Goal: Task Accomplishment & Management: Use online tool/utility

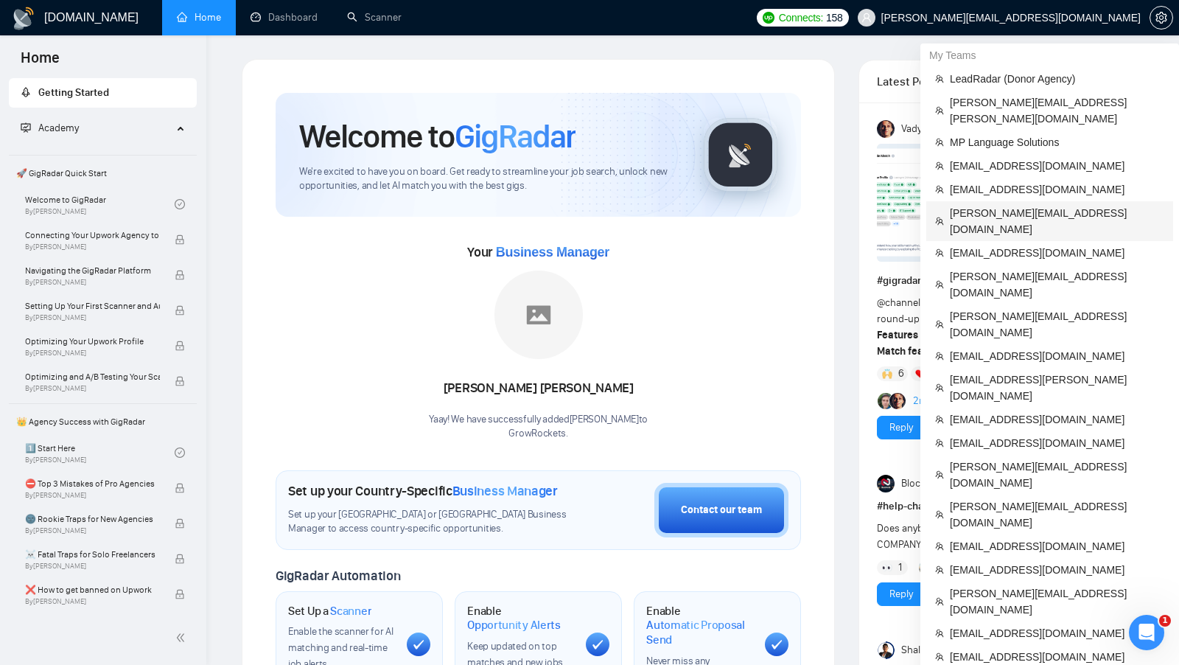
click at [1050, 205] on span "[PERSON_NAME][EMAIL_ADDRESS][DOMAIN_NAME]" at bounding box center [1057, 221] width 214 height 32
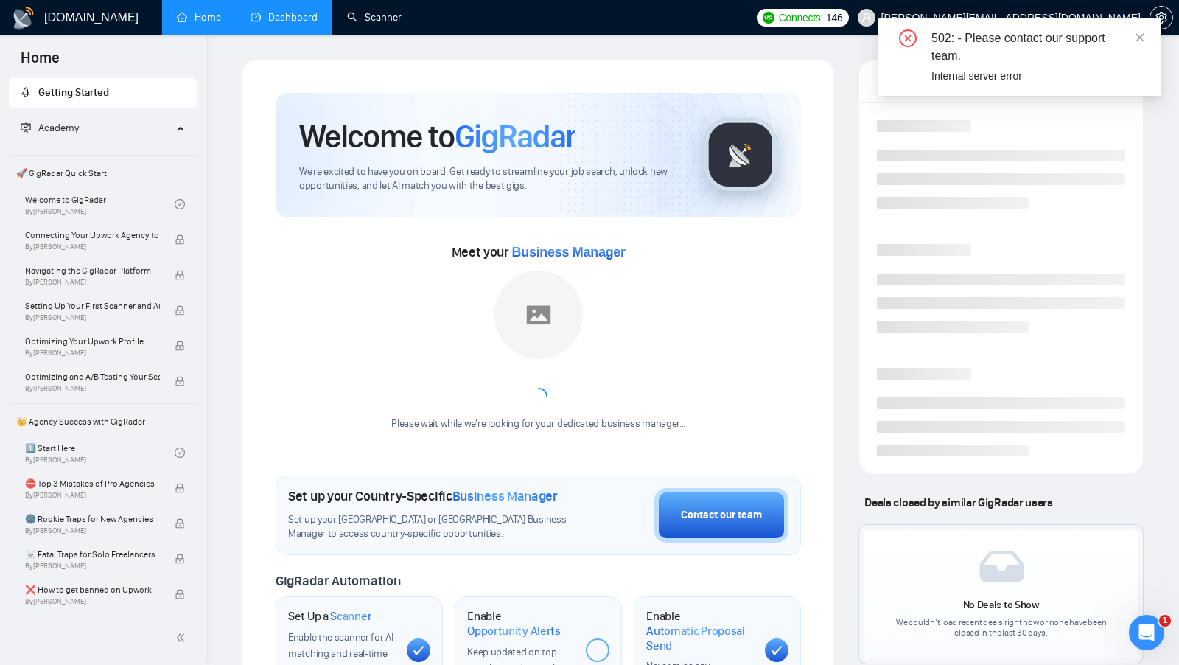
click at [315, 20] on link "Dashboard" at bounding box center [284, 17] width 67 height 13
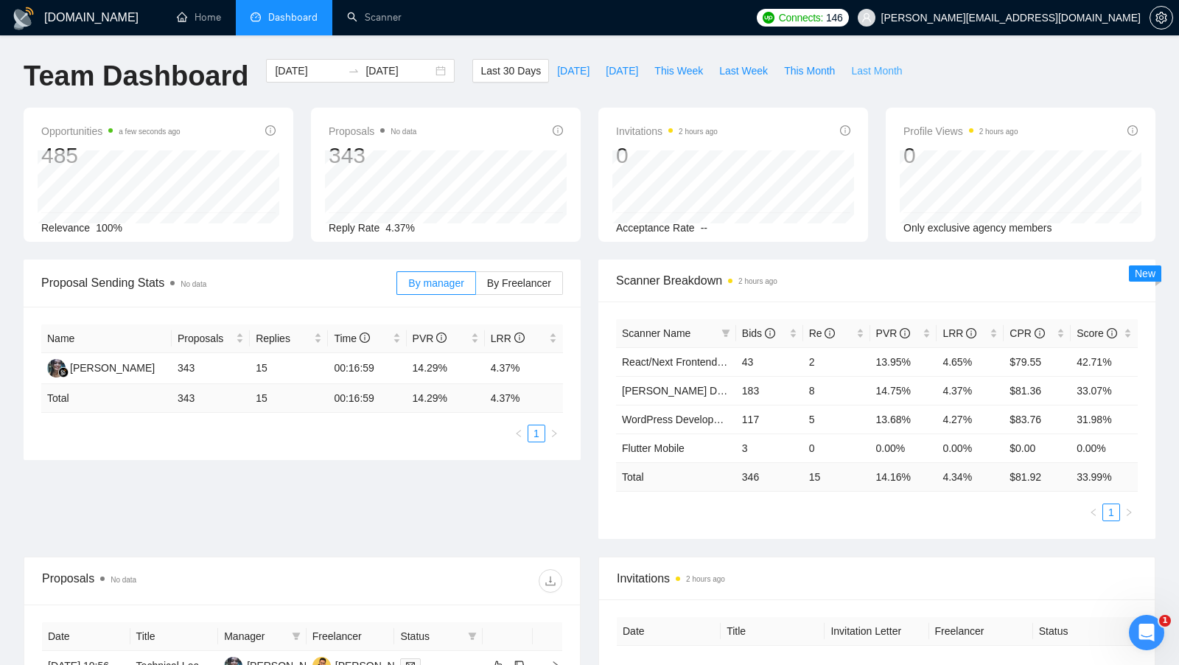
click at [879, 66] on span "Last Month" at bounding box center [876, 71] width 51 height 16
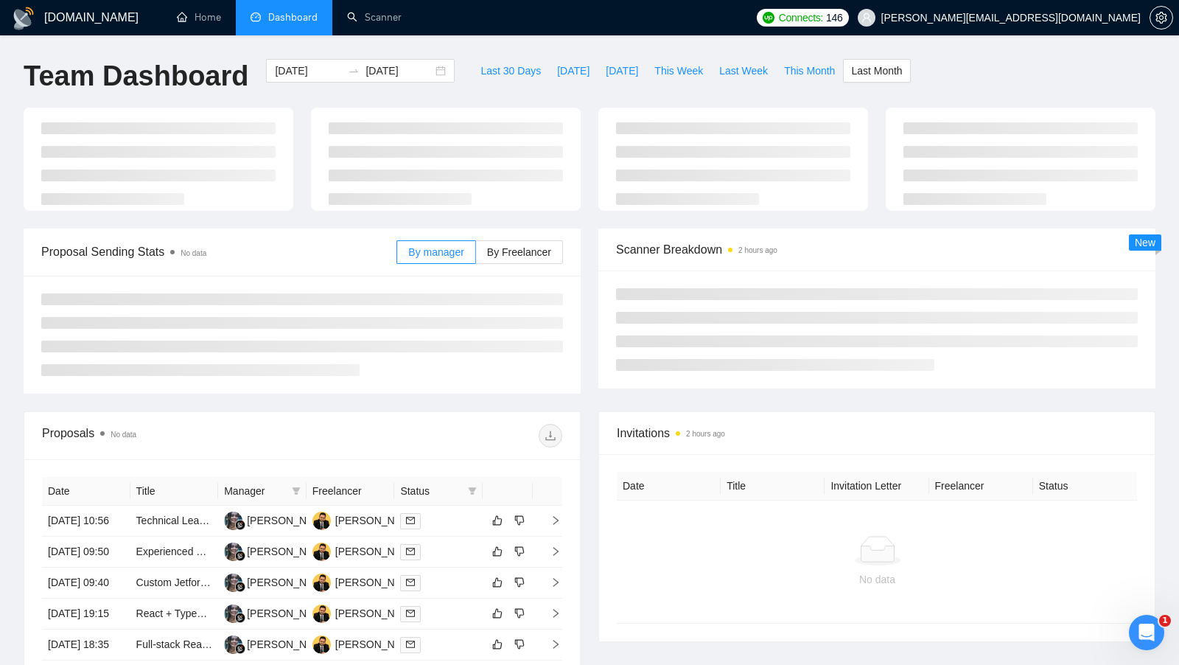
type input "[DATE]"
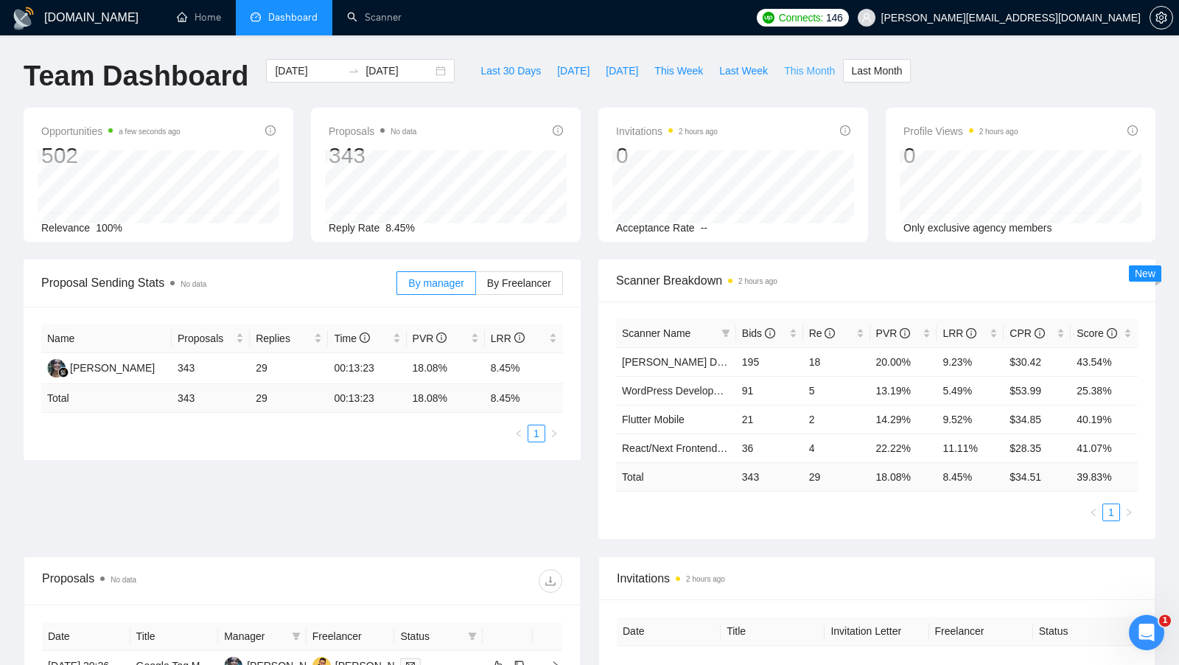
click at [815, 71] on span "This Month" at bounding box center [809, 71] width 51 height 16
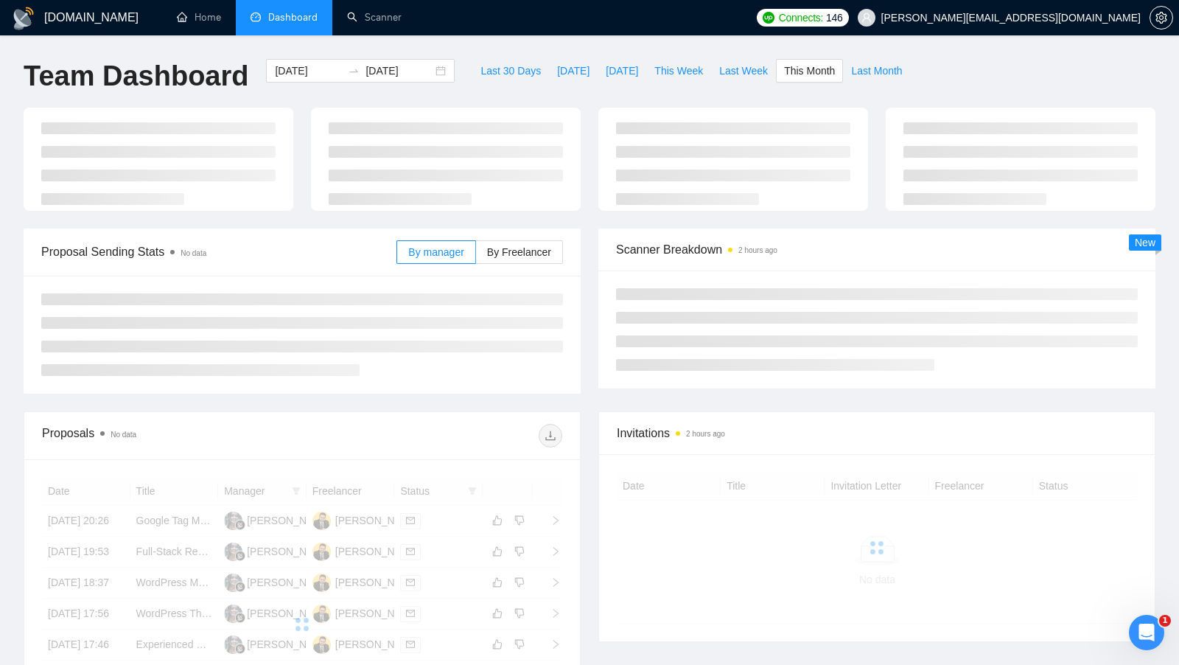
type input "[DATE]"
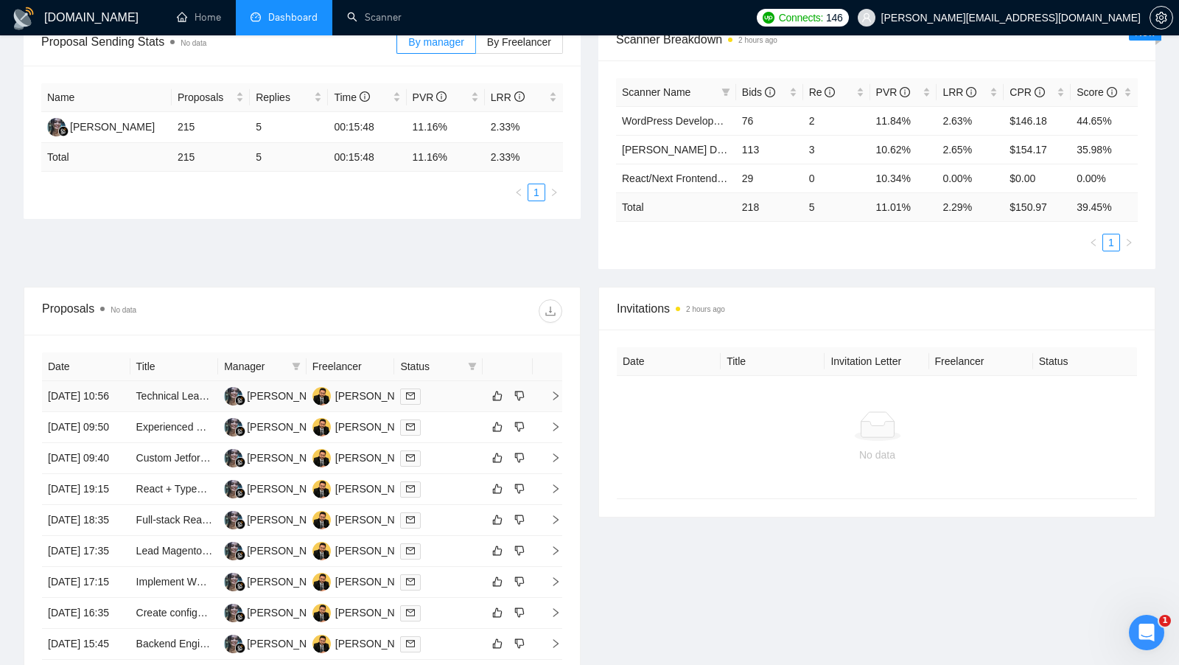
scroll to position [243, 0]
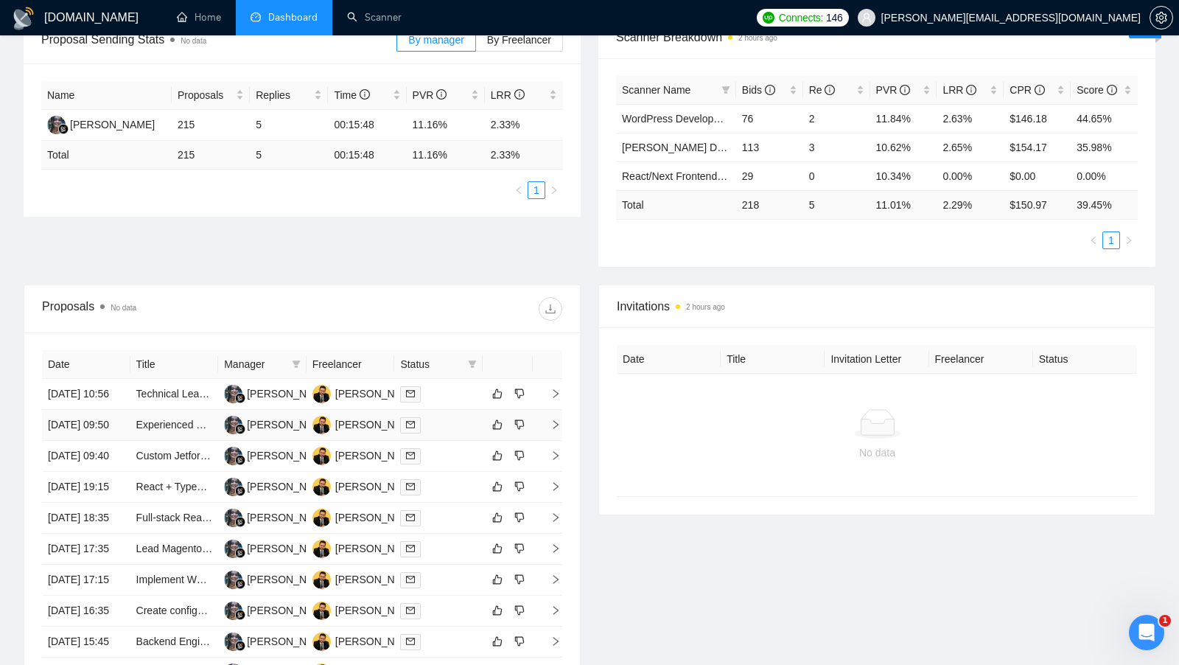
click at [459, 433] on div at bounding box center [438, 424] width 77 height 17
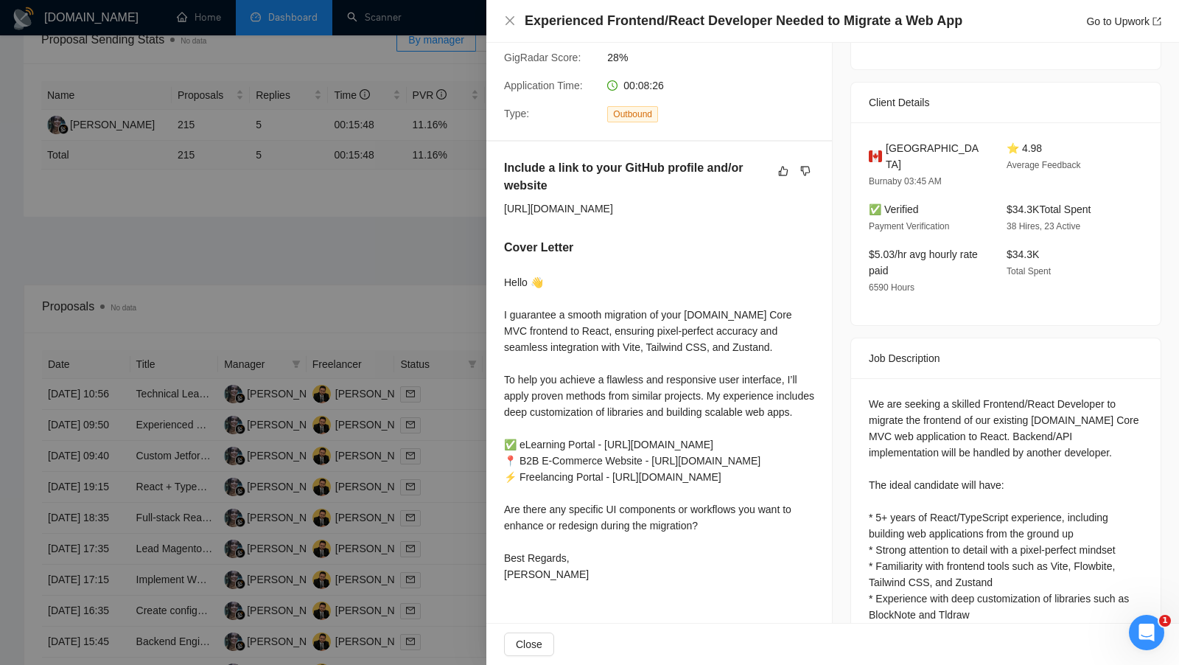
scroll to position [330, 0]
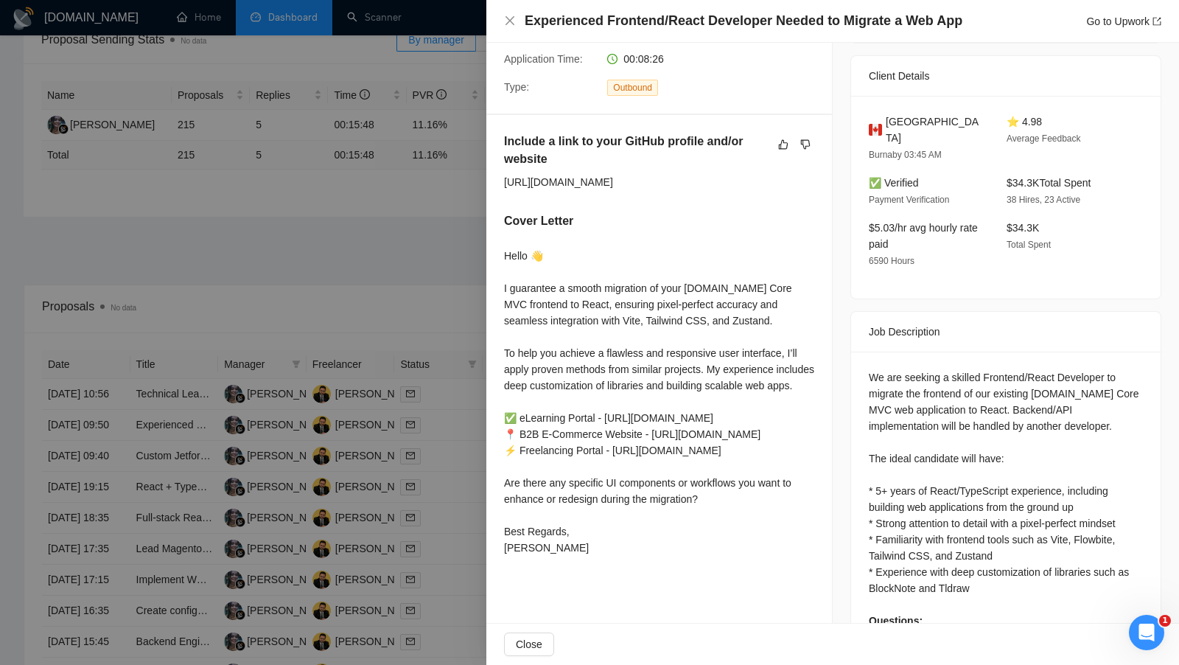
click at [447, 288] on div at bounding box center [589, 332] width 1179 height 665
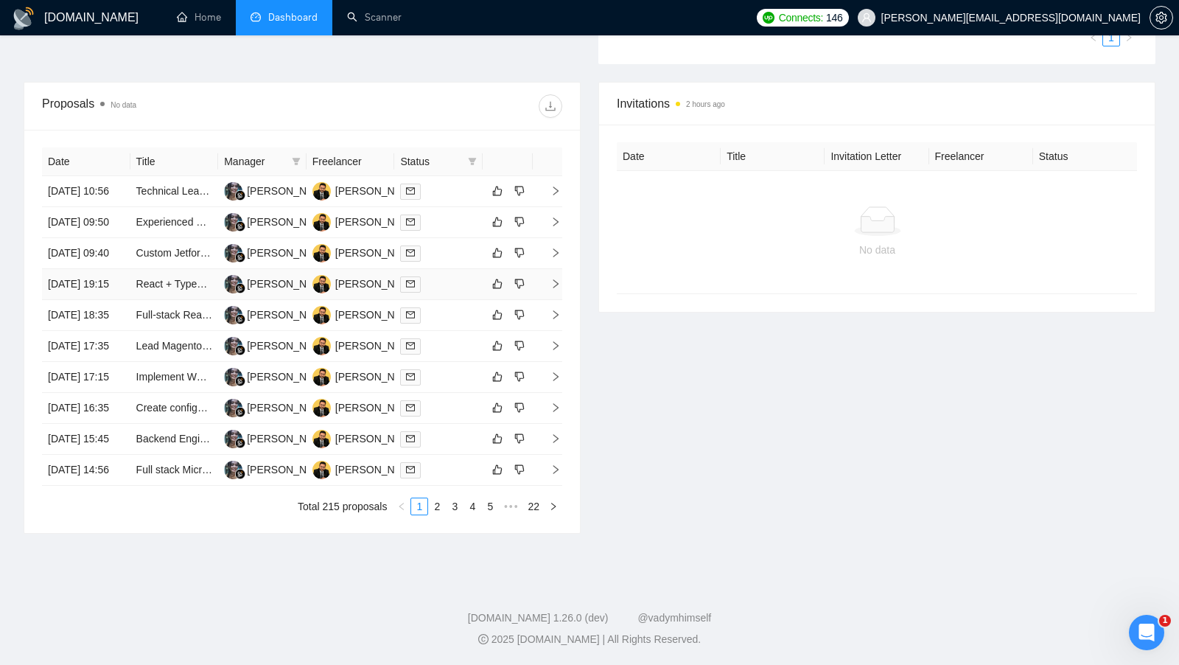
scroll to position [498, 0]
click at [447, 287] on td at bounding box center [438, 284] width 88 height 31
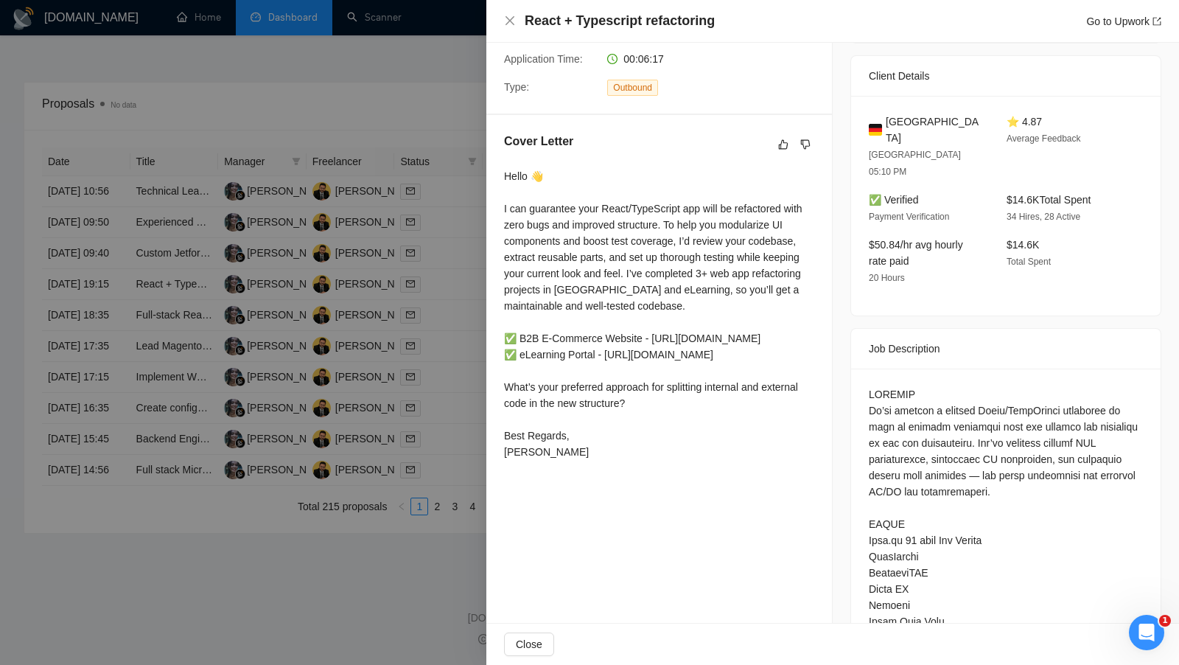
click at [478, 334] on div at bounding box center [589, 332] width 1179 height 665
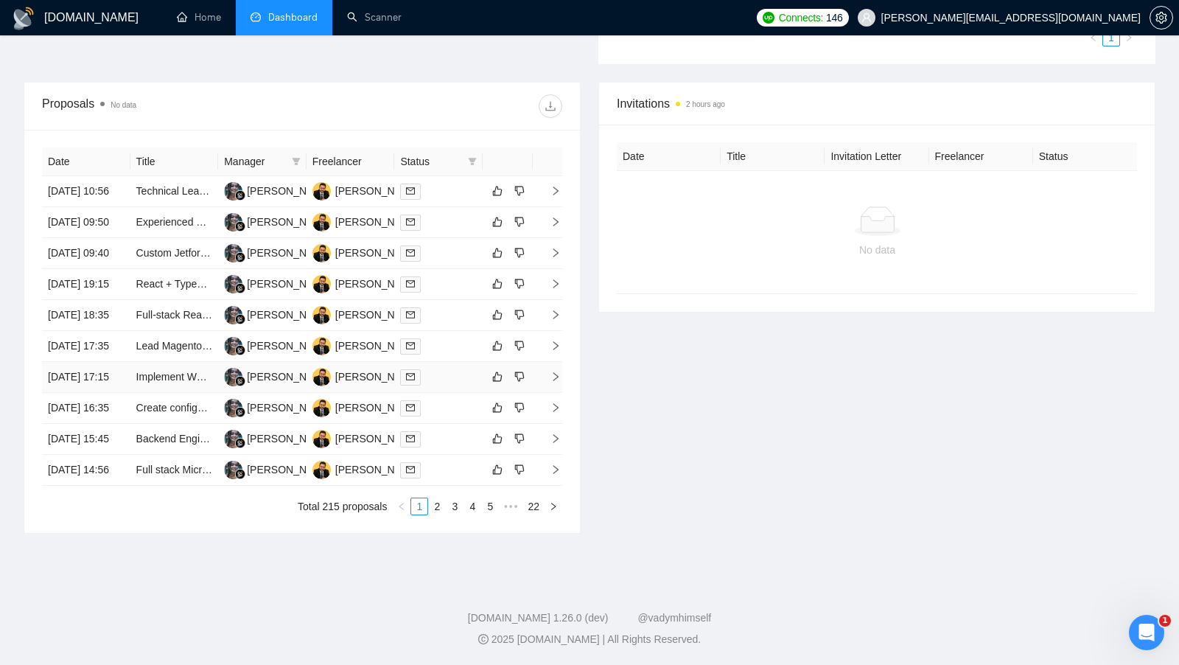
click at [472, 393] on td at bounding box center [438, 377] width 88 height 31
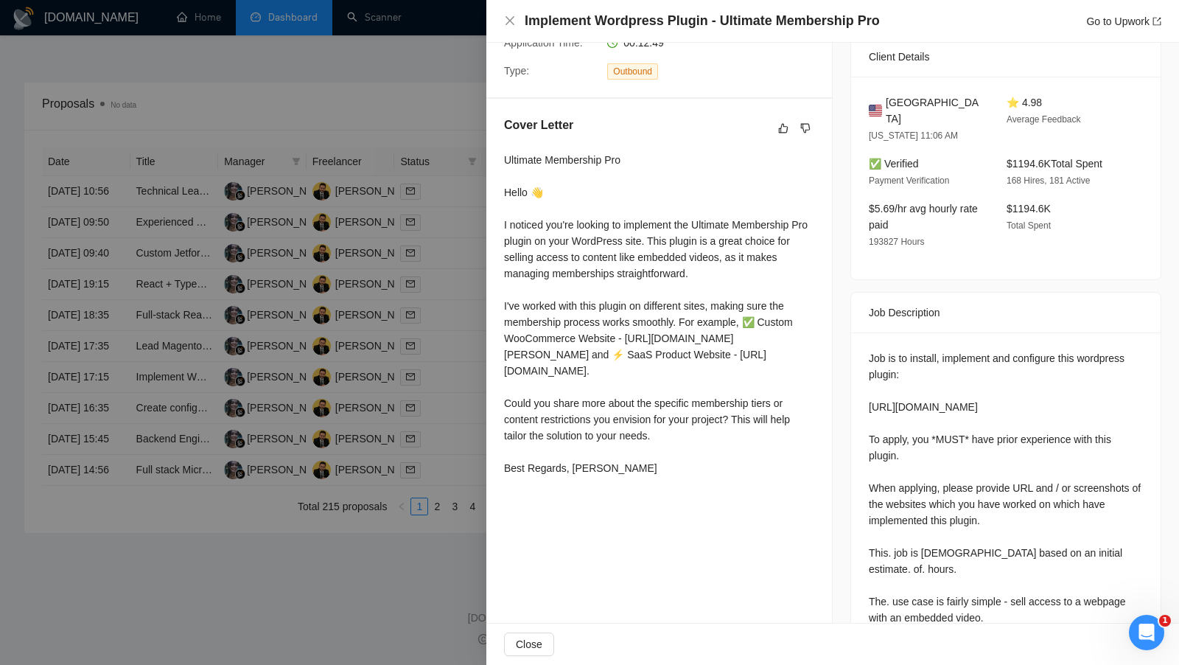
click at [458, 388] on div at bounding box center [589, 332] width 1179 height 665
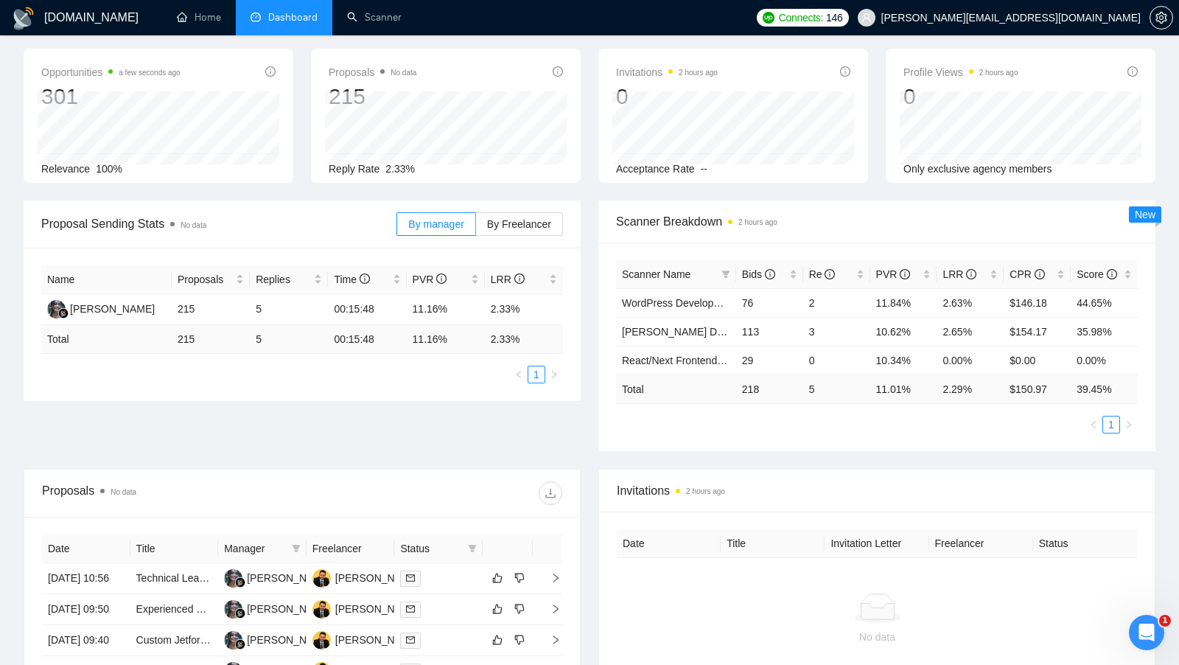
scroll to position [13, 0]
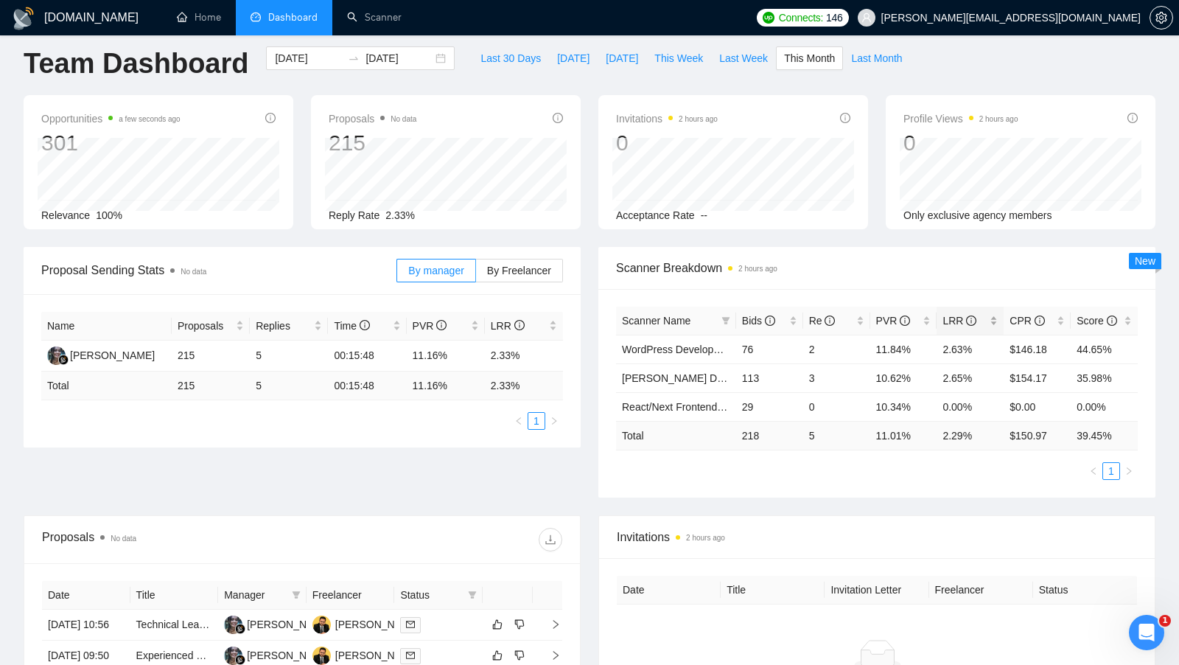
click at [995, 315] on div "LRR" at bounding box center [969, 320] width 55 height 16
click at [687, 348] on link "[PERSON_NAME] Development" at bounding box center [696, 349] width 149 height 12
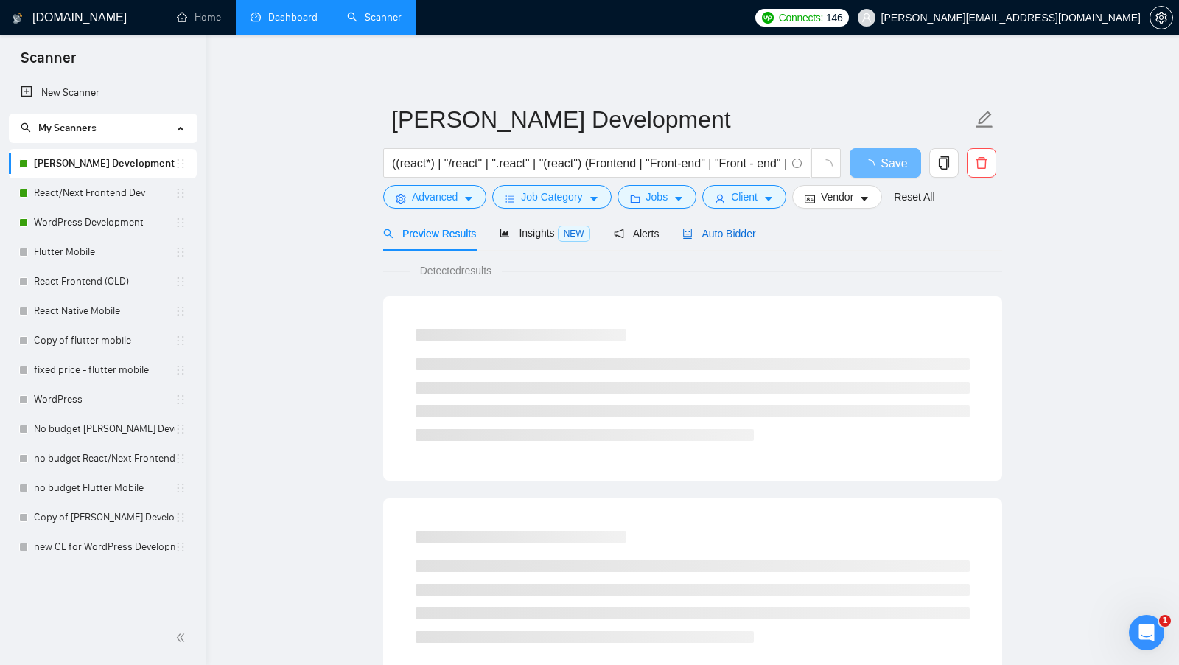
click at [755, 237] on span "Auto Bidder" at bounding box center [718, 234] width 73 height 12
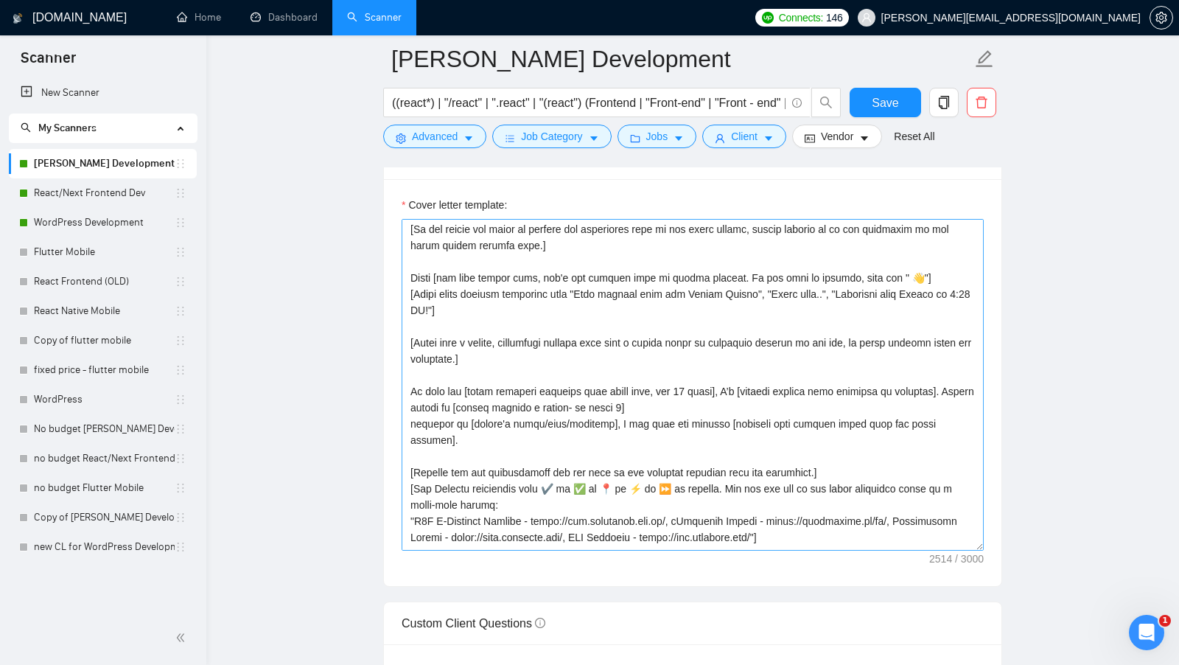
scroll to position [203, 0]
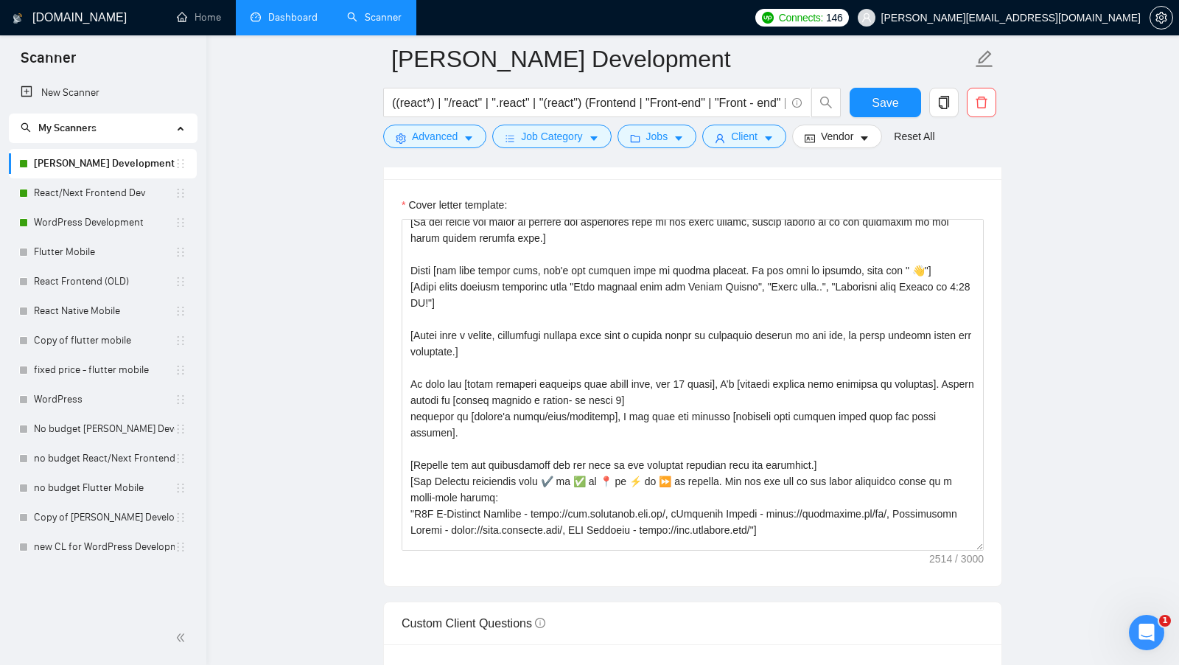
click at [277, 24] on link "Dashboard" at bounding box center [284, 17] width 67 height 13
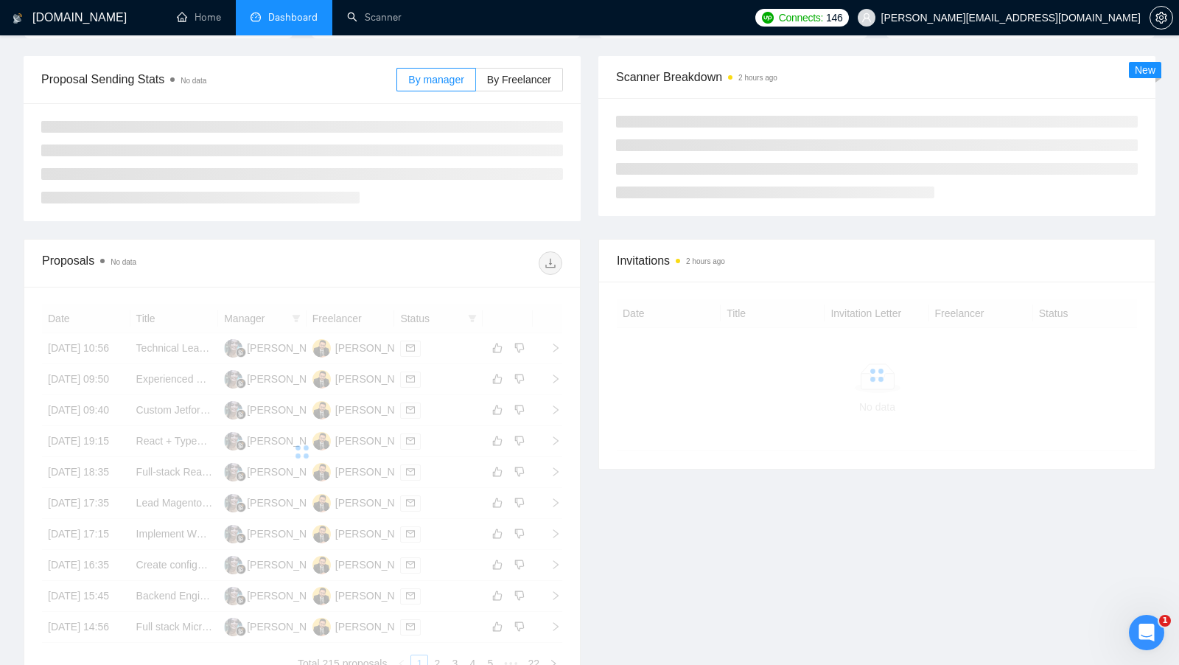
scroll to position [177, 0]
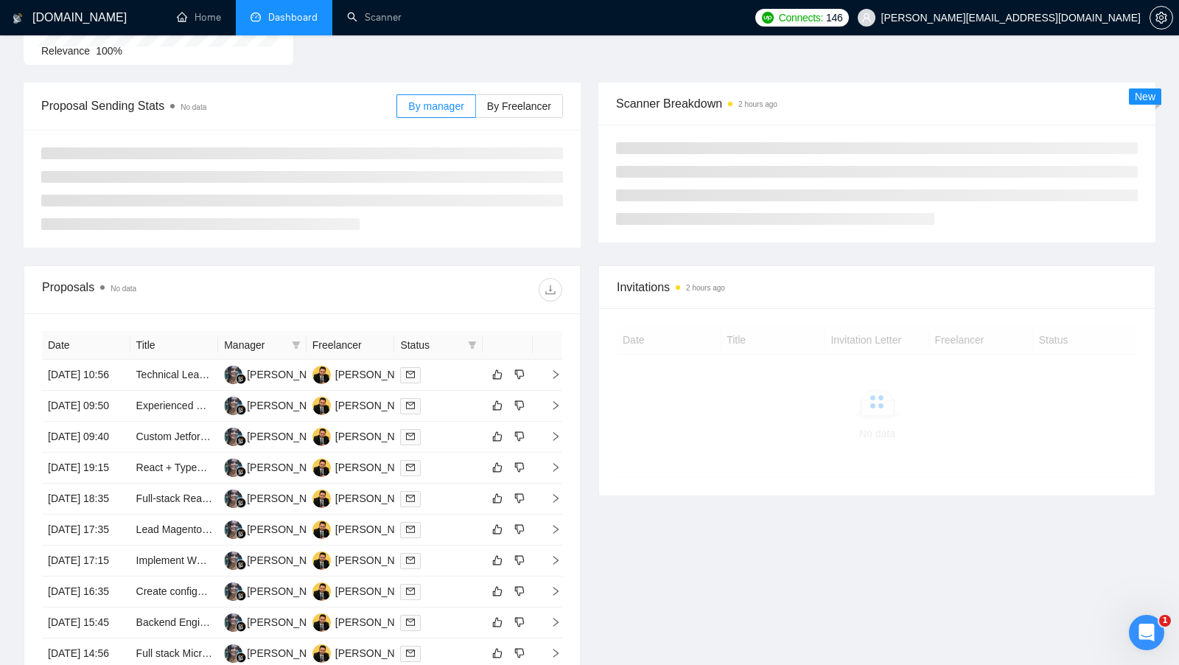
click at [362, 375] on main "Team Dashboard [DATE] [DATE] Last 30 Days [DATE] [DATE] This Week Last Week Thi…" at bounding box center [590, 308] width 1132 height 852
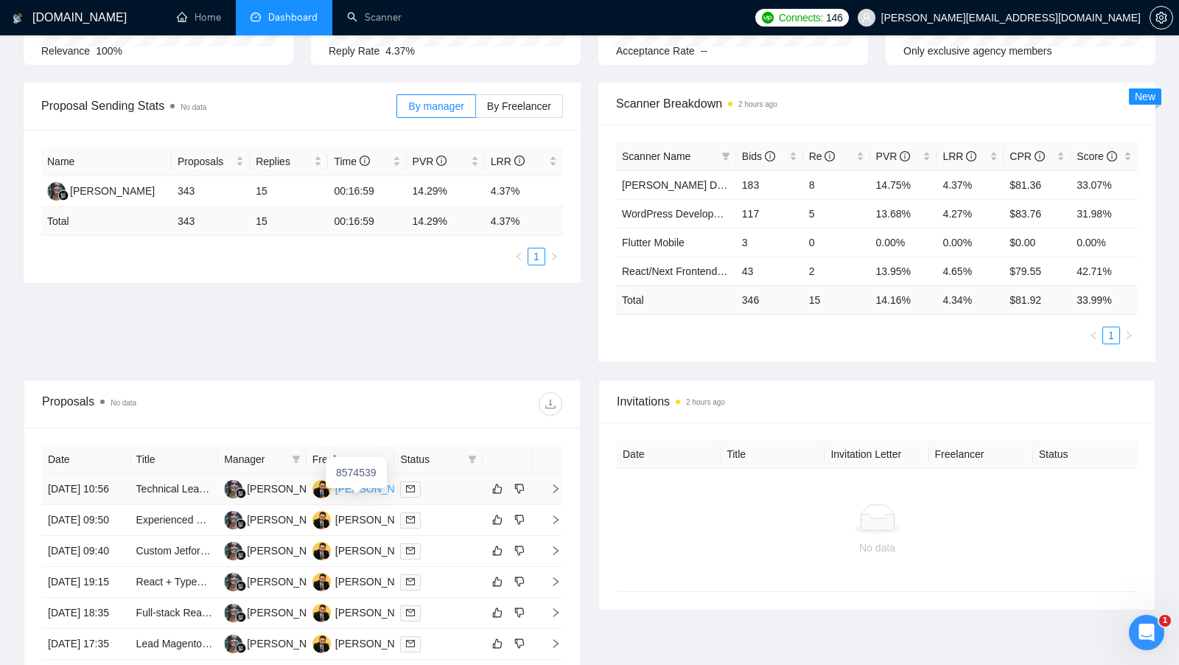
click at [356, 494] on div "[PERSON_NAME] Punjabi" at bounding box center [396, 488] width 122 height 16
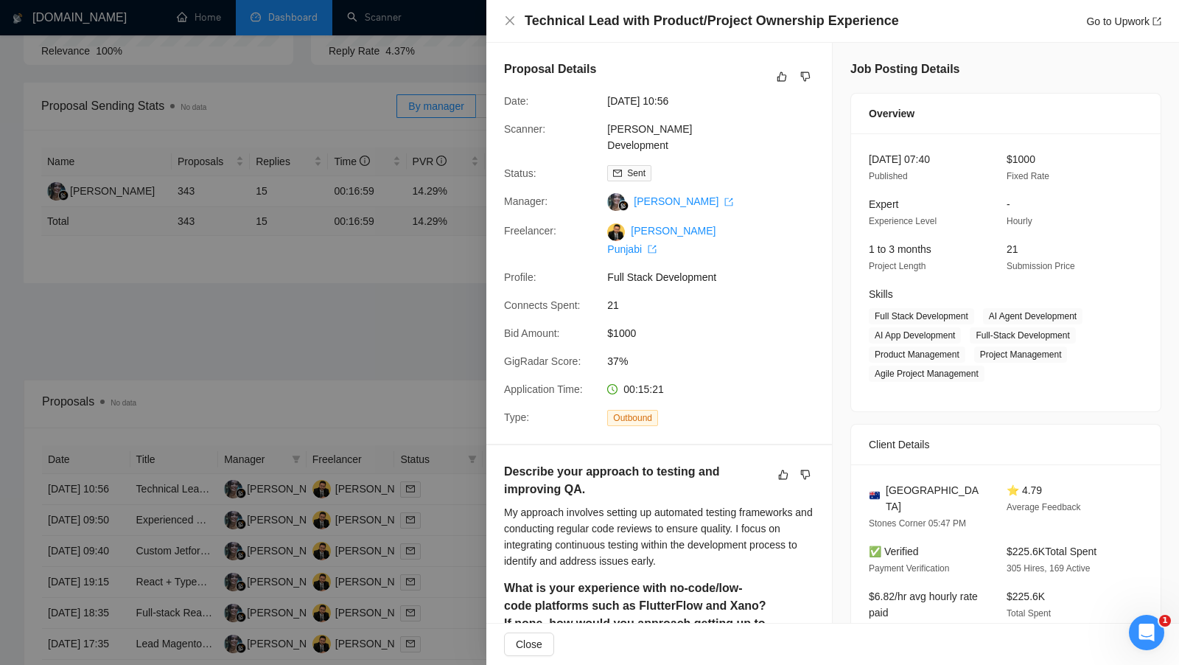
click at [384, 355] on div at bounding box center [589, 332] width 1179 height 665
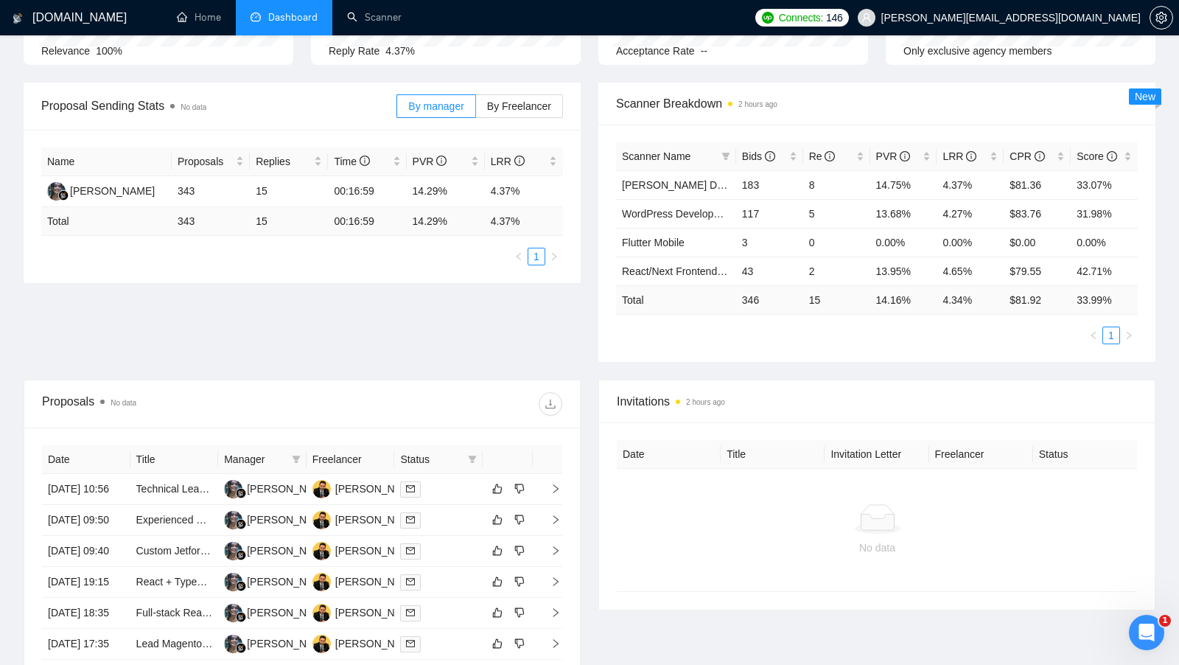
click at [436, 463] on th "Status" at bounding box center [438, 459] width 88 height 29
click at [438, 492] on div at bounding box center [438, 488] width 77 height 17
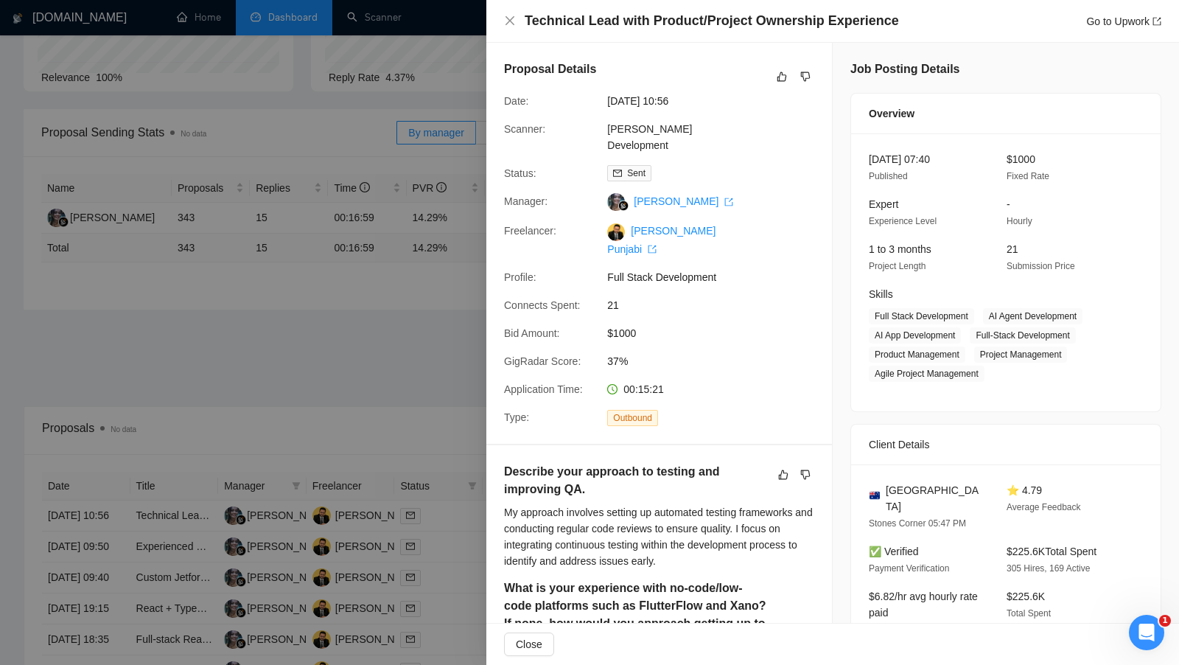
click at [464, 422] on div at bounding box center [589, 332] width 1179 height 665
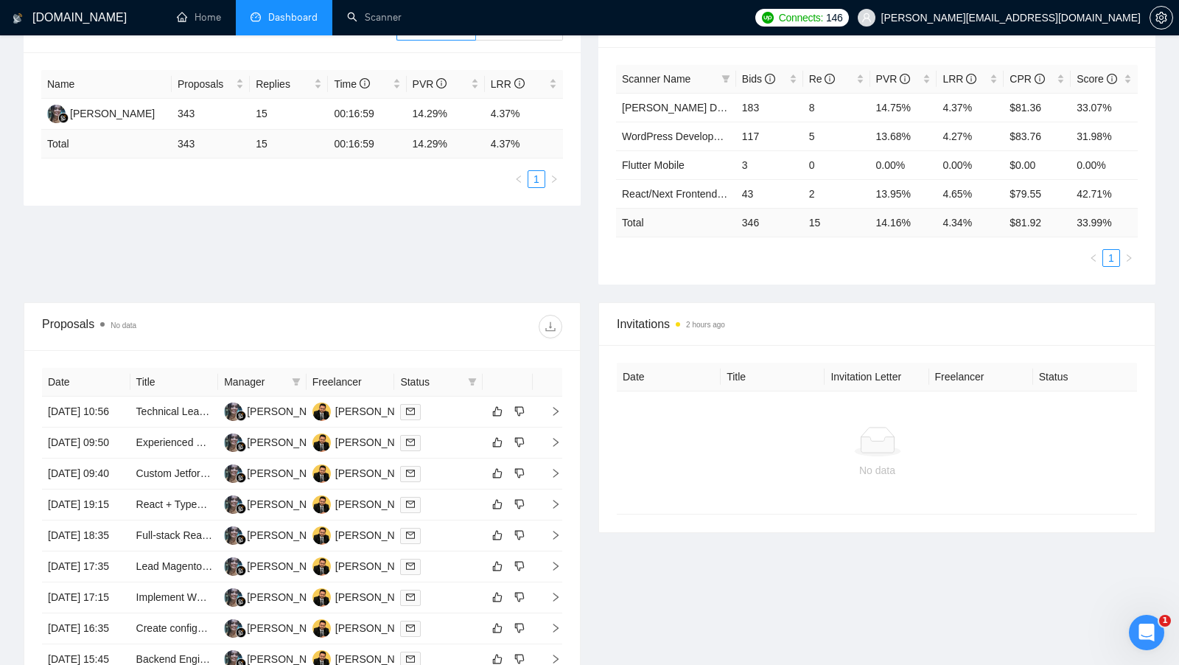
scroll to position [268, 0]
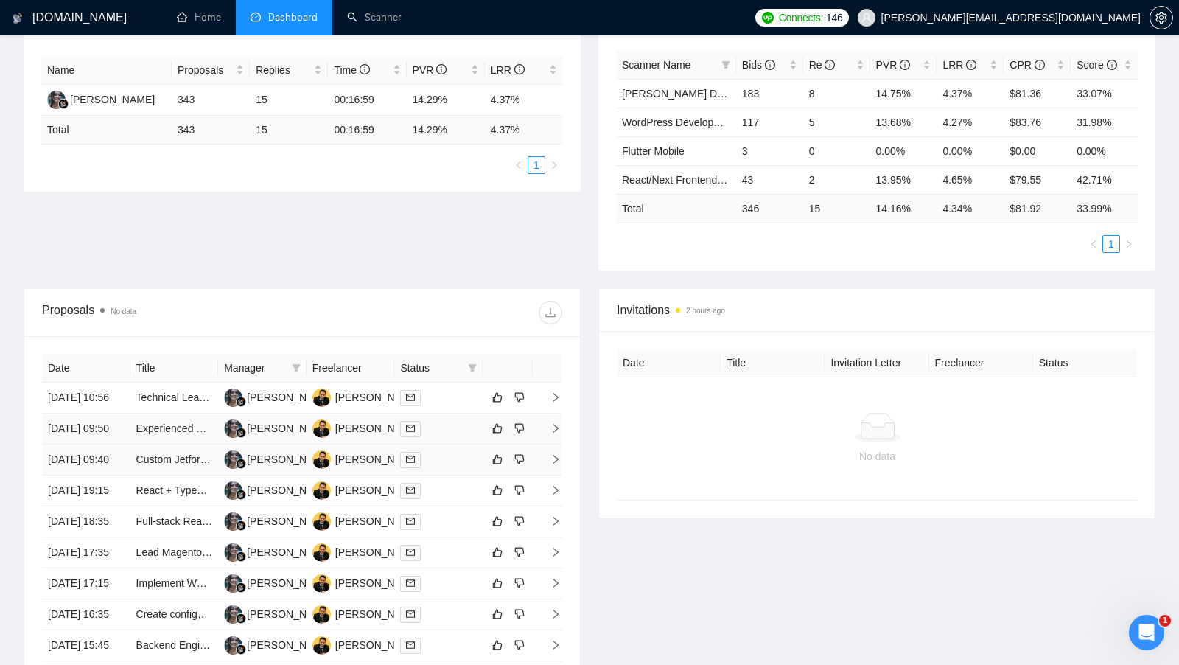
click at [457, 467] on td at bounding box center [438, 459] width 88 height 31
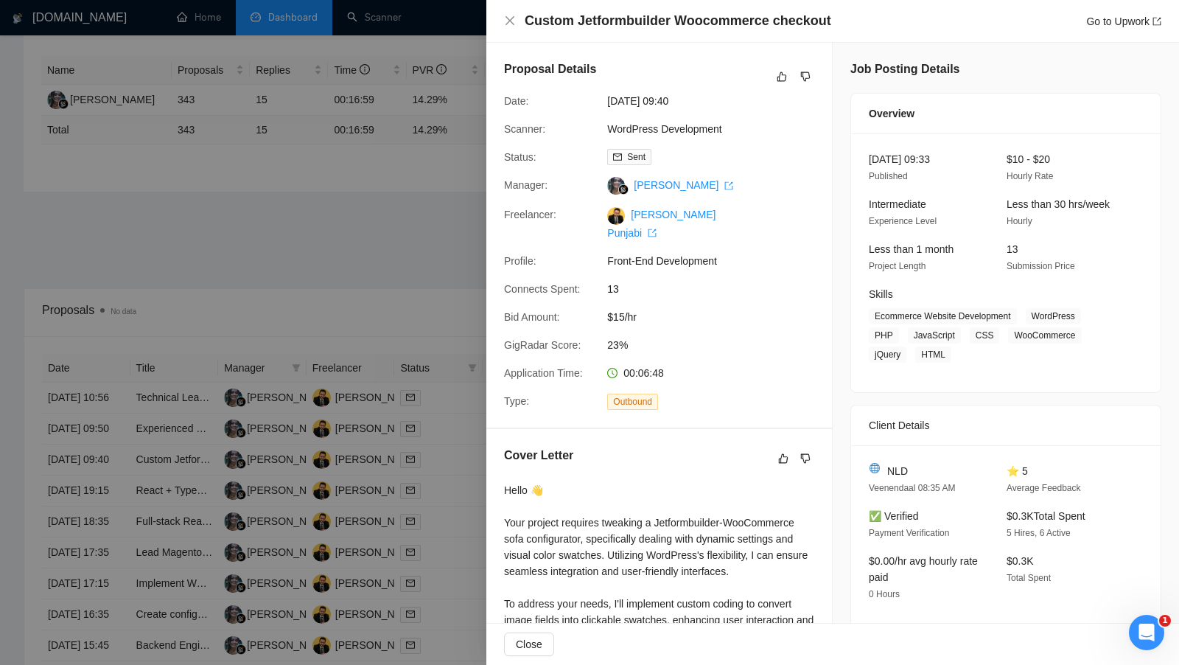
click at [455, 468] on div at bounding box center [589, 332] width 1179 height 665
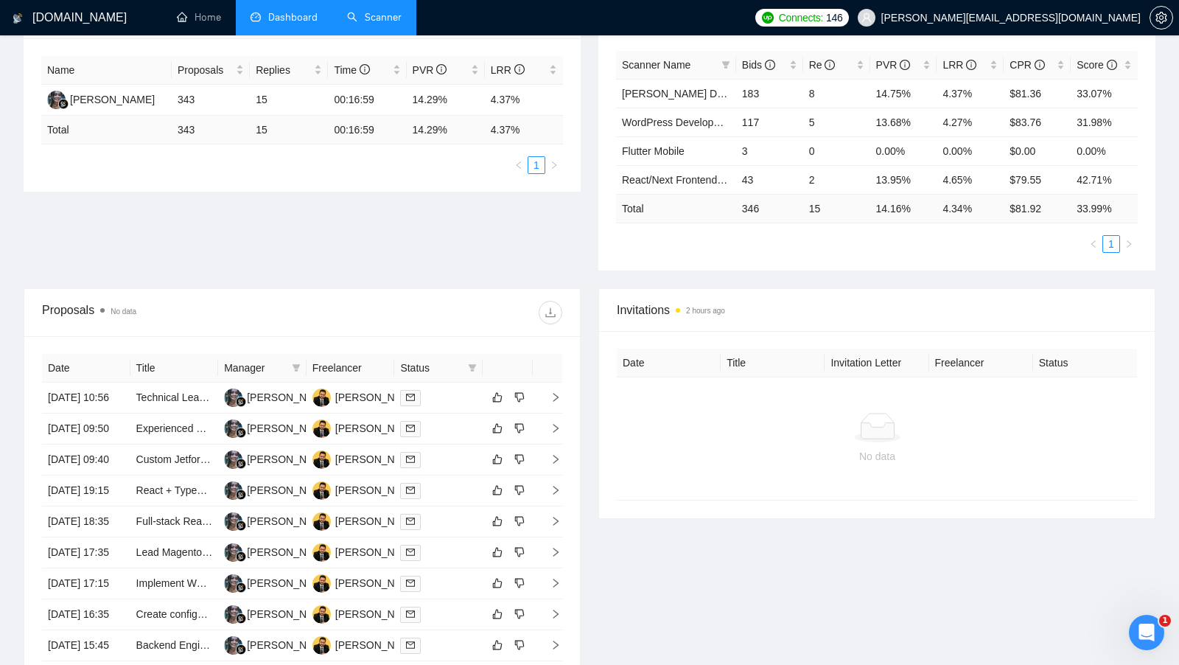
click at [355, 11] on link "Scanner" at bounding box center [374, 17] width 55 height 13
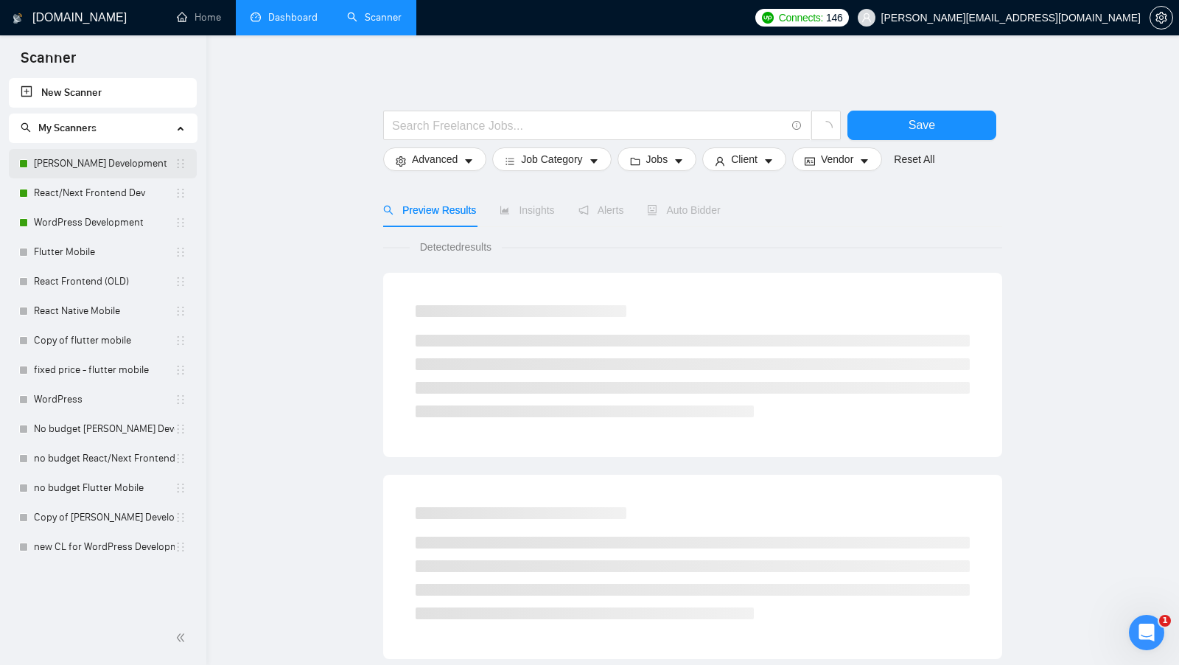
click at [114, 152] on link "[PERSON_NAME] Development" at bounding box center [104, 163] width 141 height 29
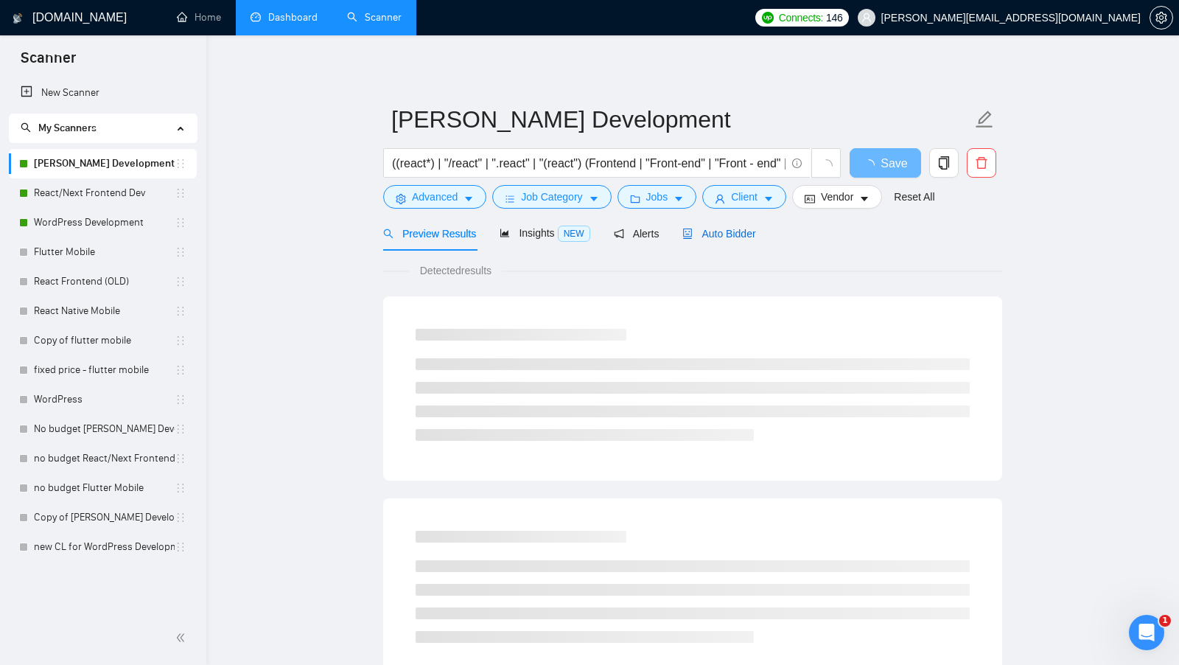
click at [698, 234] on span "Auto Bidder" at bounding box center [718, 234] width 73 height 12
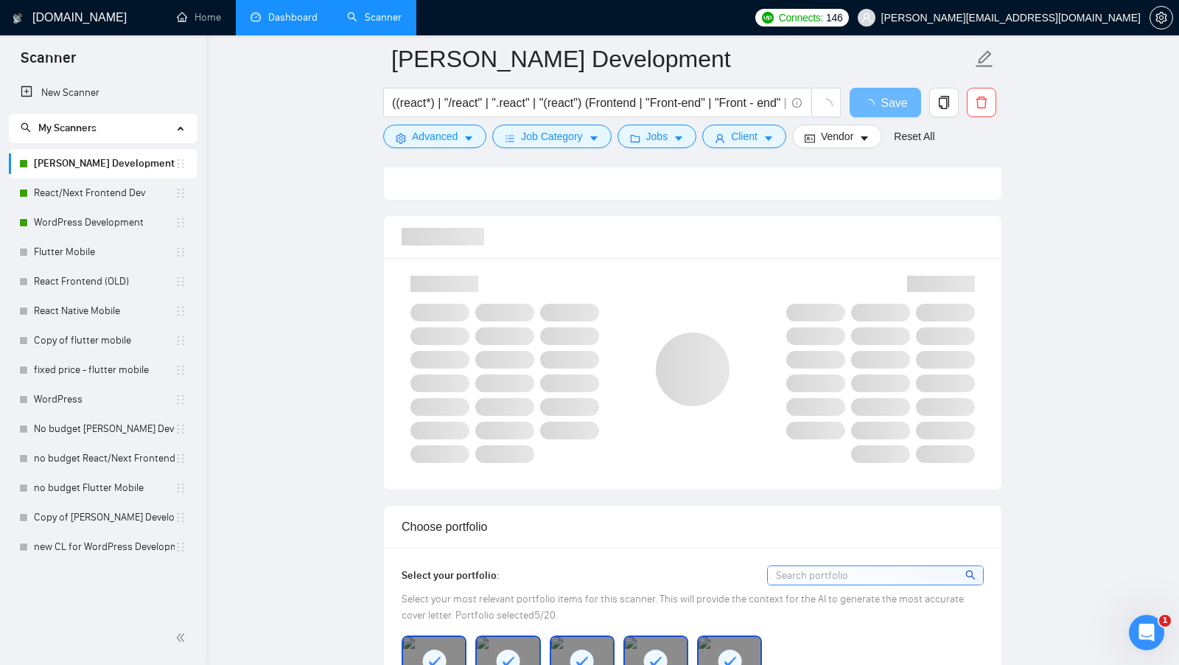
scroll to position [918, 0]
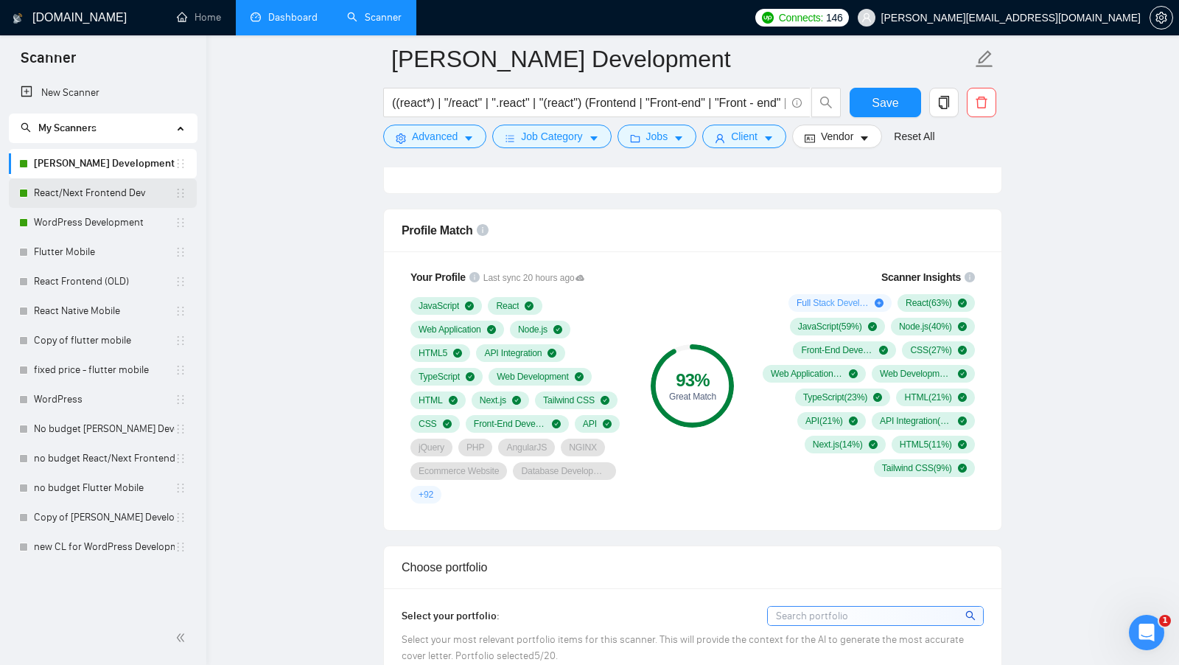
click at [123, 190] on link "React/Next Frontend Dev" at bounding box center [104, 192] width 141 height 29
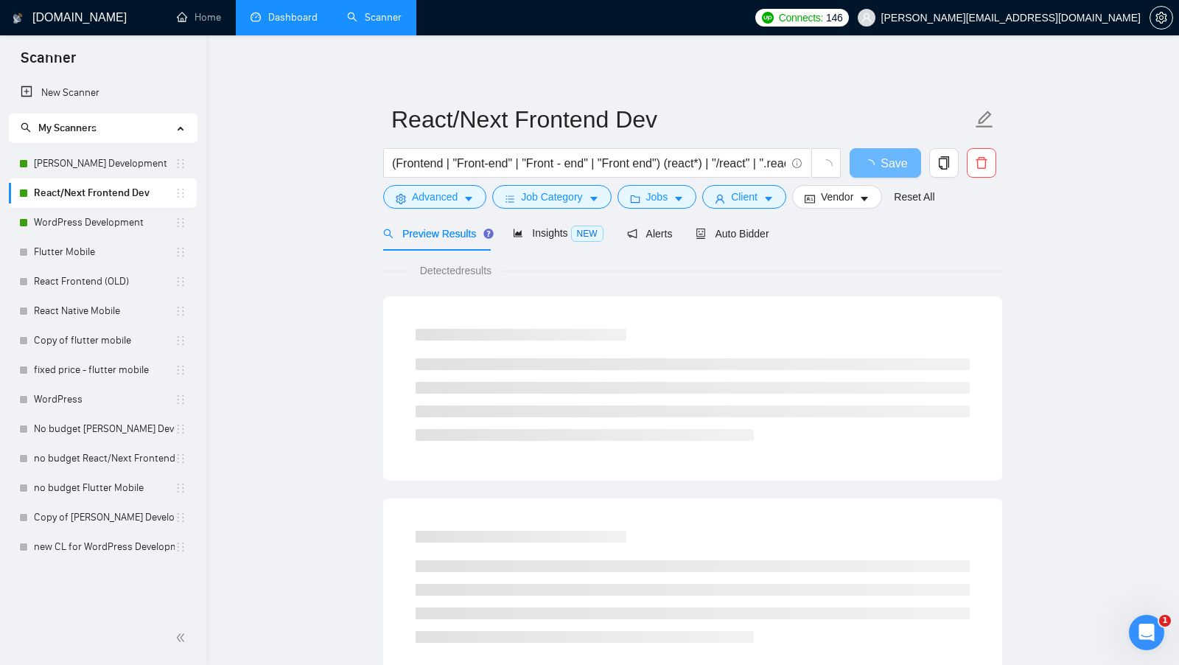
click at [777, 237] on div "Preview Results Insights NEW Alerts Auto Bidder" at bounding box center [692, 233] width 619 height 35
click at [766, 236] on span "Auto Bidder" at bounding box center [732, 234] width 73 height 12
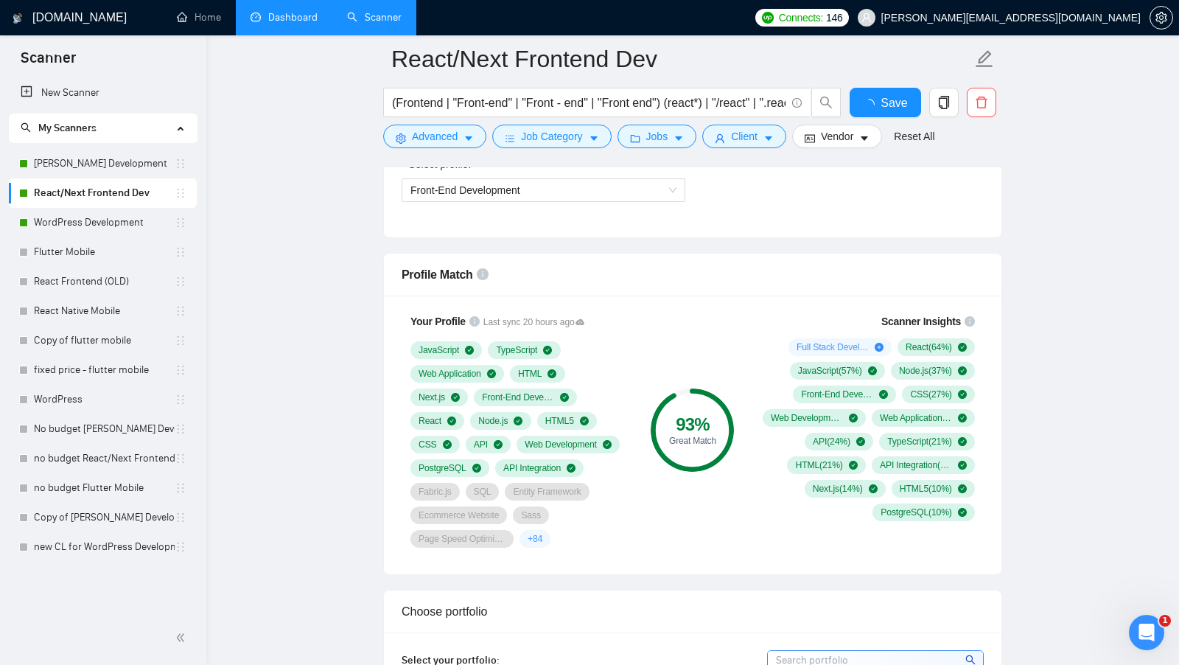
scroll to position [914, 0]
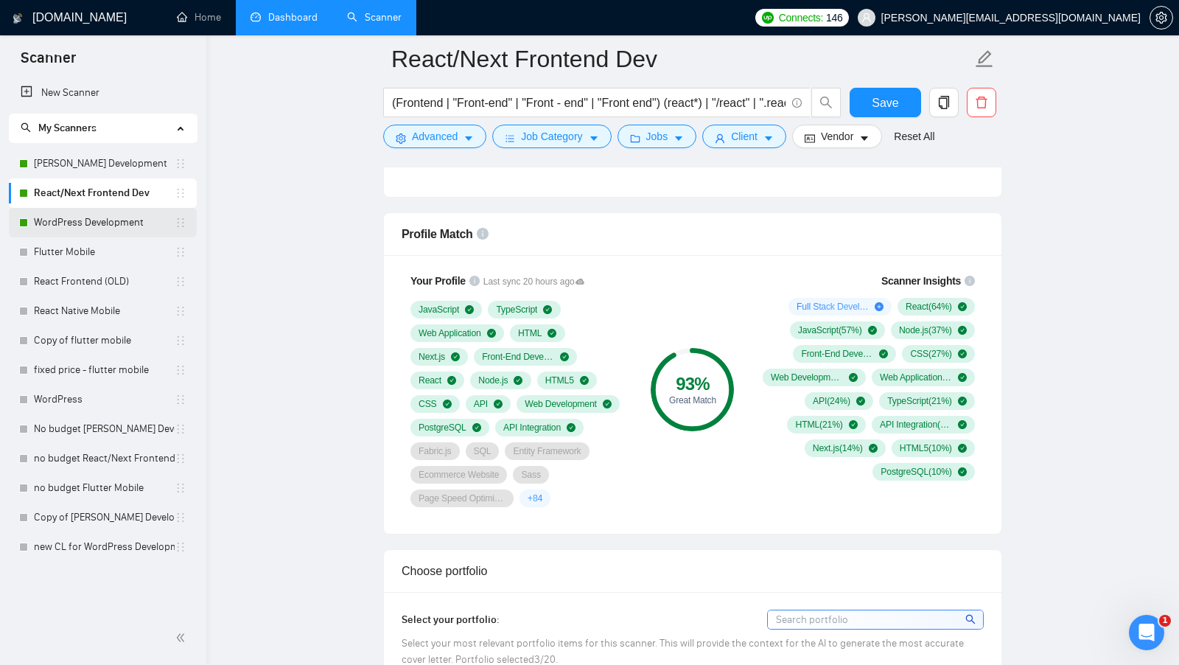
click at [111, 213] on link "WordPress Development" at bounding box center [104, 222] width 141 height 29
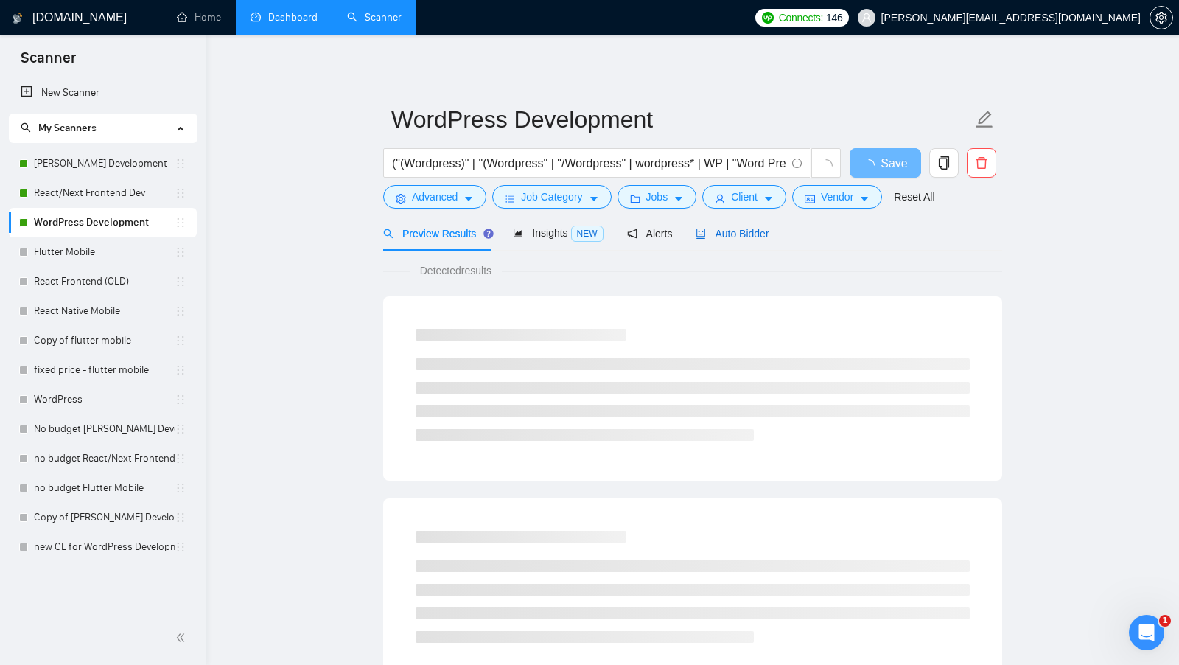
click at [750, 232] on span "Auto Bidder" at bounding box center [732, 234] width 73 height 12
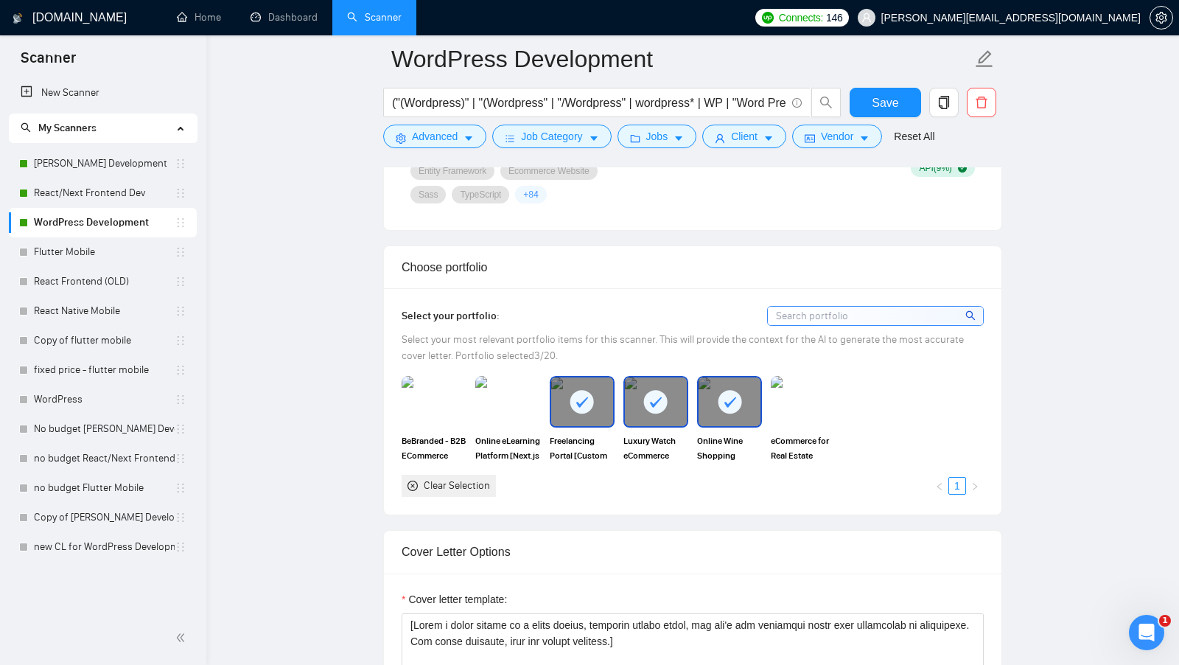
scroll to position [1267, 0]
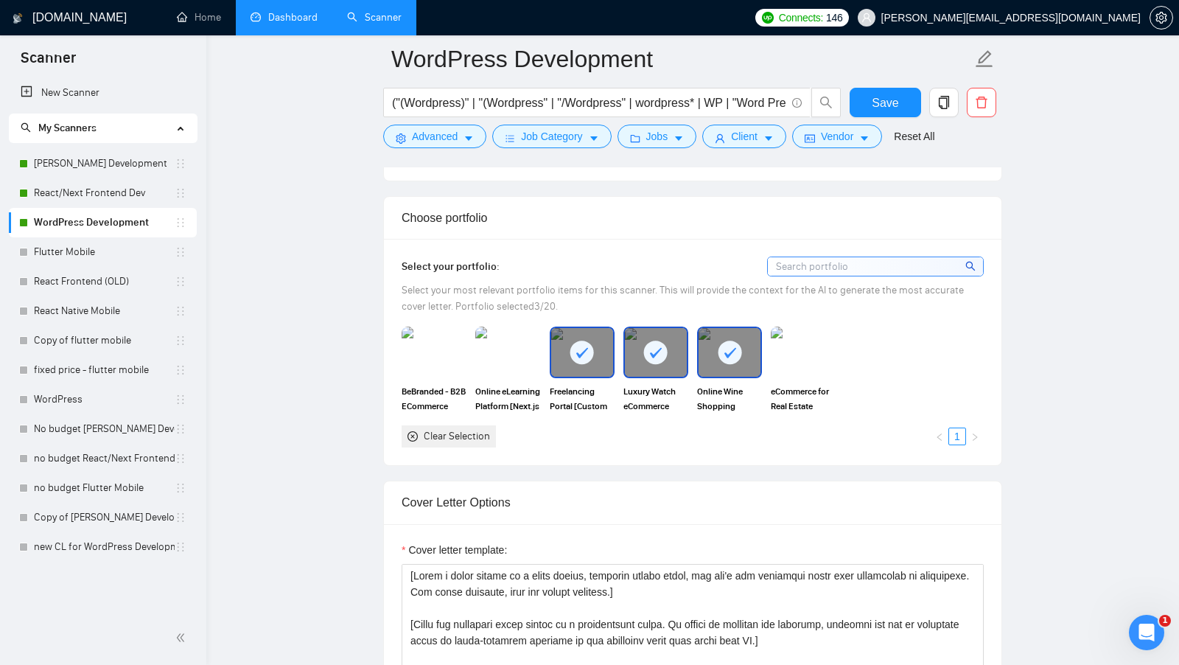
click at [270, 24] on link "Dashboard" at bounding box center [284, 17] width 67 height 13
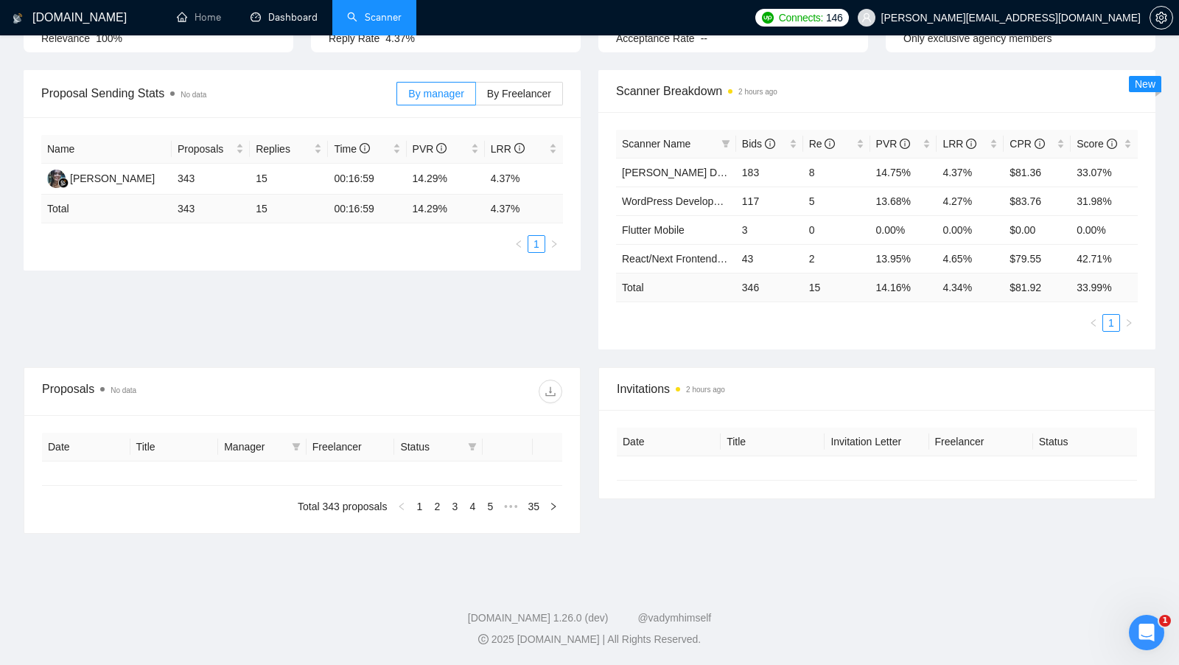
type input "[DATE]"
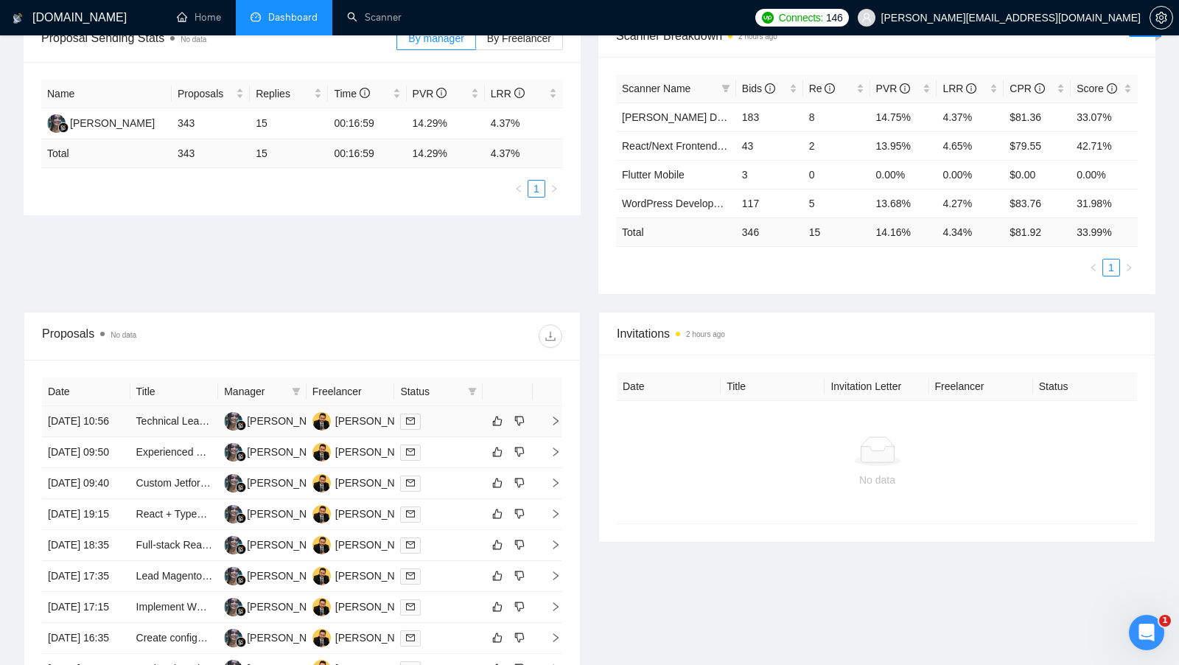
scroll to position [242, 0]
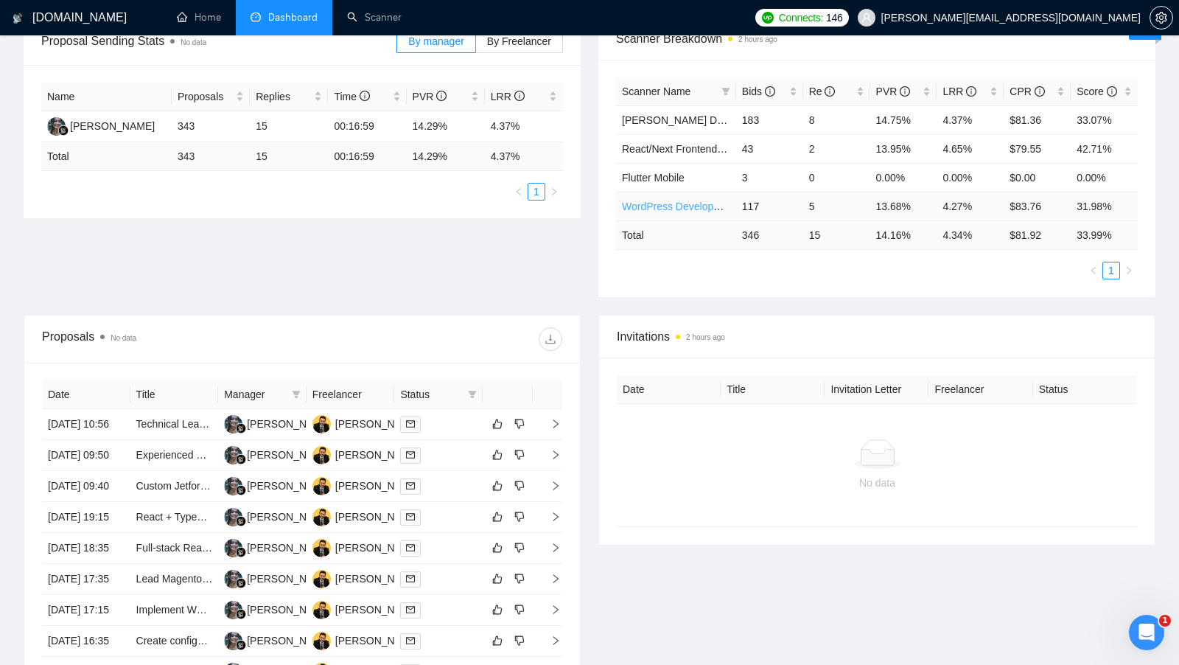
click at [663, 204] on link "WordPress Development" at bounding box center [679, 206] width 114 height 12
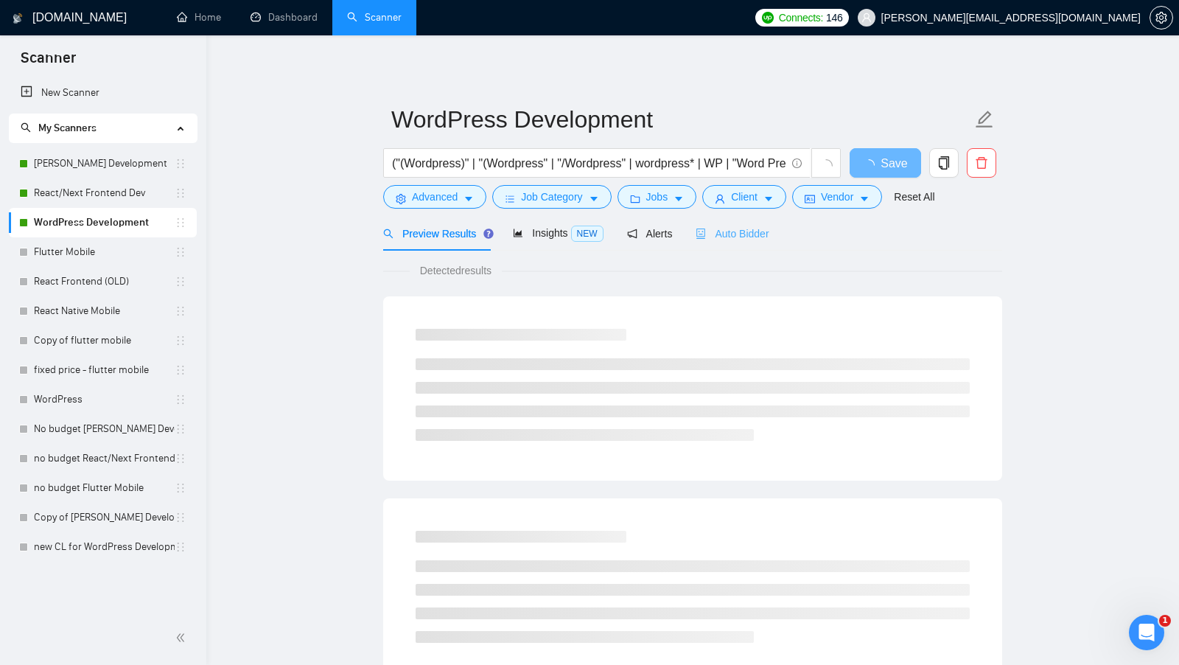
click at [701, 221] on div "Auto Bidder" at bounding box center [732, 233] width 73 height 35
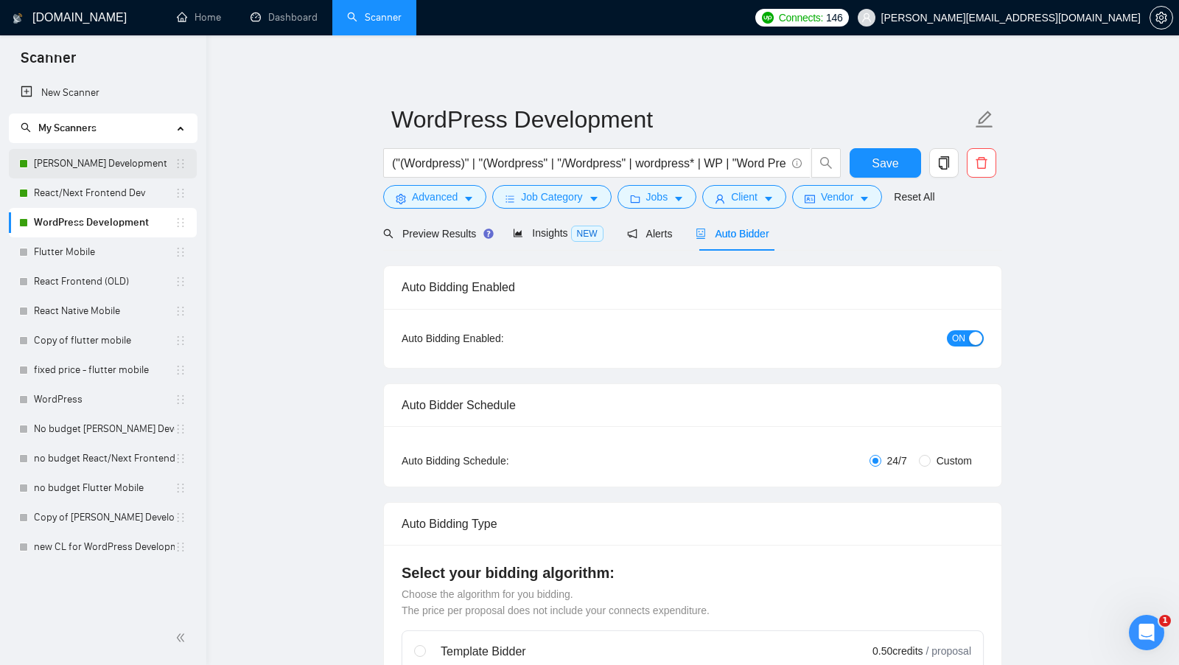
click at [94, 169] on link "[PERSON_NAME] Development" at bounding box center [104, 163] width 141 height 29
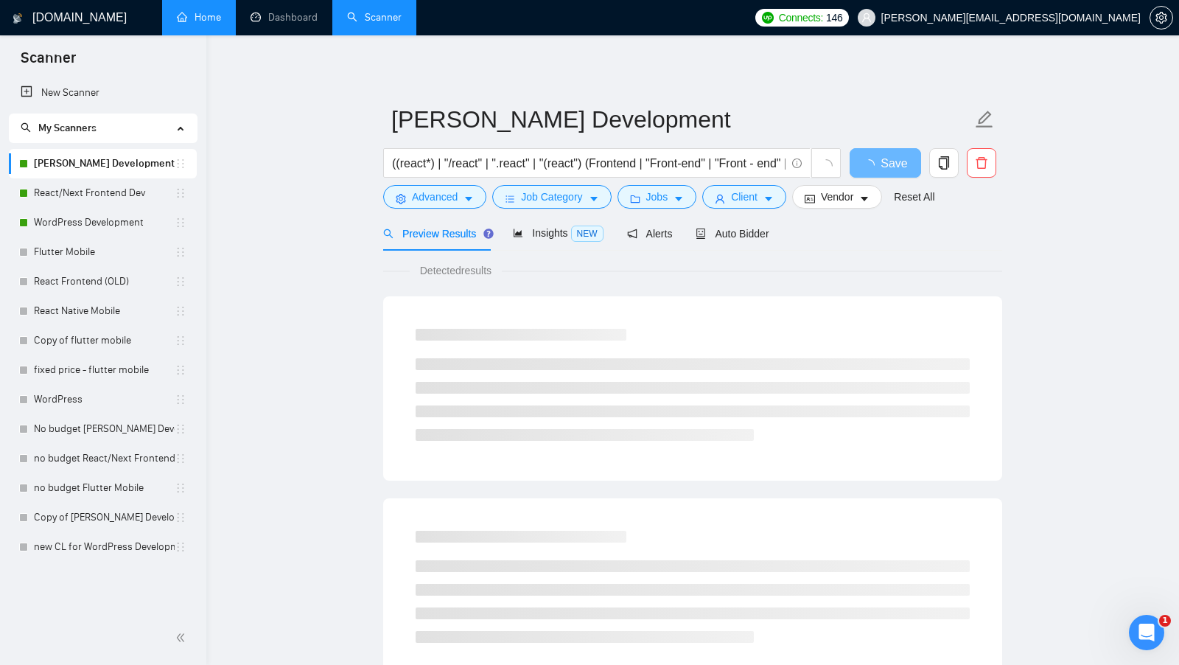
click at [220, 18] on link "Home" at bounding box center [199, 17] width 44 height 13
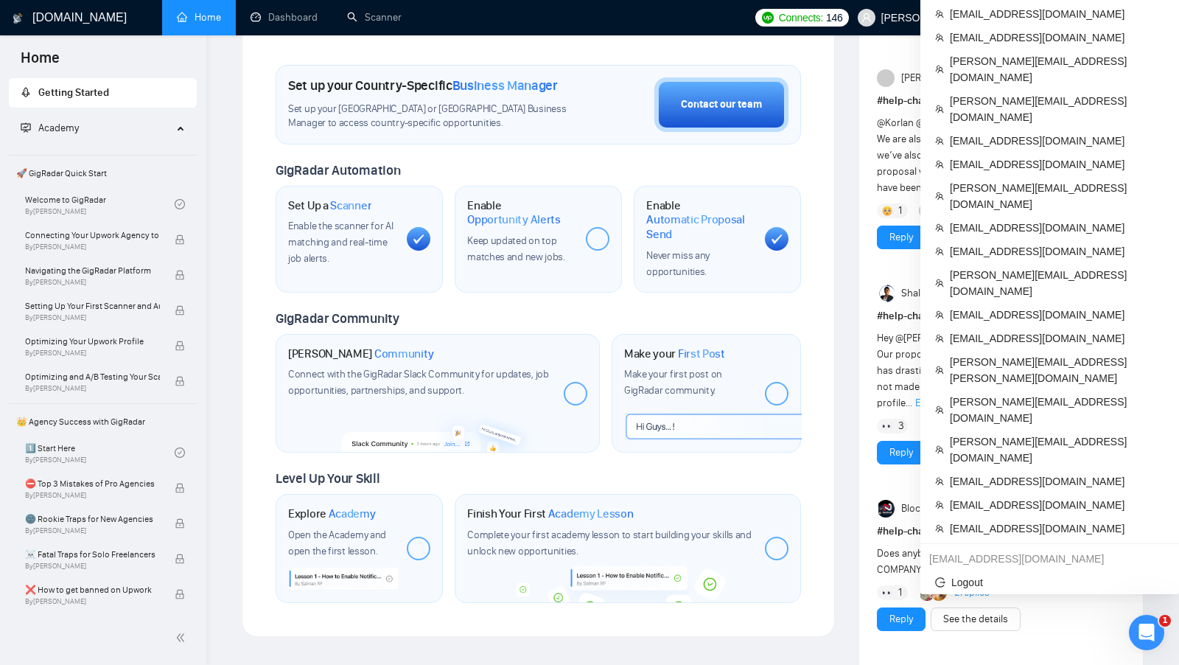
scroll to position [416, 0]
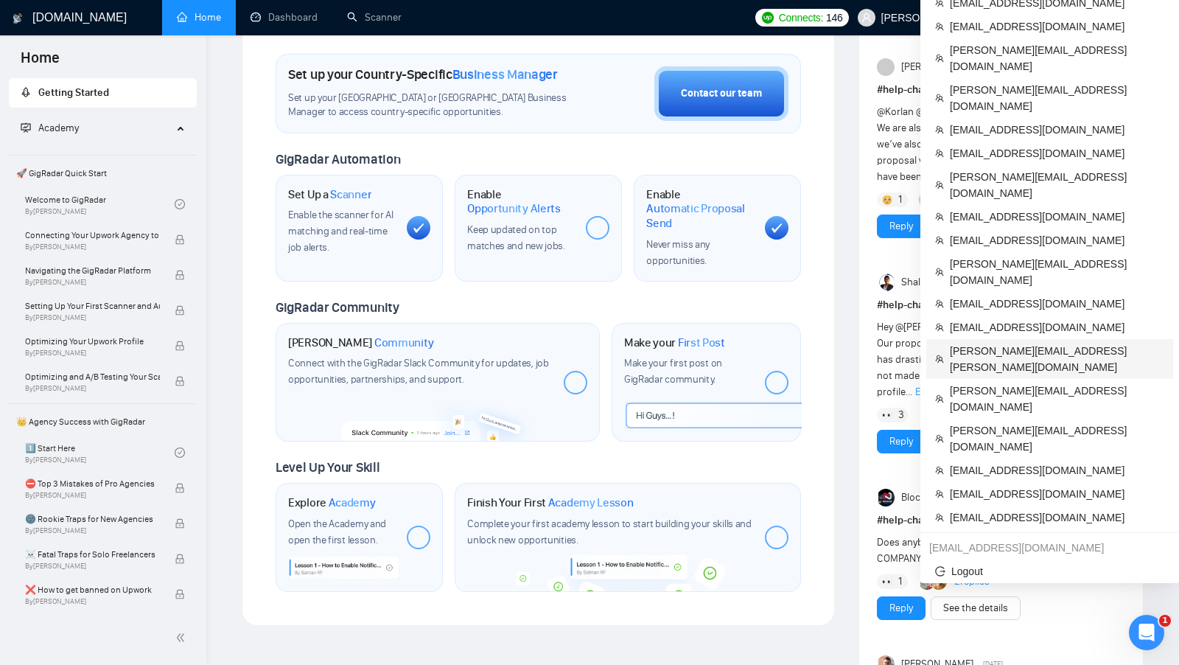
click at [1004, 343] on span "[PERSON_NAME][EMAIL_ADDRESS][PERSON_NAME][DOMAIN_NAME]" at bounding box center [1057, 359] width 214 height 32
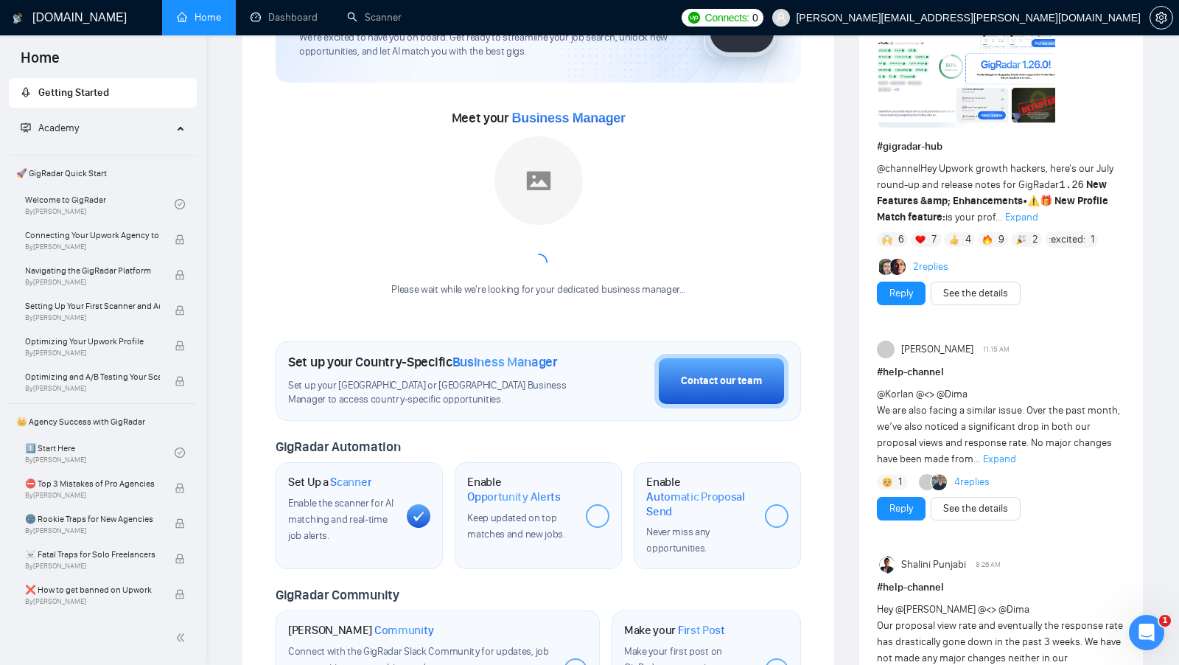
scroll to position [1, 0]
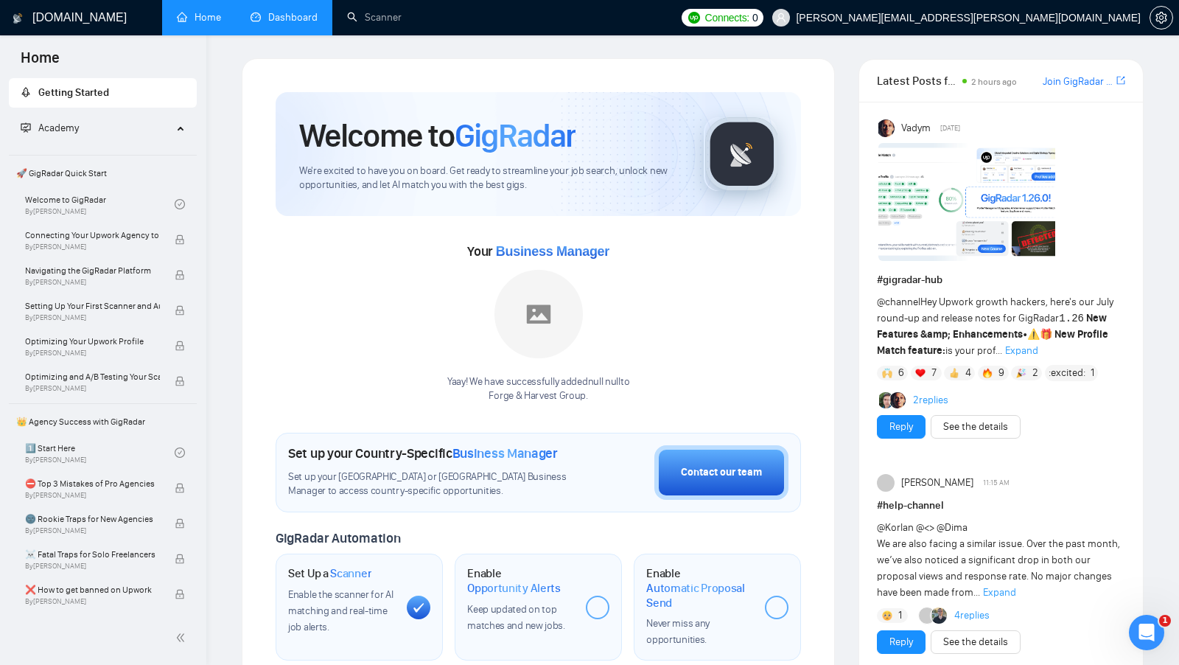
click at [289, 24] on link "Dashboard" at bounding box center [284, 17] width 67 height 13
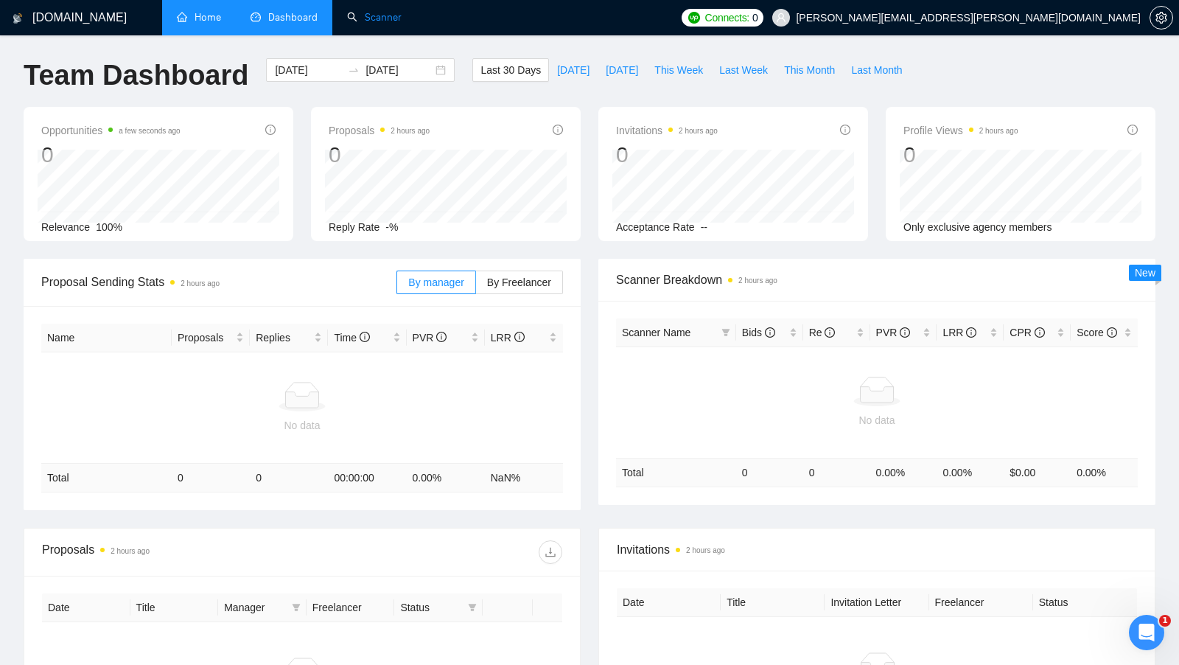
click at [374, 11] on link "Scanner" at bounding box center [374, 17] width 55 height 13
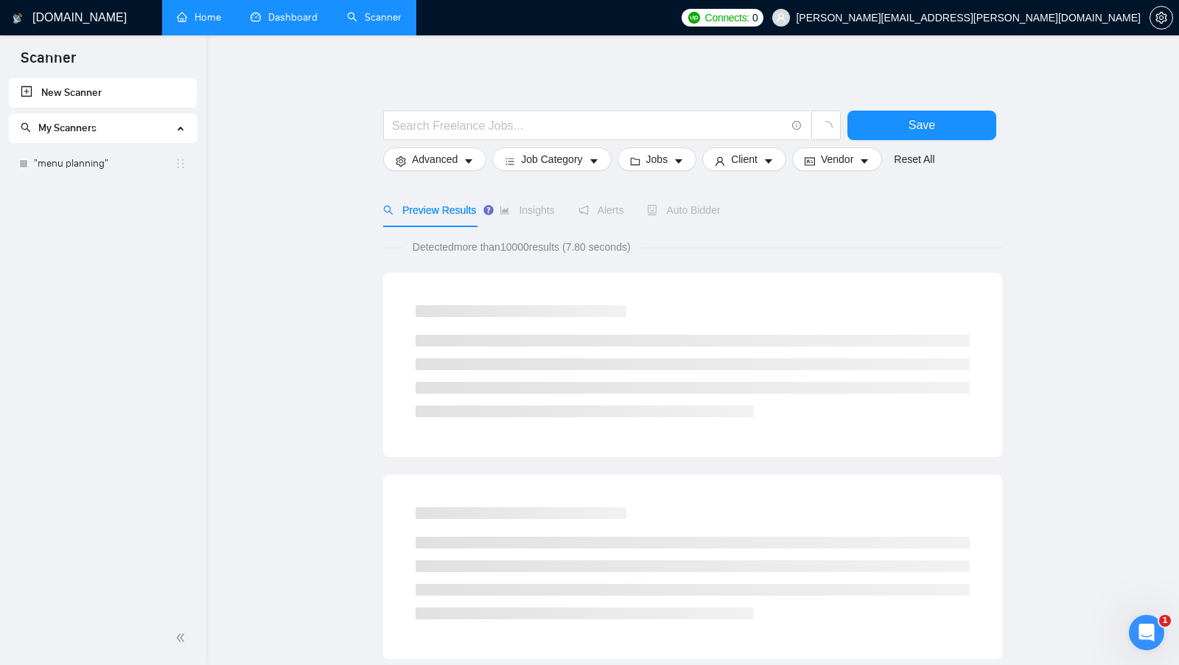
click at [66, 180] on div "New Scanner My Scanners "menu planning"" at bounding box center [103, 344] width 206 height 533
click at [67, 175] on link ""menu planning"" at bounding box center [104, 163] width 141 height 29
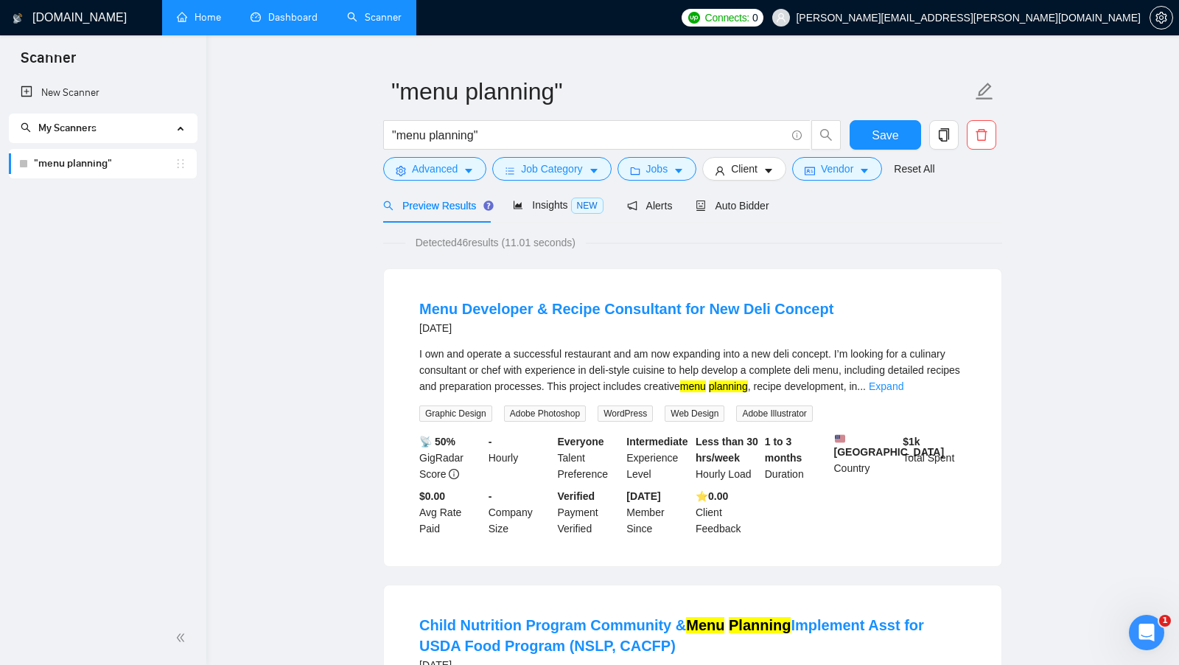
scroll to position [11, 0]
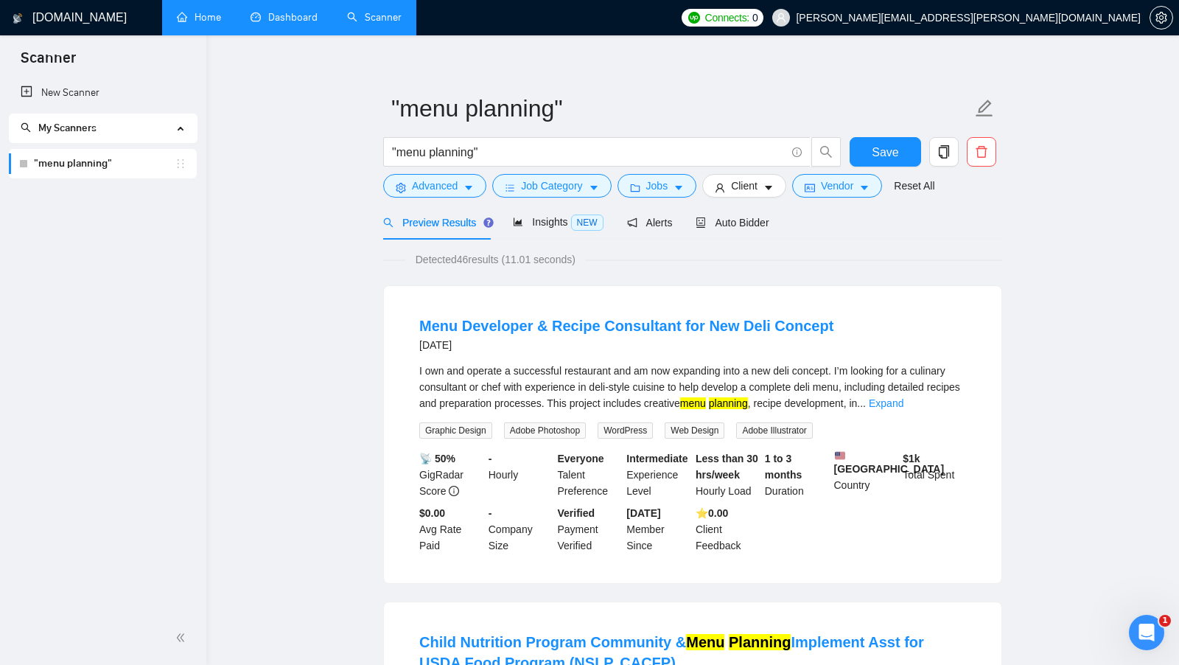
click at [304, 18] on link "Dashboard" at bounding box center [284, 17] width 67 height 13
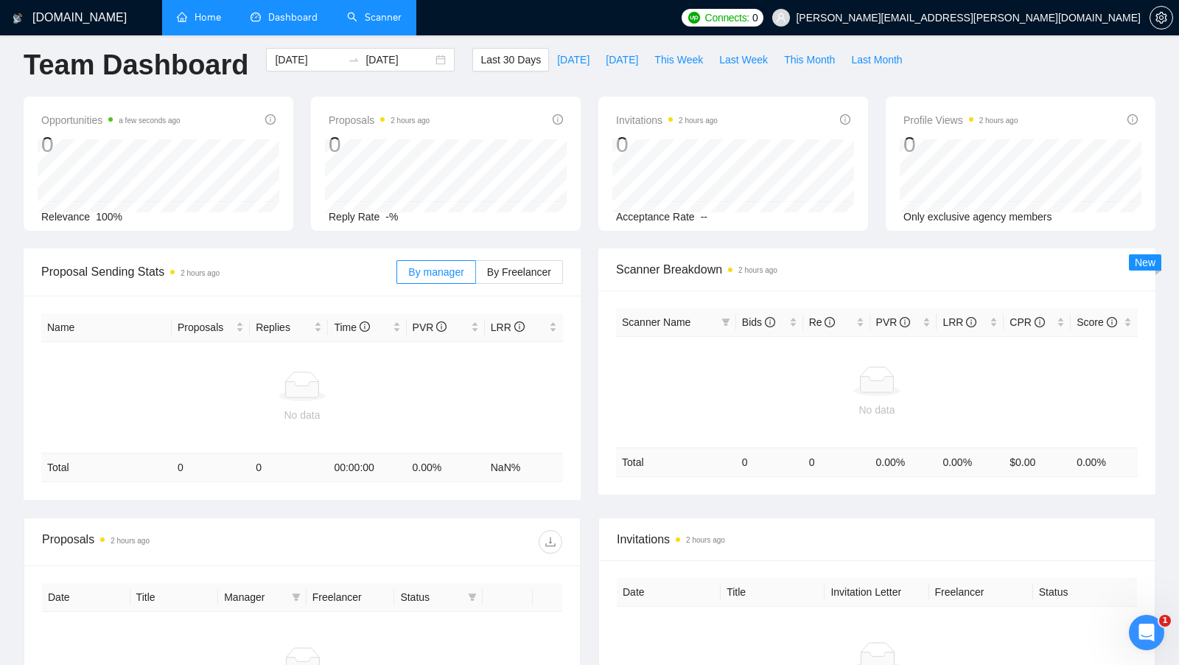
click at [367, 21] on link "Scanner" at bounding box center [374, 17] width 55 height 13
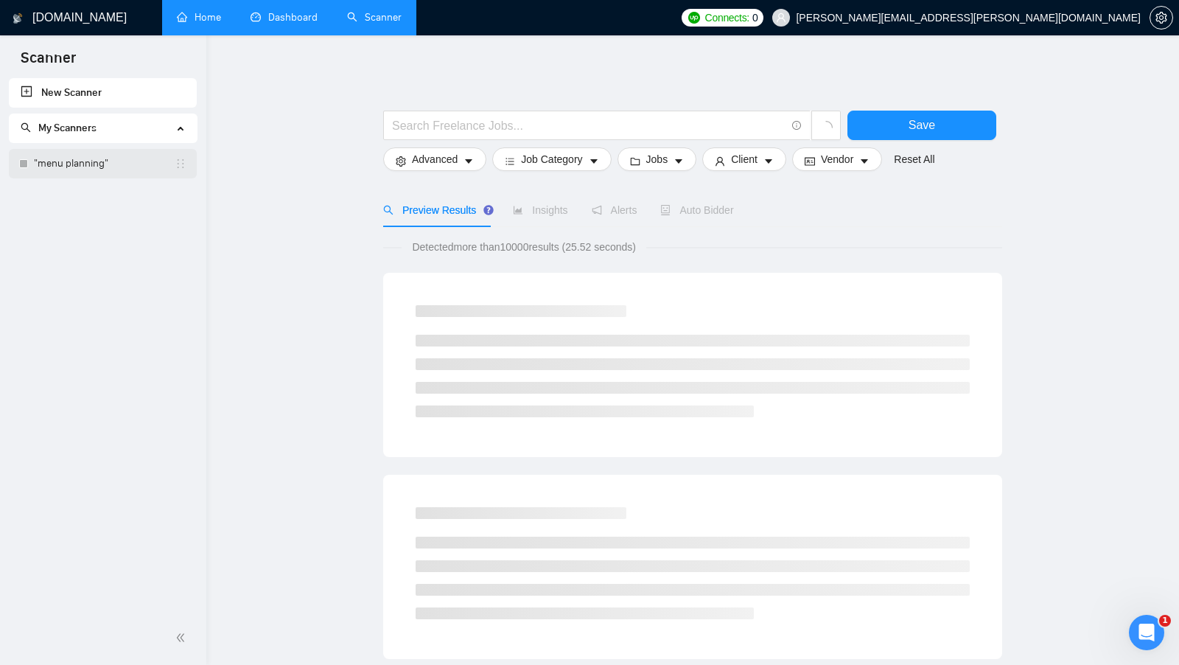
click at [138, 178] on link ""menu planning"" at bounding box center [104, 163] width 141 height 29
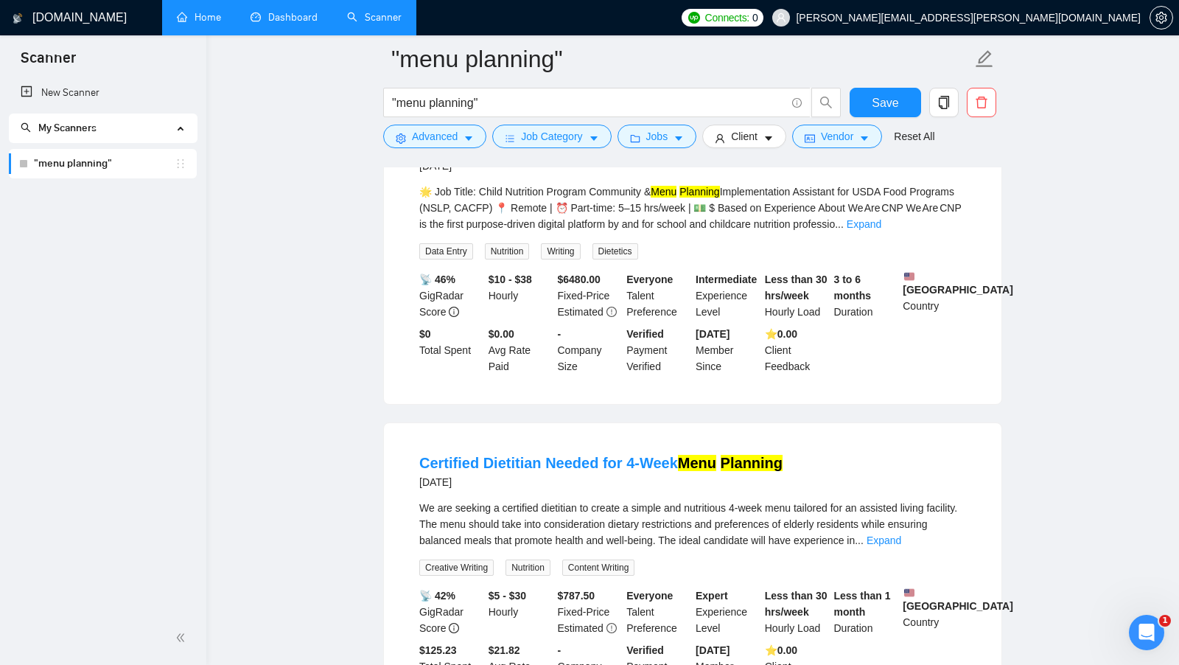
scroll to position [546, 0]
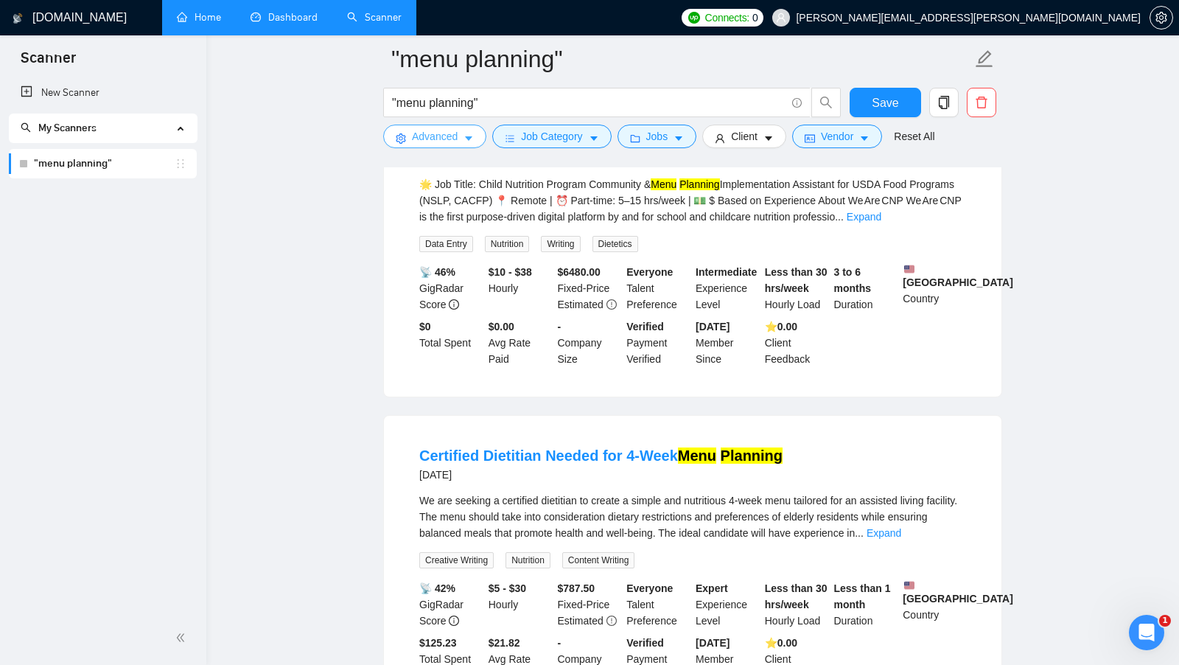
click at [438, 137] on span "Advanced" at bounding box center [435, 136] width 46 height 16
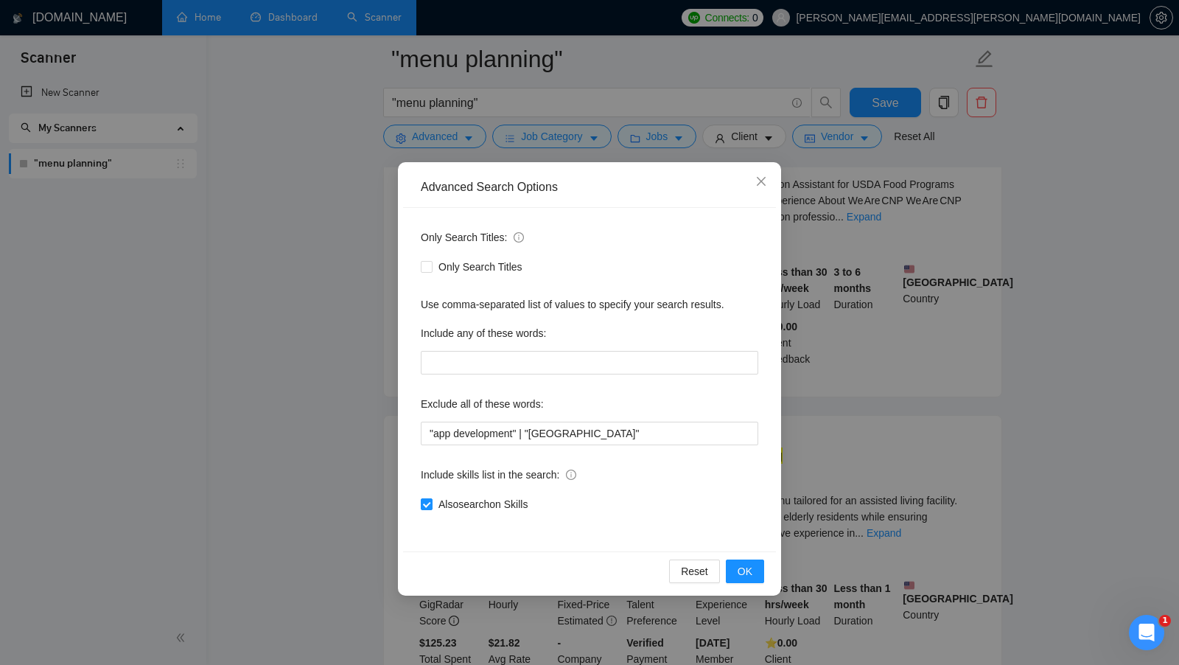
click at [437, 137] on div "Advanced Search Options Only Search Titles: Only Search Titles Use comma-separa…" at bounding box center [589, 332] width 1179 height 665
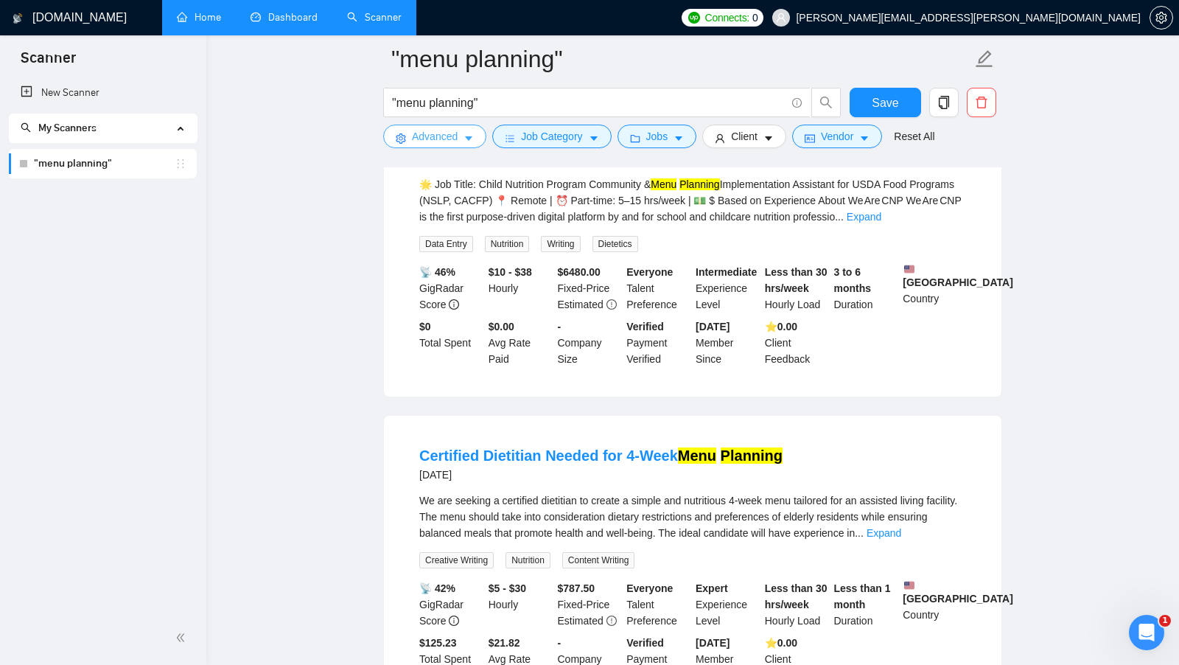
click at [452, 142] on span "Advanced" at bounding box center [435, 136] width 46 height 16
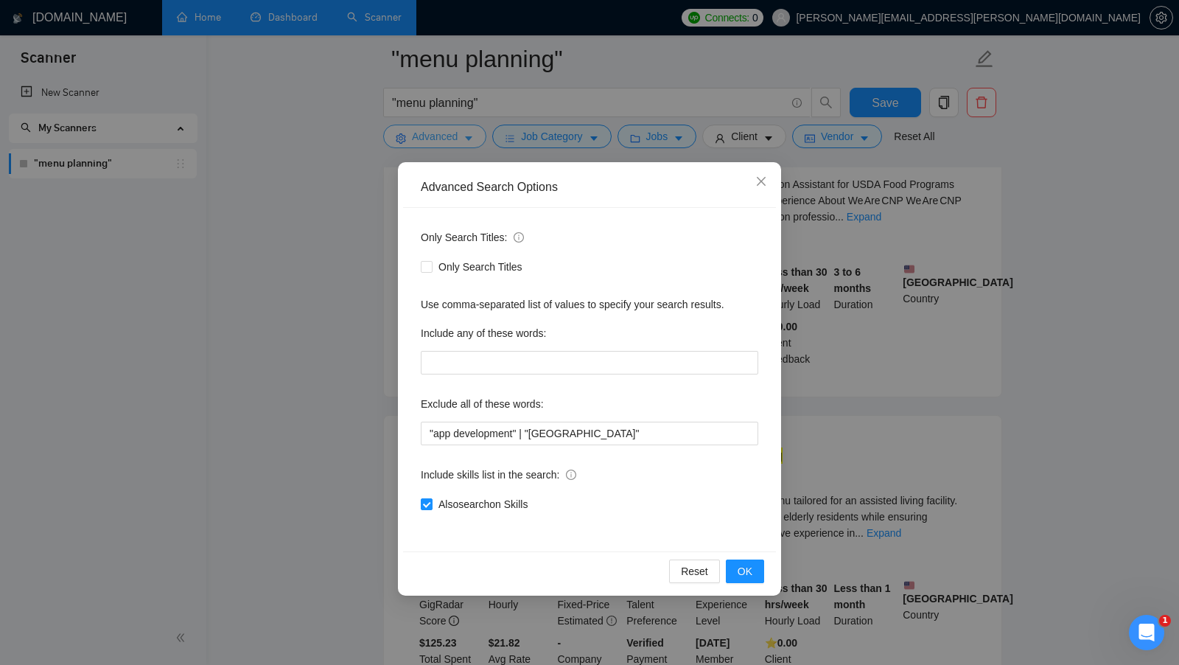
click at [450, 142] on div "Advanced Search Options Only Search Titles: Only Search Titles Use comma-separa…" at bounding box center [589, 332] width 1179 height 665
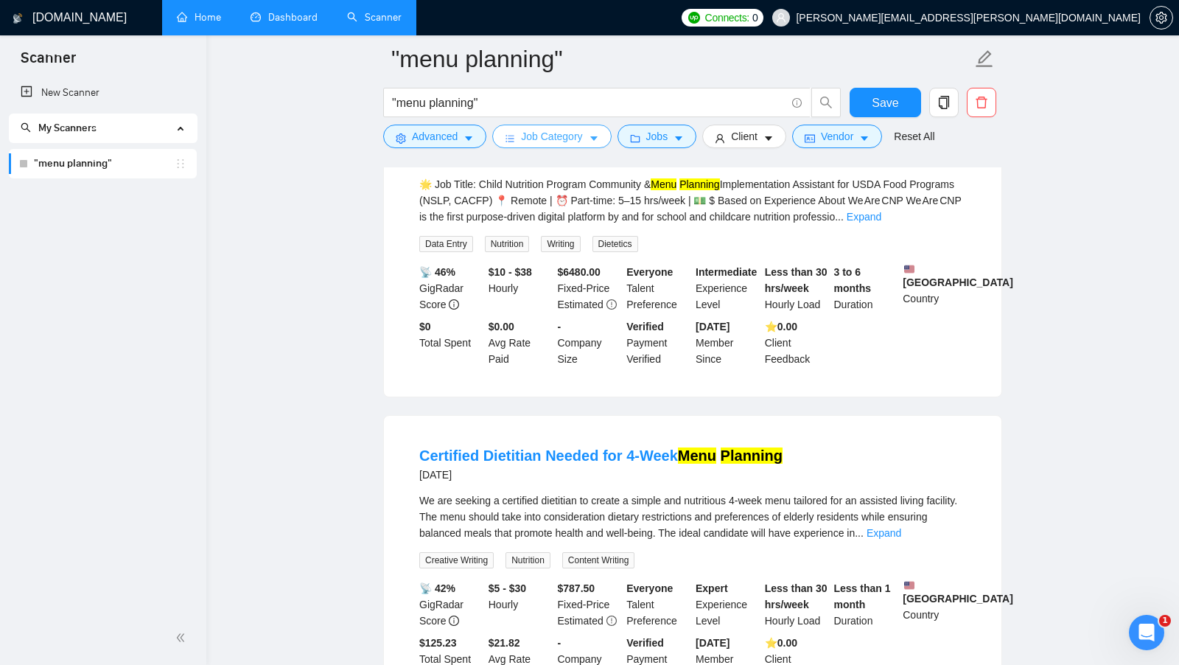
click at [533, 142] on span "Job Category" at bounding box center [551, 136] width 61 height 16
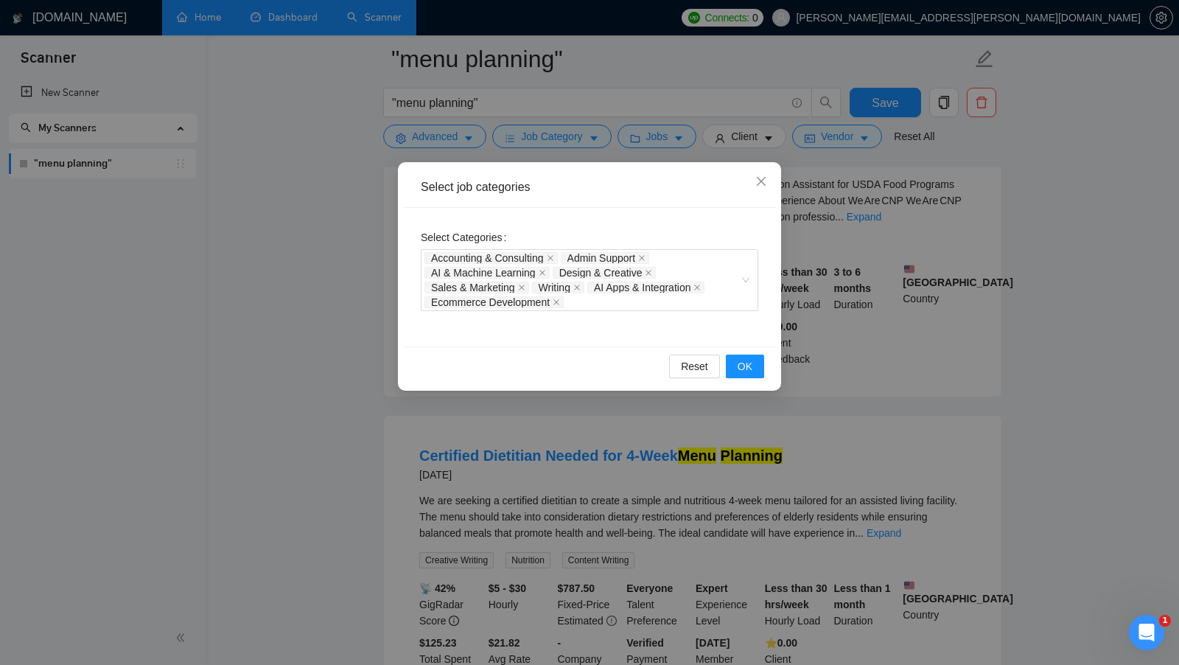
click at [676, 139] on div "Select job categories Select Categories Accounting & Consulting Admin Support A…" at bounding box center [589, 332] width 1179 height 665
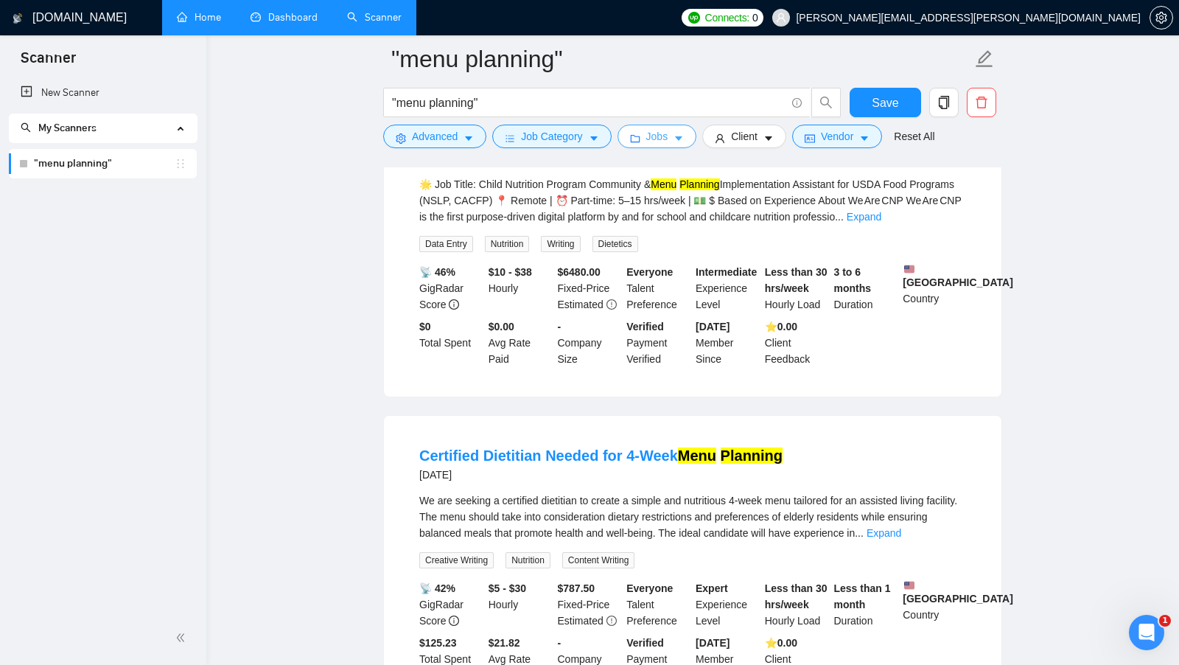
click at [676, 139] on button "Jobs" at bounding box center [657, 137] width 80 height 24
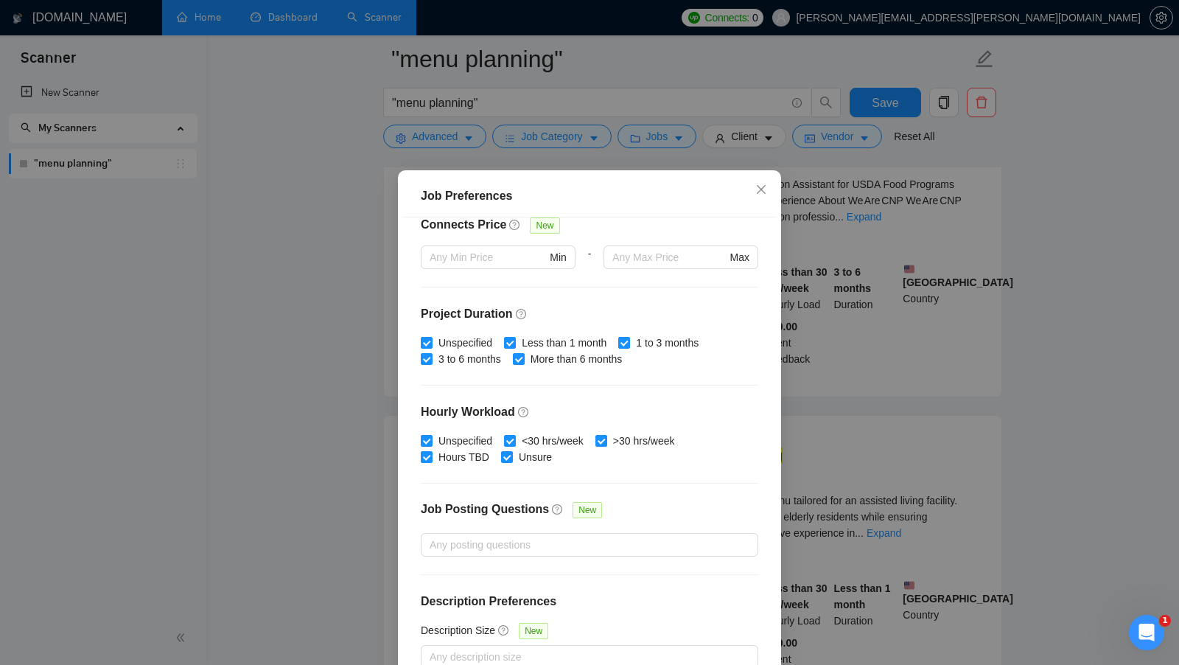
scroll to position [82, 0]
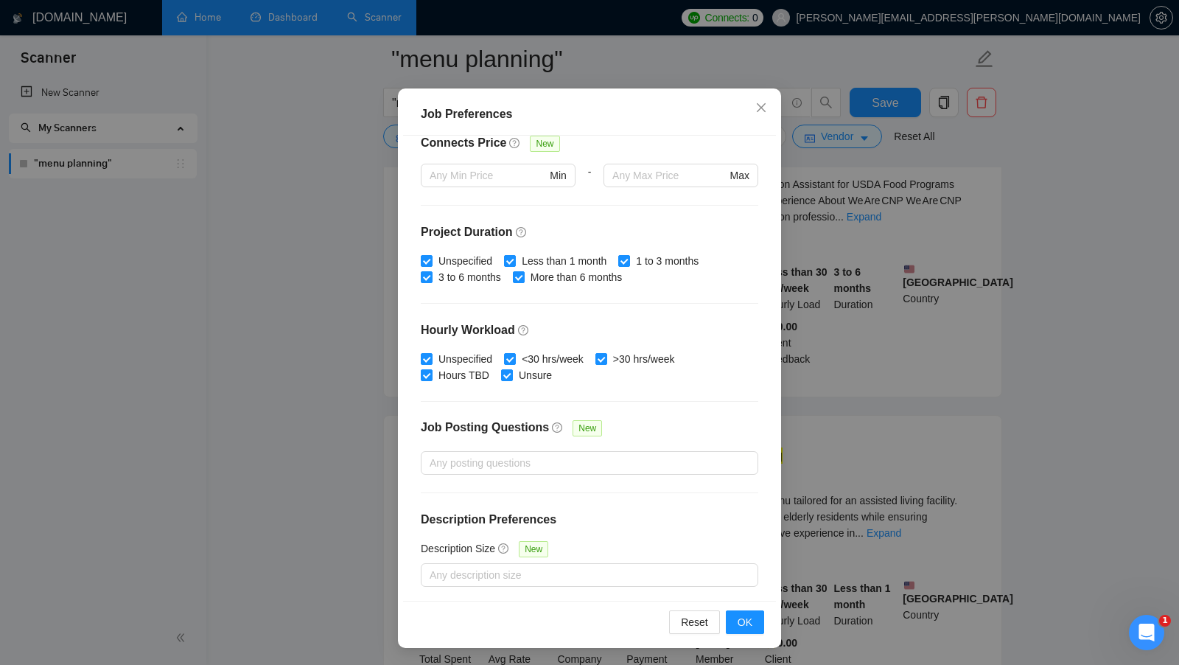
click at [906, 270] on div "Job Preferences Budget Project Type All Fixed Price Hourly Rate Fixed Price Bud…" at bounding box center [589, 332] width 1179 height 665
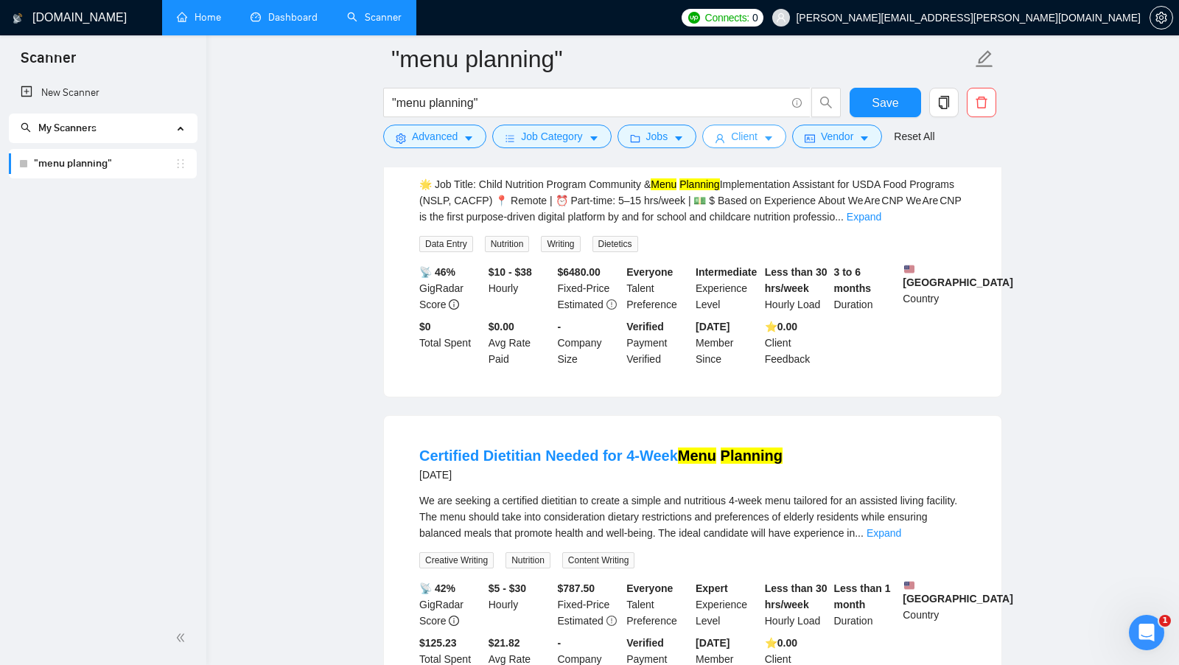
click at [766, 144] on button "Client" at bounding box center [744, 137] width 84 height 24
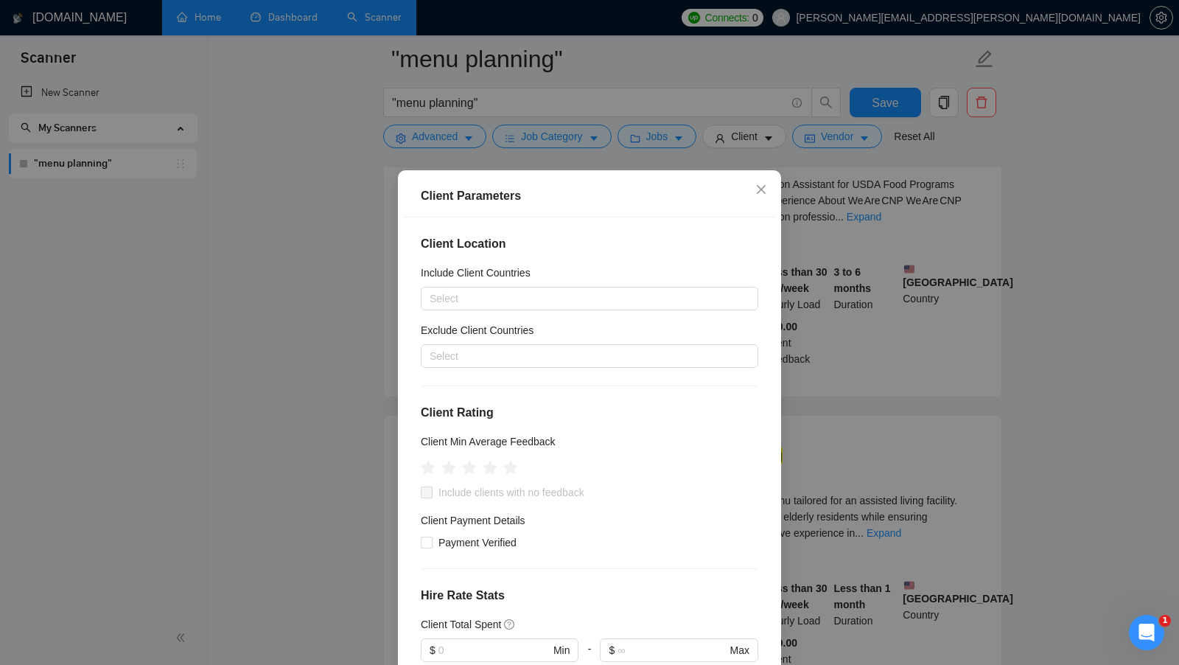
scroll to position [449, 0]
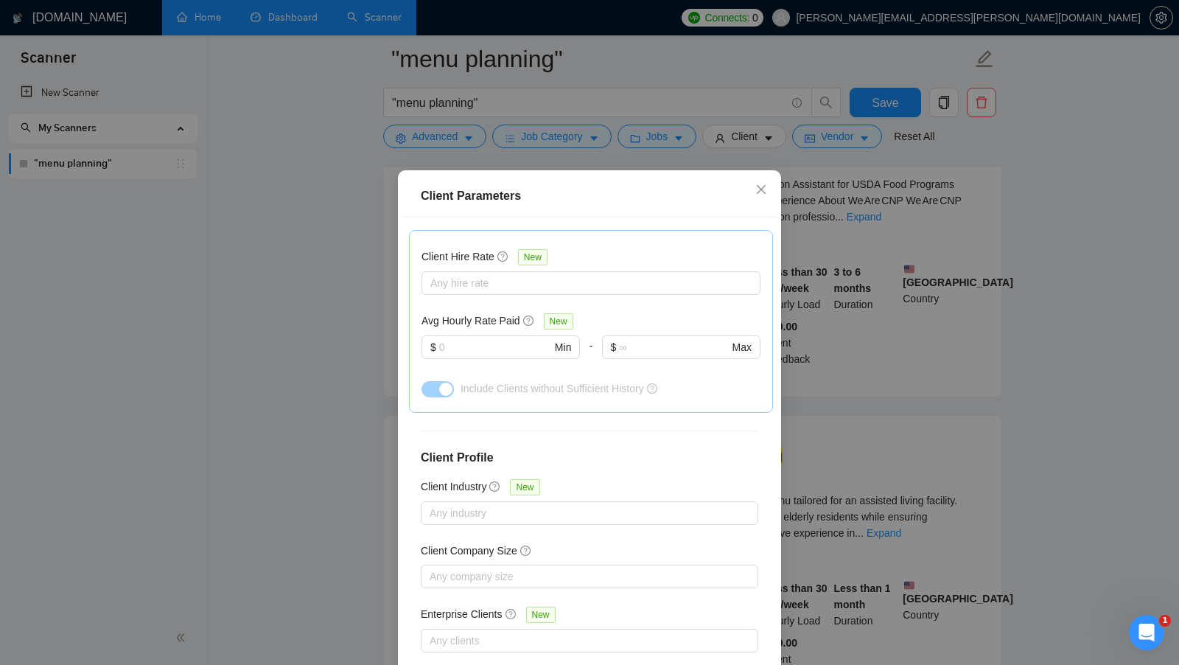
click at [868, 311] on div "Client Parameters Client Location Include Client Countries Select Exclude Clien…" at bounding box center [589, 332] width 1179 height 665
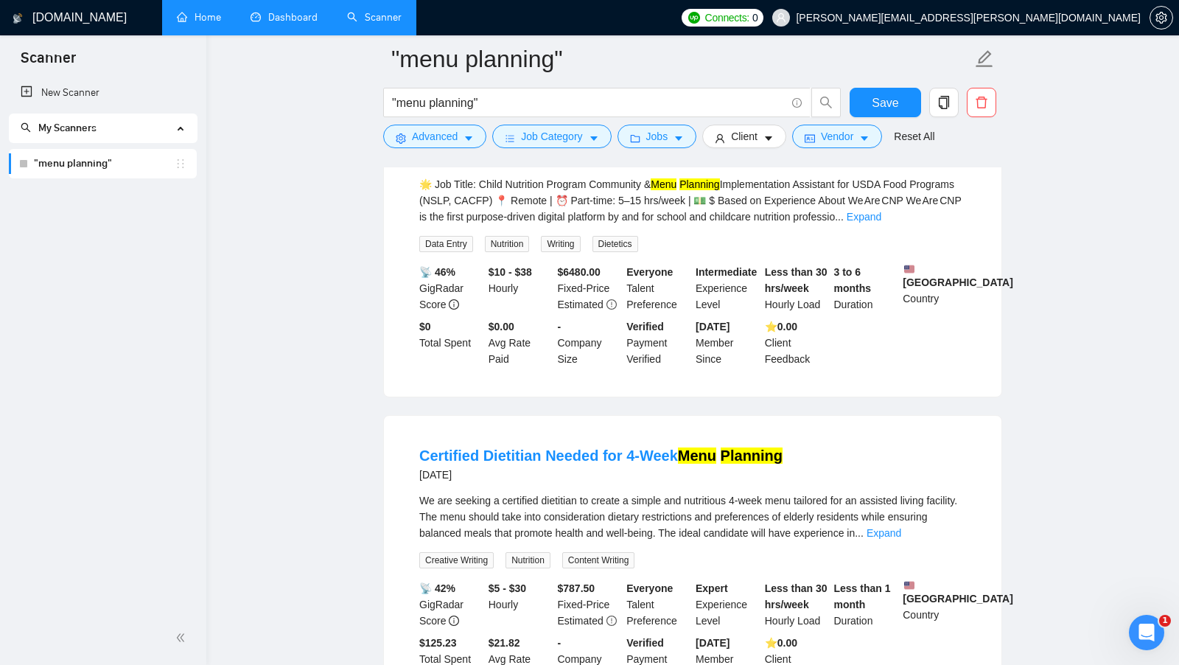
click at [850, 153] on form ""menu planning" "menu planning" Save Advanced Job Category Jobs Client Vendor R…" at bounding box center [692, 95] width 619 height 120
click at [855, 147] on button "Vendor" at bounding box center [837, 137] width 90 height 24
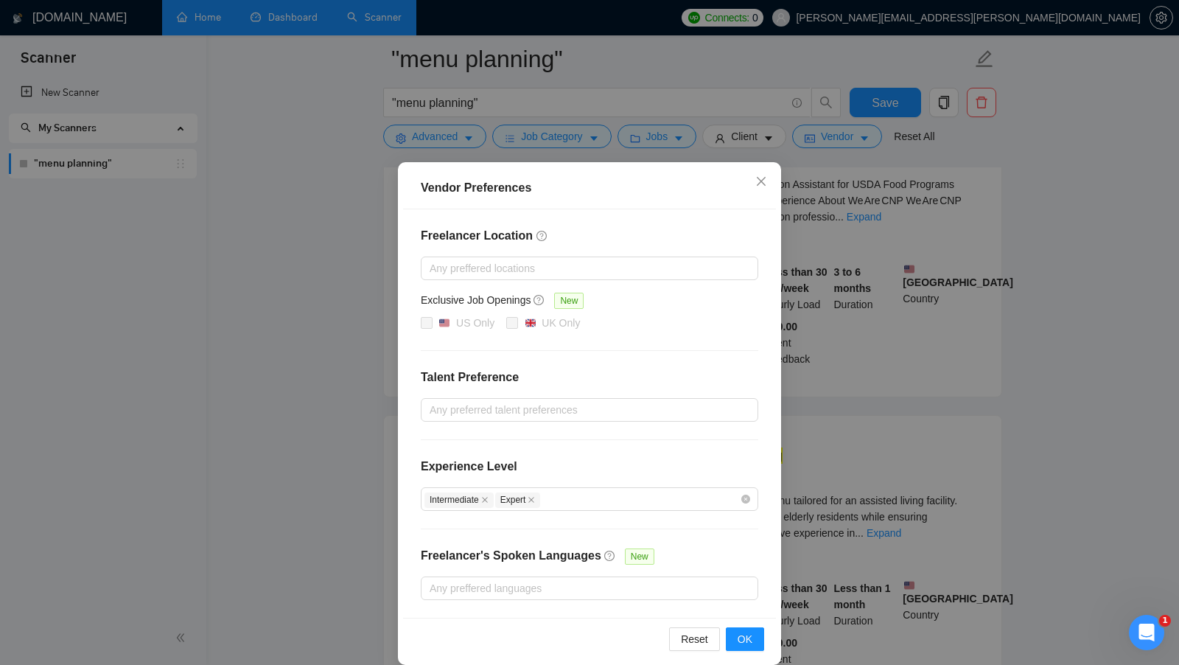
scroll to position [13, 0]
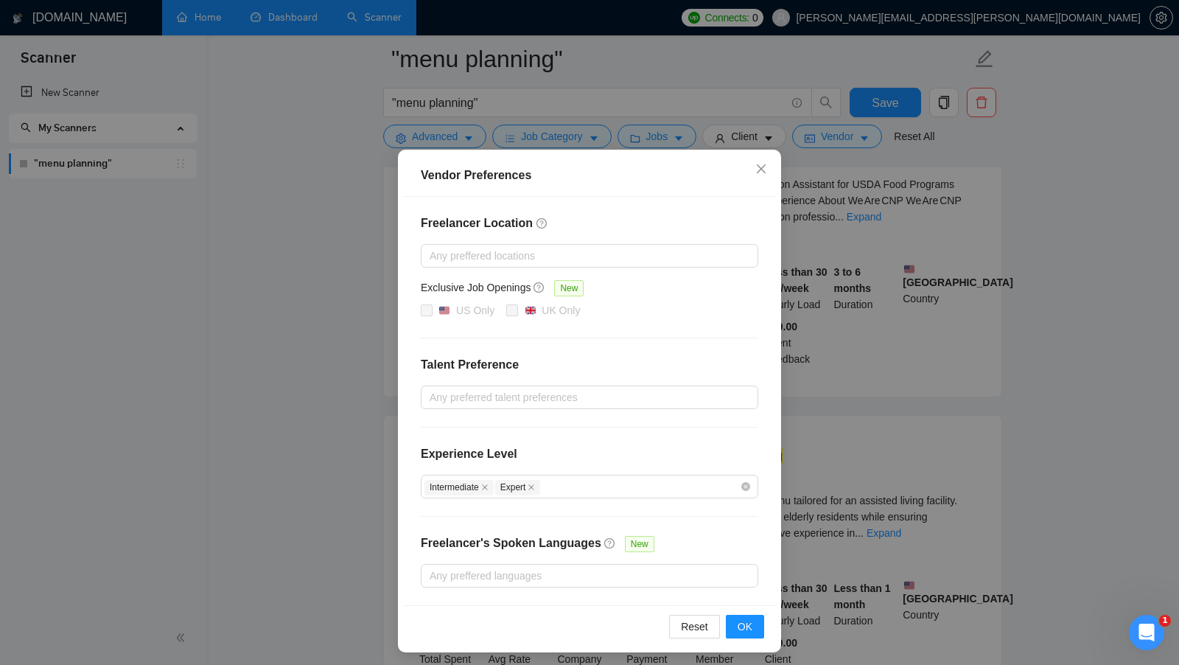
click at [970, 284] on div "Vendor Preferences Freelancer Location Any preffered locations Exclusive Job Op…" at bounding box center [589, 332] width 1179 height 665
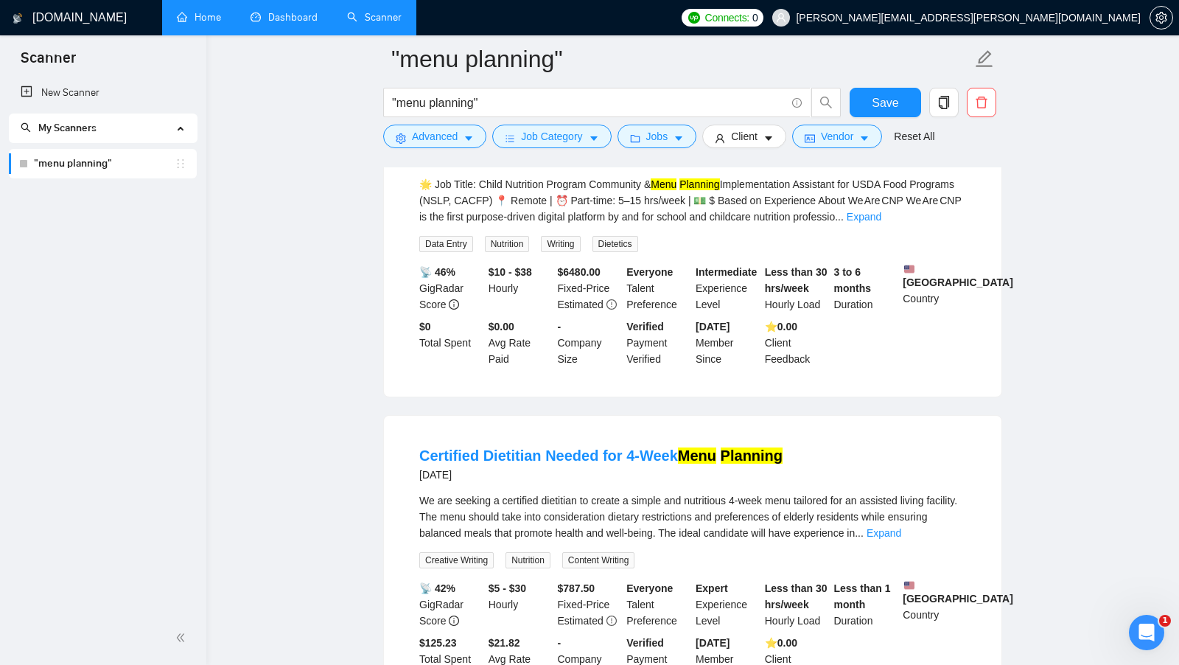
click at [700, 143] on div "Jobs" at bounding box center [657, 137] width 85 height 24
click at [688, 143] on button "Jobs" at bounding box center [657, 137] width 80 height 24
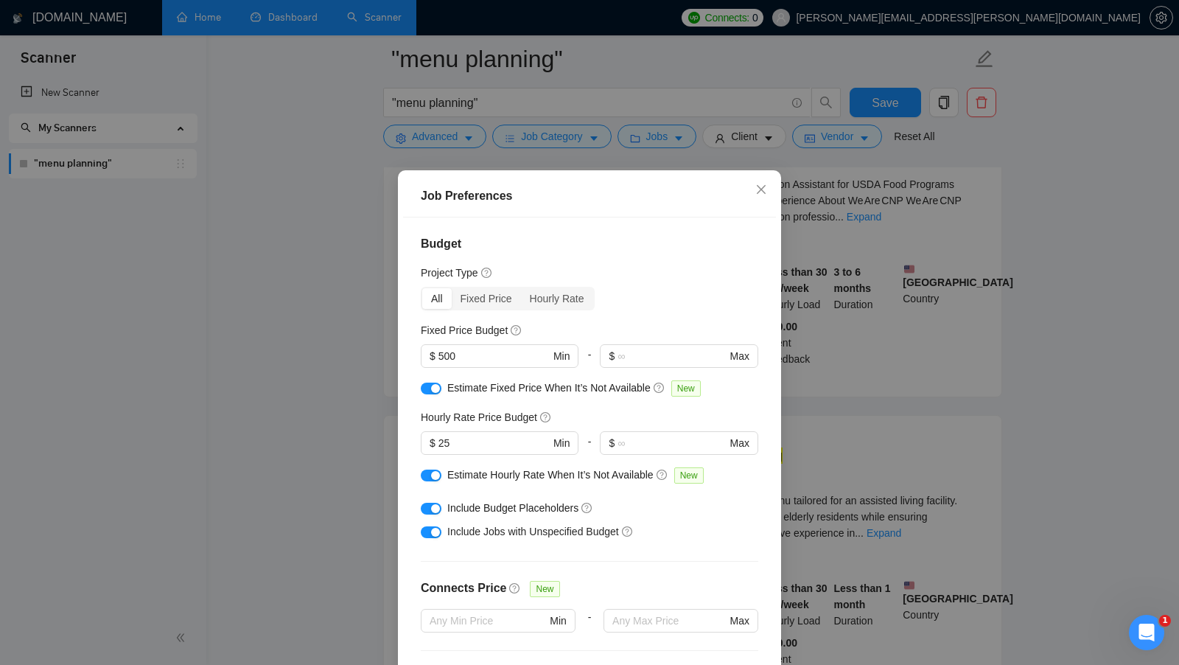
click at [861, 272] on div "Job Preferences Budget Project Type All Fixed Price Hourly Rate Fixed Price Bud…" at bounding box center [589, 332] width 1179 height 665
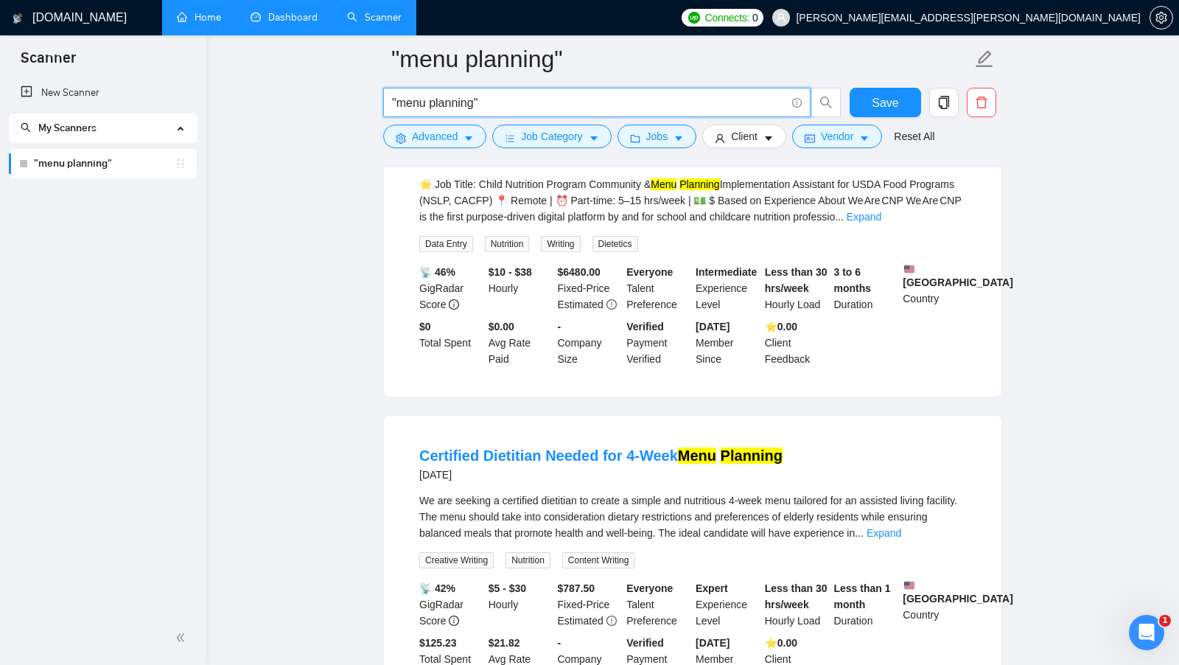
drag, startPoint x: 520, startPoint y: 107, endPoint x: 323, endPoint y: 93, distance: 197.2
click at [511, 111] on input ""menu planning"" at bounding box center [588, 103] width 393 height 18
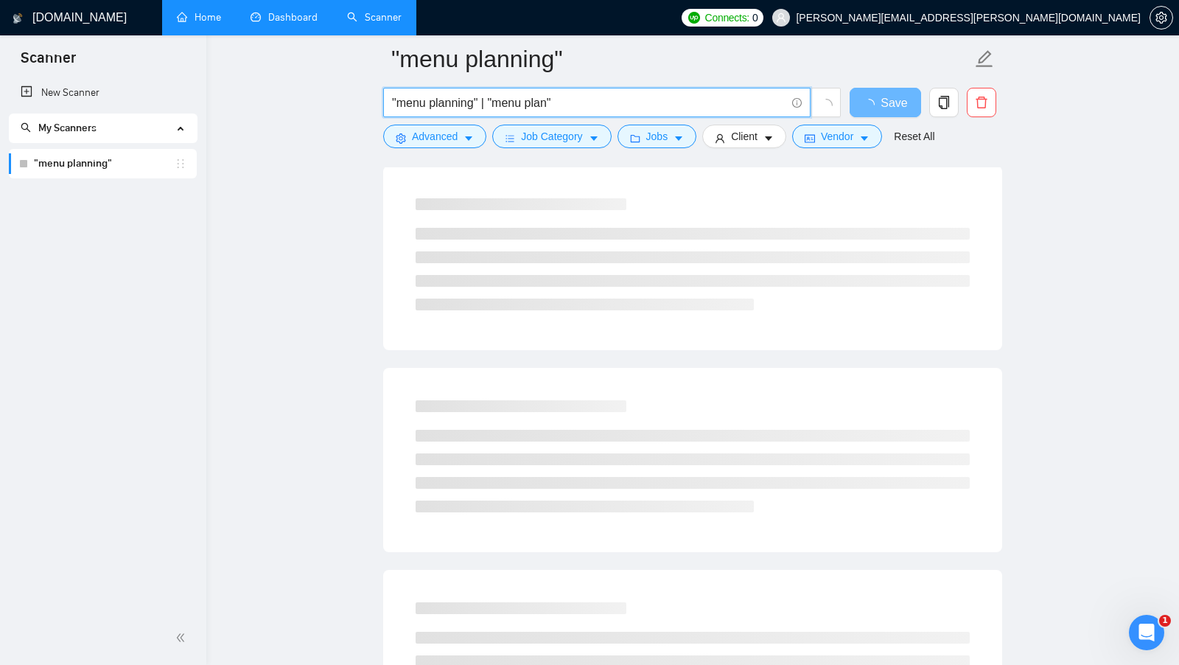
click at [643, 94] on input ""menu planning" | "menu plan"" at bounding box center [588, 103] width 393 height 18
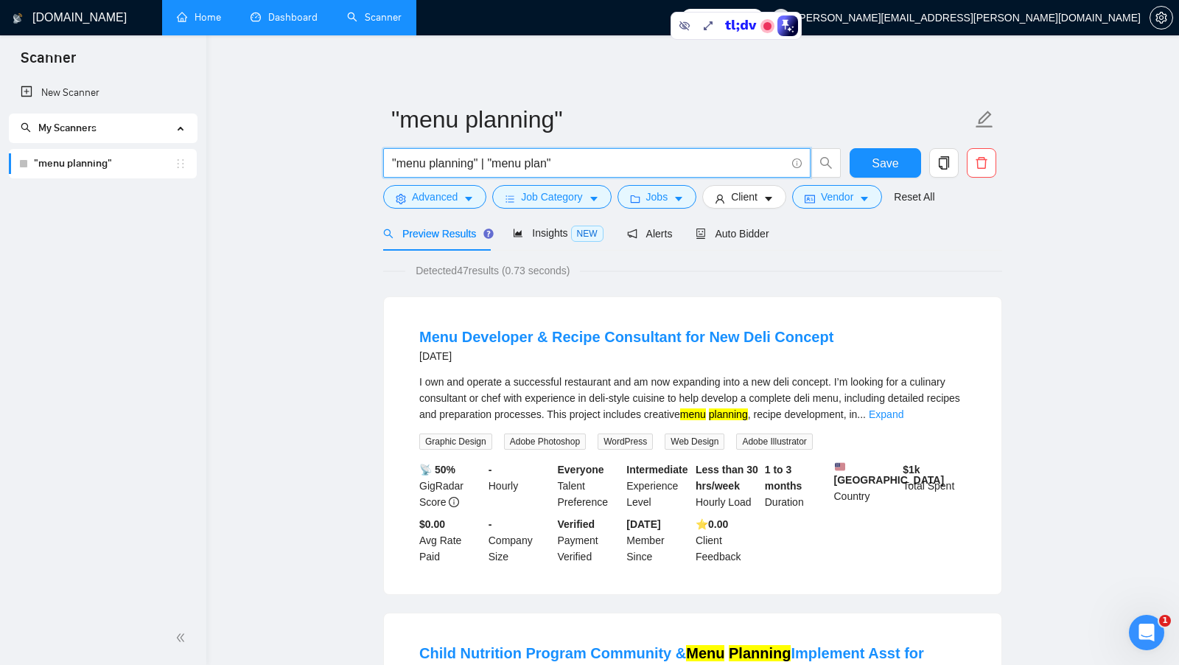
drag, startPoint x: 654, startPoint y: 162, endPoint x: 494, endPoint y: 165, distance: 160.7
click at [494, 165] on input ""menu planning" | "menu plan"" at bounding box center [588, 163] width 393 height 18
type input ""menu planning""
click at [862, 158] on button "Save" at bounding box center [885, 162] width 71 height 29
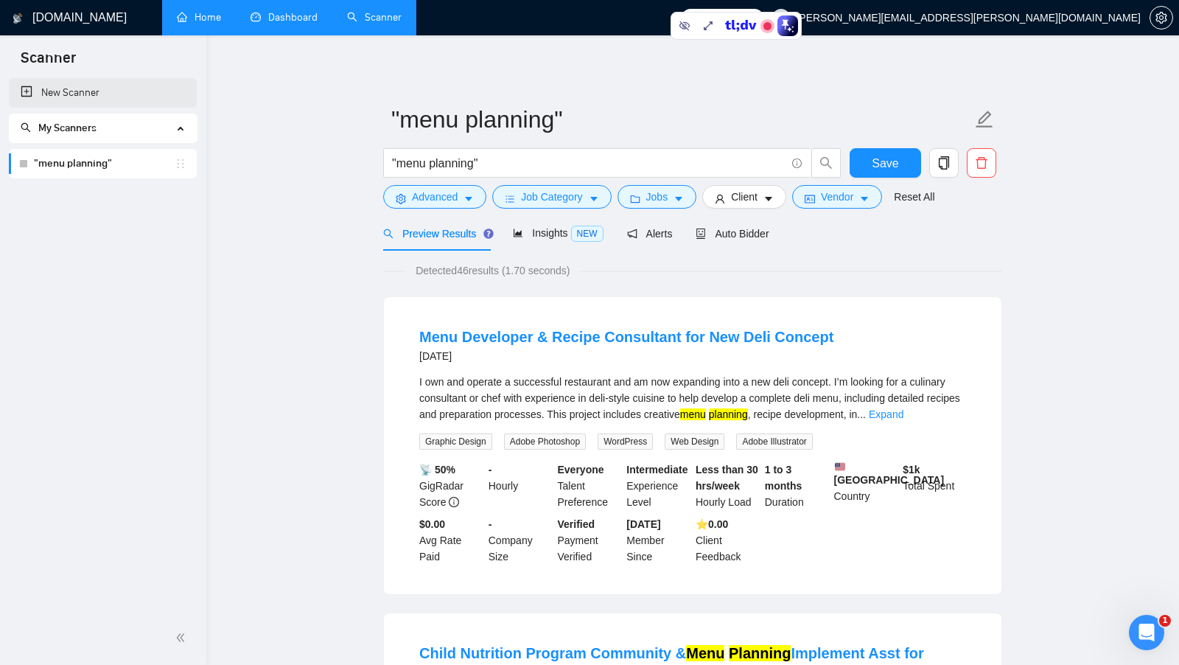
click at [116, 95] on link "New Scanner" at bounding box center [103, 92] width 164 height 29
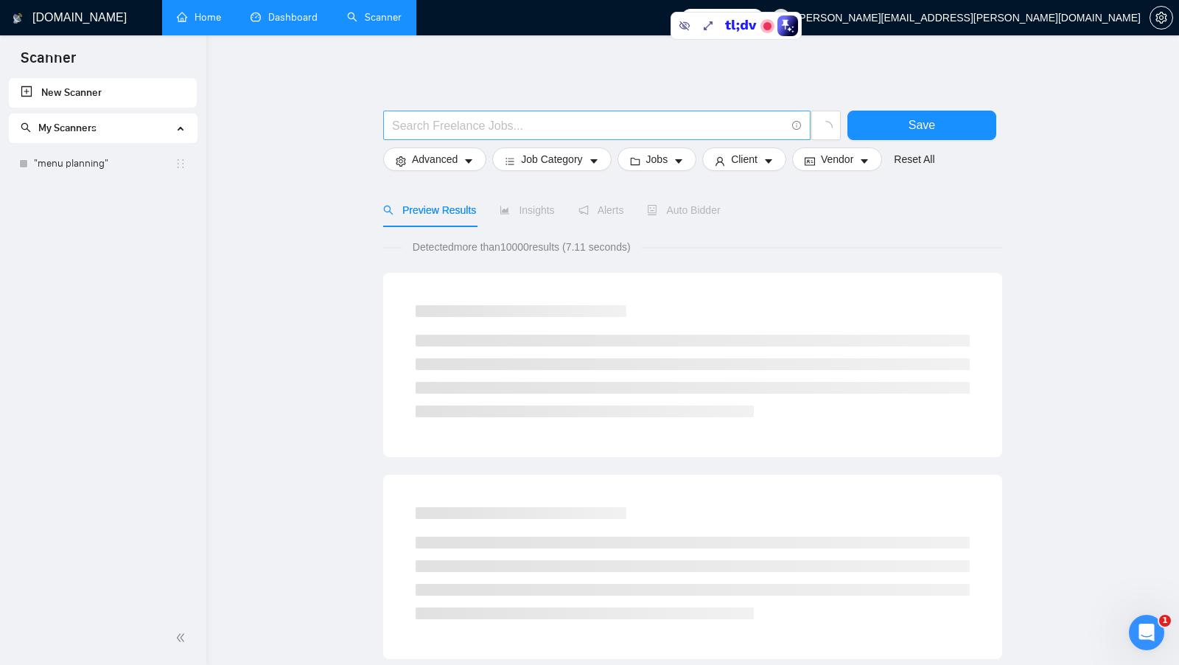
click at [585, 126] on input "text" at bounding box center [588, 125] width 393 height 18
paste input "("business strategy" | "Growth Manager" | "business consultant" | "Product Anal…"
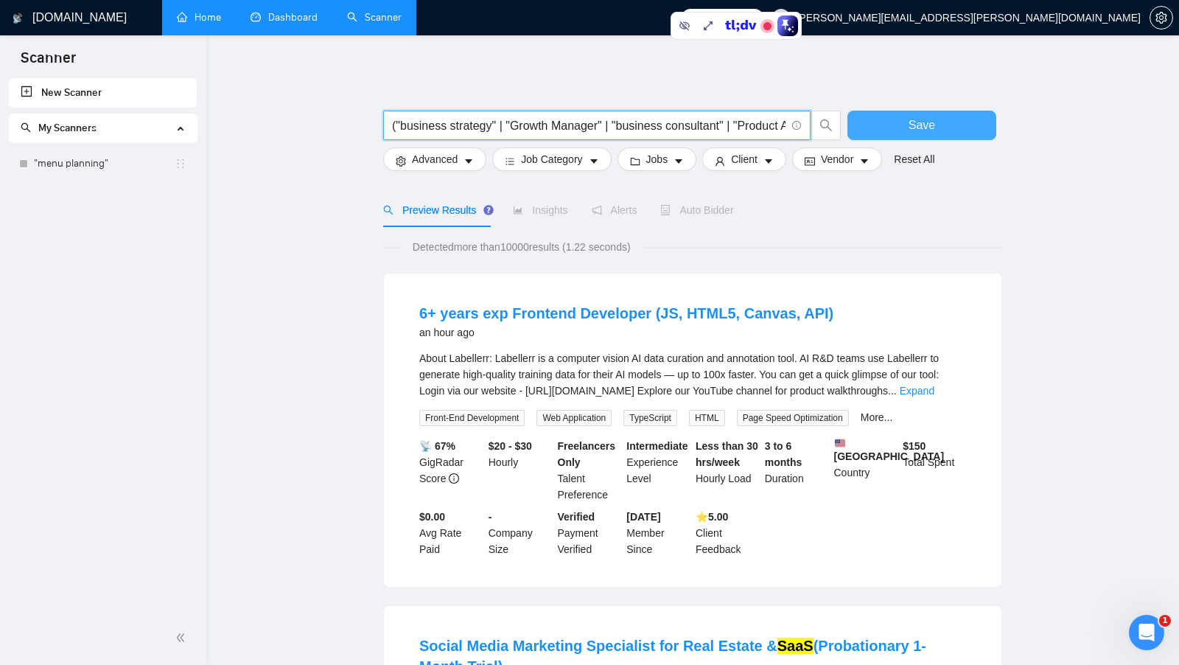
type input "("business strategy" | "Growth Manager" | "business consultant" | "Product Anal…"
click at [942, 121] on button "Save" at bounding box center [921, 125] width 149 height 29
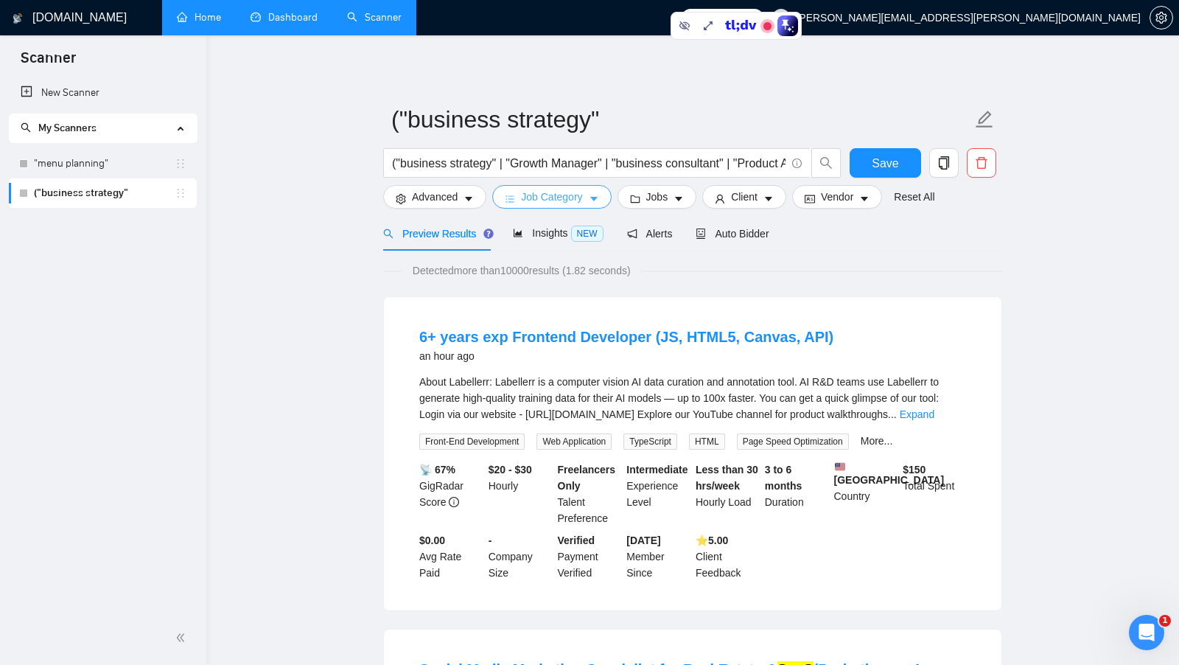
click at [569, 197] on span "Job Category" at bounding box center [551, 197] width 61 height 16
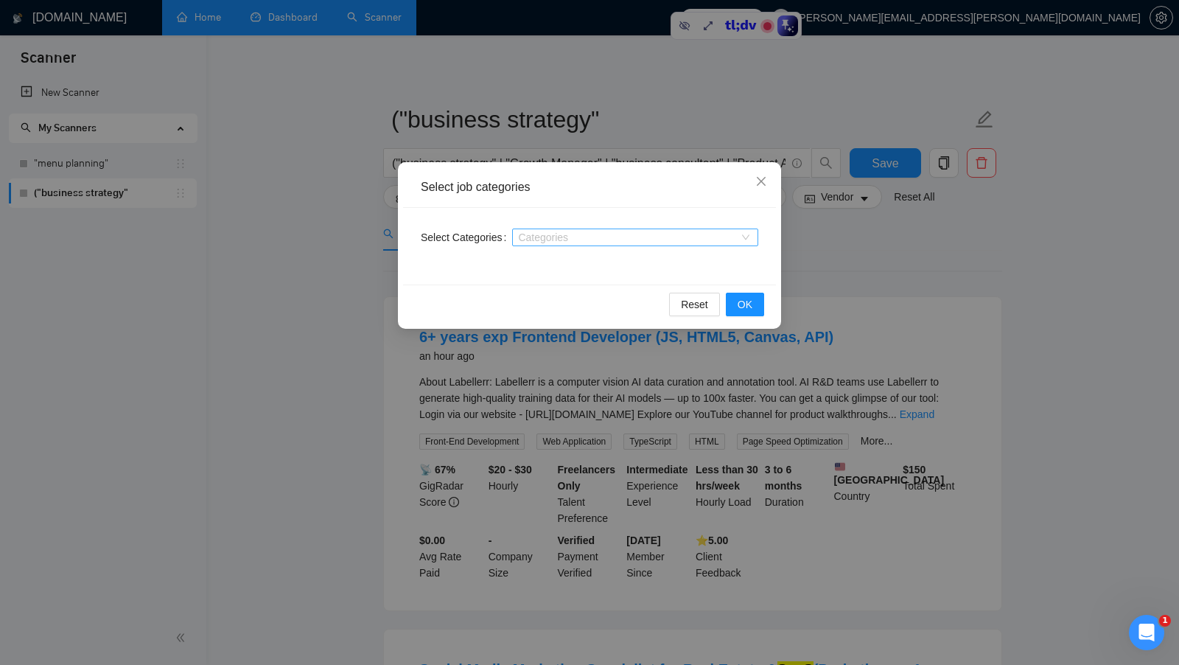
click at [749, 242] on div "Categories" at bounding box center [635, 237] width 246 height 18
click at [730, 224] on div "Select Categories Categories" at bounding box center [589, 246] width 373 height 77
click at [704, 241] on div at bounding box center [628, 237] width 224 height 12
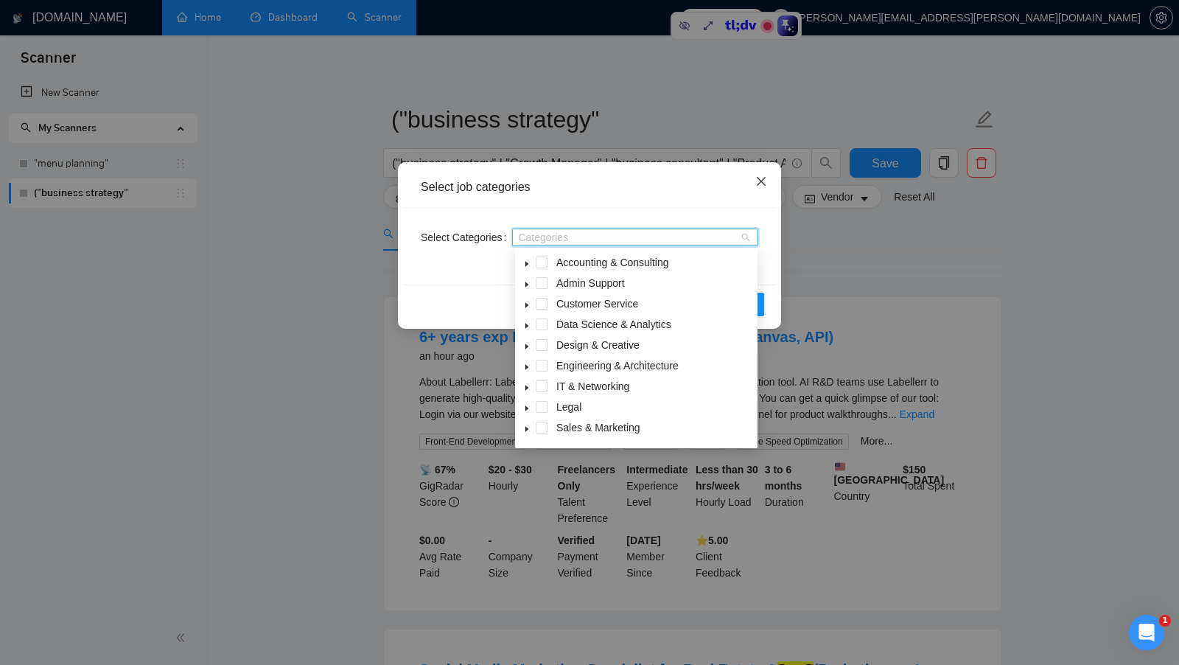
click at [759, 192] on span "Close" at bounding box center [761, 182] width 40 height 40
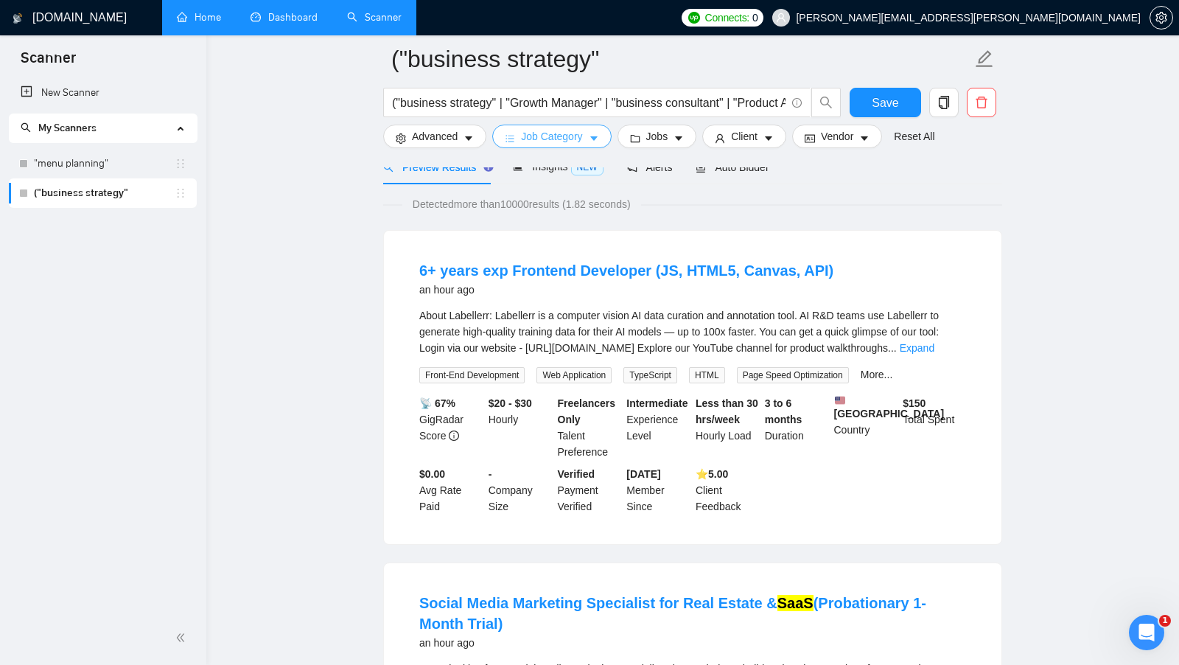
scroll to position [77, 0]
click at [587, 138] on button "Job Category" at bounding box center [551, 137] width 119 height 24
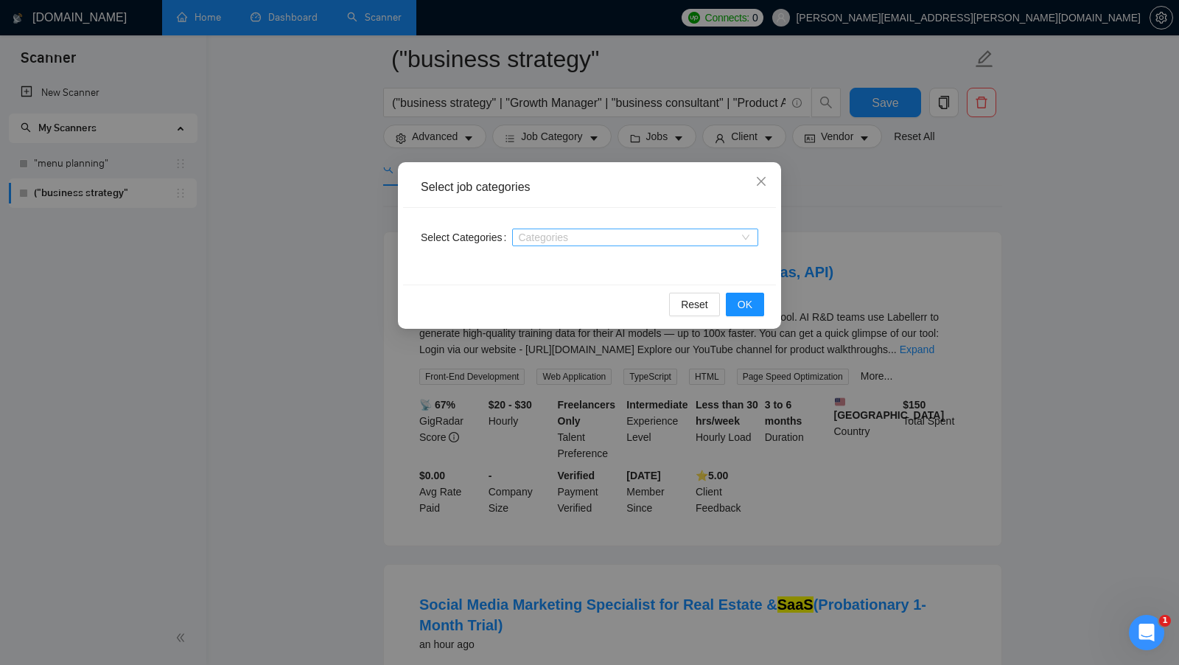
click at [611, 237] on div at bounding box center [628, 237] width 224 height 12
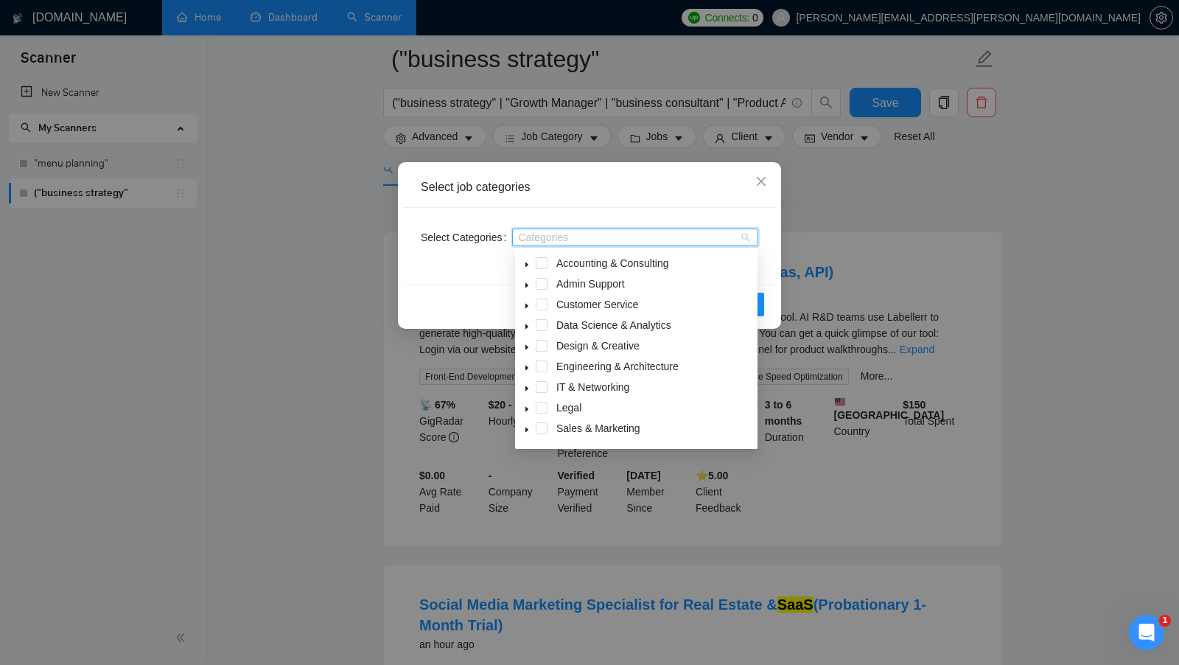
click at [525, 262] on icon "caret-down" at bounding box center [526, 264] width 7 height 7
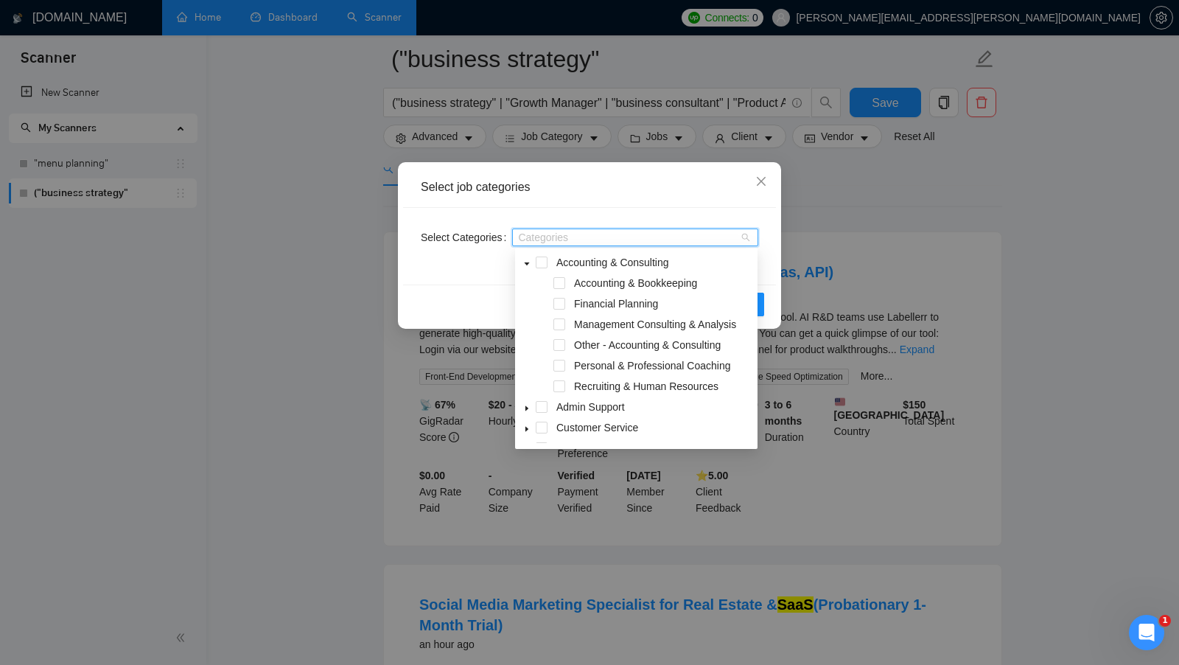
scroll to position [0, 0]
click at [561, 304] on span at bounding box center [559, 304] width 12 height 12
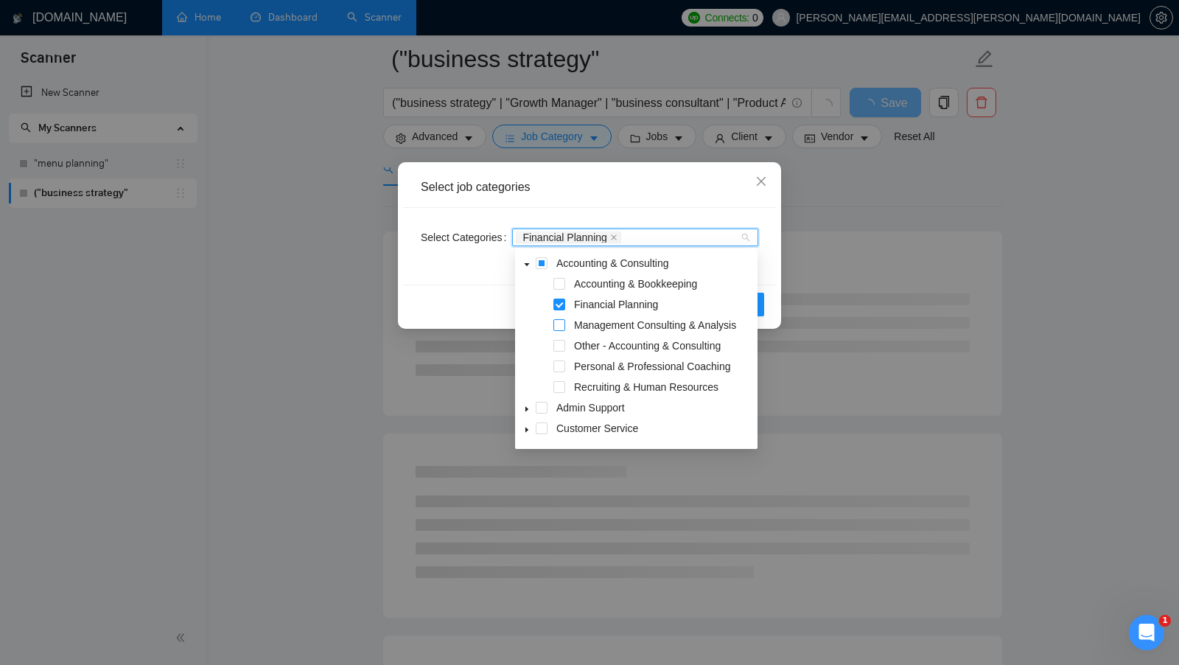
click at [557, 321] on span at bounding box center [559, 325] width 12 height 12
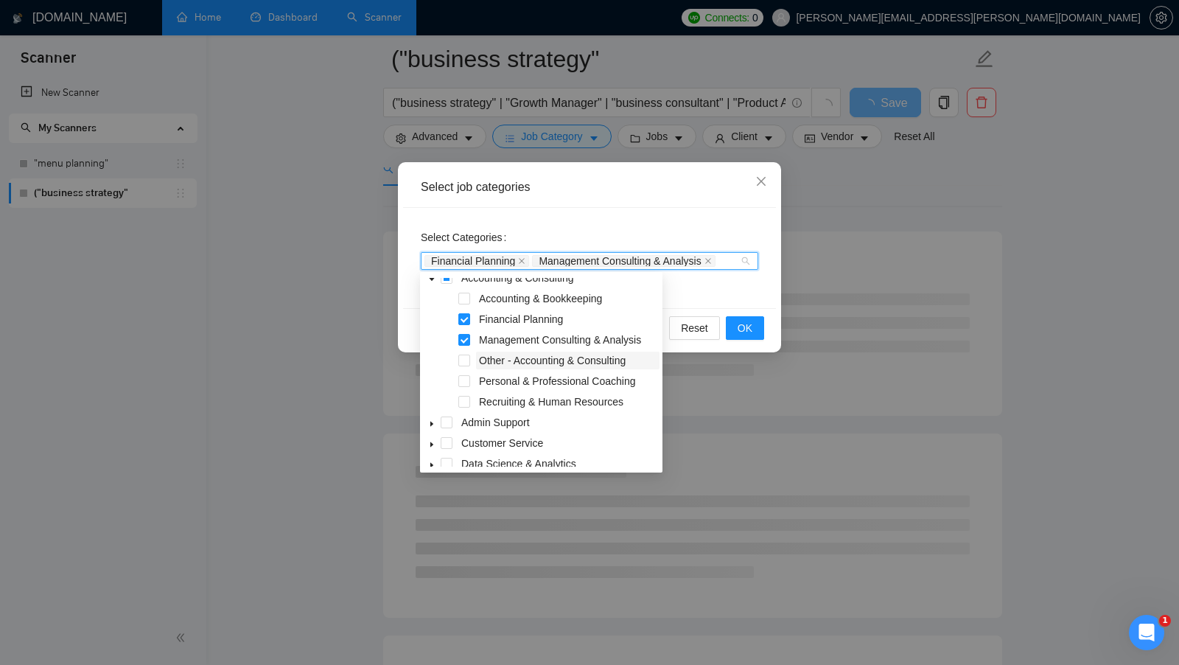
scroll to position [11, 0]
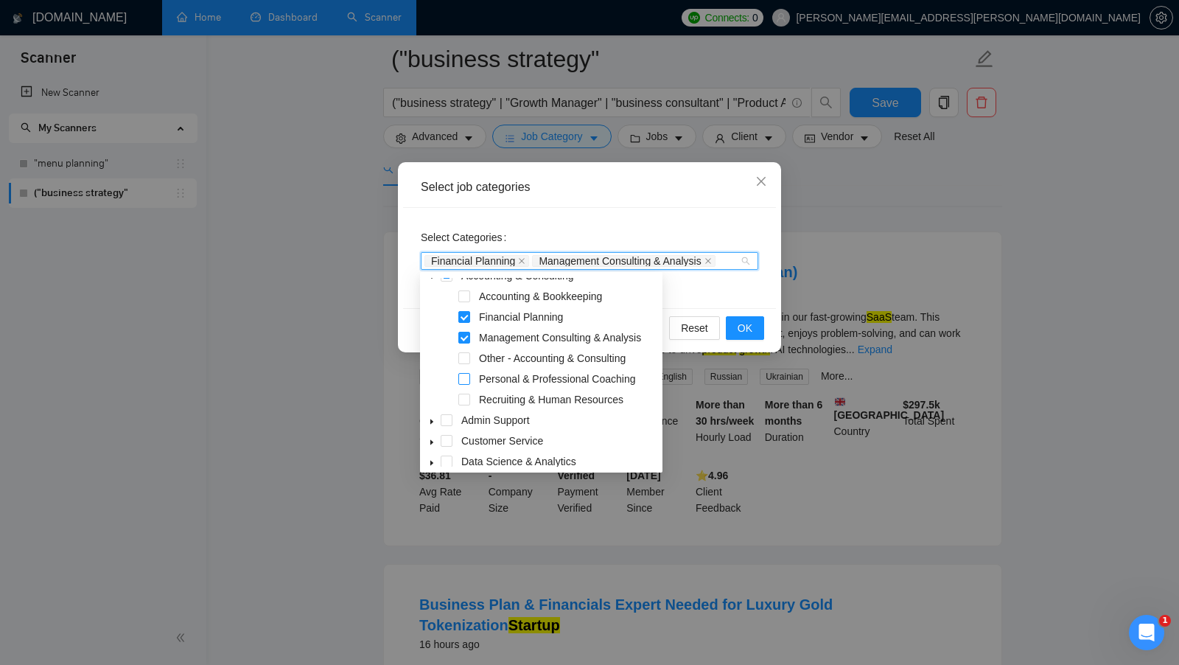
click at [466, 379] on span at bounding box center [464, 379] width 12 height 12
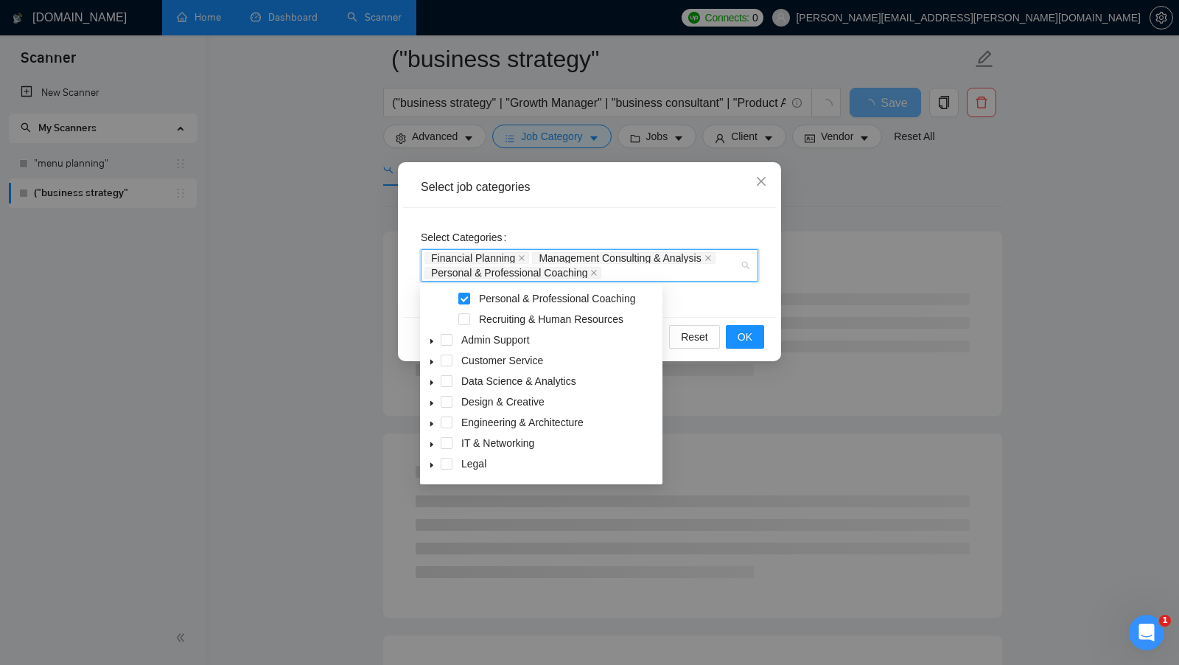
scroll to position [115, 0]
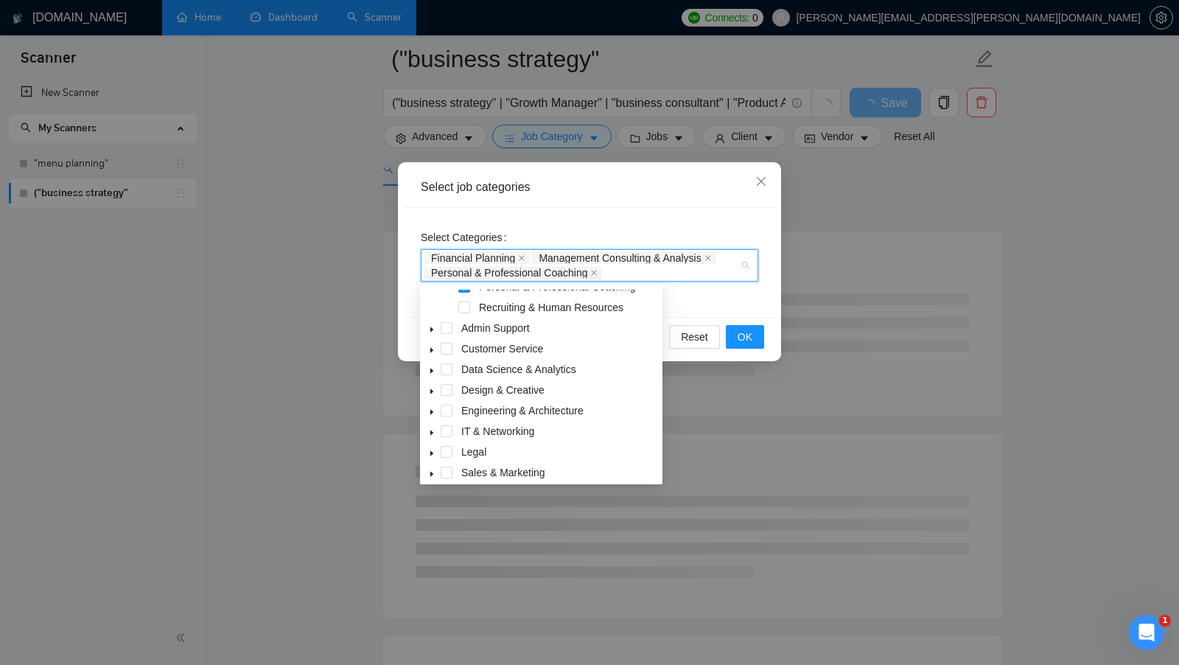
click at [424, 330] on span at bounding box center [432, 328] width 18 height 18
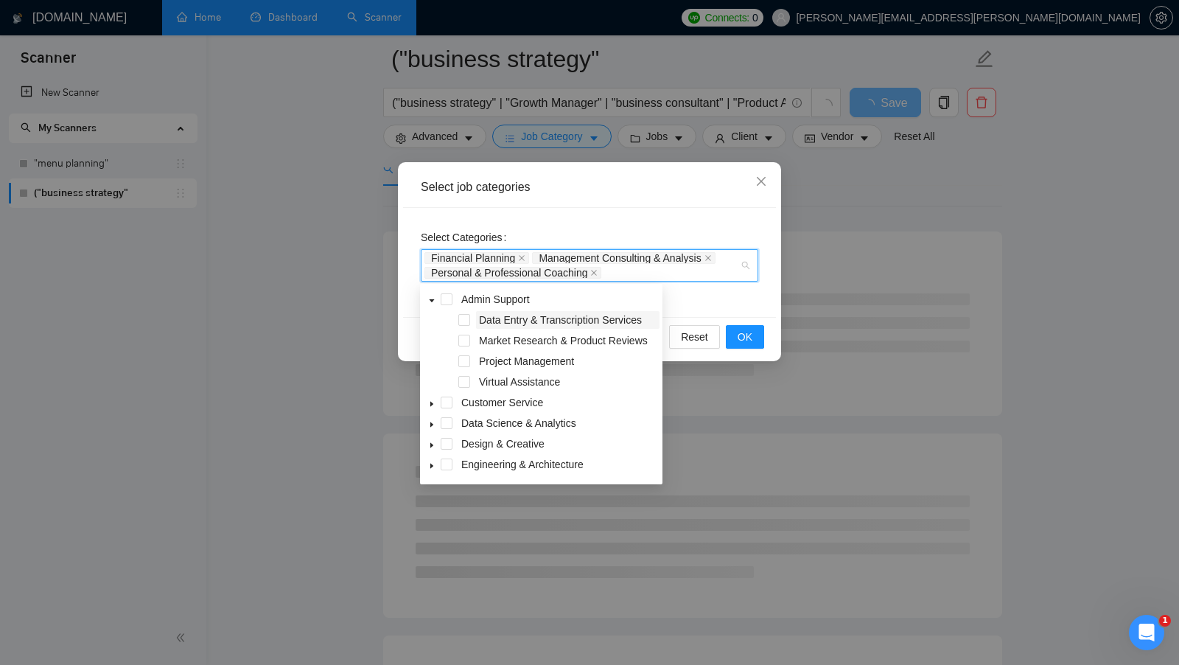
scroll to position [148, 0]
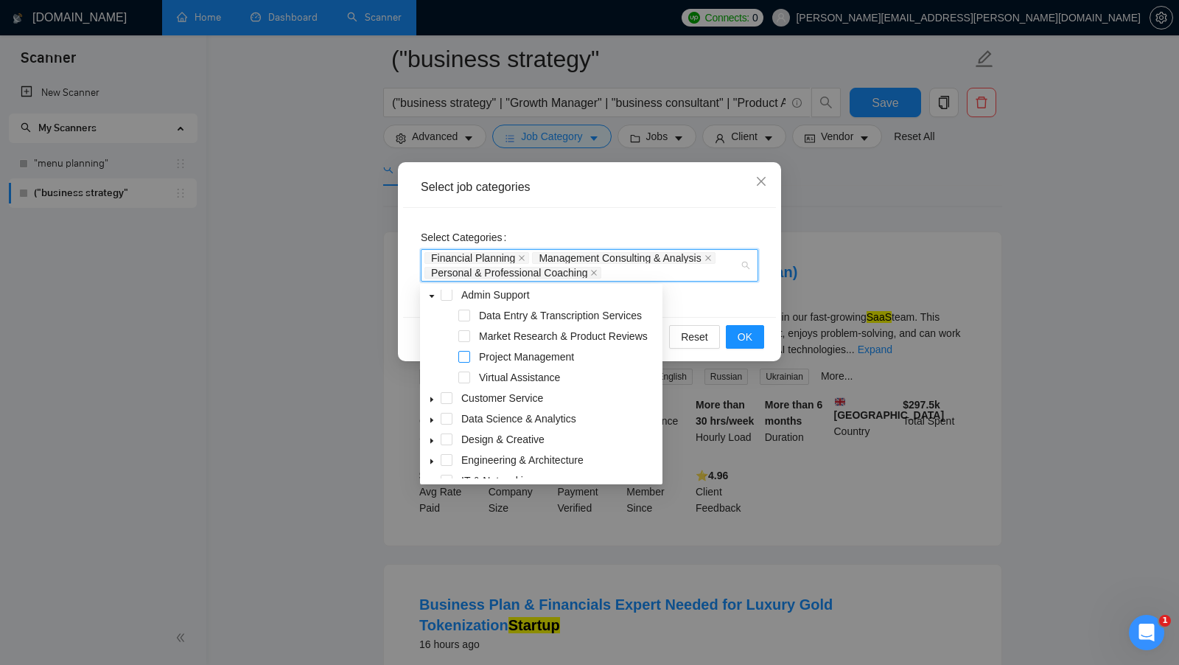
click at [467, 360] on span at bounding box center [464, 357] width 12 height 12
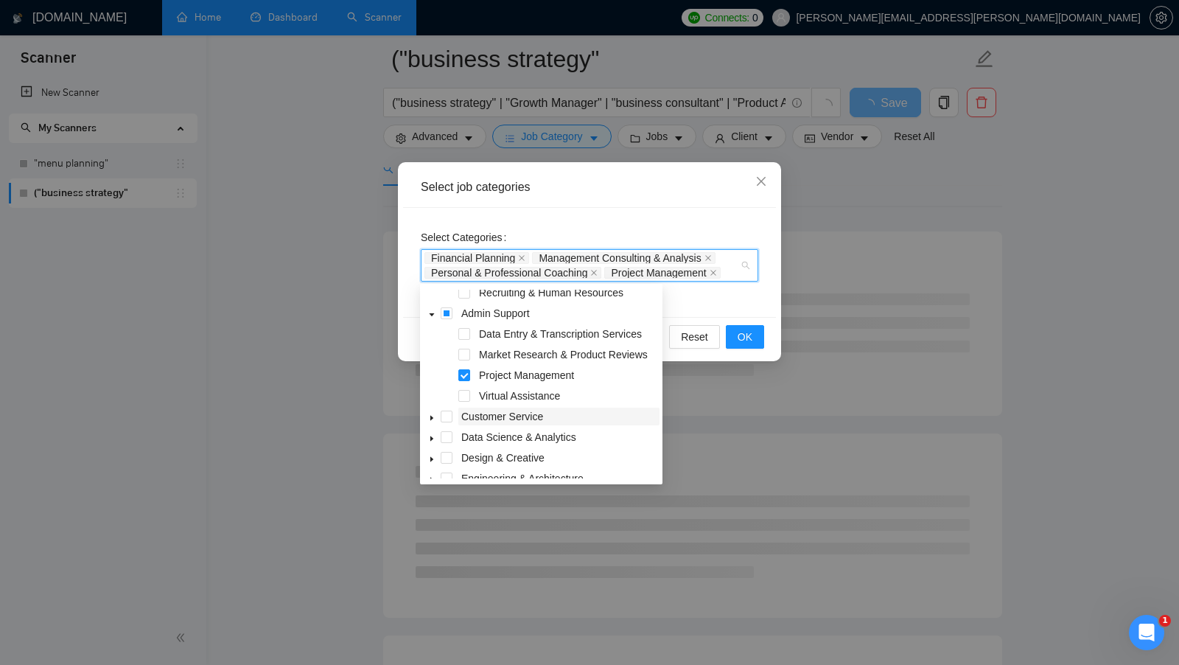
scroll to position [126, 0]
click at [467, 359] on span at bounding box center [464, 358] width 12 height 12
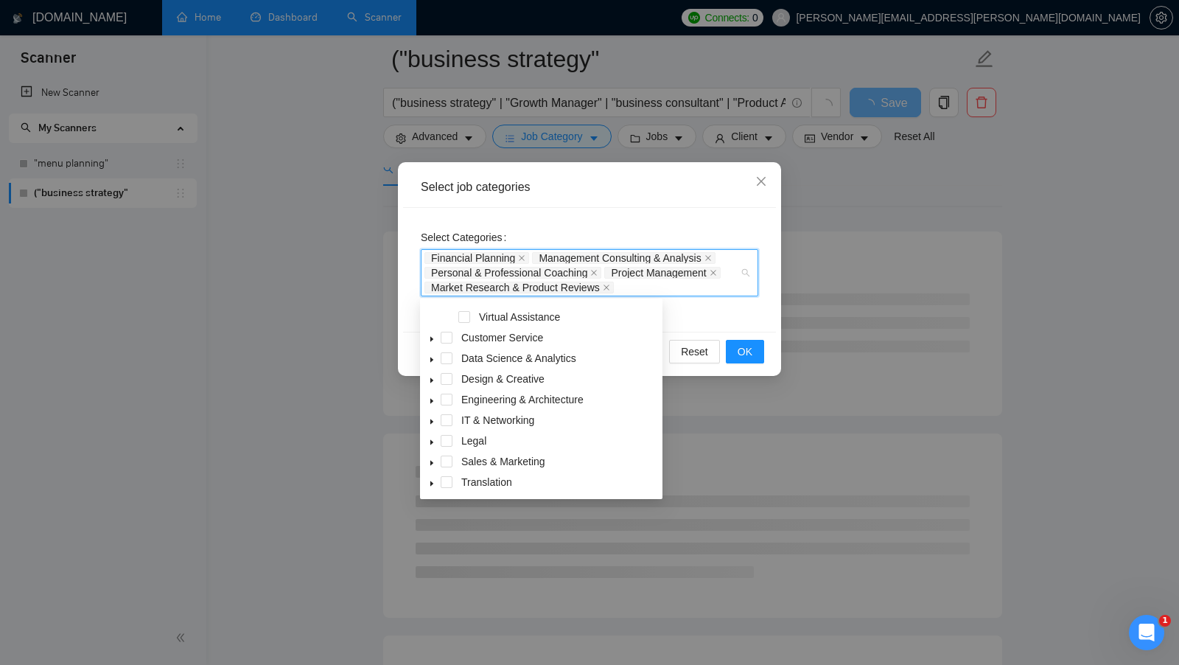
scroll to position [225, 0]
click at [430, 341] on span at bounding box center [432, 336] width 18 height 18
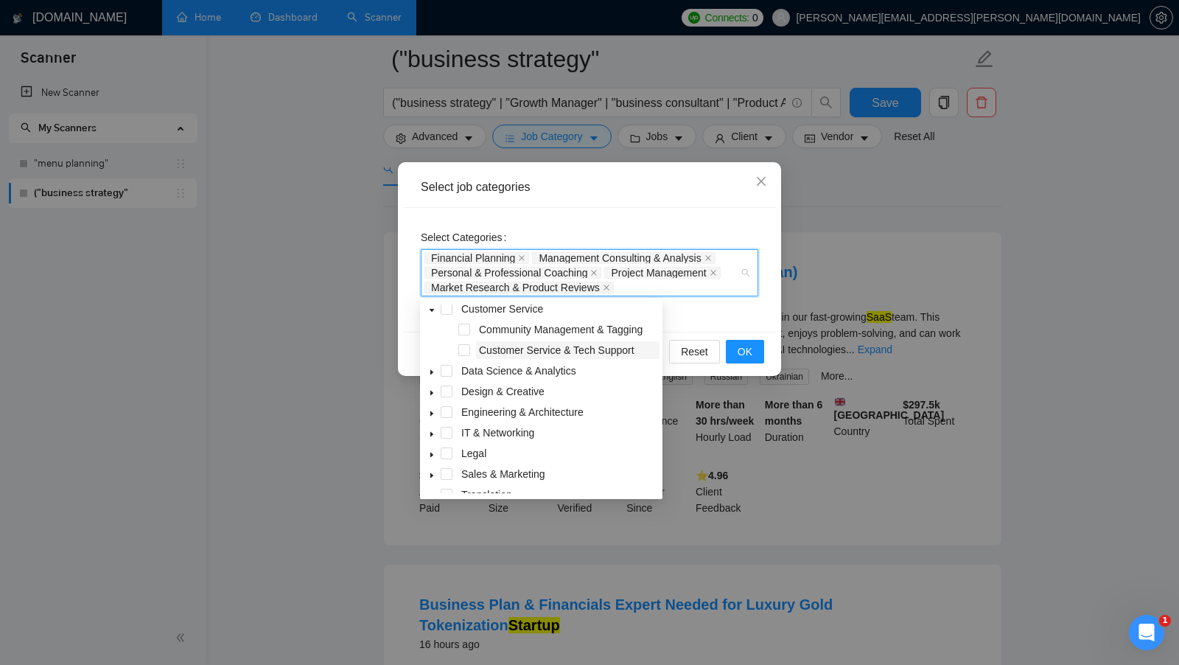
scroll to position [253, 0]
click at [430, 370] on icon "caret-down" at bounding box center [431, 371] width 7 height 7
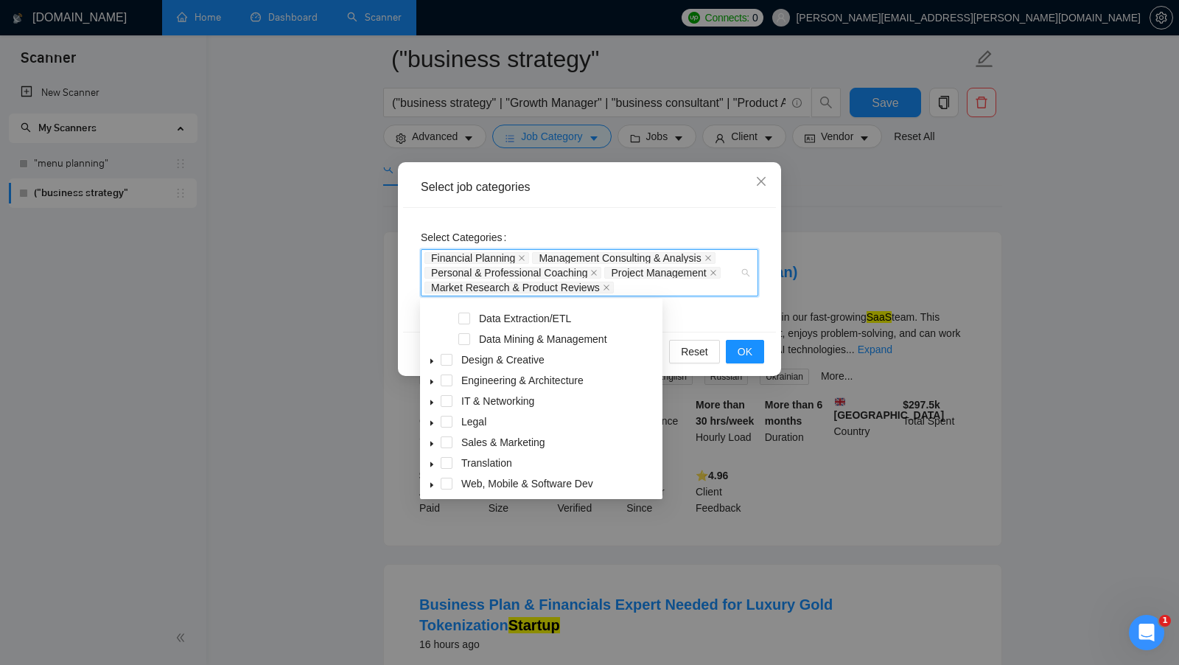
scroll to position [369, 0]
click at [427, 355] on span at bounding box center [432, 357] width 18 height 18
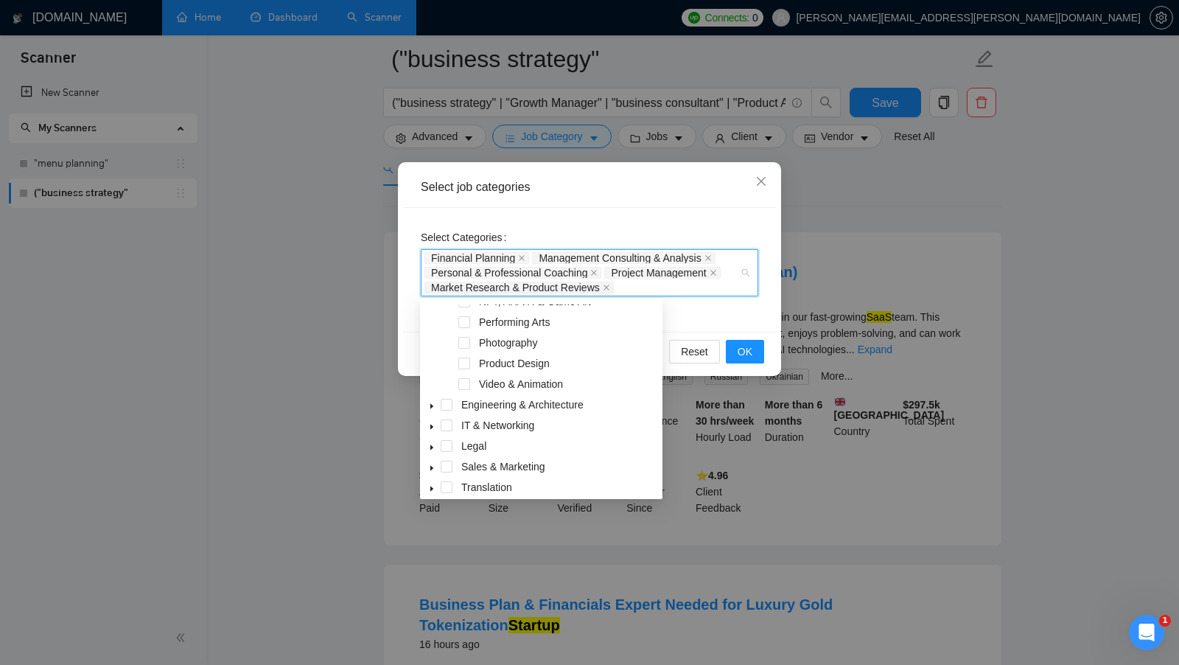
scroll to position [573, 0]
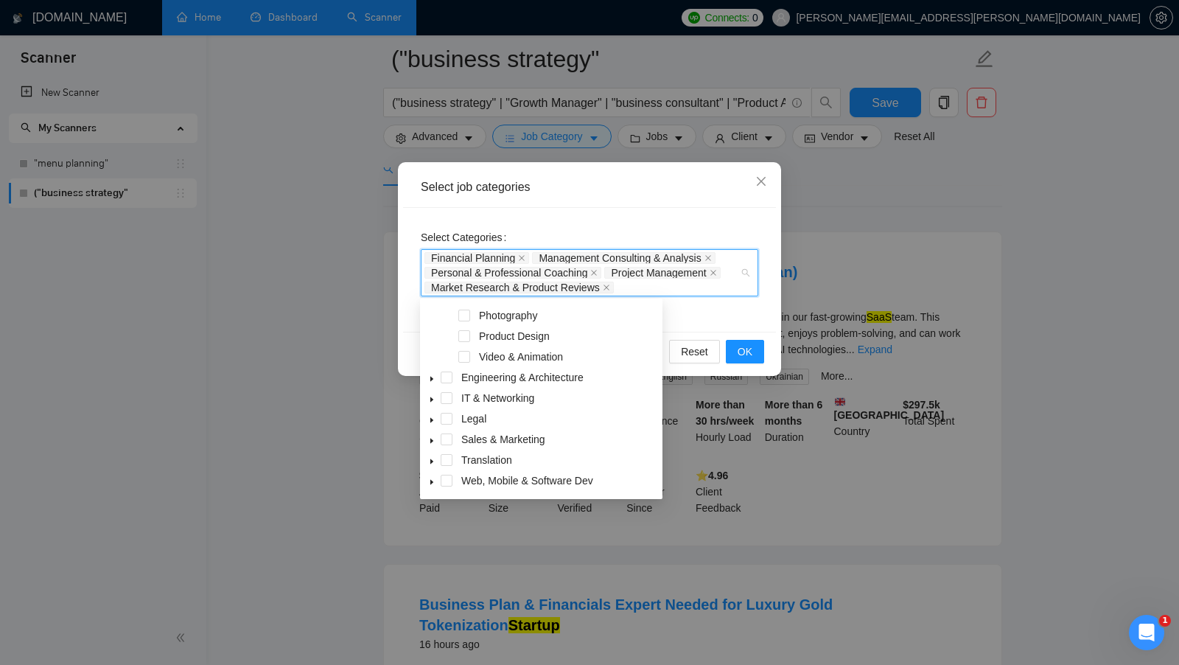
click at [431, 376] on icon "caret-down" at bounding box center [431, 378] width 7 height 7
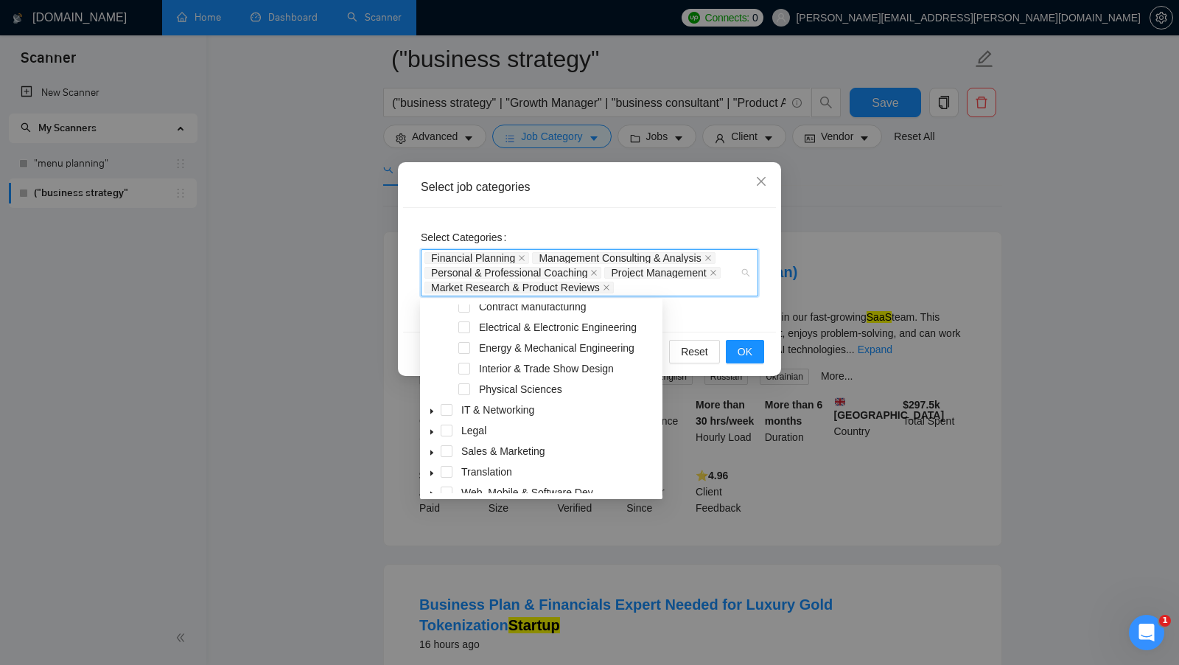
scroll to position [752, 0]
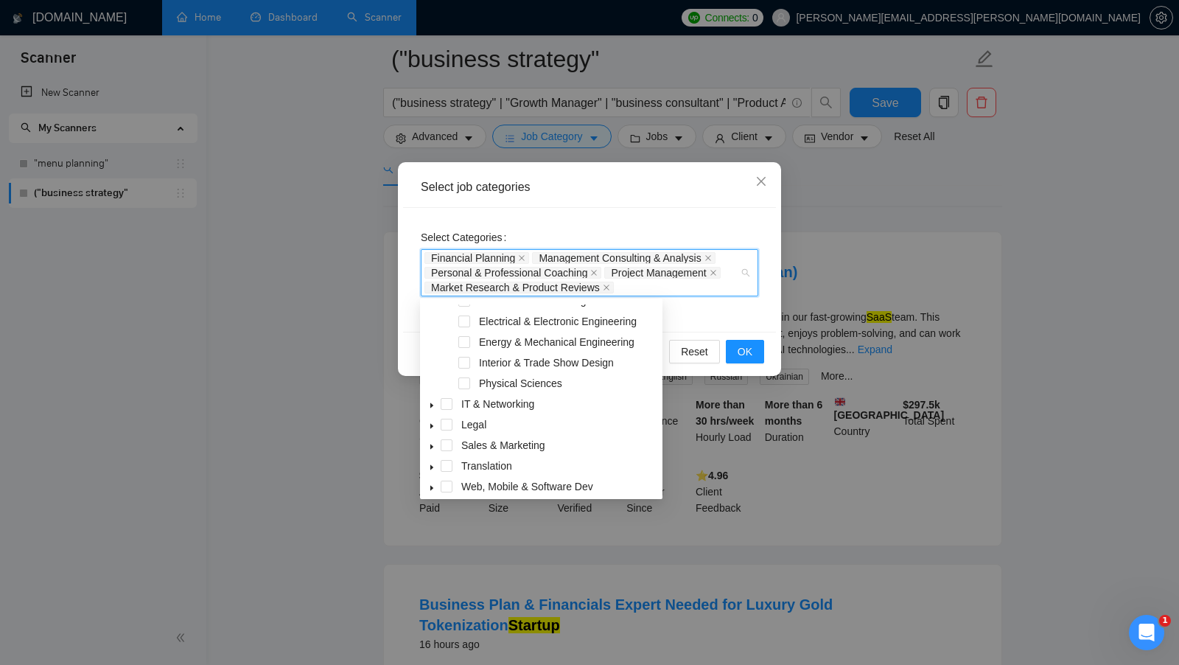
click at [427, 406] on span at bounding box center [432, 404] width 18 height 18
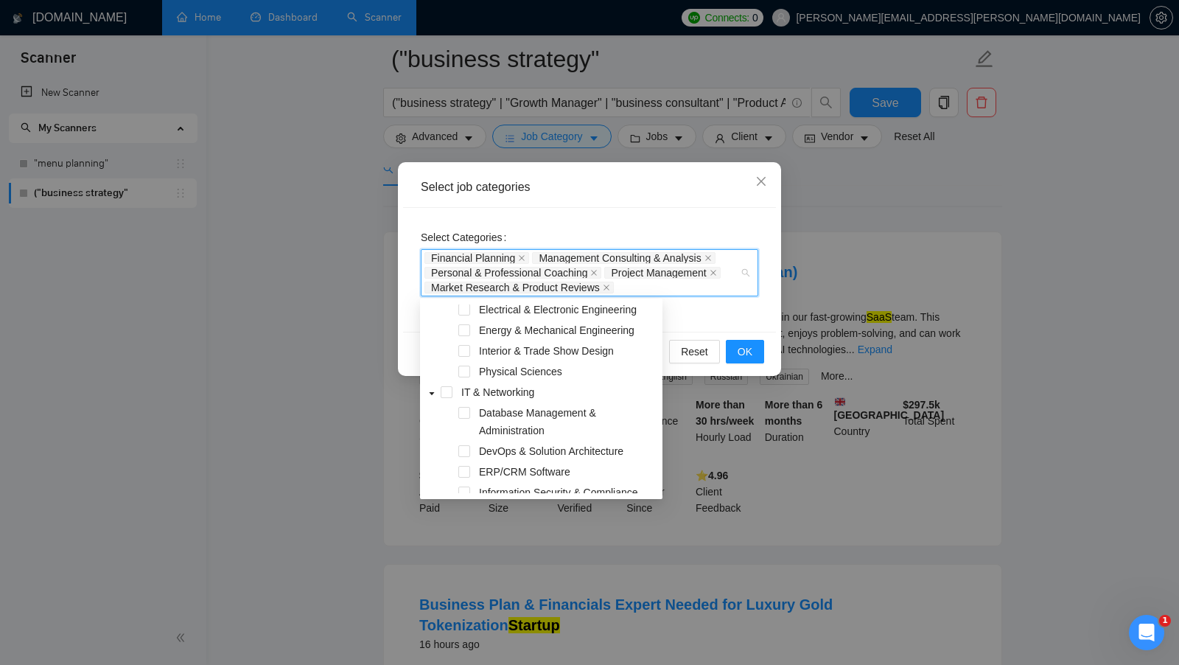
scroll to position [763, 0]
click at [465, 349] on span at bounding box center [464, 352] width 12 height 12
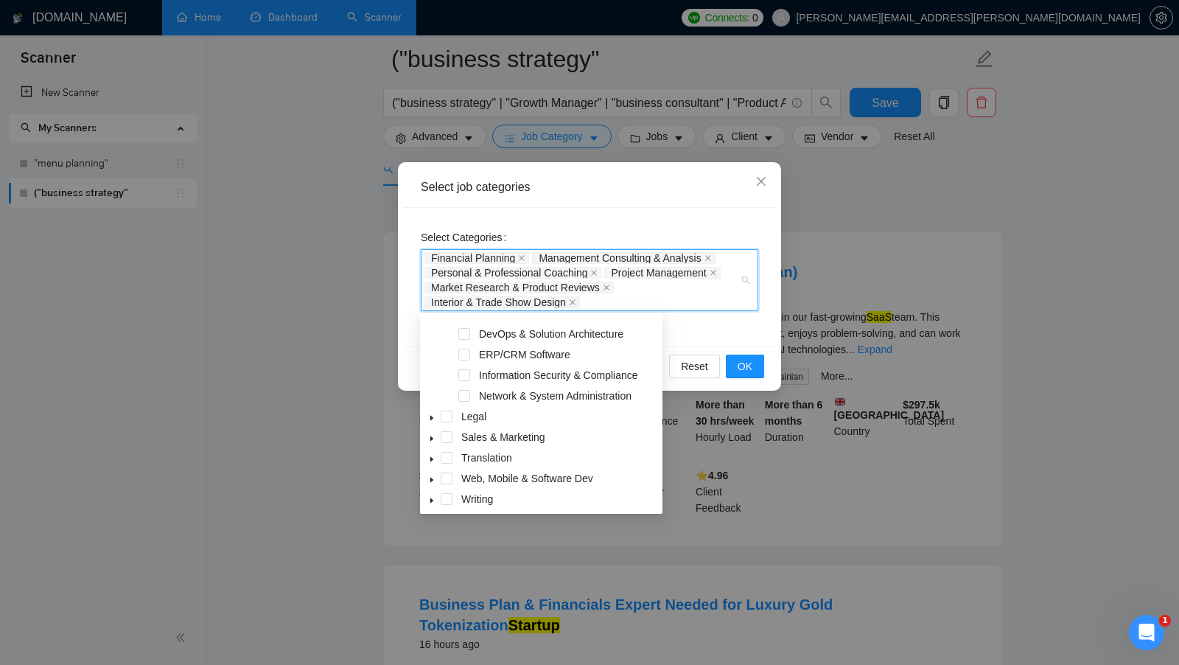
scroll to position [899, 0]
click at [427, 415] on span at bounding box center [432, 414] width 18 height 18
click at [430, 438] on icon "caret-down" at bounding box center [431, 436] width 7 height 7
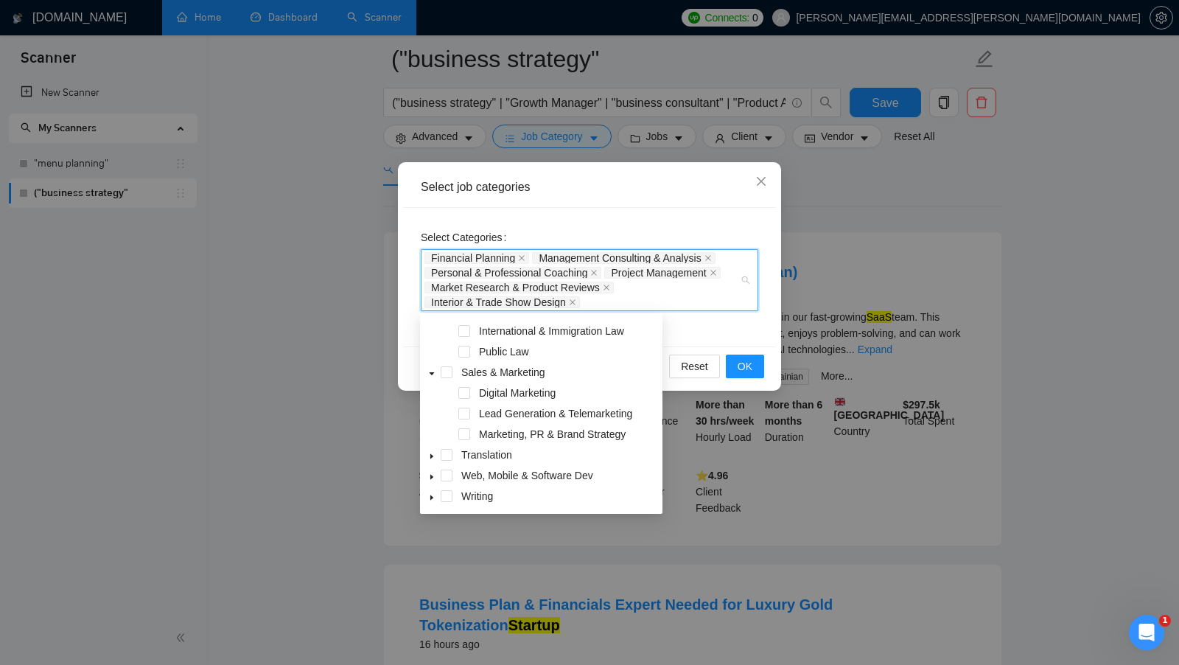
click at [430, 475] on icon "caret-down" at bounding box center [431, 476] width 3 height 5
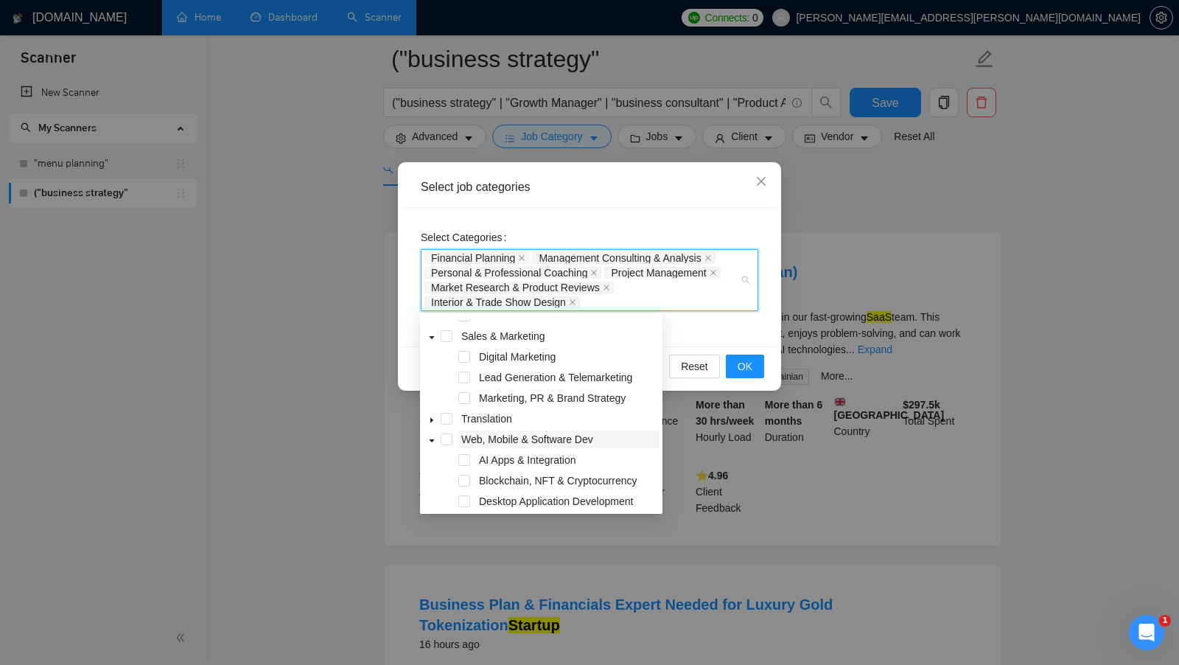
scroll to position [1062, 0]
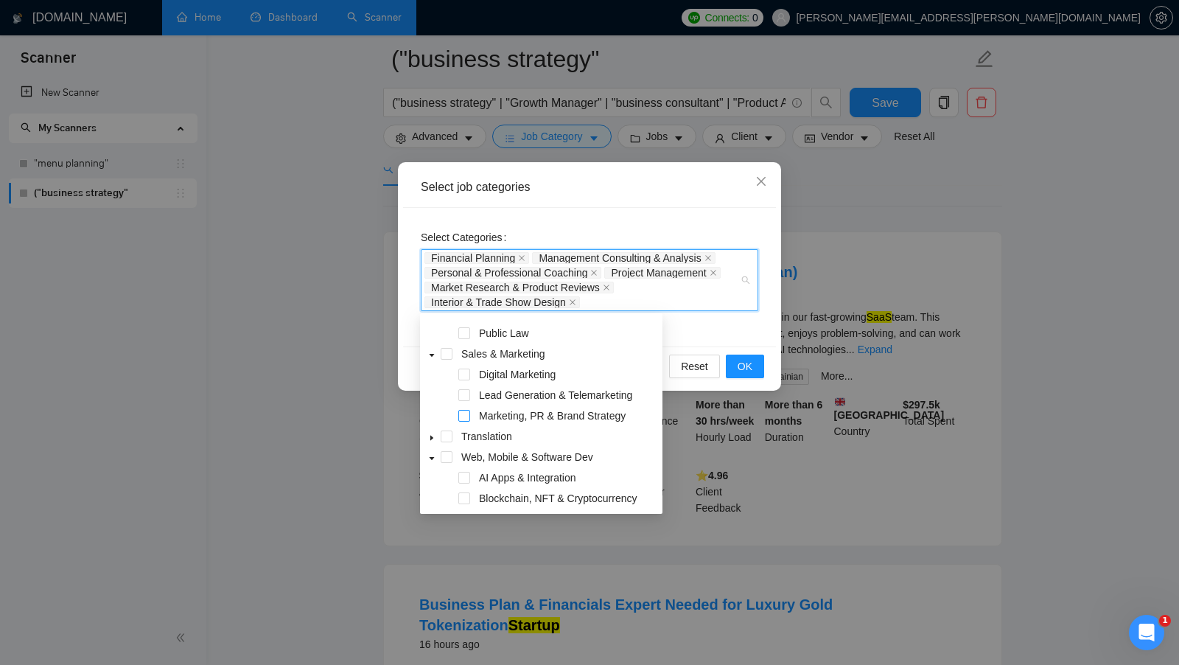
click at [468, 413] on span at bounding box center [464, 416] width 12 height 12
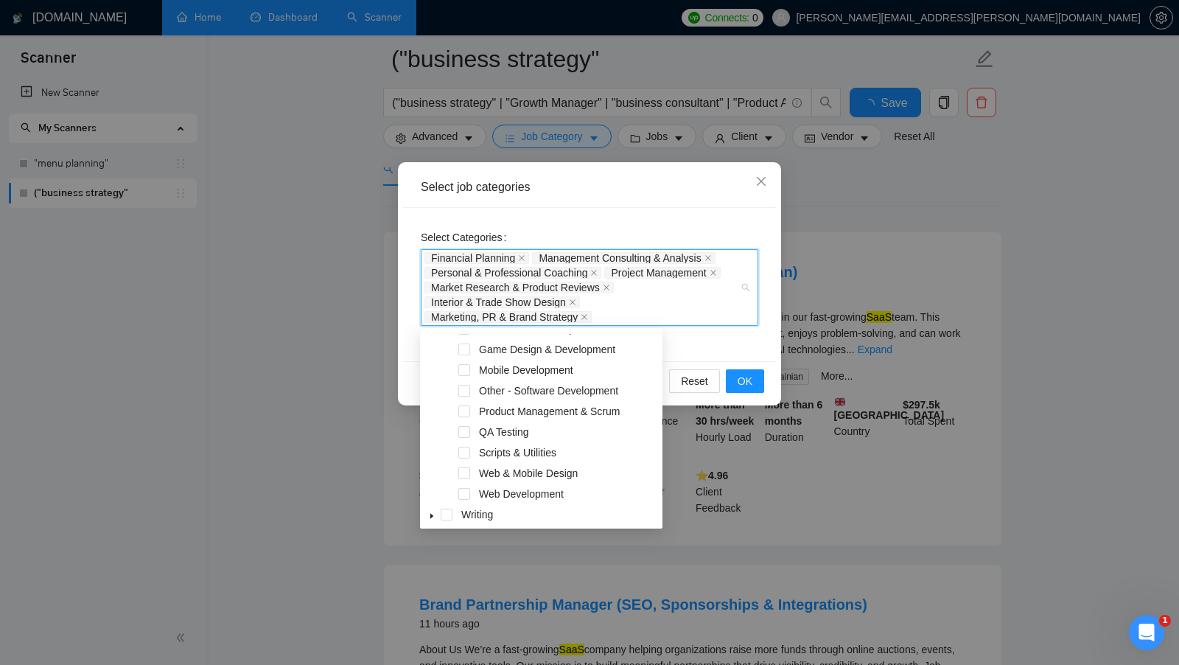
scroll to position [1290, 0]
click at [463, 407] on span at bounding box center [464, 408] width 12 height 12
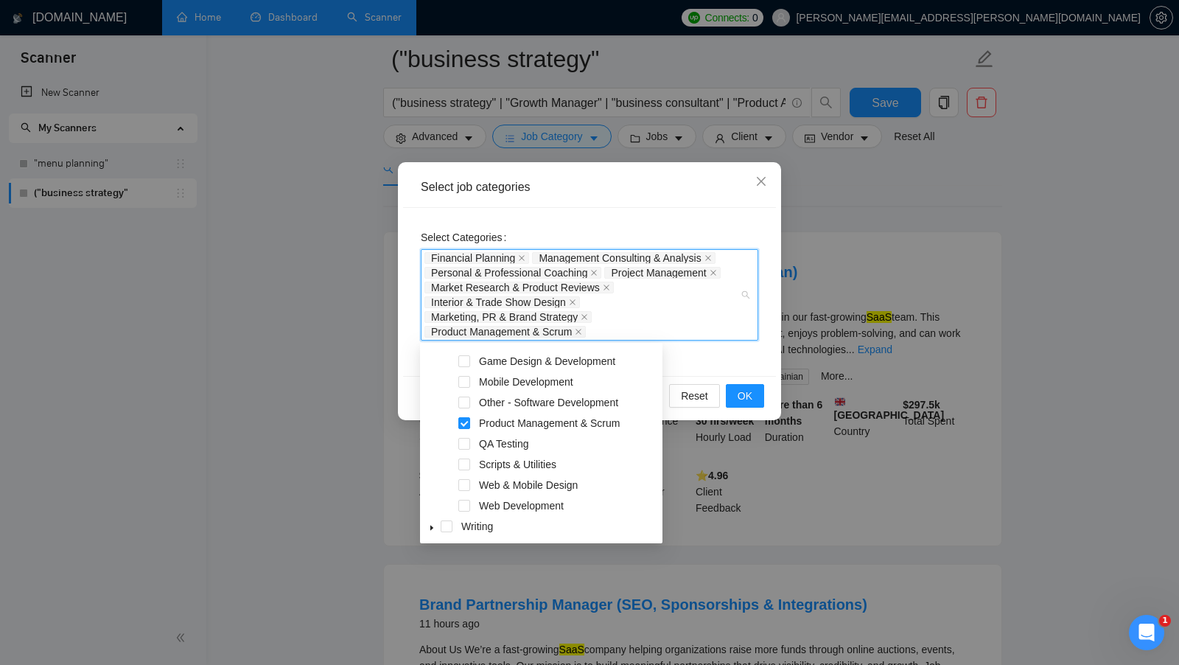
click at [693, 362] on div "Select Categories Financial Planning Management Consulting & Analysis Personal …" at bounding box center [589, 292] width 373 height 168
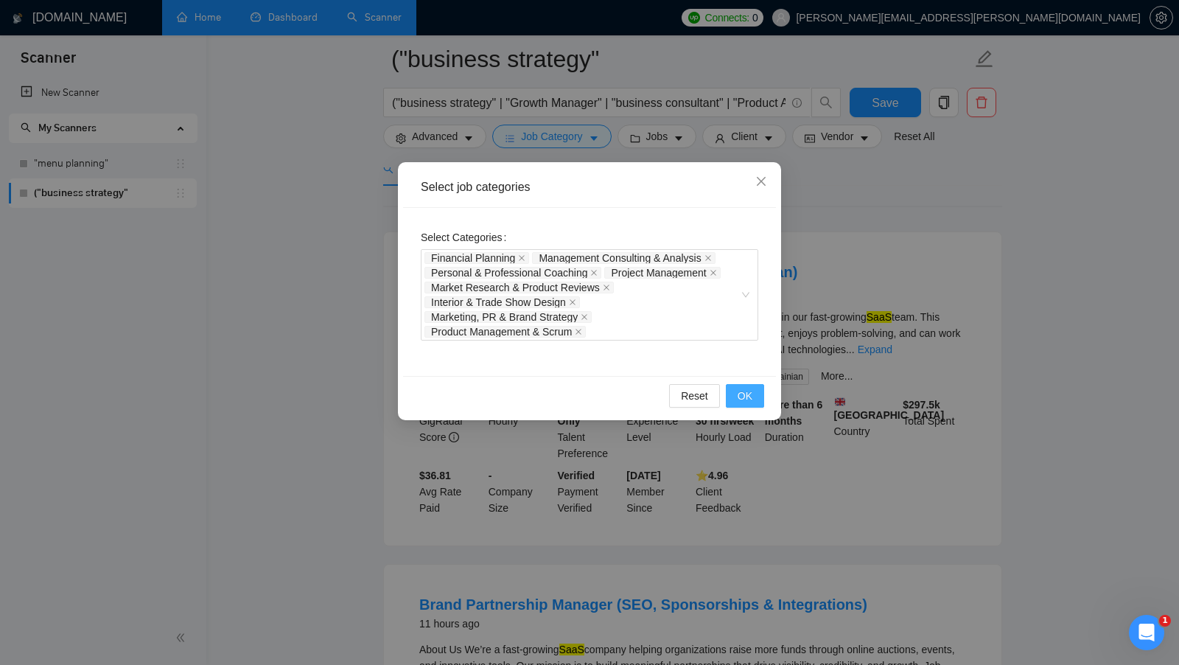
click at [732, 385] on button "OK" at bounding box center [745, 396] width 38 height 24
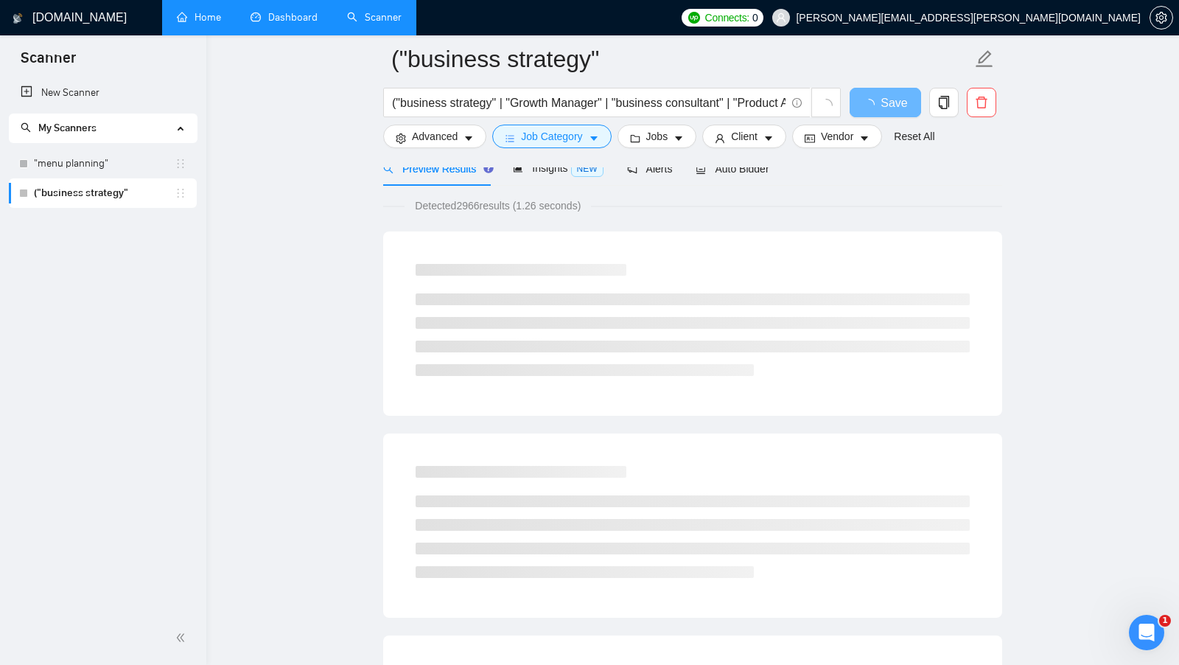
click at [477, 209] on span "Detected 2966 results (1.26 seconds)" at bounding box center [498, 205] width 186 height 16
click at [694, 200] on div "Detected 2966 results (1.26 seconds)" at bounding box center [692, 205] width 619 height 16
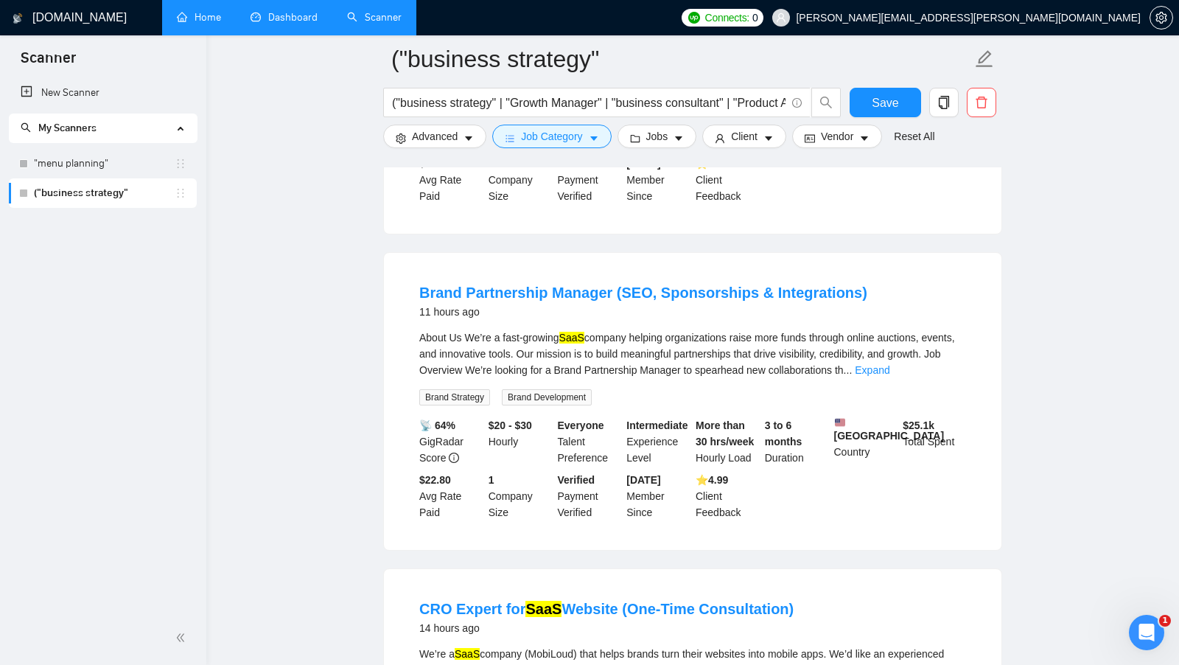
scroll to position [777, 0]
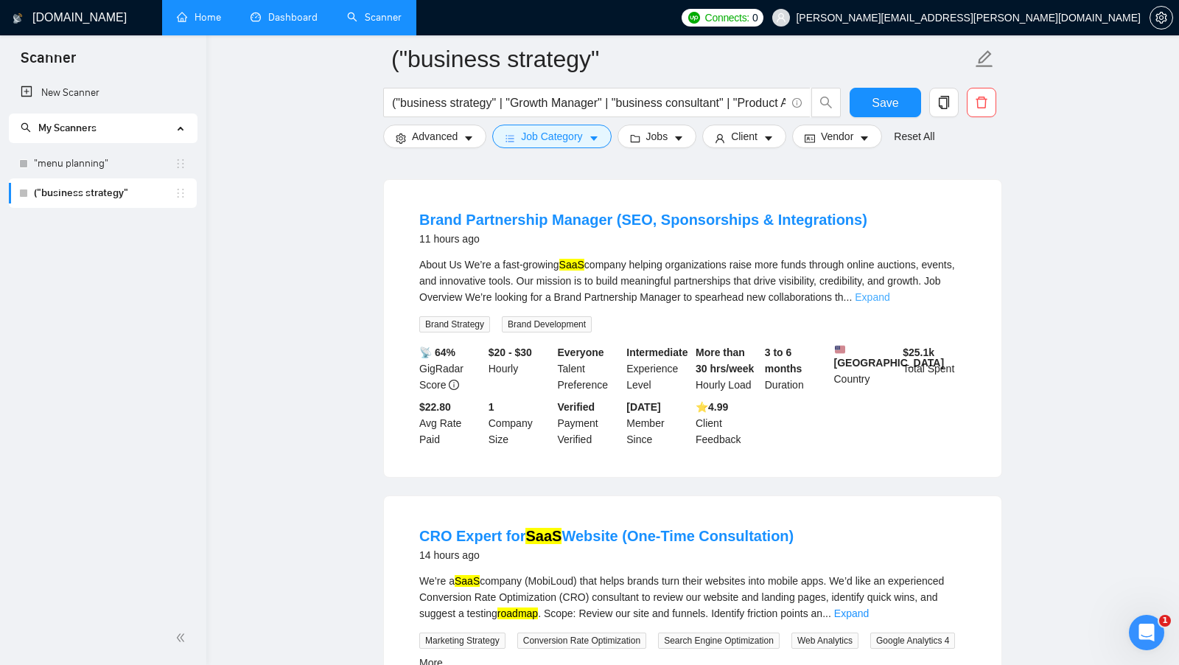
click at [889, 303] on link "Expand" at bounding box center [872, 297] width 35 height 12
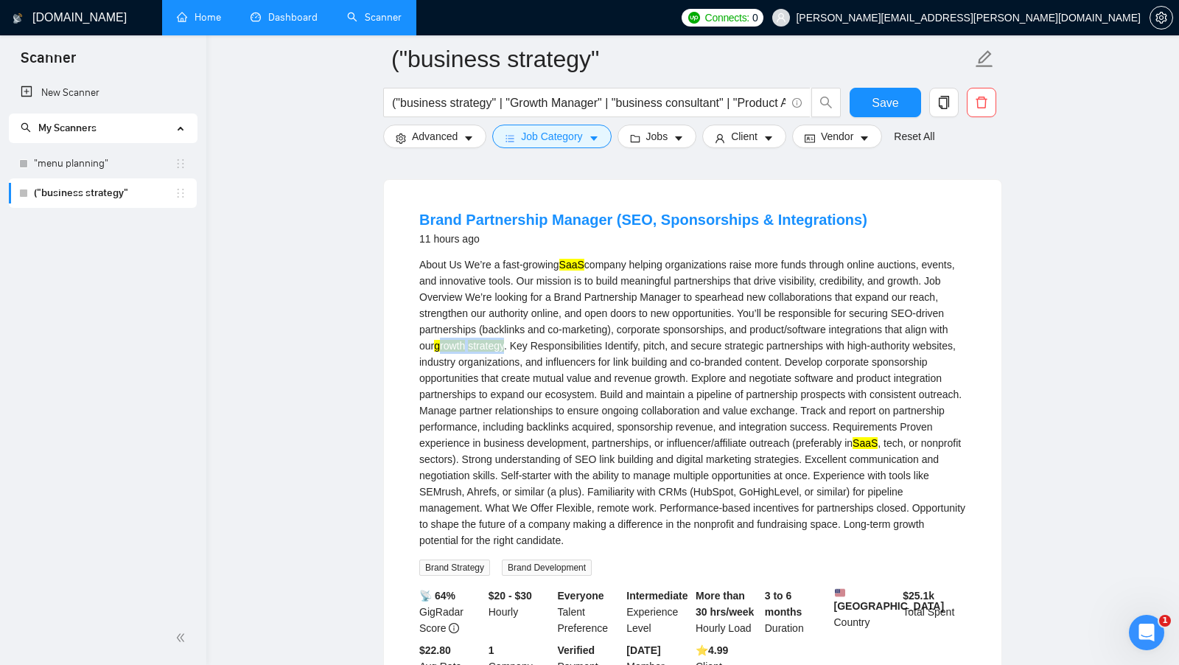
drag, startPoint x: 511, startPoint y: 351, endPoint x: 580, endPoint y: 356, distance: 69.4
click at [580, 356] on div "About Us We’re a fast-growing SaaS company helping organizations raise more fun…" at bounding box center [692, 402] width 547 height 292
click at [504, 351] on mark "strategy" at bounding box center [486, 346] width 36 height 12
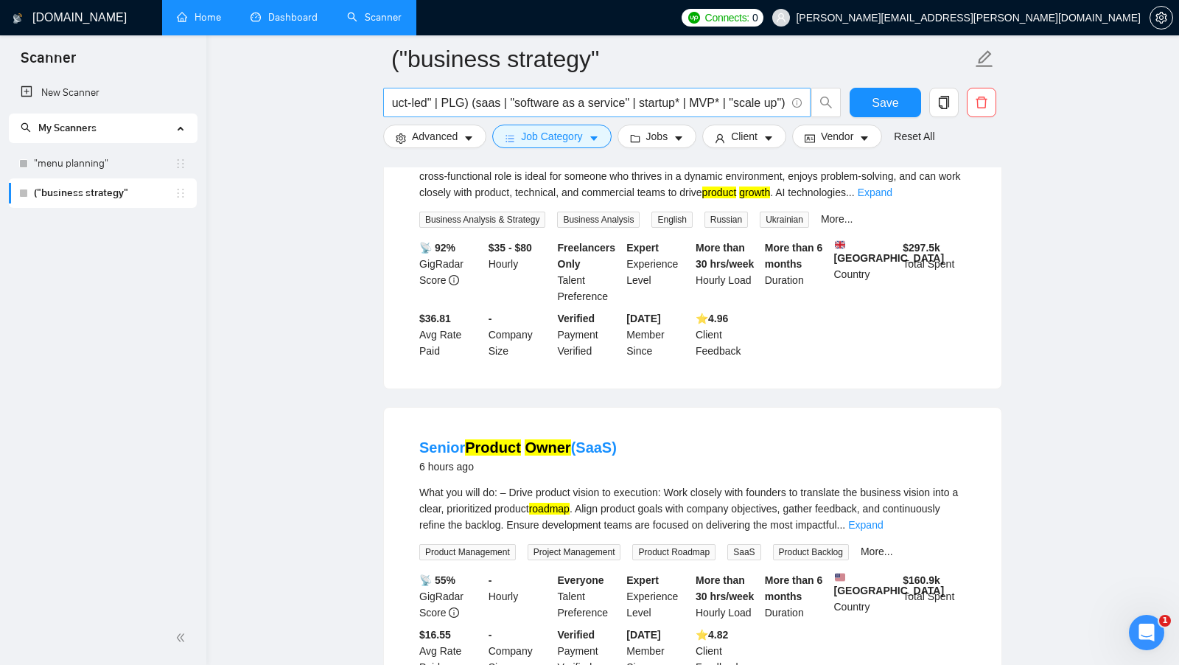
scroll to position [0, 2308]
click at [477, 100] on input "("business strategy" | "Growth Manager" | "business consultant" | "Product Anal…" at bounding box center [588, 103] width 393 height 18
click at [655, 110] on input "("business strategy" | "Growth Manager" | "business consultant" | "Product Anal…" at bounding box center [588, 103] width 393 height 18
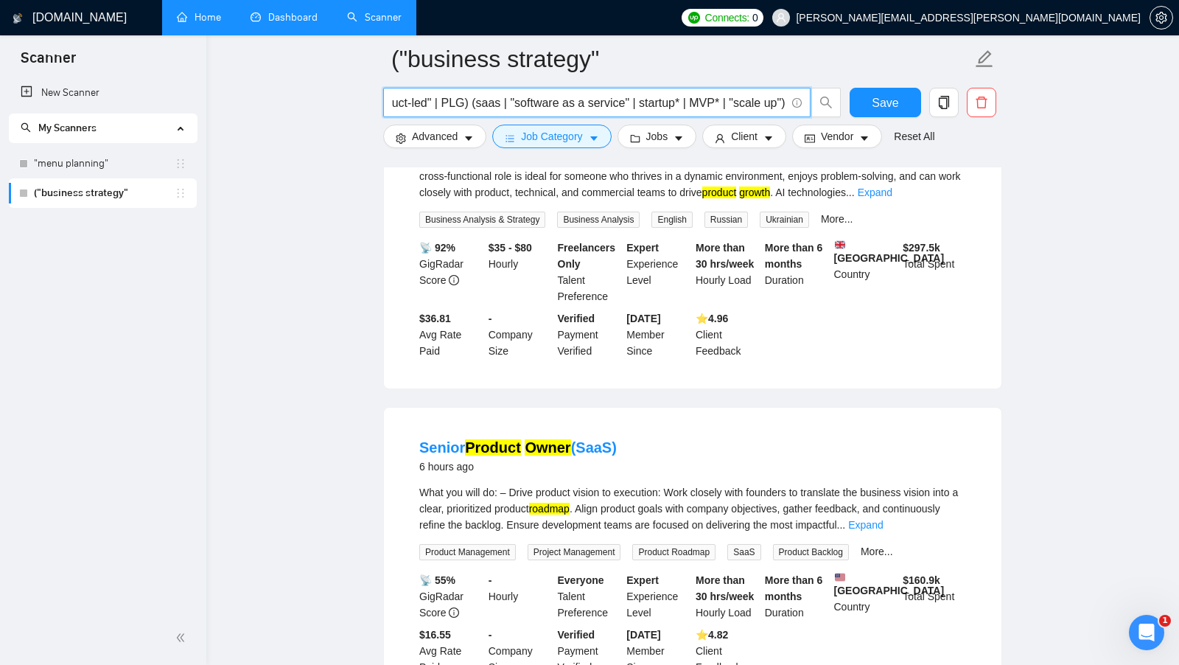
click at [697, 104] on input "("business strategy" | "Growth Manager" | "business consultant" | "Product Anal…" at bounding box center [588, 103] width 393 height 18
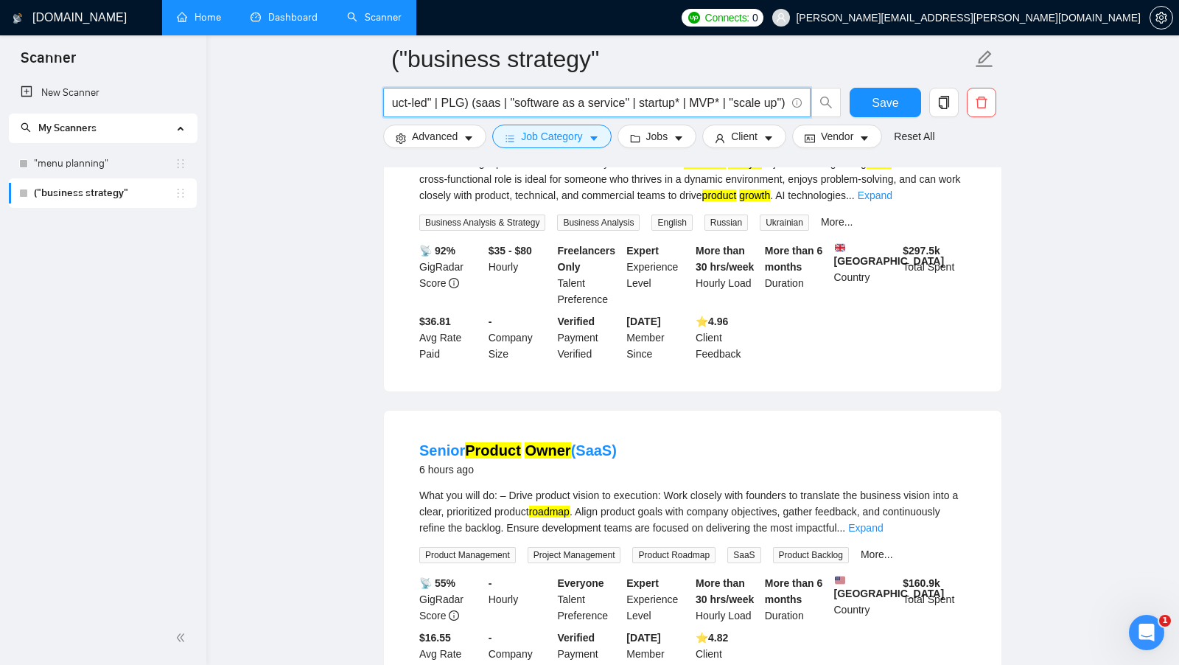
scroll to position [228, 0]
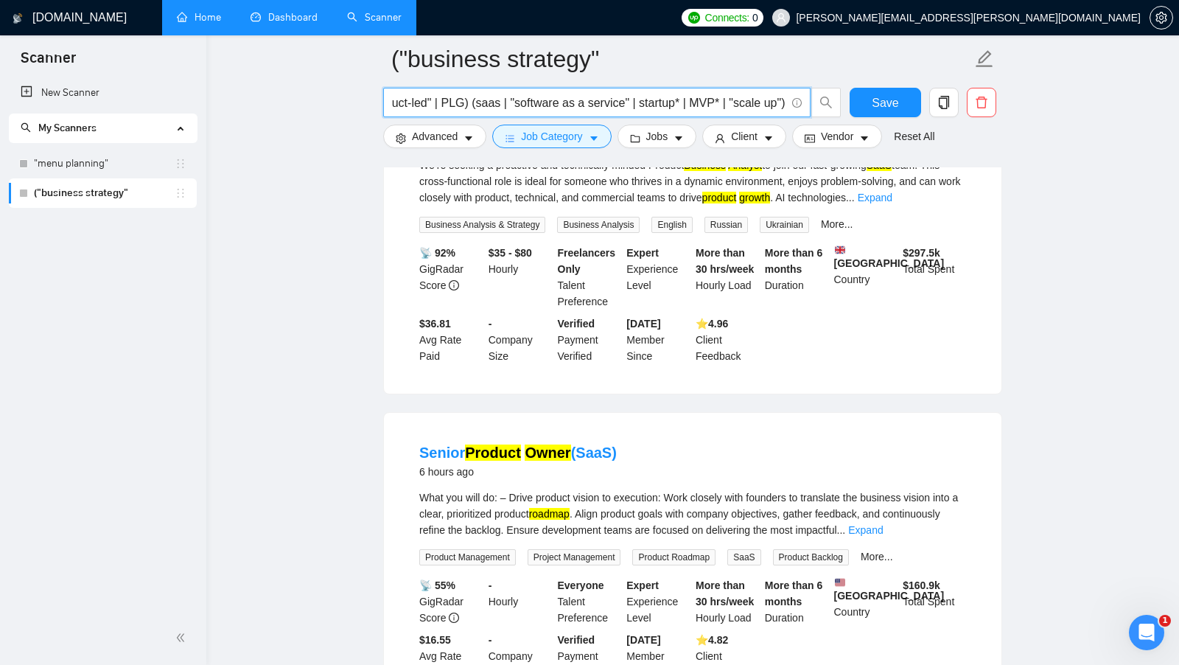
click at [479, 103] on input "("business strategy" | "Growth Manager" | "business consultant" | "Product Anal…" at bounding box center [588, 103] width 393 height 18
click at [459, 102] on input "("business strategy" | "Growth Manager" | "business consultant" | "Product Anal…" at bounding box center [588, 103] width 393 height 18
drag, startPoint x: 463, startPoint y: 103, endPoint x: 785, endPoint y: 102, distance: 321.3
click at [785, 102] on input "("business strategy" | "Growth Manager" | "business consultant" | "Product Anal…" at bounding box center [588, 103] width 393 height 18
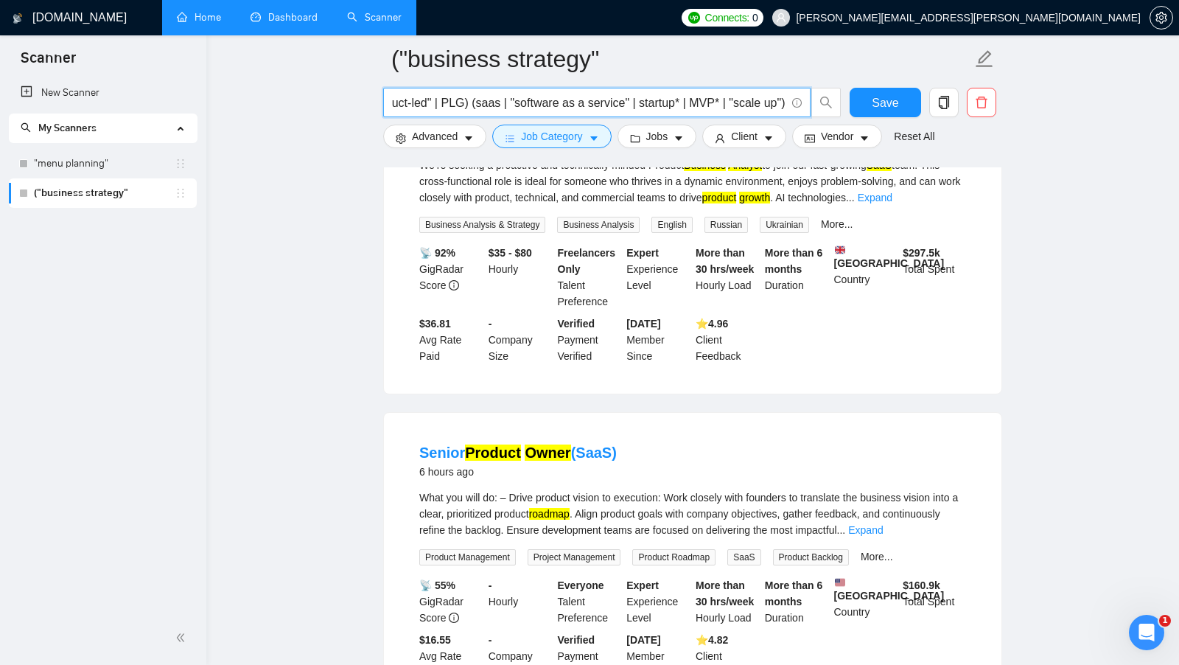
click at [727, 356] on div "⭐️ 4.96 Client Feedback" at bounding box center [727, 339] width 69 height 49
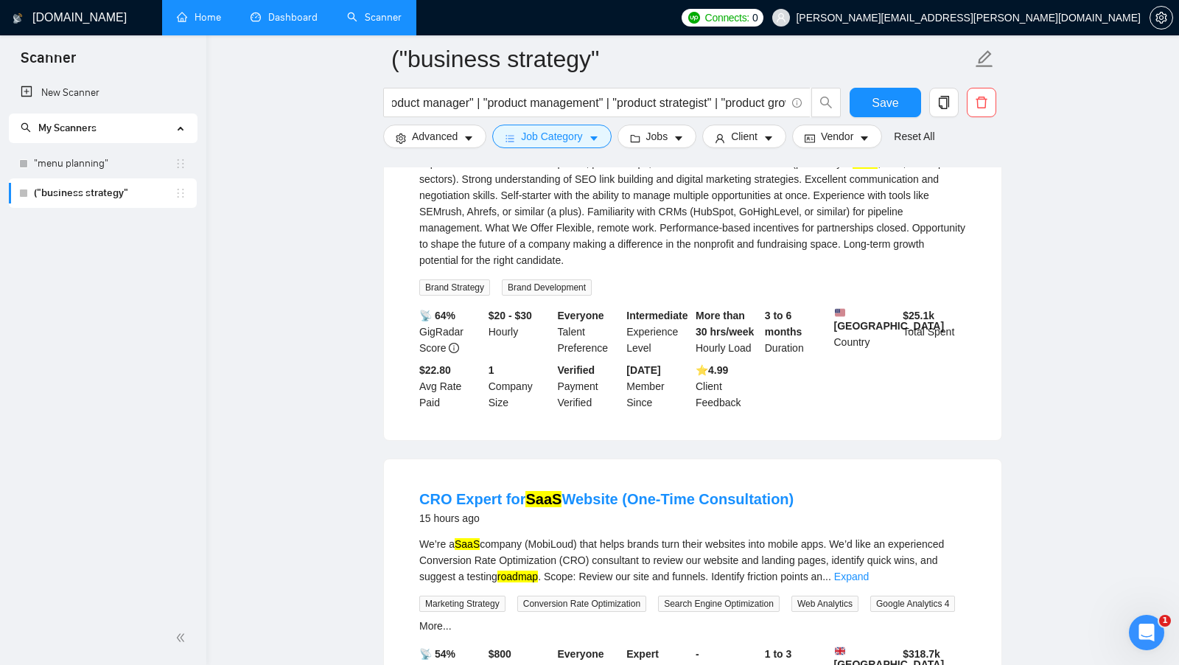
scroll to position [1201, 0]
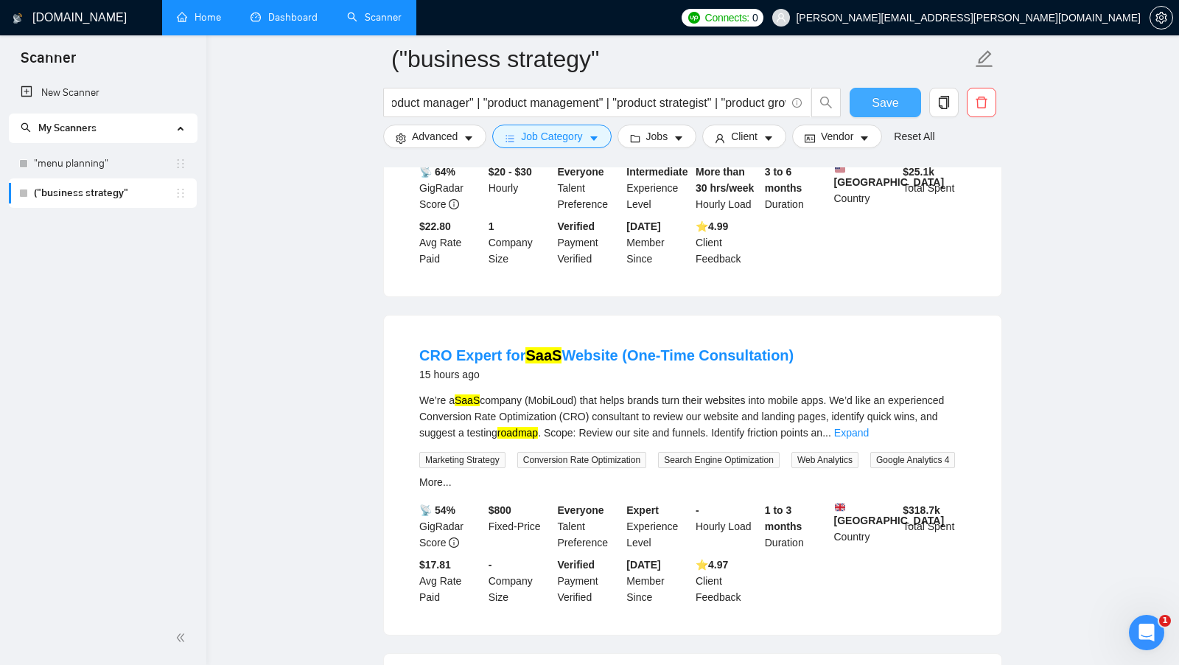
click at [880, 110] on span "Save" at bounding box center [885, 103] width 27 height 18
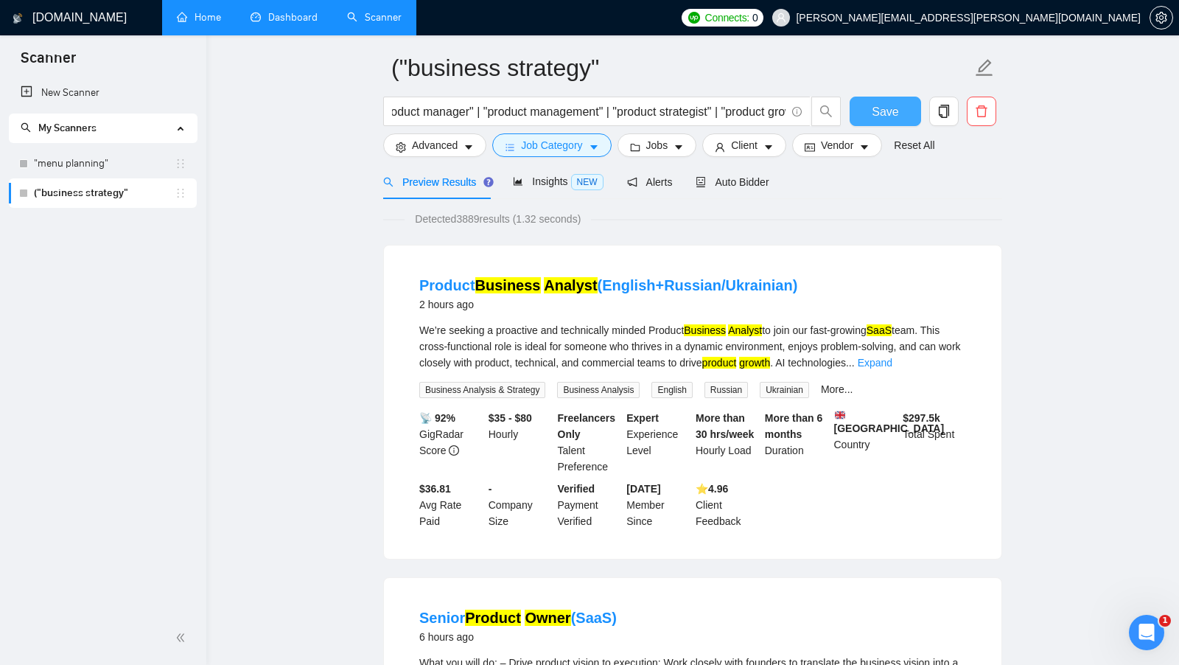
scroll to position [0, 0]
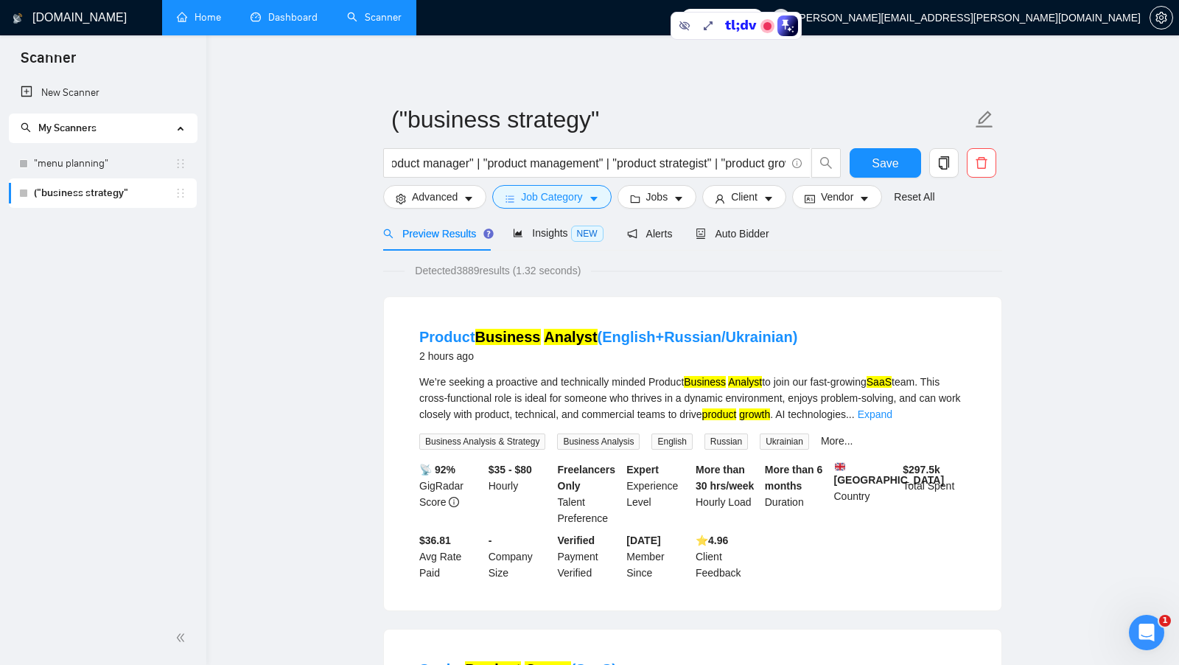
click at [780, 265] on div "Detected 3889 results (1.32 seconds)" at bounding box center [692, 270] width 619 height 16
click at [475, 206] on button "Advanced" at bounding box center [434, 197] width 103 height 24
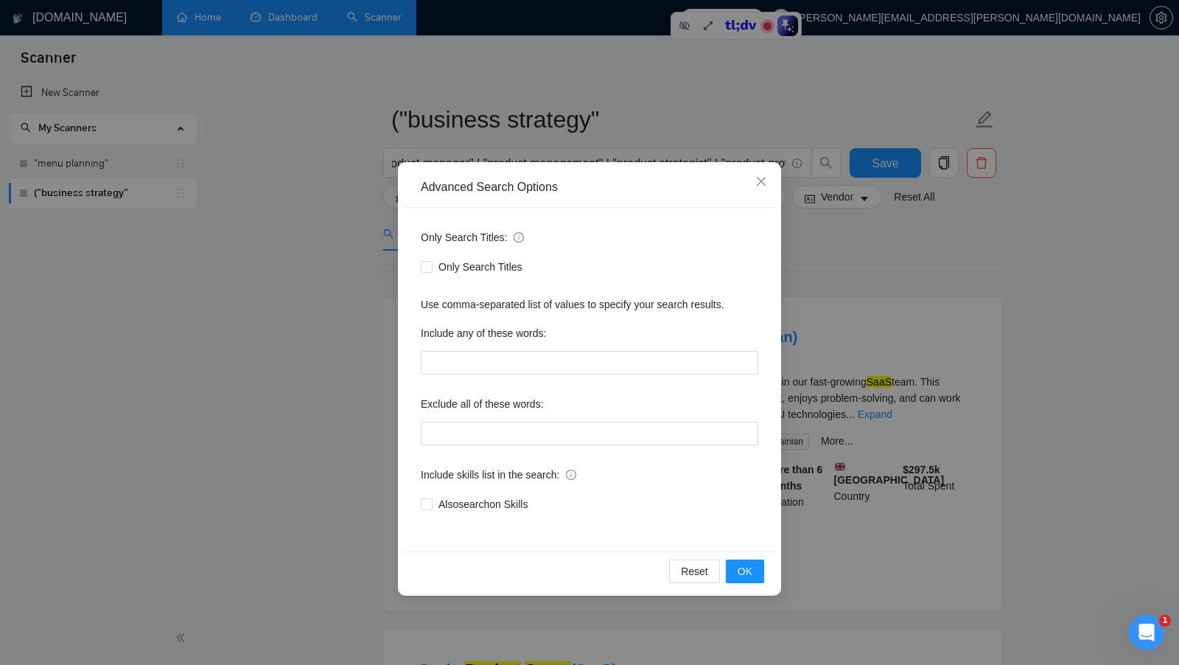
click at [339, 232] on div "Advanced Search Options Only Search Titles: Only Search Titles Use comma-separa…" at bounding box center [589, 332] width 1179 height 665
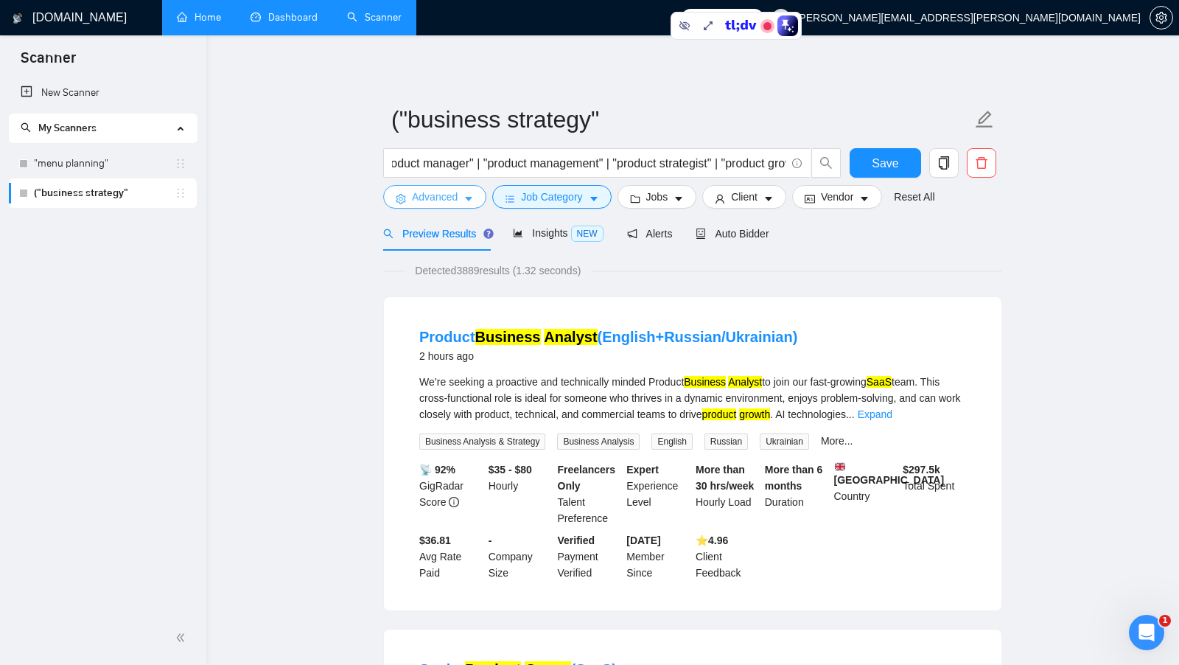
click at [472, 203] on icon "caret-down" at bounding box center [468, 199] width 10 height 10
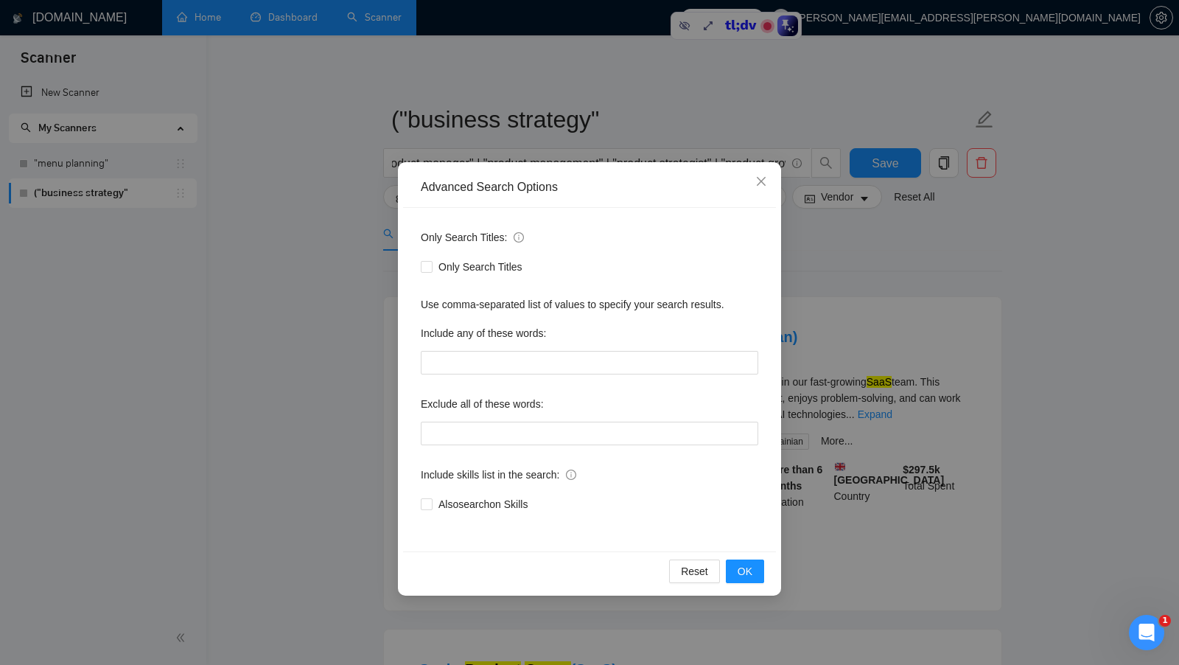
click at [335, 235] on div "Advanced Search Options Only Search Titles: Only Search Titles Use comma-separa…" at bounding box center [589, 332] width 1179 height 665
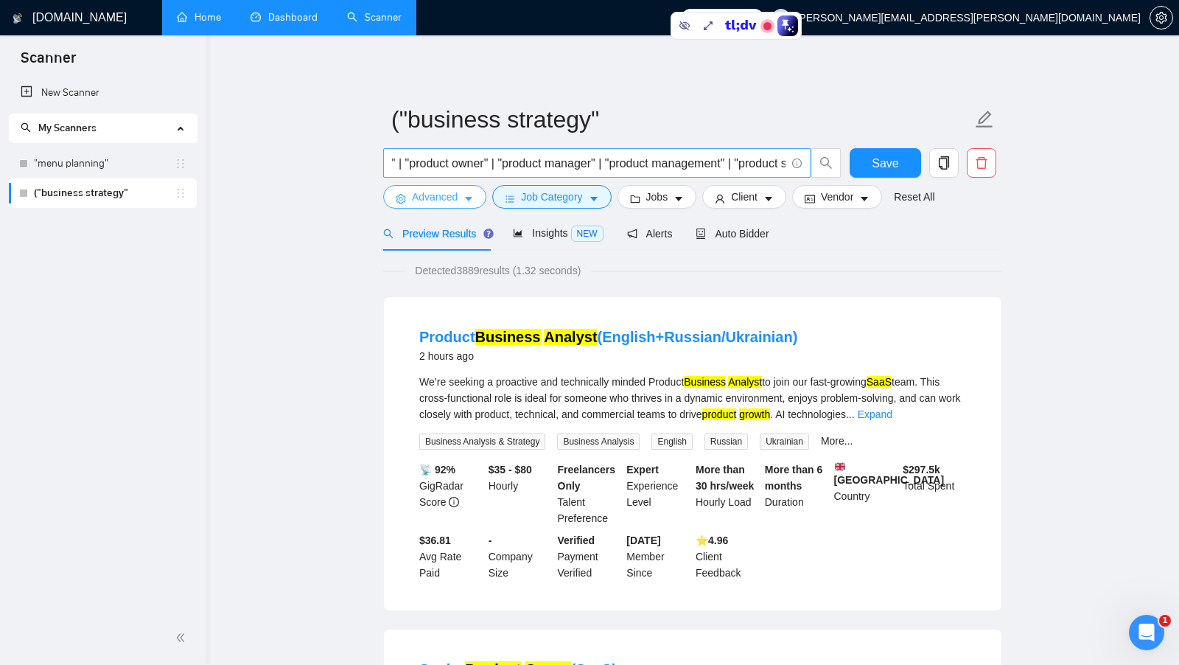
scroll to position [0, 1447]
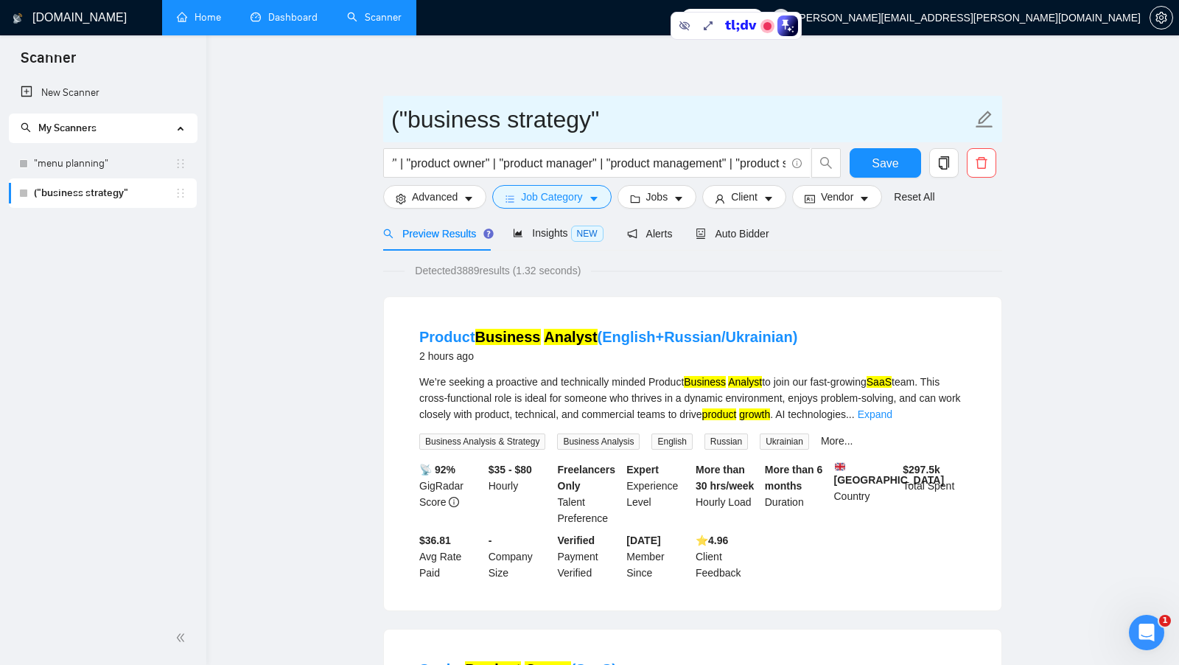
drag, startPoint x: 665, startPoint y: 116, endPoint x: 360, endPoint y: 94, distance: 305.8
type input "business strategy saas / mvp"
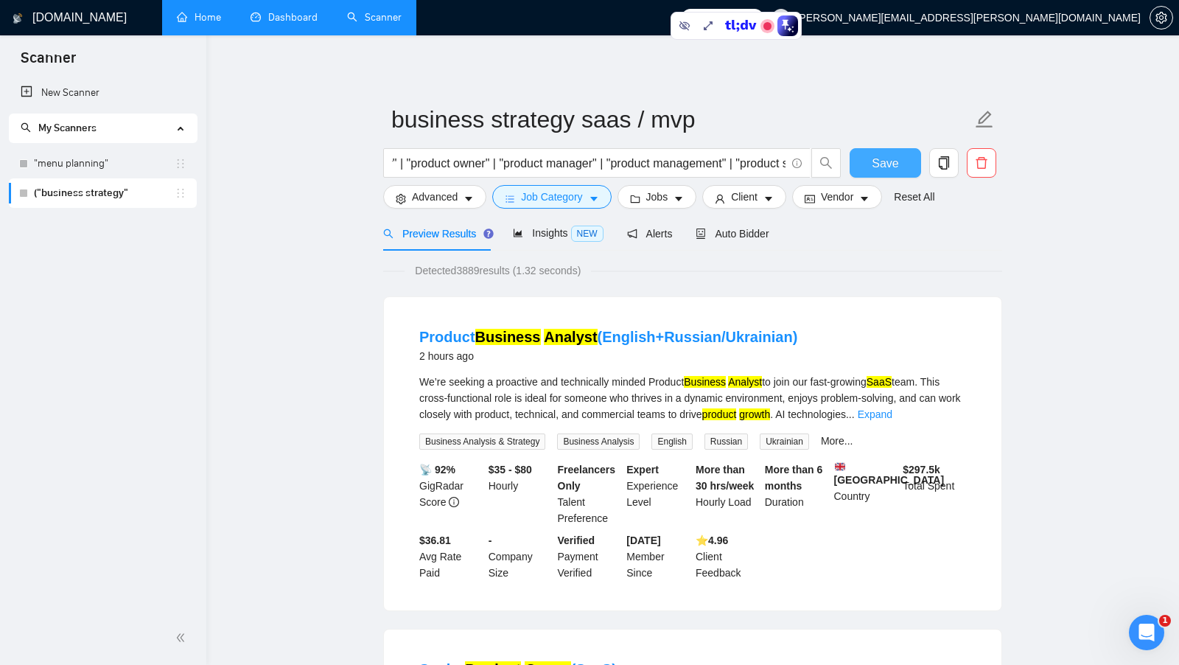
click at [877, 156] on span "Save" at bounding box center [885, 163] width 27 height 18
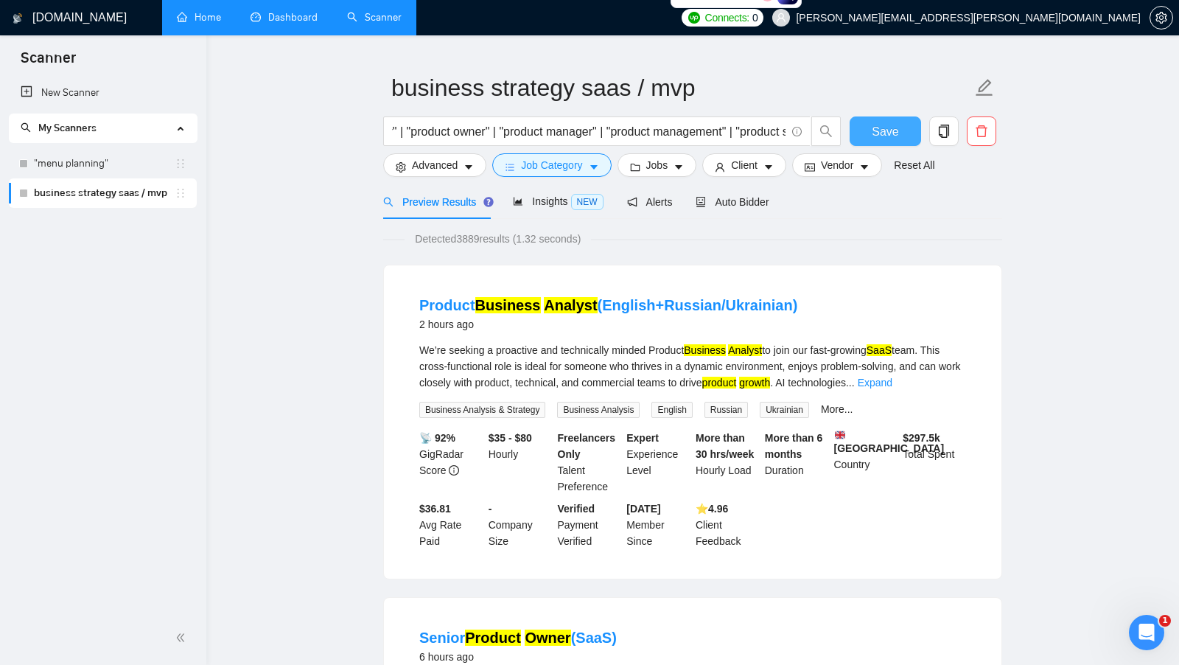
scroll to position [12, 0]
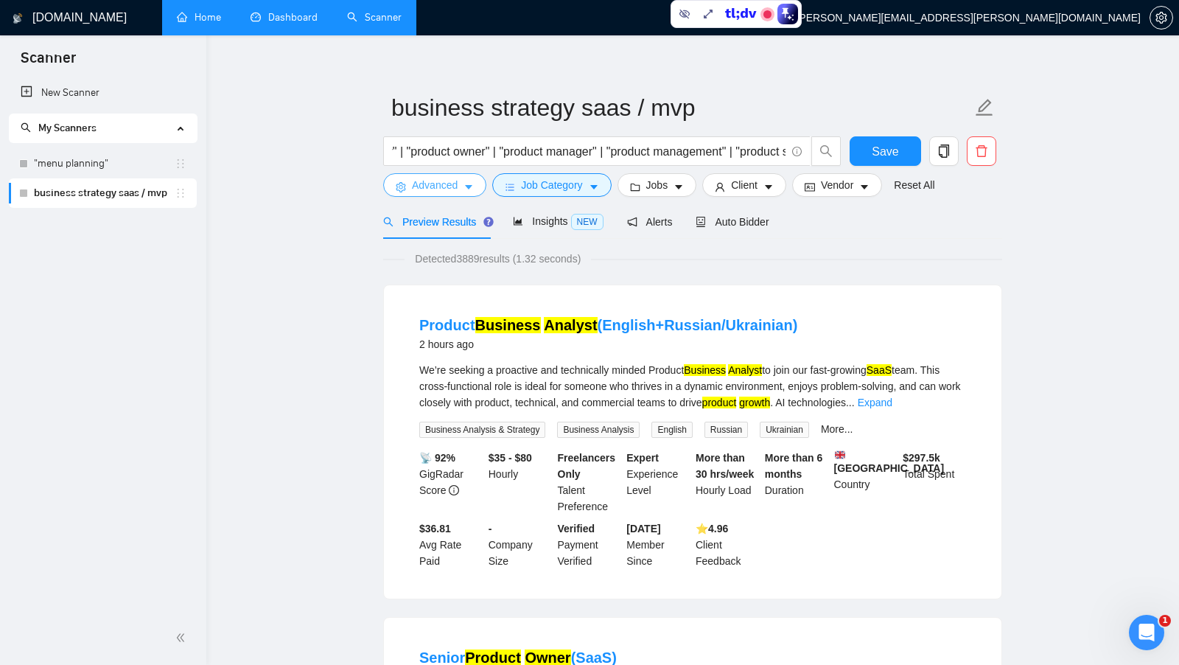
click at [468, 190] on icon "caret-down" at bounding box center [468, 187] width 10 height 10
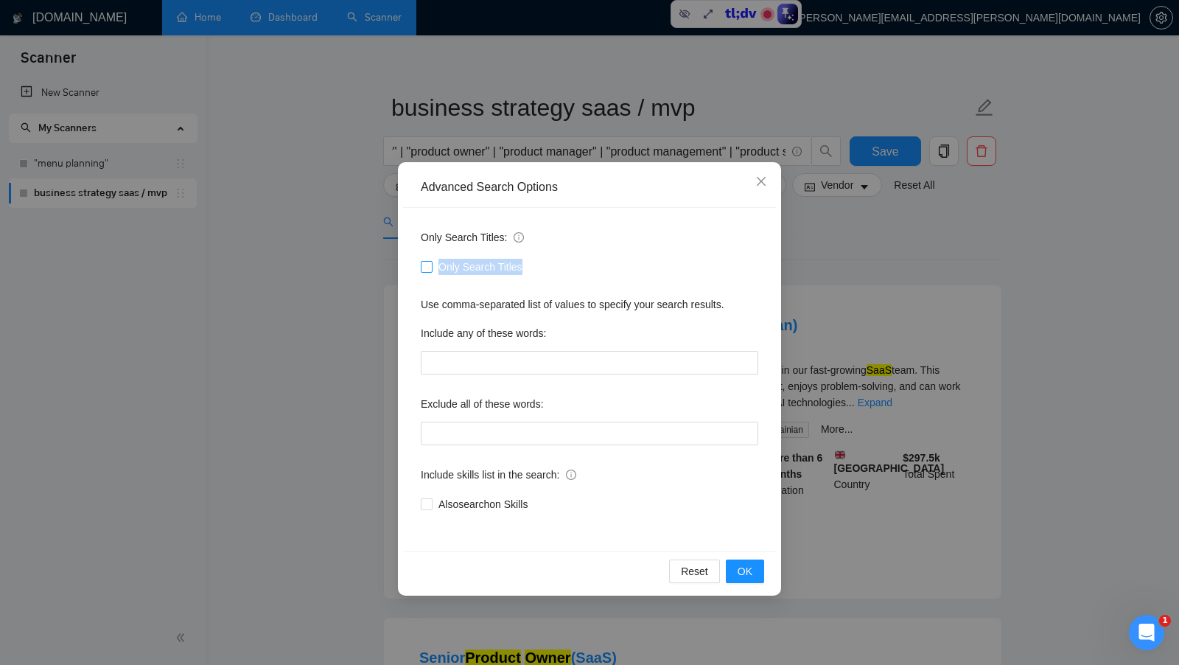
drag, startPoint x: 536, startPoint y: 266, endPoint x: 438, endPoint y: 266, distance: 98.0
click at [438, 266] on div "Only Search Titles" at bounding box center [589, 267] width 337 height 16
click at [754, 330] on div "Include any of these words:" at bounding box center [589, 335] width 337 height 29
click at [752, 563] on button "OK" at bounding box center [745, 571] width 38 height 24
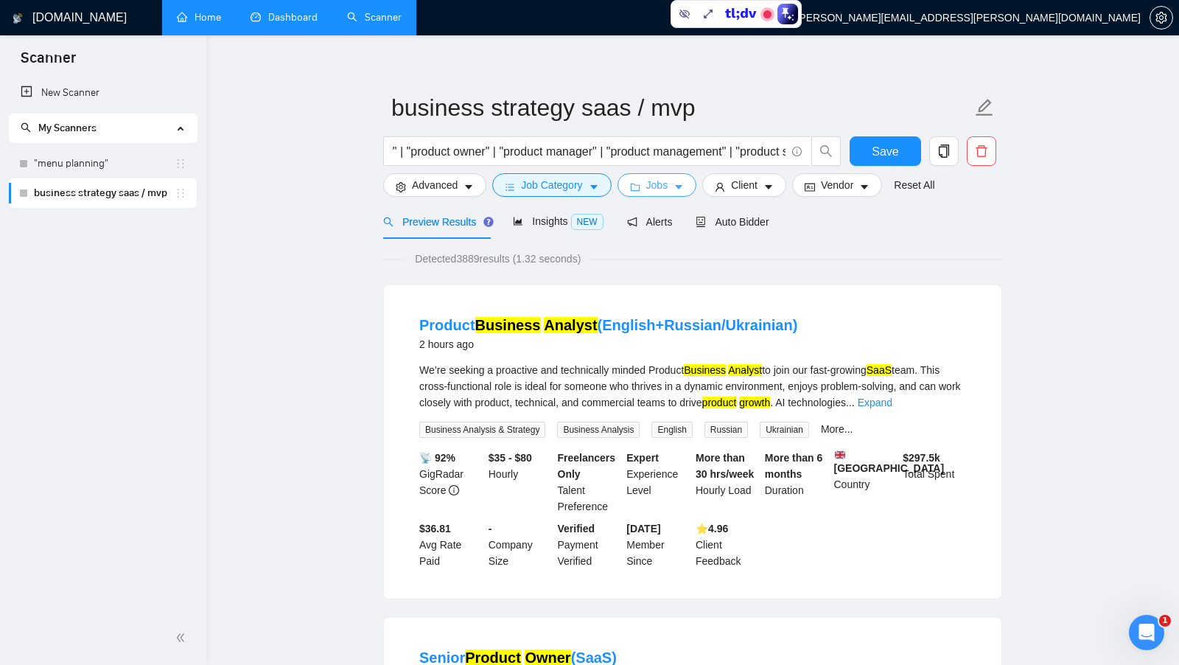
click at [657, 184] on span "Jobs" at bounding box center [657, 185] width 22 height 16
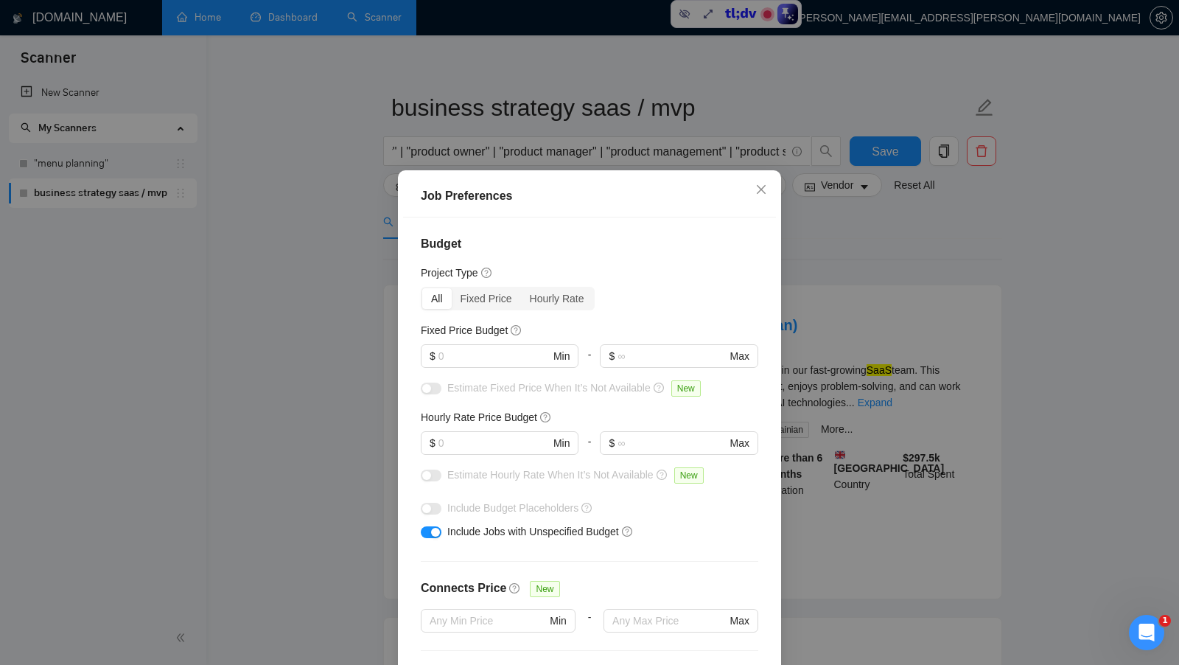
click at [813, 279] on div "Job Preferences Budget Project Type All Fixed Price Hourly Rate Fixed Price Bud…" at bounding box center [589, 332] width 1179 height 665
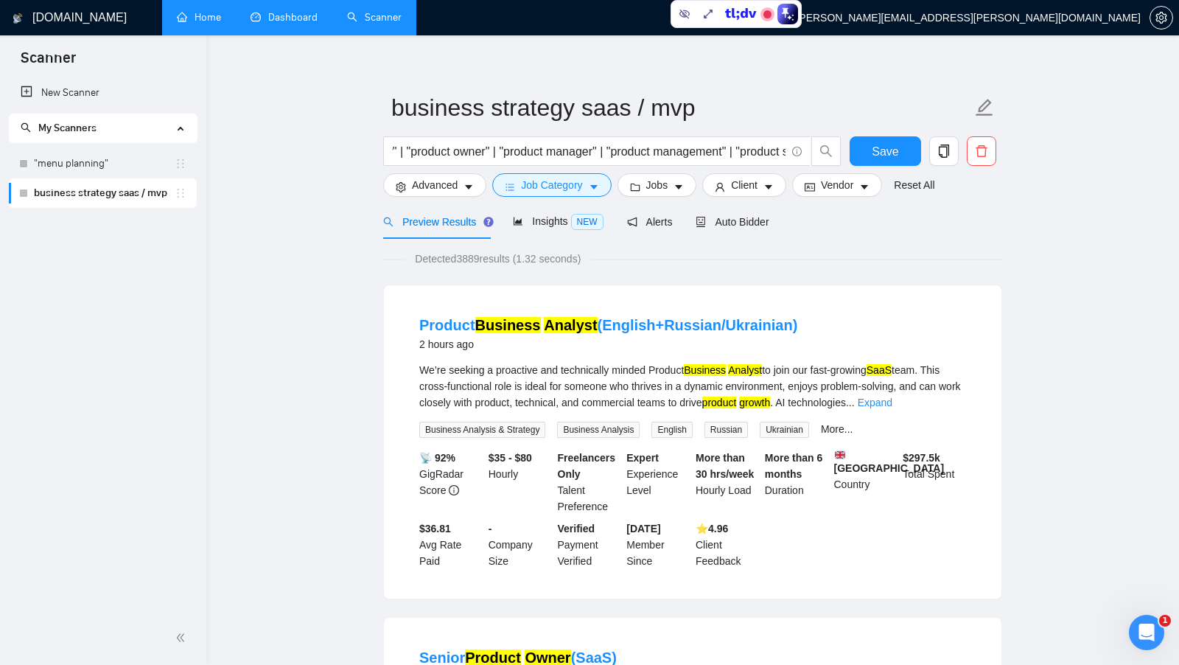
click at [449, 186] on span "Advanced" at bounding box center [435, 185] width 46 height 16
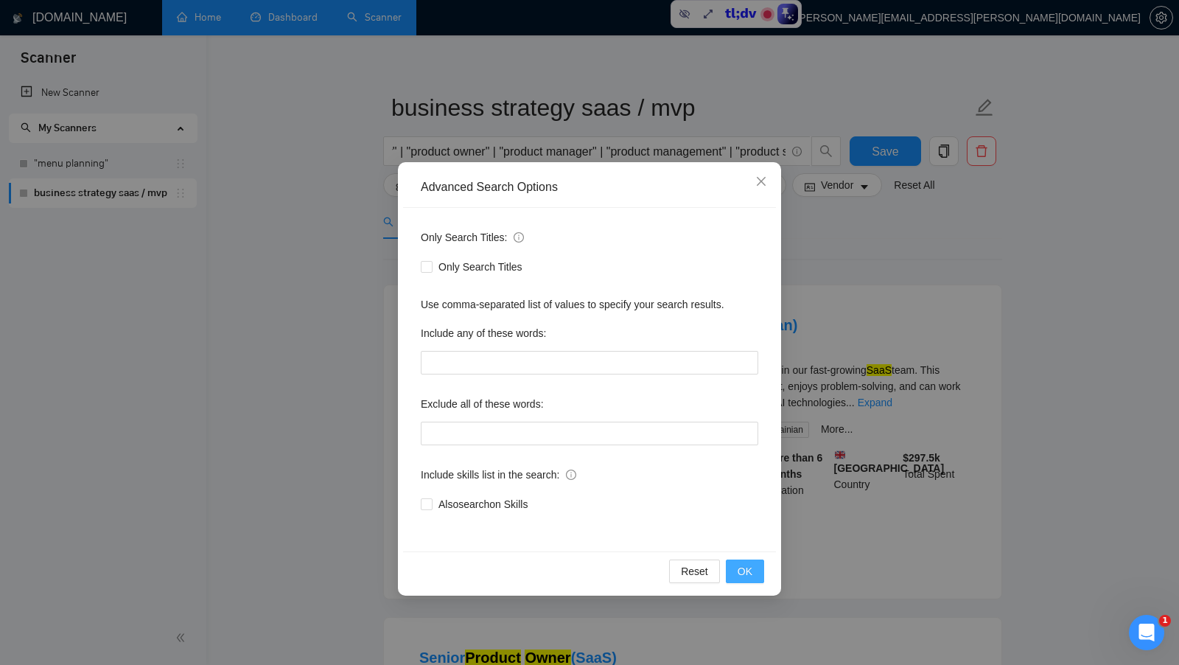
click at [748, 574] on span "OK" at bounding box center [745, 571] width 15 height 16
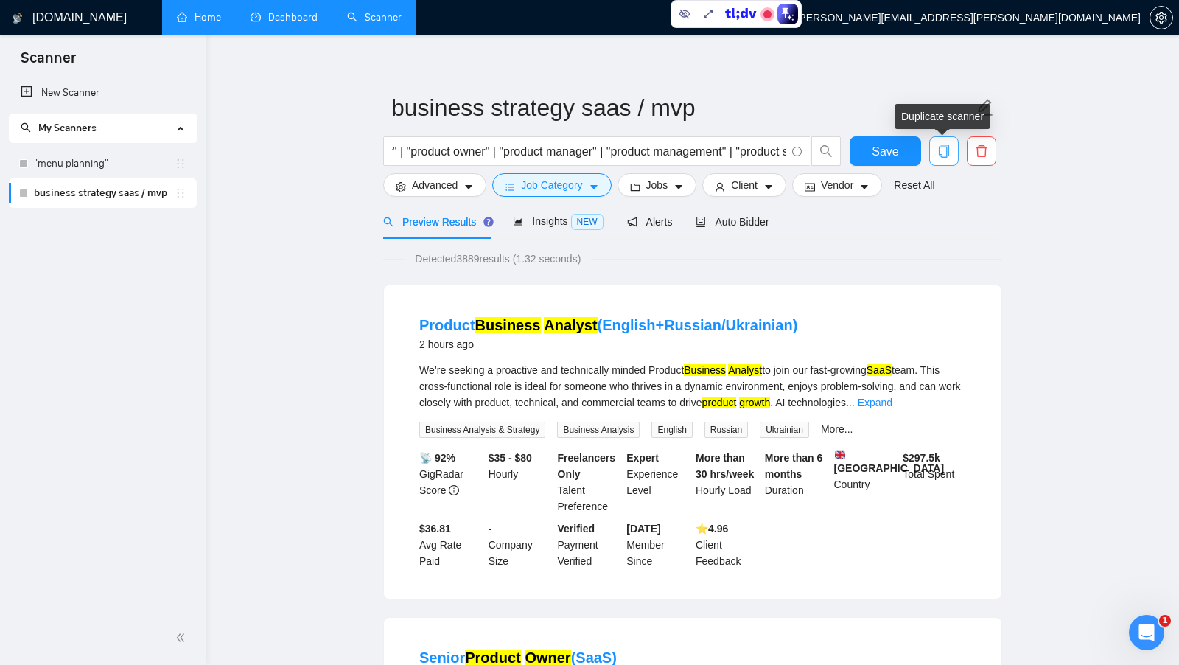
click at [939, 144] on icon "copy" at bounding box center [943, 150] width 13 height 13
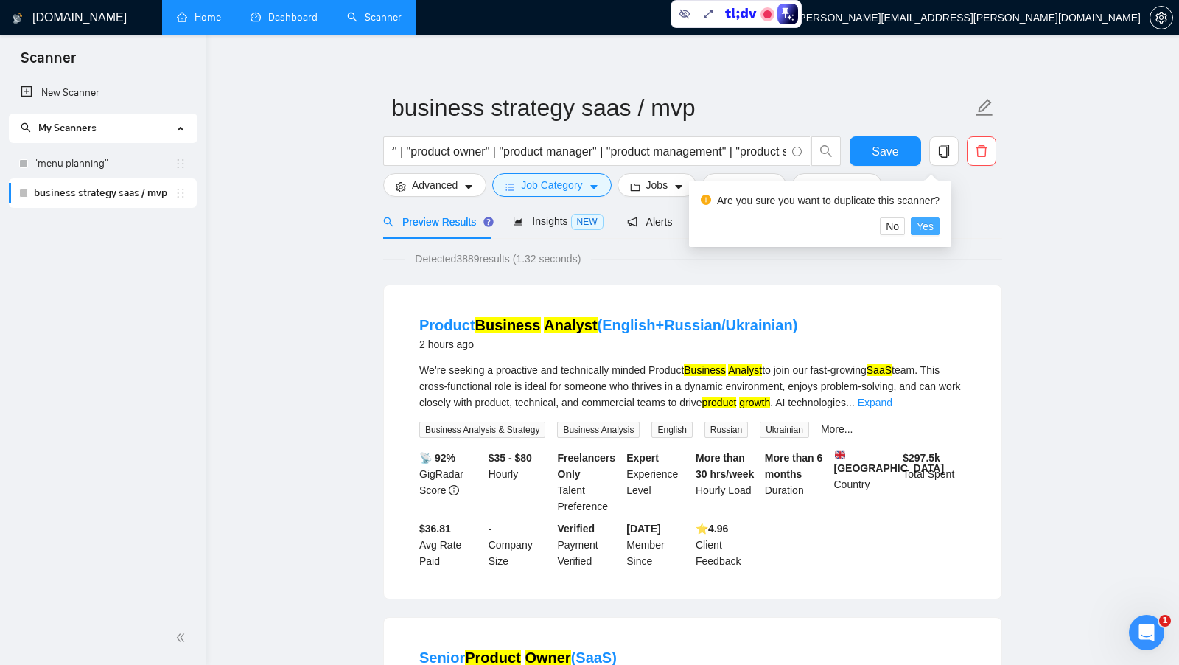
click at [929, 225] on span "Yes" at bounding box center [925, 226] width 17 height 16
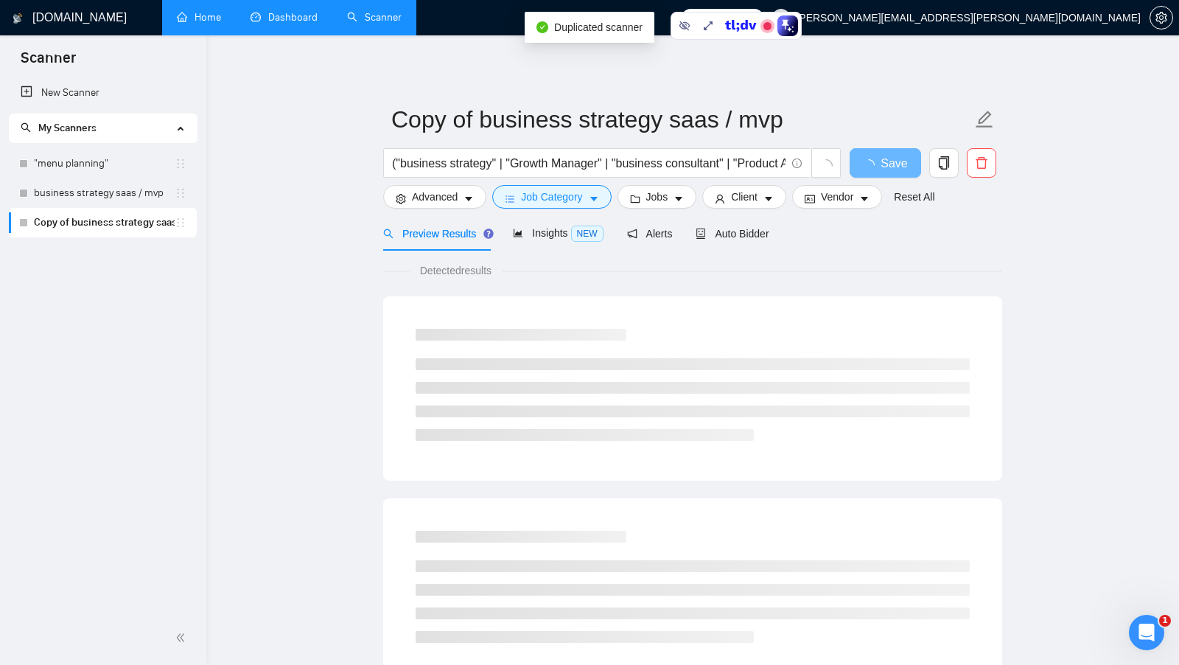
drag, startPoint x: 149, startPoint y: 196, endPoint x: 375, endPoint y: 197, distance: 226.2
click at [149, 196] on link "business strategy saas / mvp" at bounding box center [104, 192] width 141 height 29
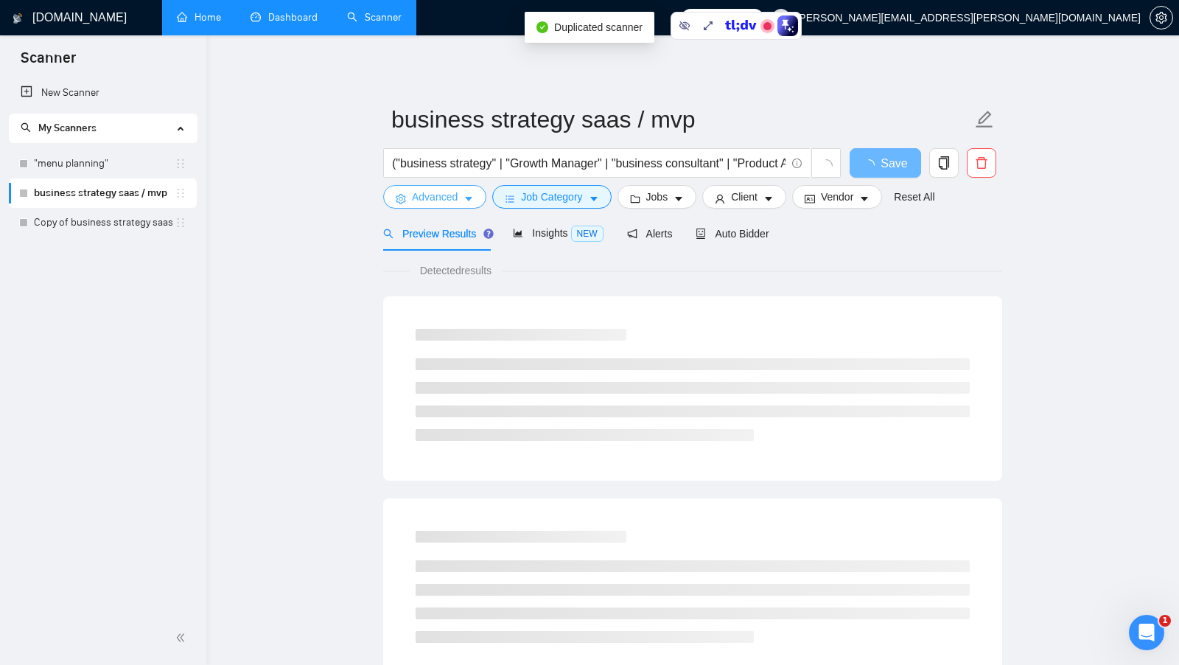
click at [433, 200] on span "Advanced" at bounding box center [435, 197] width 46 height 16
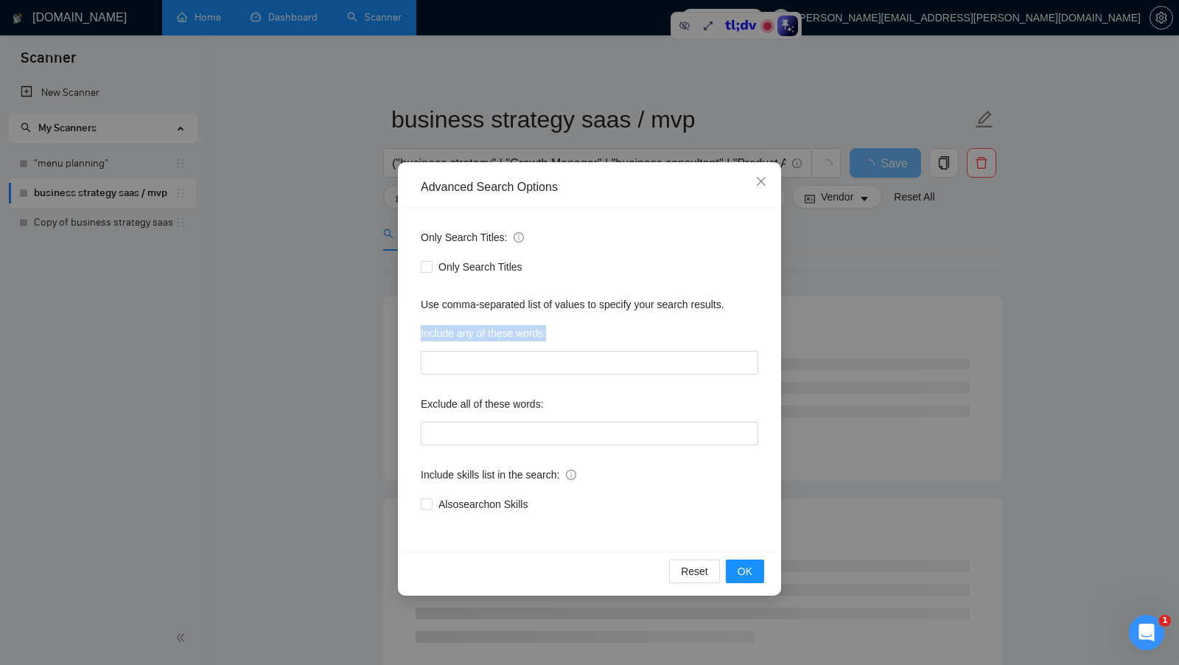
drag, startPoint x: 562, startPoint y: 332, endPoint x: 405, endPoint y: 330, distance: 156.9
click at [405, 330] on div "Only Search Titles: Only Search Titles Use comma-separated list of values to sp…" at bounding box center [589, 379] width 373 height 343
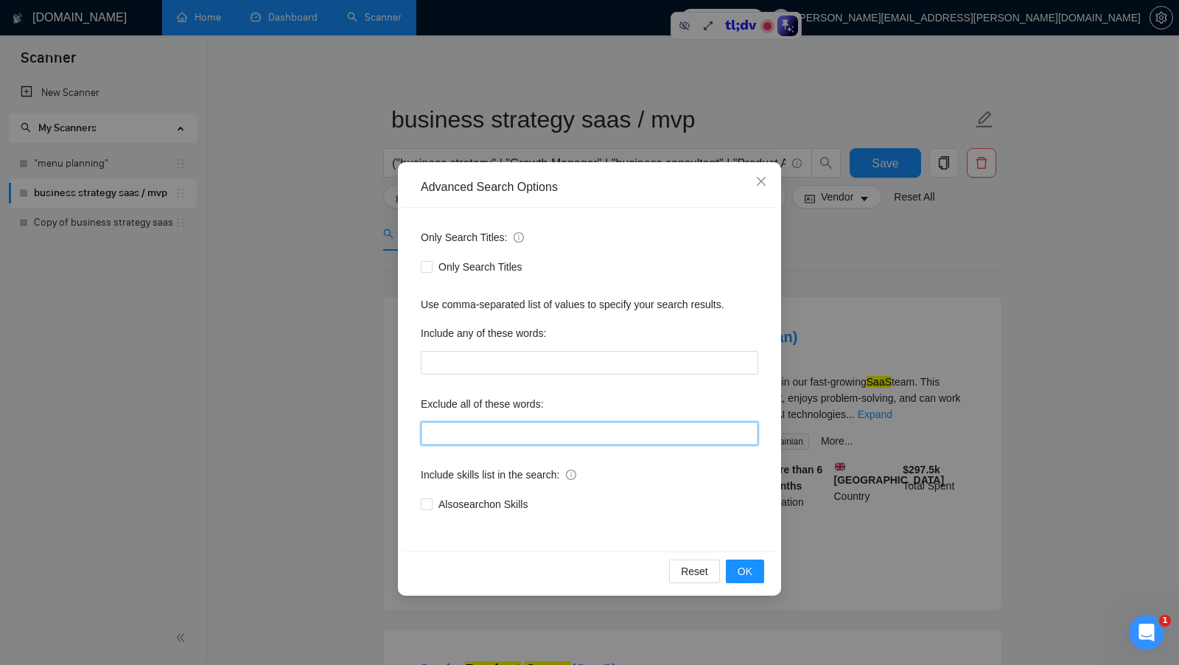
click at [506, 426] on input "text" at bounding box center [589, 433] width 337 height 24
click at [660, 403] on div "Exclude all of these words:" at bounding box center [589, 406] width 337 height 29
click at [556, 433] on input "text" at bounding box center [589, 433] width 337 height 24
click at [744, 531] on div "Only Search Titles: Only Search Titles Use comma-separated list of values to sp…" at bounding box center [589, 379] width 373 height 343
click at [741, 561] on button "OK" at bounding box center [745, 571] width 38 height 24
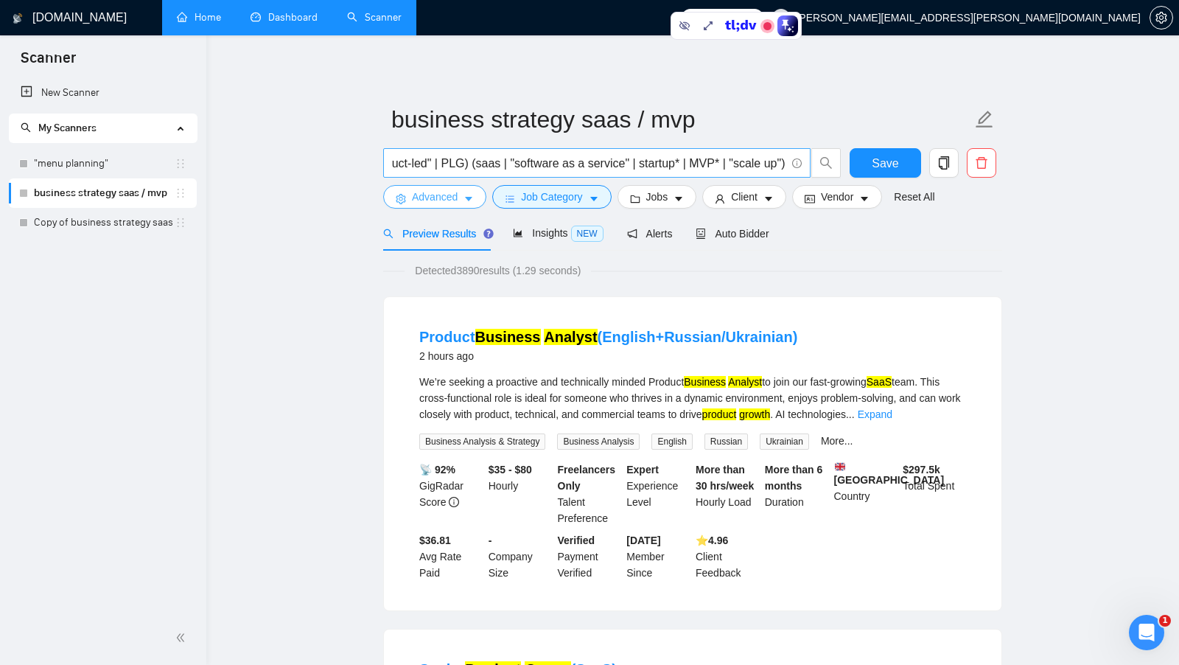
scroll to position [0, 2308]
click at [696, 162] on input "("business strategy" | "Growth Manager" | "business consultant" | "Product Anal…" at bounding box center [588, 163] width 393 height 18
click at [695, 162] on input "("business strategy" | "Growth Manager" | "business consultant" | "Product Anal…" at bounding box center [588, 163] width 393 height 18
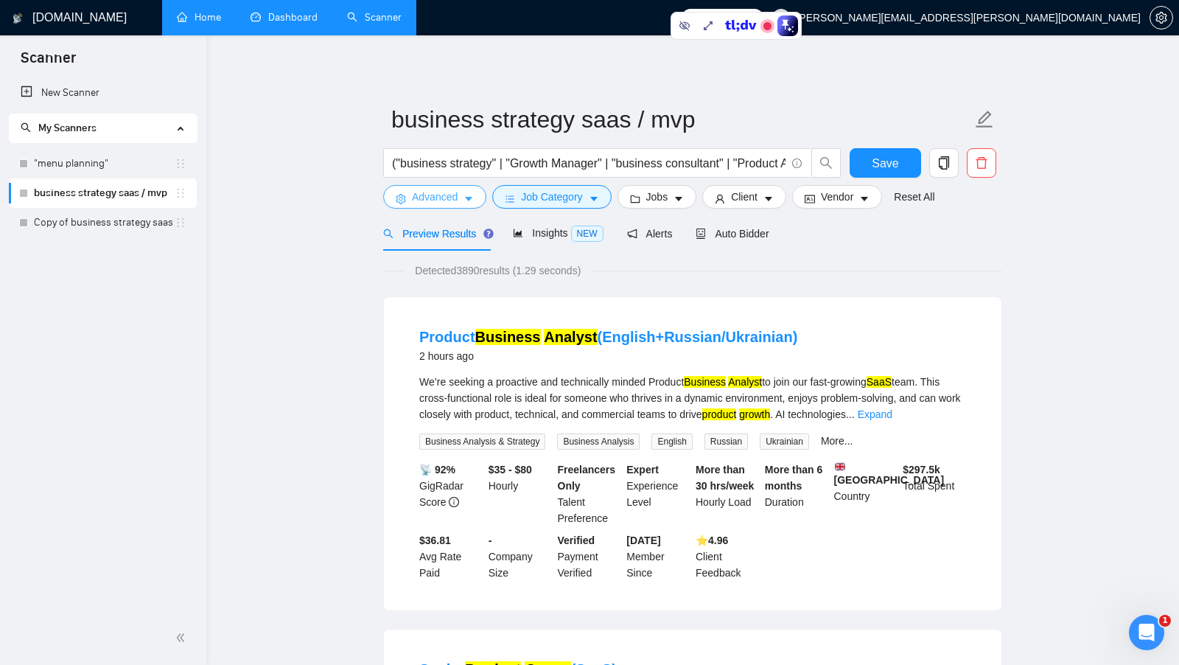
click at [428, 195] on span "Advanced" at bounding box center [435, 197] width 46 height 16
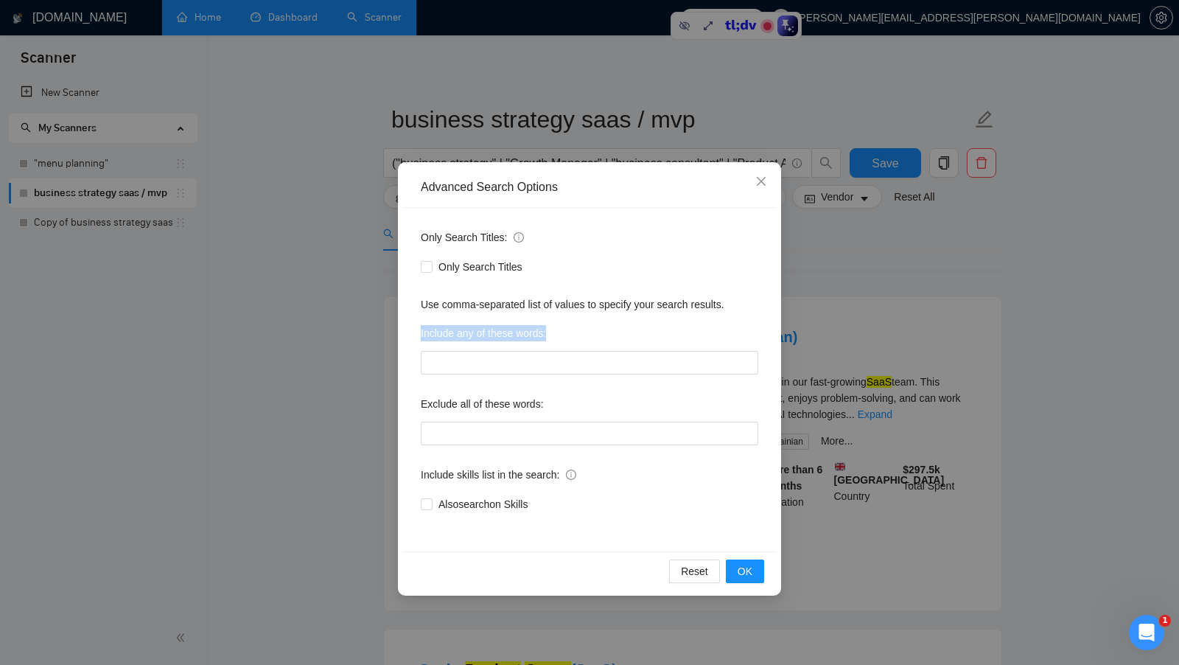
drag, startPoint x: 567, startPoint y: 337, endPoint x: 417, endPoint y: 330, distance: 149.7
click at [417, 331] on div "Only Search Titles: Only Search Titles Use comma-separated list of values to sp…" at bounding box center [589, 379] width 373 height 343
click at [739, 570] on span "OK" at bounding box center [745, 571] width 15 height 16
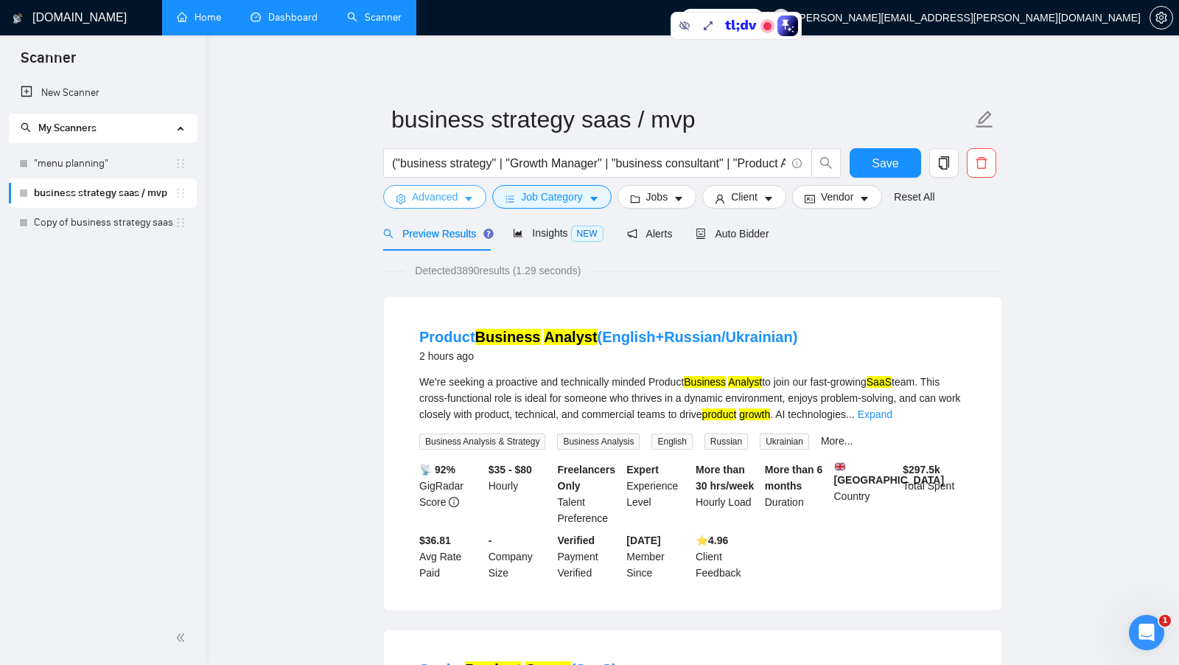
click at [472, 195] on icon "caret-down" at bounding box center [468, 199] width 10 height 10
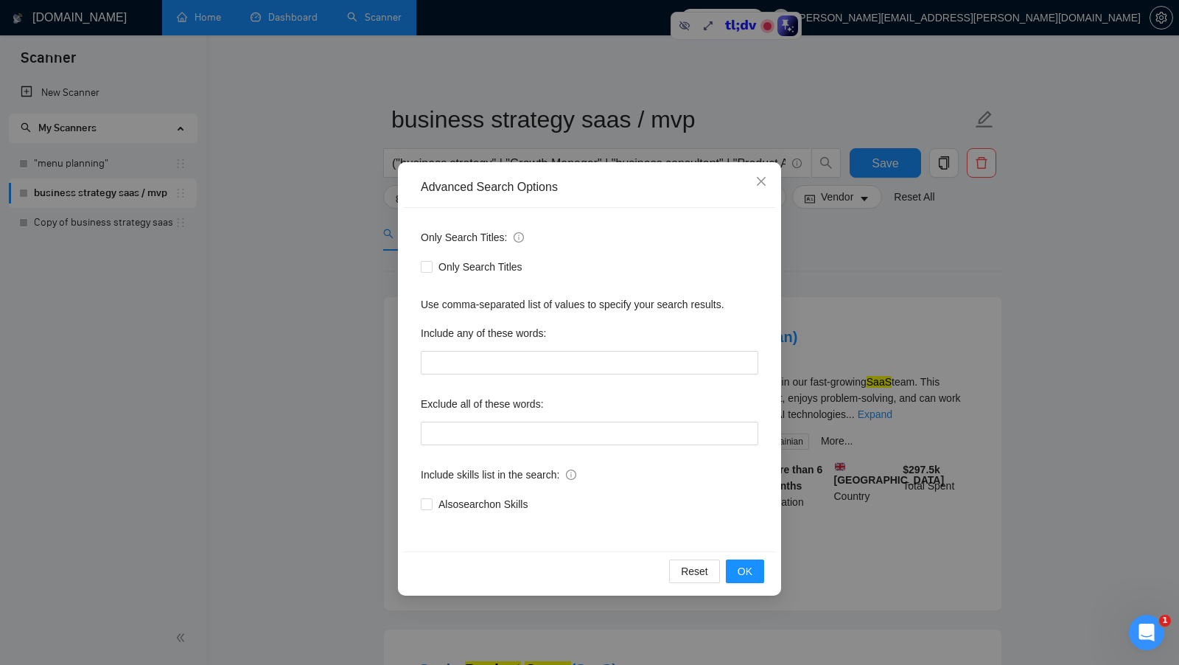
click at [816, 311] on div "Advanced Search Options Only Search Titles: Only Search Titles Use comma-separa…" at bounding box center [589, 332] width 1179 height 665
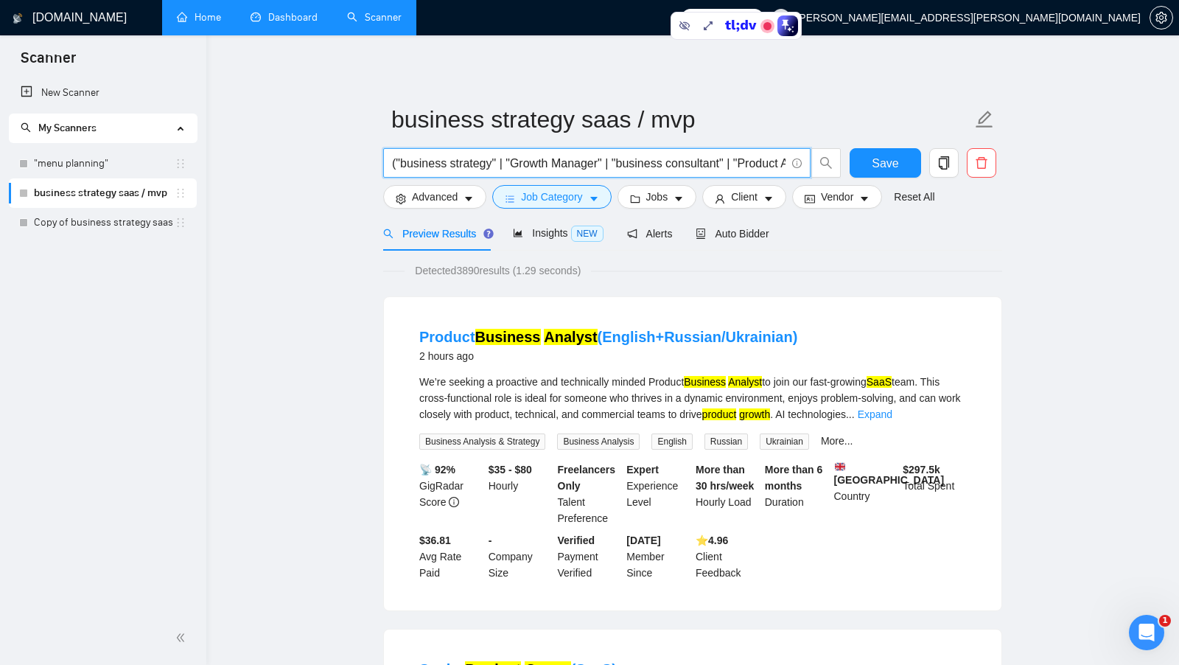
drag, startPoint x: 617, startPoint y: 164, endPoint x: 609, endPoint y: 164, distance: 8.1
click at [609, 164] on input "("business strategy" | "Growth Manager" | "business consultant" | "Product Anal…" at bounding box center [588, 163] width 393 height 18
click at [462, 163] on input "("business strategy" | "Growth Manager" | "business consultant" | "Product Anal…" at bounding box center [588, 163] width 393 height 18
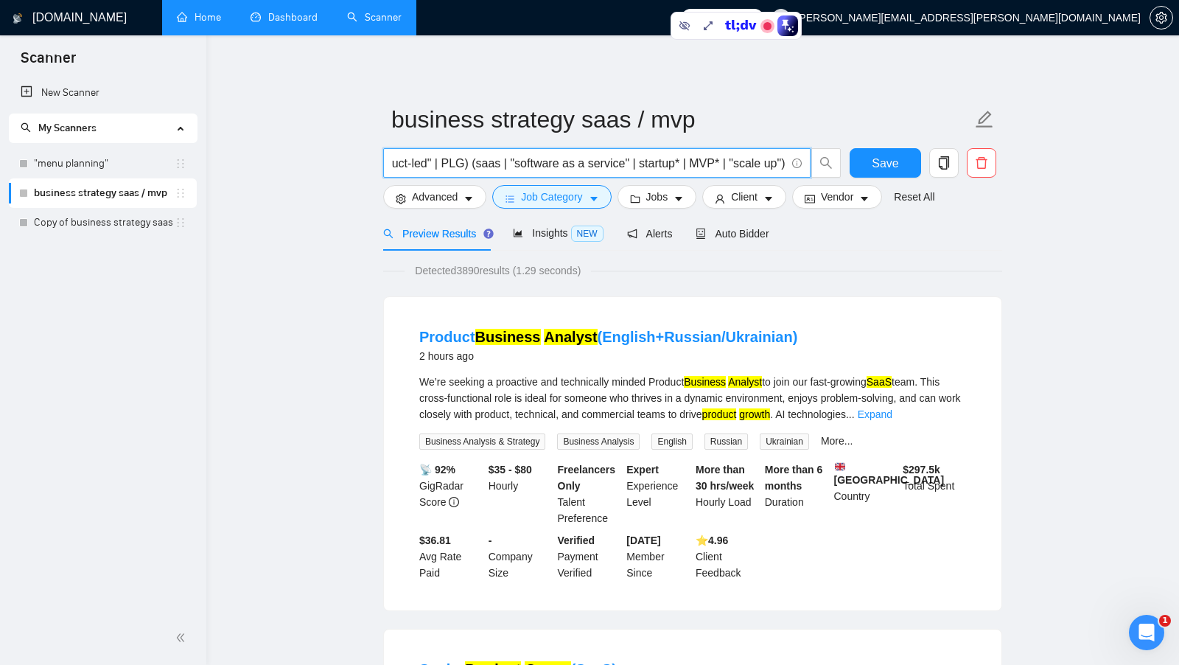
click at [462, 163] on input "("business strategy" | "Growth Manager" | "business consultant" | "Product Anal…" at bounding box center [588, 163] width 393 height 18
click at [493, 164] on input "("business strategy" | "Growth Manager" | "business consultant" | "Product Anal…" at bounding box center [588, 163] width 393 height 18
click at [473, 194] on icon "caret-down" at bounding box center [468, 199] width 10 height 10
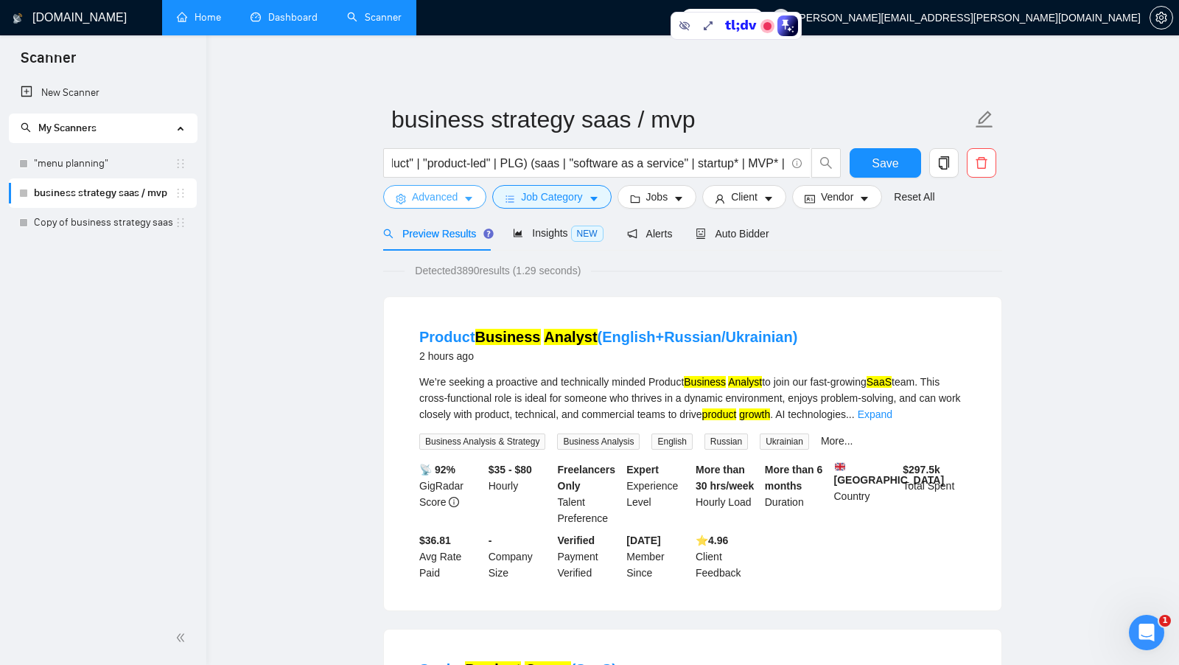
scroll to position [0, 0]
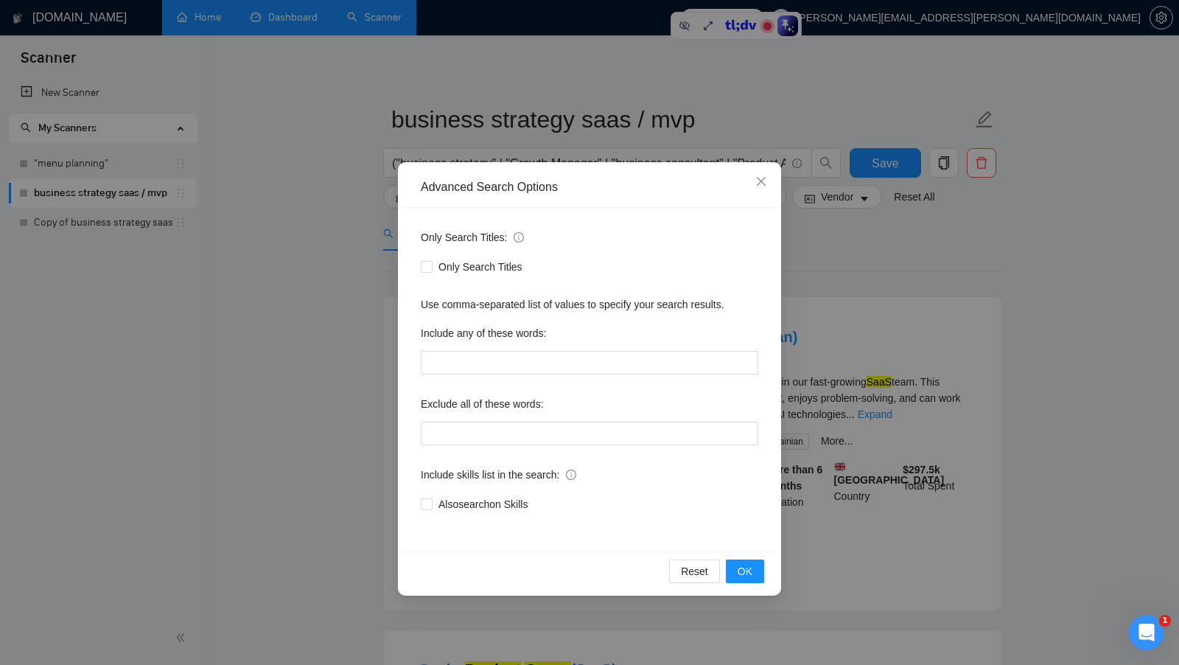
click at [825, 261] on div "Advanced Search Options Only Search Titles: Only Search Titles Use comma-separa…" at bounding box center [589, 332] width 1179 height 665
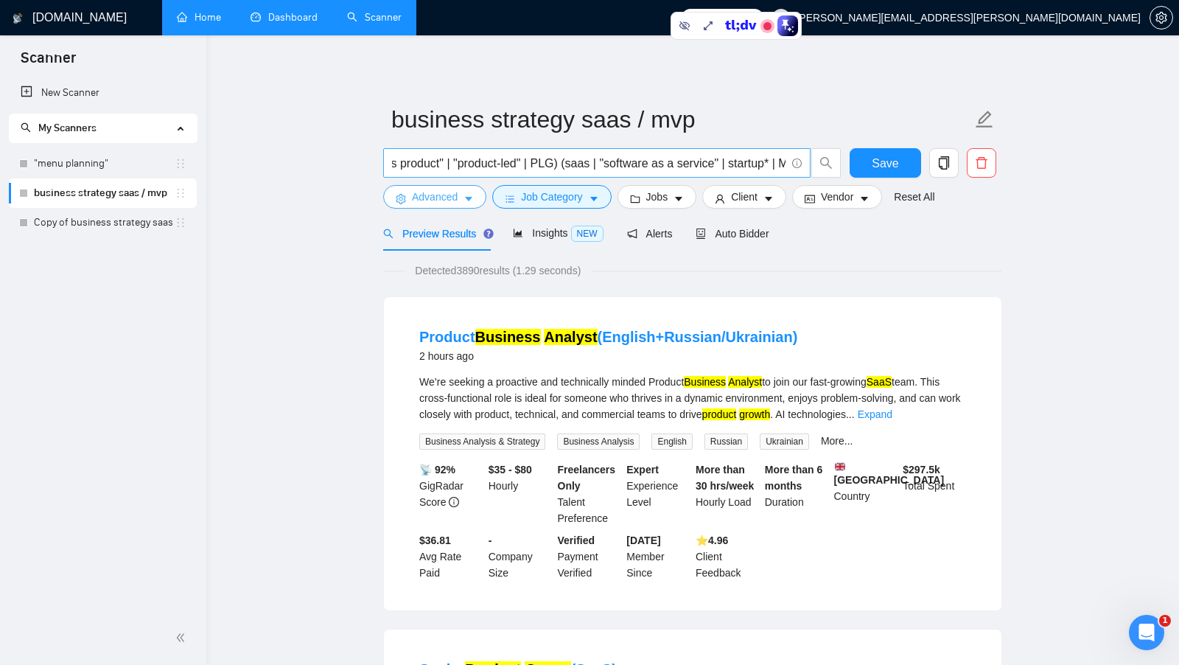
scroll to position [0, 2308]
drag, startPoint x: 500, startPoint y: 163, endPoint x: 623, endPoint y: 164, distance: 122.3
click at [623, 164] on input "("business strategy" | "Growth Manager" | "business consultant" | "Product Anal…" at bounding box center [588, 163] width 393 height 18
click at [673, 162] on input "("business strategy" | "Growth Manager" | "business consultant" | "Product Anal…" at bounding box center [588, 163] width 393 height 18
click at [782, 162] on input "("business strategy" | "Growth Manager" | "business consultant" | "Product Anal…" at bounding box center [588, 163] width 393 height 18
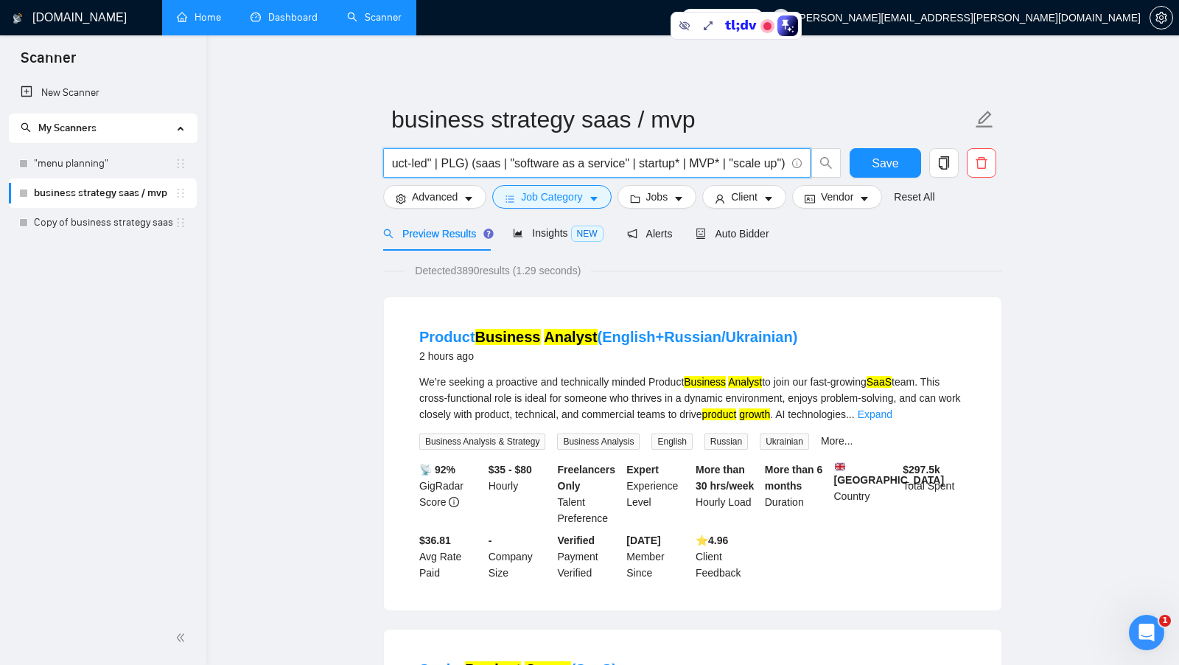
drag, startPoint x: 785, startPoint y: 166, endPoint x: 463, endPoint y: 163, distance: 322.0
click at [463, 163] on input "("business strategy" | "Growth Manager" | "business consultant" | "Product Anal…" at bounding box center [588, 163] width 393 height 18
click at [487, 162] on input "("business strategy" | "Growth Manager" | "business consultant" | "Product Anal…" at bounding box center [588, 163] width 393 height 18
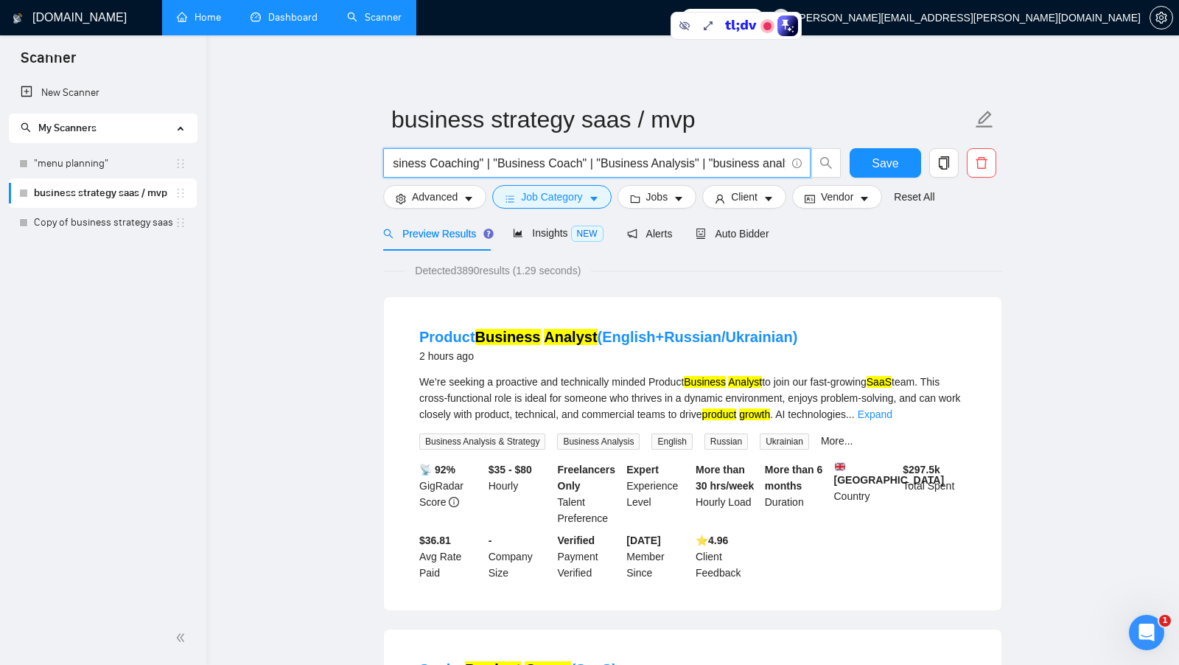
scroll to position [0, 0]
drag, startPoint x: 489, startPoint y: 162, endPoint x: 307, endPoint y: 161, distance: 182.0
click at [544, 162] on input "("business strategy" | "Growth Manager" | "business consultant" | "Product Anal…" at bounding box center [588, 163] width 393 height 18
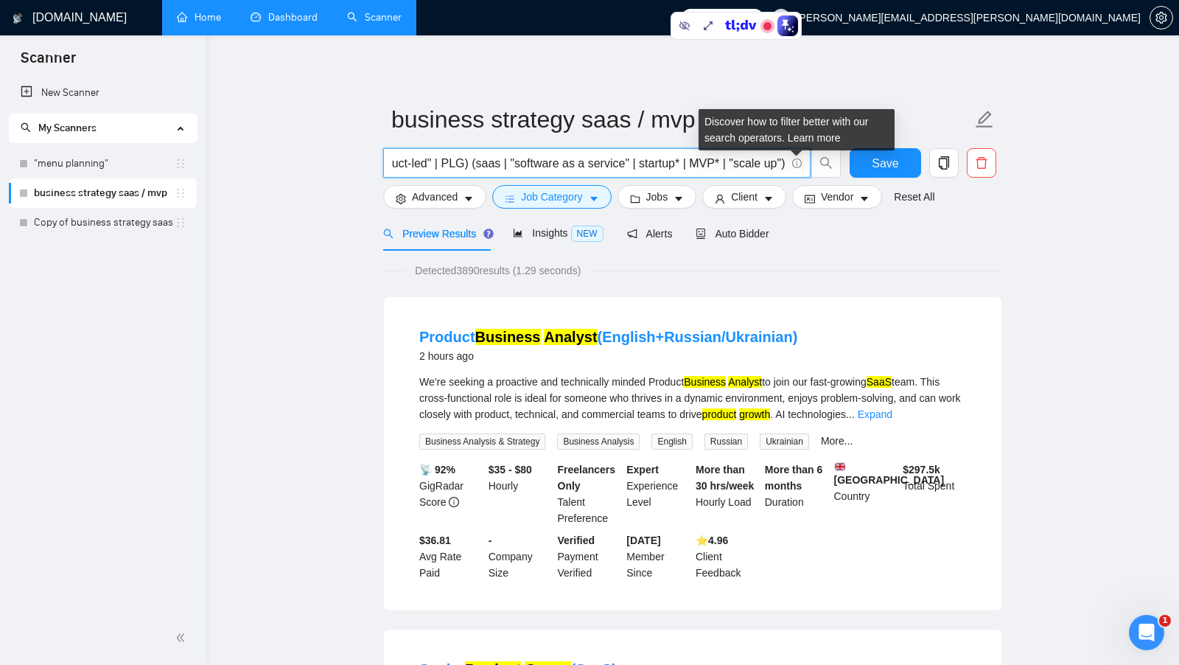
drag, startPoint x: 461, startPoint y: 165, endPoint x: 793, endPoint y: 164, distance: 331.6
click at [793, 164] on span "("business strategy" | "Growth Manager" | "business consultant" | "Product Anal…" at bounding box center [596, 162] width 427 height 29
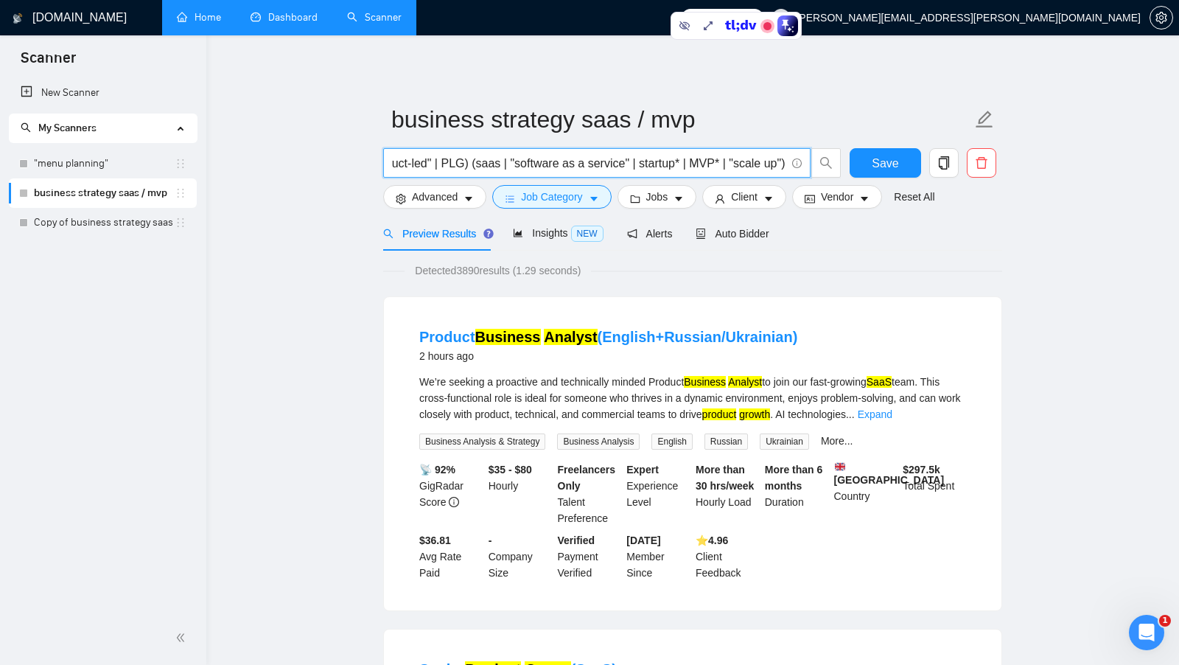
click at [475, 167] on input "("business strategy" | "Growth Manager" | "business consultant" | "Product Anal…" at bounding box center [588, 163] width 393 height 18
drag, startPoint x: 462, startPoint y: 167, endPoint x: 259, endPoint y: 153, distance: 203.1
click at [107, 223] on link "Copy of business strategy saas / mvp" at bounding box center [104, 222] width 141 height 29
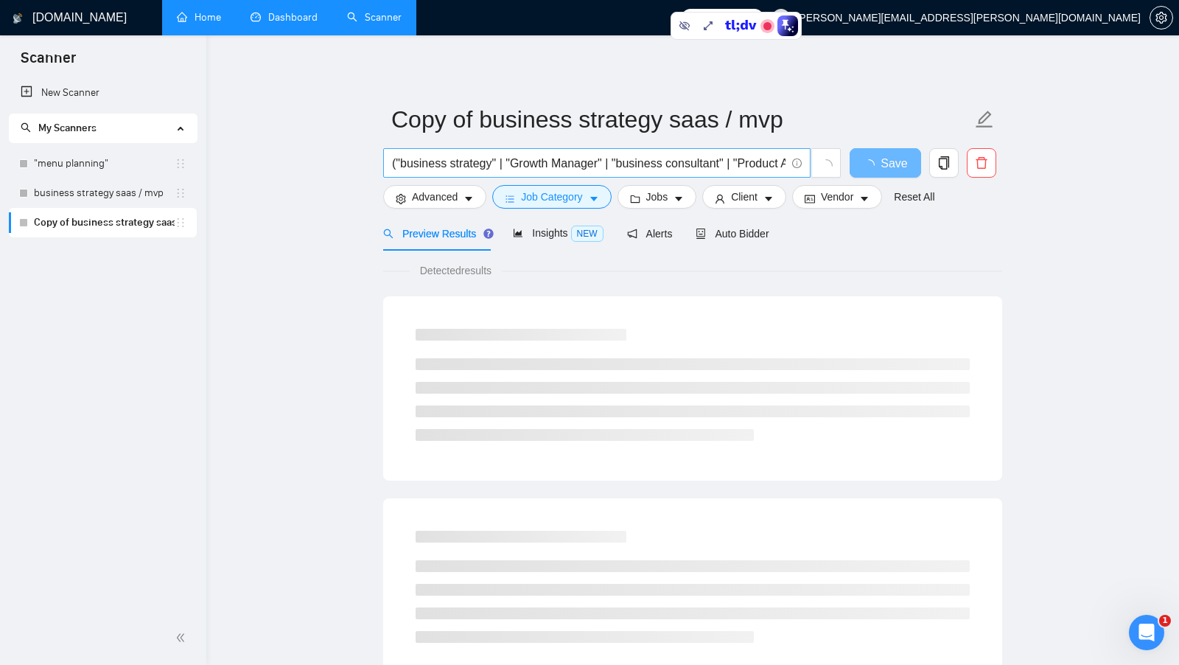
click at [555, 159] on input "("business strategy" | "Growth Manager" | "business consultant" | "Product Anal…" at bounding box center [588, 163] width 393 height 18
click at [555, 160] on input "("business strategy" | "Growth Manager" | "business consultant" | "Product Anal…" at bounding box center [588, 163] width 393 height 18
paste input "product* | project* | roadmap* | PLG | Roadmap* | PM | "Growth Strategy") (mana…"
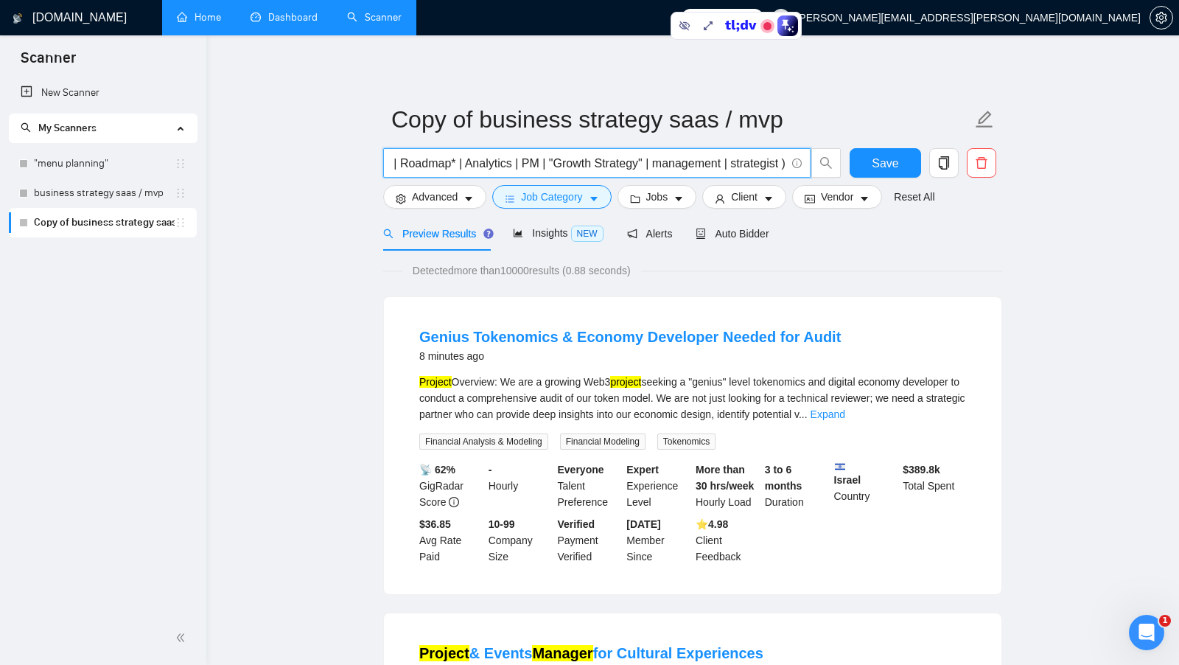
type input "(product* | project* | roadmap* | PLG | Roadmap* | PM | "Growth Strategy") (man…"
click at [528, 272] on span "Detected more than 10000 results (0.88 seconds)" at bounding box center [521, 270] width 239 height 16
click at [598, 273] on span "Detected more than 10000 results (0.88 seconds)" at bounding box center [521, 270] width 239 height 16
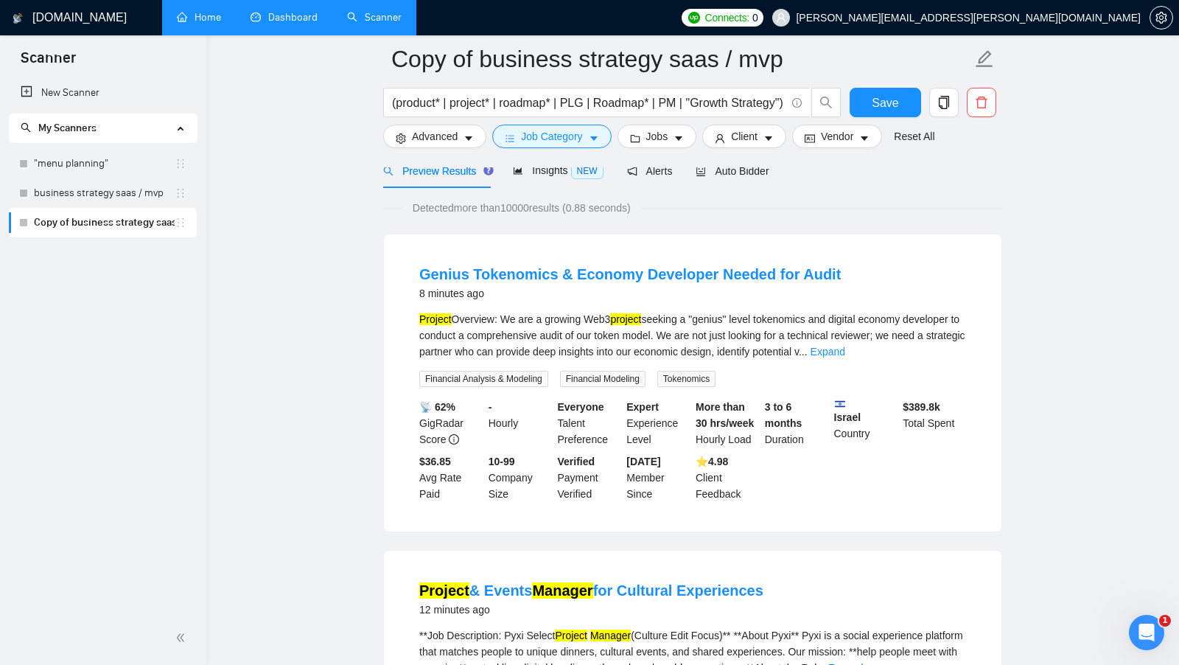
scroll to position [83, 0]
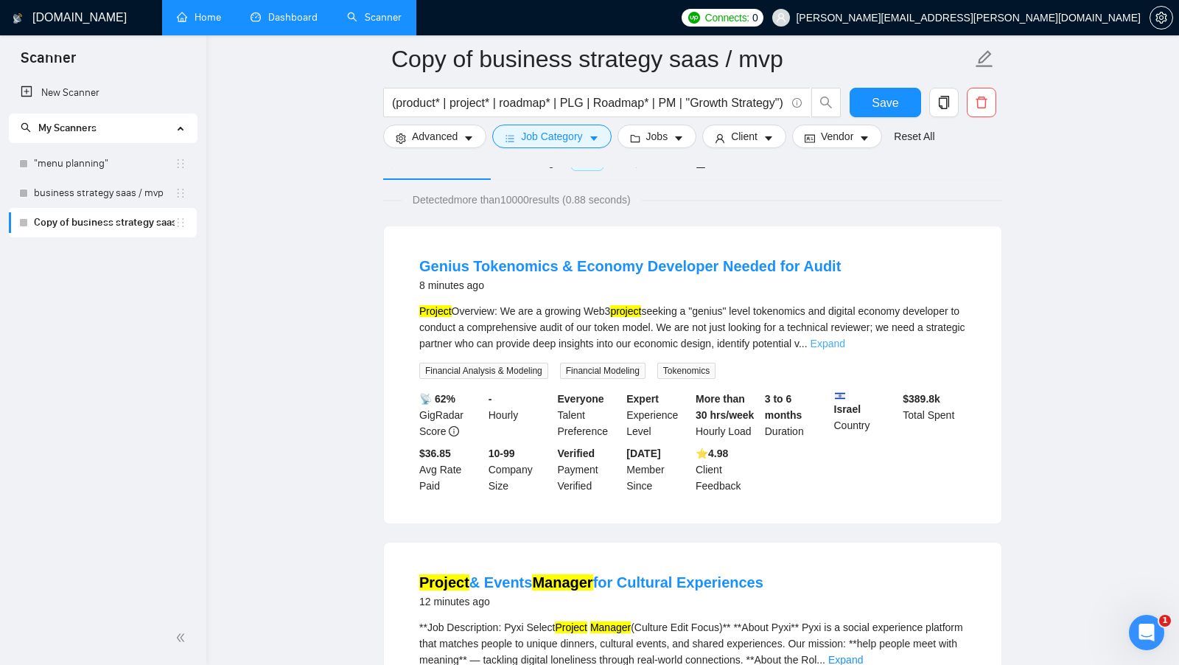
click at [845, 344] on link "Expand" at bounding box center [828, 343] width 35 height 12
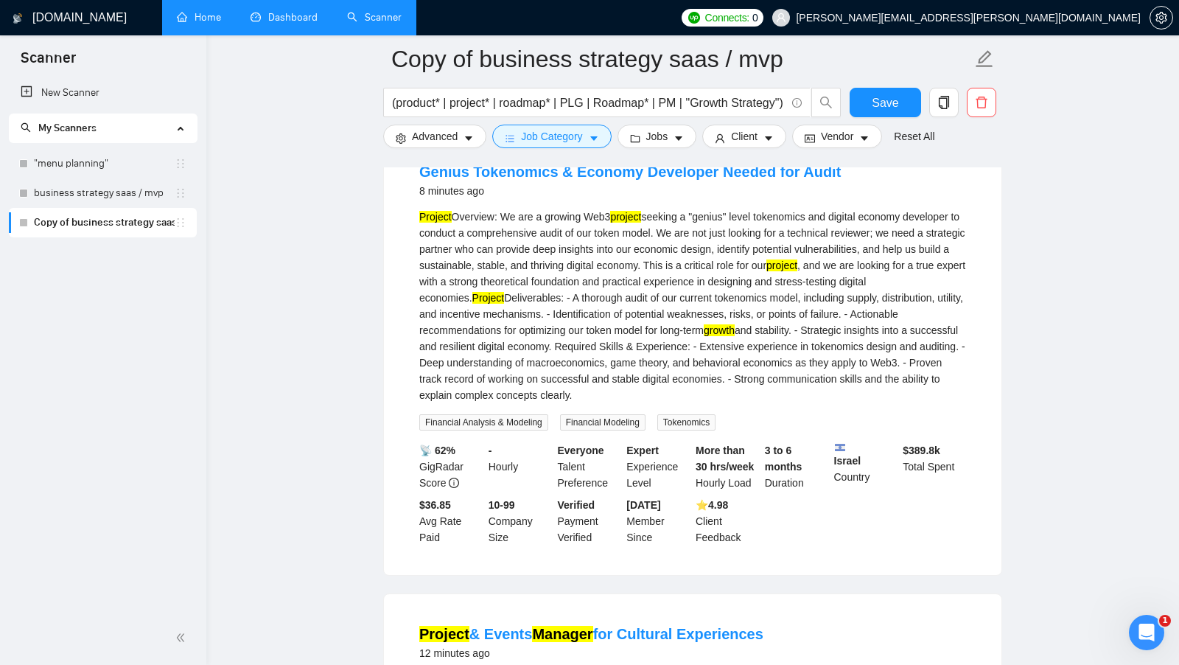
scroll to position [180, 0]
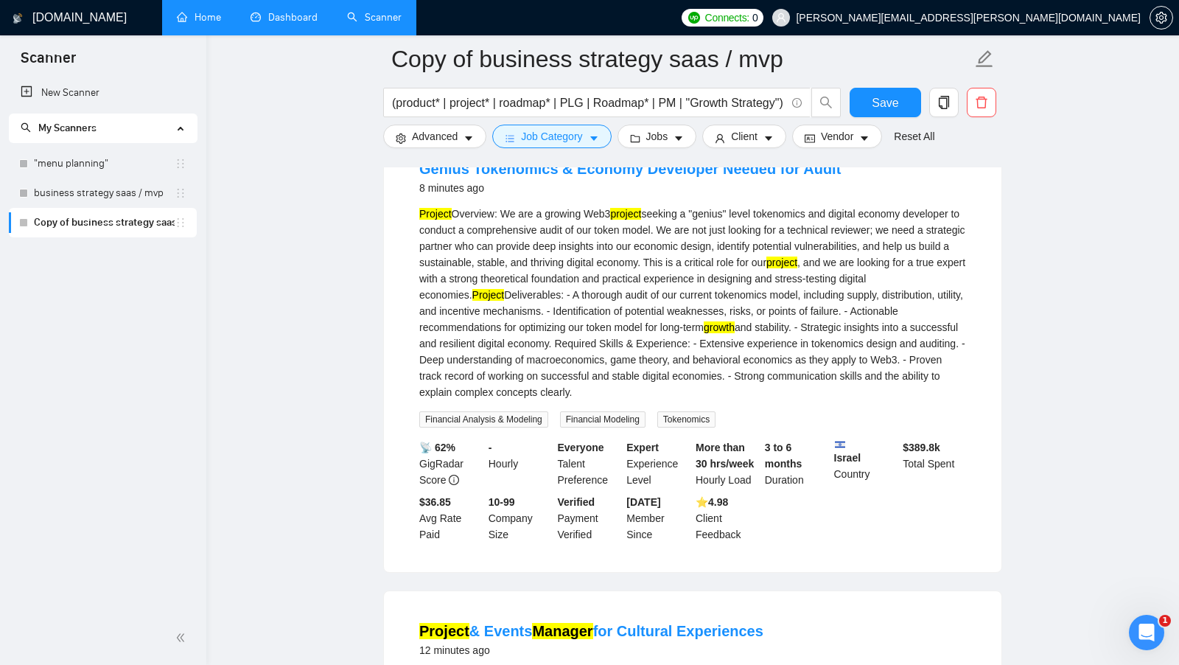
click at [637, 212] on mark "project" at bounding box center [625, 214] width 31 height 12
click at [913, 335] on div "Project Overview: We are a growing Web3 project seeking a "genius" level tokeno…" at bounding box center [692, 303] width 547 height 195
click at [735, 327] on mark "growth" at bounding box center [719, 327] width 31 height 12
click at [428, 130] on span "Advanced" at bounding box center [435, 136] width 46 height 16
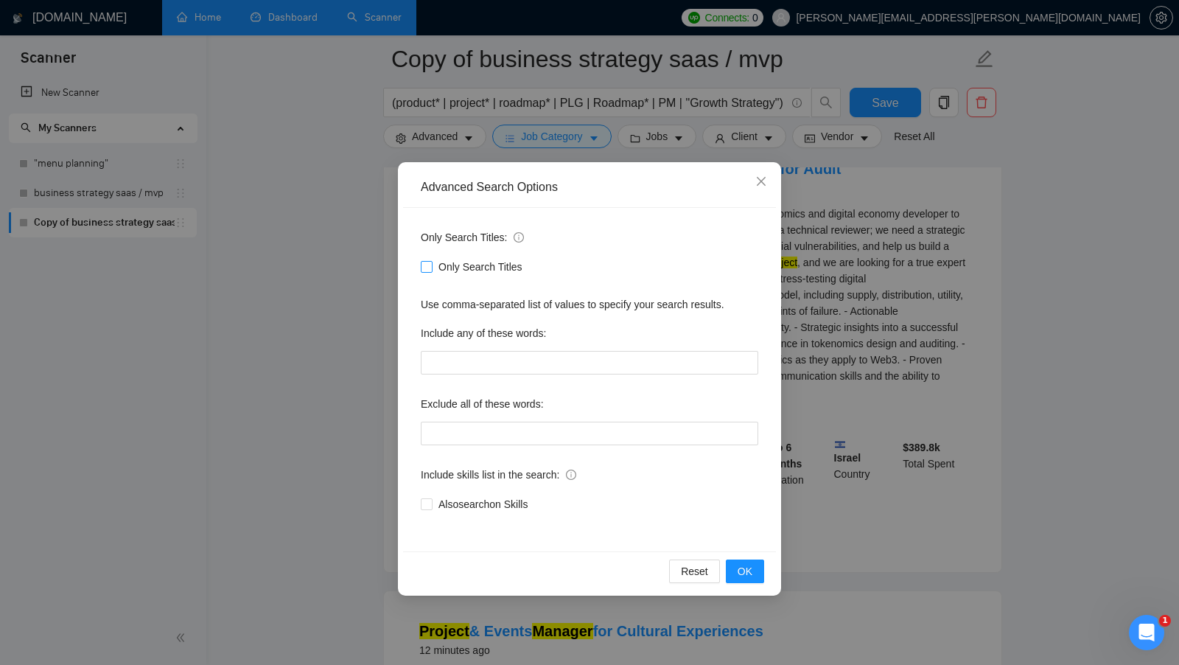
click at [426, 265] on input "Only Search Titles" at bounding box center [426, 266] width 10 height 10
checkbox input "true"
click at [746, 570] on span "OK" at bounding box center [745, 571] width 15 height 16
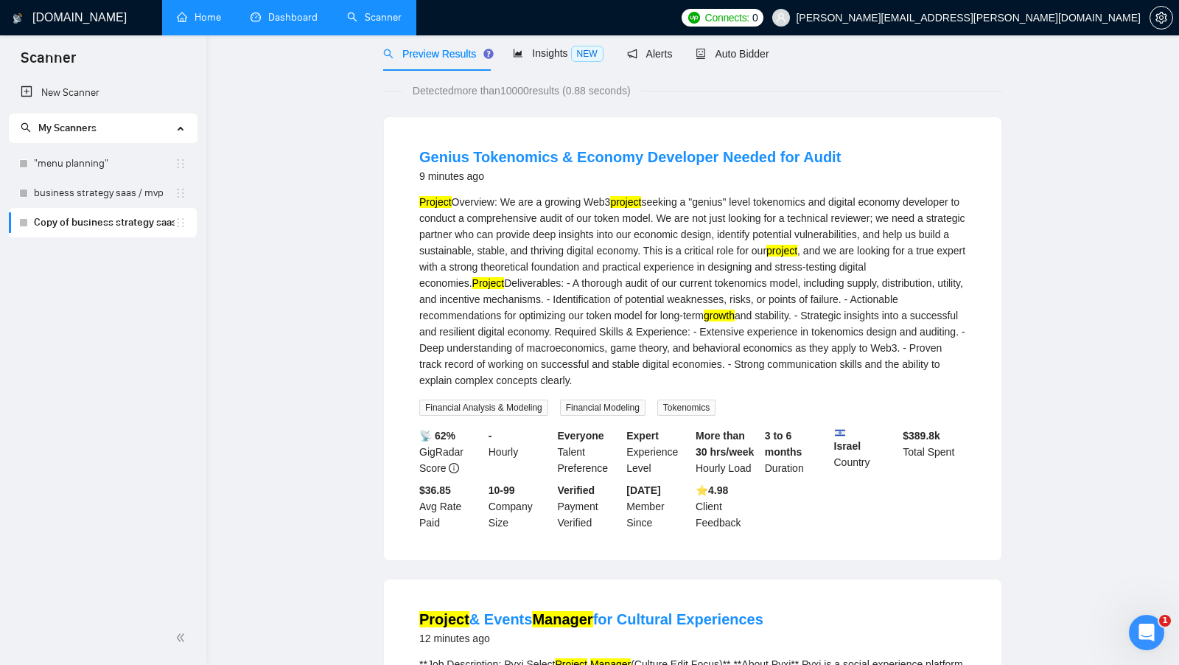
scroll to position [0, 0]
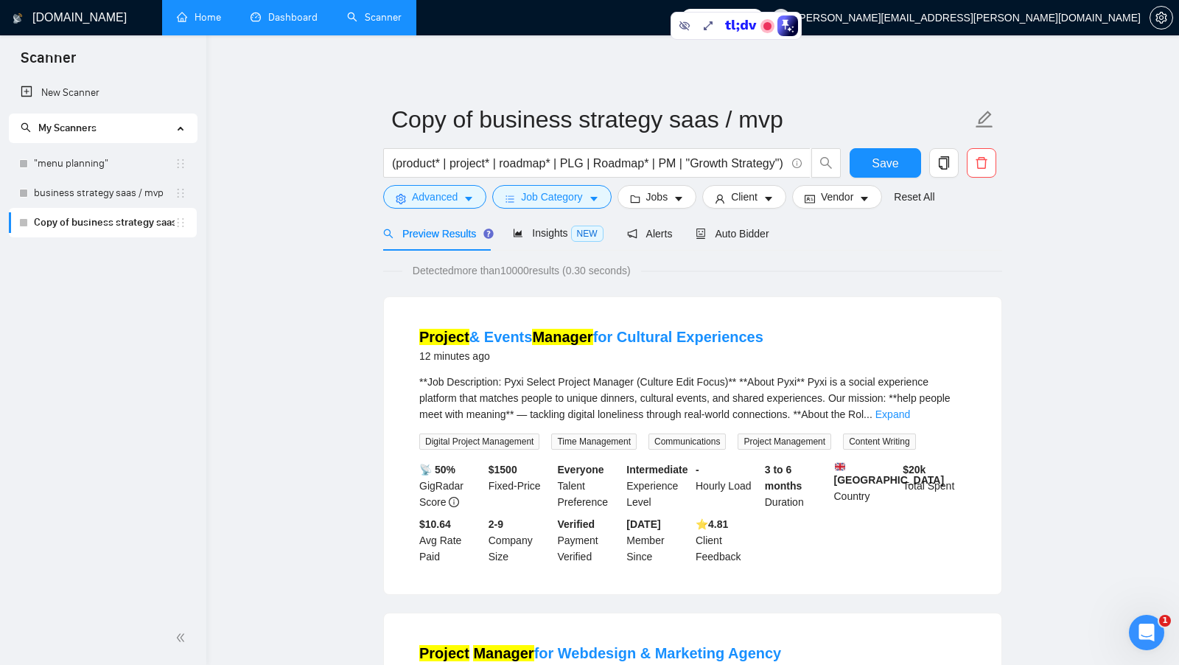
click at [533, 268] on span "Detected more than 10000 results (0.30 seconds)" at bounding box center [521, 270] width 239 height 16
click at [598, 204] on icon "caret-down" at bounding box center [594, 199] width 10 height 10
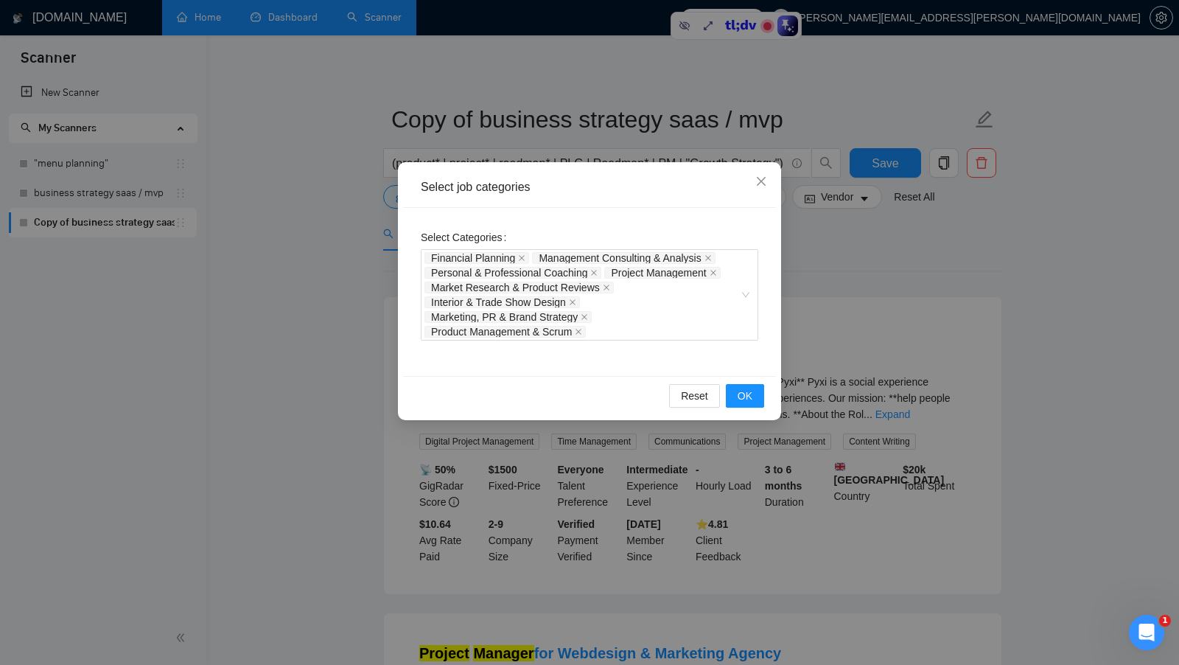
click at [834, 291] on div "Select job categories Select Categories Financial Planning Management Consultin…" at bounding box center [589, 332] width 1179 height 665
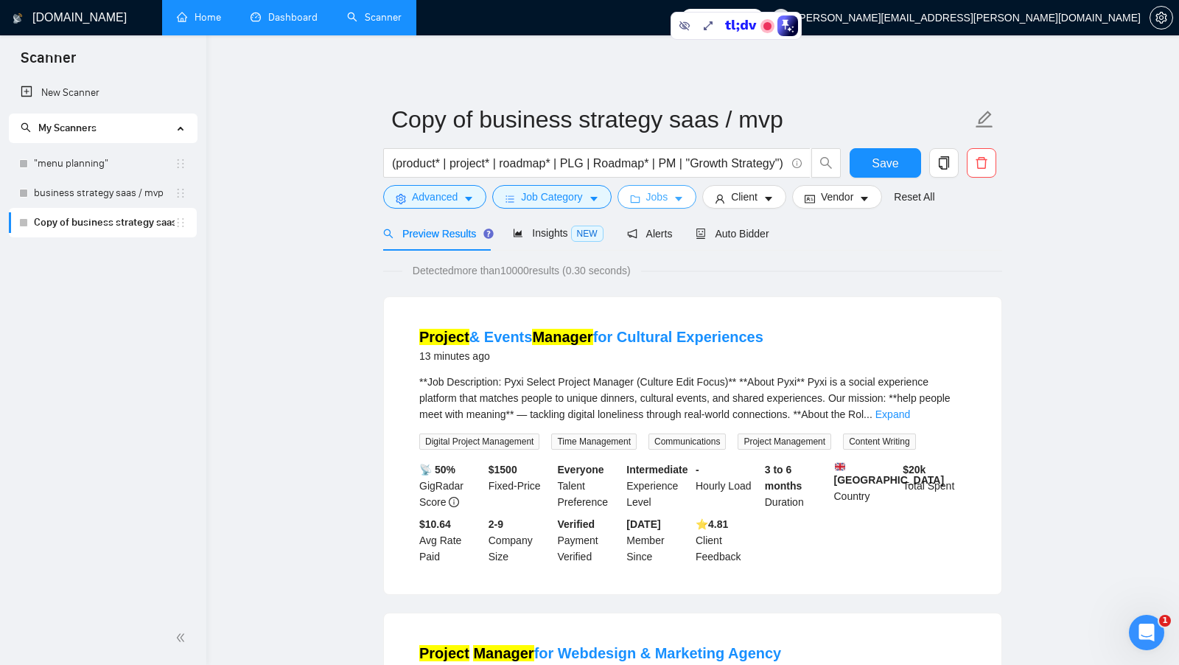
click at [666, 193] on span "Jobs" at bounding box center [657, 197] width 22 height 16
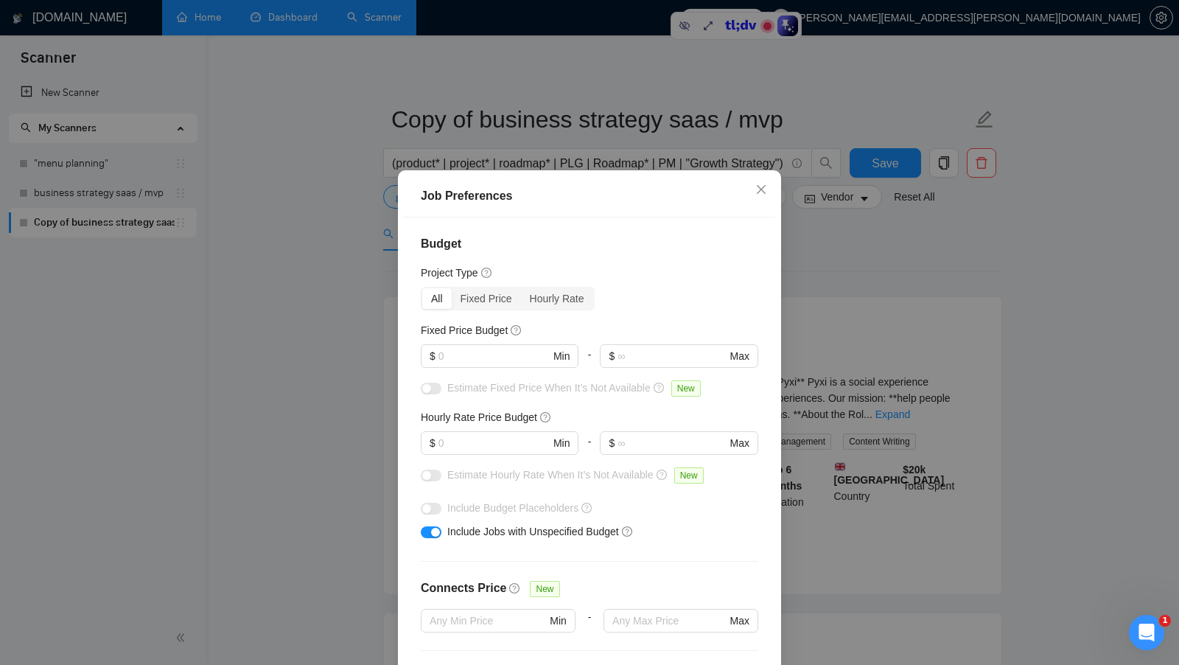
click at [792, 329] on div "Job Preferences Budget Project Type All Fixed Price Hourly Rate Fixed Price Bud…" at bounding box center [589, 332] width 1179 height 665
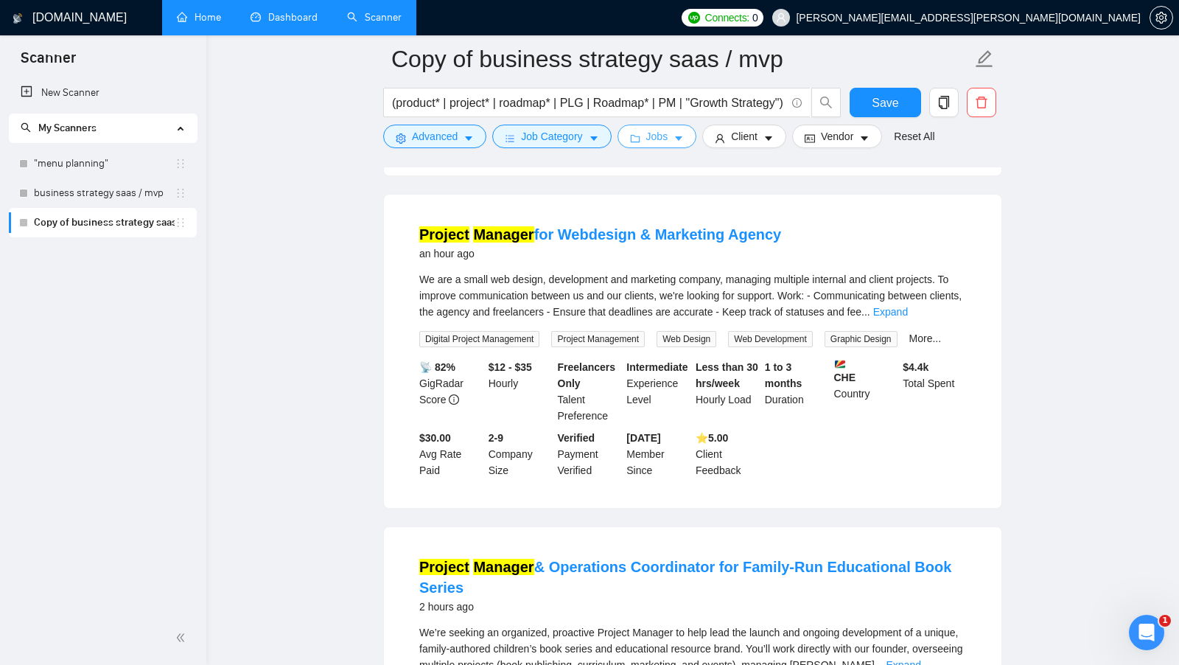
scroll to position [461, 0]
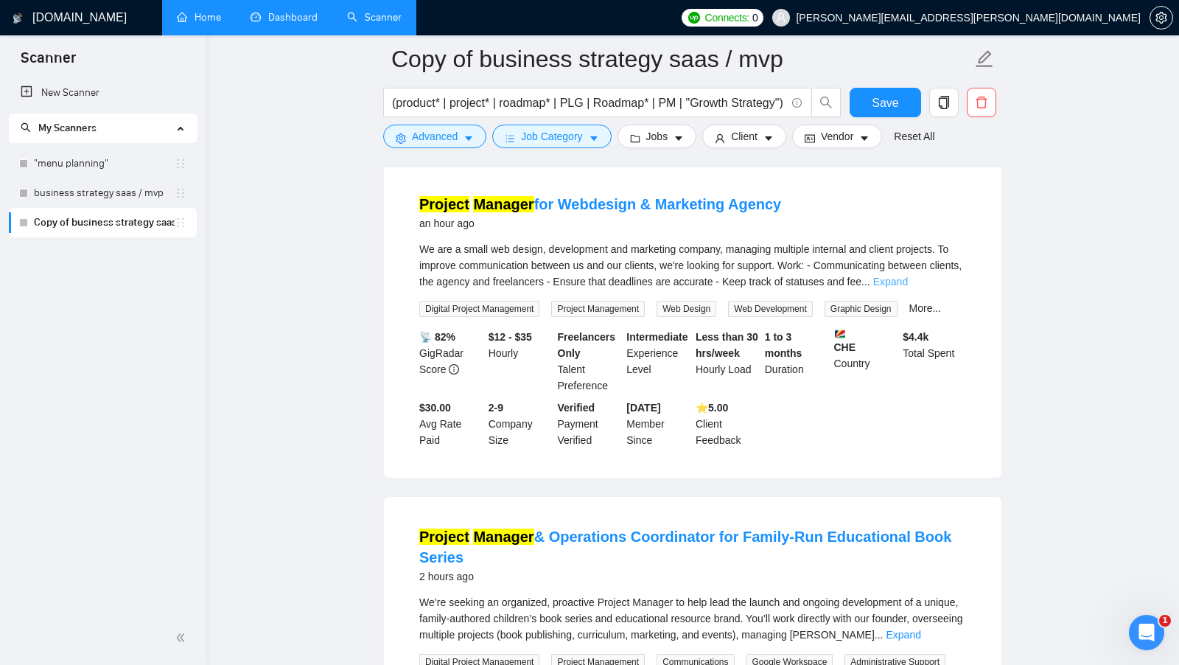
click at [908, 287] on link "Expand" at bounding box center [890, 282] width 35 height 12
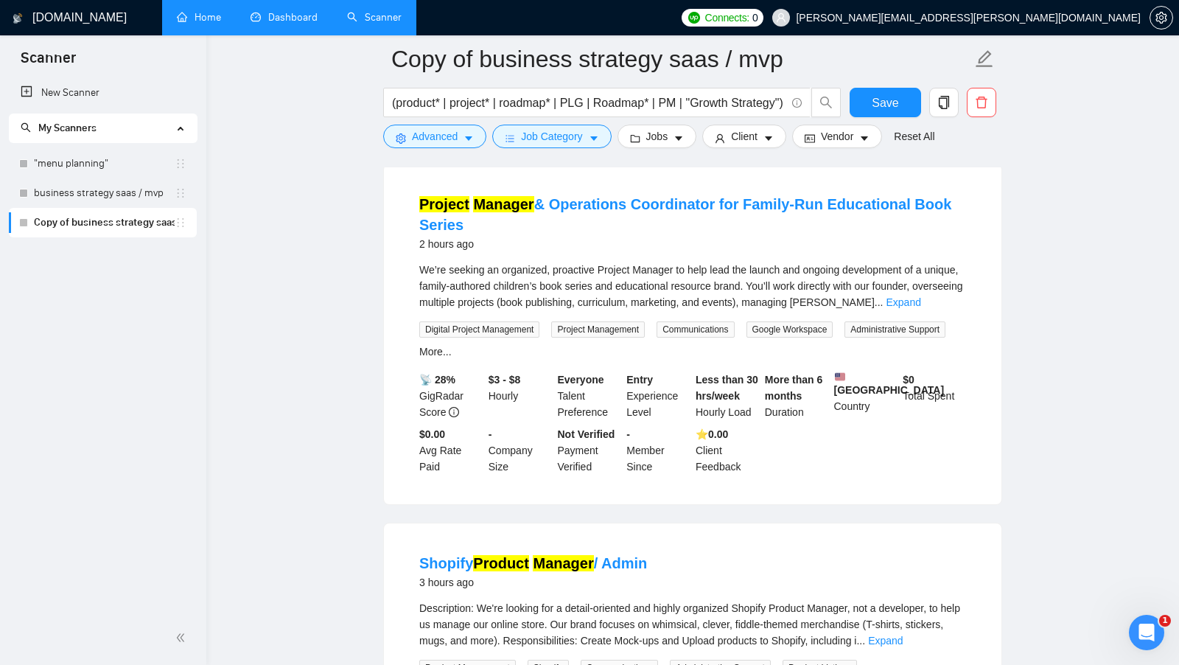
scroll to position [847, 0]
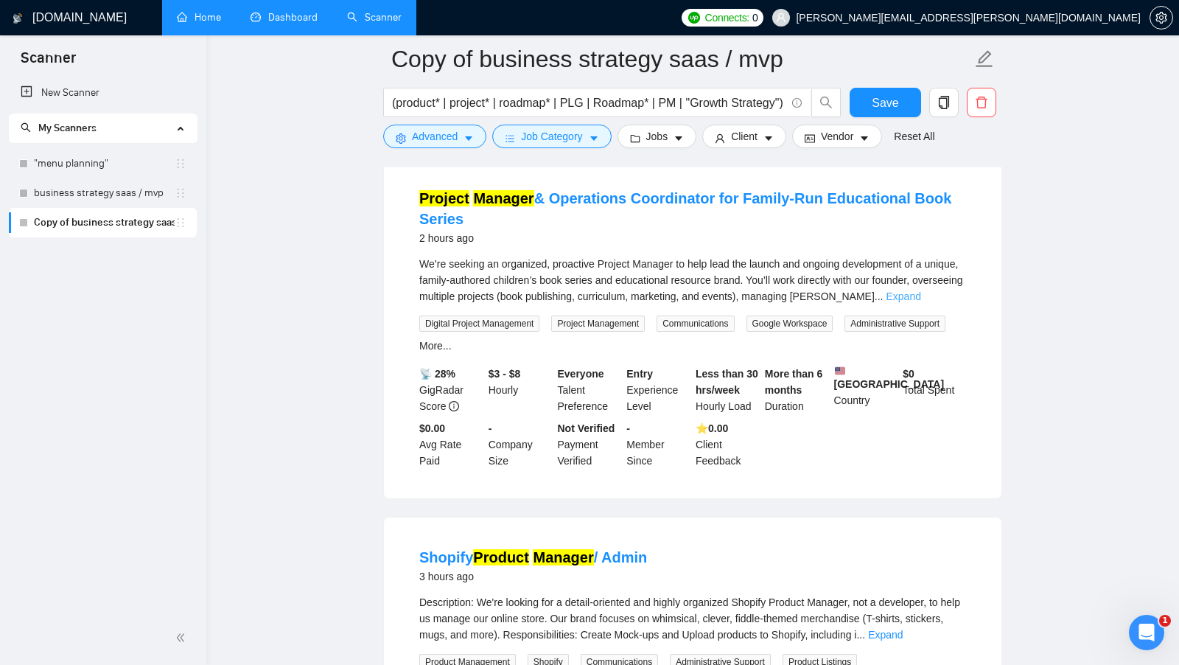
click at [921, 302] on link "Expand" at bounding box center [903, 296] width 35 height 12
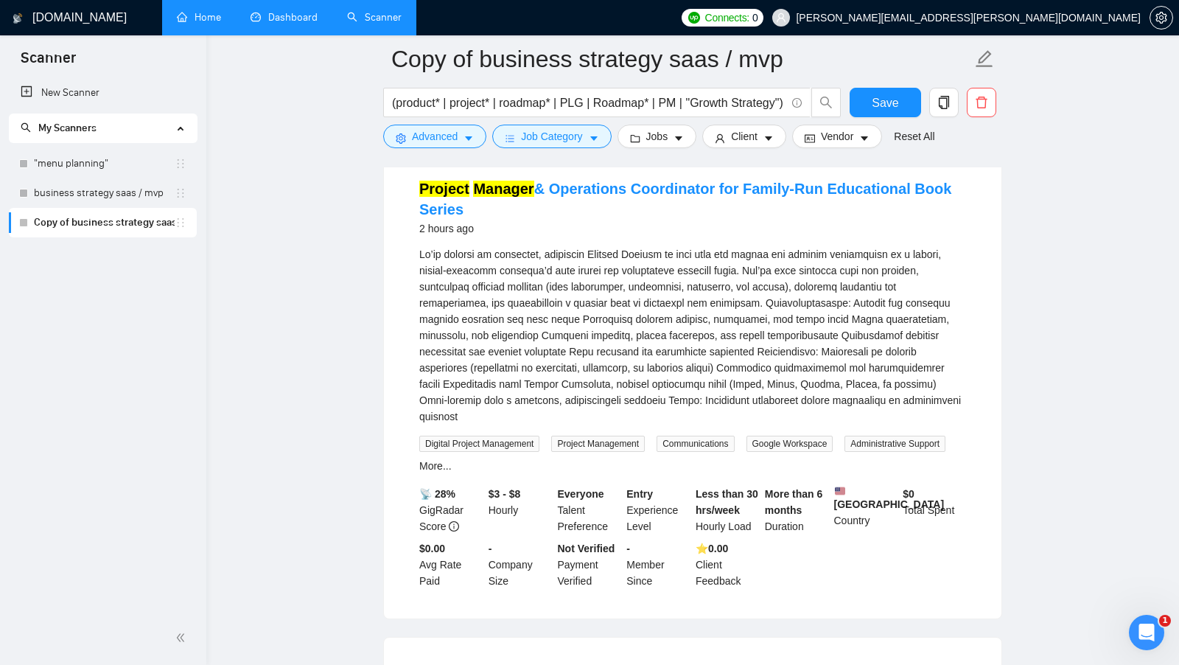
scroll to position [855, 0]
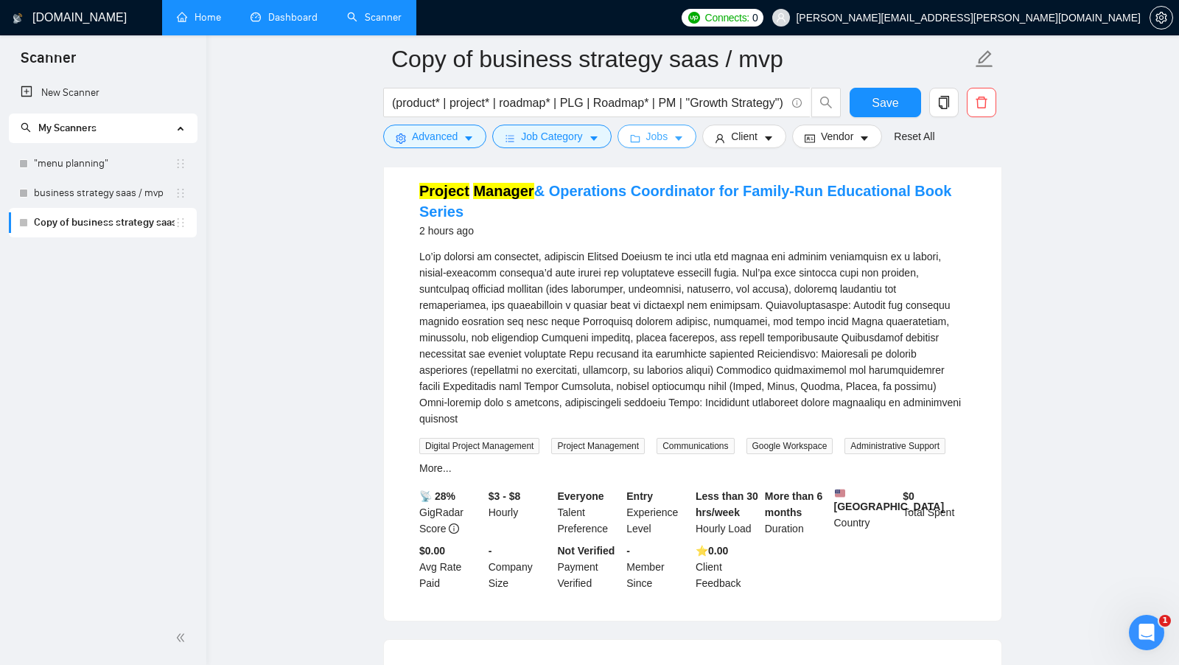
click at [676, 142] on button "Jobs" at bounding box center [657, 137] width 80 height 24
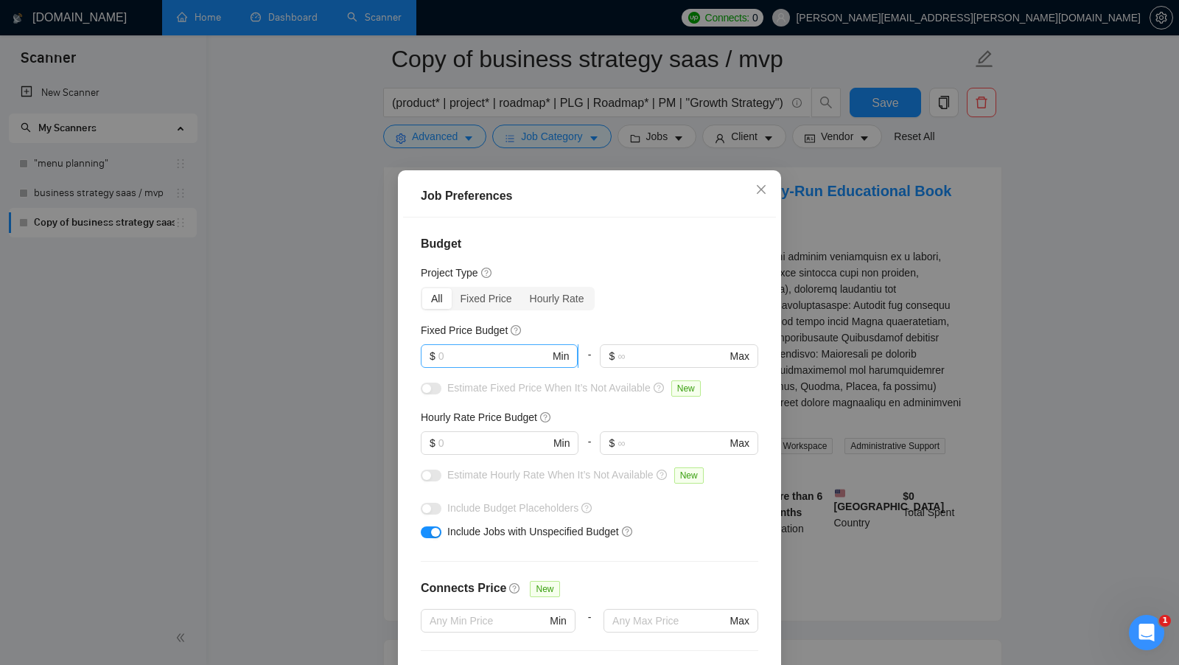
click at [486, 358] on input "text" at bounding box center [493, 356] width 111 height 16
click at [460, 445] on input "text" at bounding box center [493, 443] width 111 height 16
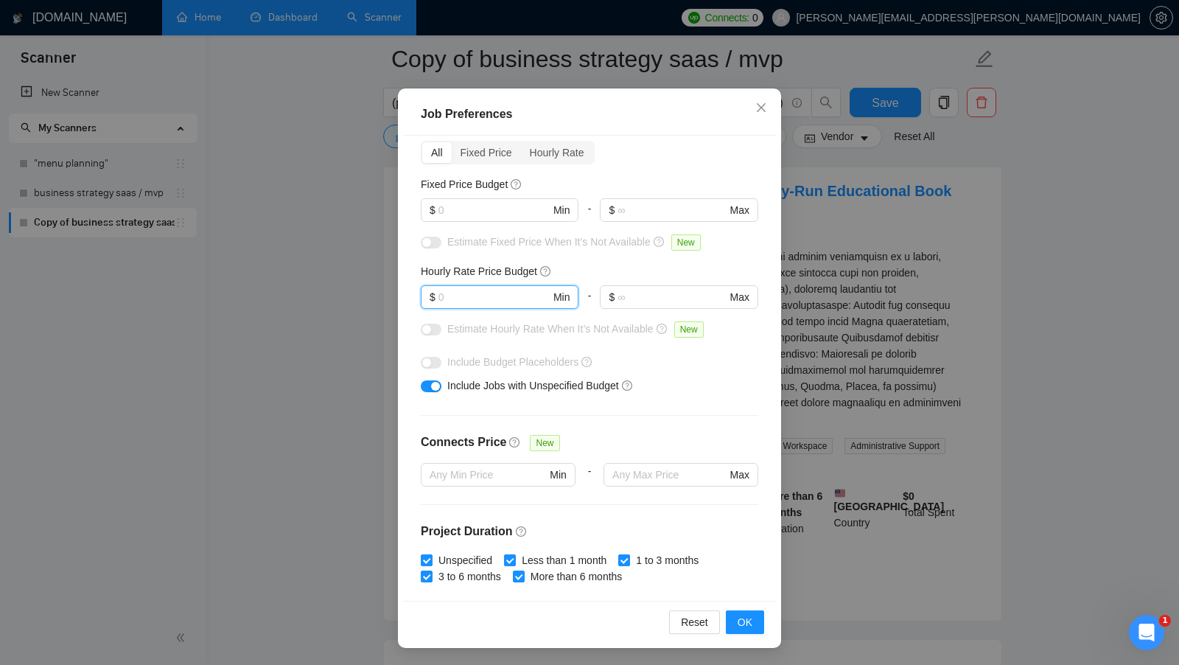
scroll to position [0, 0]
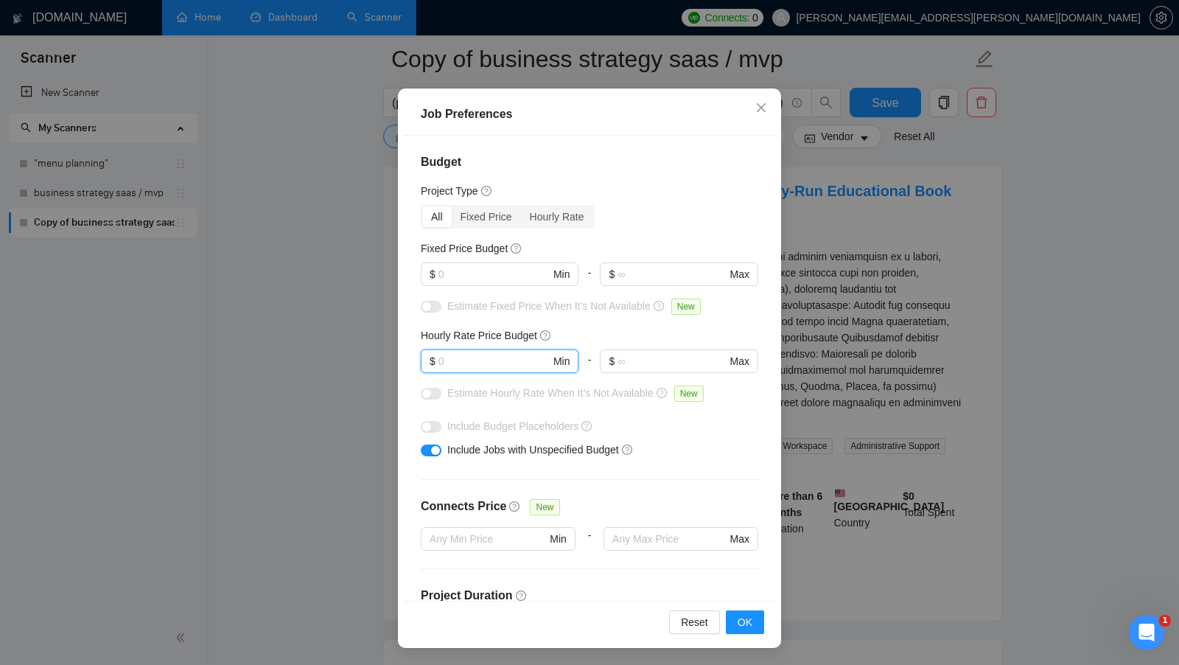
click at [862, 367] on div "Job Preferences Budget Project Type All Fixed Price Hourly Rate Fixed Price Bud…" at bounding box center [589, 332] width 1179 height 665
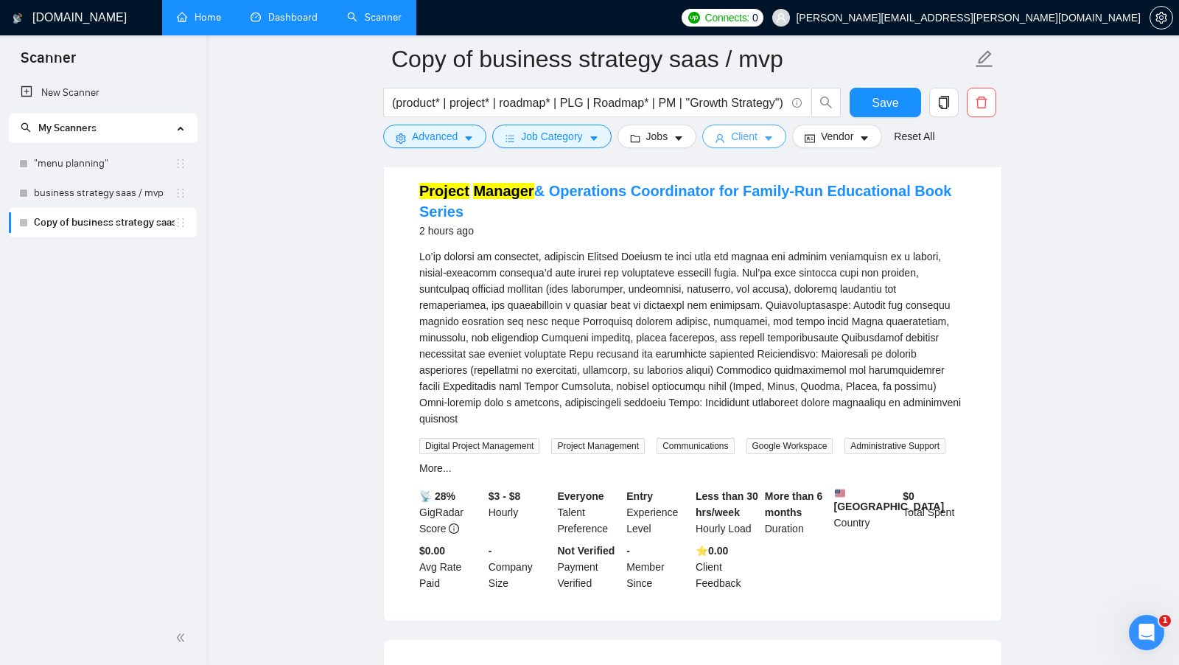
click at [757, 142] on span "Client" at bounding box center [744, 136] width 27 height 16
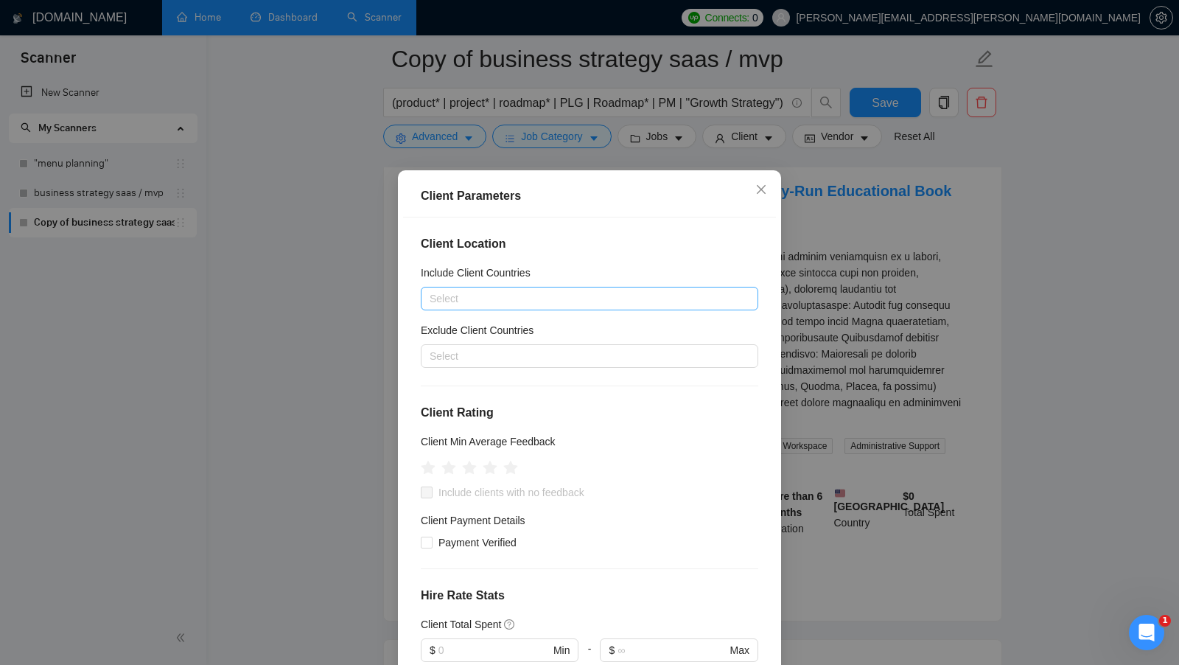
click at [542, 304] on div at bounding box center [581, 299] width 315 height 18
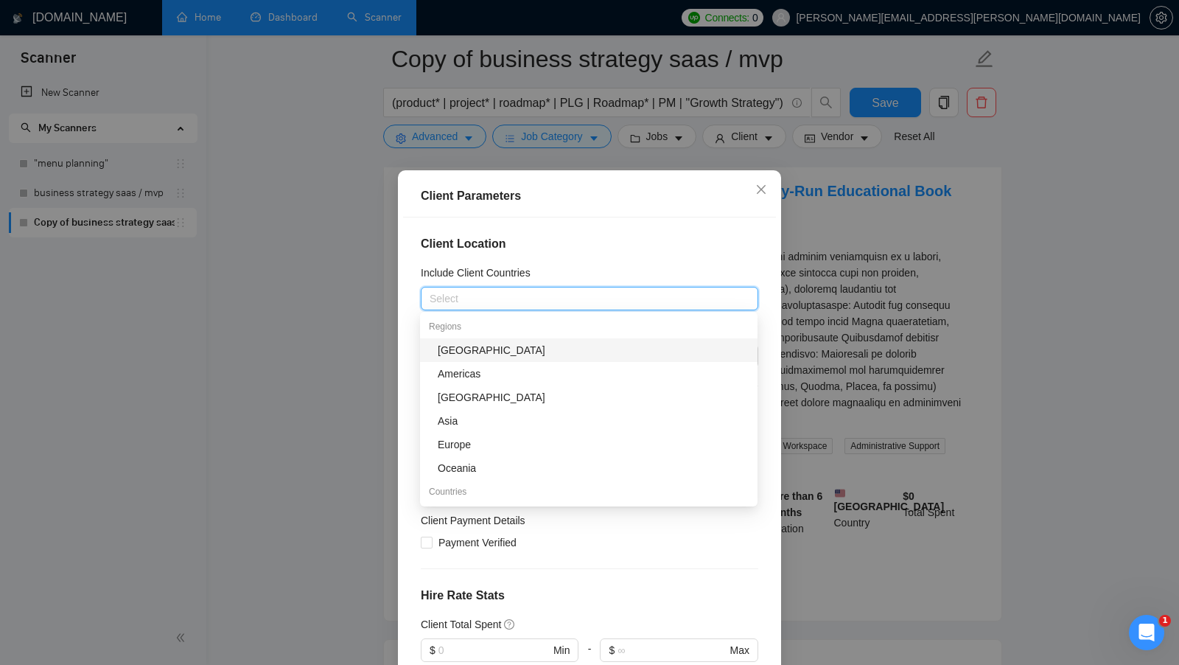
click at [628, 262] on div "Client Location Include Client Countries Select Exclude Client Countries Select…" at bounding box center [589, 449] width 373 height 465
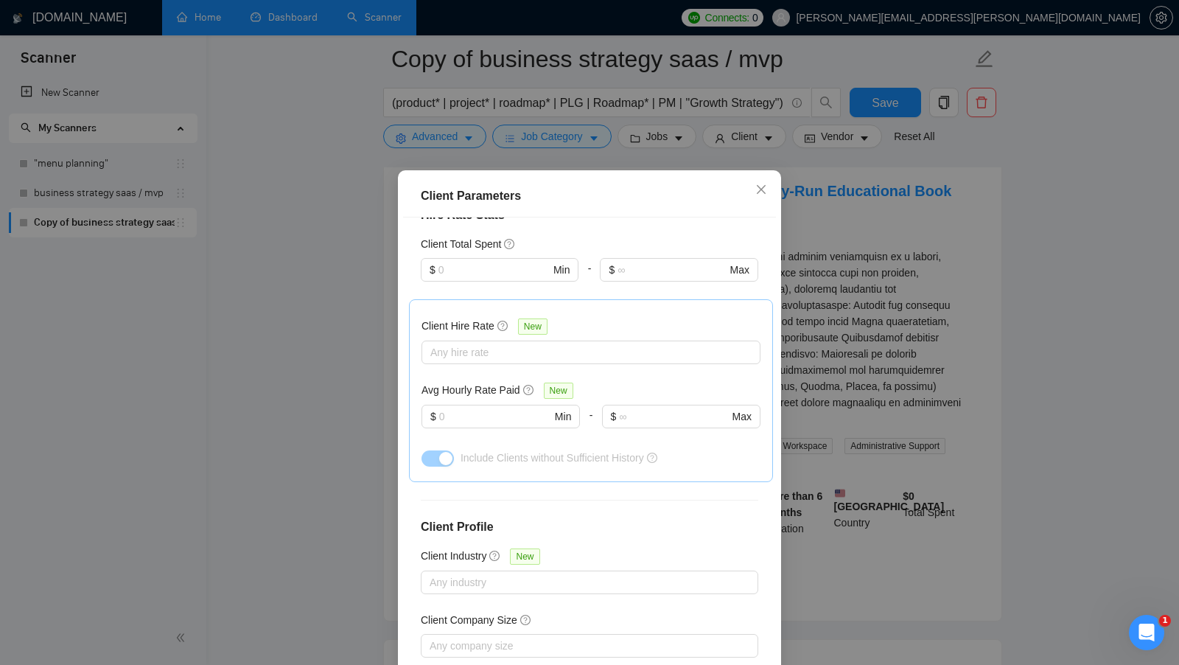
scroll to position [449, 0]
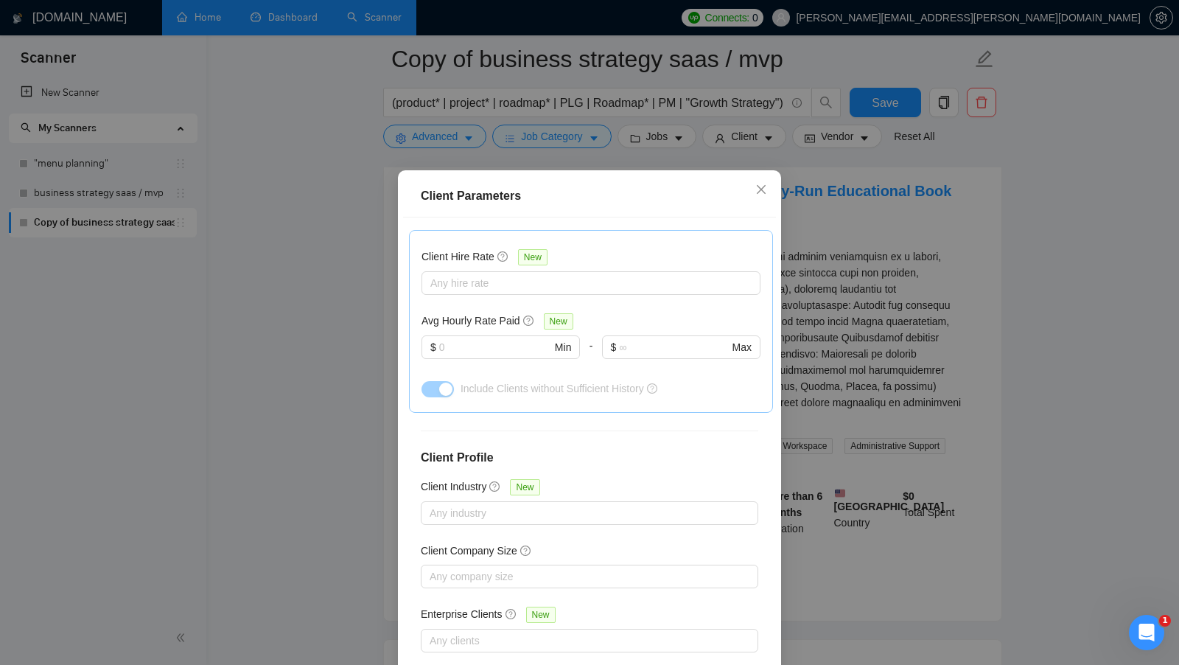
click at [889, 270] on div "Client Parameters Client Location Include Client Countries Select Exclude Clien…" at bounding box center [589, 332] width 1179 height 665
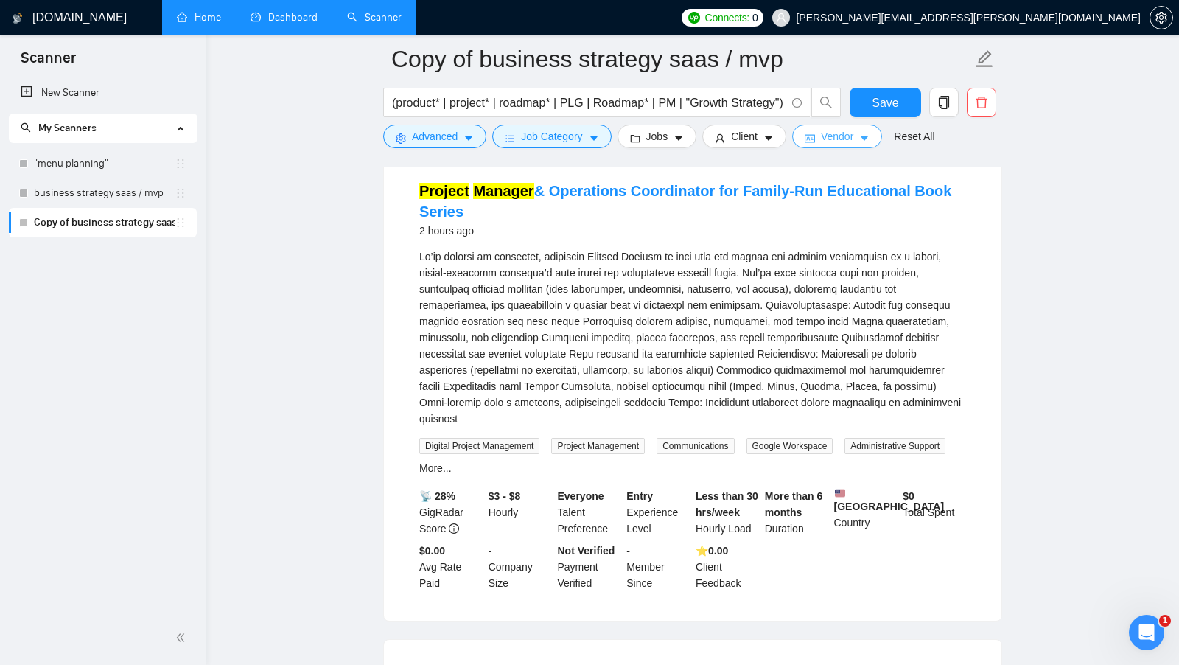
click at [836, 144] on span "Vendor" at bounding box center [837, 136] width 32 height 16
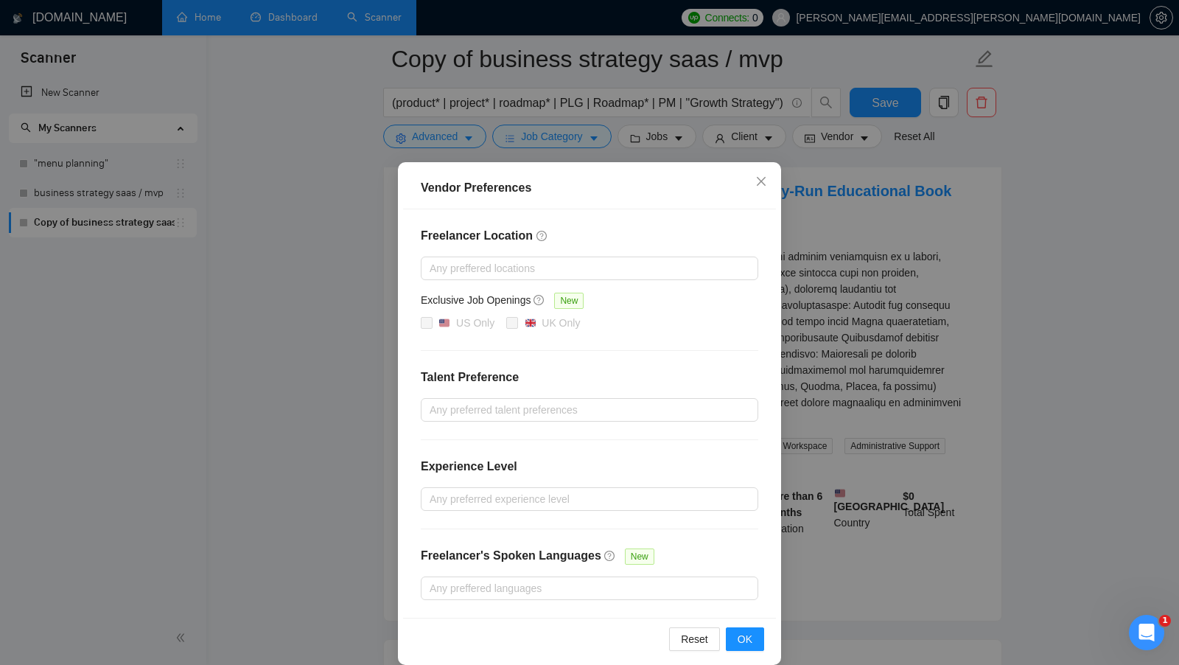
click at [827, 192] on div "Vendor Preferences Freelancer Location Any preffered locations Exclusive Job Op…" at bounding box center [589, 332] width 1179 height 665
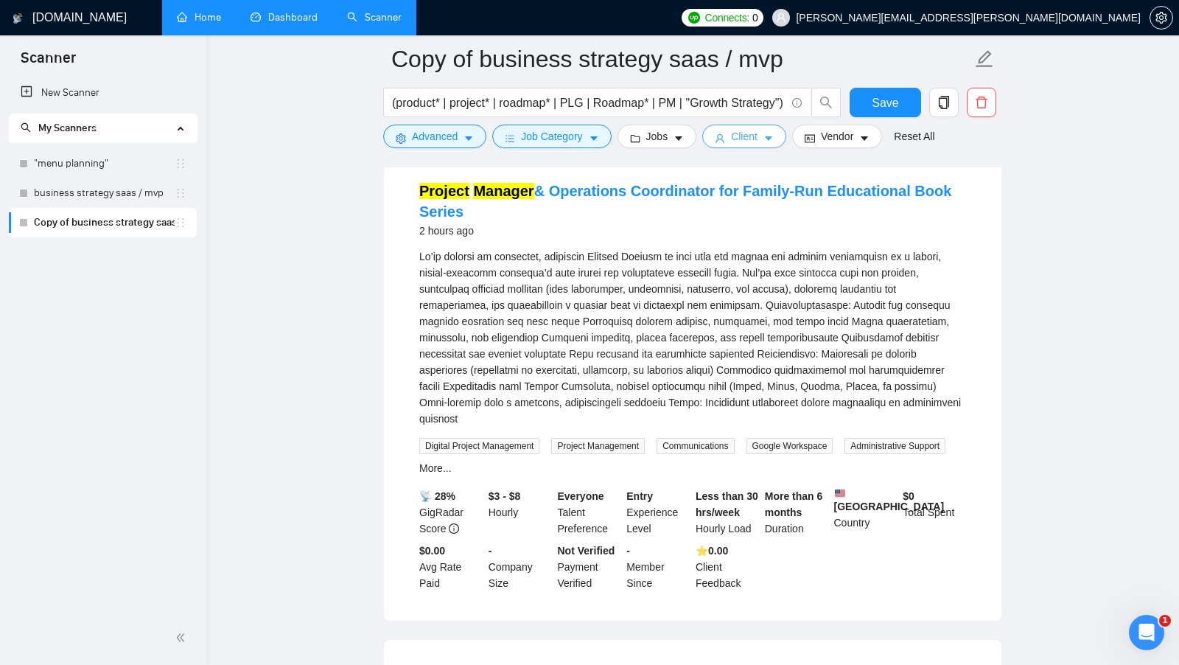
click at [762, 140] on button "Client" at bounding box center [744, 137] width 84 height 24
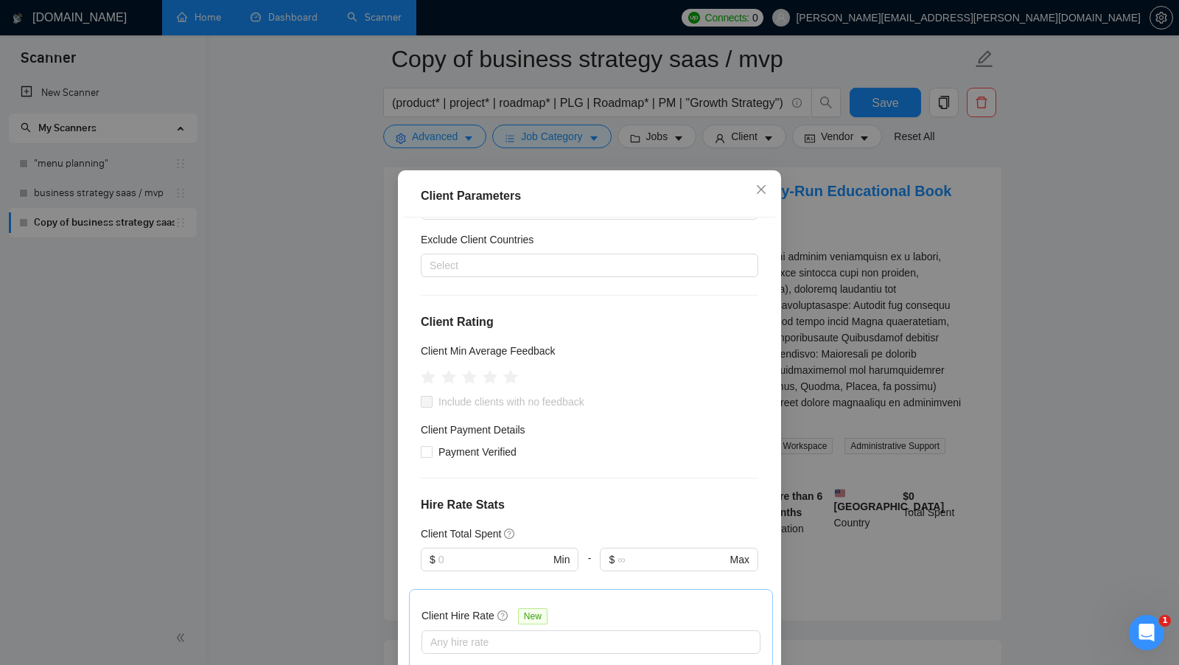
scroll to position [0, 0]
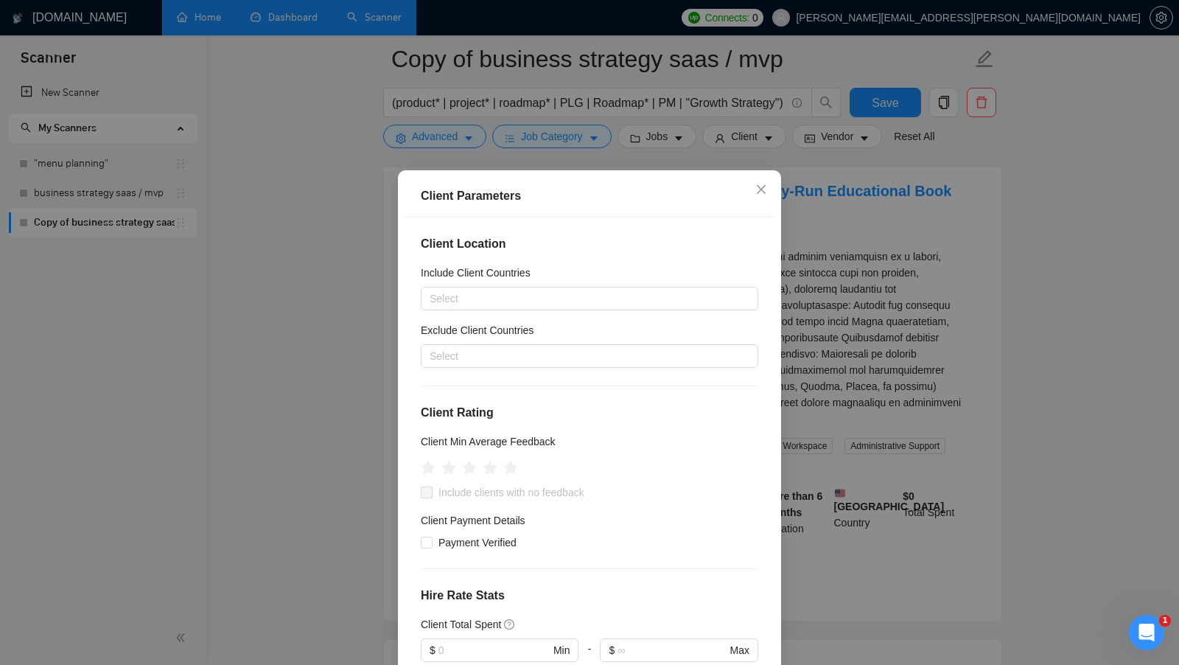
click at [805, 335] on div "Client Parameters Client Location Include Client Countries Select Exclude Clien…" at bounding box center [589, 332] width 1179 height 665
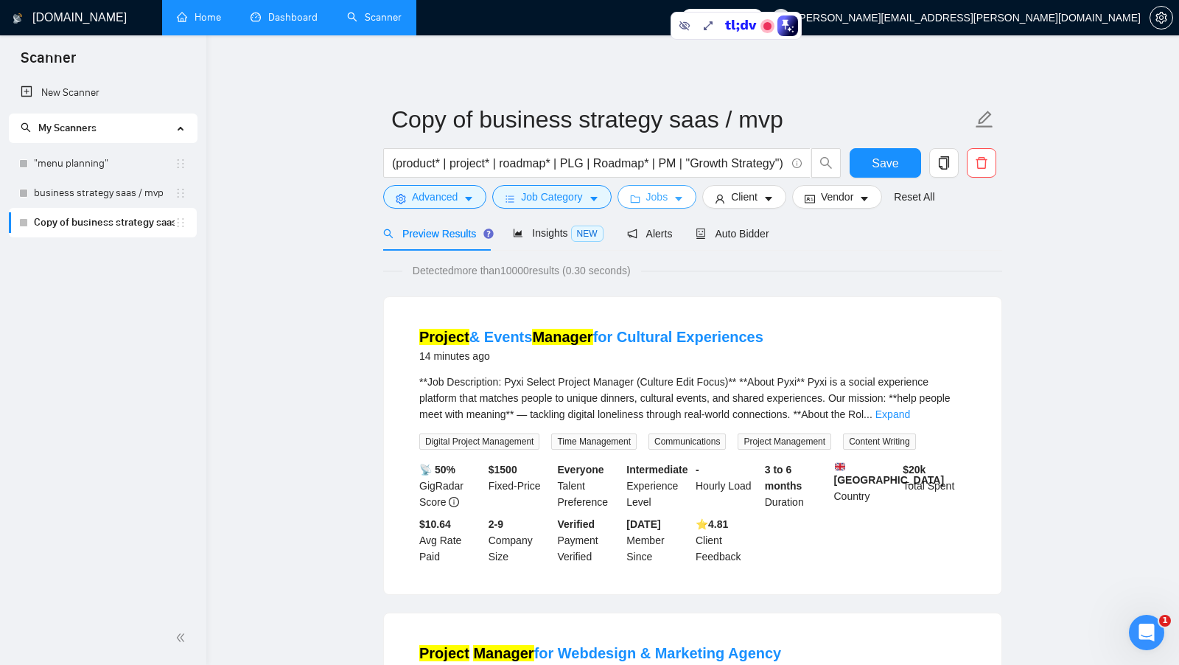
click at [681, 195] on icon "caret-down" at bounding box center [678, 199] width 10 height 10
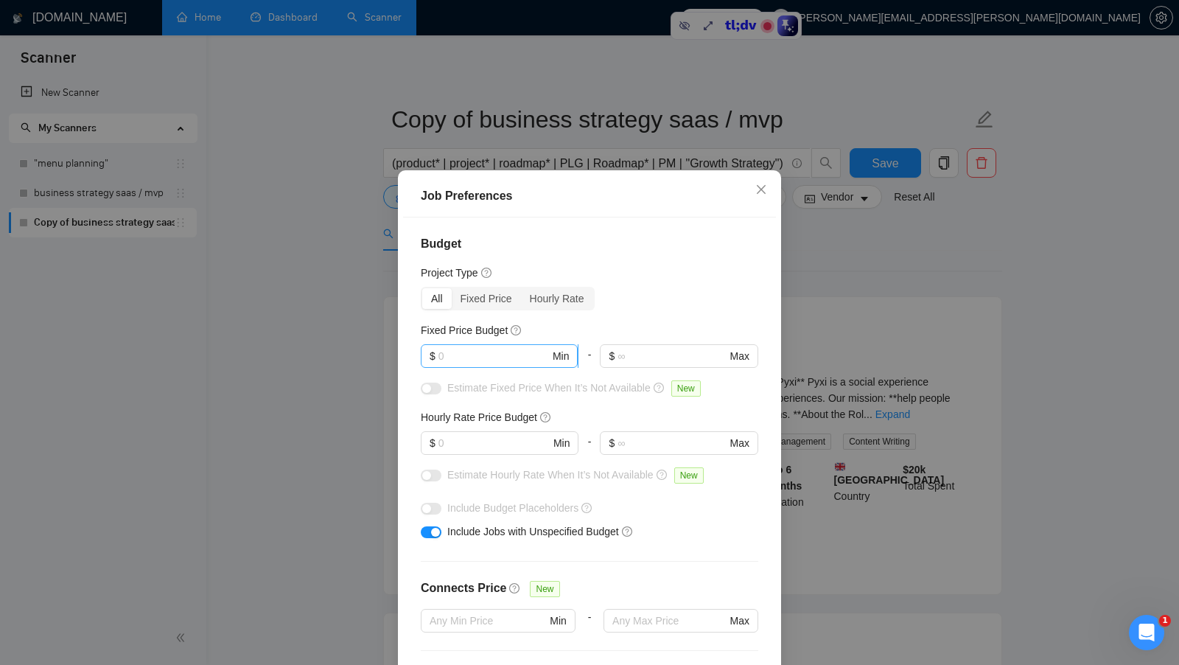
click at [495, 355] on input "text" at bounding box center [493, 356] width 111 height 16
click at [461, 441] on input "text" at bounding box center [493, 443] width 111 height 16
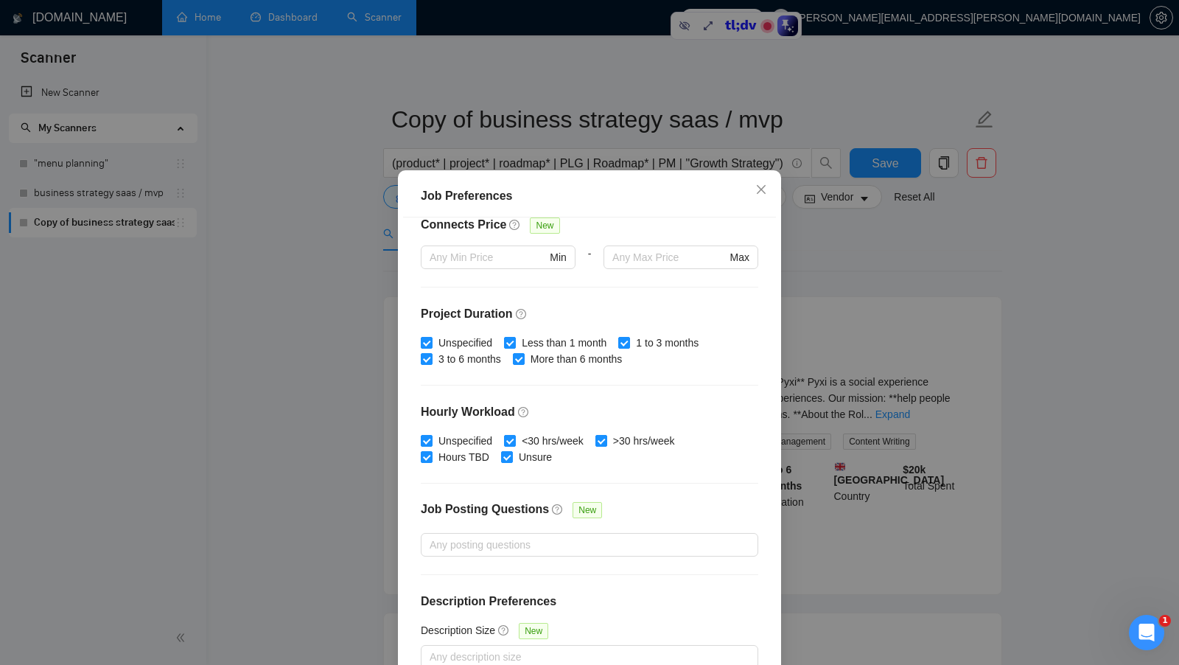
scroll to position [82, 0]
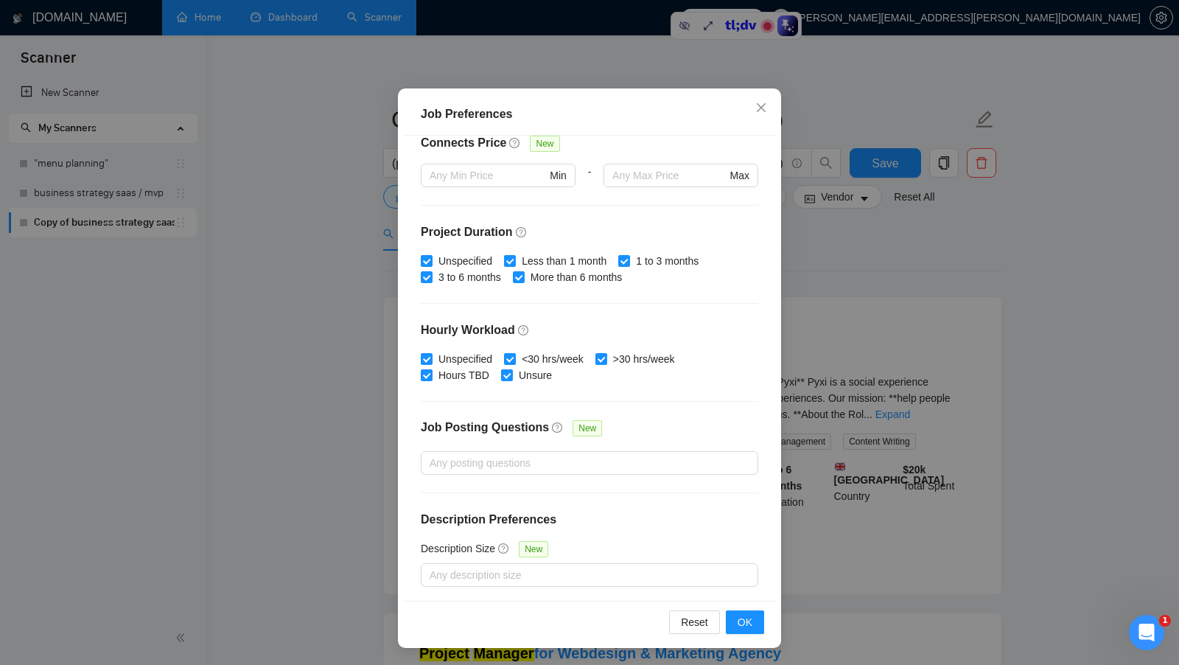
click at [799, 306] on div "Job Preferences Budget Project Type All Fixed Price Hourly Rate Fixed Price Bud…" at bounding box center [589, 332] width 1179 height 665
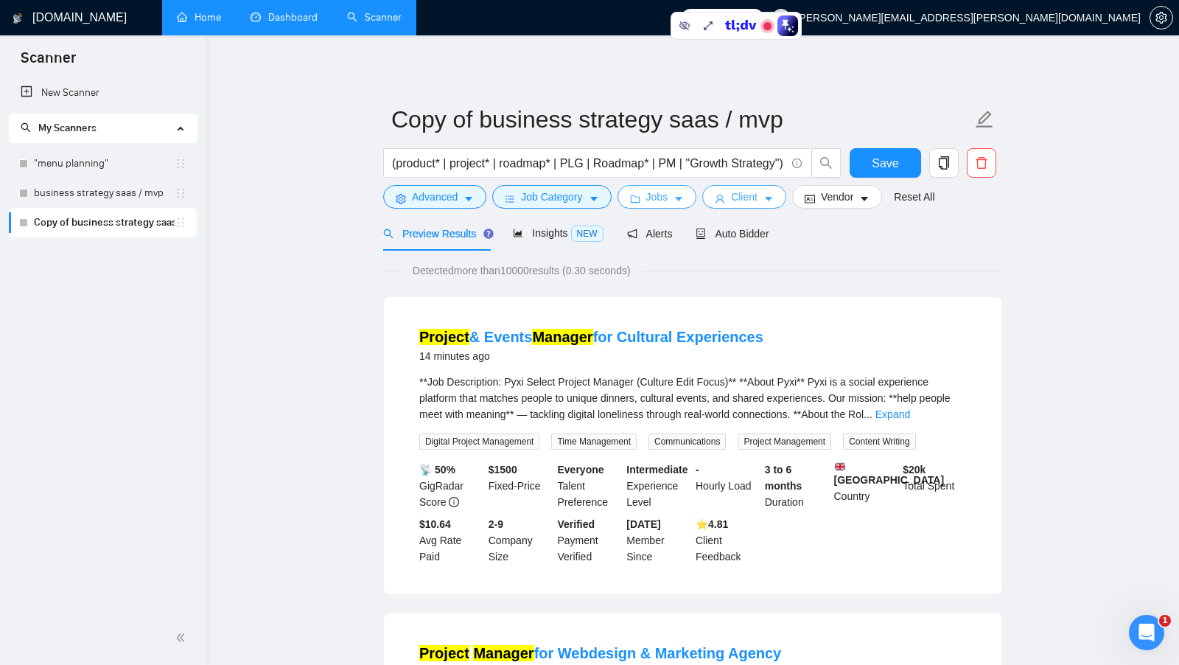
scroll to position [0, 0]
click at [757, 203] on span "Client" at bounding box center [744, 197] width 27 height 16
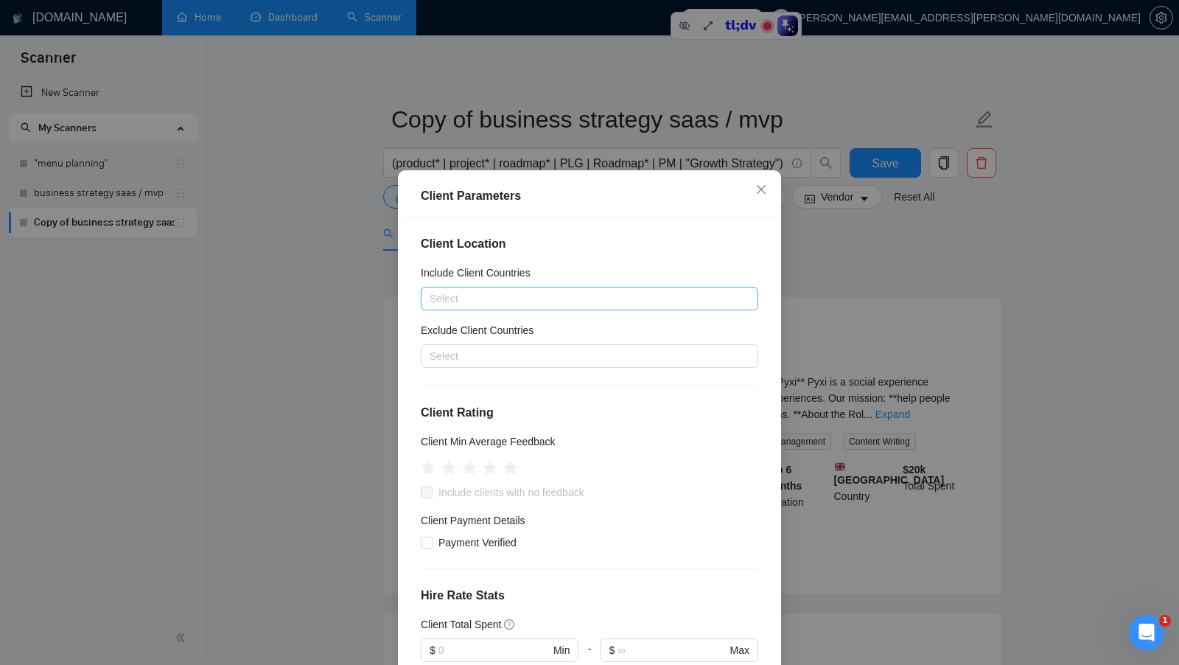
click at [539, 300] on div at bounding box center [581, 299] width 315 height 18
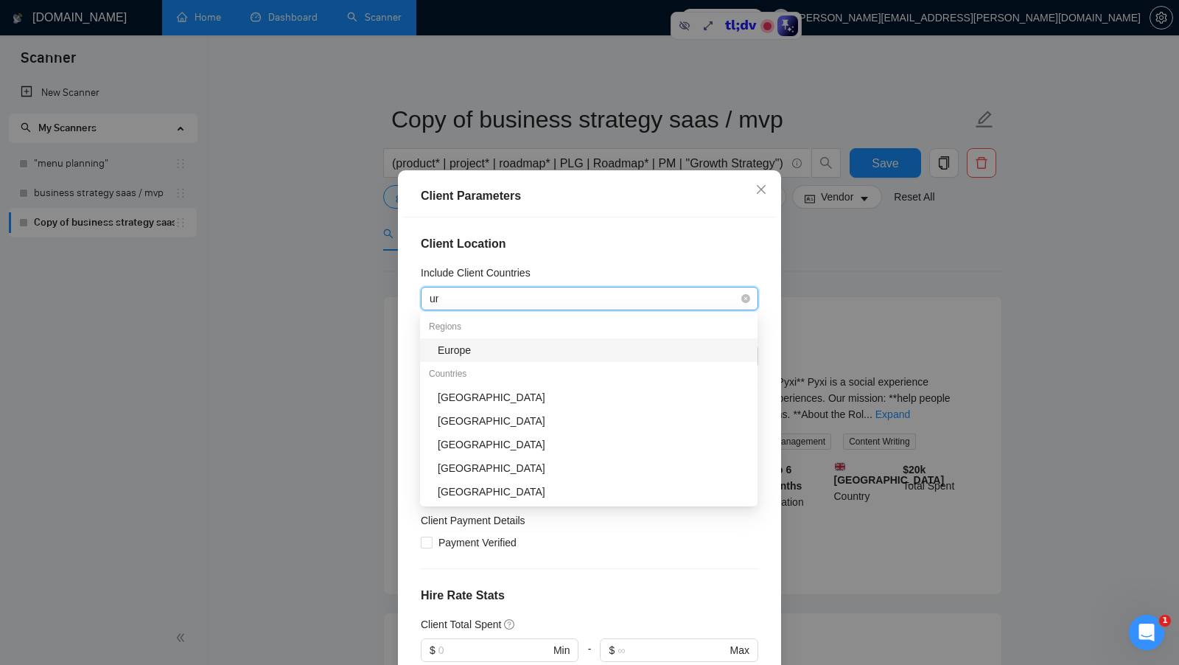
type input "uni"
type input "cana"
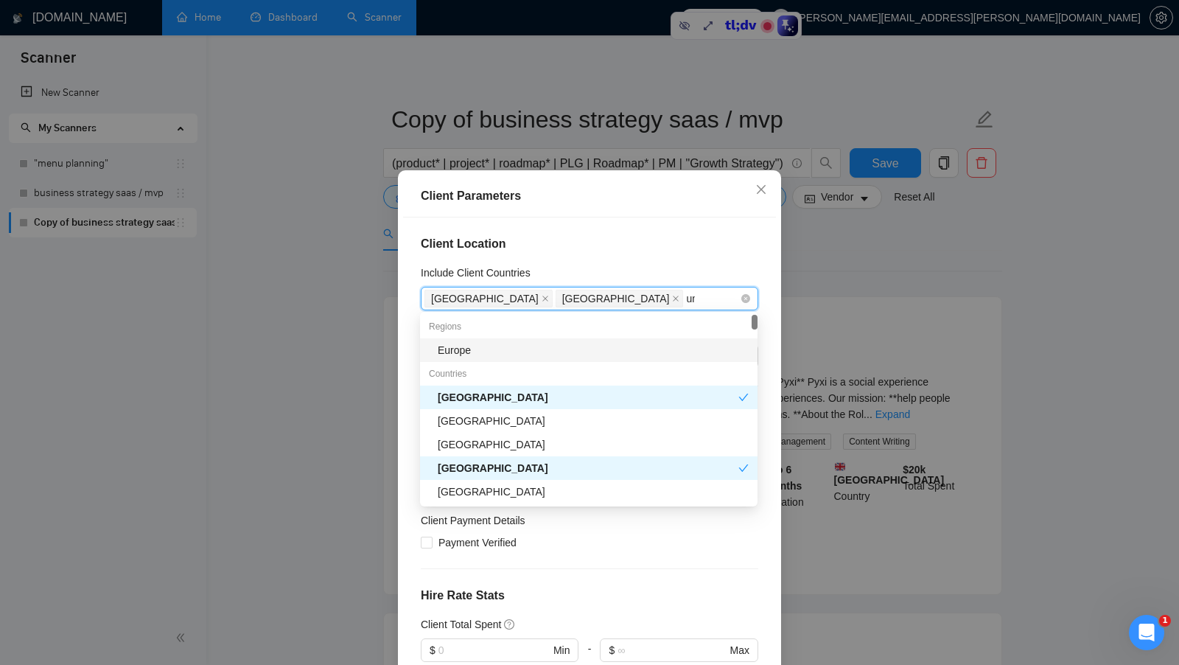
type input "uni"
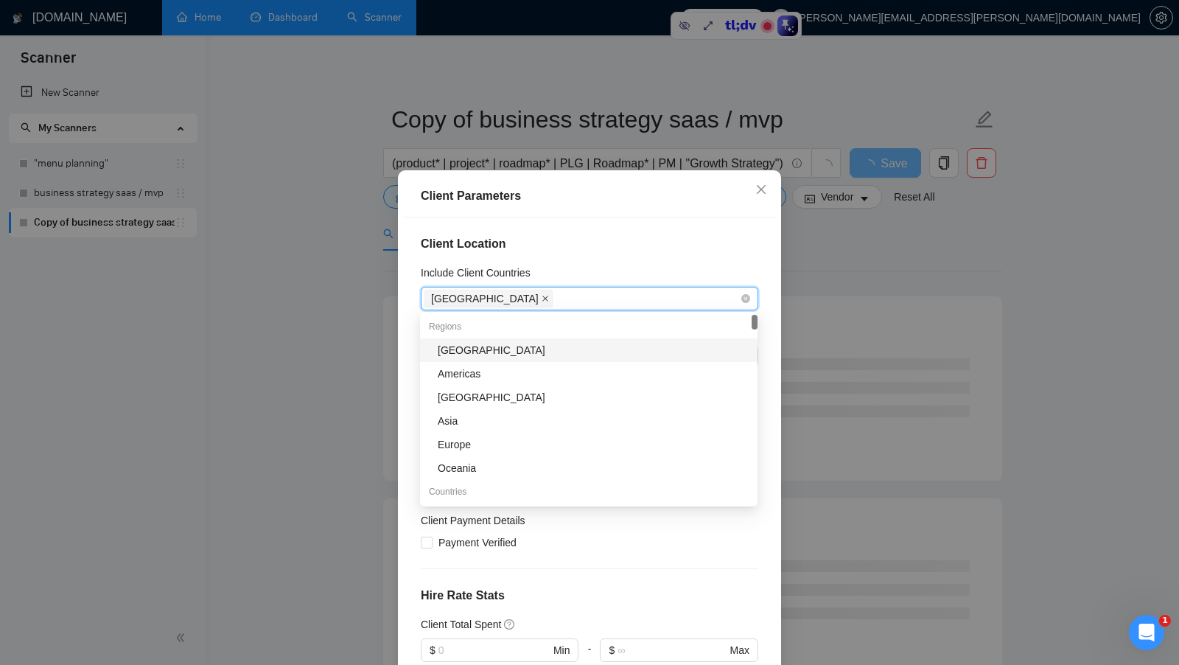
click at [542, 295] on icon "close" at bounding box center [545, 298] width 7 height 7
type input "ame"
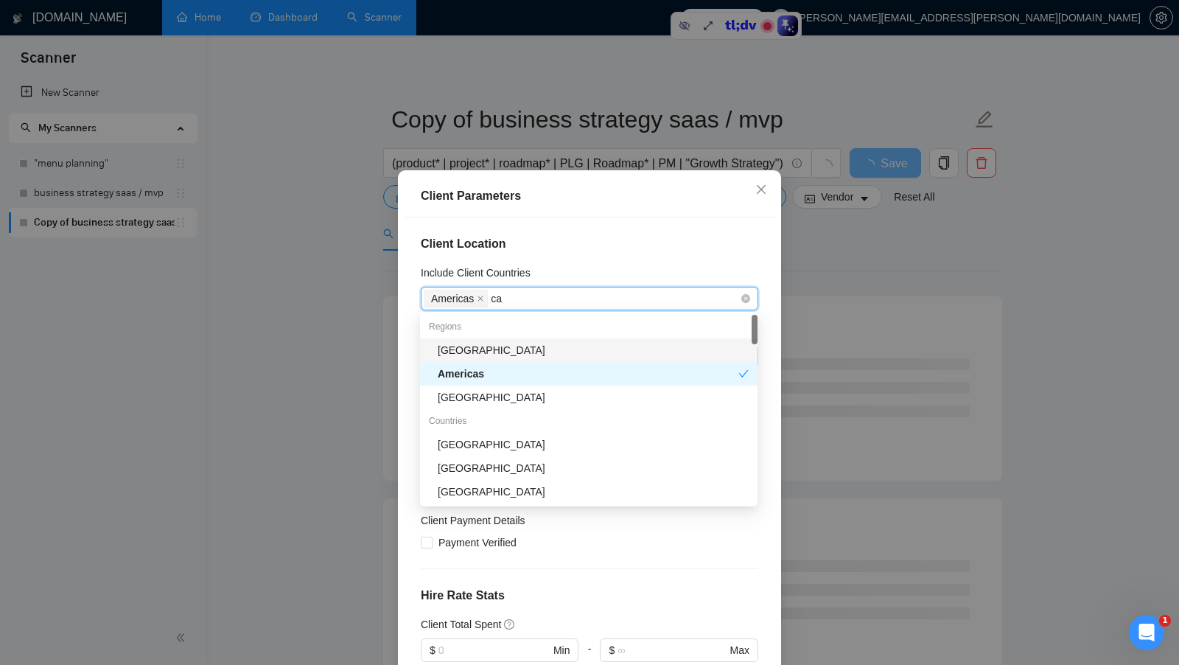
type input "c"
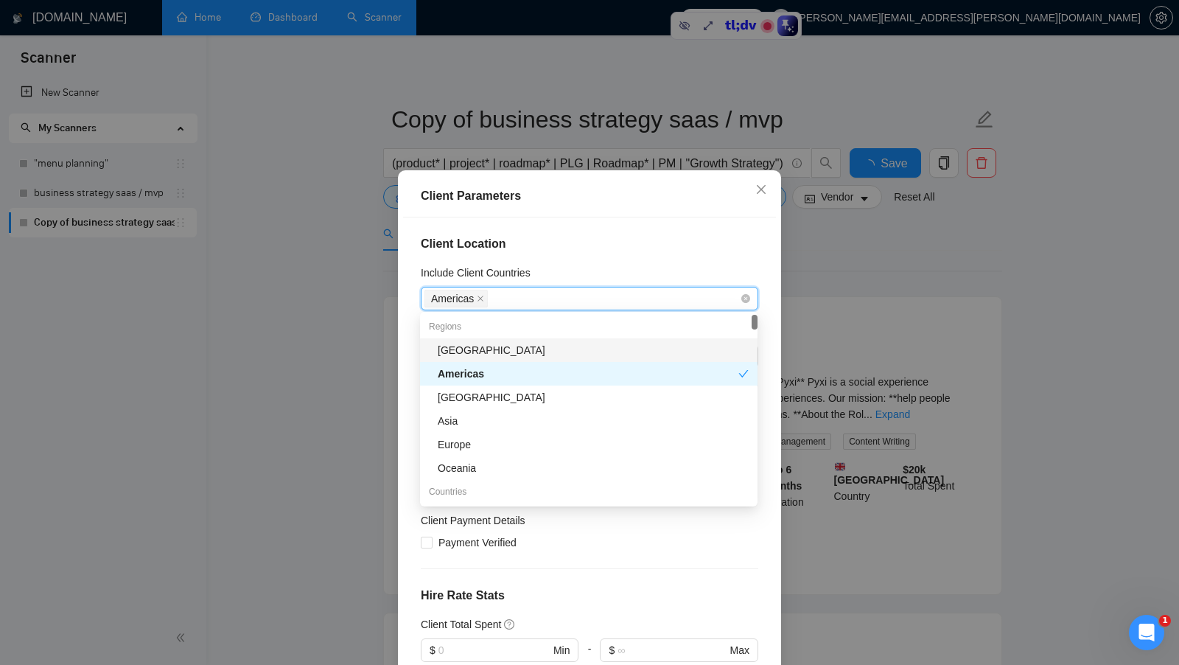
type input "u"
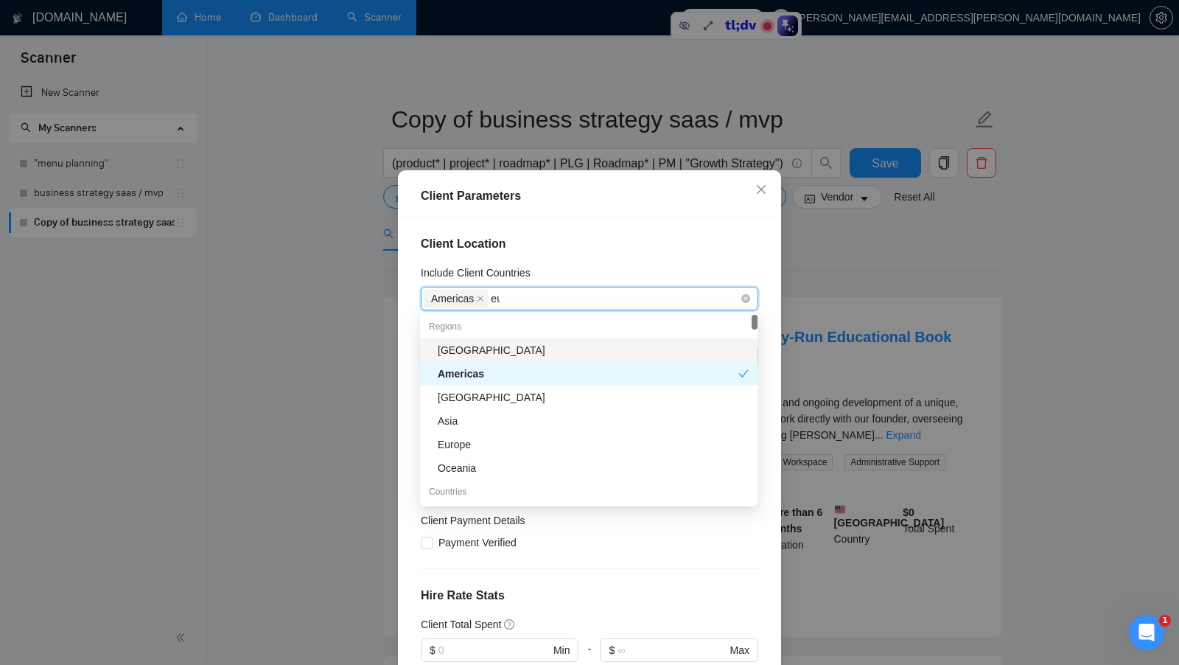
type input "eur"
click at [620, 250] on h4 "Client Location" at bounding box center [589, 244] width 337 height 18
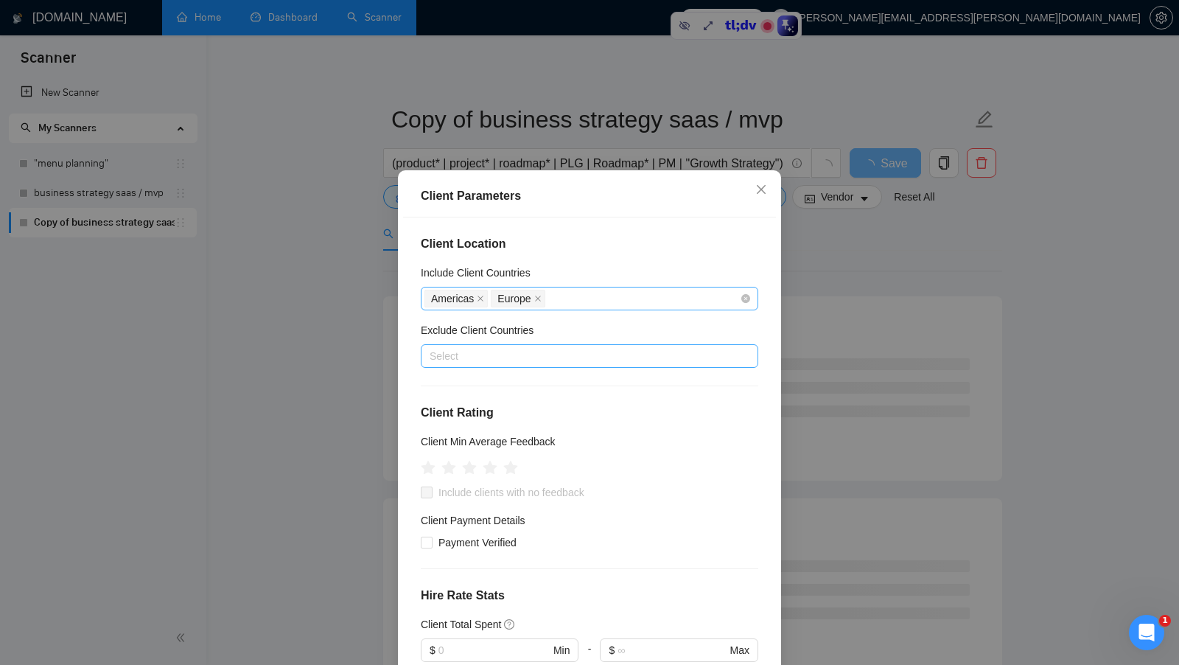
click at [539, 355] on div at bounding box center [581, 356] width 315 height 18
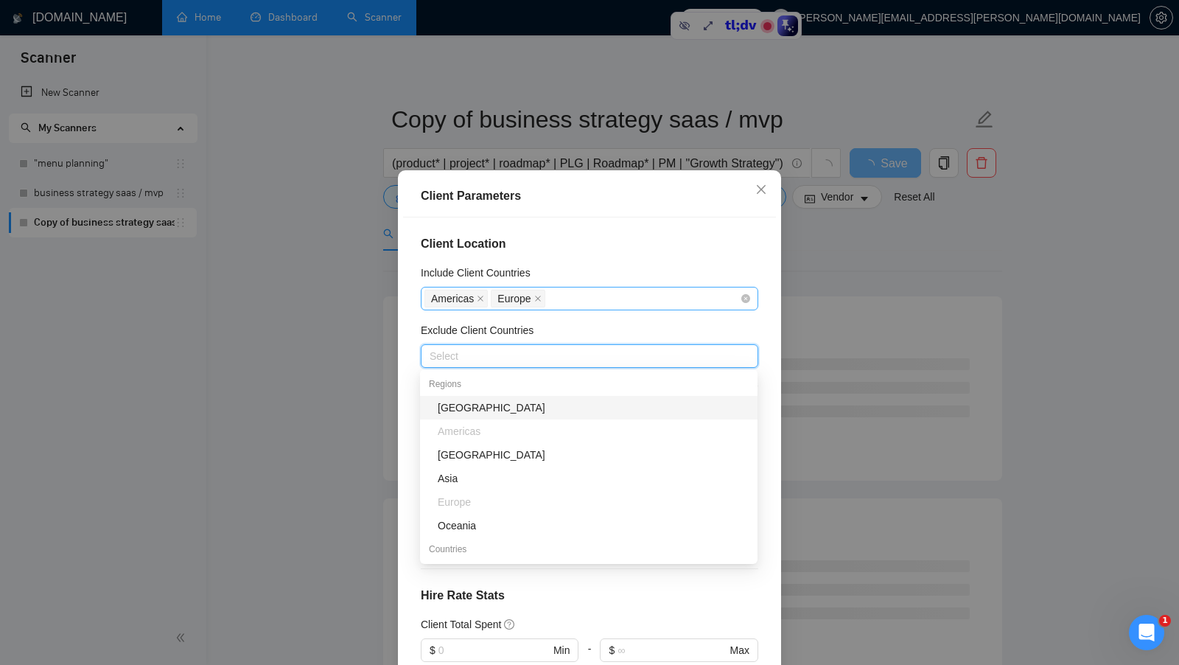
click at [574, 333] on div "Exclude Client Countries" at bounding box center [589, 333] width 337 height 22
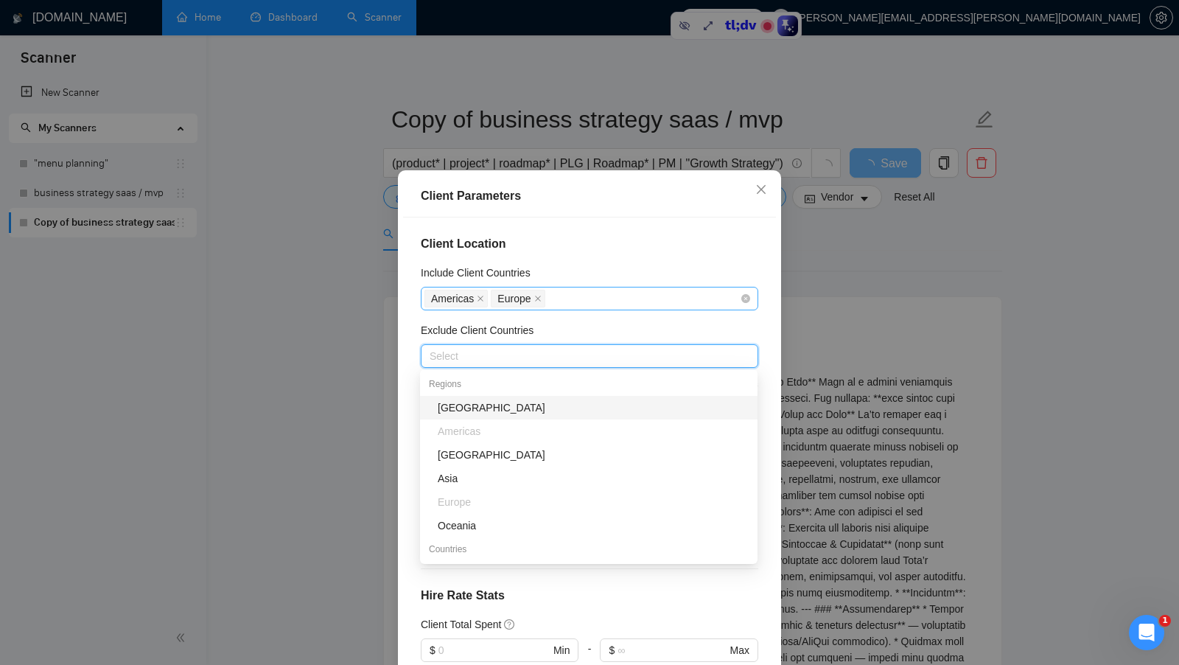
click at [536, 301] on span at bounding box center [537, 298] width 7 height 16
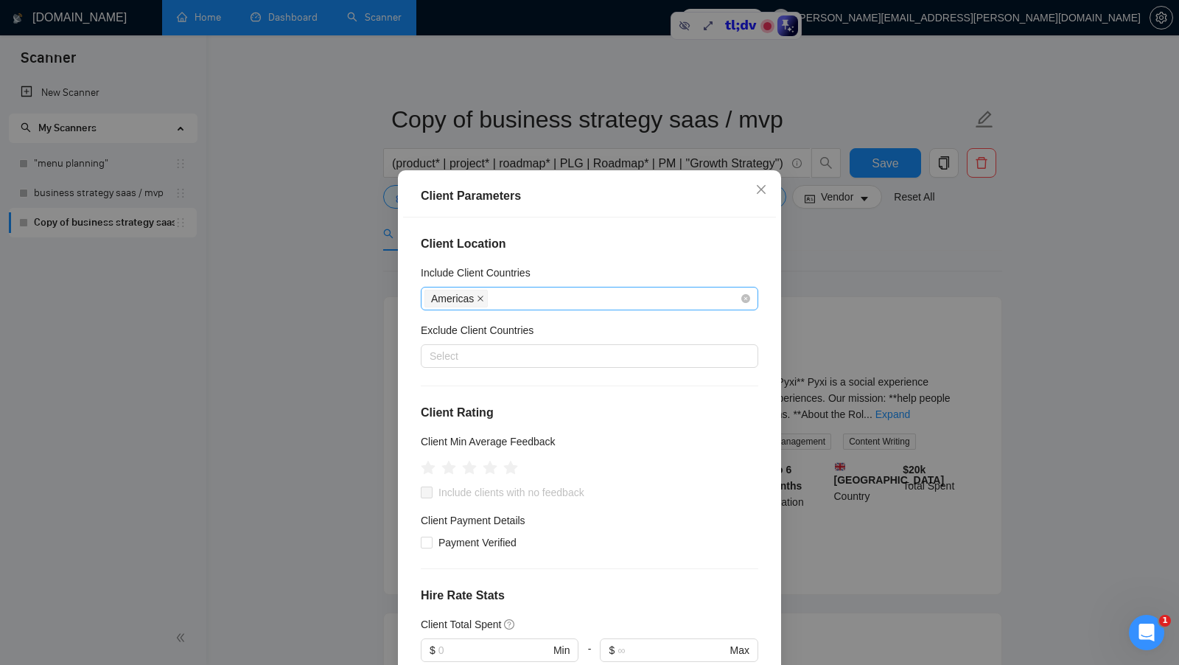
click at [483, 300] on icon "close" at bounding box center [480, 298] width 7 height 7
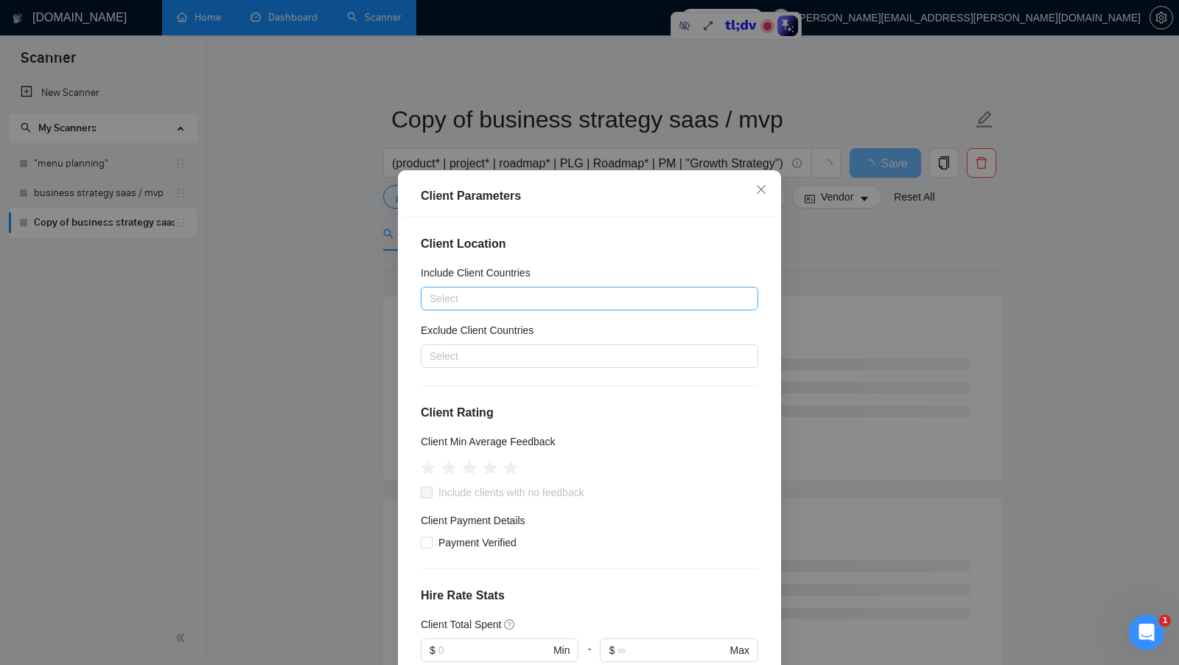
click at [559, 337] on div "Exclude Client Countries" at bounding box center [589, 333] width 337 height 22
click at [561, 329] on div "Exclude Client Countries" at bounding box center [589, 333] width 337 height 22
click at [523, 353] on div at bounding box center [581, 356] width 315 height 18
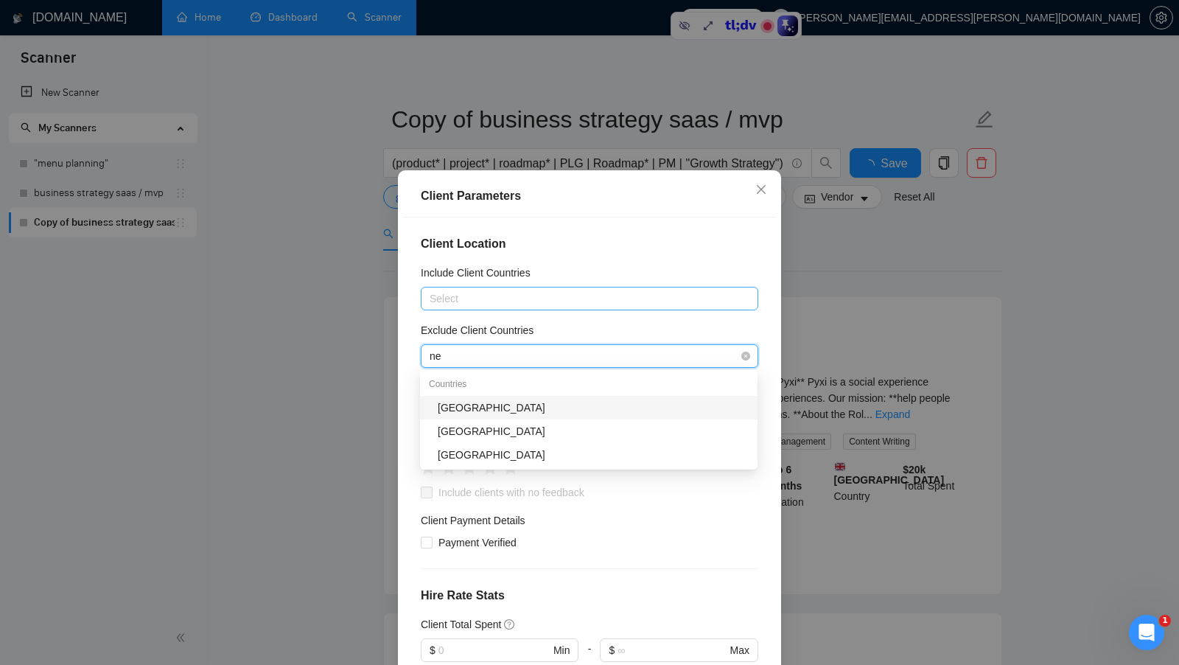
type input "n"
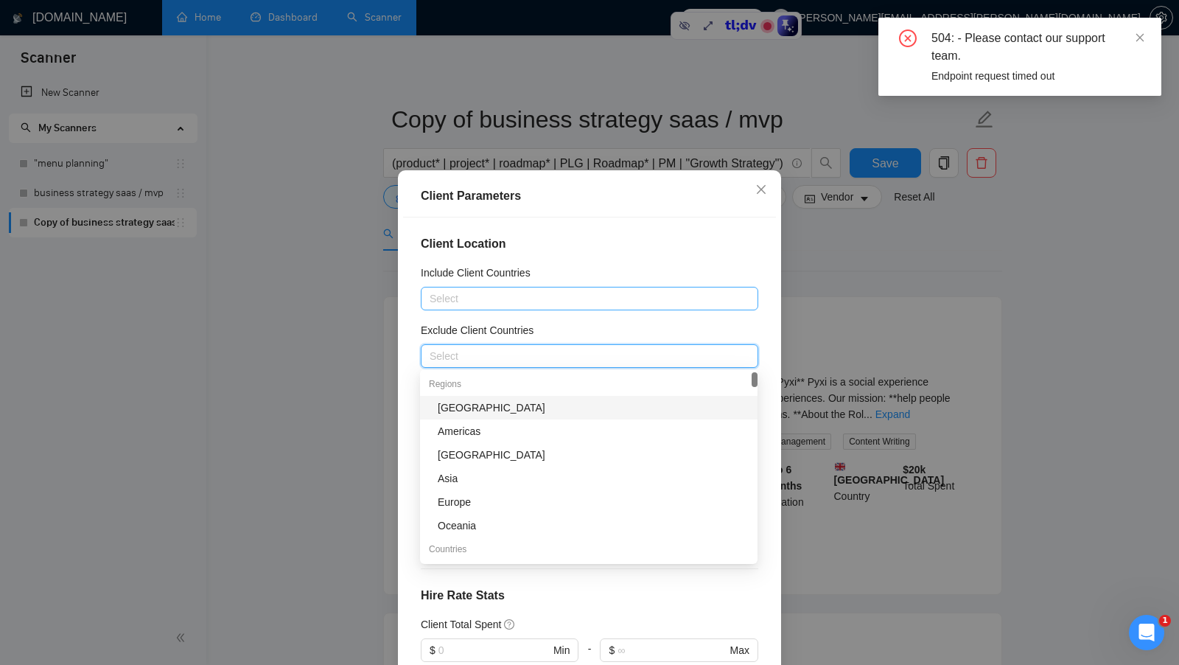
click at [617, 322] on div "Exclude Client Countries" at bounding box center [589, 333] width 337 height 22
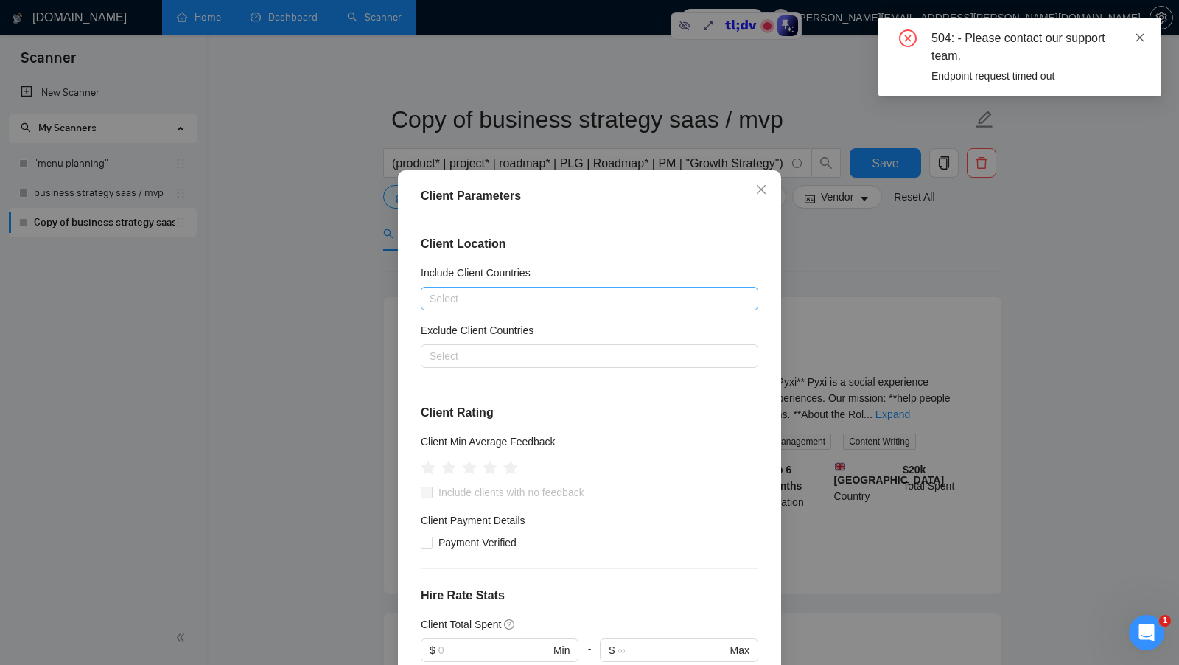
click at [1143, 38] on icon "close" at bounding box center [1140, 37] width 10 height 10
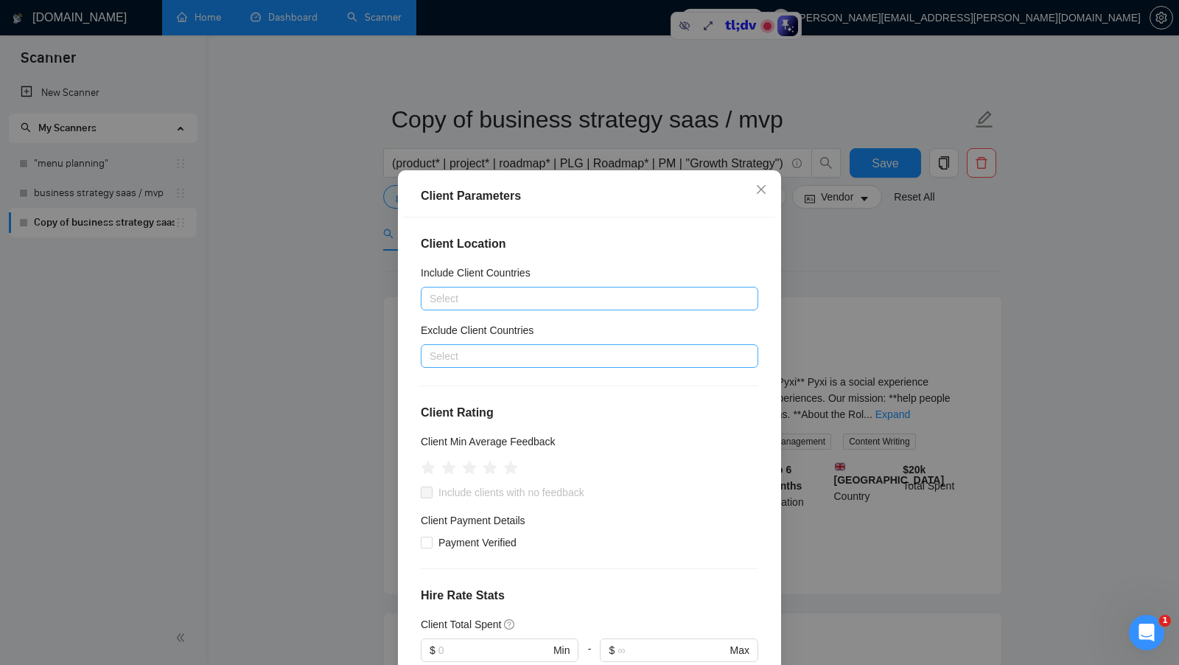
click at [570, 354] on div at bounding box center [581, 356] width 315 height 18
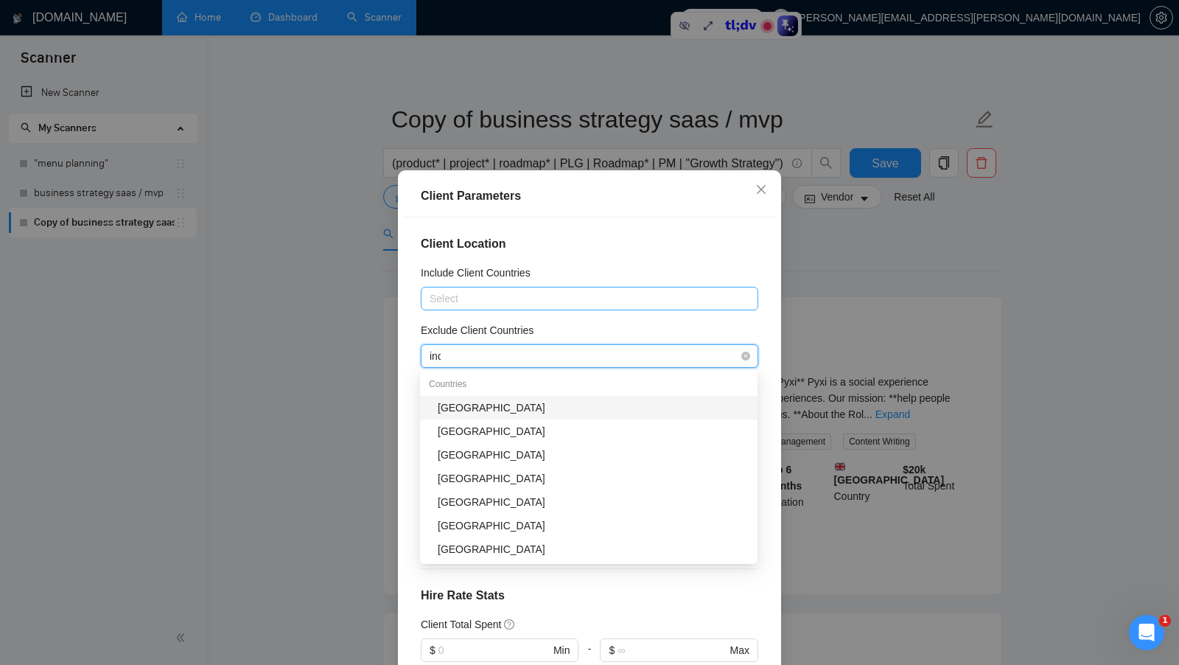
type input "indi"
type input "pak"
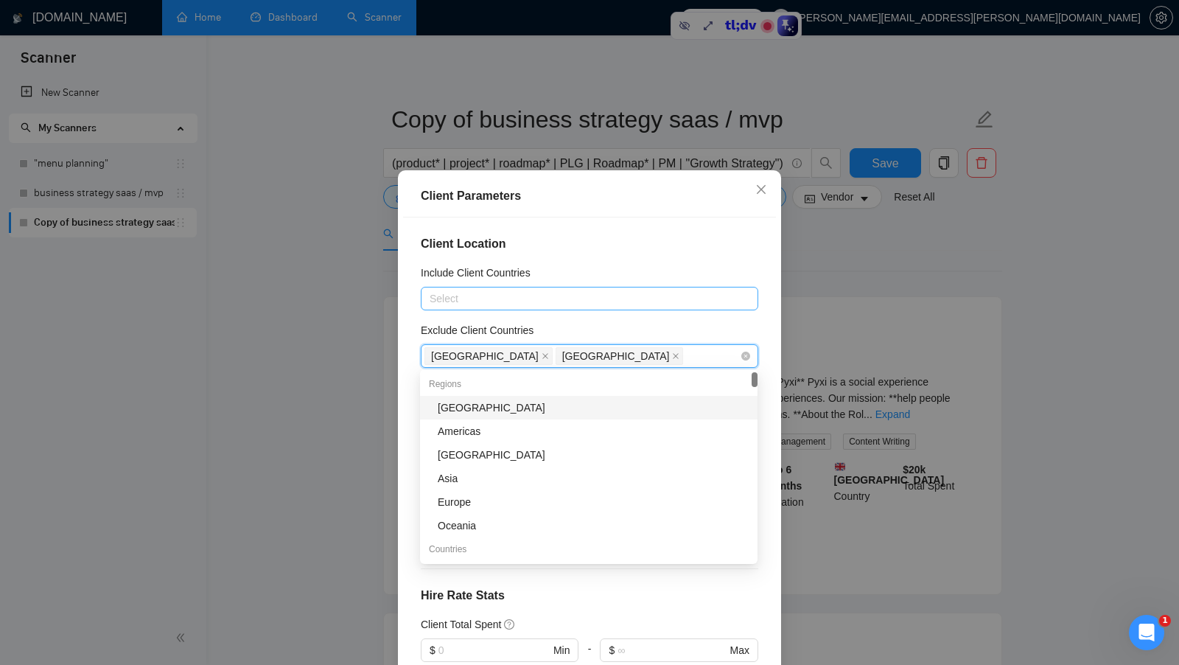
type input "g"
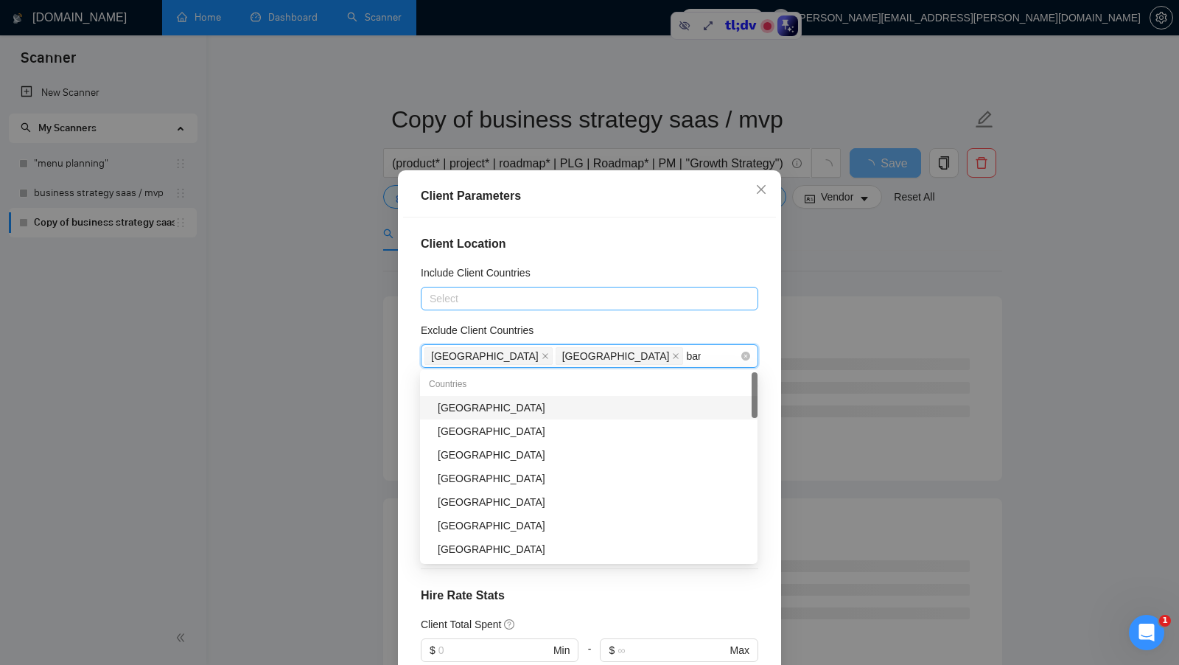
type input "bang"
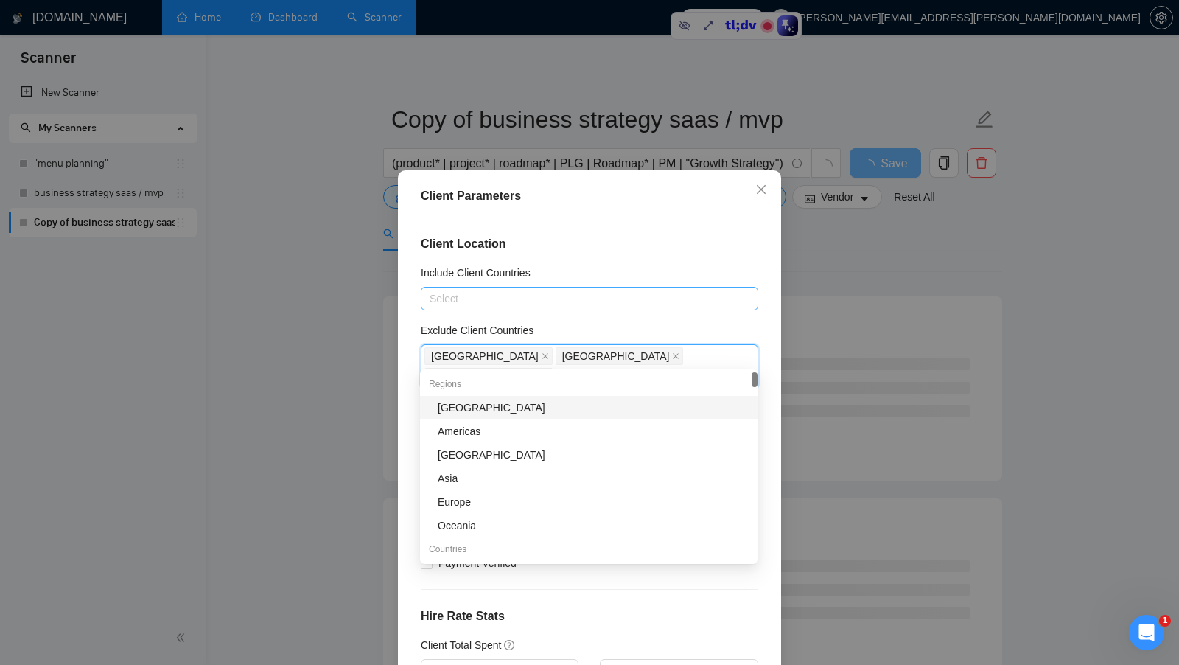
click at [689, 330] on div "Exclude Client Countries" at bounding box center [589, 333] width 337 height 22
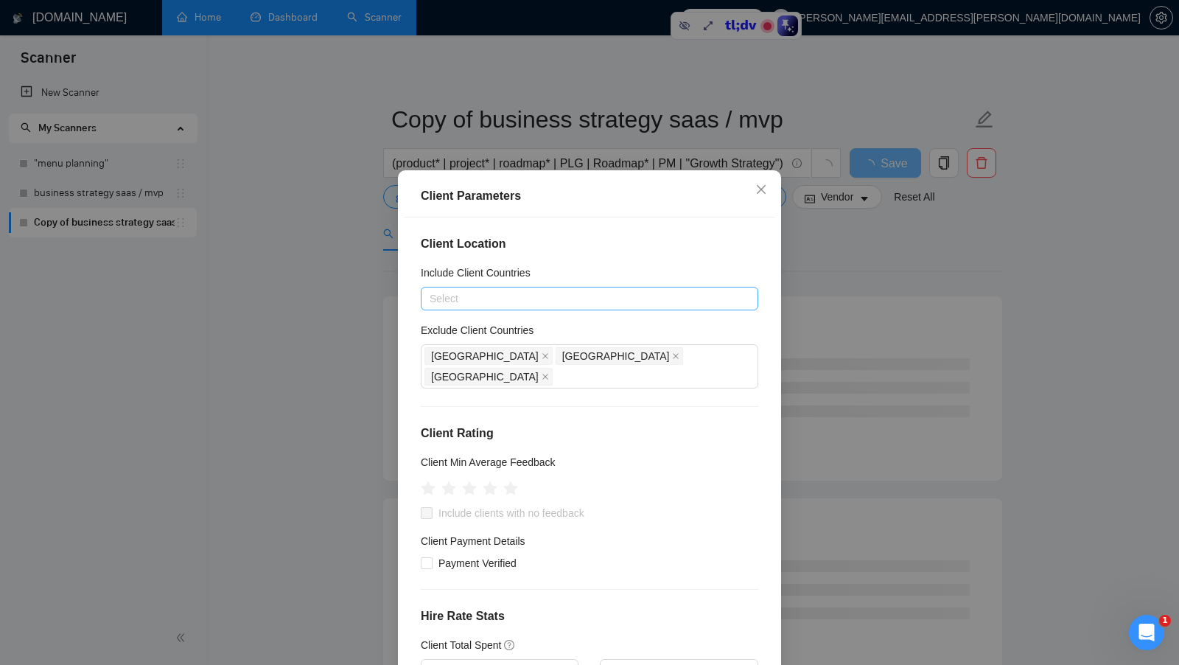
scroll to position [15, 0]
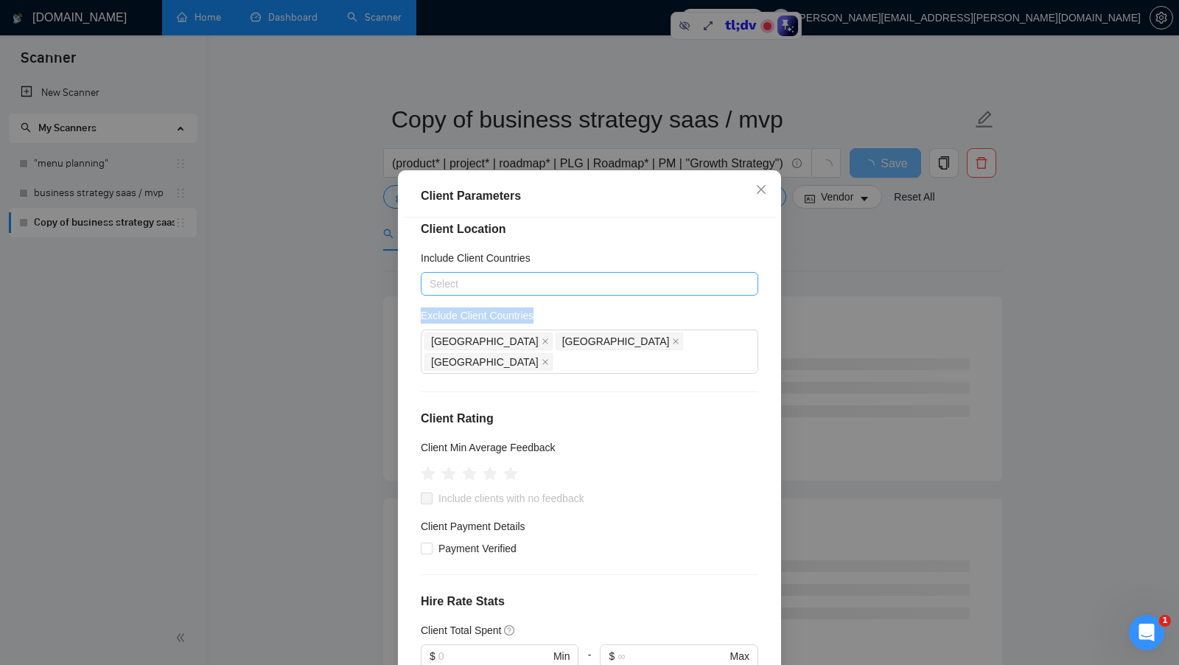
drag, startPoint x: 550, startPoint y: 315, endPoint x: 421, endPoint y: 312, distance: 129.0
click at [421, 312] on div "Exclude Client Countries" at bounding box center [589, 318] width 337 height 22
click at [566, 379] on div "Client Location Include Client Countries Select Exclude Client Countries [GEOGR…" at bounding box center [589, 449] width 373 height 465
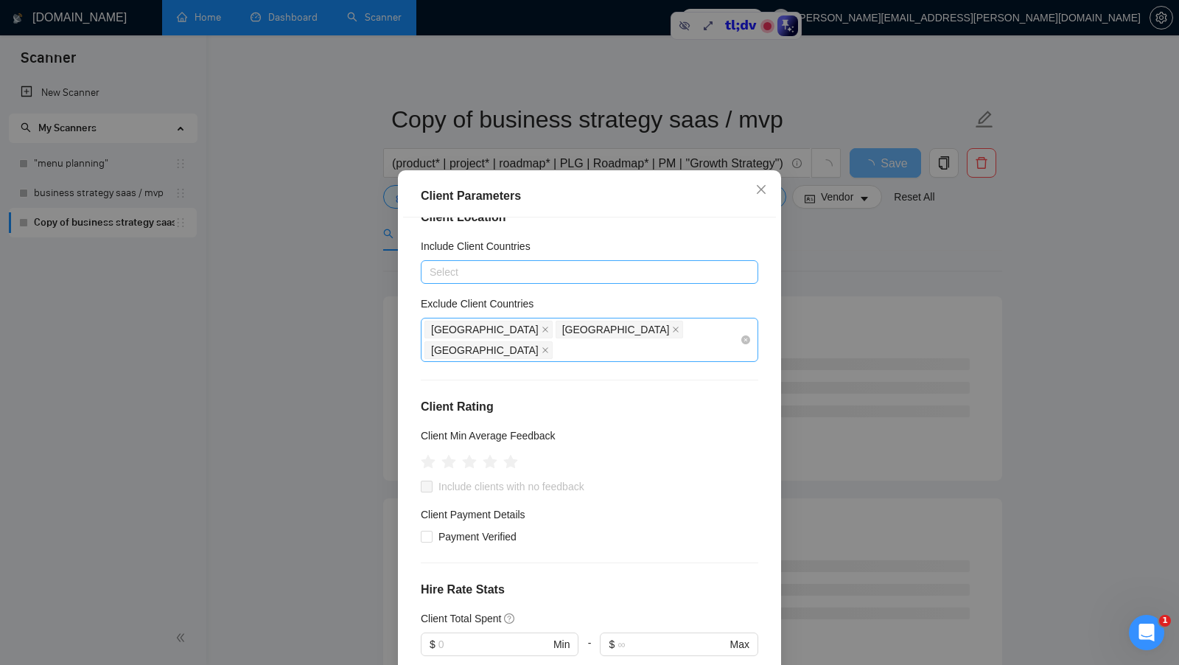
click at [627, 335] on div "[GEOGRAPHIC_DATA] [GEOGRAPHIC_DATA] [GEOGRAPHIC_DATA]" at bounding box center [581, 339] width 315 height 41
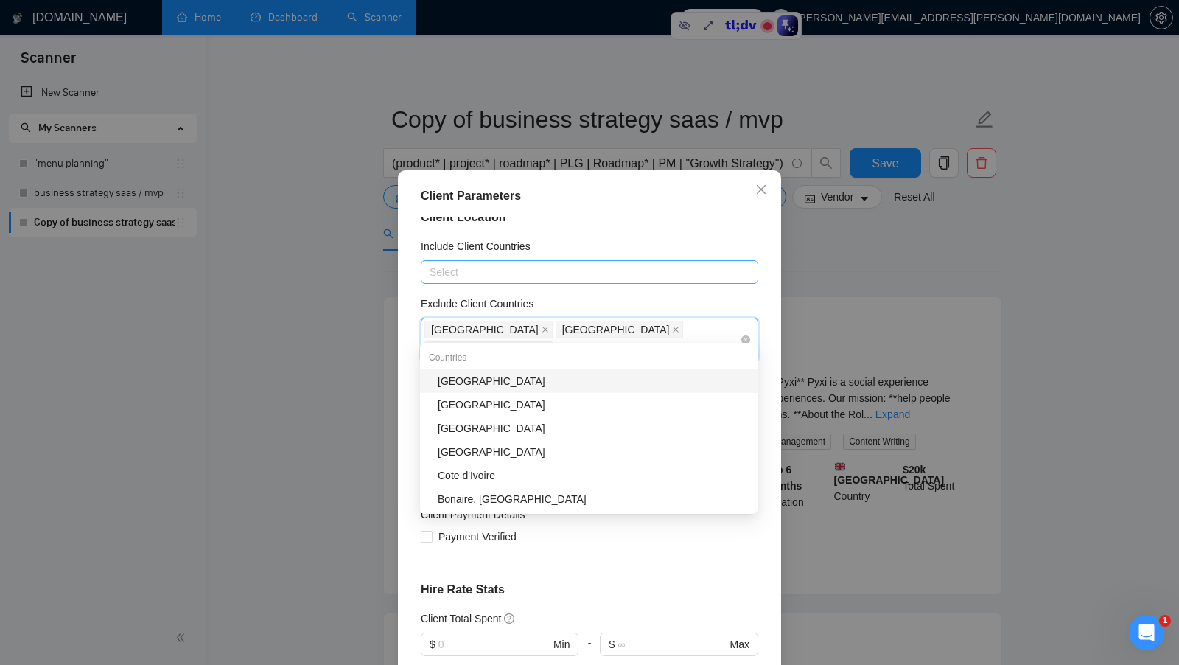
type input "i"
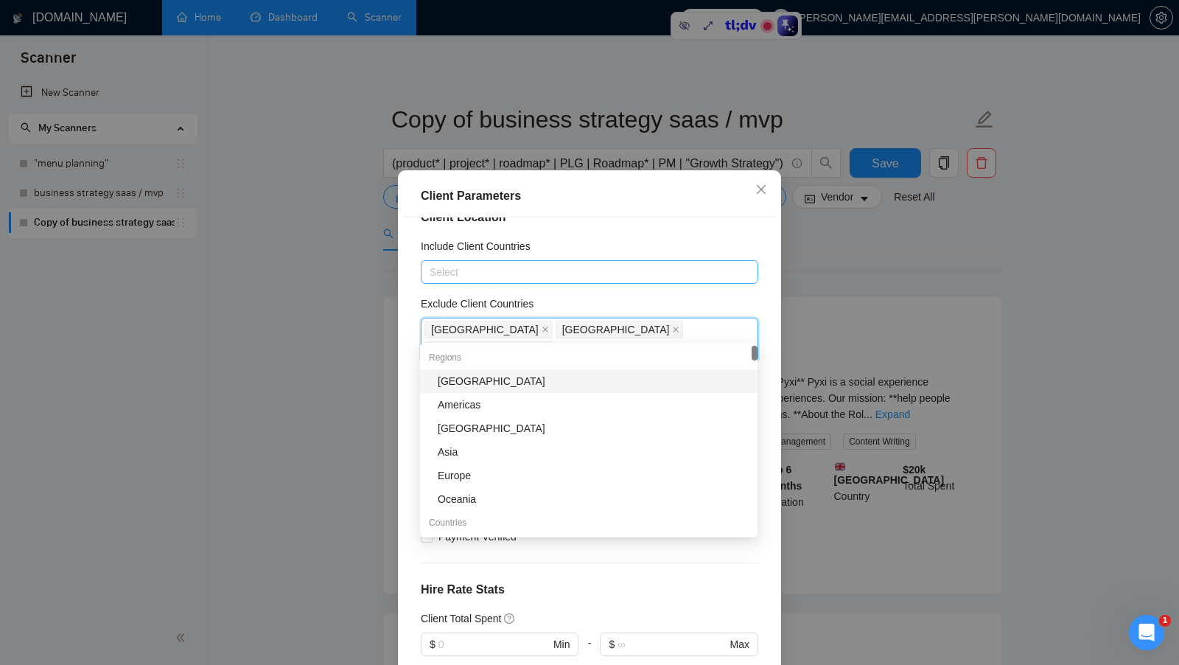
click at [666, 306] on div "Exclude Client Countries" at bounding box center [589, 306] width 337 height 22
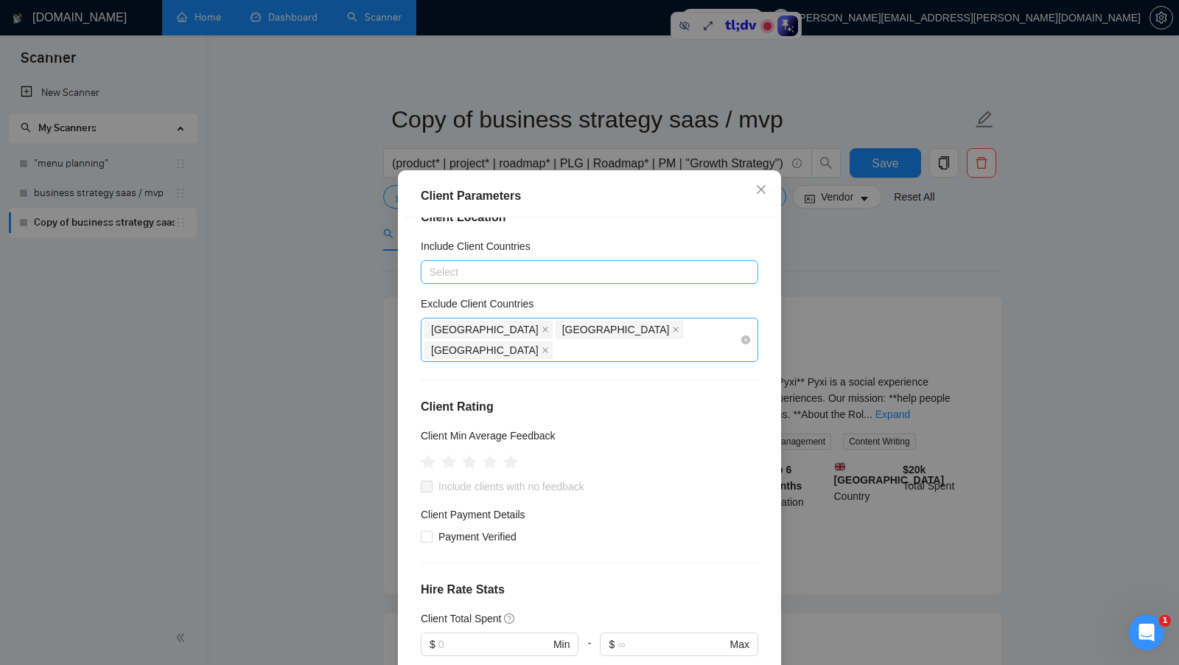
click at [650, 335] on div "[GEOGRAPHIC_DATA] [GEOGRAPHIC_DATA] [GEOGRAPHIC_DATA]" at bounding box center [581, 339] width 315 height 41
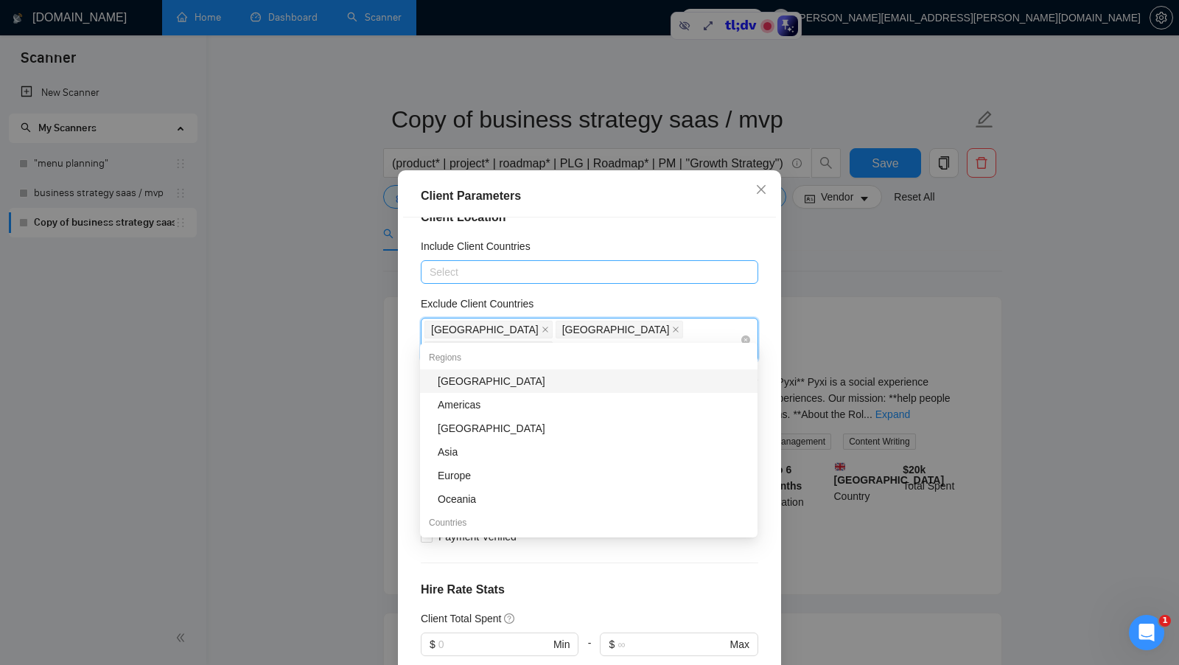
type input "i"
type input "vie"
click at [705, 307] on div "Exclude Client Countries" at bounding box center [589, 306] width 337 height 22
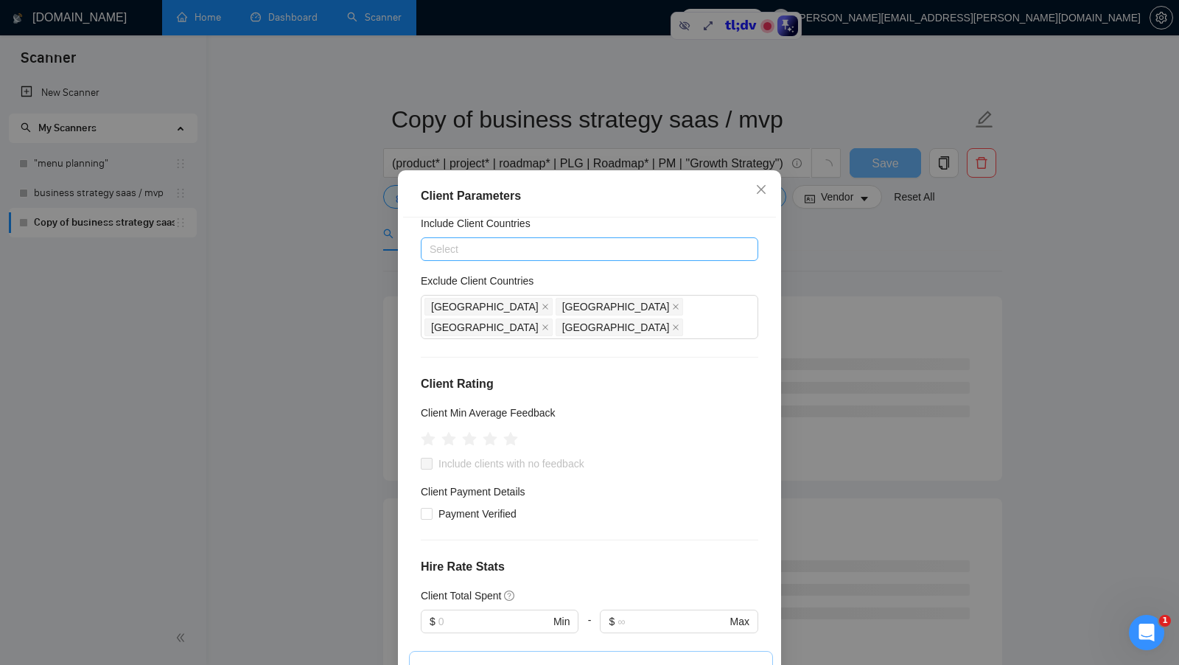
scroll to position [52, 0]
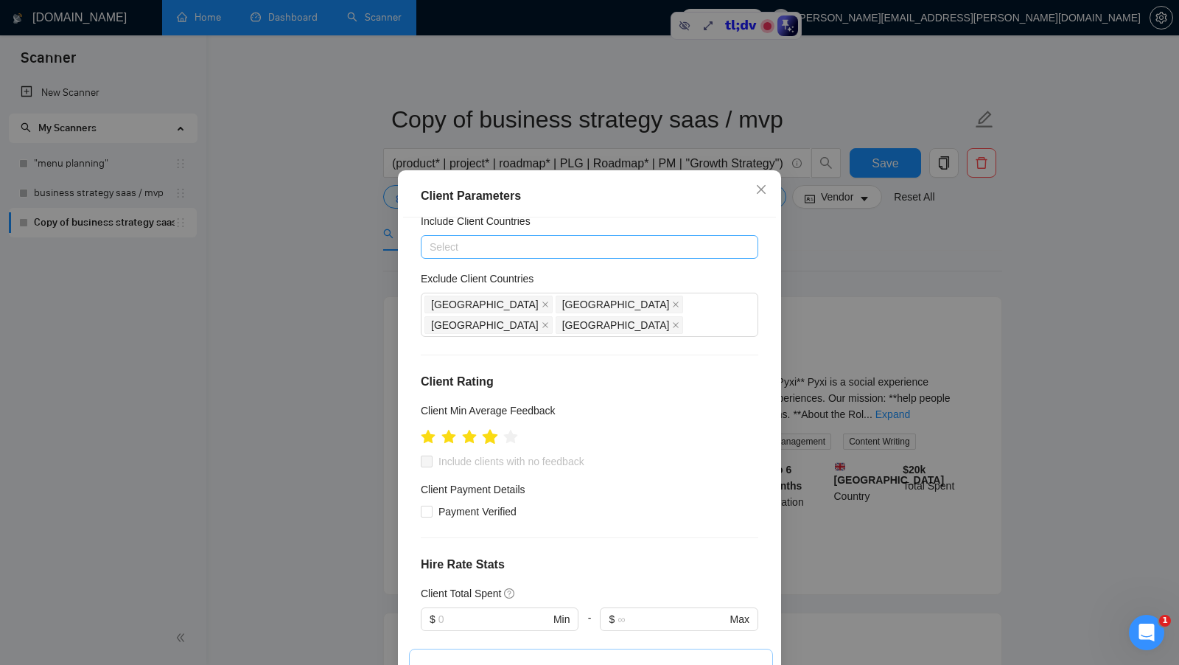
click at [493, 429] on icon "star" at bounding box center [490, 436] width 15 height 15
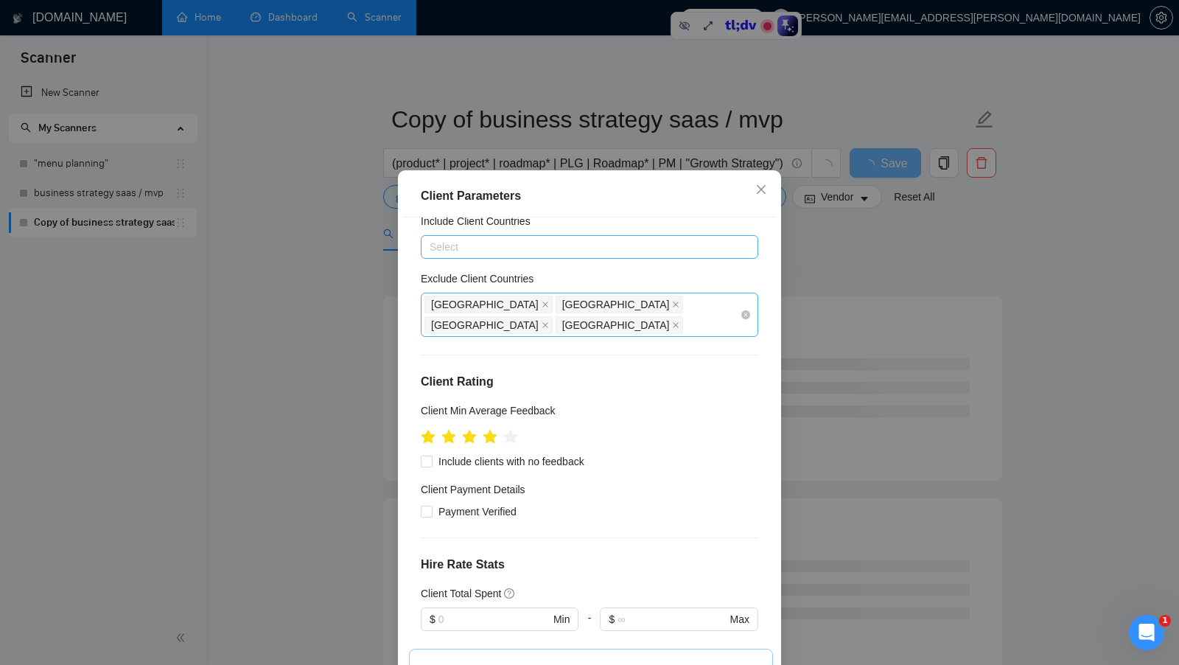
click at [713, 309] on div "[GEOGRAPHIC_DATA] [GEOGRAPHIC_DATA] [GEOGRAPHIC_DATA] [GEOGRAPHIC_DATA]" at bounding box center [581, 314] width 315 height 41
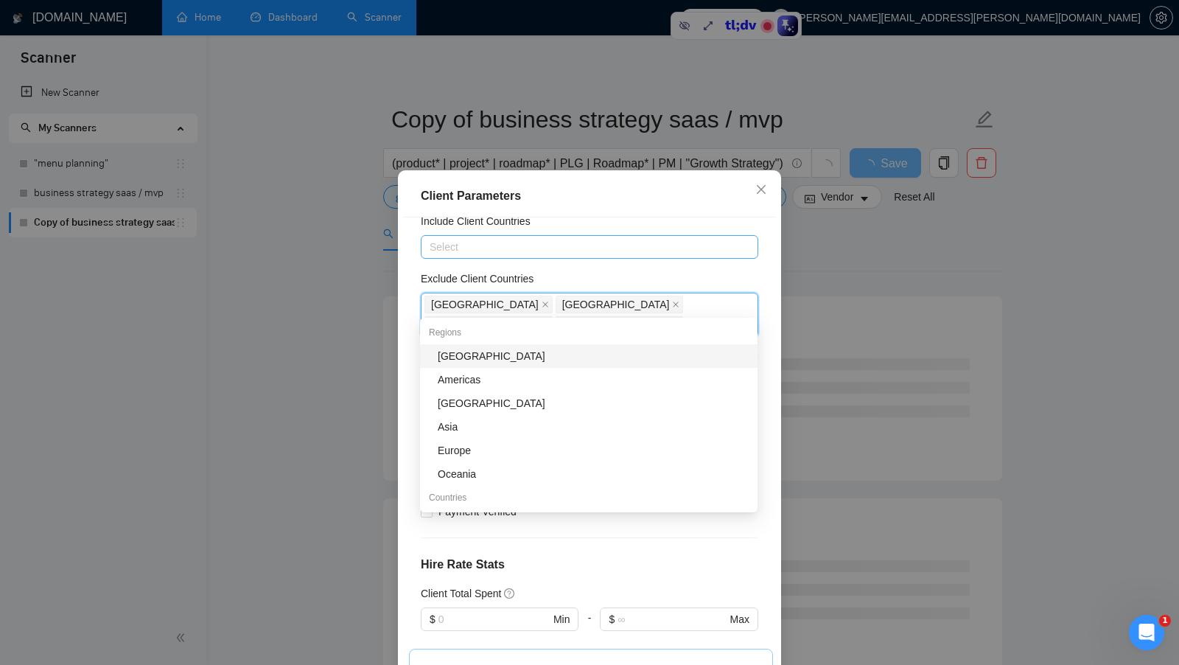
click at [642, 276] on div "Exclude Client Countries" at bounding box center [589, 281] width 337 height 22
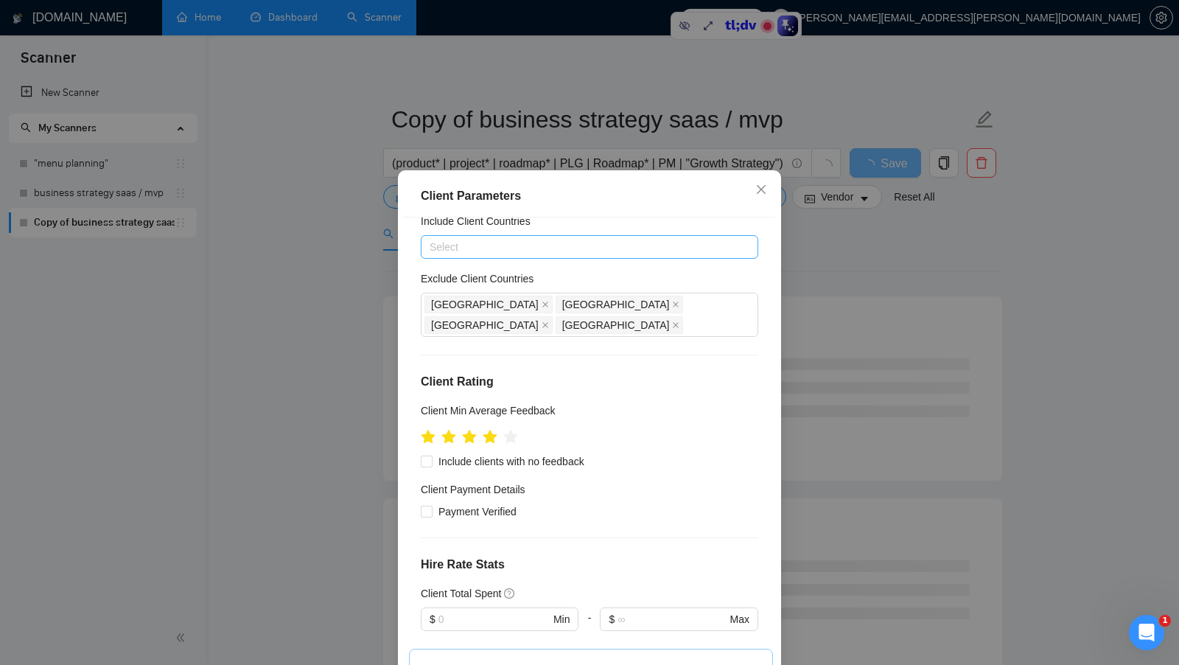
scroll to position [38, 0]
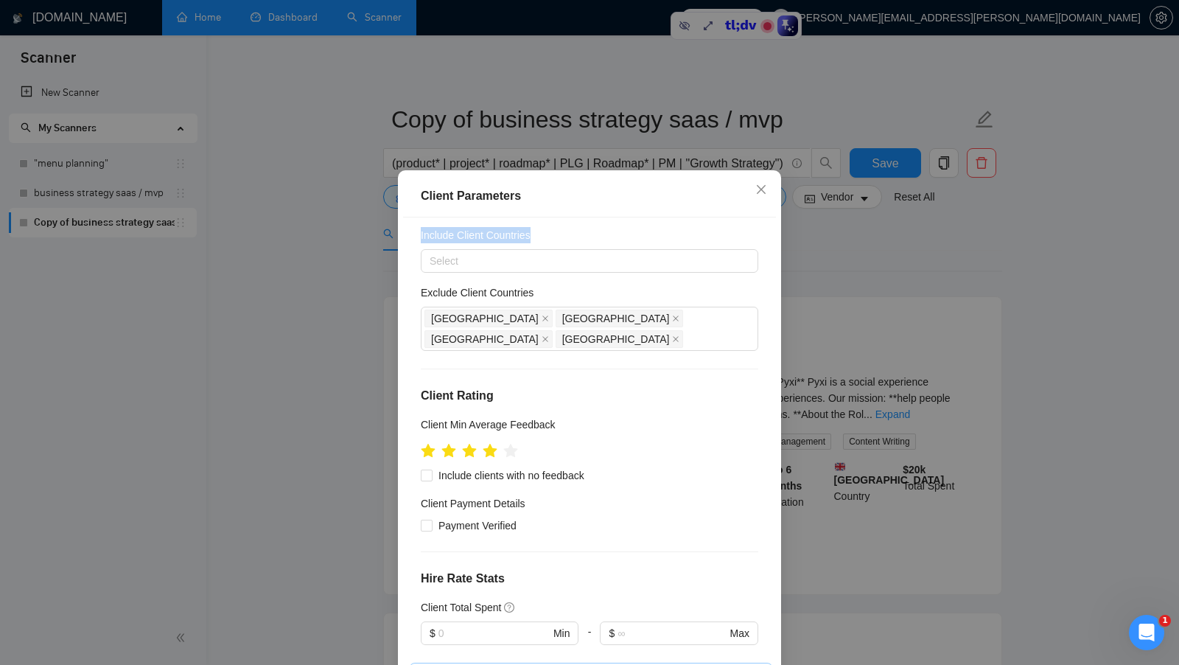
drag, startPoint x: 483, startPoint y: 231, endPoint x: 421, endPoint y: 231, distance: 61.2
click at [421, 231] on div "Include Client Countries" at bounding box center [589, 238] width 337 height 22
click at [550, 237] on div "Include Client Countries" at bounding box center [589, 238] width 337 height 22
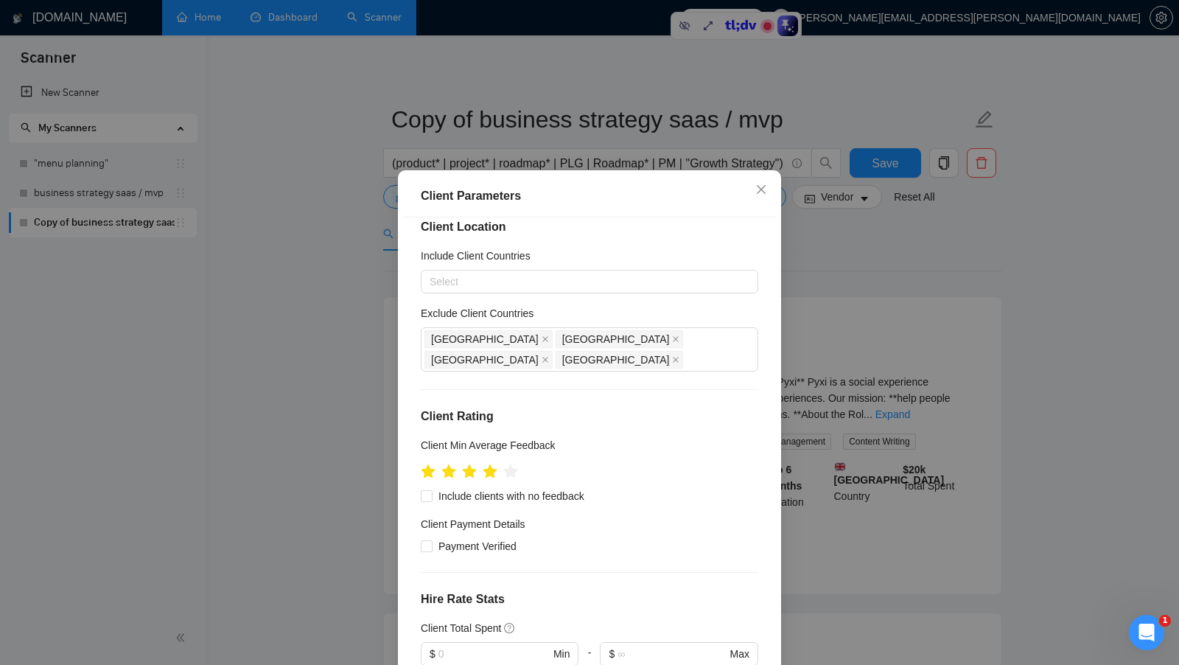
scroll to position [15, 0]
click at [684, 344] on div "[GEOGRAPHIC_DATA] [GEOGRAPHIC_DATA] [GEOGRAPHIC_DATA] [GEOGRAPHIC_DATA]" at bounding box center [581, 350] width 315 height 41
click at [651, 301] on div "Client Location Include Client Countries Select Exclude Client Countries [GEOGR…" at bounding box center [589, 449] width 373 height 465
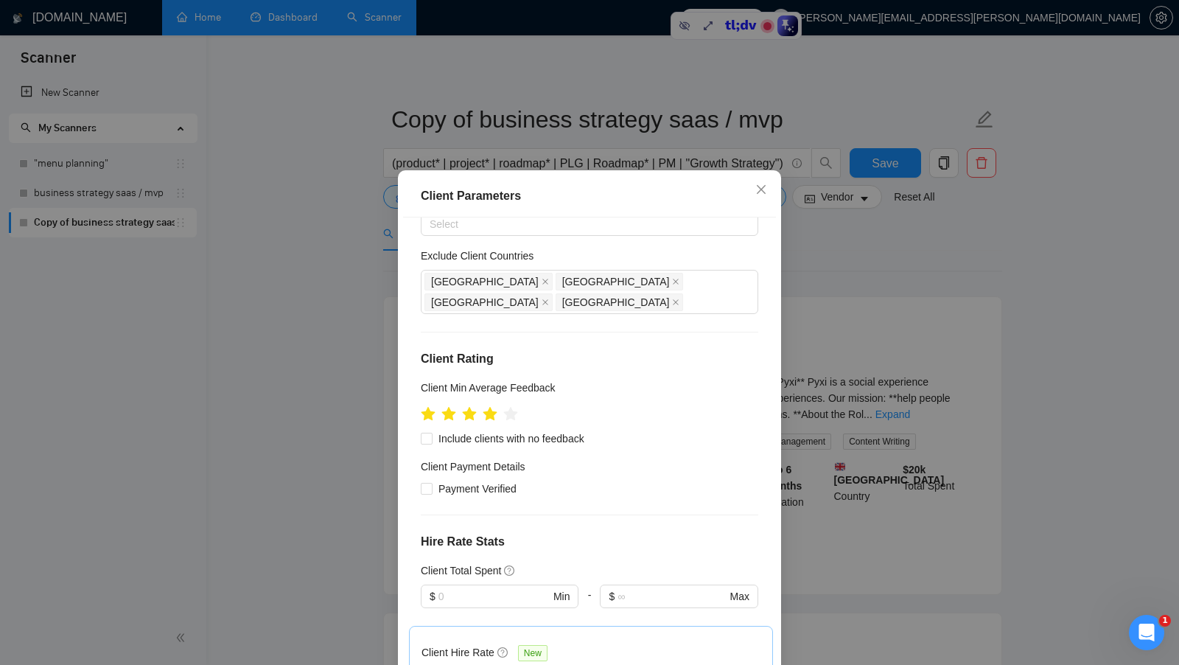
scroll to position [75, 0]
click at [430, 432] on input "Include clients with no feedback" at bounding box center [426, 437] width 10 height 10
checkbox input "true"
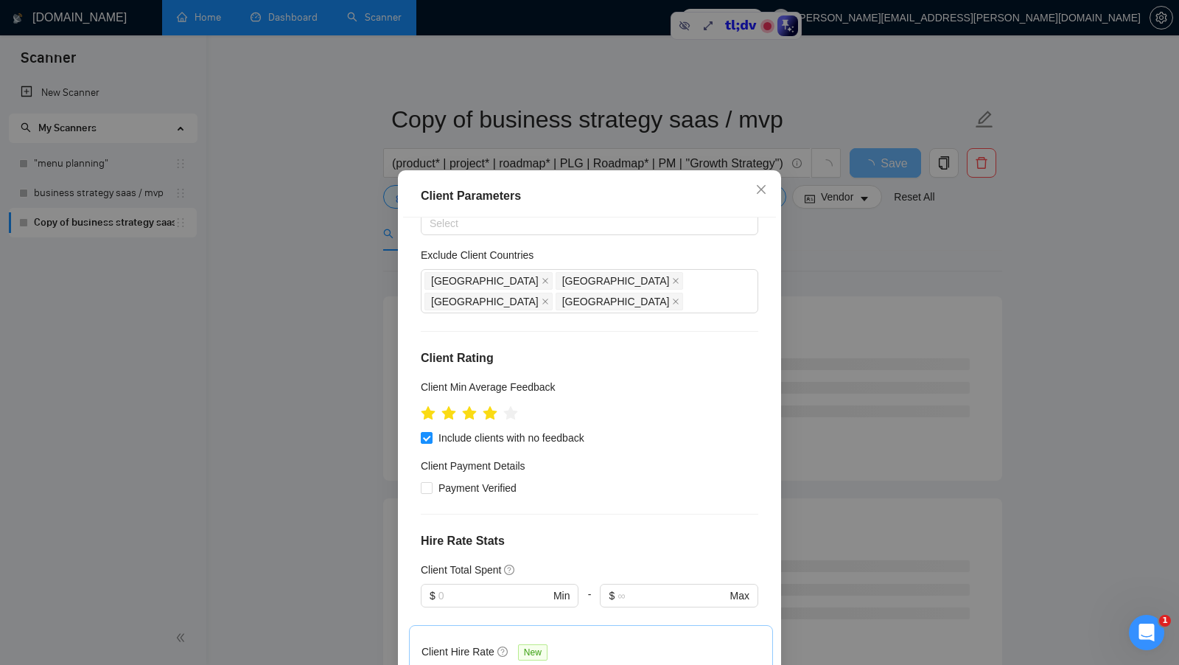
scroll to position [172, 0]
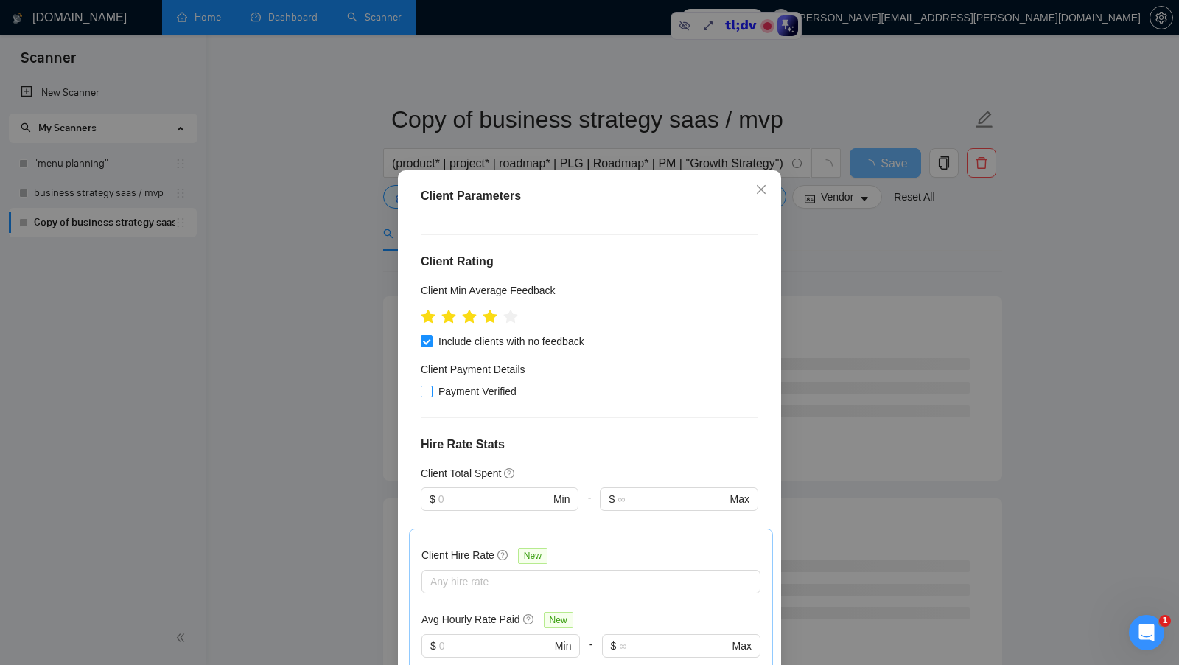
click at [430, 385] on input "Payment Verified" at bounding box center [426, 390] width 10 height 10
checkbox input "true"
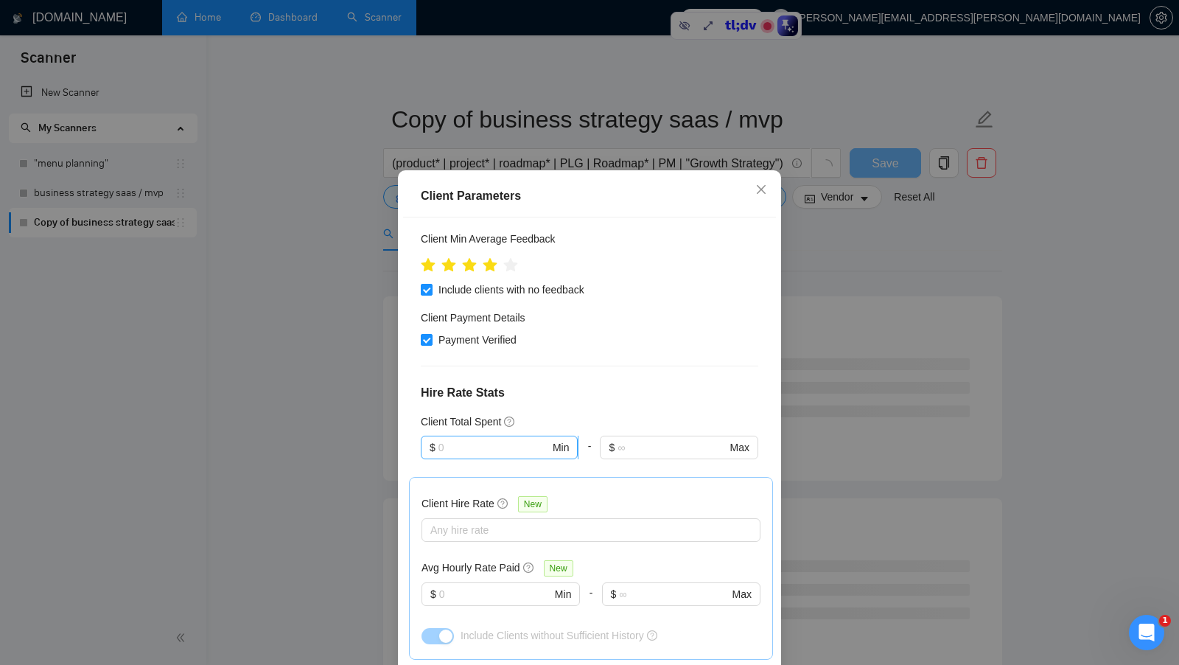
scroll to position [226, 0]
click at [461, 436] on input "text" at bounding box center [493, 444] width 111 height 16
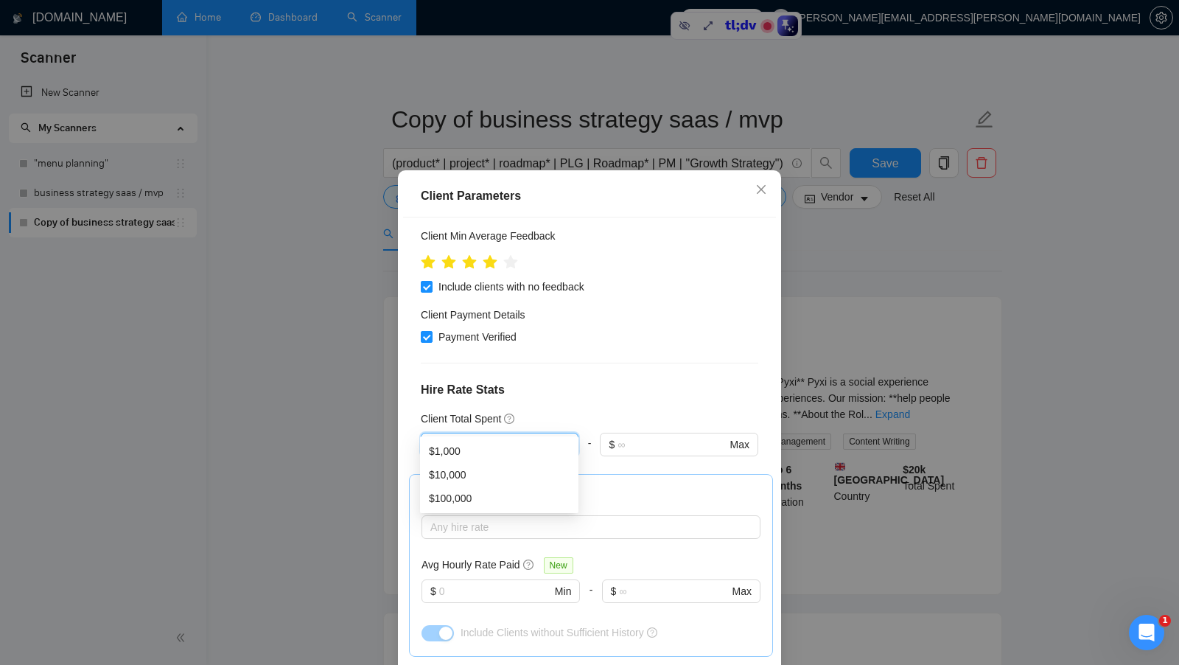
type input "10"
click at [631, 357] on div "Client Location Include Client Countries Select Exclude Client Countries [GEOGR…" at bounding box center [589, 449] width 373 height 465
click at [471, 456] on div at bounding box center [500, 465] width 158 height 18
click at [495, 436] on input "10" at bounding box center [493, 444] width 111 height 16
click at [605, 410] on div "Client Total Spent" at bounding box center [589, 418] width 337 height 16
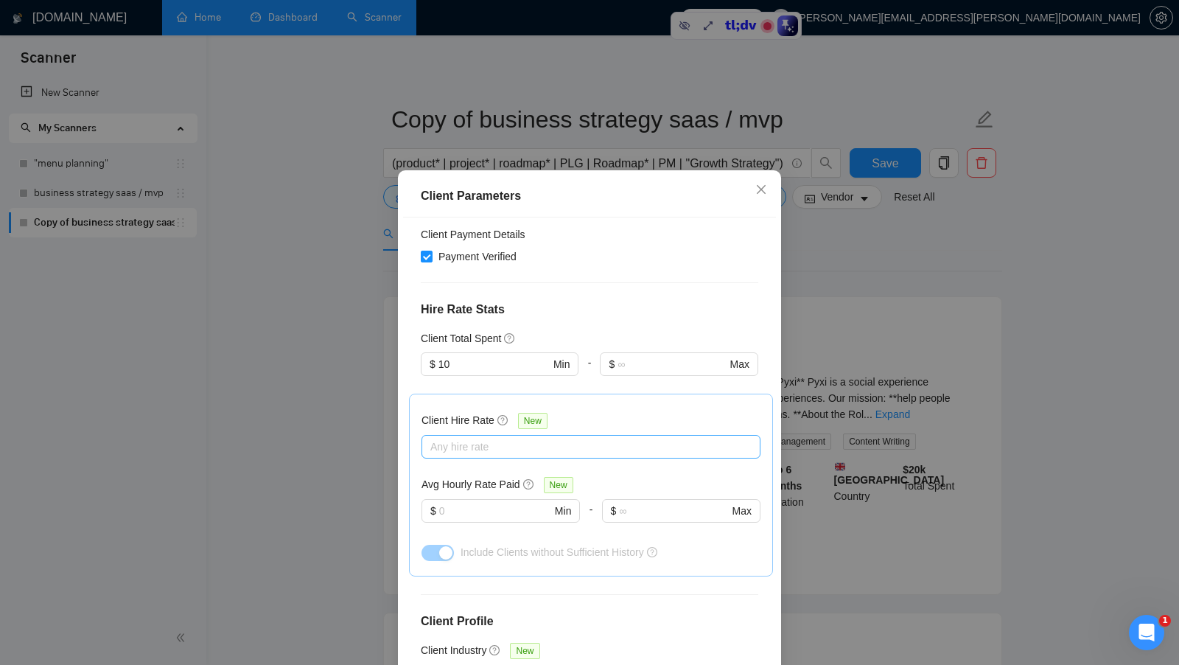
scroll to position [314, 0]
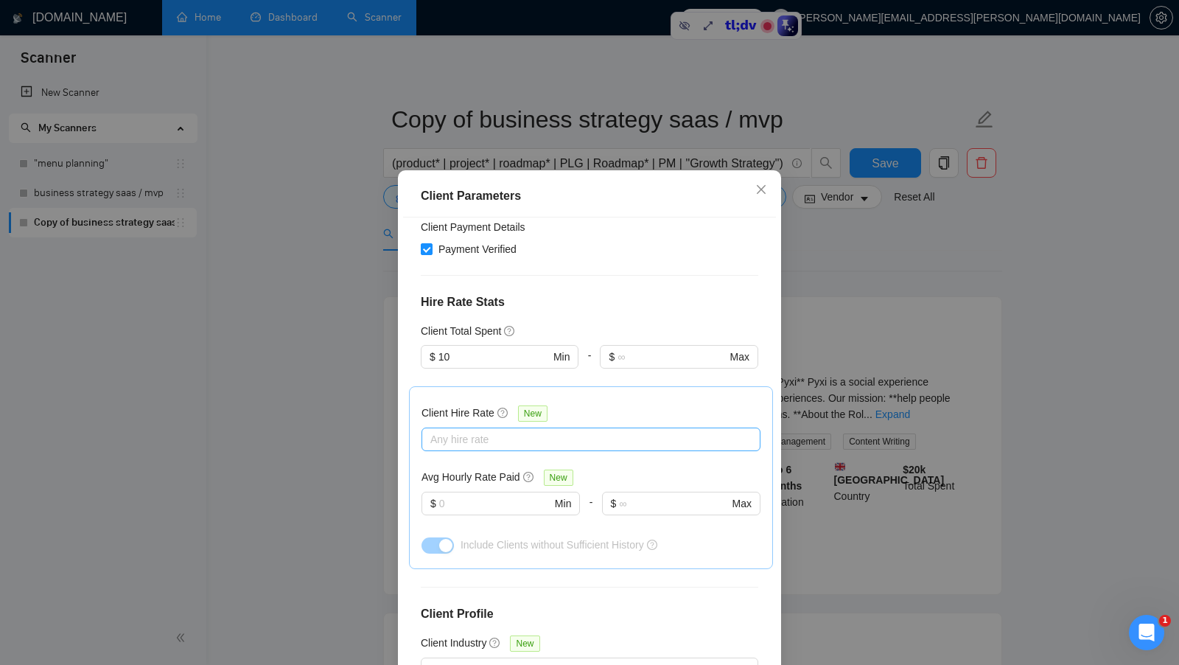
click at [544, 427] on div "Any hire rate" at bounding box center [590, 439] width 339 height 24
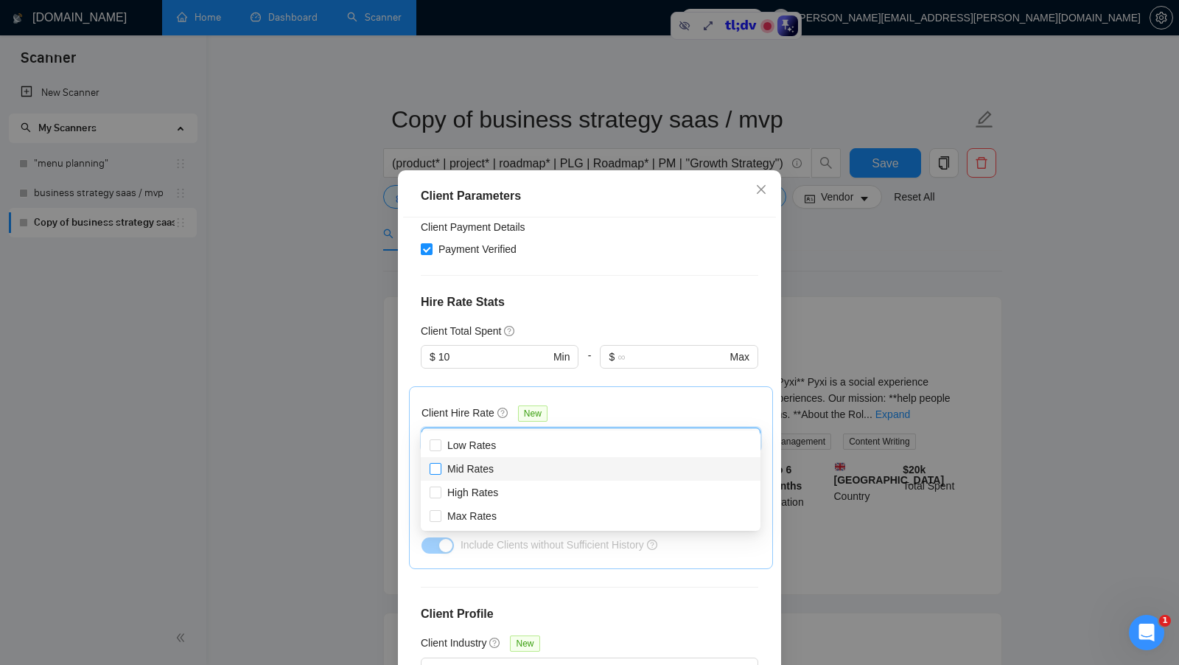
click at [495, 468] on span "Mid Rates" at bounding box center [470, 469] width 58 height 16
click at [440, 468] on input "Mid Rates" at bounding box center [435, 468] width 10 height 10
click at [483, 469] on span "Mid Rates" at bounding box center [470, 469] width 46 height 12
click at [440, 469] on input "Mid Rates" at bounding box center [435, 468] width 10 height 10
checkbox input "true"
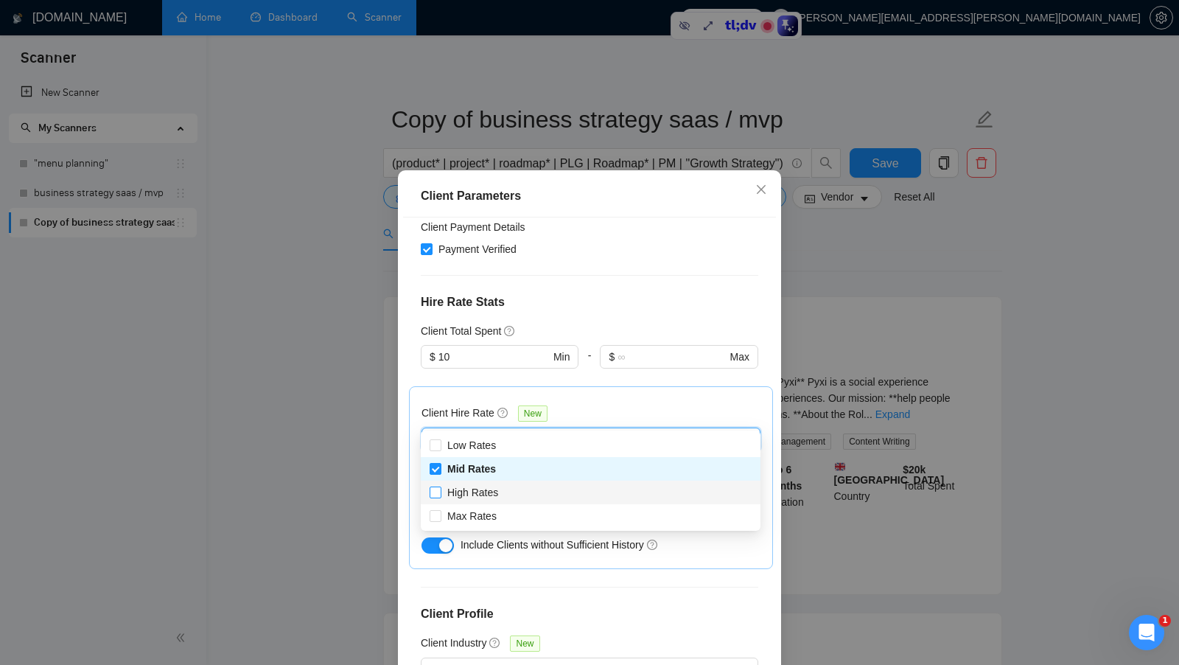
click at [481, 491] on span "High Rates" at bounding box center [472, 492] width 51 height 12
click at [440, 491] on input "High Rates" at bounding box center [435, 491] width 10 height 10
checkbox input "true"
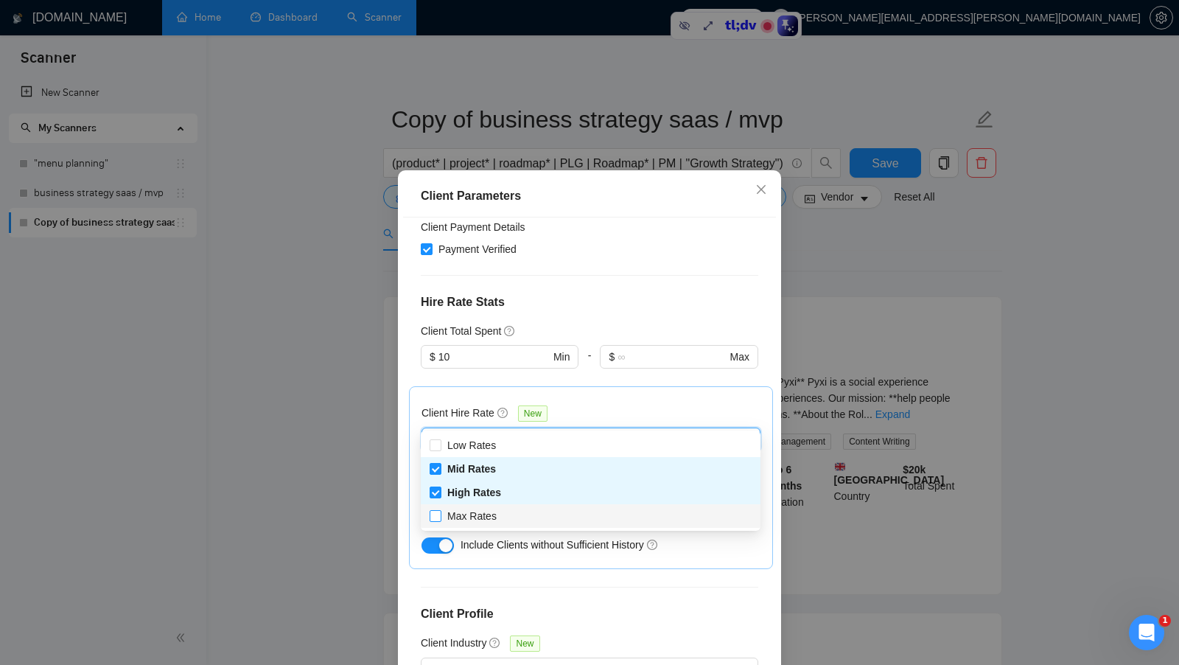
click at [480, 515] on span "Max Rates" at bounding box center [471, 516] width 49 height 12
click at [440, 515] on input "Max Rates" at bounding box center [435, 515] width 10 height 10
checkbox input "true"
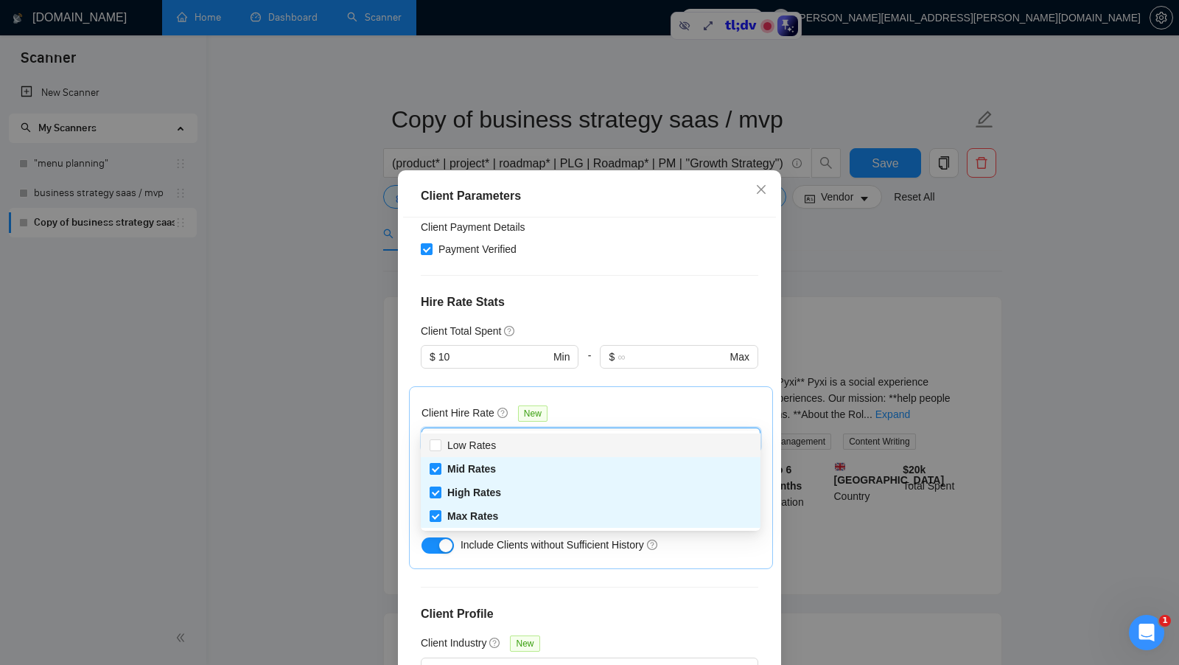
click at [652, 405] on div "Client Hire Rate New" at bounding box center [590, 416] width 339 height 23
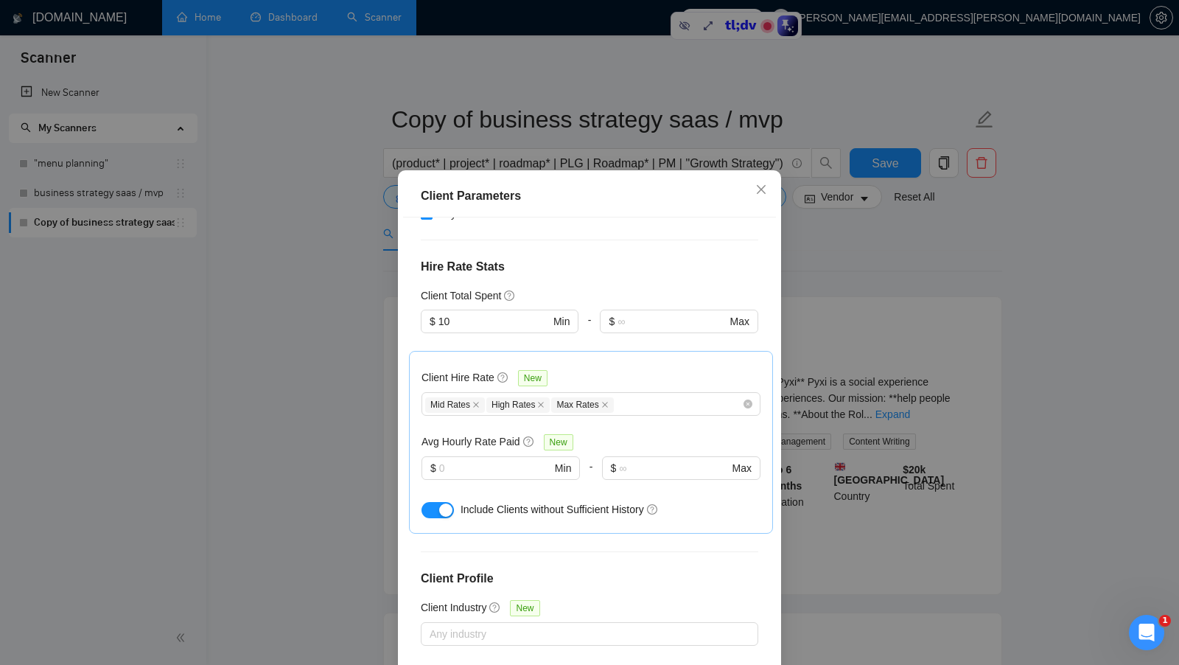
scroll to position [348, 0]
click at [489, 461] on input "text" at bounding box center [495, 469] width 112 height 16
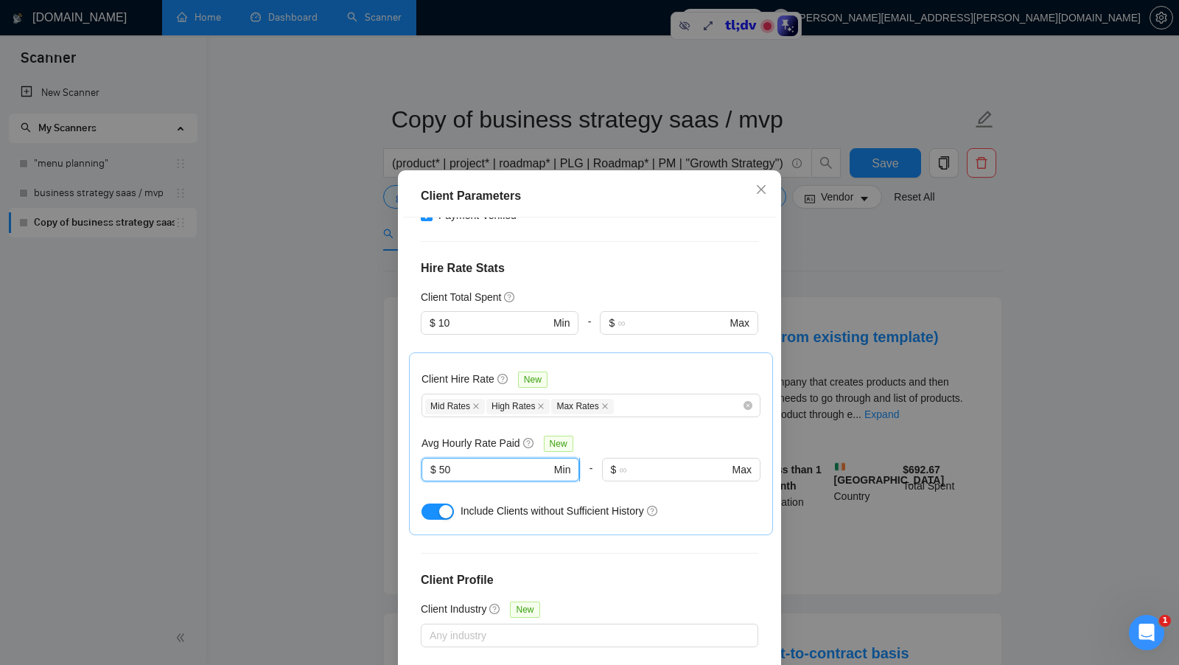
type input "5"
type input "15"
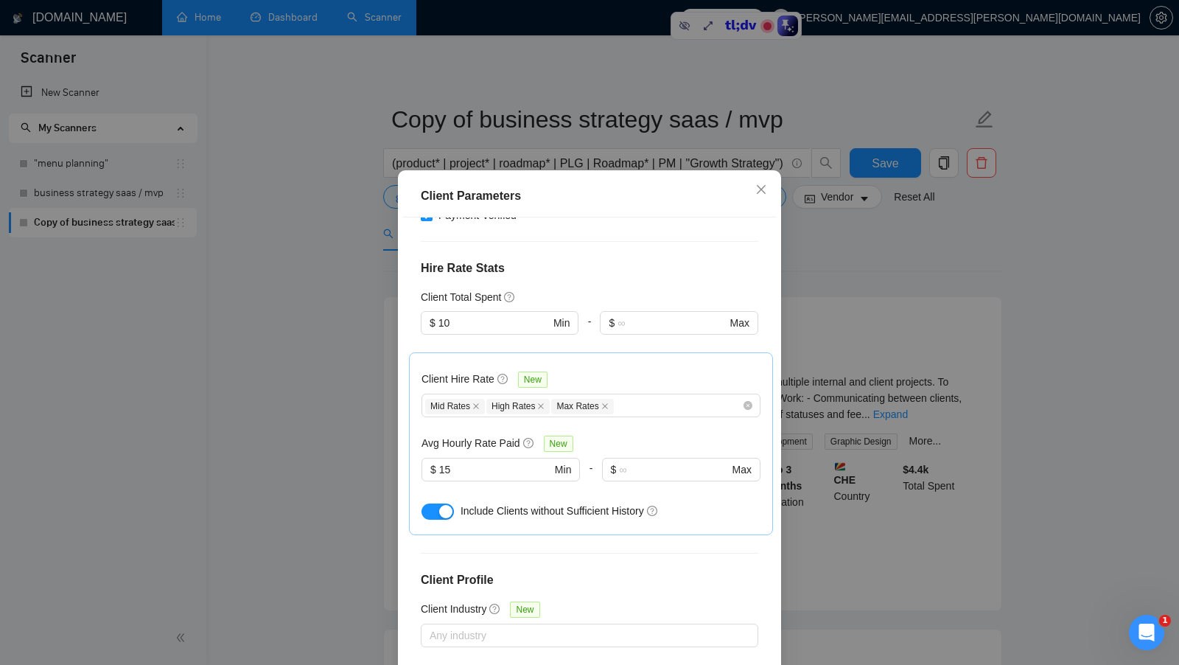
click at [630, 435] on div "Avg Hourly Rate Paid New" at bounding box center [590, 443] width 339 height 17
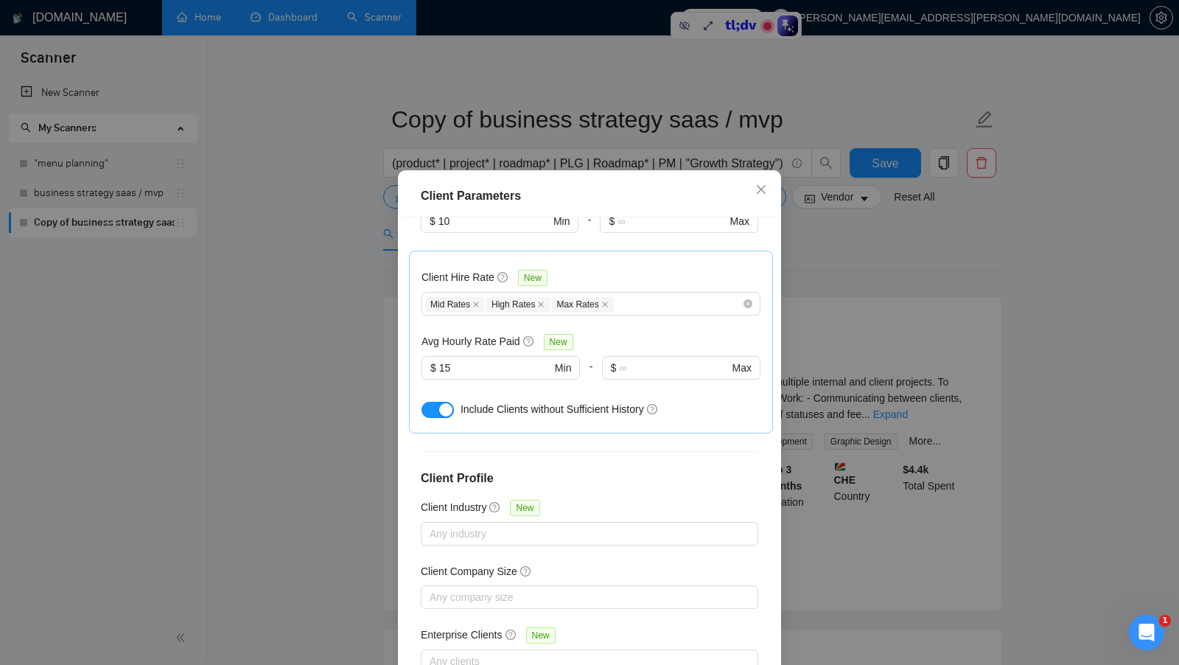
scroll to position [82, 0]
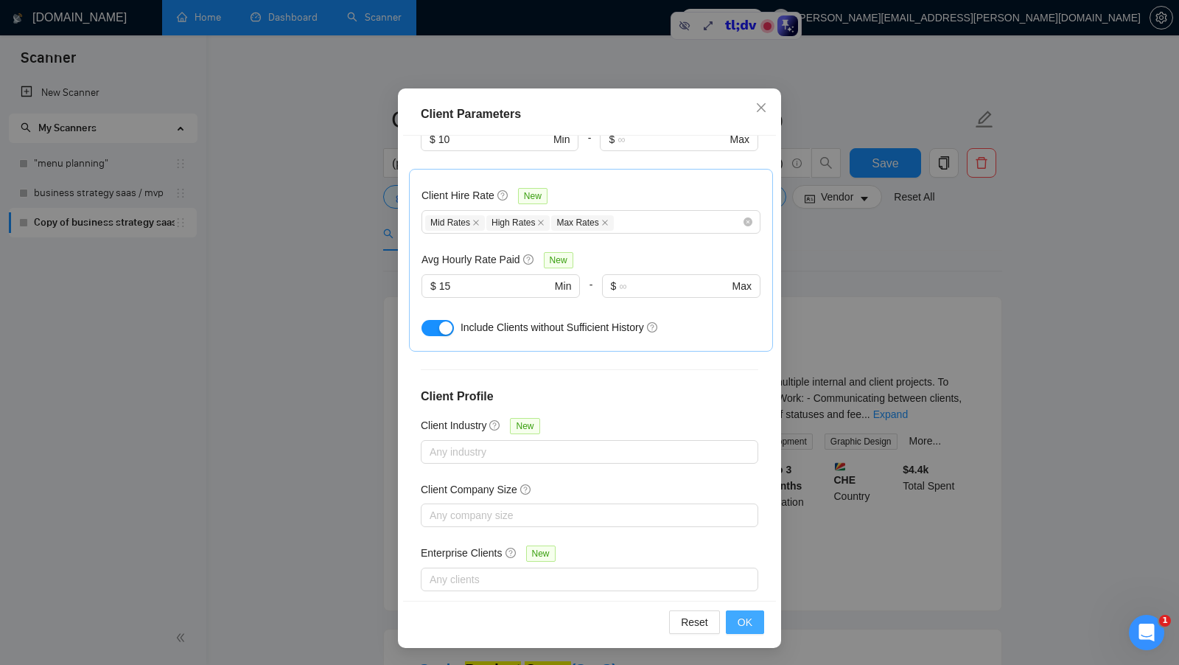
click at [739, 612] on button "OK" at bounding box center [745, 622] width 38 height 24
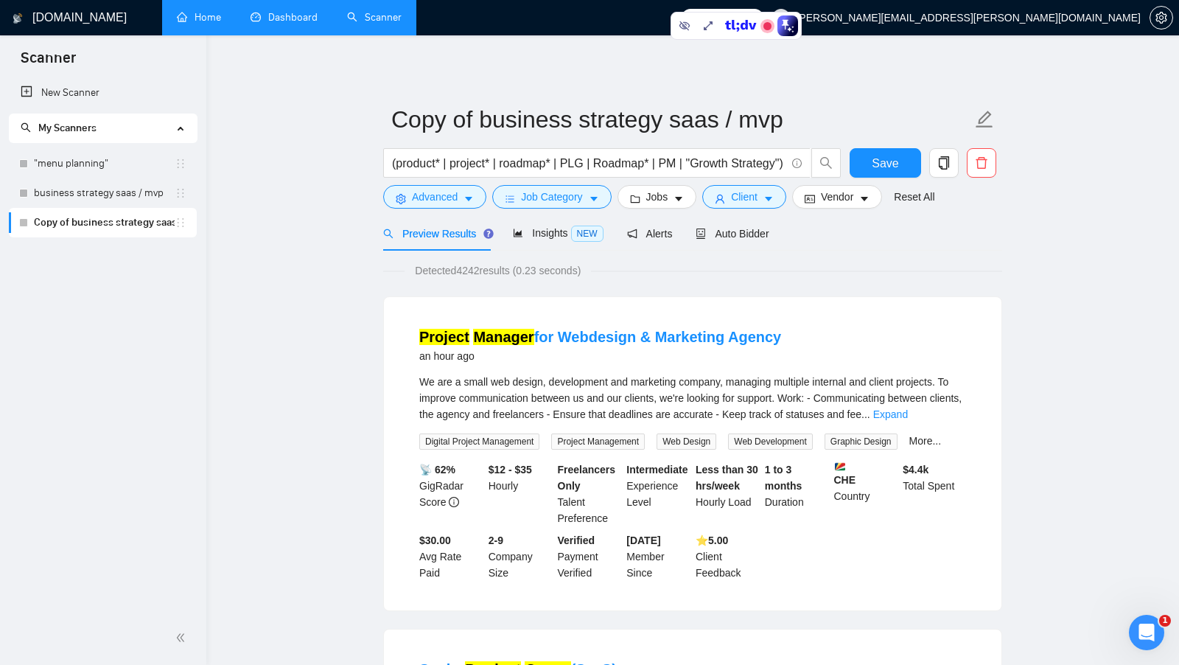
scroll to position [0, 0]
click at [476, 267] on span "Detected 4242 results (0.23 seconds)" at bounding box center [498, 270] width 186 height 16
click at [475, 267] on span "Detected 4242 results (0.23 seconds)" at bounding box center [498, 270] width 186 height 16
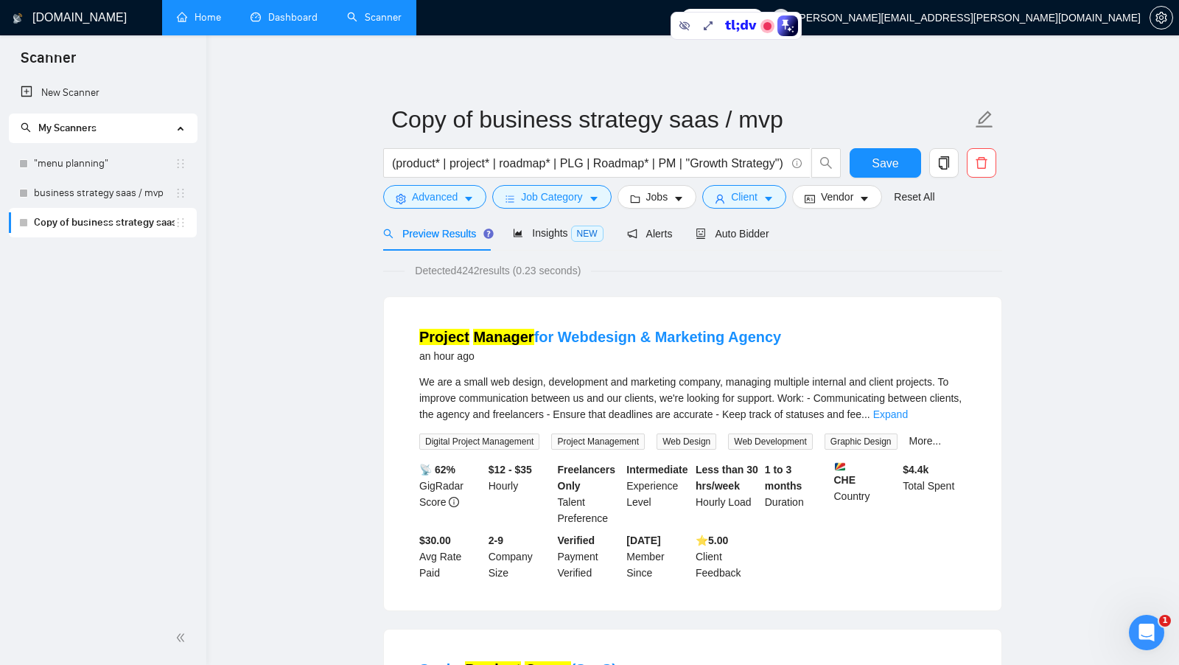
click at [648, 265] on div "Detected 4242 results (0.23 seconds)" at bounding box center [692, 270] width 619 height 16
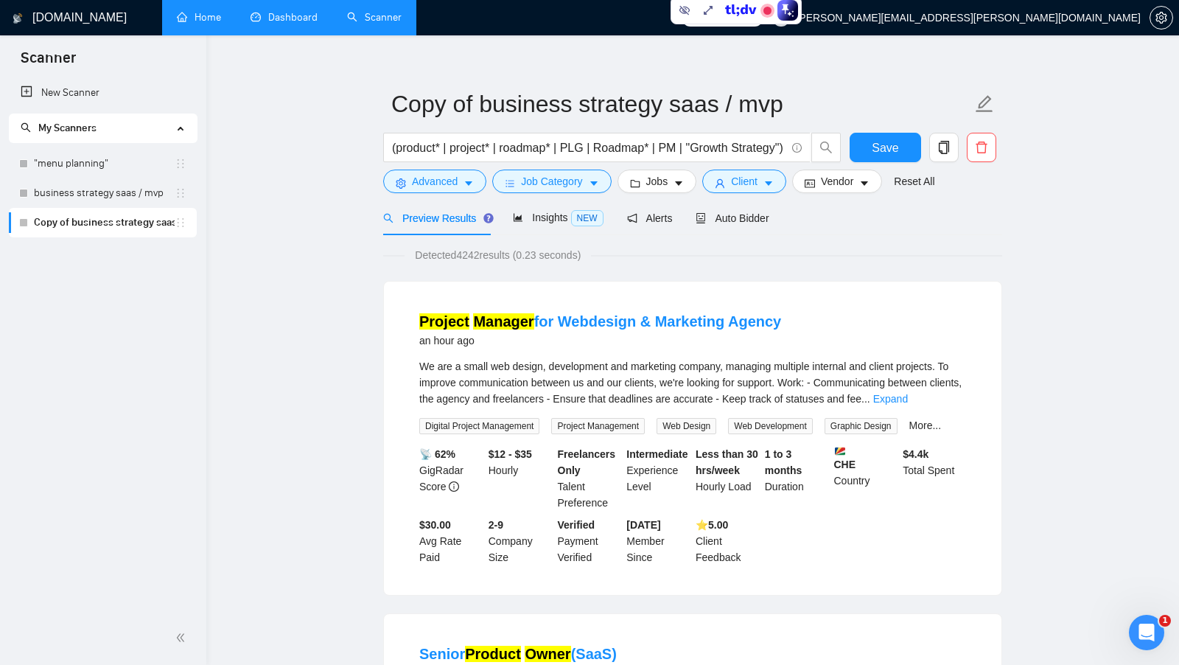
scroll to position [13, 0]
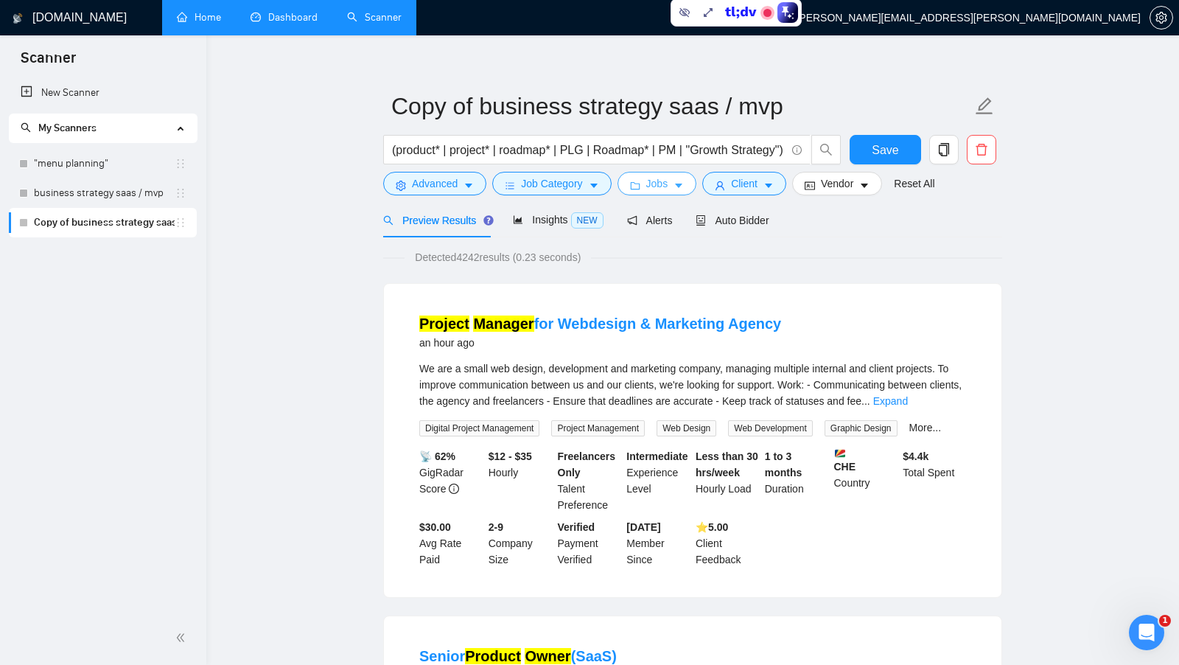
click at [662, 190] on span "Jobs" at bounding box center [657, 183] width 22 height 16
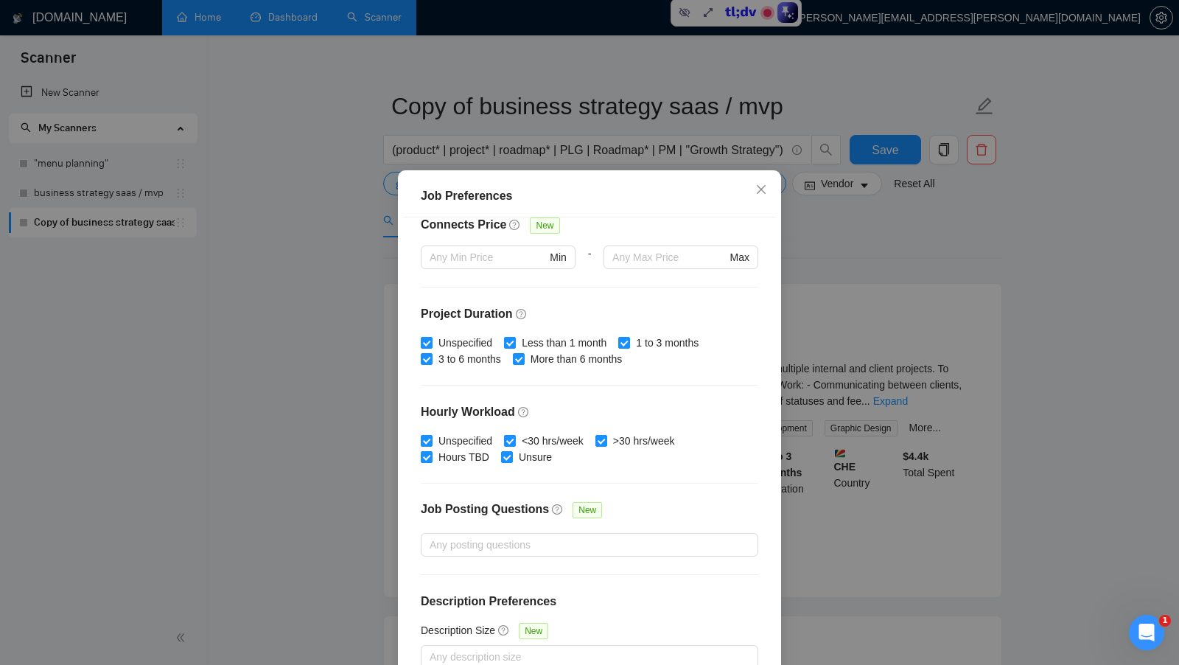
scroll to position [0, 0]
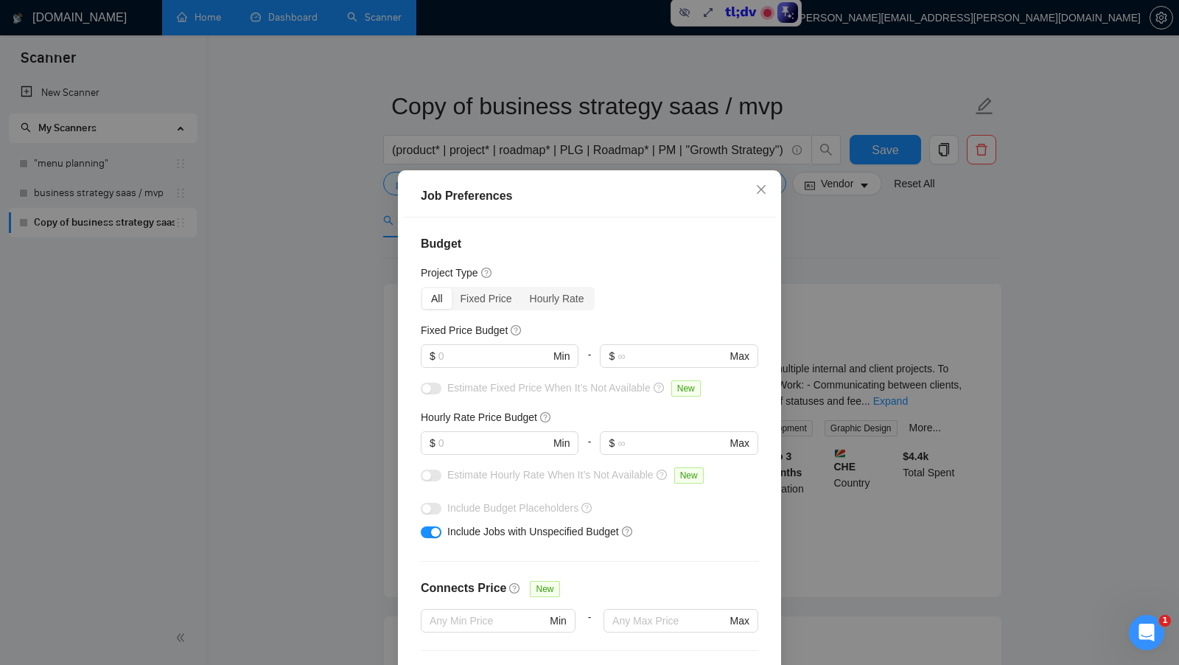
click at [291, 346] on div "Job Preferences Budget Project Type All Fixed Price Hourly Rate Fixed Price Bud…" at bounding box center [589, 332] width 1179 height 665
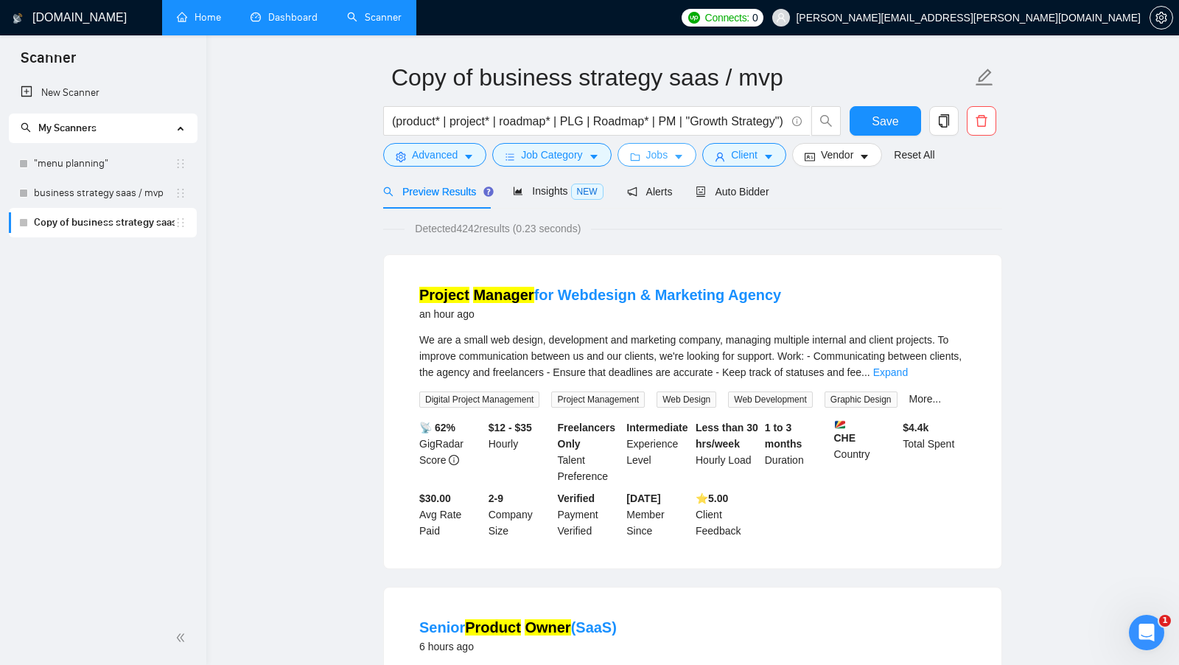
scroll to position [48, 0]
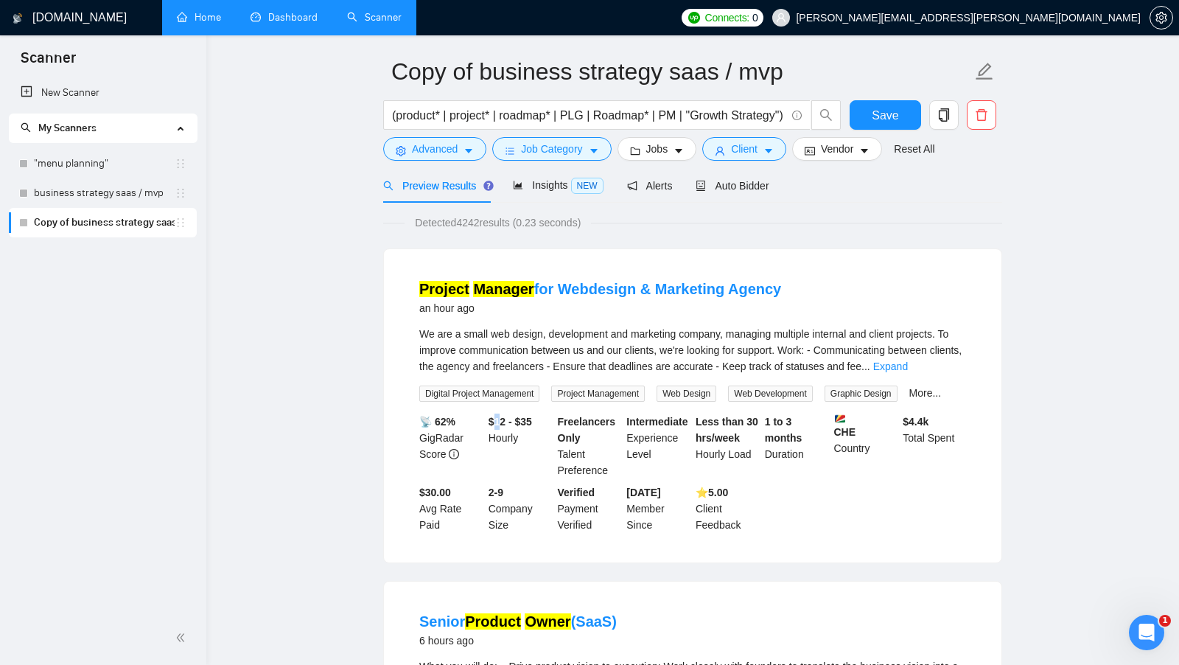
drag, startPoint x: 495, startPoint y: 423, endPoint x: 532, endPoint y: 423, distance: 36.8
click at [531, 423] on b "$12 - $35" at bounding box center [510, 422] width 43 height 12
click at [532, 423] on b "$12 - $35" at bounding box center [510, 422] width 43 height 12
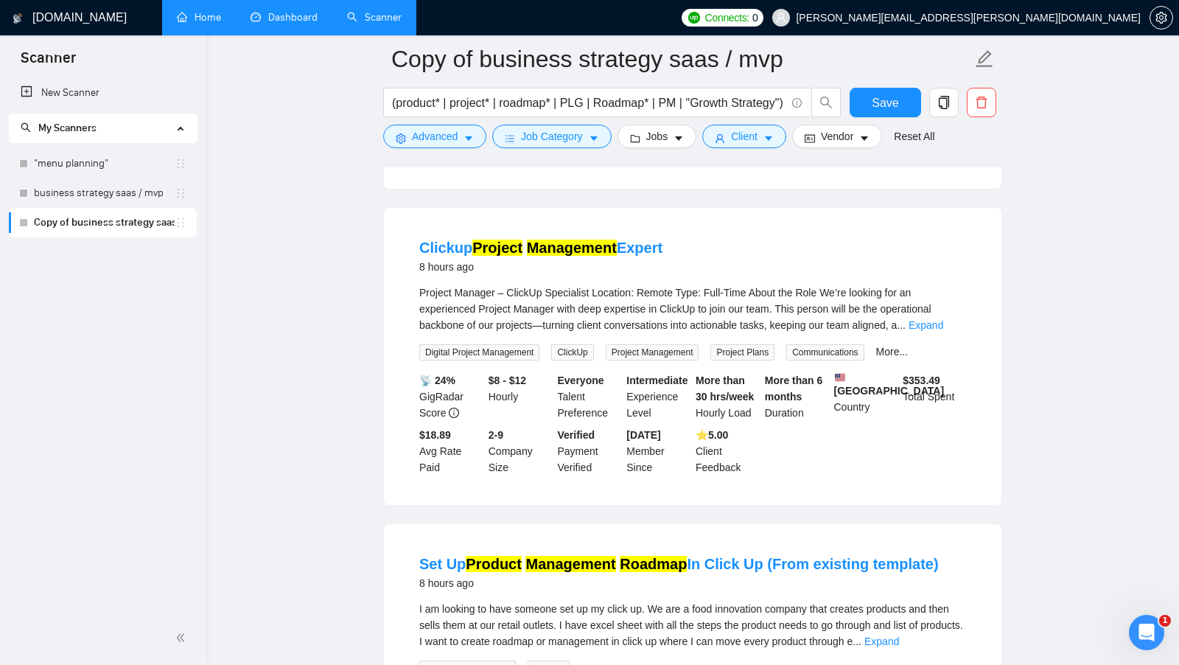
scroll to position [769, 0]
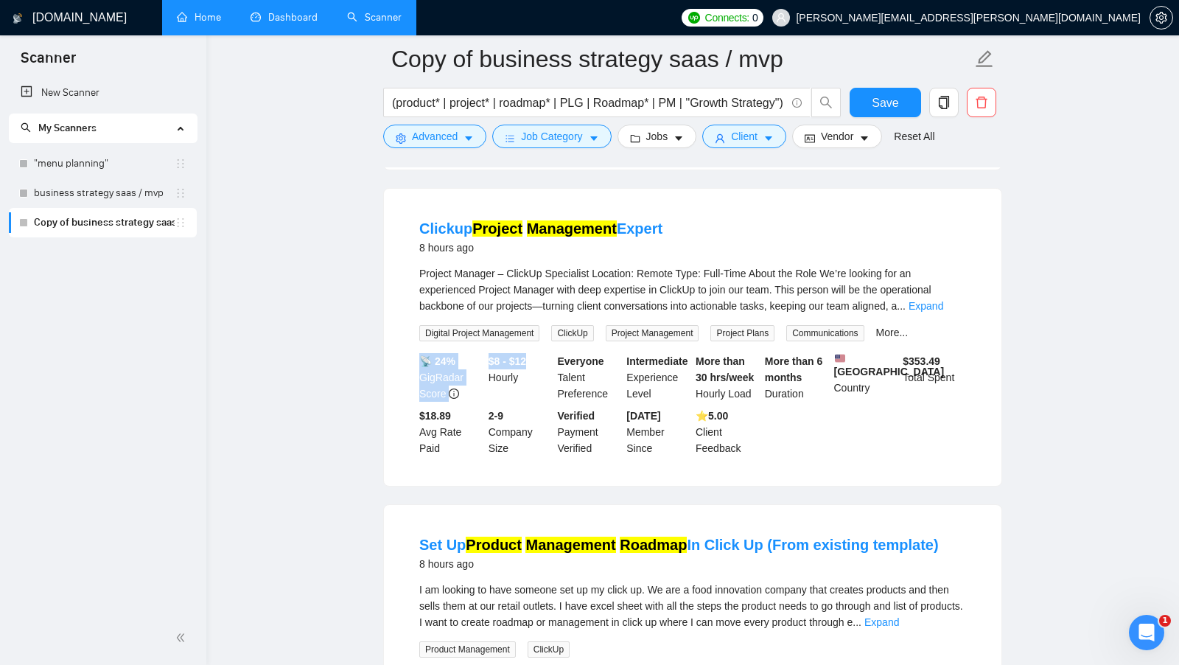
drag, startPoint x: 478, startPoint y: 371, endPoint x: 542, endPoint y: 371, distance: 63.4
click at [542, 371] on div "📡 24% GigRadar Score $8 - $12 Hourly Everyone Talent Preference Intermediate Ex…" at bounding box center [692, 404] width 553 height 103
click at [542, 371] on div "$8 - $12 Hourly" at bounding box center [520, 377] width 69 height 49
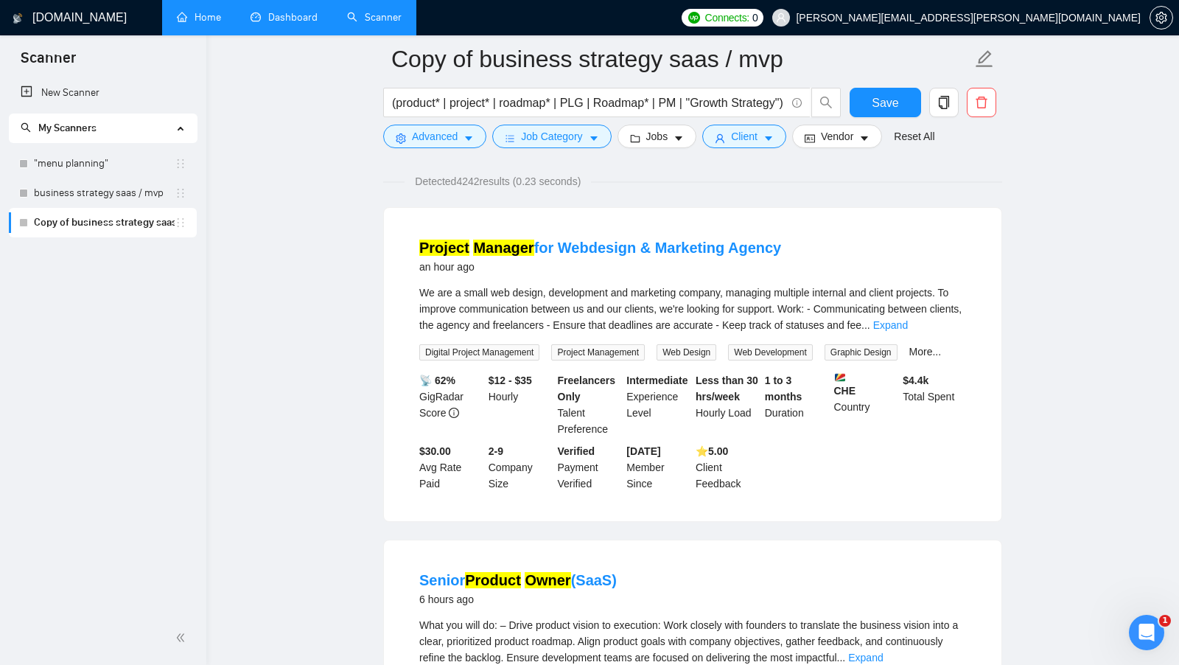
scroll to position [0, 0]
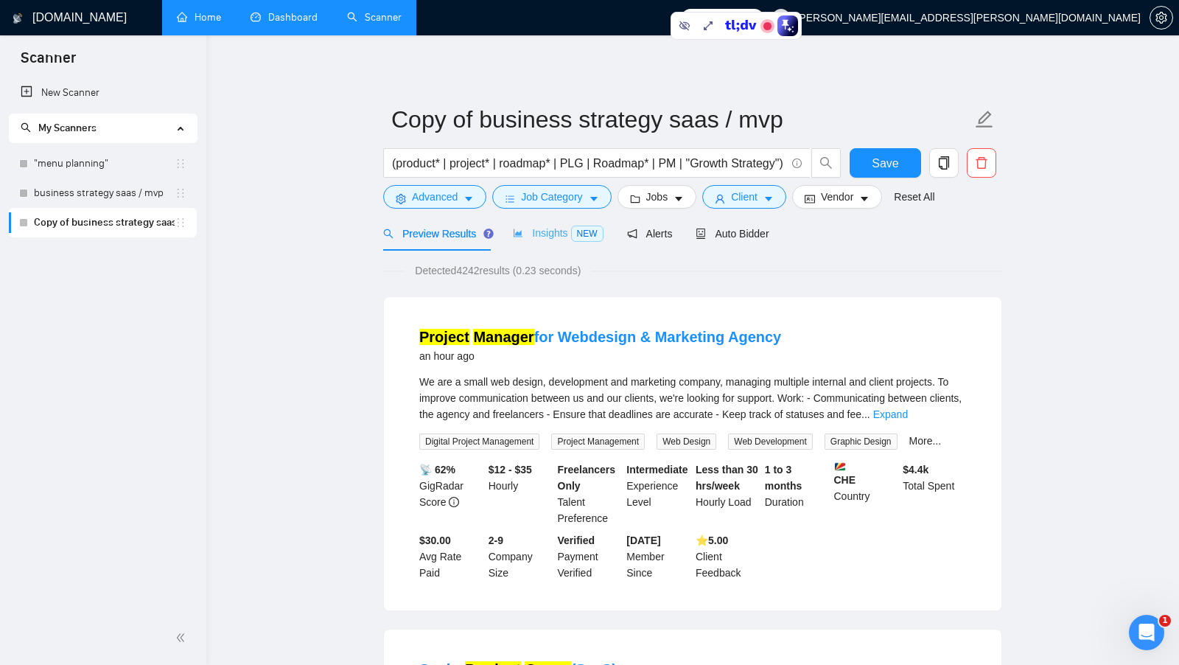
click at [554, 243] on div "Insights NEW" at bounding box center [558, 233] width 90 height 35
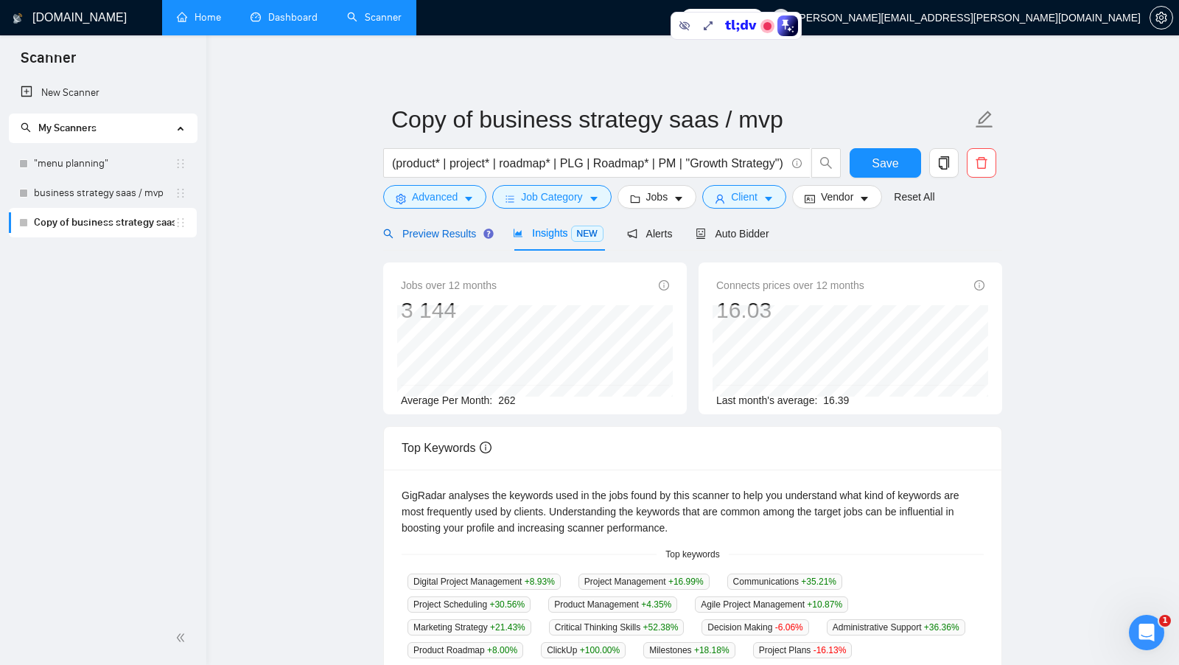
click at [438, 238] on span "Preview Results" at bounding box center [436, 234] width 106 height 12
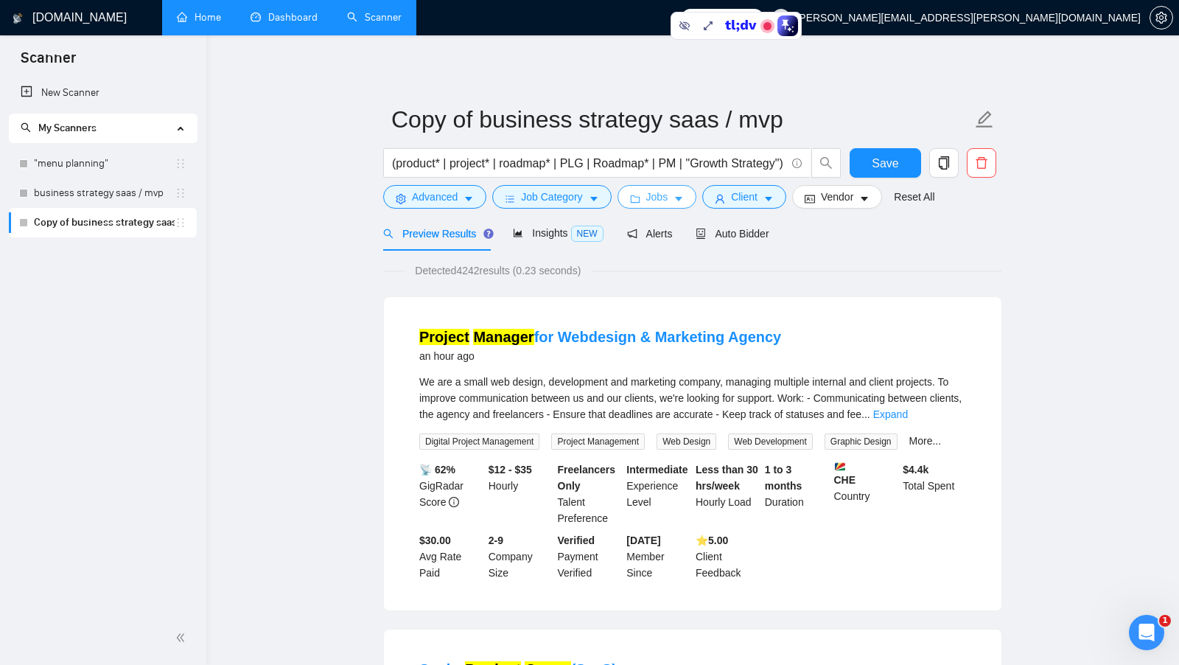
click at [660, 194] on span "Jobs" at bounding box center [657, 197] width 22 height 16
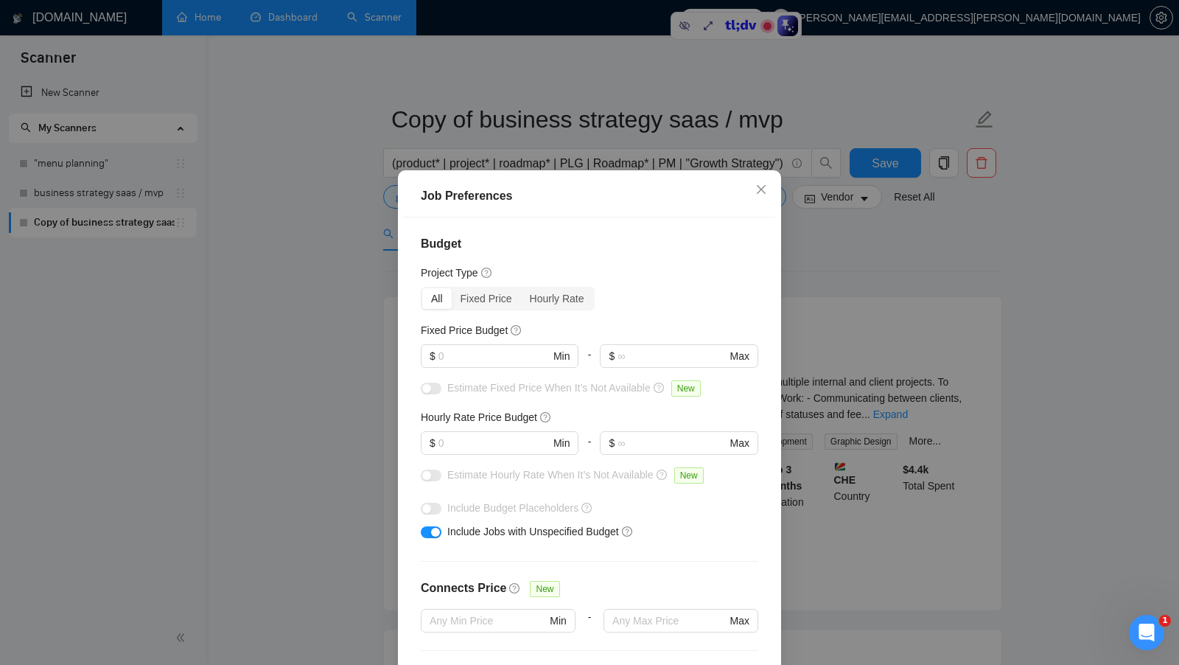
click at [460, 456] on div at bounding box center [500, 461] width 158 height 12
click at [472, 447] on input "text" at bounding box center [493, 443] width 111 height 16
type input "25"
click at [497, 363] on input "text" at bounding box center [493, 356] width 111 height 16
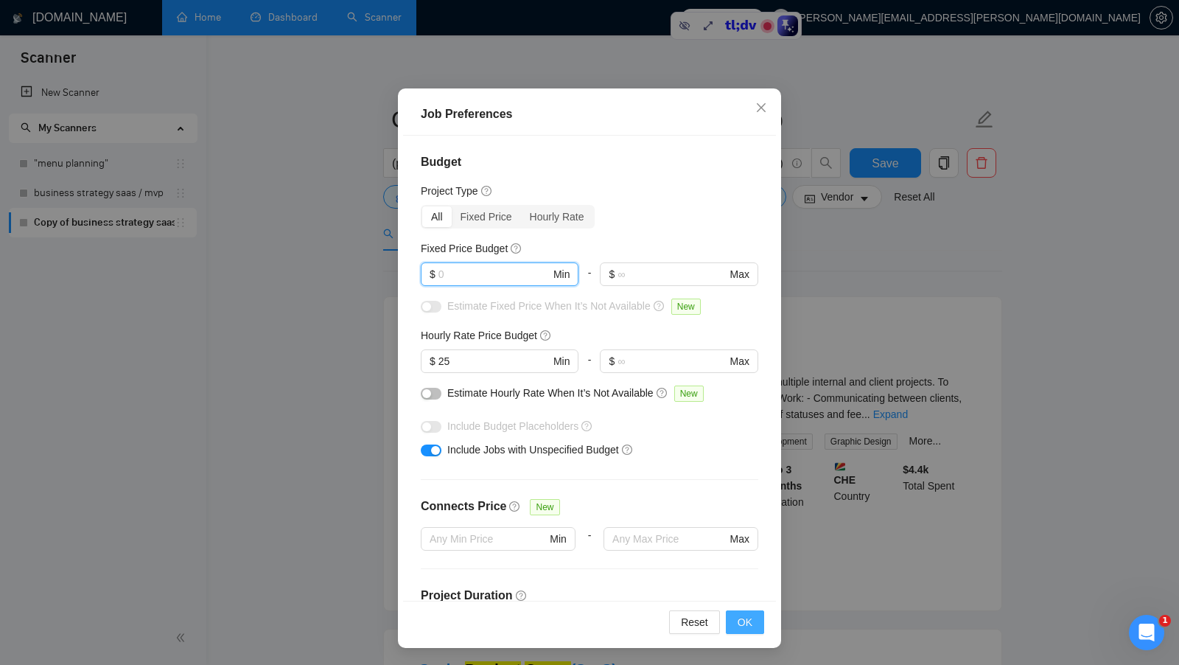
click at [738, 612] on button "OK" at bounding box center [745, 622] width 38 height 24
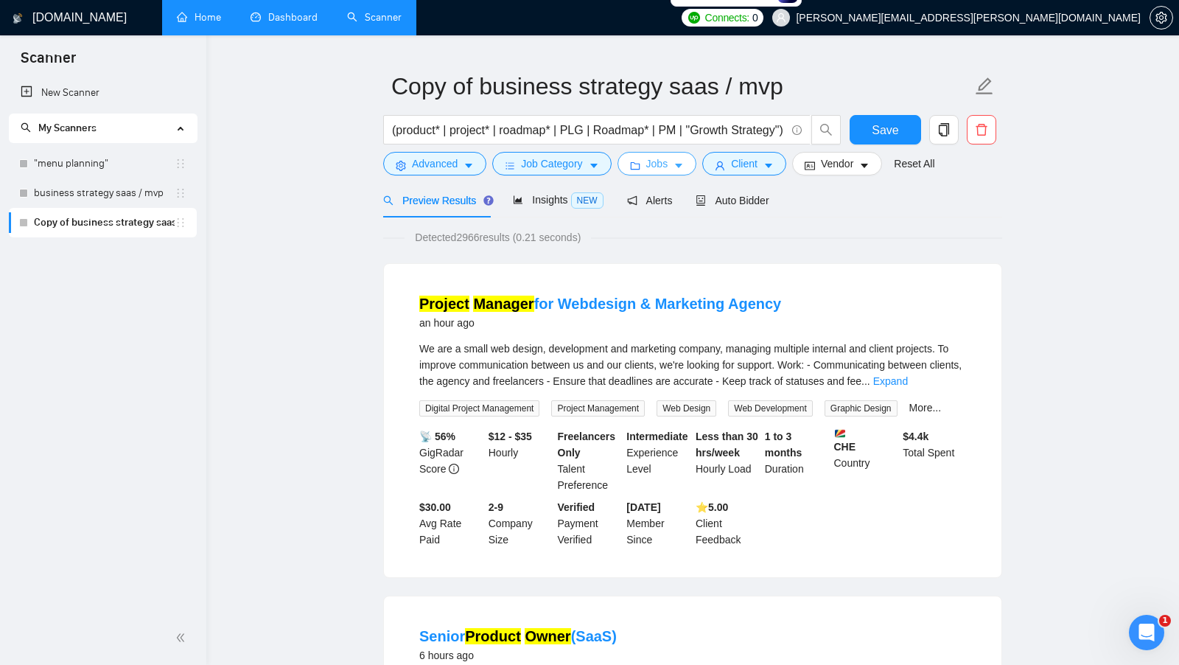
scroll to position [0, 0]
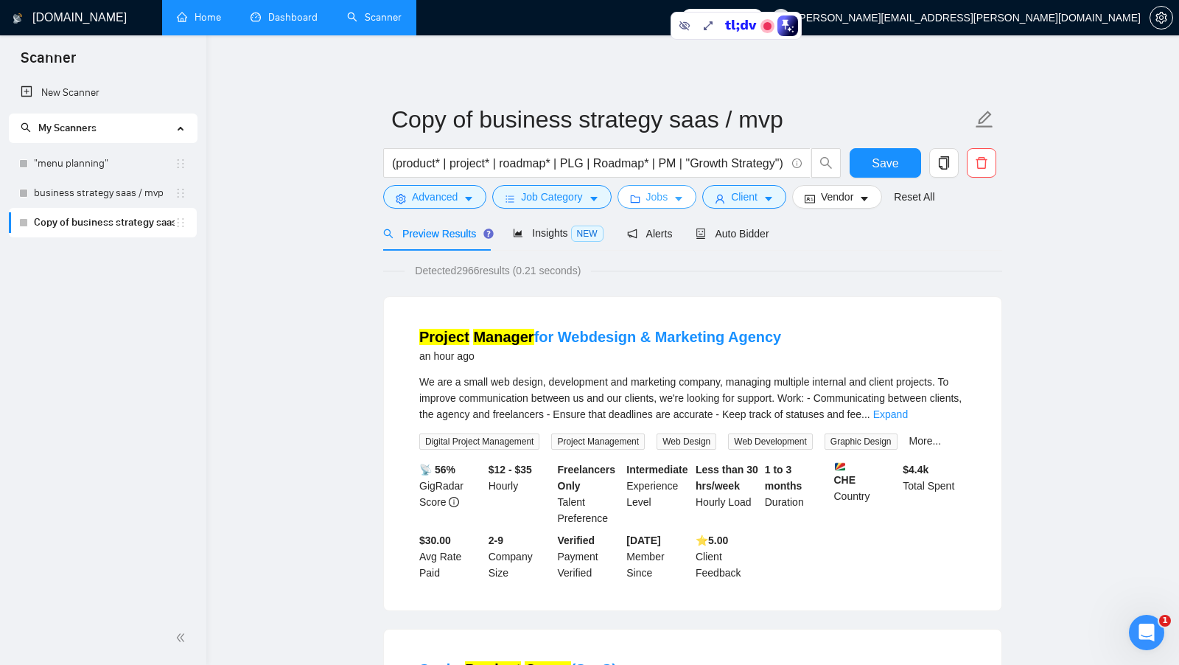
click at [658, 202] on span "Jobs" at bounding box center [657, 197] width 22 height 16
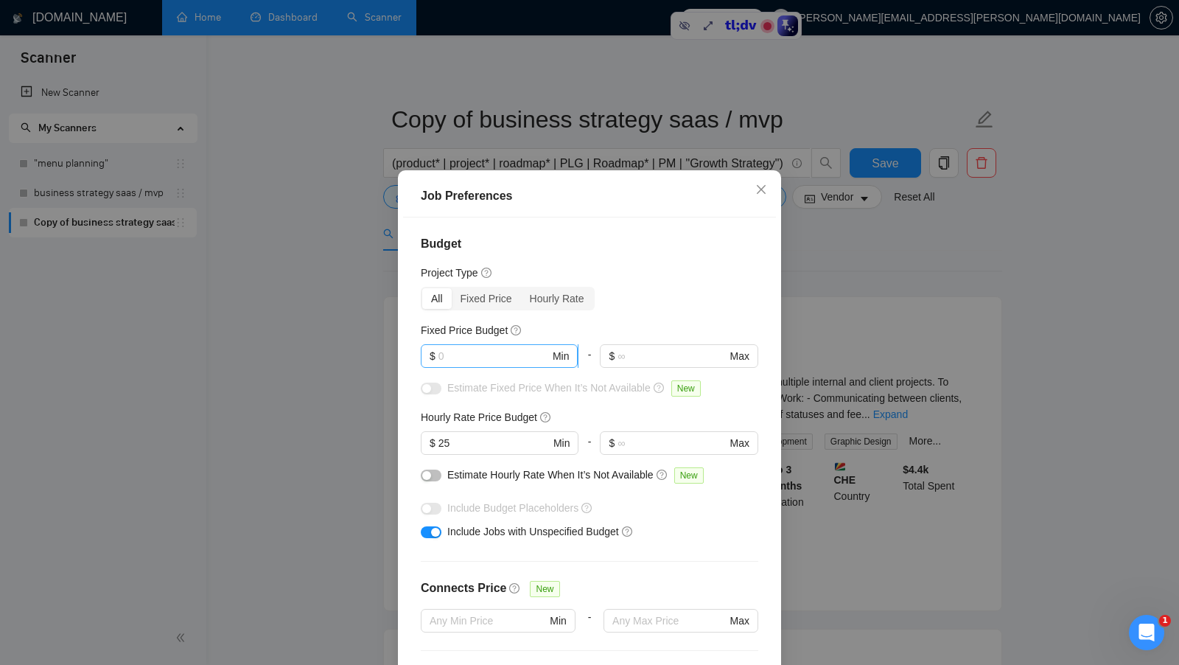
click at [479, 353] on input "text" at bounding box center [493, 356] width 111 height 16
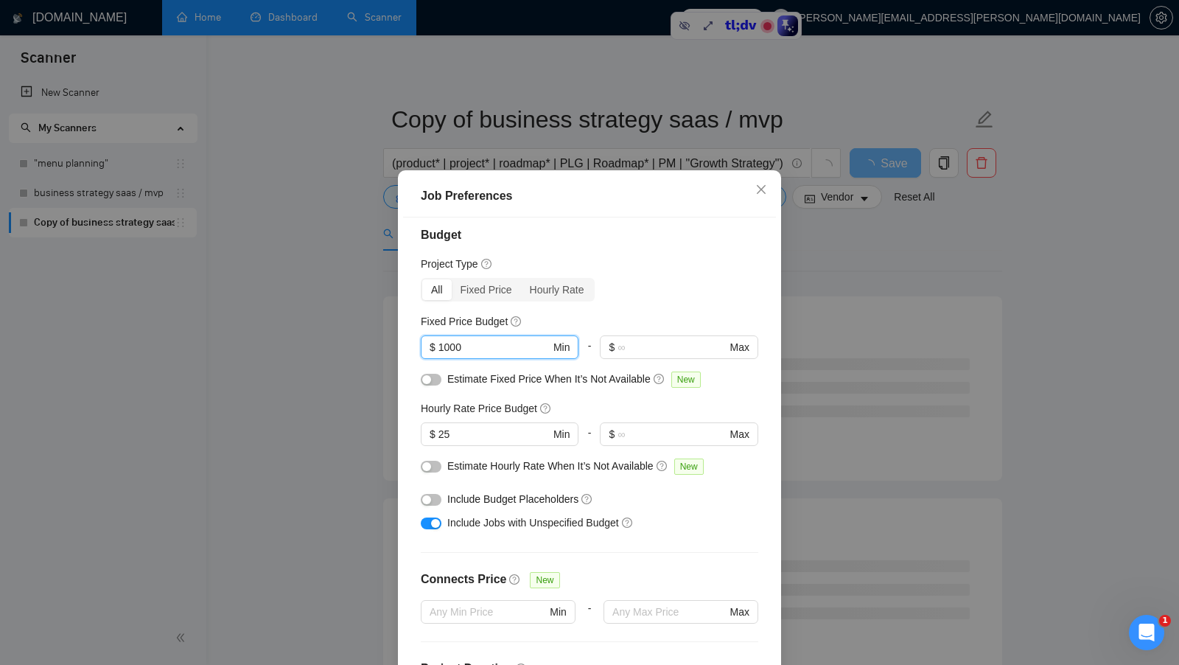
type input "1000"
click at [439, 500] on button "button" at bounding box center [431, 500] width 21 height 12
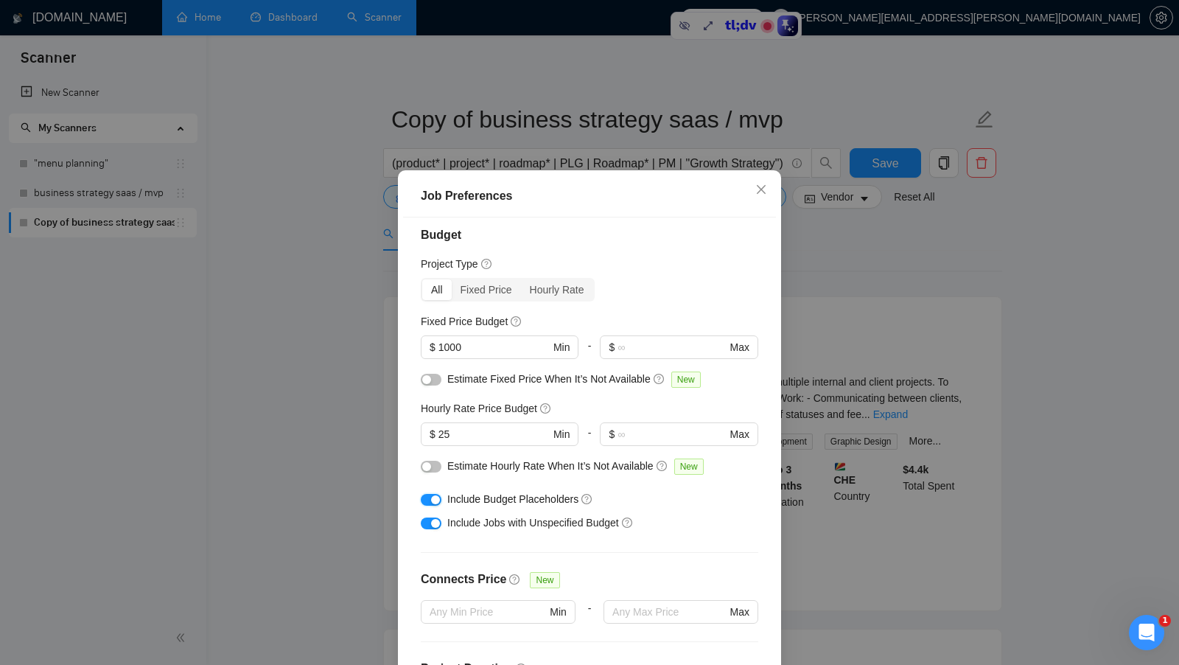
scroll to position [82, 0]
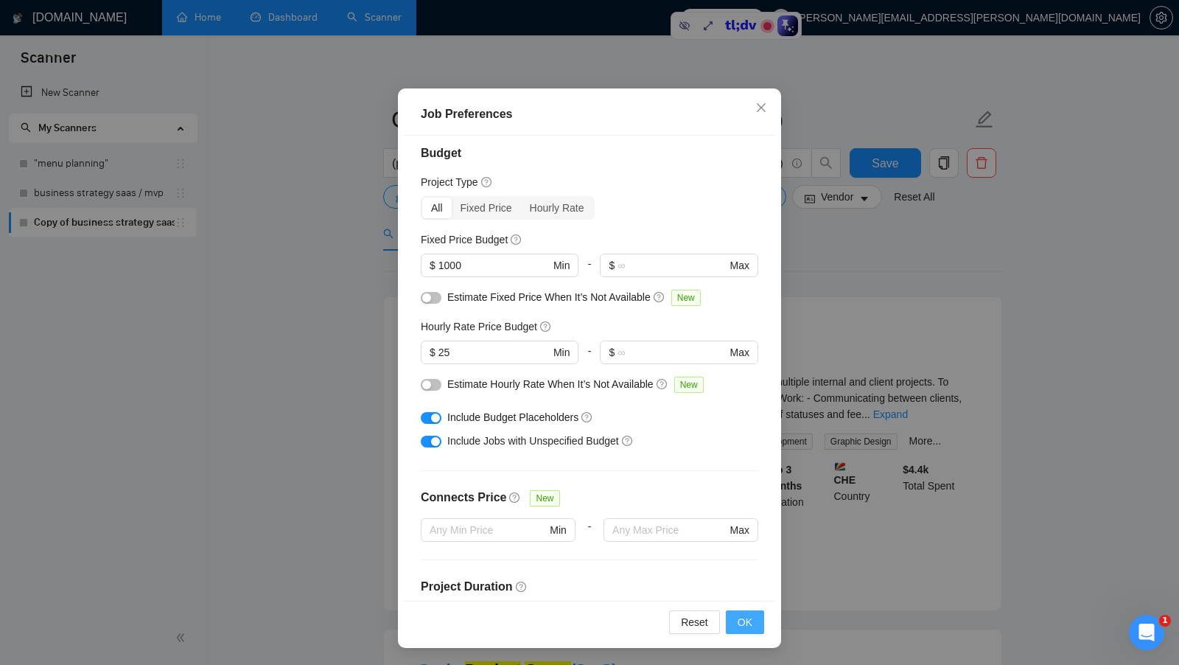
click at [752, 614] on span "OK" at bounding box center [745, 622] width 15 height 16
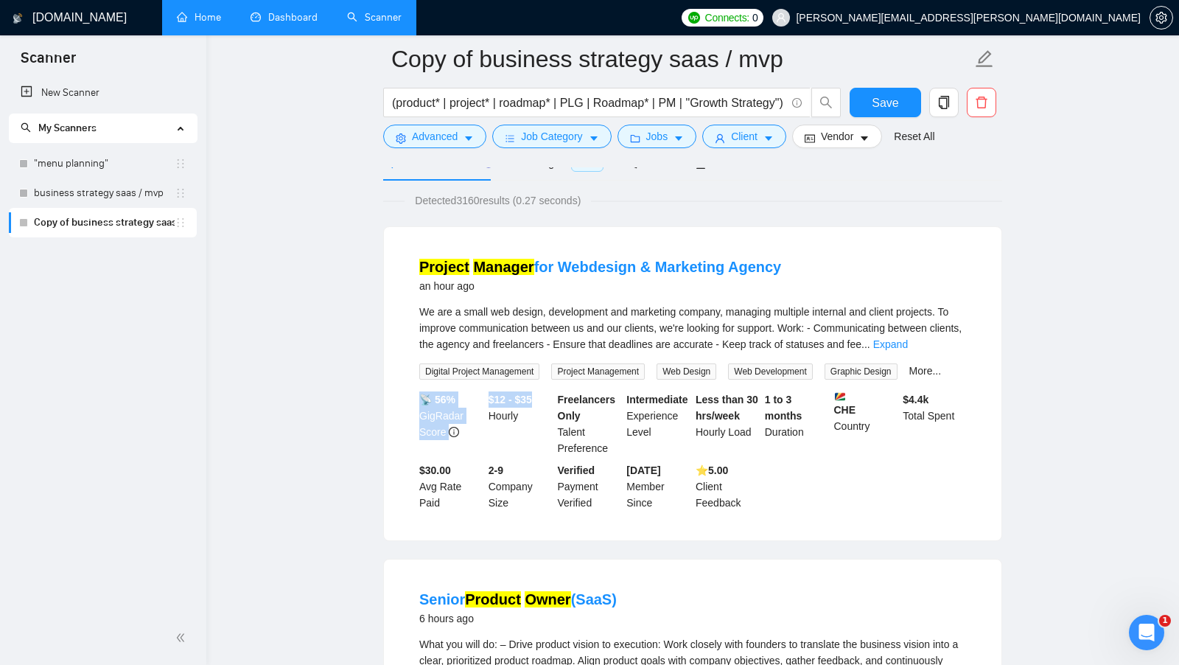
drag, startPoint x: 484, startPoint y: 399, endPoint x: 540, endPoint y: 399, distance: 56.0
click at [540, 399] on div "📡 56% GigRadar Score $12 - $35 Hourly Freelancers Only Talent Preference Interm…" at bounding box center [692, 450] width 553 height 119
click at [540, 400] on div "$12 - $35 Hourly" at bounding box center [520, 423] width 69 height 65
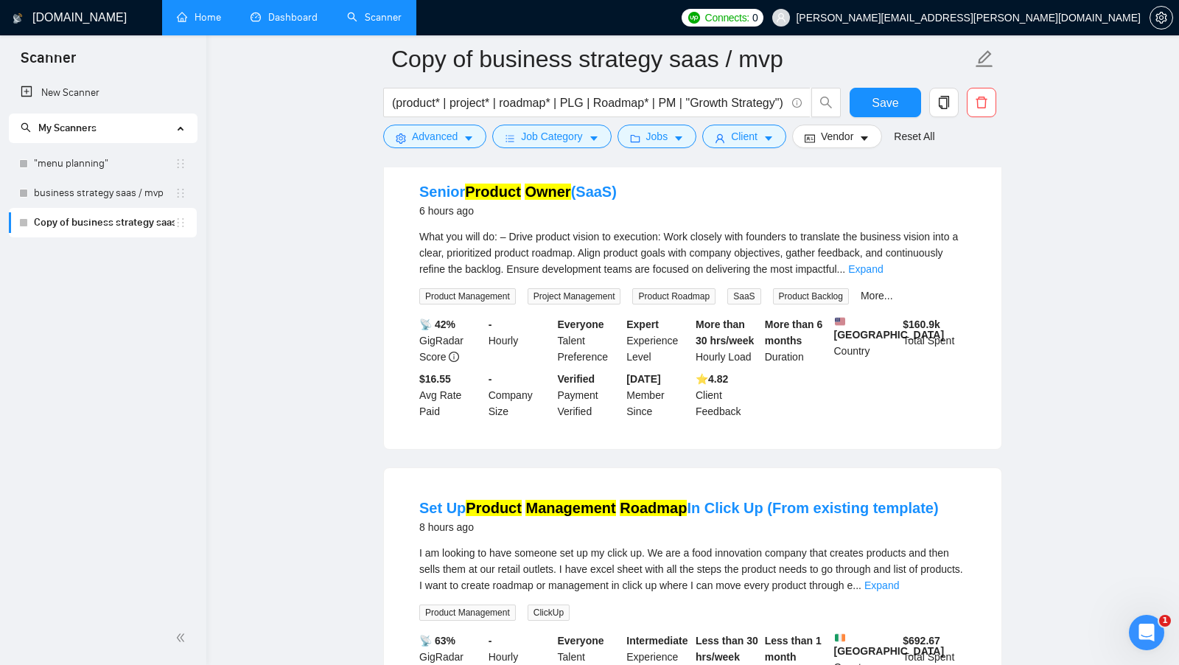
scroll to position [467, 0]
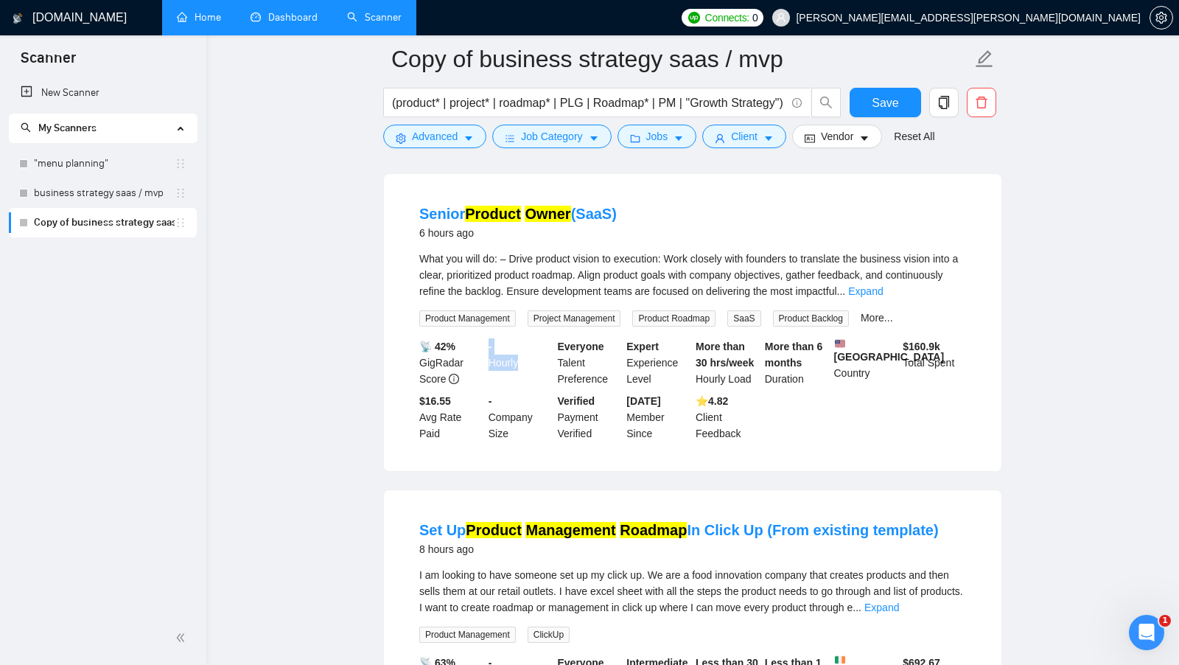
drag, startPoint x: 490, startPoint y: 345, endPoint x: 522, endPoint y: 364, distance: 37.7
click at [522, 364] on div "- Hourly" at bounding box center [520, 362] width 69 height 49
click at [662, 138] on span "Jobs" at bounding box center [657, 136] width 22 height 16
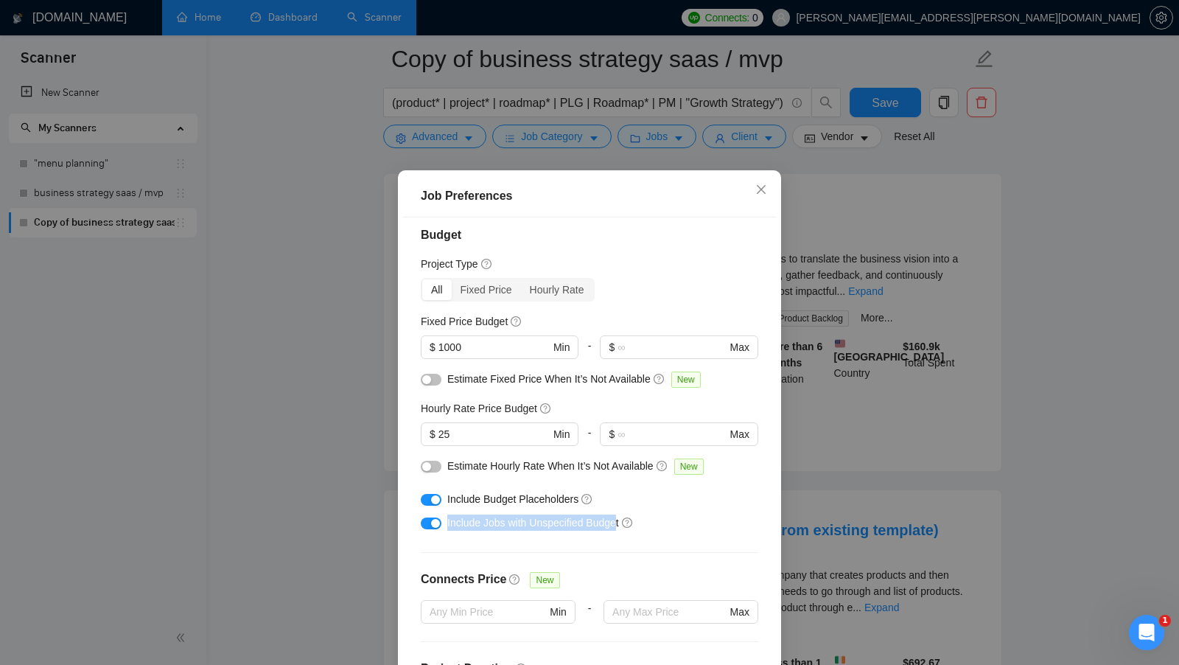
drag, startPoint x: 444, startPoint y: 522, endPoint x: 623, endPoint y: 528, distance: 179.9
click at [623, 528] on div "Include Jobs with Unspecified Budget" at bounding box center [589, 523] width 337 height 24
click at [803, 479] on div "Job Preferences Budget Project Type All Fixed Price Hourly Rate Fixed Price Bud…" at bounding box center [589, 332] width 1179 height 665
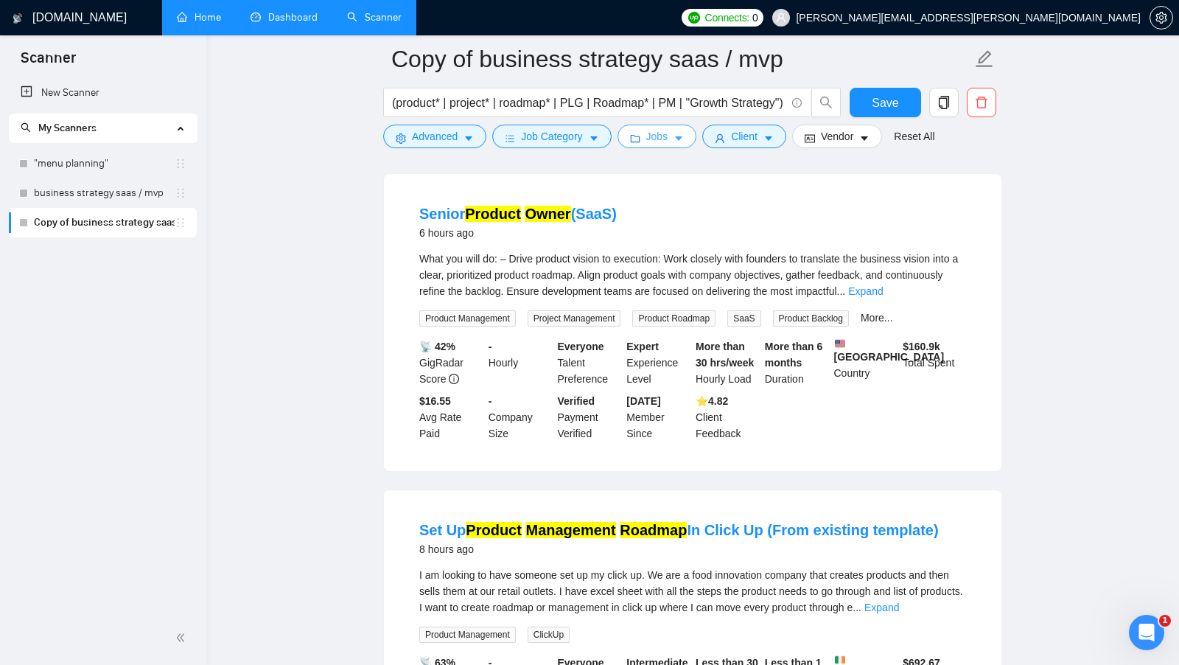
scroll to position [476, 0]
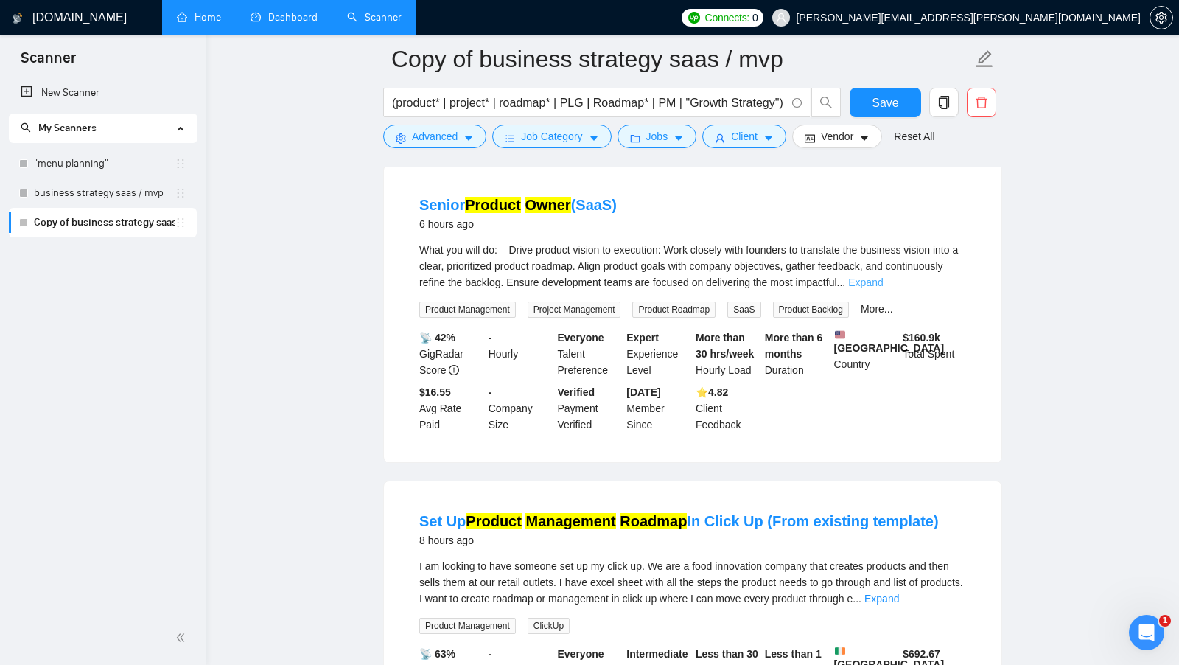
click at [883, 284] on link "Expand" at bounding box center [865, 282] width 35 height 12
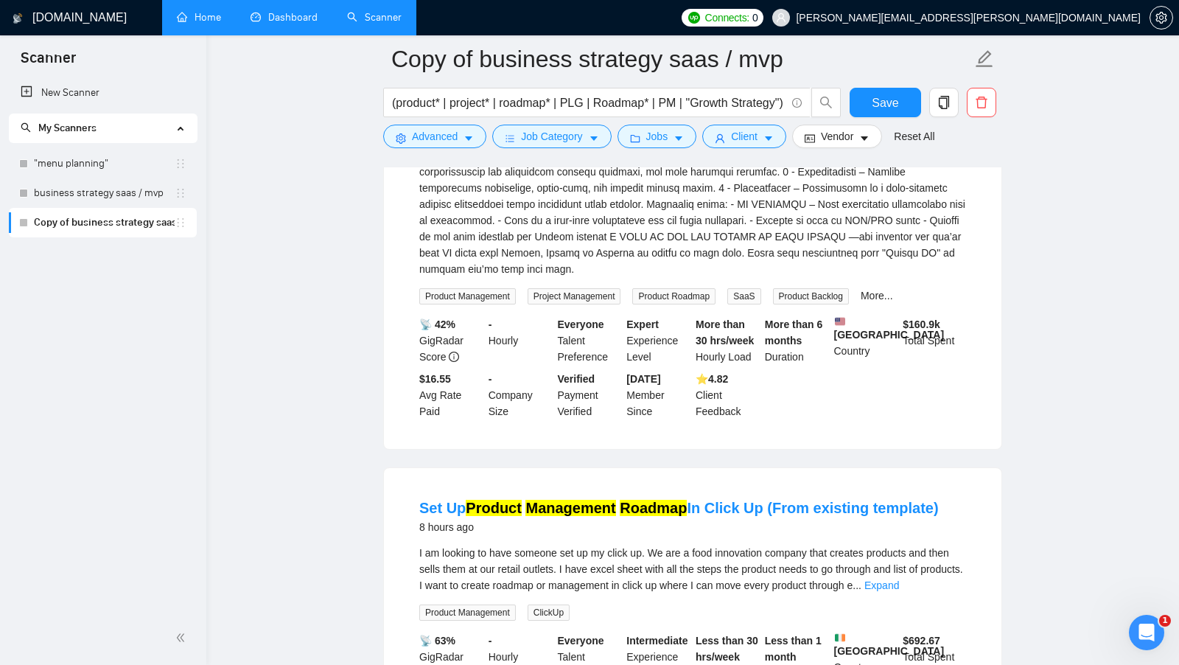
scroll to position [841, 0]
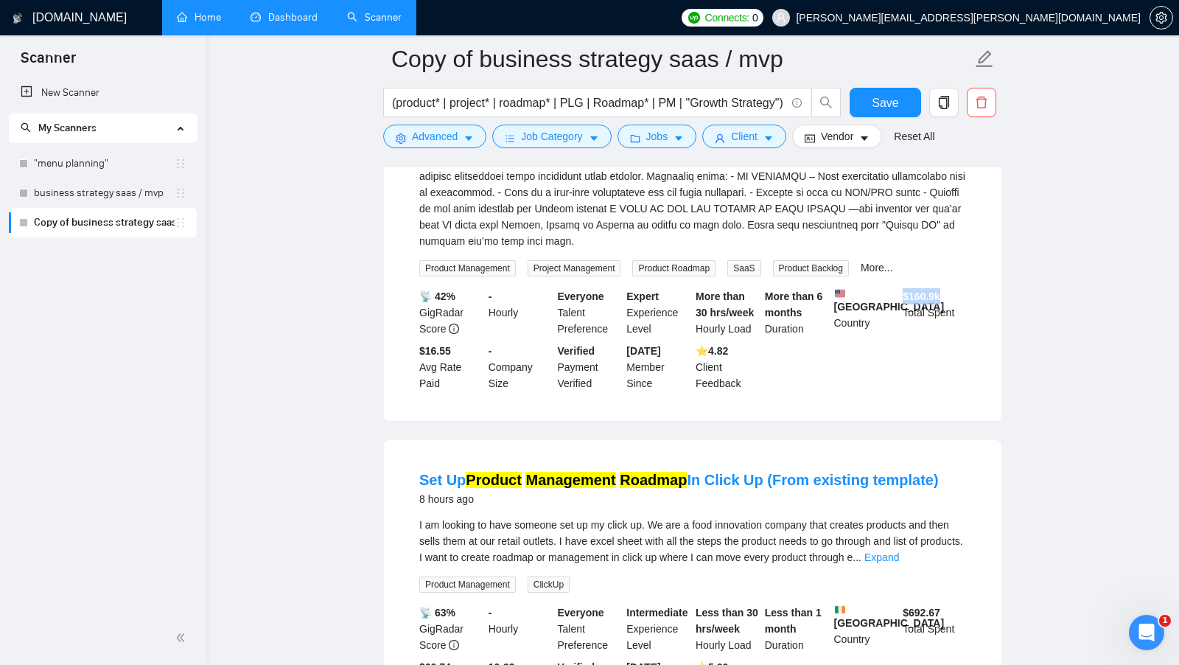
drag, startPoint x: 900, startPoint y: 293, endPoint x: 947, endPoint y: 291, distance: 47.2
click at [947, 291] on div "$ 160.9k Total Spent" at bounding box center [934, 312] width 69 height 49
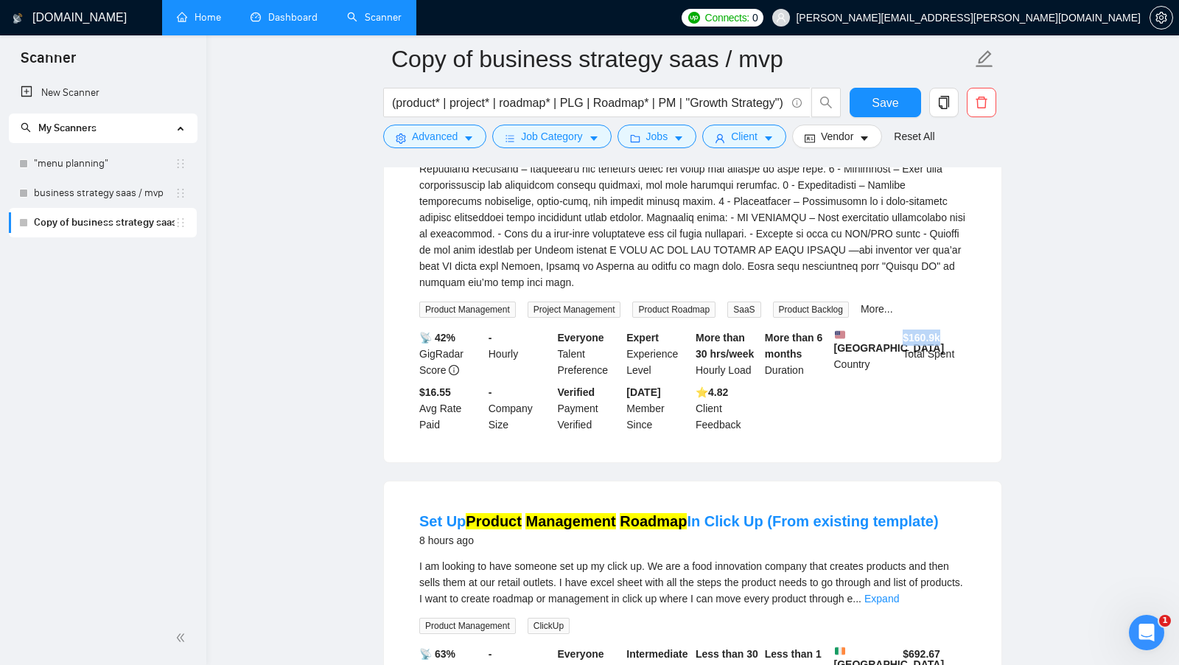
scroll to position [803, 0]
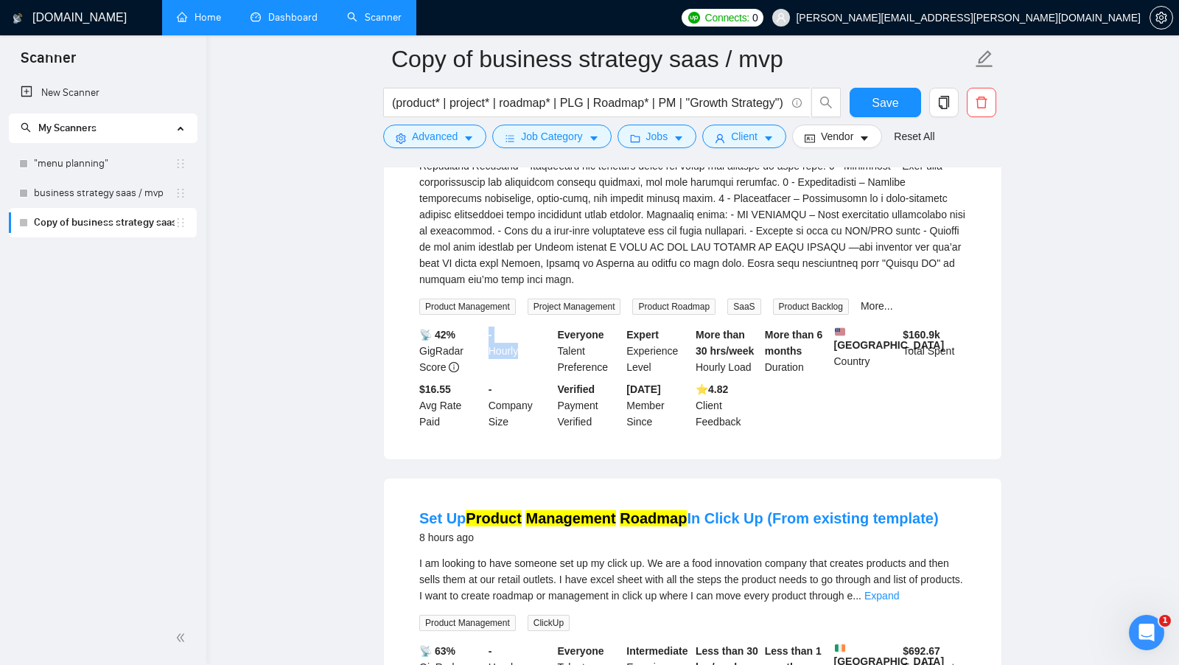
drag, startPoint x: 486, startPoint y: 337, endPoint x: 532, endPoint y: 355, distance: 49.7
click at [532, 355] on div "- Hourly" at bounding box center [520, 350] width 69 height 49
drag, startPoint x: 419, startPoint y: 335, endPoint x: 447, endPoint y: 367, distance: 42.8
click at [447, 367] on div "📡 42% GigRadar Score" at bounding box center [450, 350] width 69 height 49
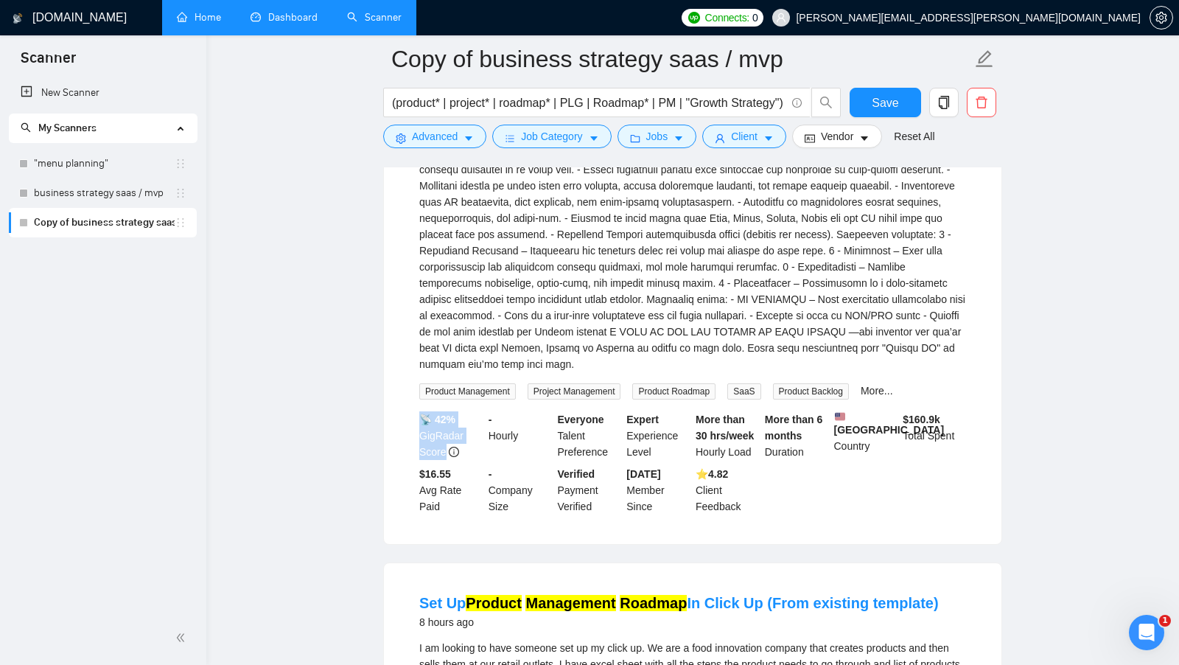
scroll to position [706, 0]
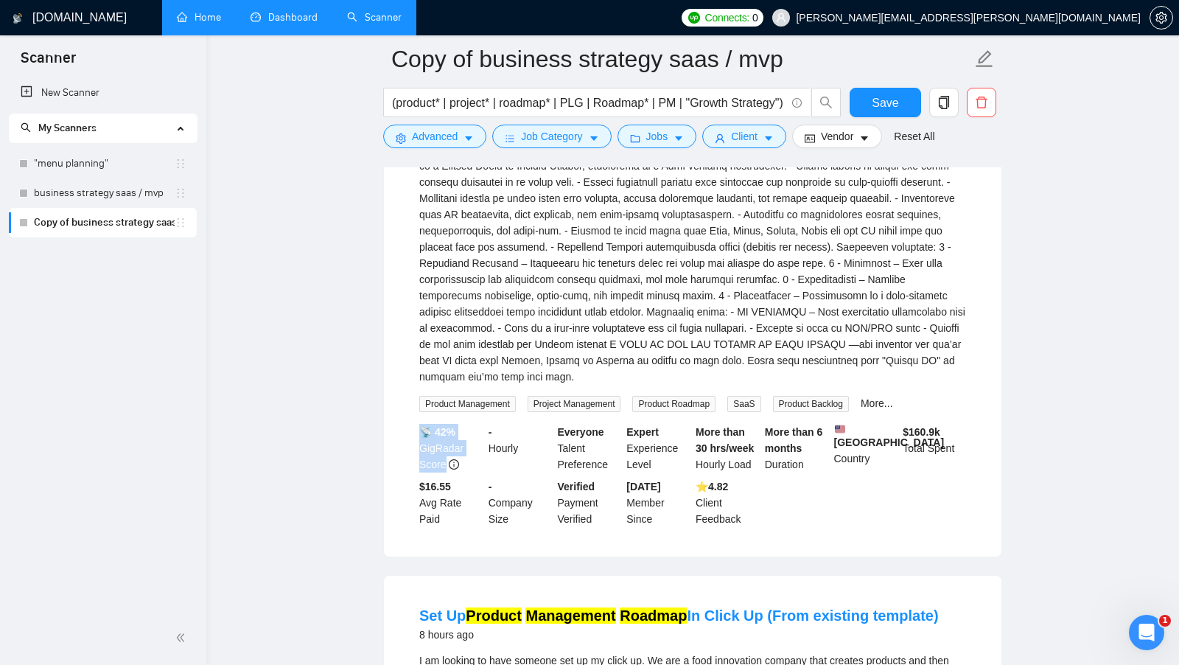
click at [585, 328] on div at bounding box center [692, 198] width 547 height 373
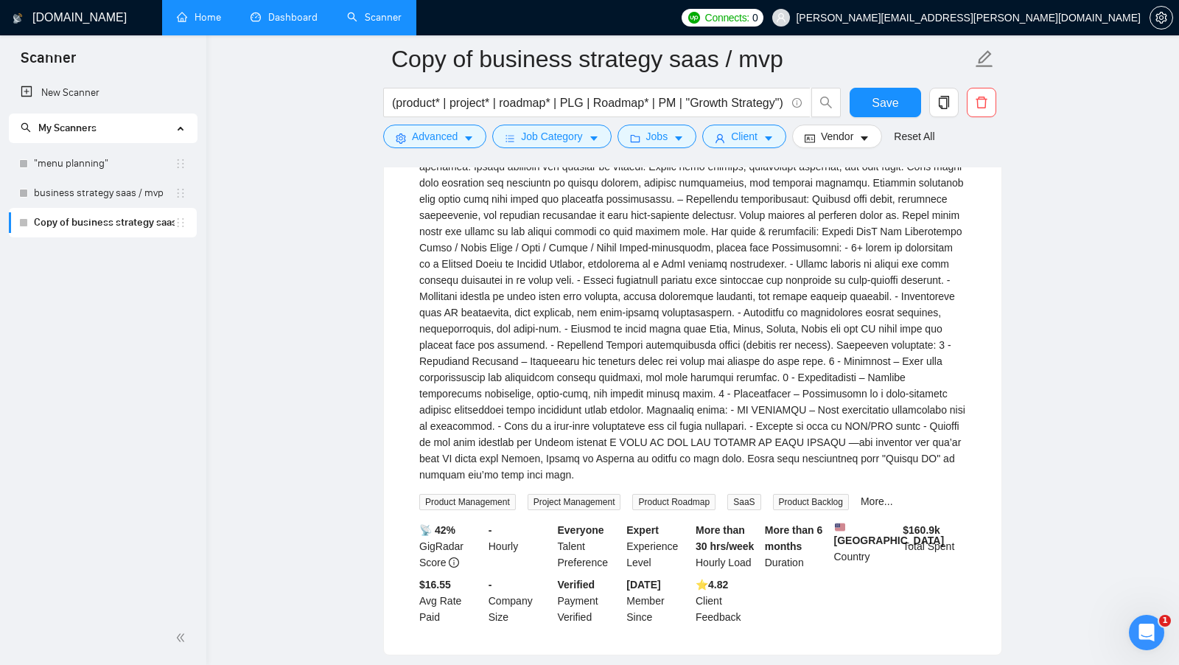
scroll to position [710, 0]
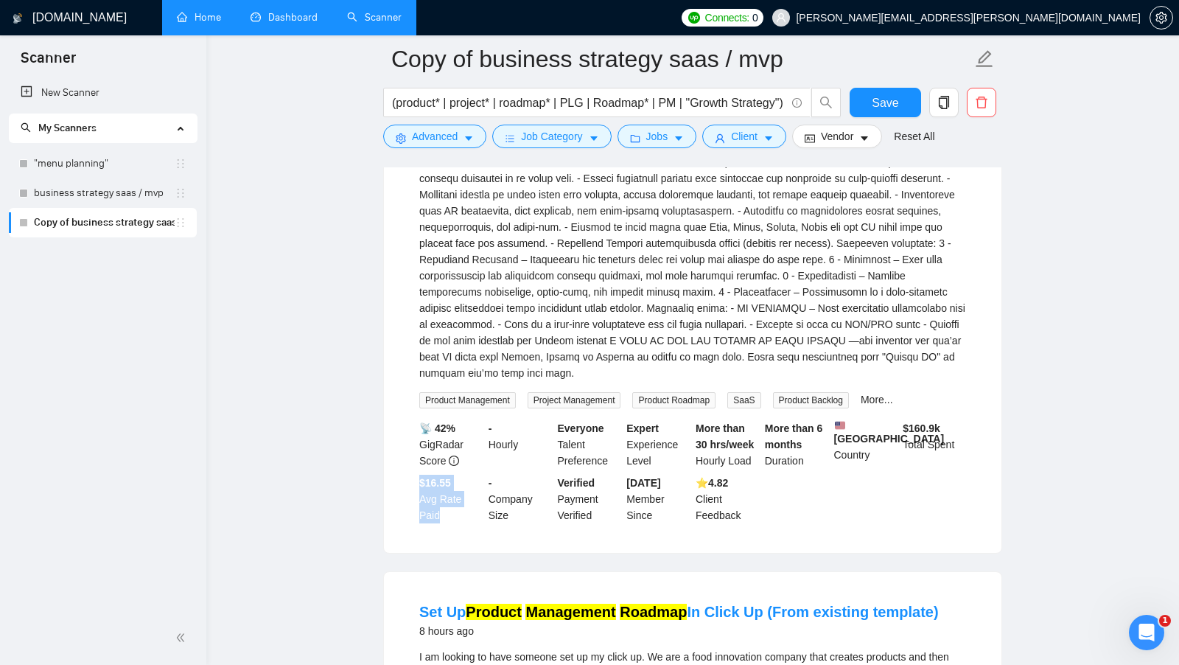
drag, startPoint x: 421, startPoint y: 491, endPoint x: 445, endPoint y: 519, distance: 37.6
click at [445, 519] on div "$16.55 Avg Rate Paid" at bounding box center [450, 499] width 69 height 49
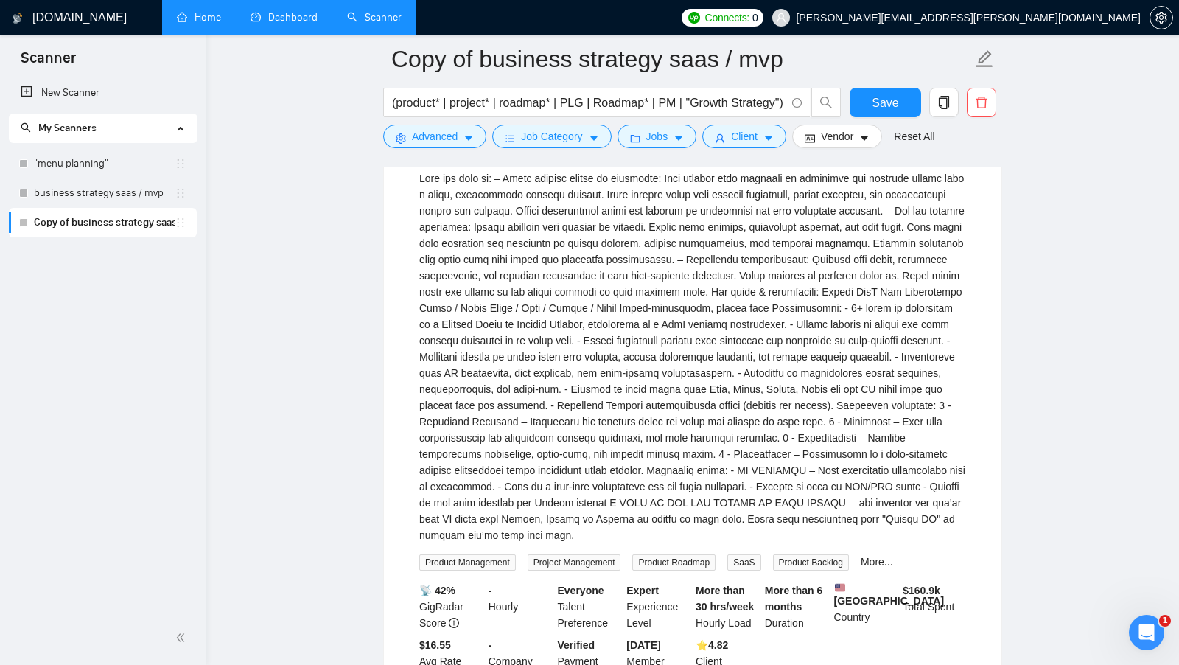
scroll to position [274, 0]
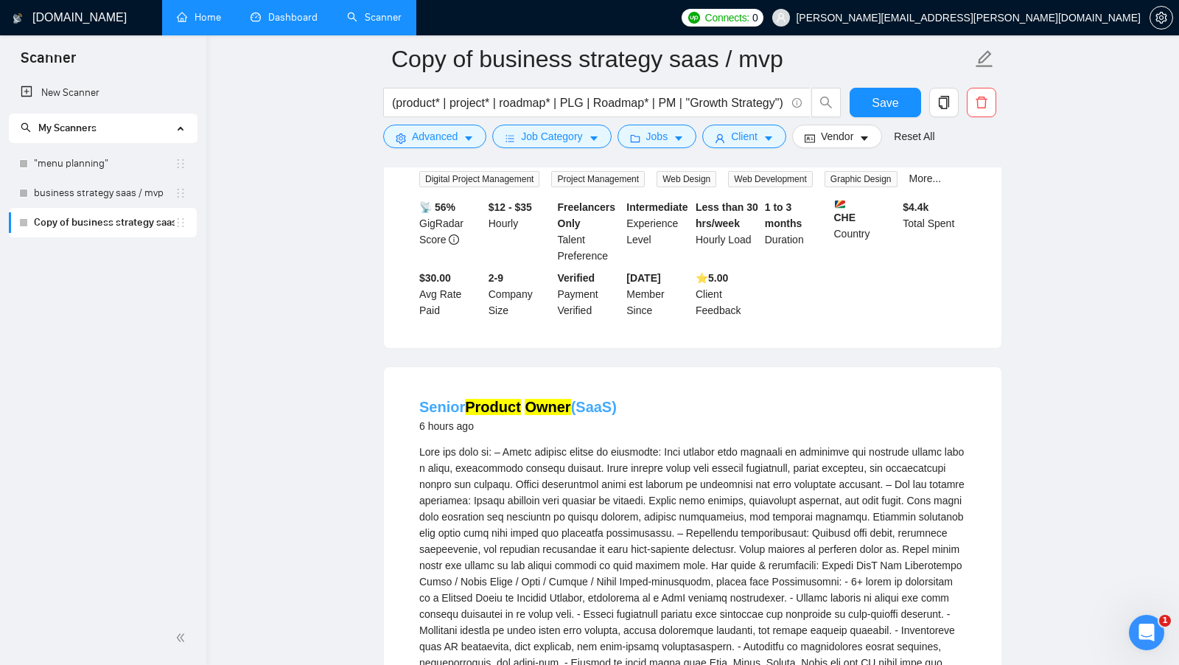
click at [545, 411] on mark "Owner" at bounding box center [548, 407] width 46 height 16
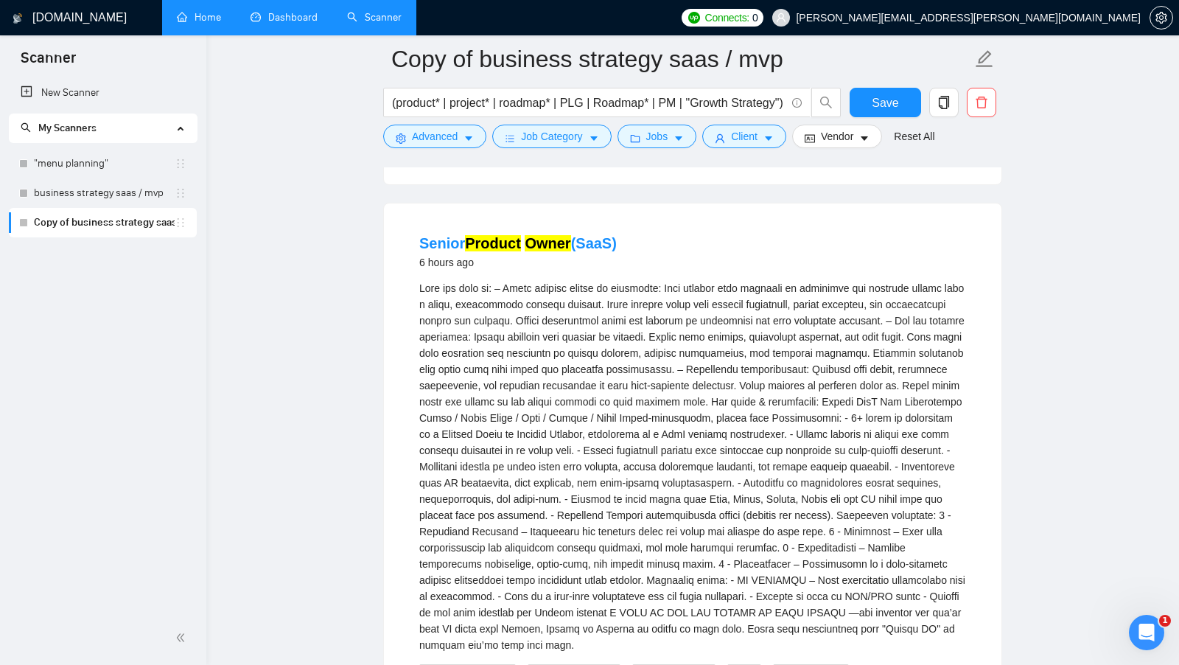
scroll to position [875, 0]
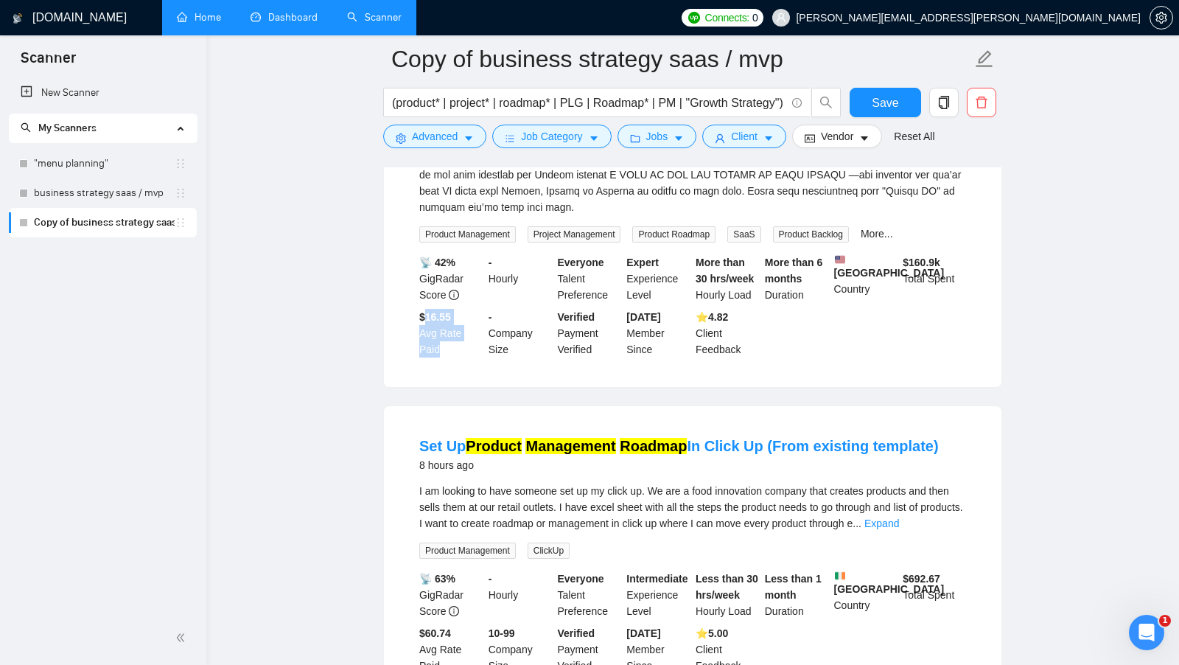
drag, startPoint x: 422, startPoint y: 323, endPoint x: 450, endPoint y: 357, distance: 43.4
click at [450, 357] on div "$16.55 Avg Rate Paid" at bounding box center [450, 333] width 69 height 49
click at [767, 130] on button "Client" at bounding box center [744, 137] width 84 height 24
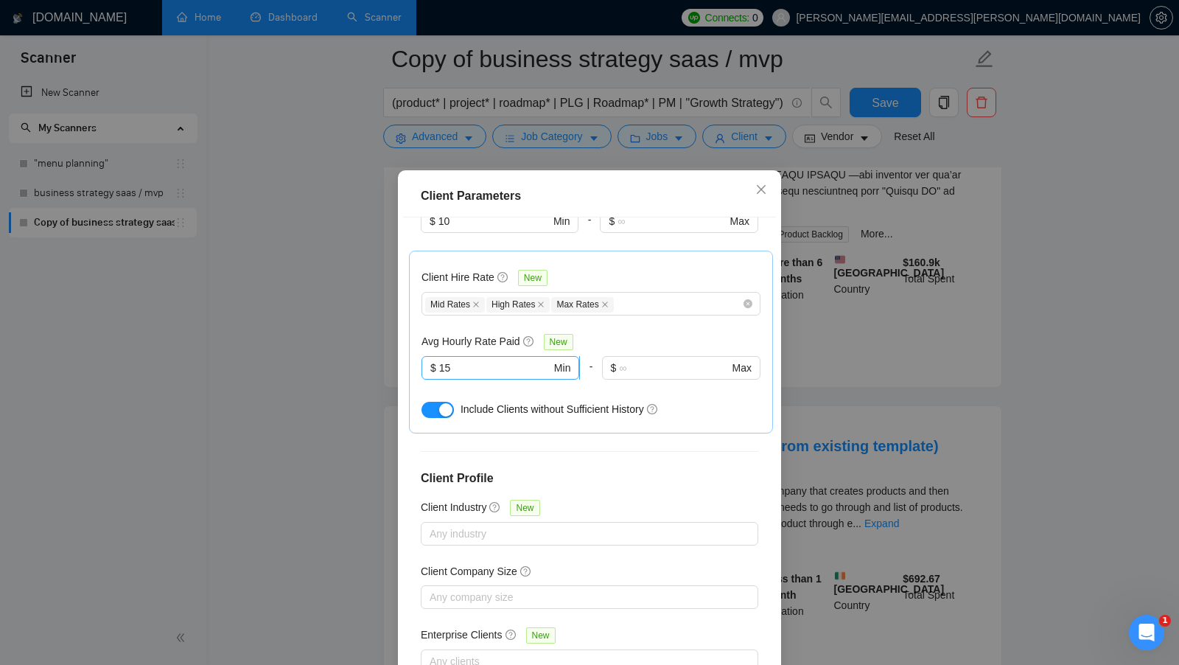
click at [490, 360] on input "15" at bounding box center [495, 368] width 112 height 16
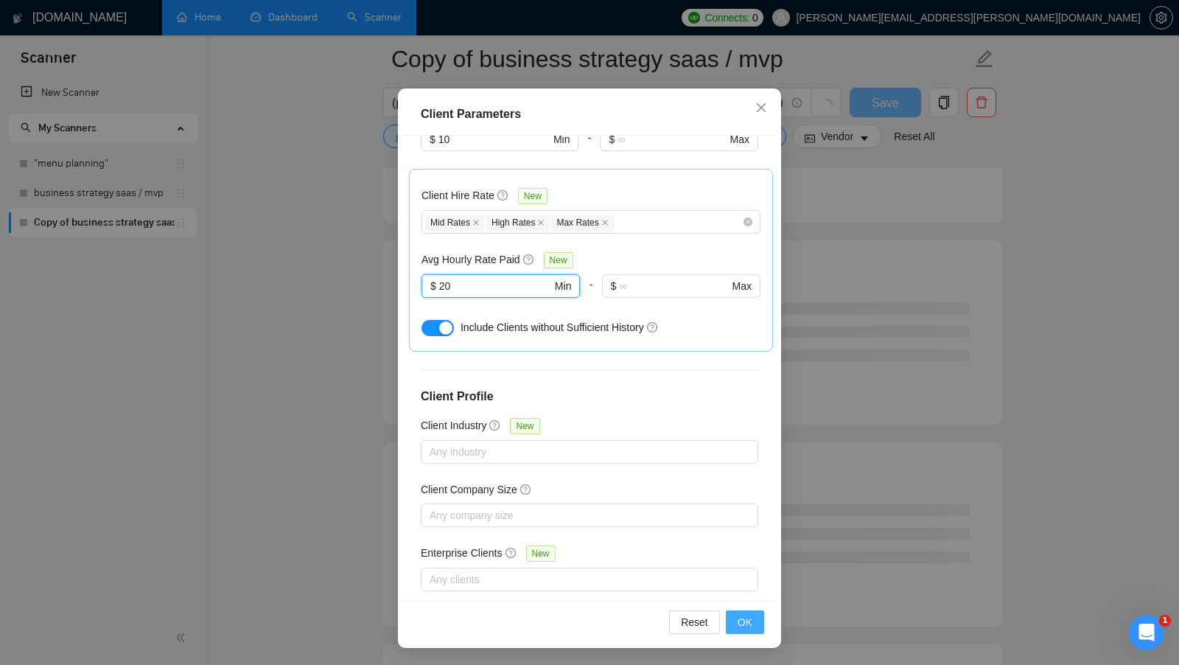
type input "20"
click at [760, 620] on button "OK" at bounding box center [745, 622] width 38 height 24
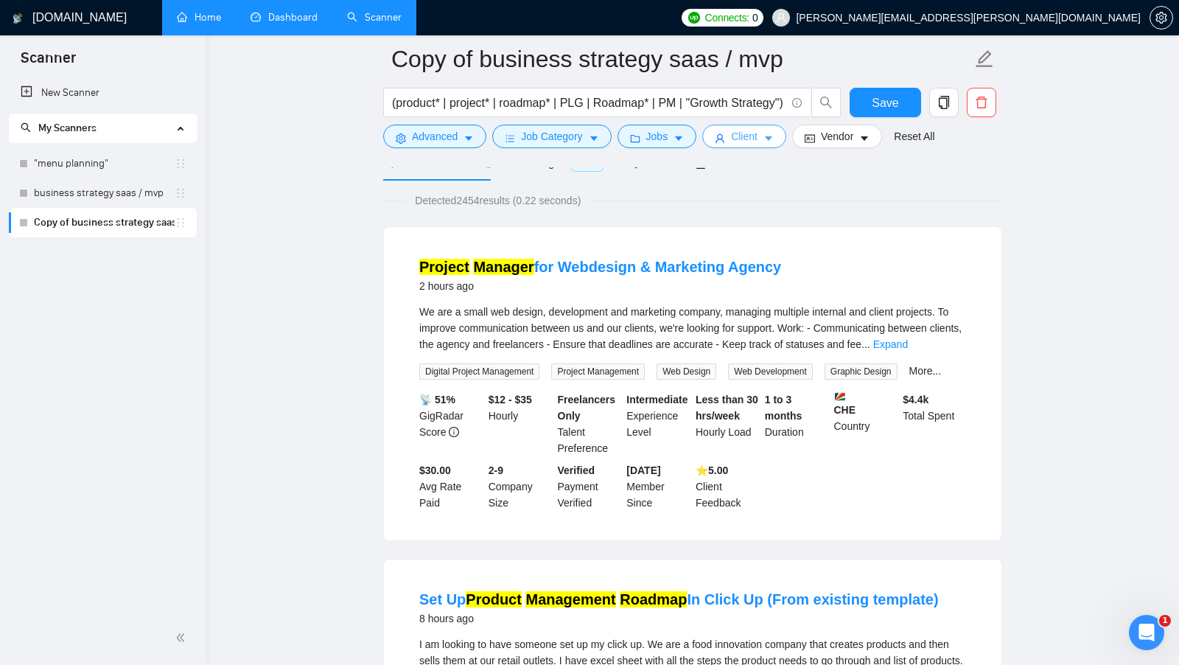
scroll to position [147, 0]
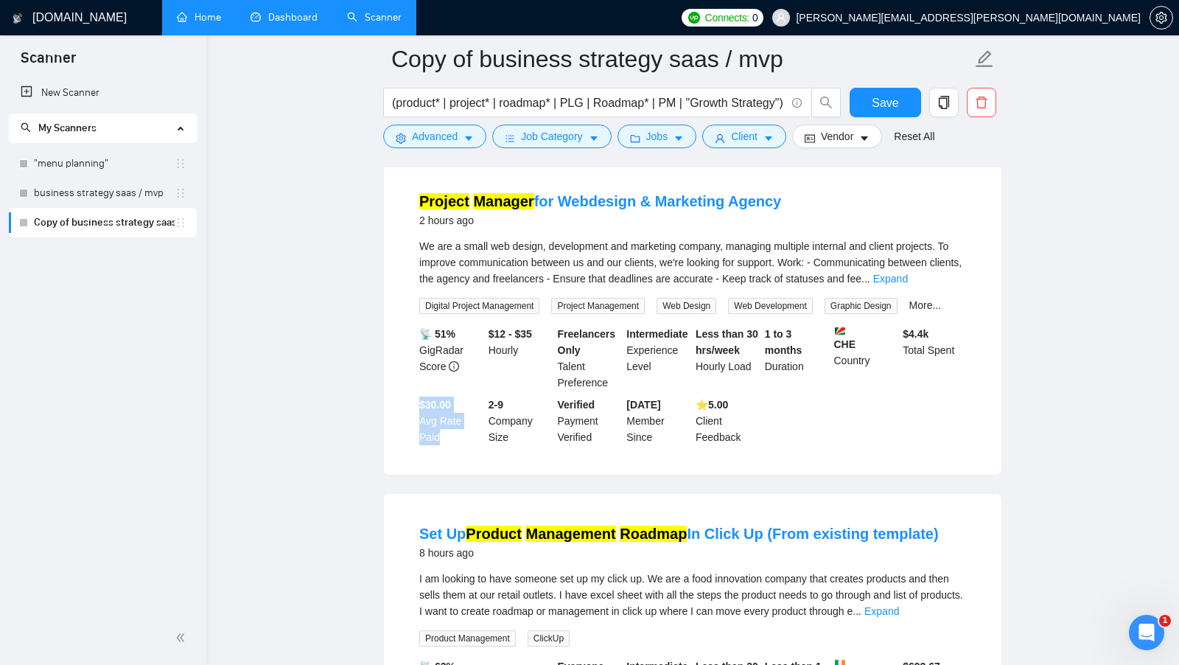
drag, startPoint x: 414, startPoint y: 397, endPoint x: 448, endPoint y: 439, distance: 54.0
click at [448, 439] on li "Project Manager for Webdesign & Marketing Agency 2 hours ago We are a small web…" at bounding box center [693, 318] width 582 height 278
click at [448, 439] on div "$30.00 Avg Rate Paid" at bounding box center [450, 420] width 69 height 49
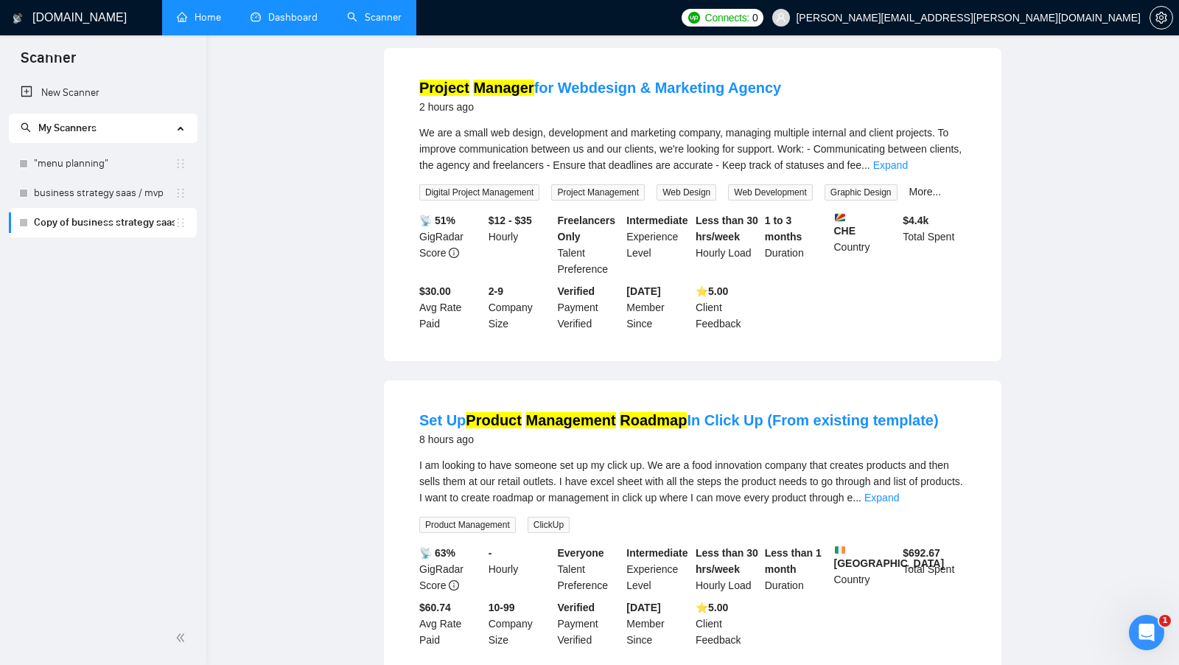
scroll to position [0, 0]
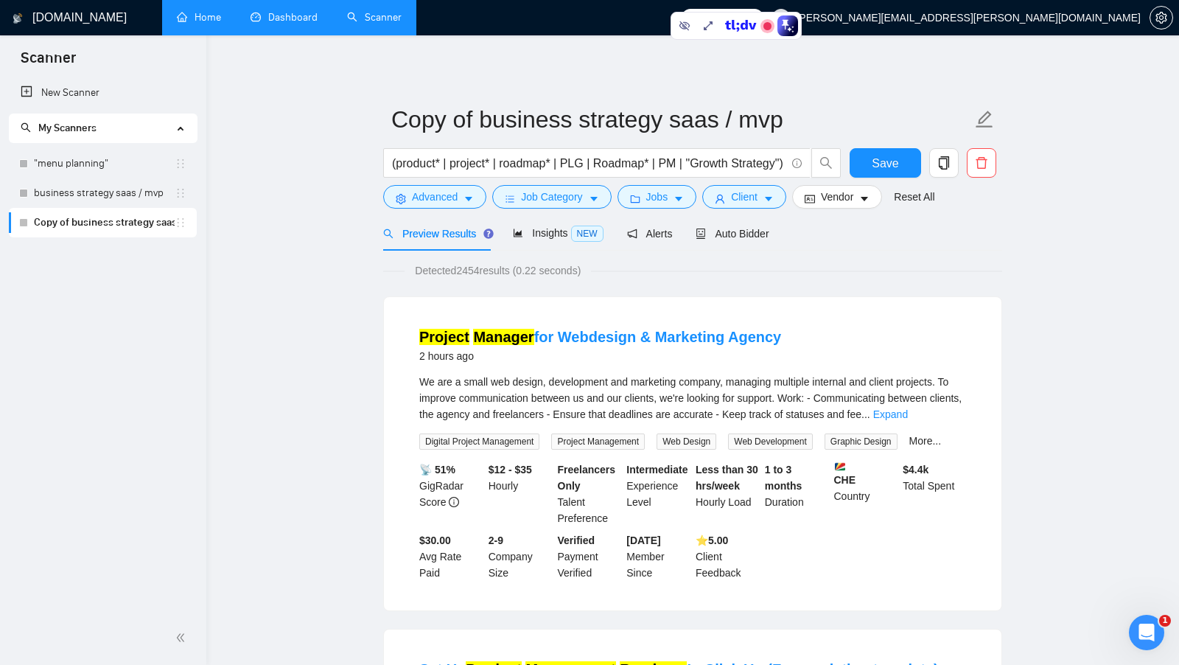
click at [479, 274] on span "Detected 2454 results (0.22 seconds)" at bounding box center [498, 270] width 186 height 16
click at [525, 237] on span "Insights NEW" at bounding box center [558, 233] width 90 height 12
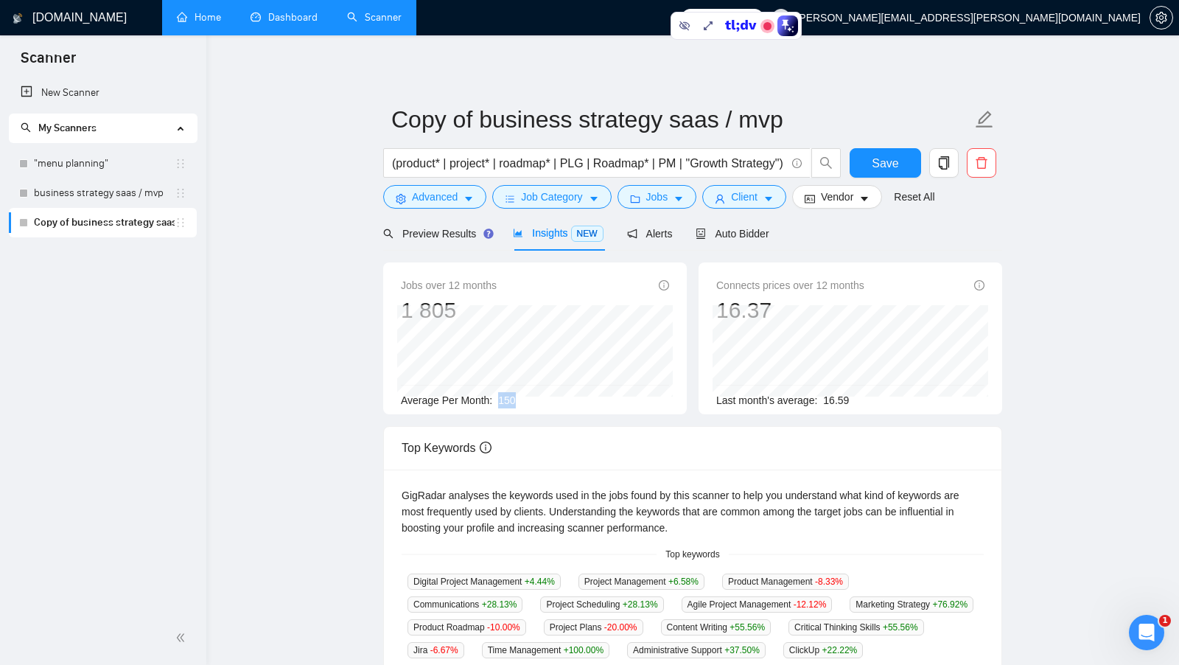
drag, startPoint x: 502, startPoint y: 401, endPoint x: 533, endPoint y: 401, distance: 30.9
click at [533, 401] on div "Average Per Month: 150" at bounding box center [535, 400] width 268 height 16
click at [424, 245] on div "Preview Results" at bounding box center [436, 233] width 106 height 35
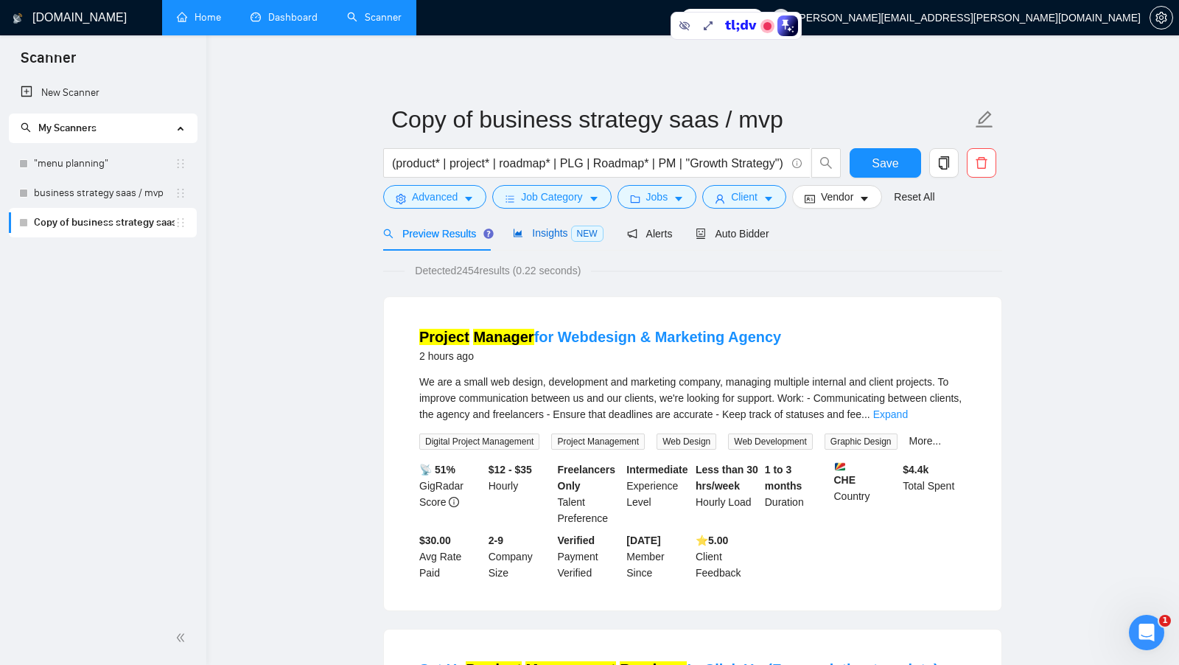
click at [539, 239] on span "Insights NEW" at bounding box center [558, 233] width 90 height 12
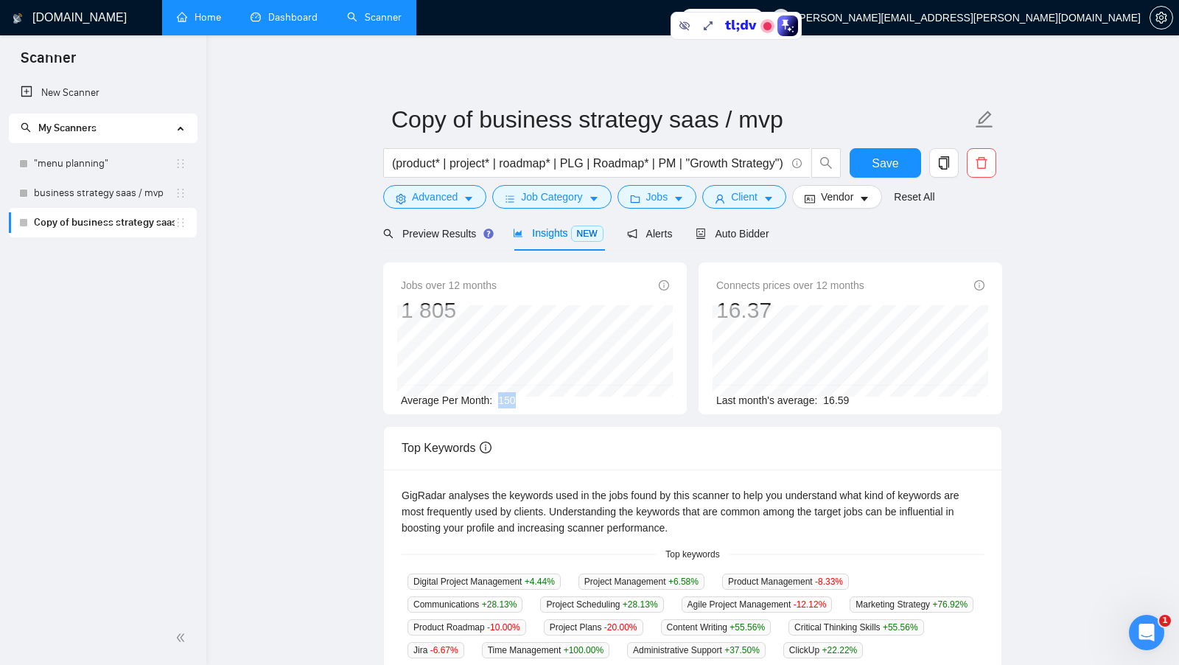
drag, startPoint x: 498, startPoint y: 399, endPoint x: 552, endPoint y: 402, distance: 53.8
click at [552, 402] on div "Average Per Month: 150" at bounding box center [535, 400] width 268 height 16
click at [459, 243] on div "Preview Results" at bounding box center [436, 233] width 106 height 35
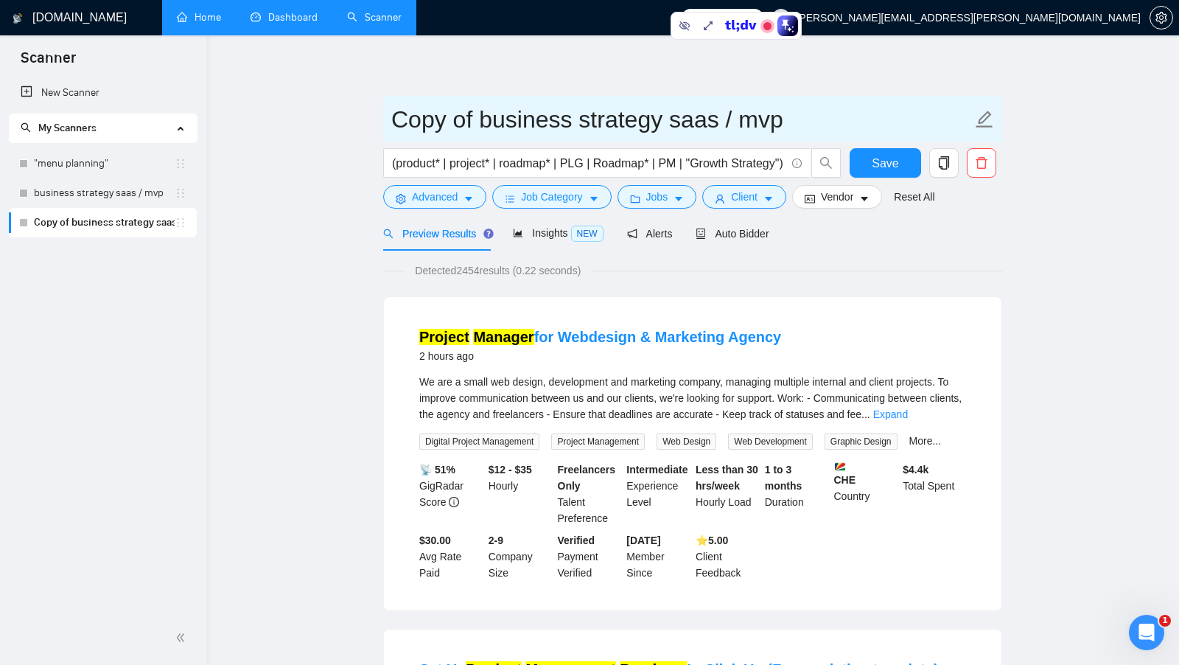
drag, startPoint x: 479, startPoint y: 121, endPoint x: 375, endPoint y: 109, distance: 104.6
type input "only titles business strategy saas / mvp"
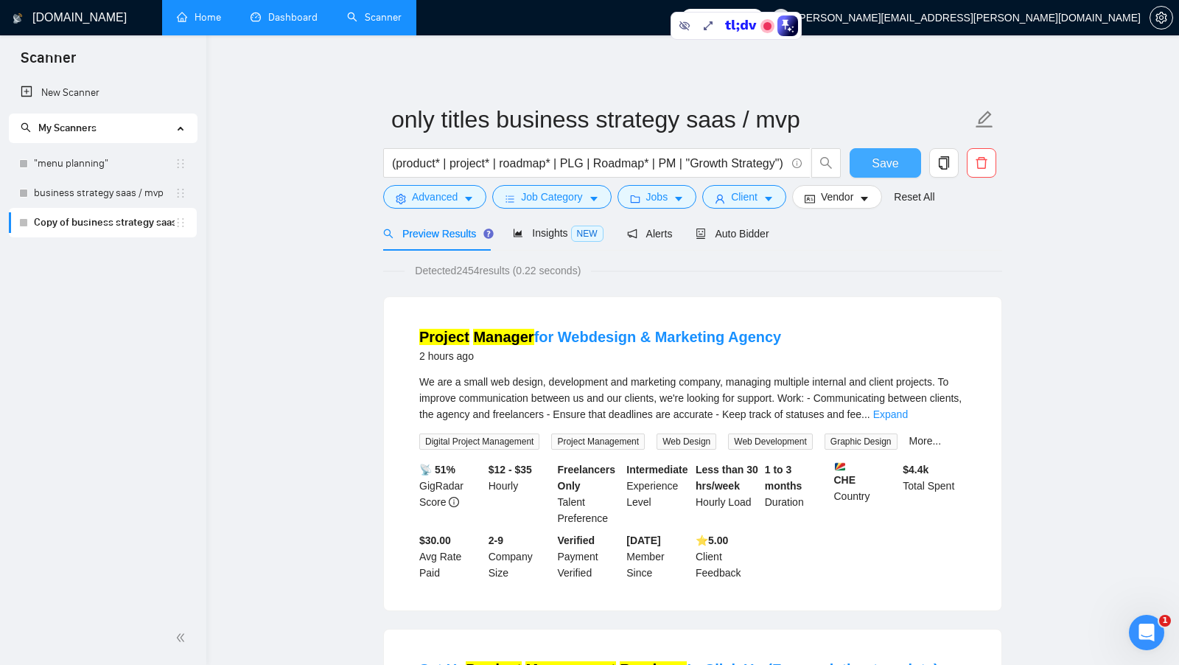
click at [865, 165] on button "Save" at bounding box center [885, 162] width 71 height 29
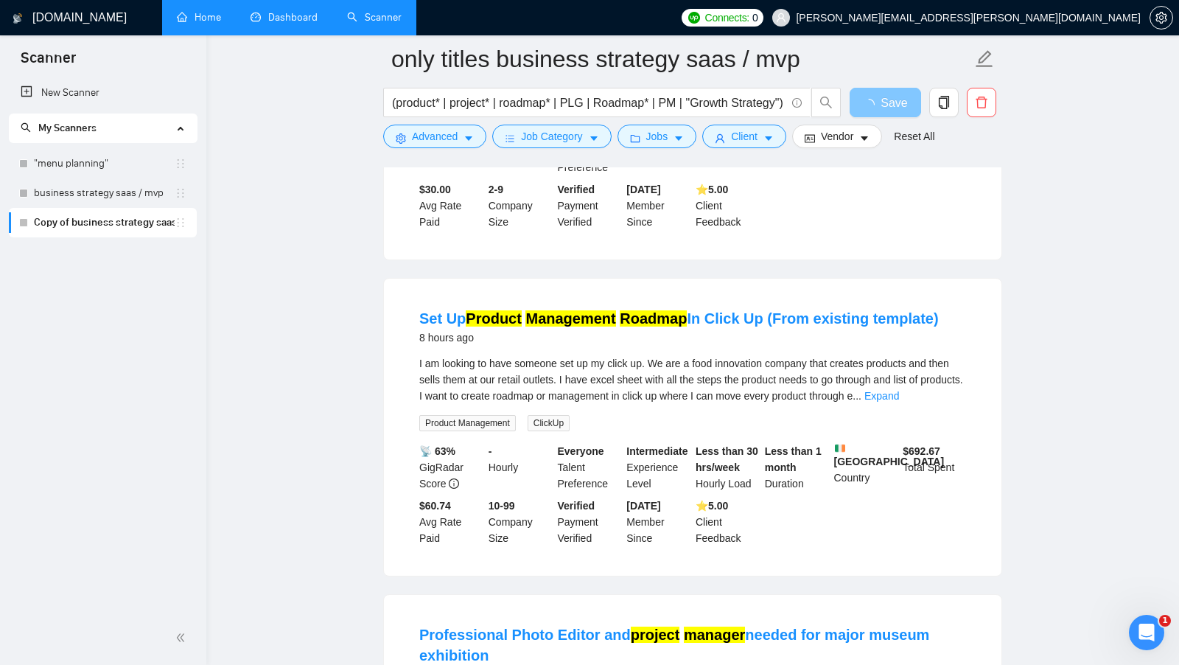
scroll to position [379, 0]
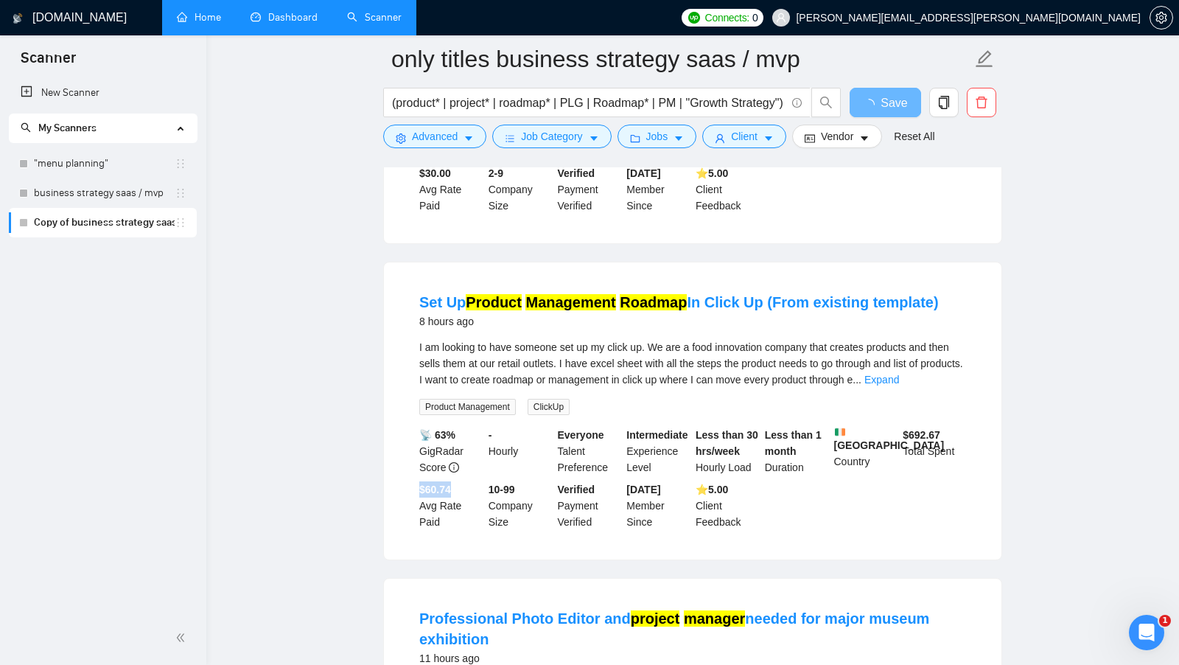
drag, startPoint x: 417, startPoint y: 485, endPoint x: 463, endPoint y: 489, distance: 46.6
click at [463, 489] on div "$60.74 Avg Rate Paid" at bounding box center [450, 505] width 69 height 49
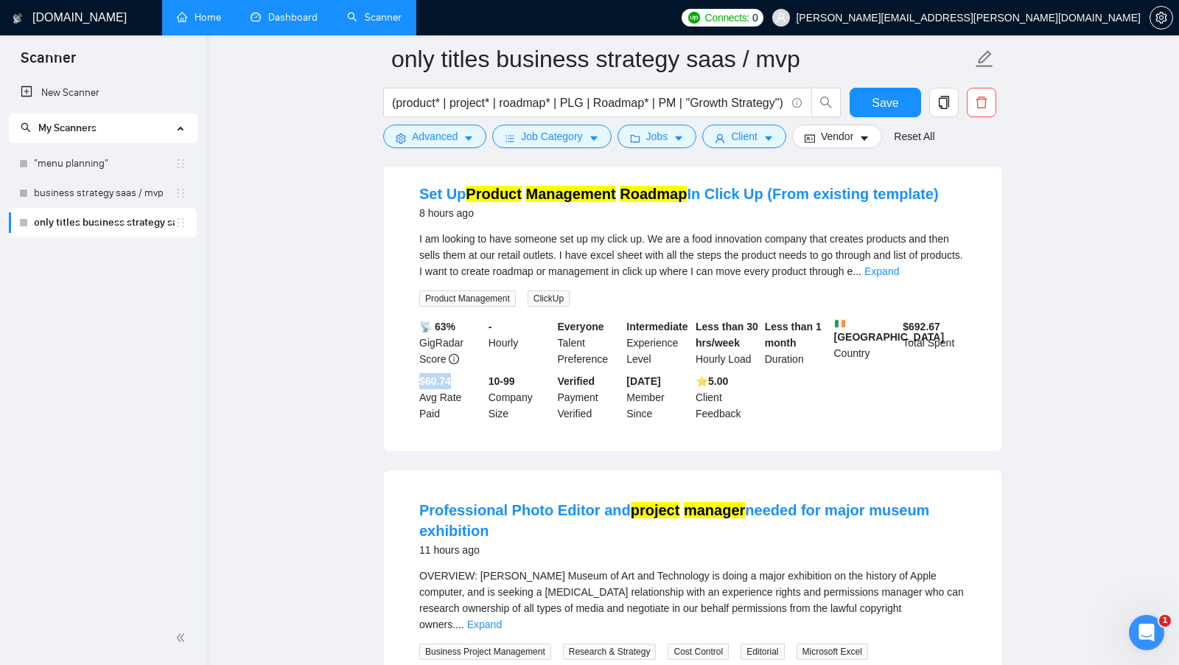
scroll to position [490, 0]
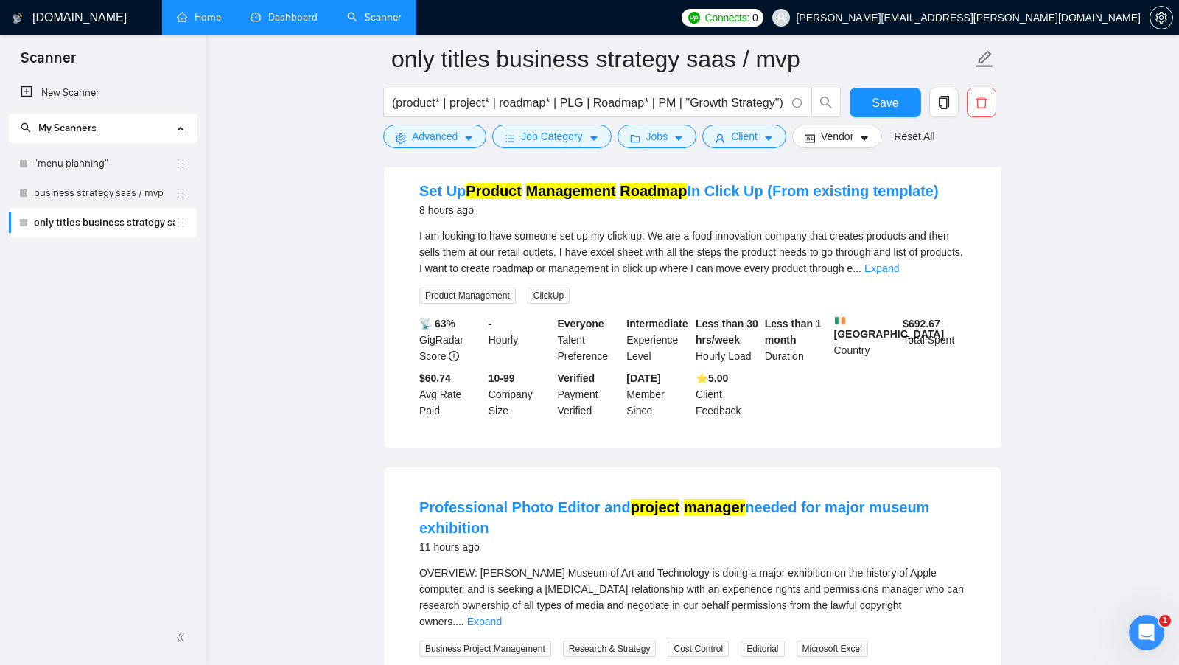
click at [421, 374] on b "$60.74" at bounding box center [435, 378] width 32 height 12
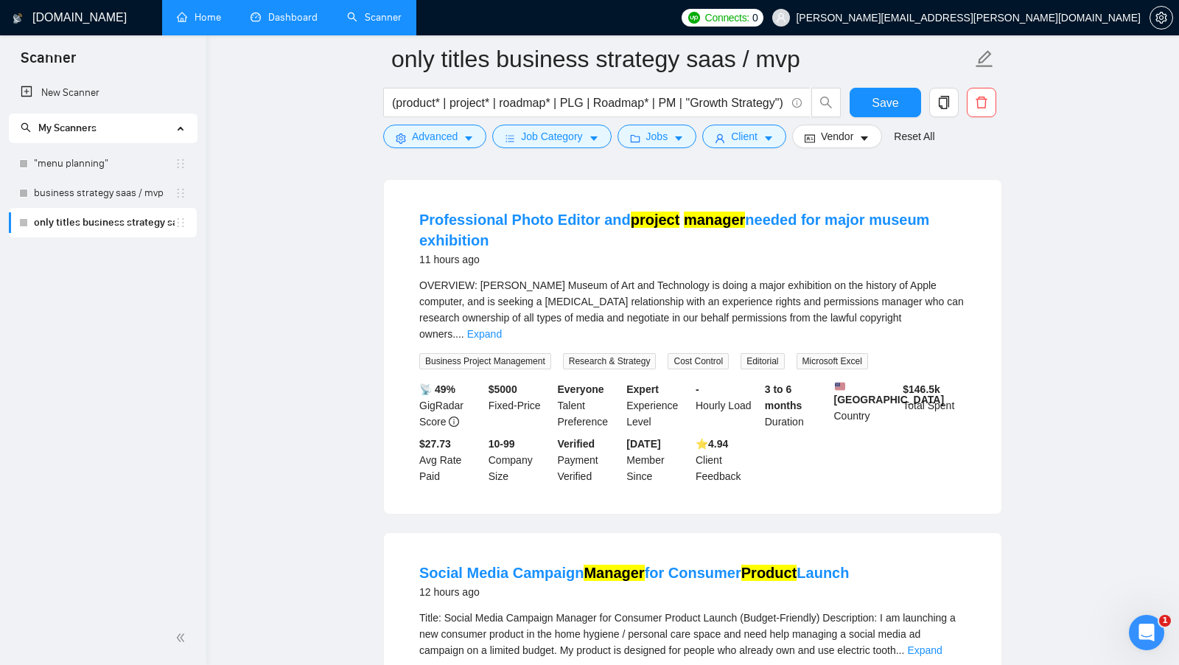
scroll to position [811, 0]
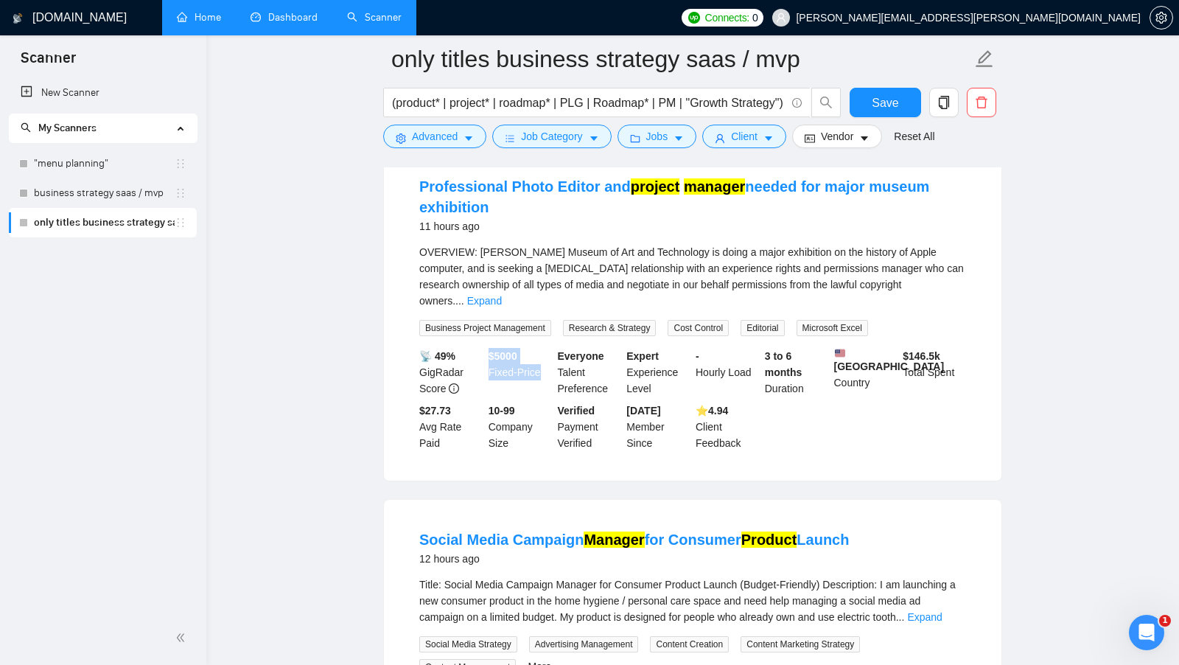
drag, startPoint x: 490, startPoint y: 339, endPoint x: 543, endPoint y: 356, distance: 55.7
click at [543, 356] on div "$ 5000 Fixed-Price" at bounding box center [520, 372] width 69 height 49
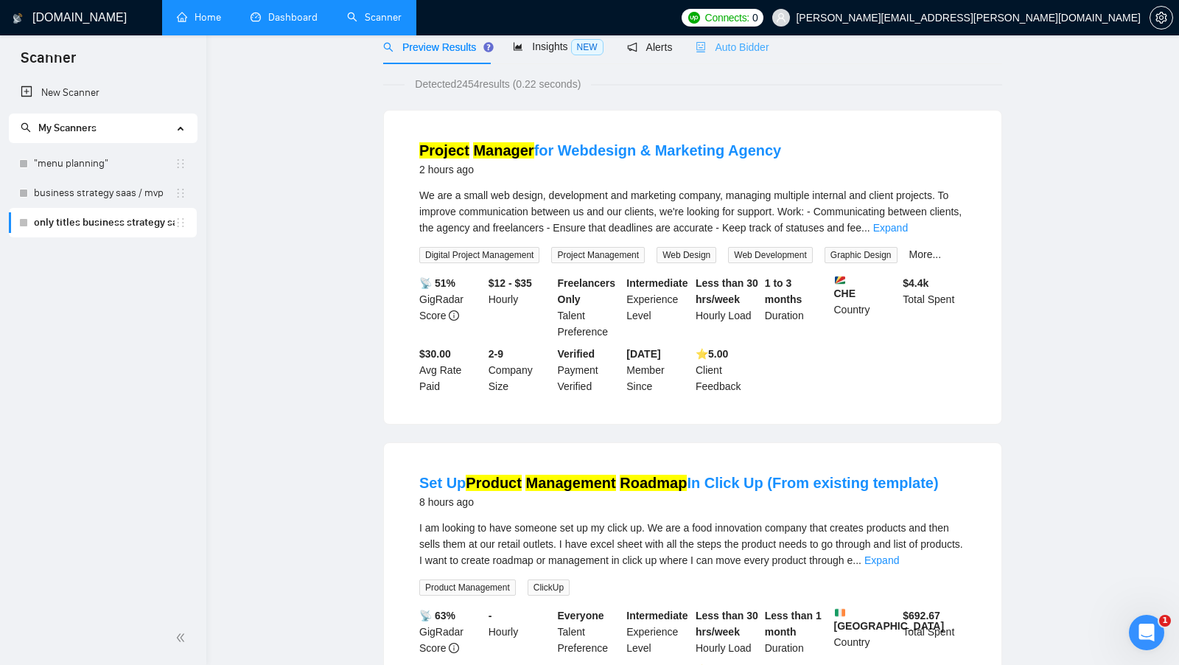
scroll to position [0, 0]
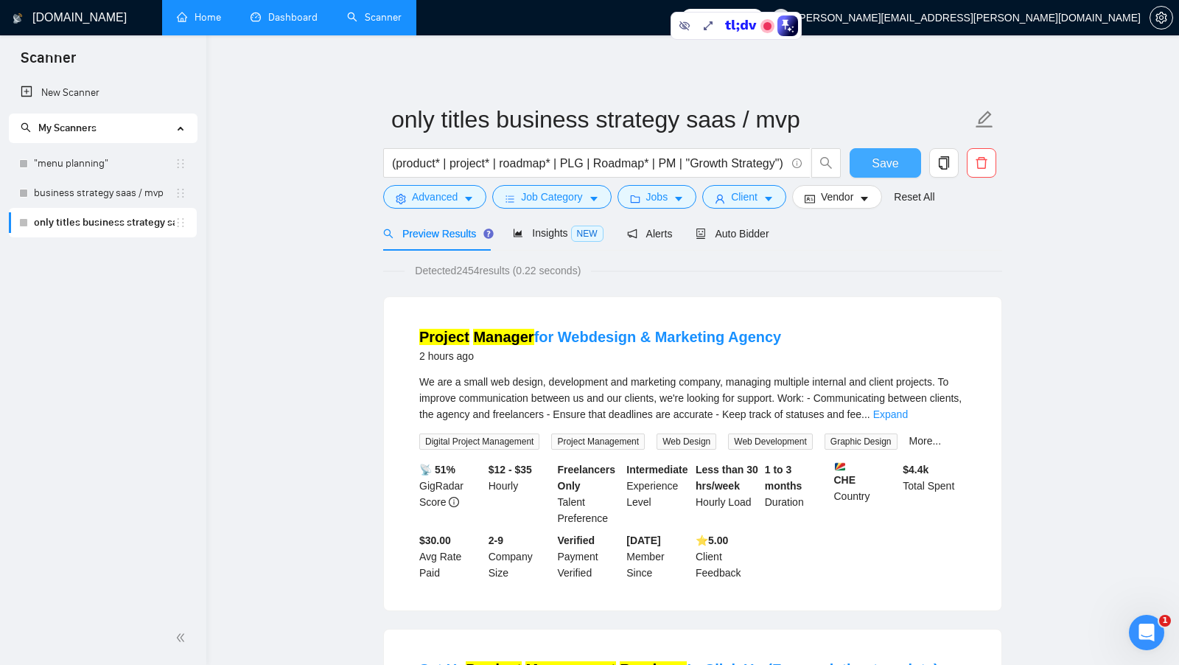
click at [866, 168] on button "Save" at bounding box center [885, 162] width 71 height 29
click at [207, 20] on link "Home" at bounding box center [199, 17] width 44 height 13
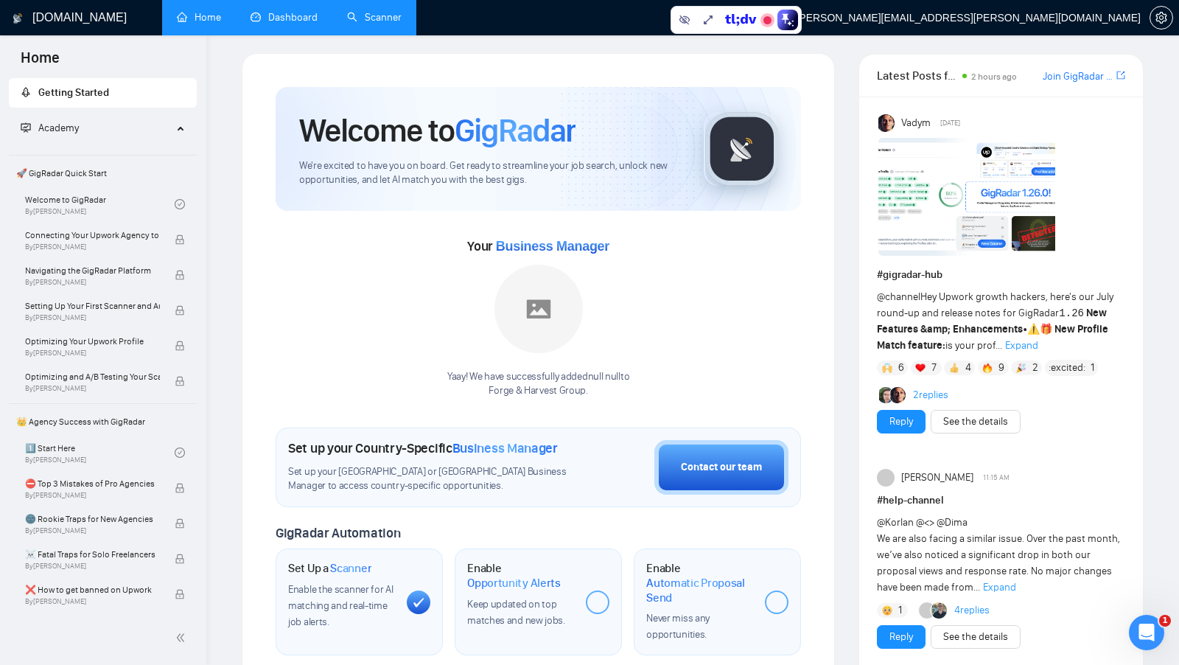
scroll to position [4, 0]
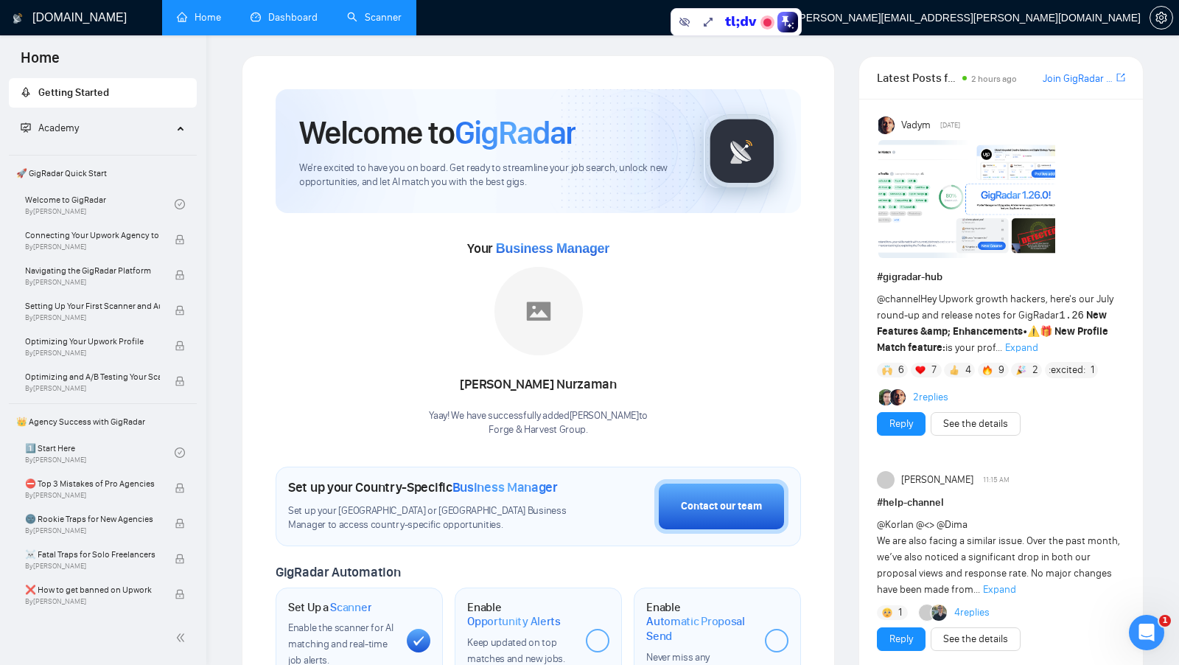
click at [359, 20] on link "Scanner" at bounding box center [374, 17] width 55 height 13
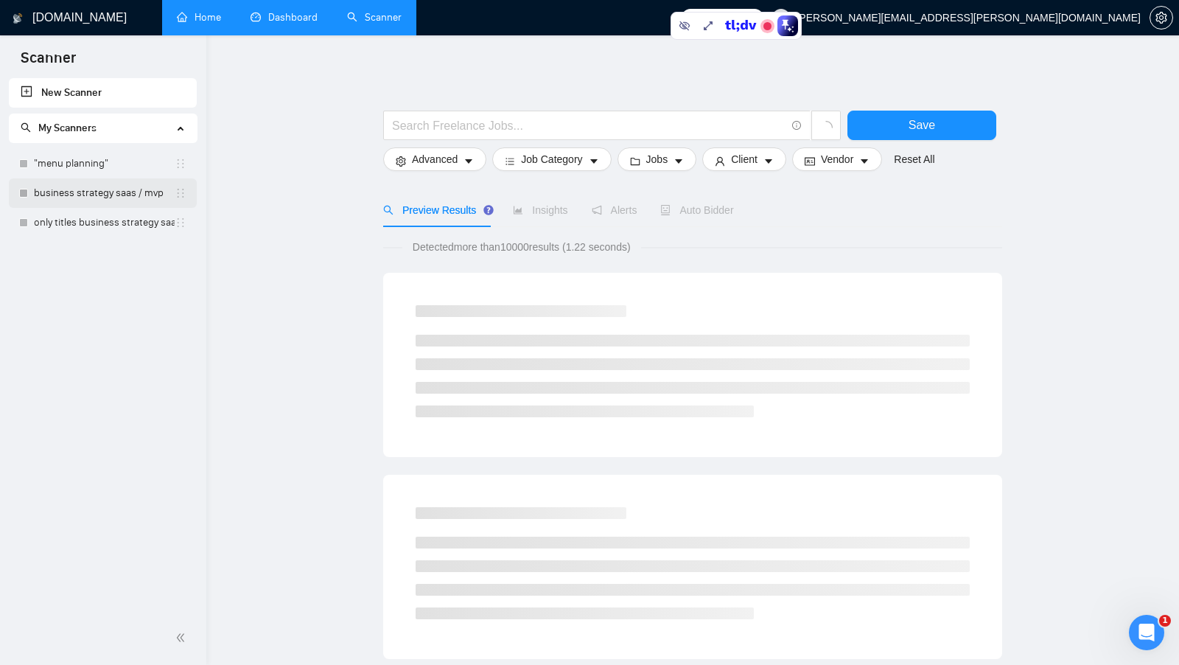
click at [107, 181] on link "business strategy saas / mvp" at bounding box center [104, 192] width 141 height 29
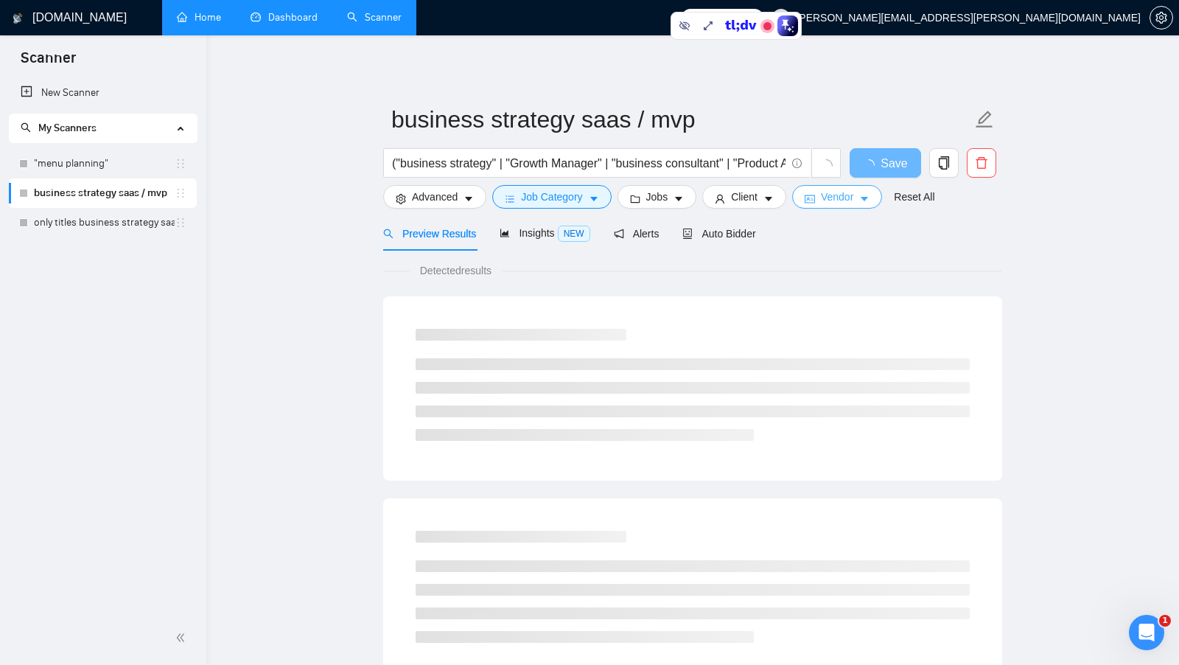
click at [825, 196] on span "Vendor" at bounding box center [837, 197] width 32 height 16
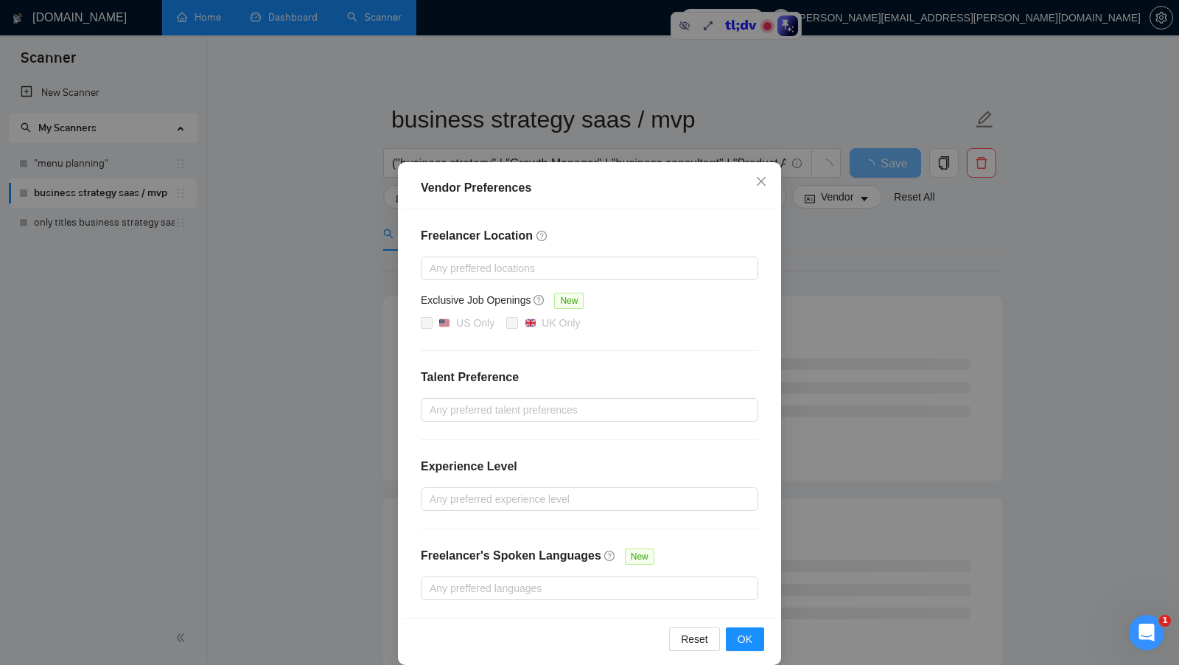
click at [817, 251] on div "Vendor Preferences Freelancer Location Any preffered locations Exclusive Job Op…" at bounding box center [589, 332] width 1179 height 665
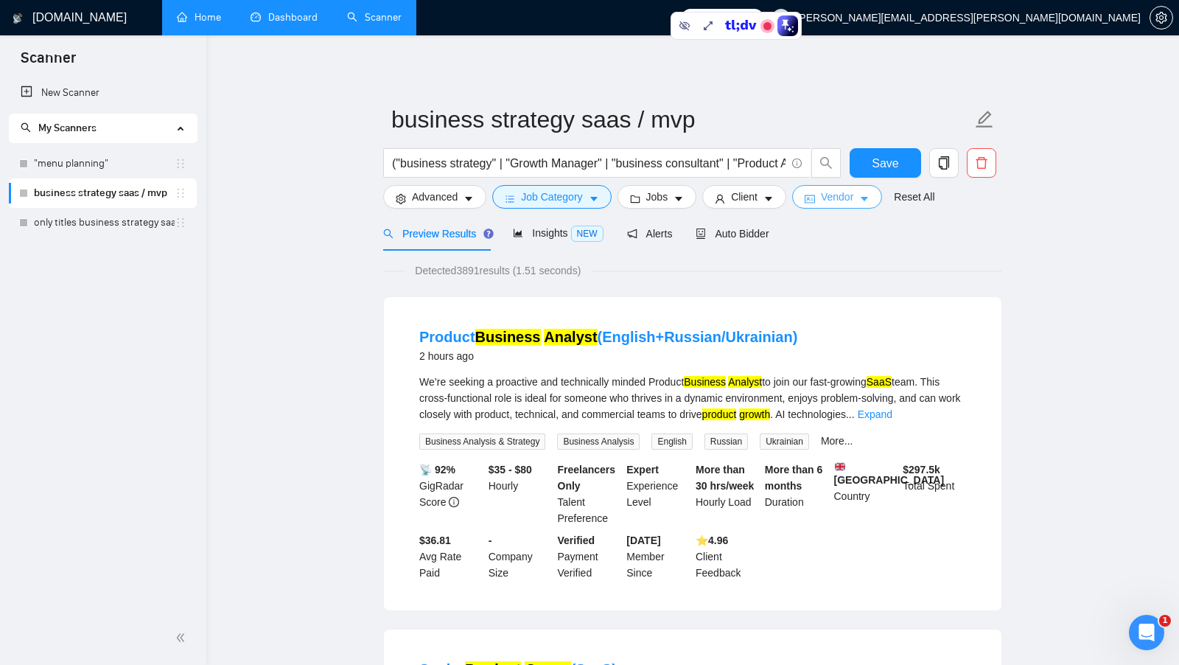
click at [836, 200] on span "Vendor" at bounding box center [837, 197] width 32 height 16
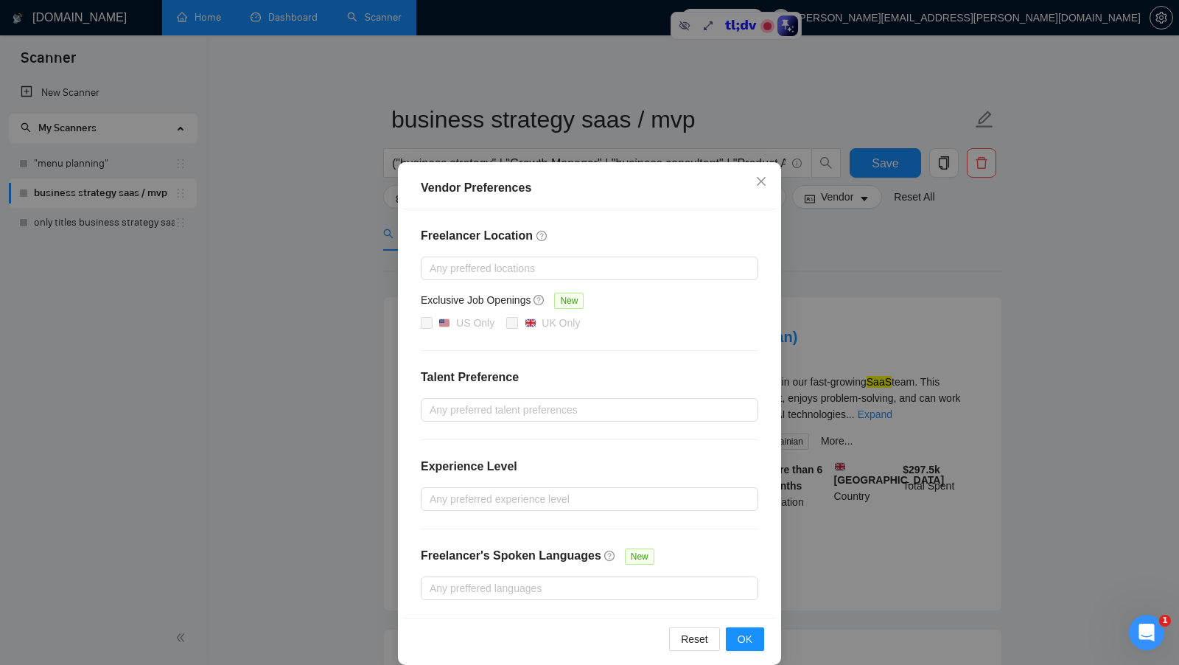
click at [799, 321] on div "Vendor Preferences Freelancer Location Any preffered locations Exclusive Job Op…" at bounding box center [589, 332] width 1179 height 665
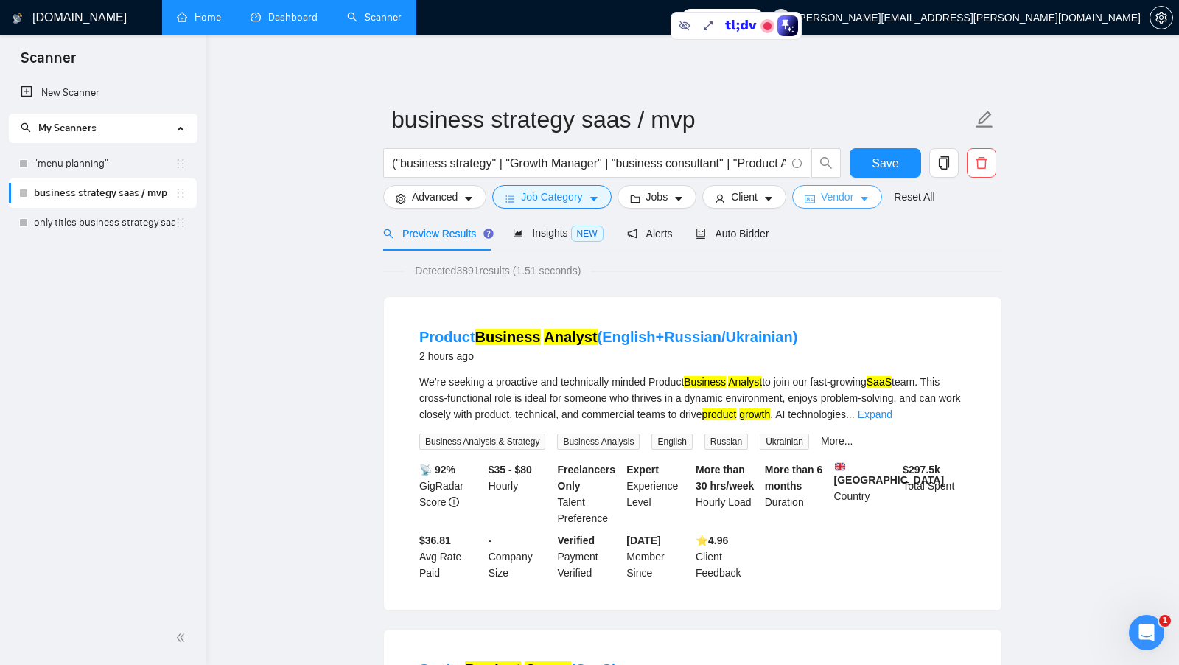
click at [850, 203] on span "Vendor" at bounding box center [837, 197] width 32 height 16
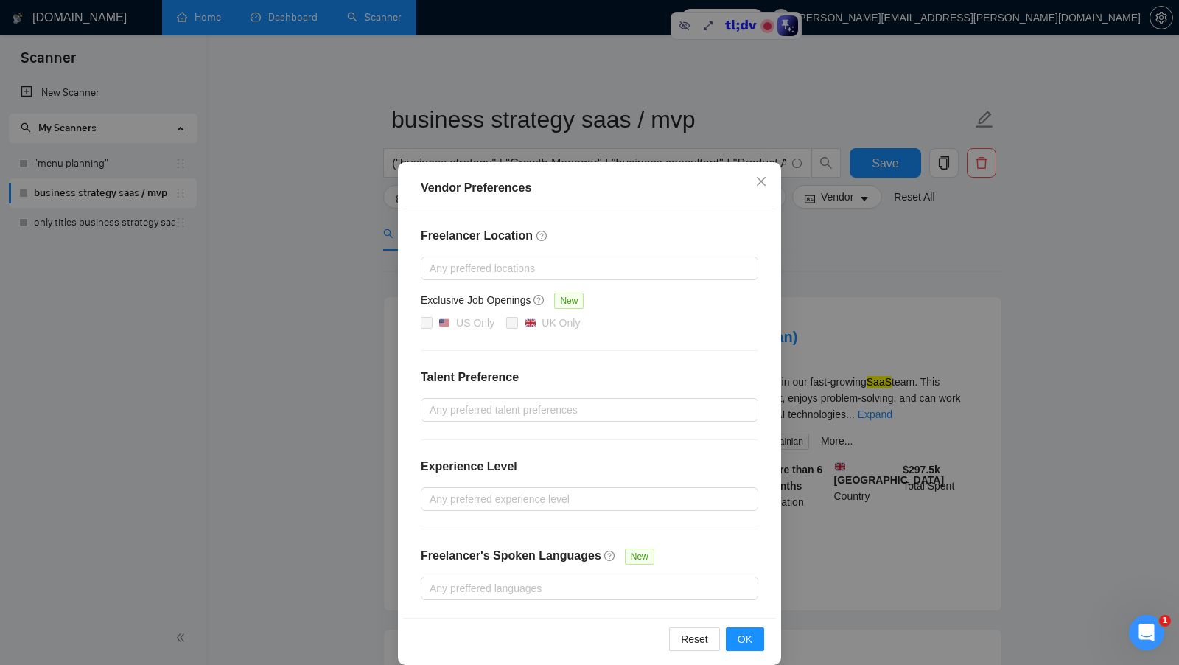
click at [822, 312] on div "Vendor Preferences Freelancer Location Any preffered locations Exclusive Job Op…" at bounding box center [589, 332] width 1179 height 665
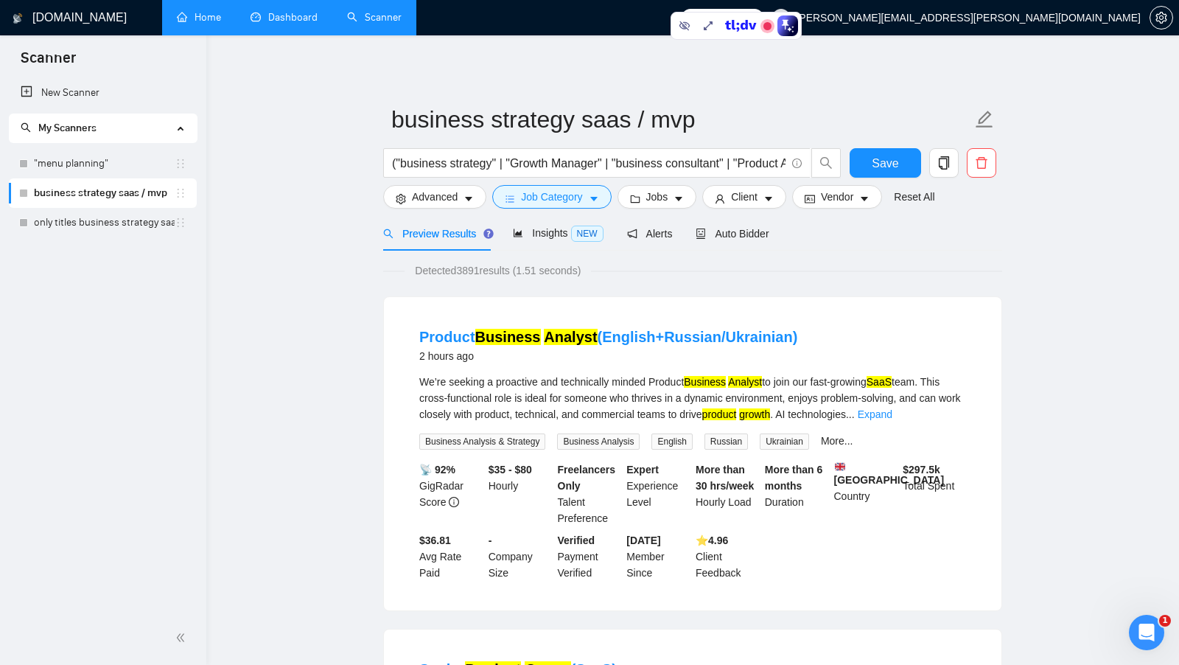
click at [207, 24] on link "Home" at bounding box center [199, 17] width 44 height 13
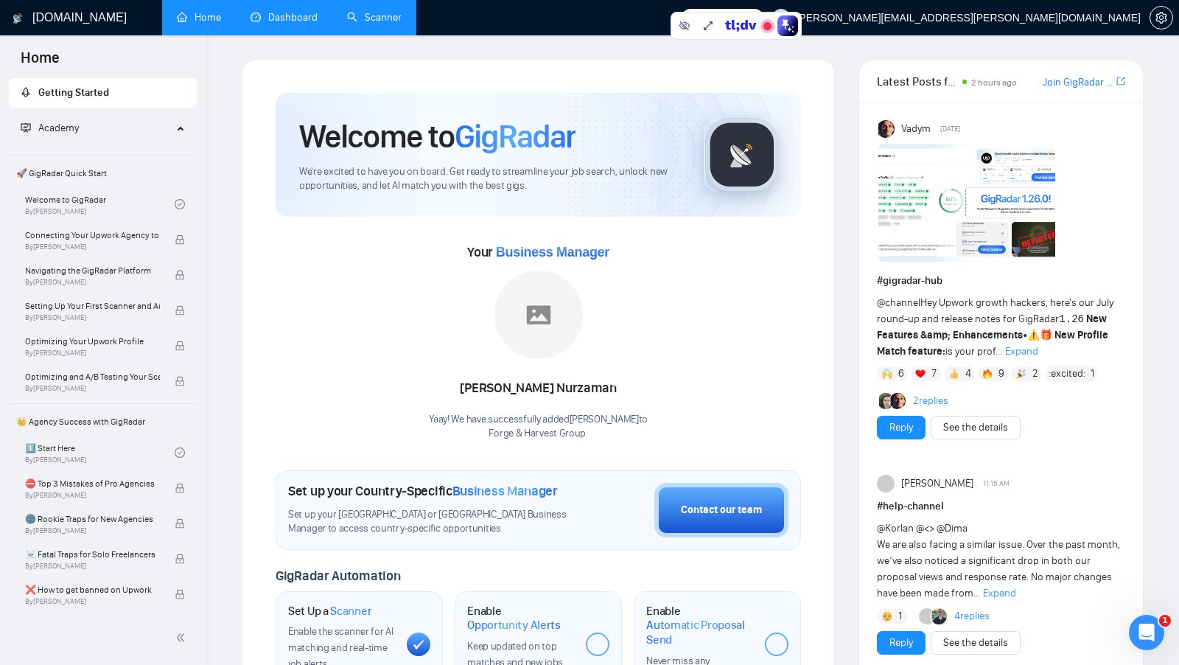
click at [584, 393] on div "[PERSON_NAME]" at bounding box center [538, 388] width 219 height 25
drag, startPoint x: 591, startPoint y: 434, endPoint x: 421, endPoint y: 416, distance: 170.4
click at [421, 416] on div "Your Business Manager [PERSON_NAME] Yaay! We have successfully added [PERSON_NA…" at bounding box center [538, 340] width 525 height 200
click at [722, 452] on div "Welcome to GigRadar We're excited to have you on board. Get ready to streamline…" at bounding box center [538, 550] width 525 height 915
click at [385, 17] on link "Scanner" at bounding box center [374, 17] width 55 height 13
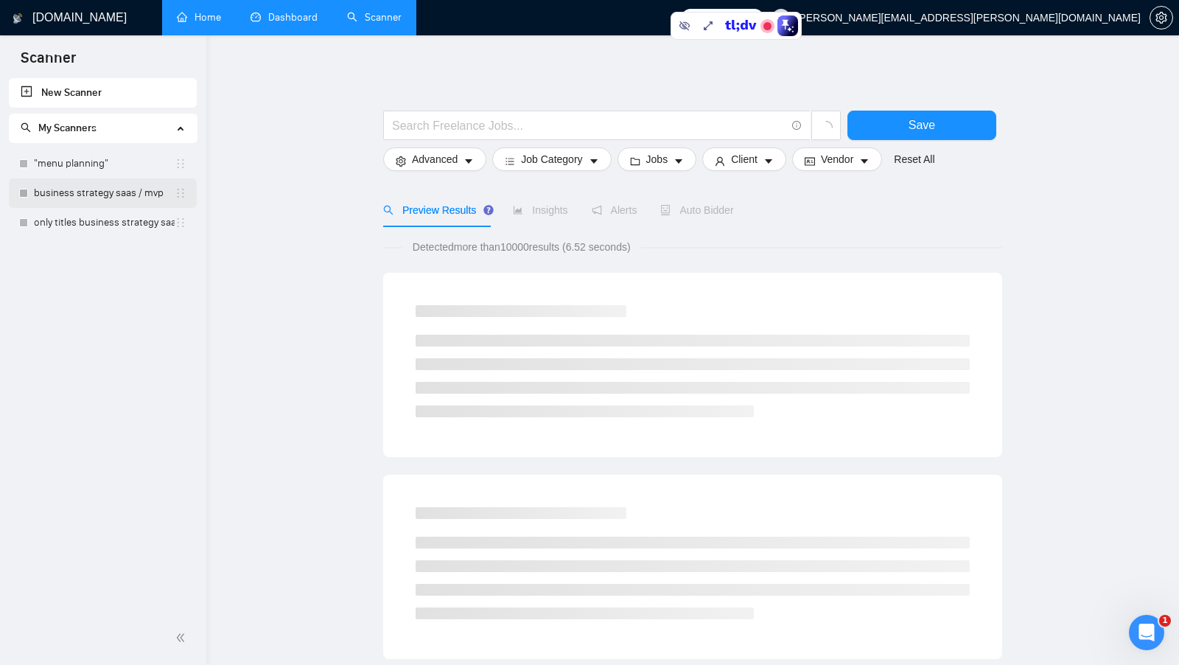
click at [120, 189] on link "business strategy saas / mvp" at bounding box center [104, 192] width 141 height 29
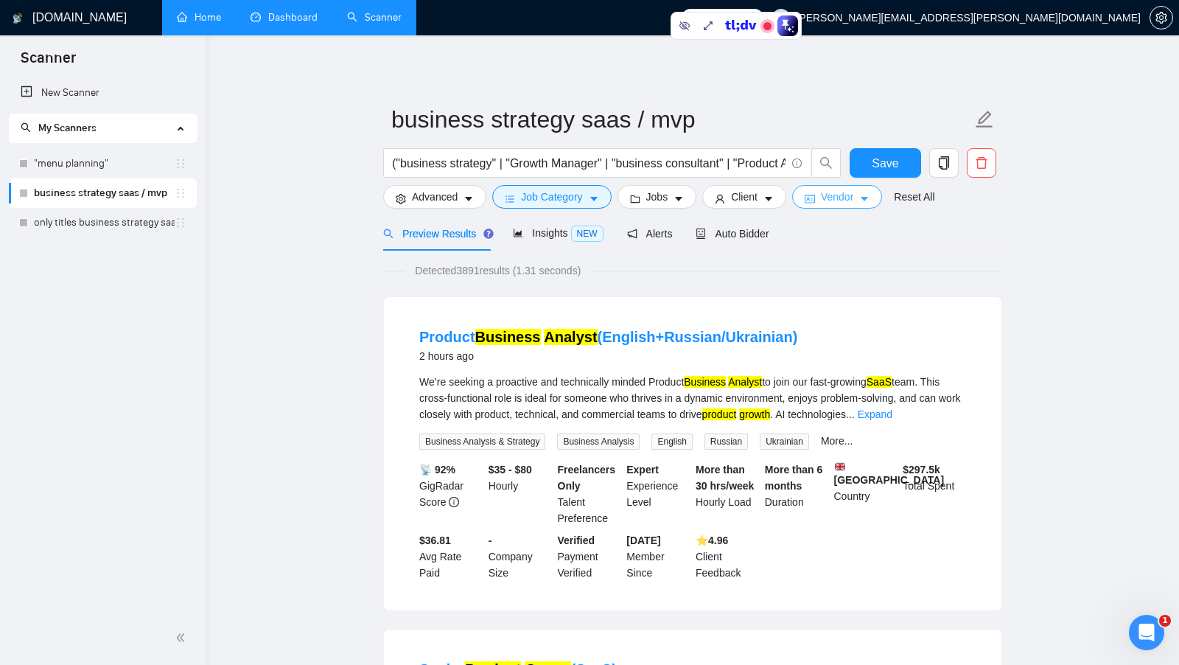
click at [869, 193] on span "caret-down" at bounding box center [864, 198] width 10 height 11
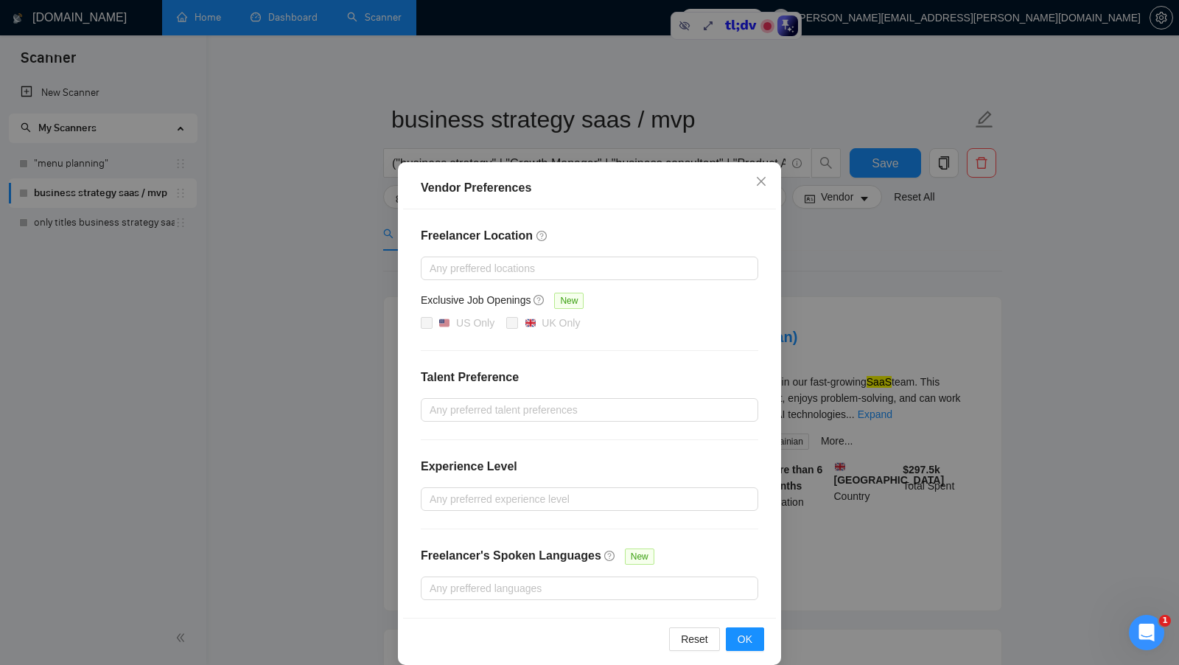
click at [807, 289] on div "Vendor Preferences Freelancer Location Any preffered locations Exclusive Job Op…" at bounding box center [589, 332] width 1179 height 665
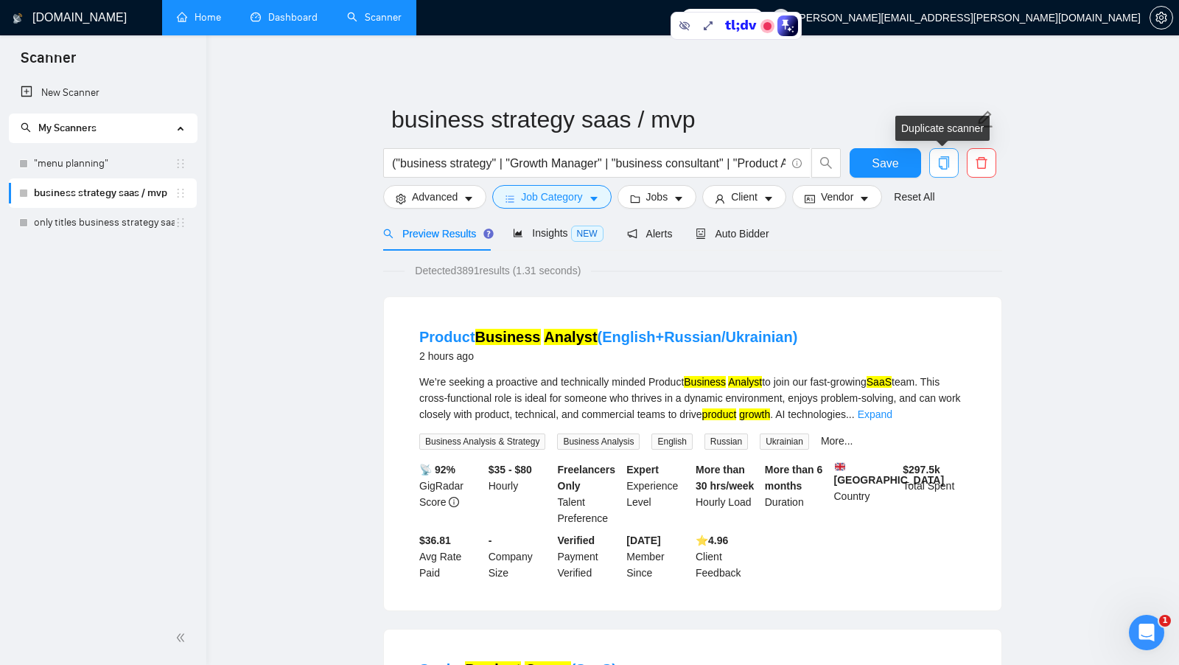
click at [948, 170] on button "button" at bounding box center [943, 162] width 29 height 29
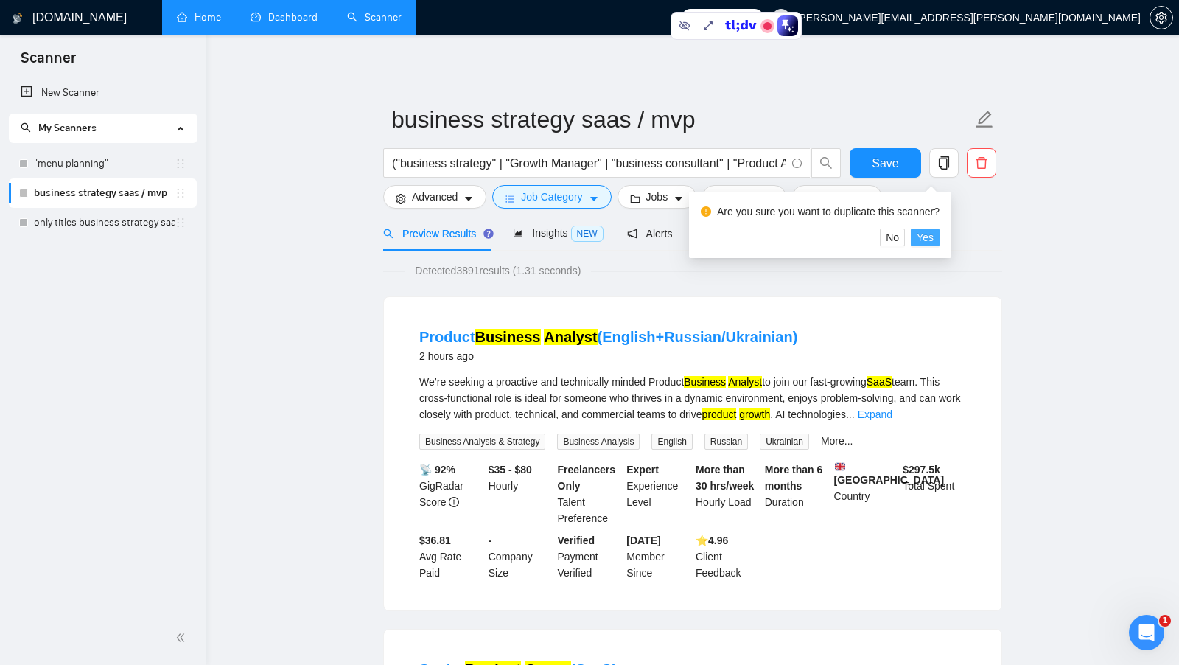
click at [927, 236] on span "Yes" at bounding box center [925, 237] width 17 height 16
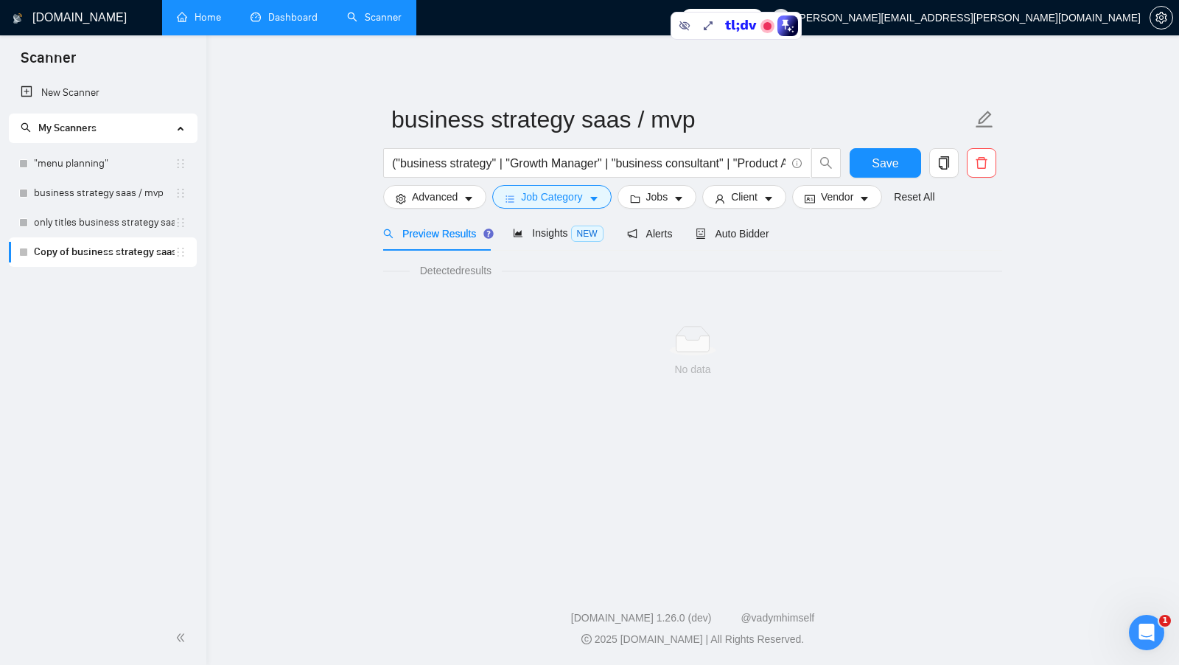
click at [76, 253] on link "Copy of business strategy saas / mvp" at bounding box center [104, 251] width 141 height 29
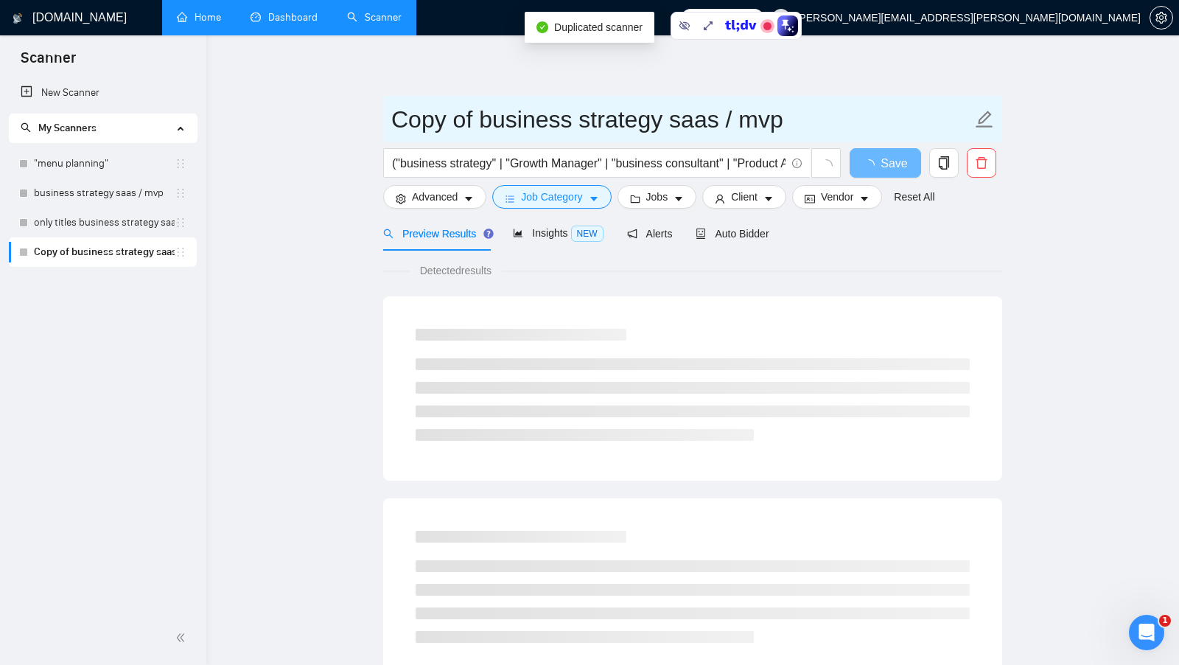
click at [466, 126] on input "Copy of business strategy saas / mvp" at bounding box center [681, 119] width 581 height 37
drag, startPoint x: 471, startPoint y: 125, endPoint x: 335, endPoint y: 124, distance: 135.6
click at [335, 124] on main "Copy of business strategy saas / mvp ("business strategy" | "Growth Manager" | …" at bounding box center [692, 673] width 925 height 1229
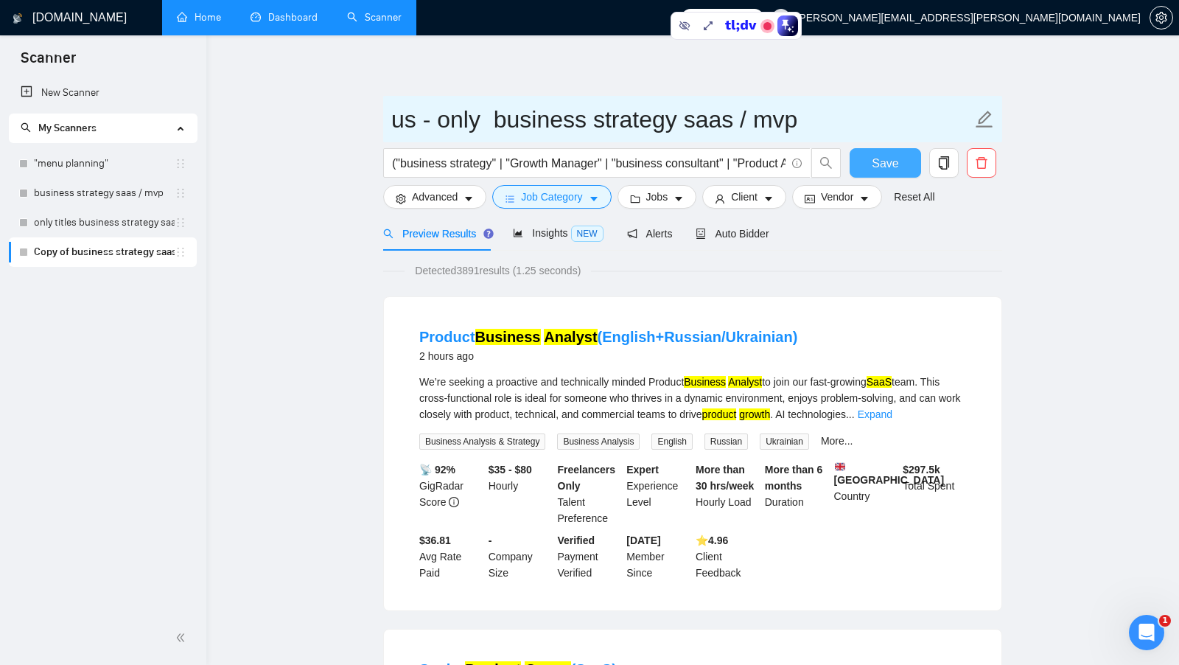
type input "us - only business strategy saas / mvp"
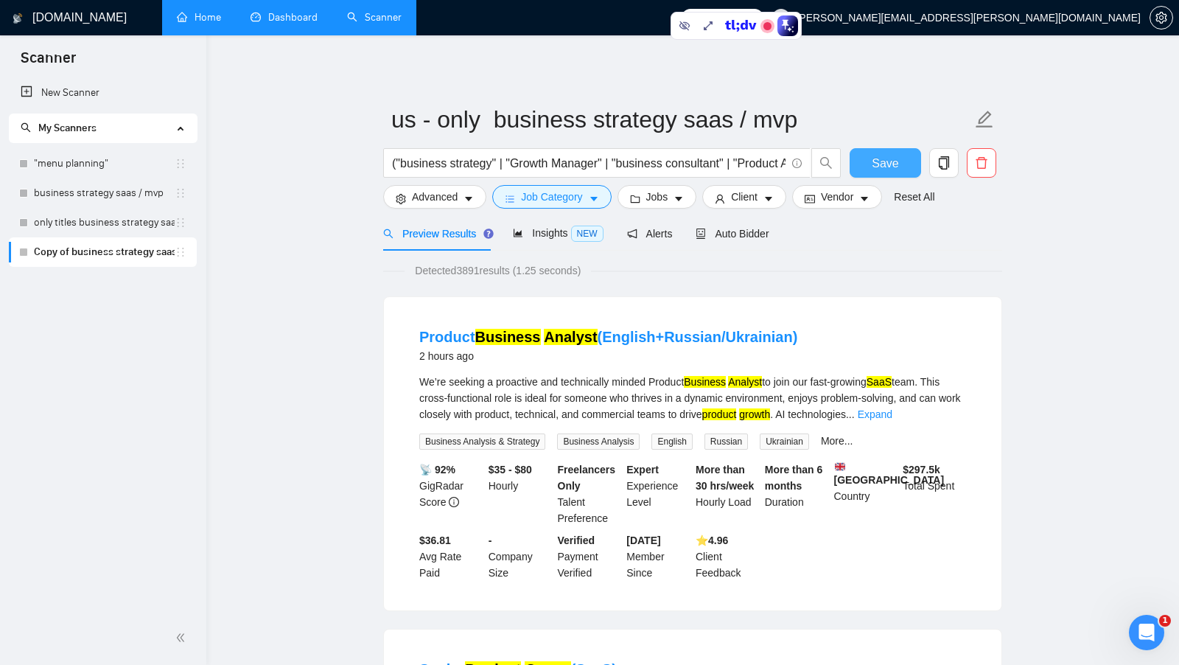
click at [855, 151] on button "Save" at bounding box center [885, 162] width 71 height 29
click at [842, 191] on span "Vendor" at bounding box center [837, 197] width 32 height 16
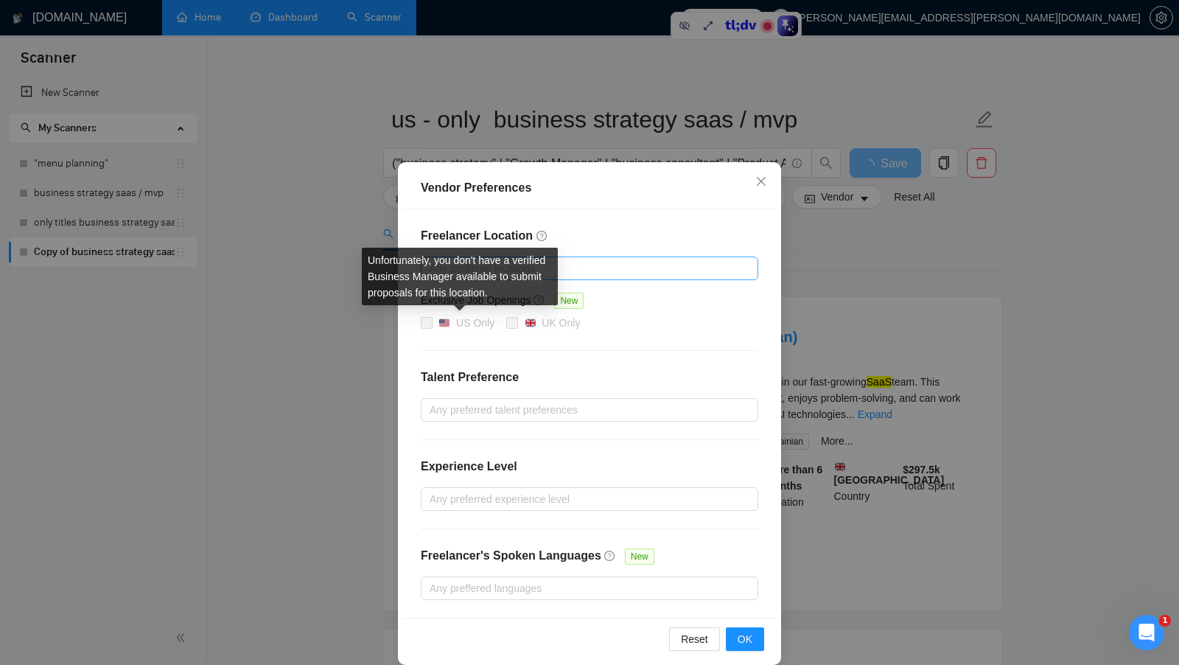
click at [819, 275] on div "Vendor Preferences Freelancer Location Any preffered locations Exclusive Job Op…" at bounding box center [589, 332] width 1179 height 665
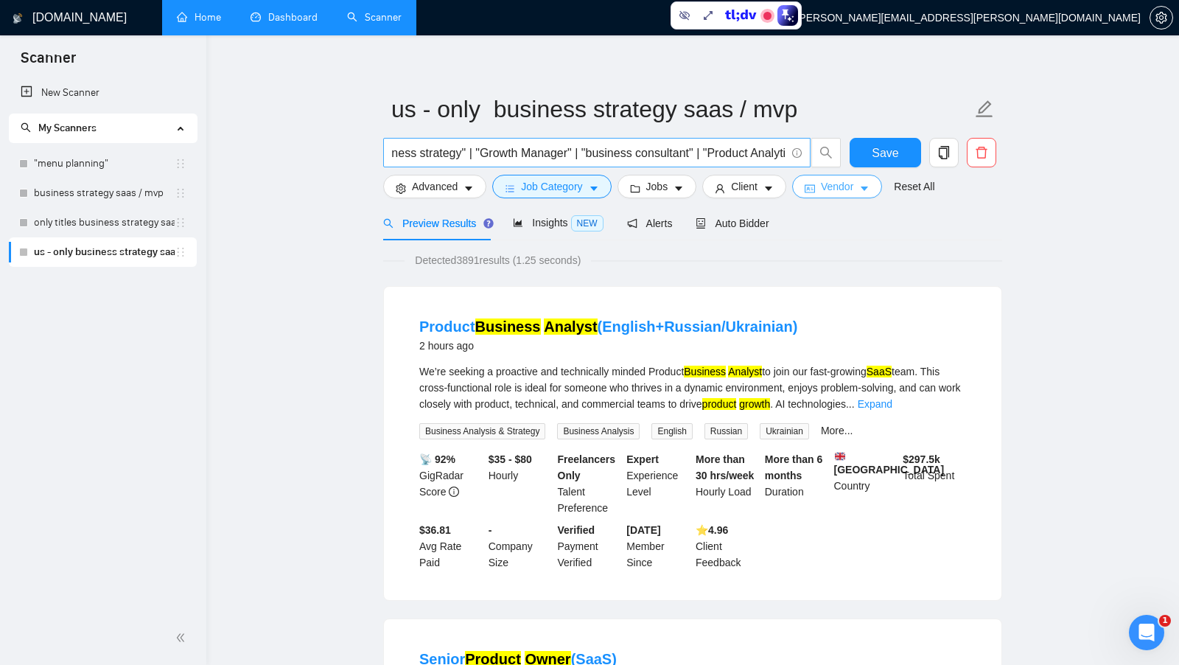
scroll to position [0, 33]
drag, startPoint x: 430, startPoint y: 182, endPoint x: 466, endPoint y: 336, distance: 158.0
click at [430, 182] on span "Advanced" at bounding box center [435, 186] width 46 height 16
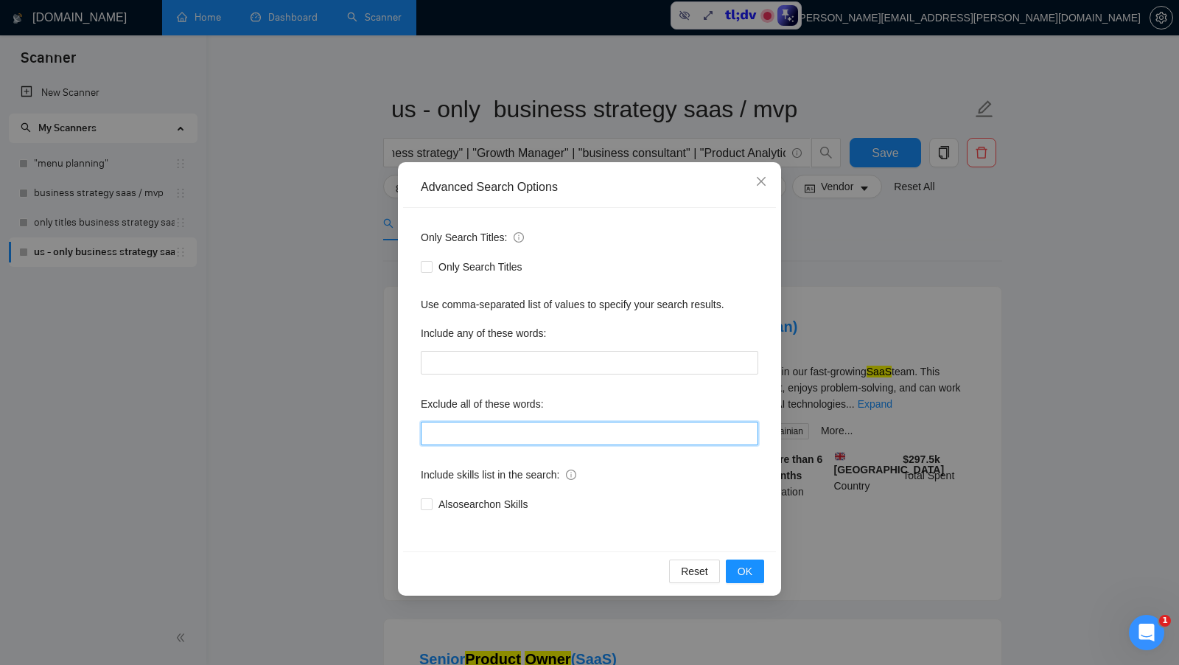
click at [533, 429] on input "text" at bounding box center [589, 433] width 337 height 24
click at [302, 382] on div "Advanced Search Options Only Search Titles: Only Search Titles Use comma-separa…" at bounding box center [589, 332] width 1179 height 665
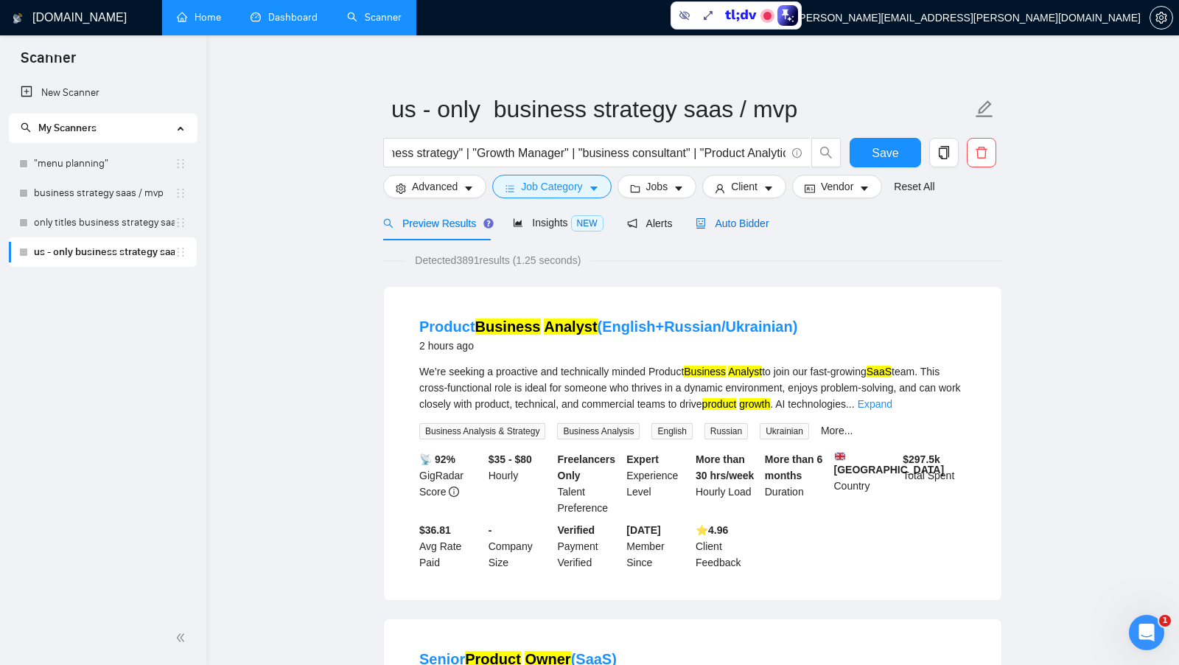
click at [727, 220] on span "Auto Bidder" at bounding box center [732, 223] width 73 height 12
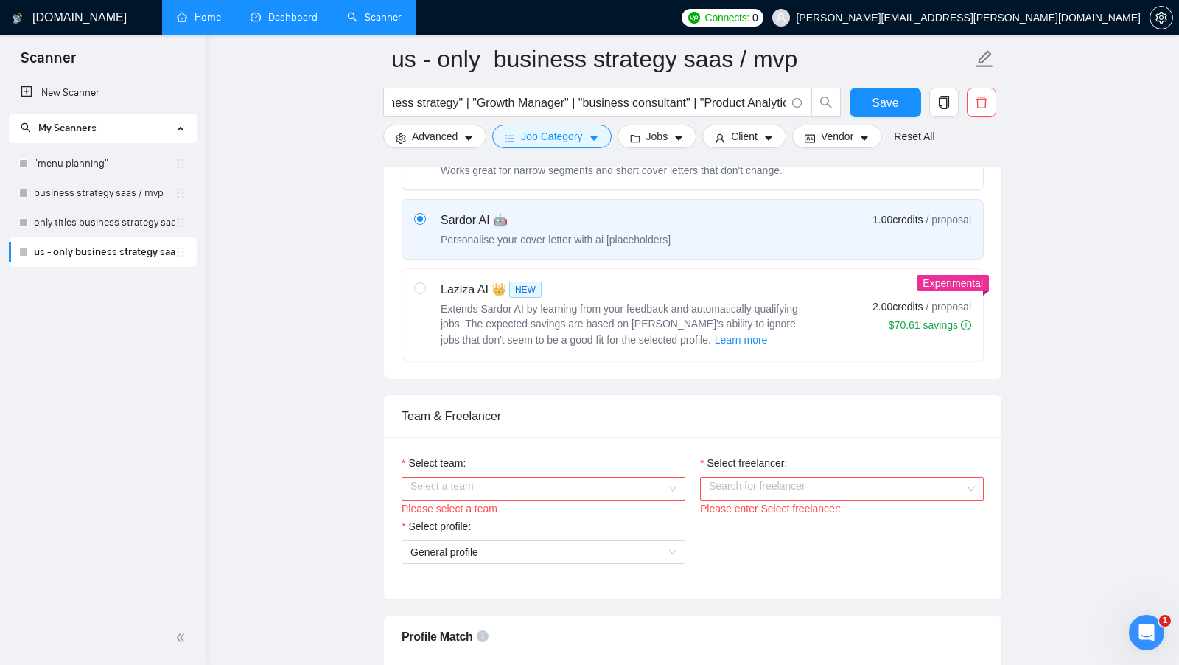
scroll to position [561, 0]
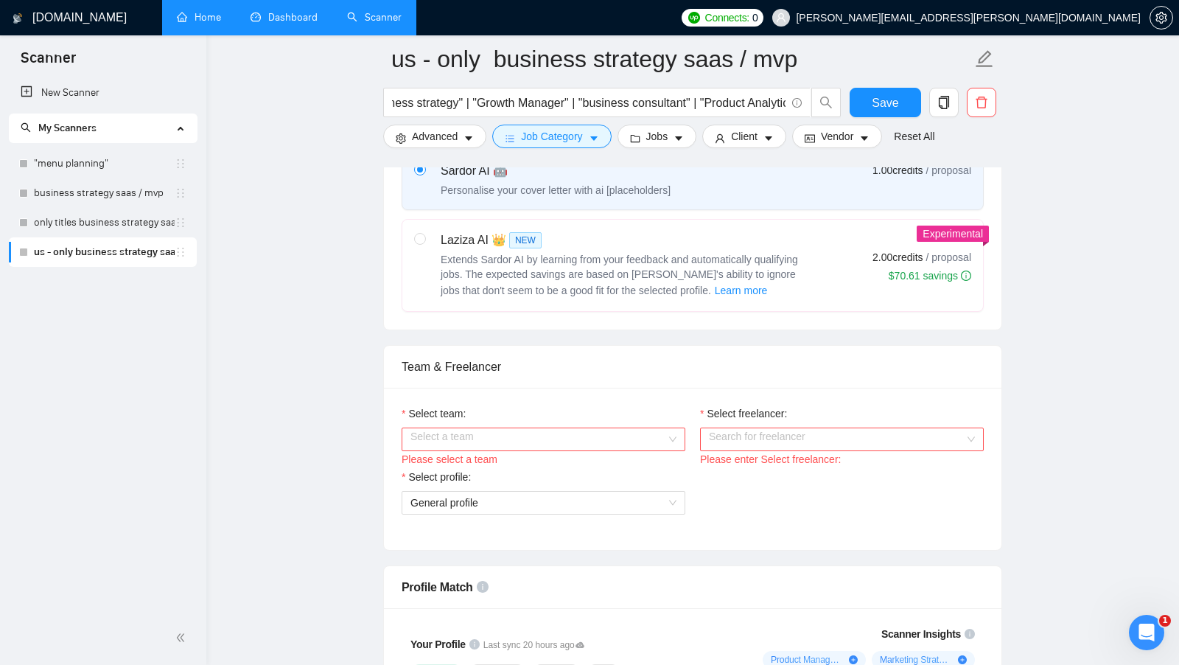
click at [653, 436] on input "Select team:" at bounding box center [538, 439] width 256 height 22
click at [597, 455] on div "Forge & Harvest Group" at bounding box center [543, 462] width 266 height 16
click at [713, 451] on div "Please enter Select freelancer:" at bounding box center [842, 459] width 284 height 16
click at [736, 435] on input "Select freelancer:" at bounding box center [837, 439] width 256 height 22
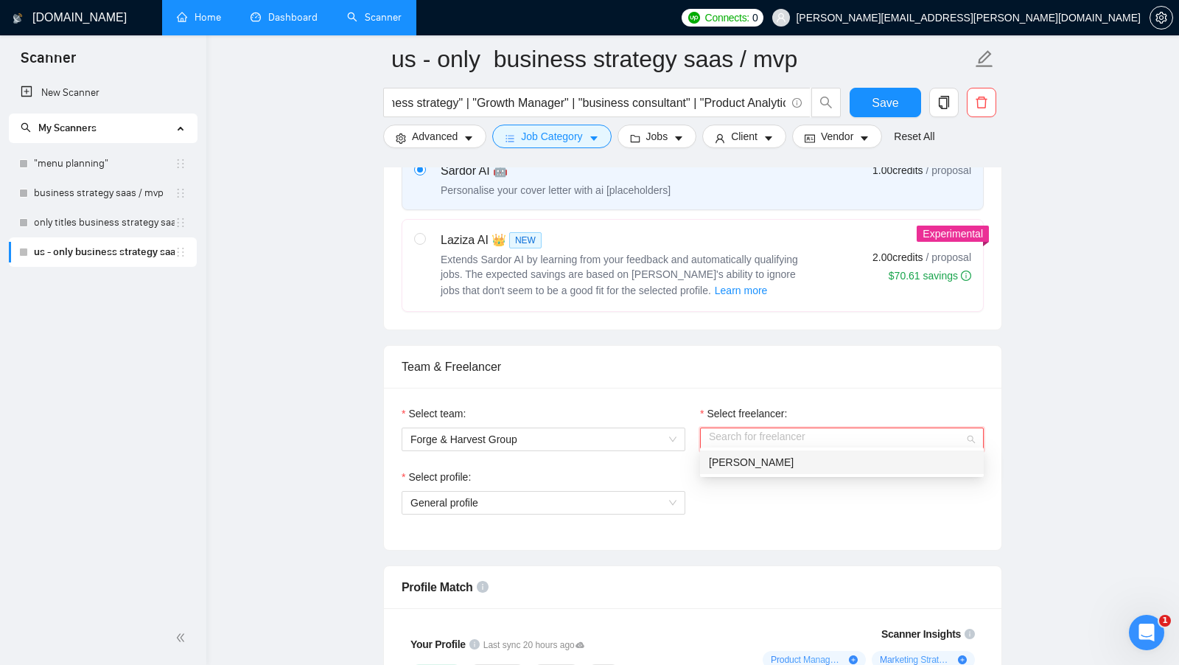
click at [729, 457] on span "[PERSON_NAME]" at bounding box center [751, 462] width 85 height 12
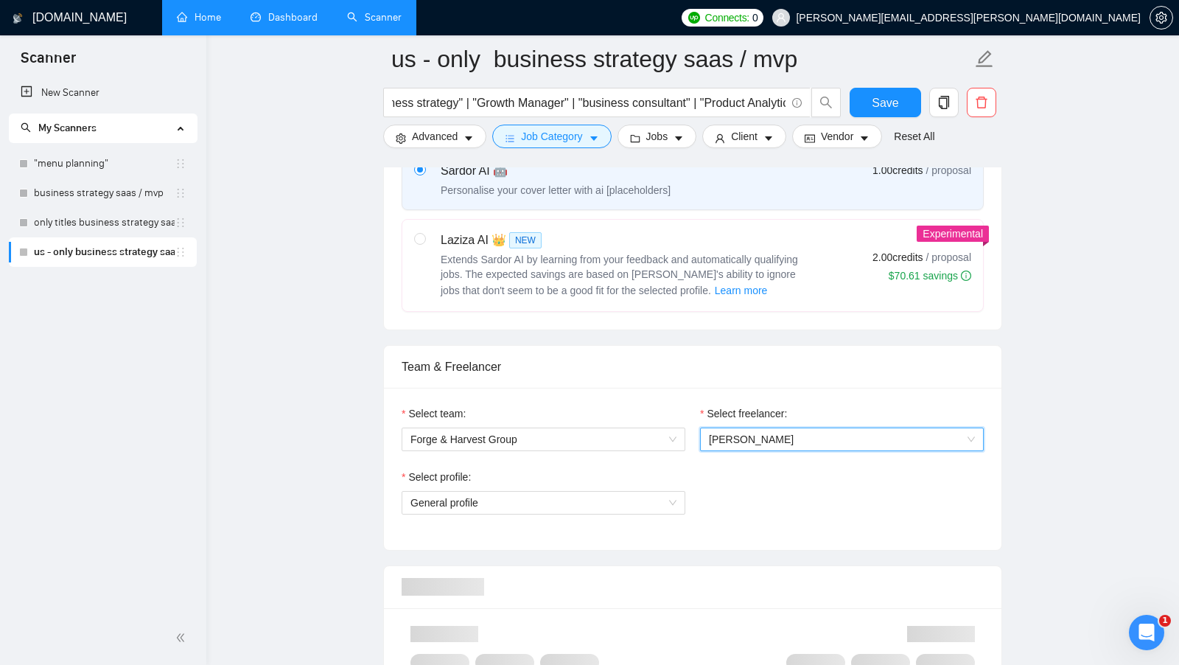
click at [715, 486] on div "Select profile: General profile" at bounding box center [692, 500] width 597 height 63
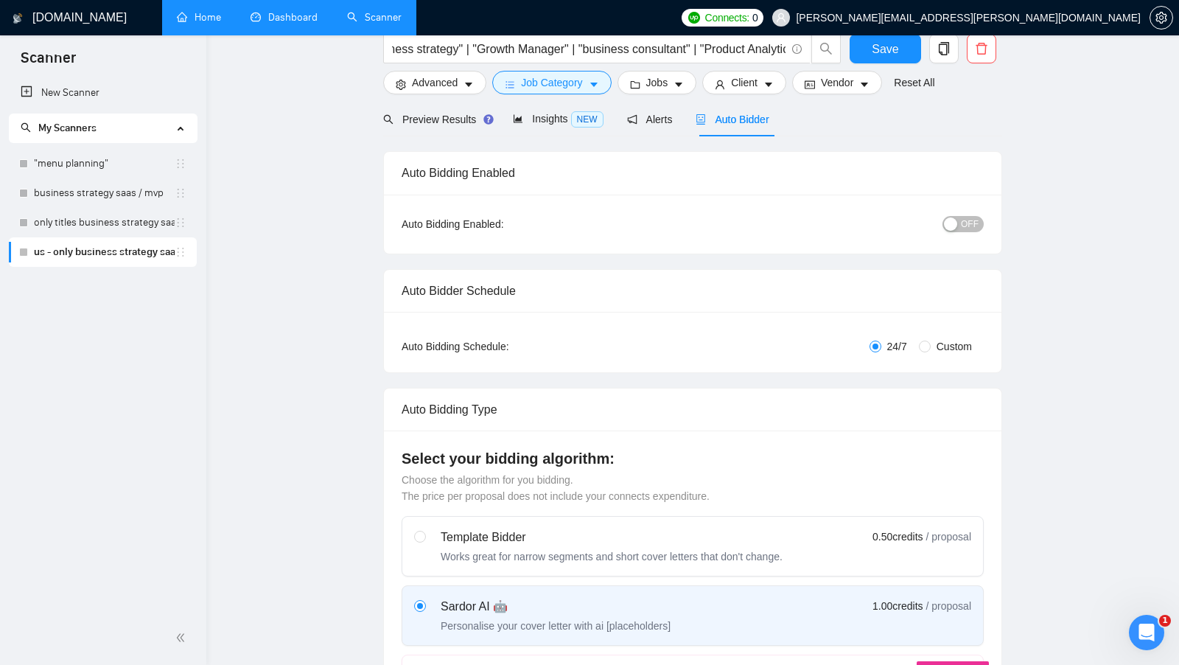
scroll to position [0, 0]
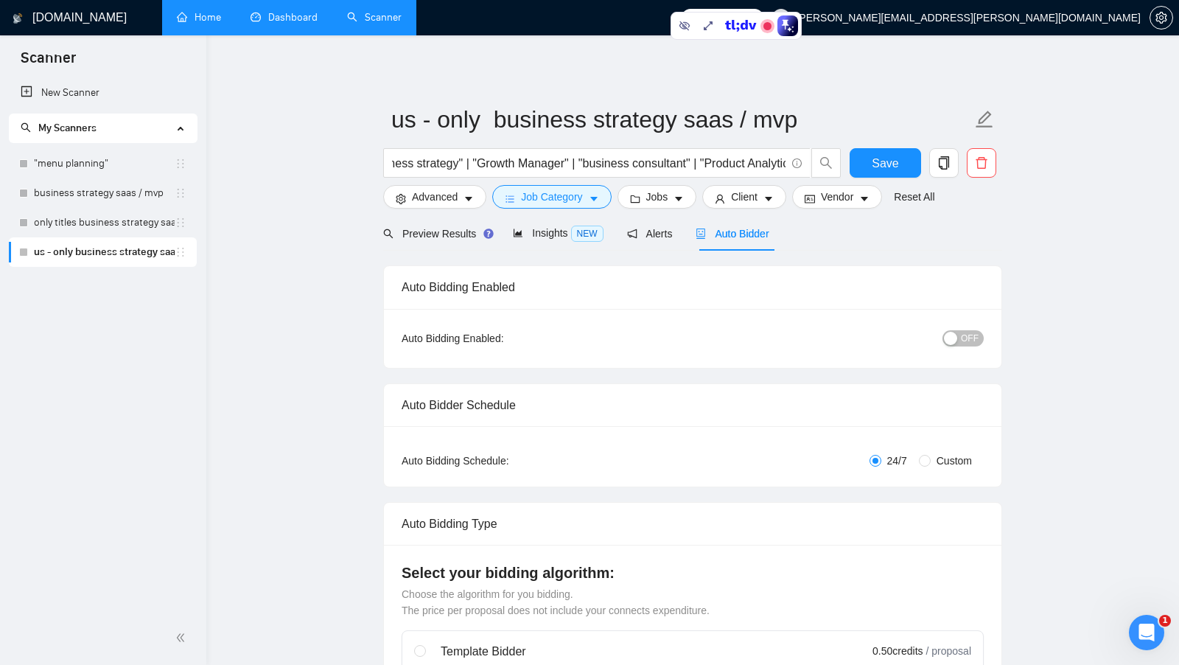
click at [967, 333] on span "OFF" at bounding box center [970, 338] width 18 height 16
click at [973, 335] on div "button" at bounding box center [975, 338] width 13 height 13
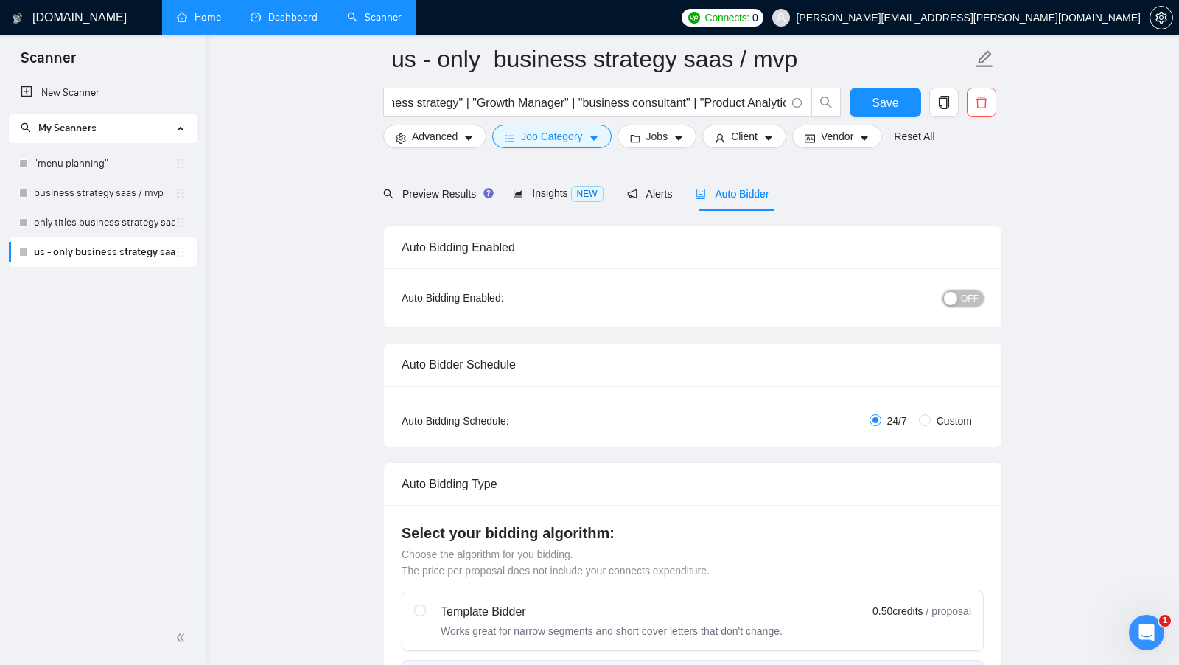
scroll to position [118, 0]
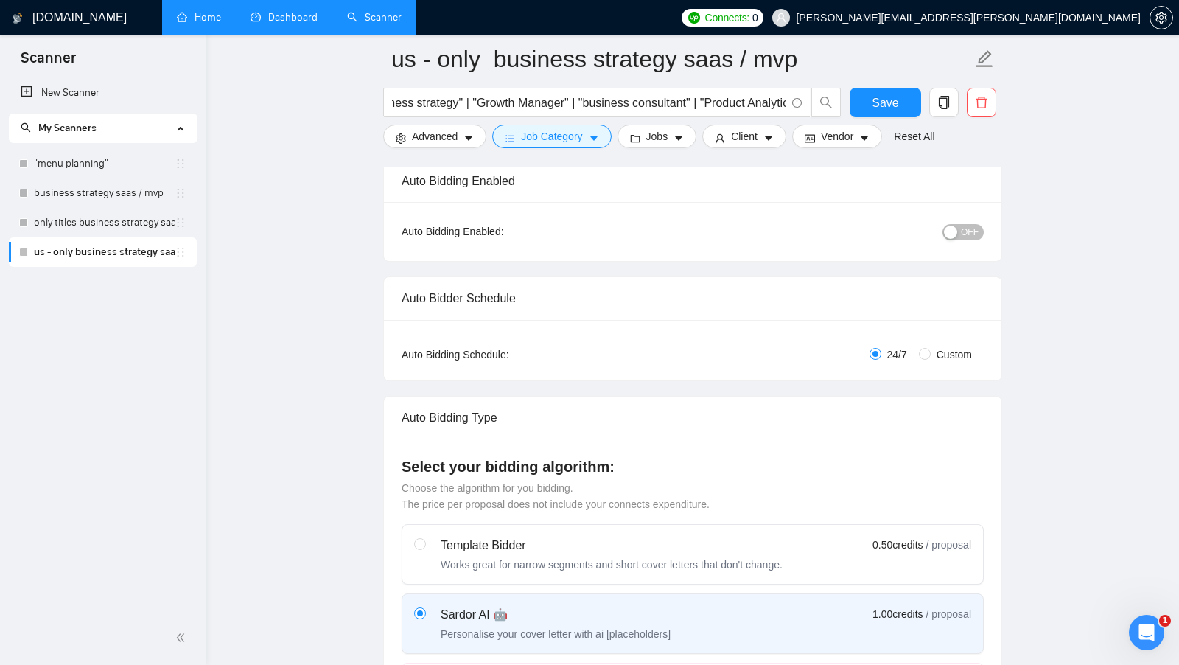
click at [923, 357] on label "Custom" at bounding box center [948, 354] width 59 height 16
click at [923, 357] on input "Custom" at bounding box center [925, 354] width 12 height 12
radio input "true"
radio input "false"
checkbox input "true"
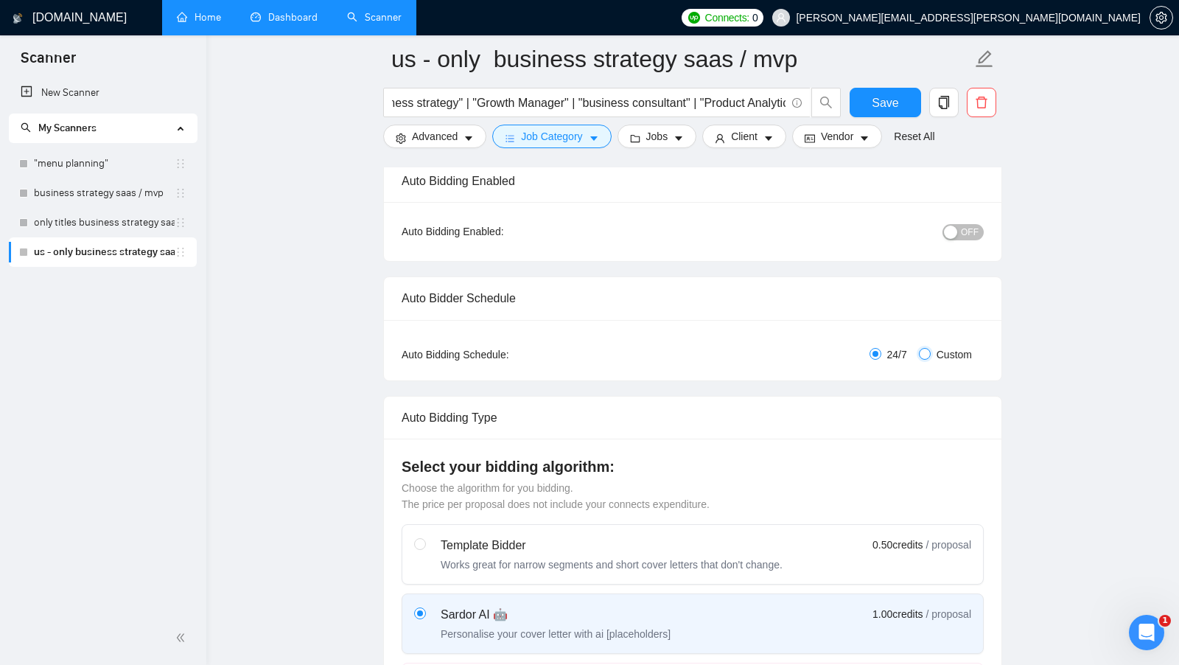
checkbox input "true"
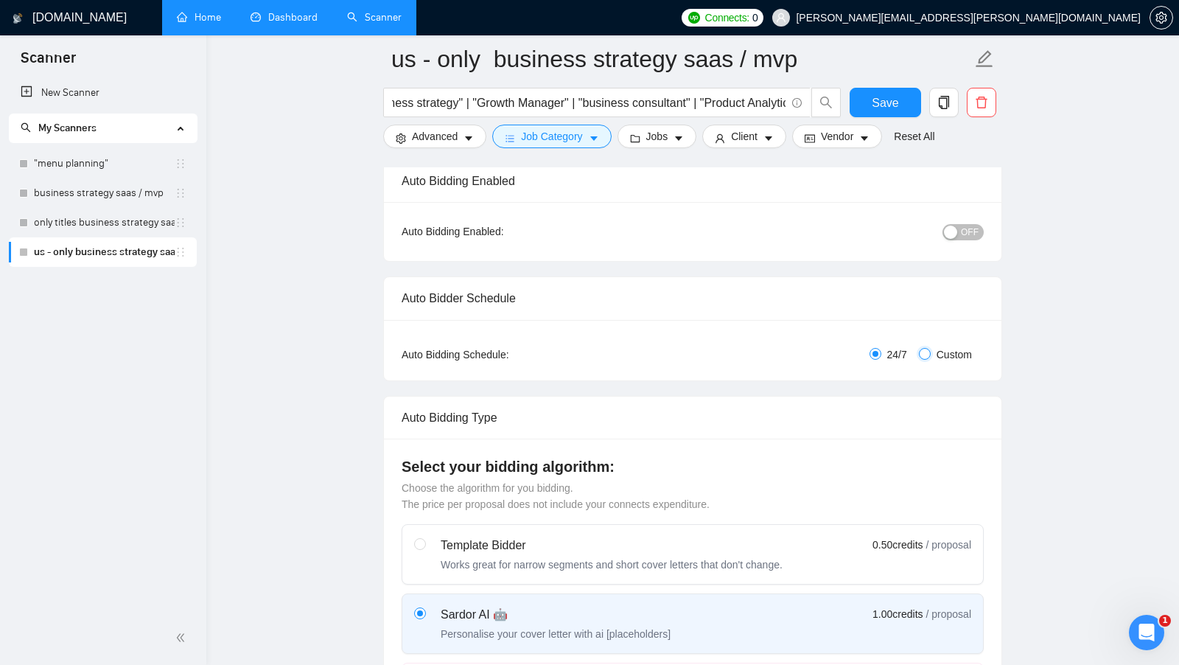
checkbox input "true"
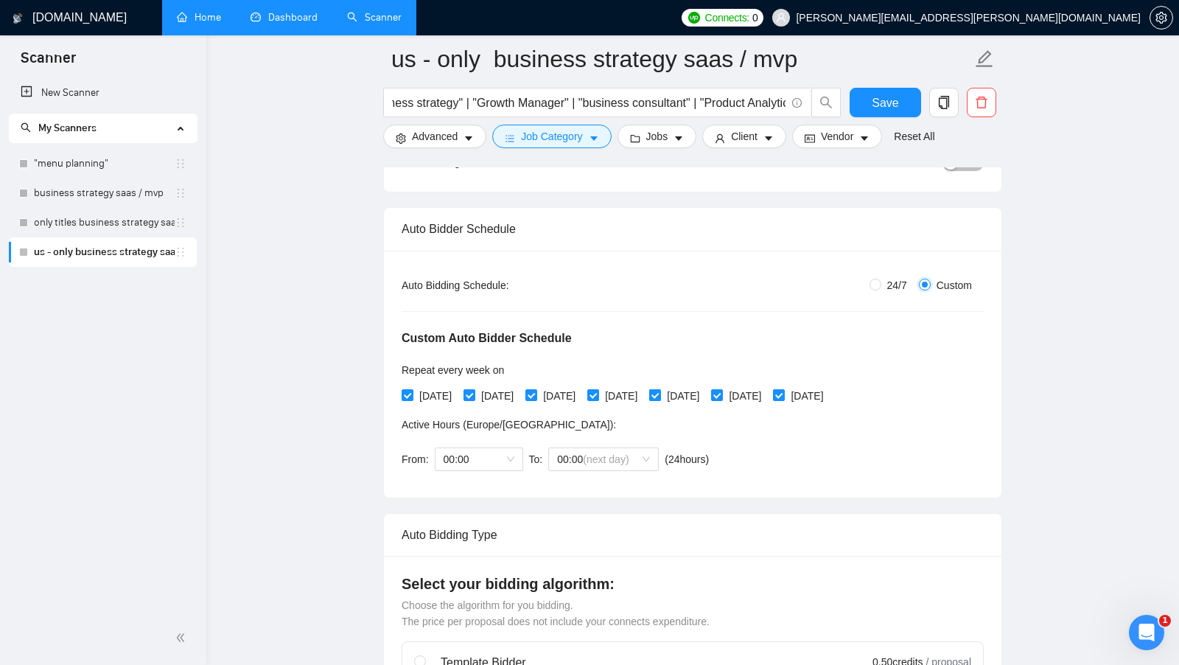
scroll to position [189, 0]
click at [881, 283] on span "24/7" at bounding box center [897, 284] width 32 height 16
click at [878, 283] on input "24/7" at bounding box center [875, 283] width 12 height 12
radio input "true"
radio input "false"
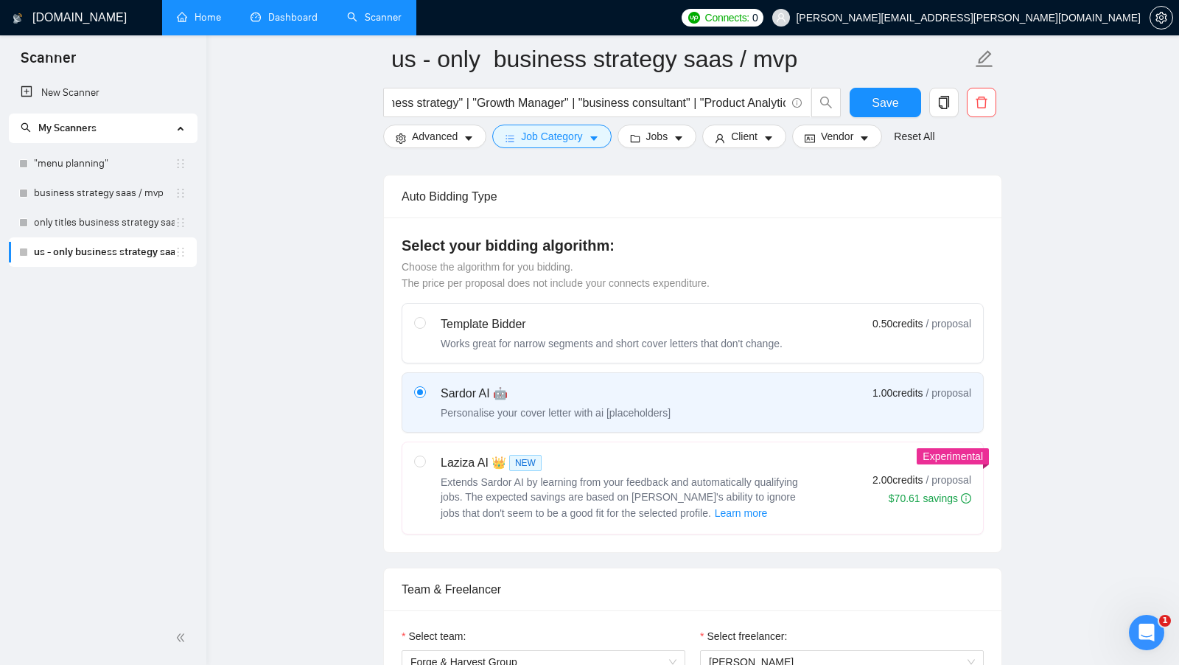
scroll to position [355, 0]
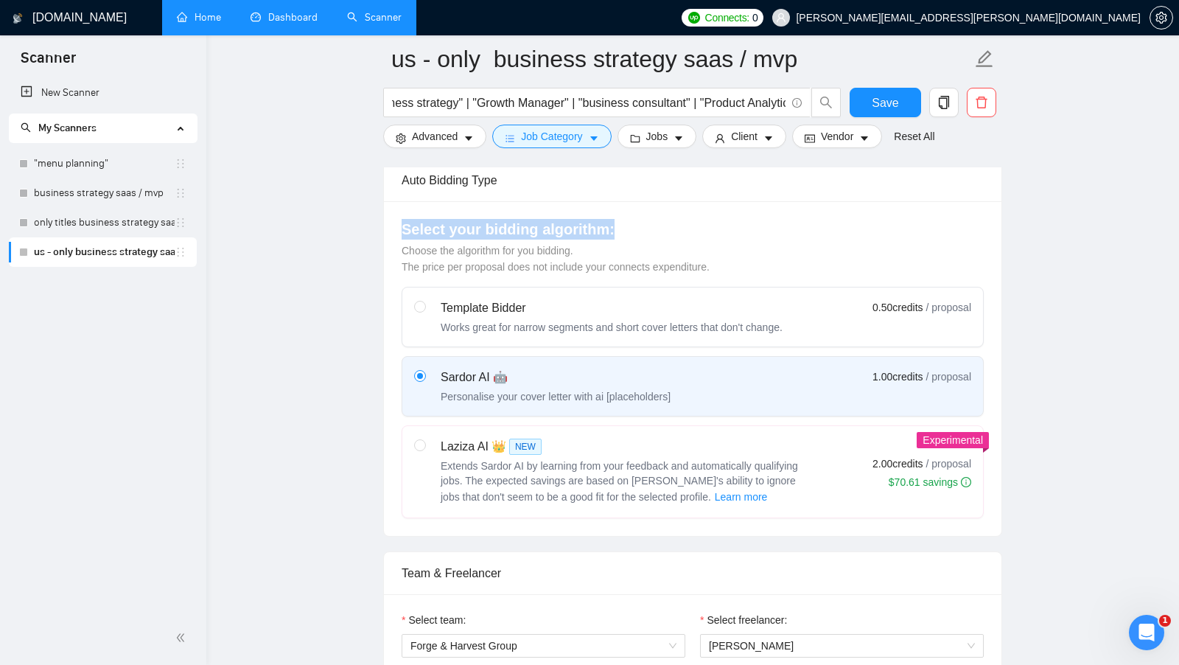
drag, startPoint x: 643, startPoint y: 228, endPoint x: 398, endPoint y: 225, distance: 244.6
click at [398, 225] on div "Select your bidding algorithm: Choose the algorithm for you bidding. The price …" at bounding box center [692, 368] width 617 height 335
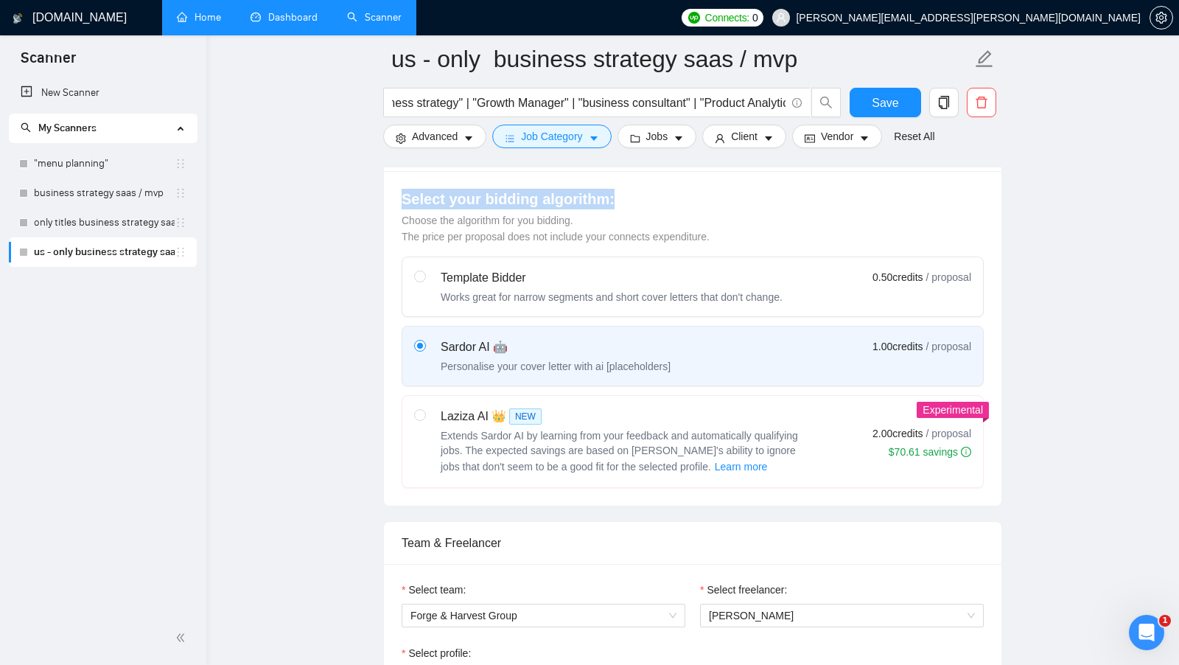
scroll to position [387, 0]
click at [742, 341] on div "Sardor AI 🤖 Personalise your cover letter with ai [placeholders] 1.00 credits /…" at bounding box center [692, 354] width 557 height 35
click at [424, 341] on input "radio" at bounding box center [419, 343] width 10 height 10
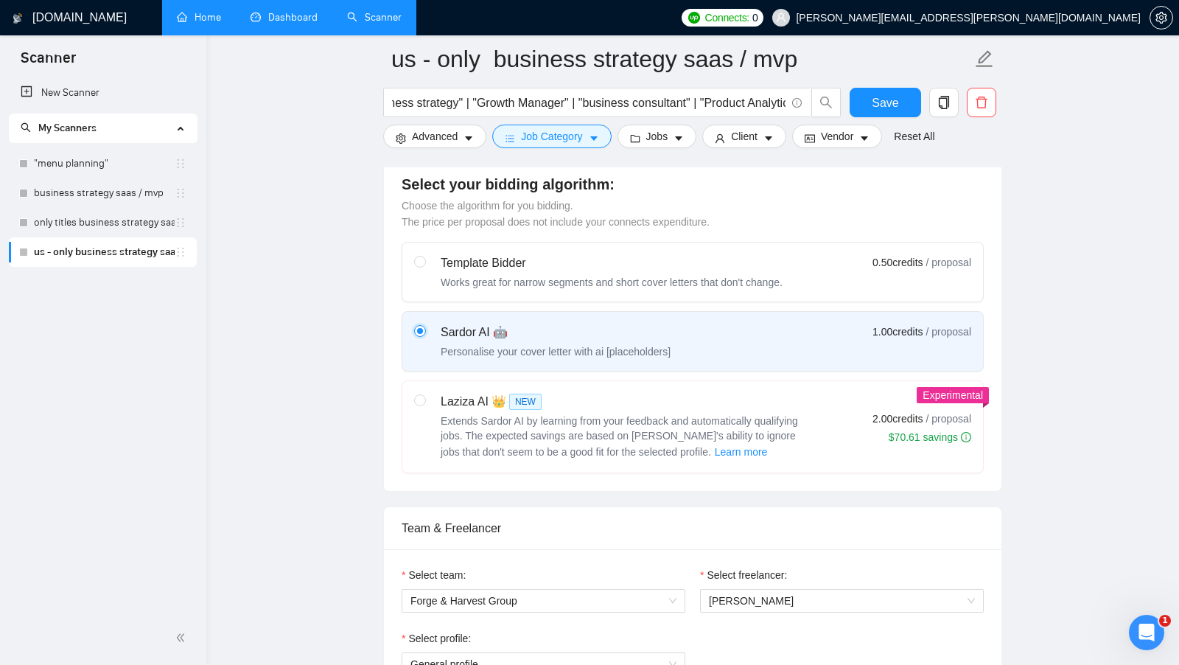
scroll to position [402, 0]
click at [711, 391] on div "Laziza AI 👑 NEW" at bounding box center [625, 400] width 368 height 18
click at [424, 393] on input "radio" at bounding box center [419, 398] width 10 height 10
radio input "true"
radio input "false"
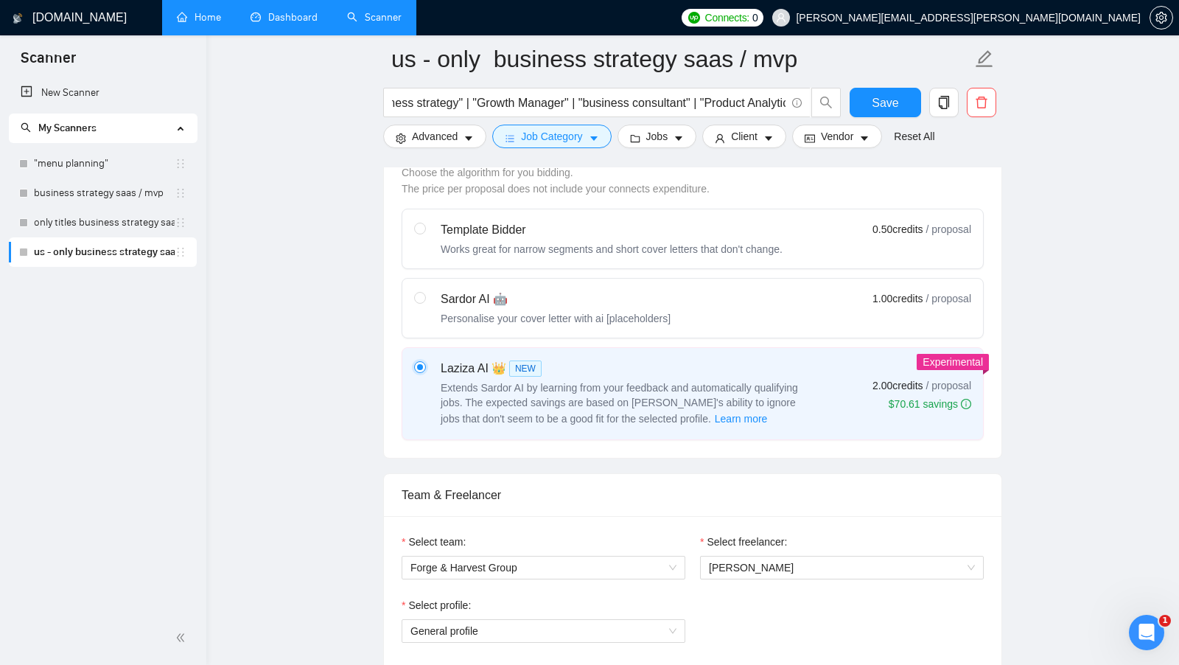
scroll to position [440, 0]
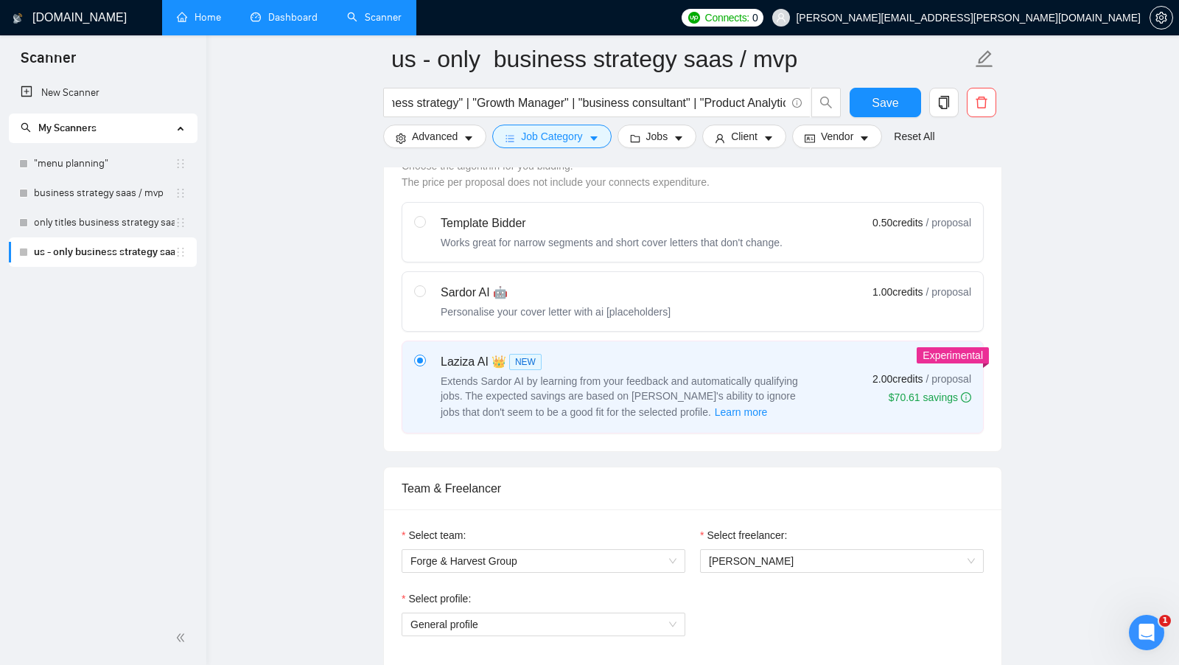
drag, startPoint x: 861, startPoint y: 295, endPoint x: 948, endPoint y: 284, distance: 88.3
click at [948, 284] on div "Sardor AI 🤖 Personalise your cover letter with ai [placeholders] 1.00 credits /…" at bounding box center [692, 301] width 557 height 35
click at [424, 285] on input "radio" at bounding box center [419, 290] width 10 height 10
radio input "true"
radio input "false"
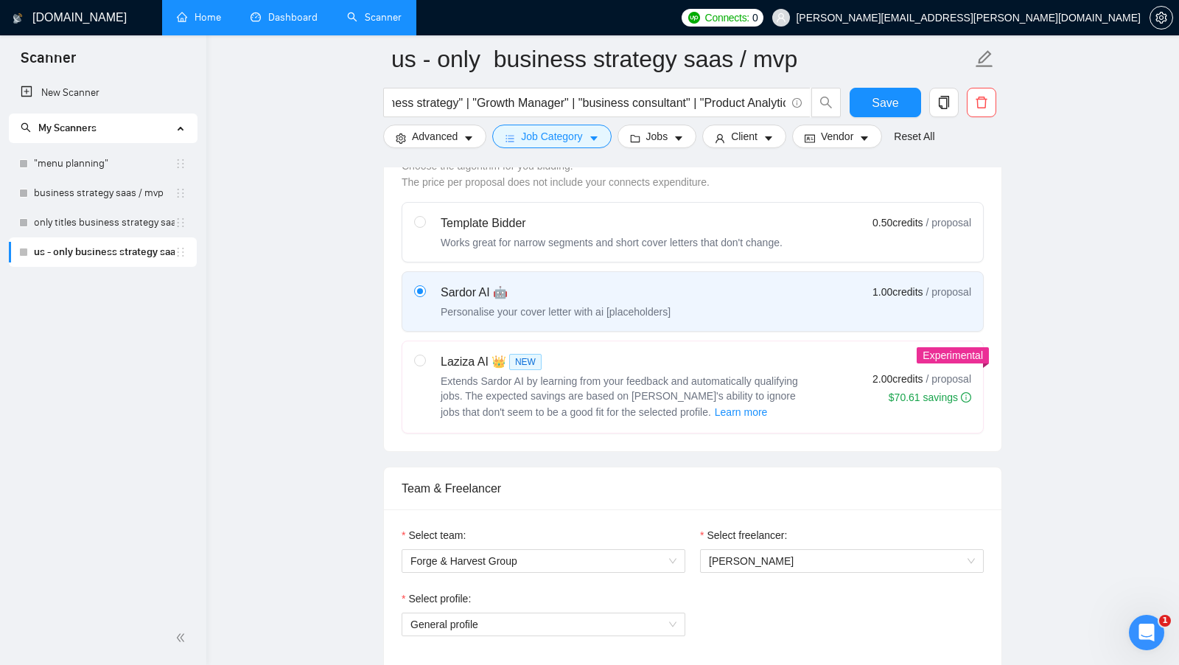
drag, startPoint x: 855, startPoint y: 369, endPoint x: 950, endPoint y: 376, distance: 95.3
click at [950, 376] on div "Laziza AI 👑 NEW Extends Sardor AI by learning from your feedback and automatica…" at bounding box center [692, 387] width 557 height 68
click at [892, 99] on span "Save" at bounding box center [885, 103] width 27 height 18
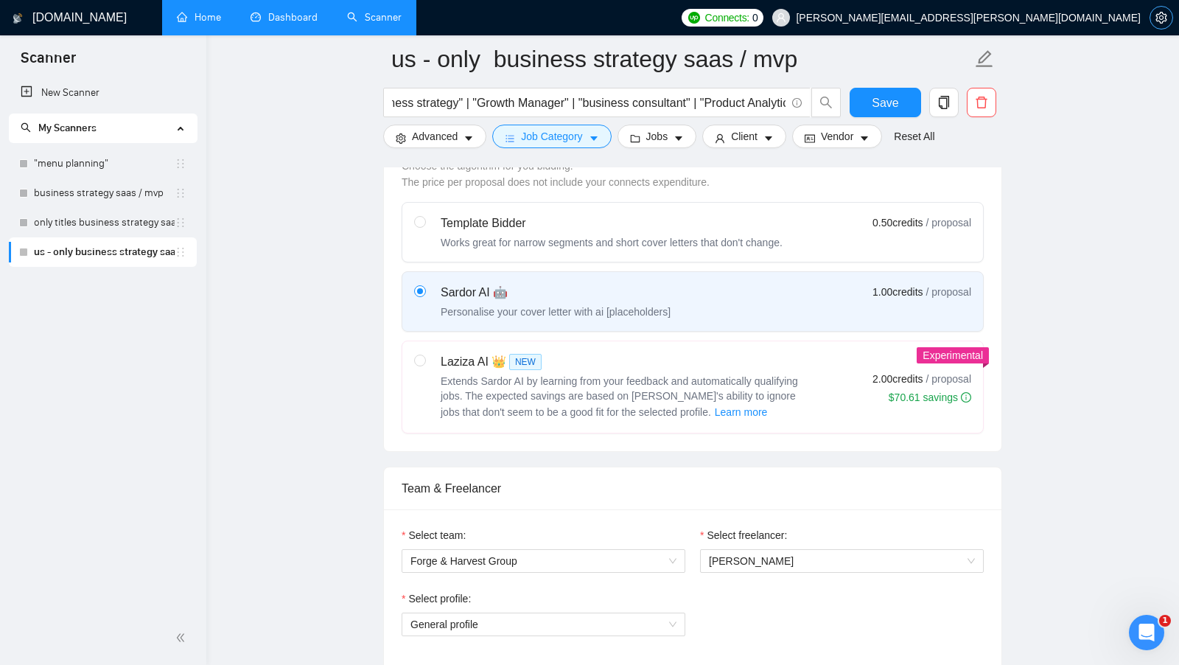
click at [1158, 22] on icon "setting" at bounding box center [1161, 18] width 12 height 12
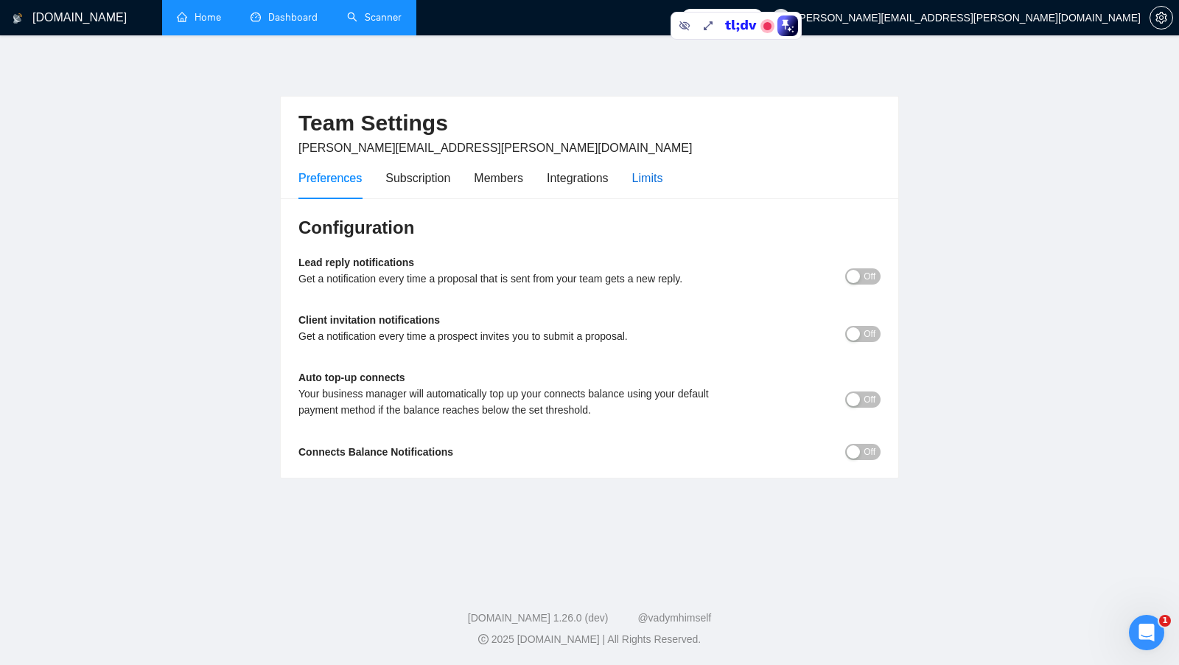
click at [659, 181] on div "Limits" at bounding box center [647, 178] width 31 height 18
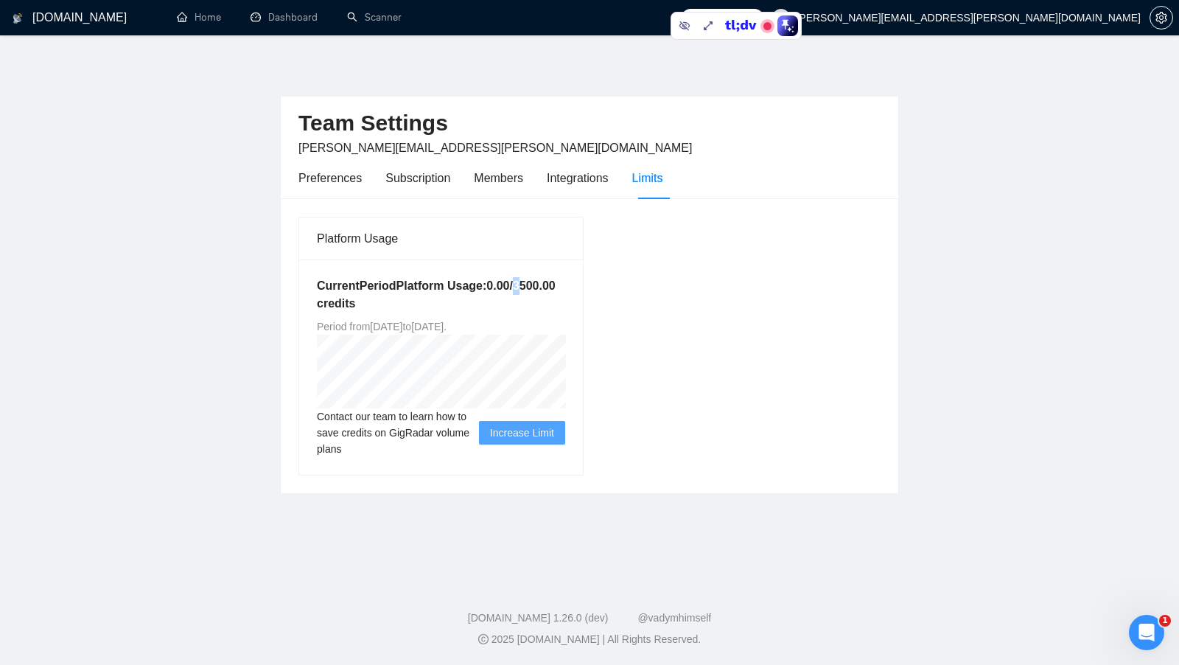
click at [387, 308] on h5 "Current Period Platform Usage: 0.00 / 3500.00 credits" at bounding box center [441, 294] width 248 height 35
click at [385, 307] on h5 "Current Period Platform Usage: 0.00 / 3500.00 credits" at bounding box center [441, 294] width 248 height 35
drag, startPoint x: 469, startPoint y: 307, endPoint x: 371, endPoint y: 307, distance: 98.0
click at [371, 307] on h5 "Current Period Platform Usage: 0.00 / 3500.00 credits" at bounding box center [441, 294] width 248 height 35
click at [474, 304] on h5 "Current Period Platform Usage: 0.00 / 3500.00 credits" at bounding box center [441, 294] width 248 height 35
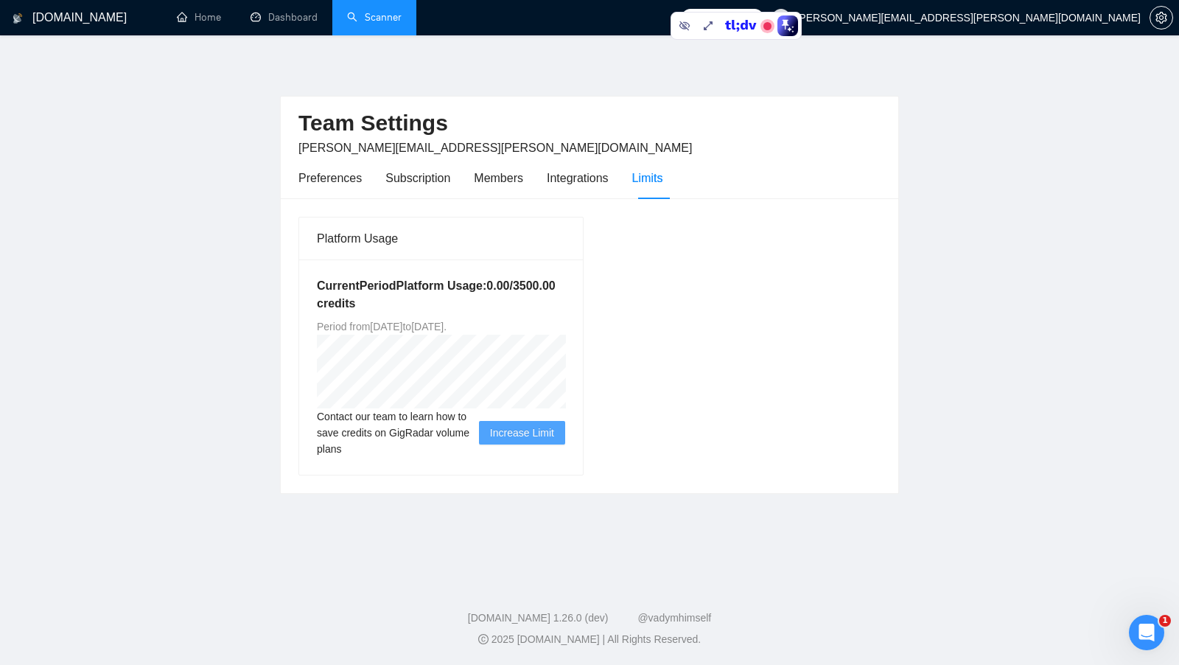
click at [380, 24] on link "Scanner" at bounding box center [374, 17] width 55 height 13
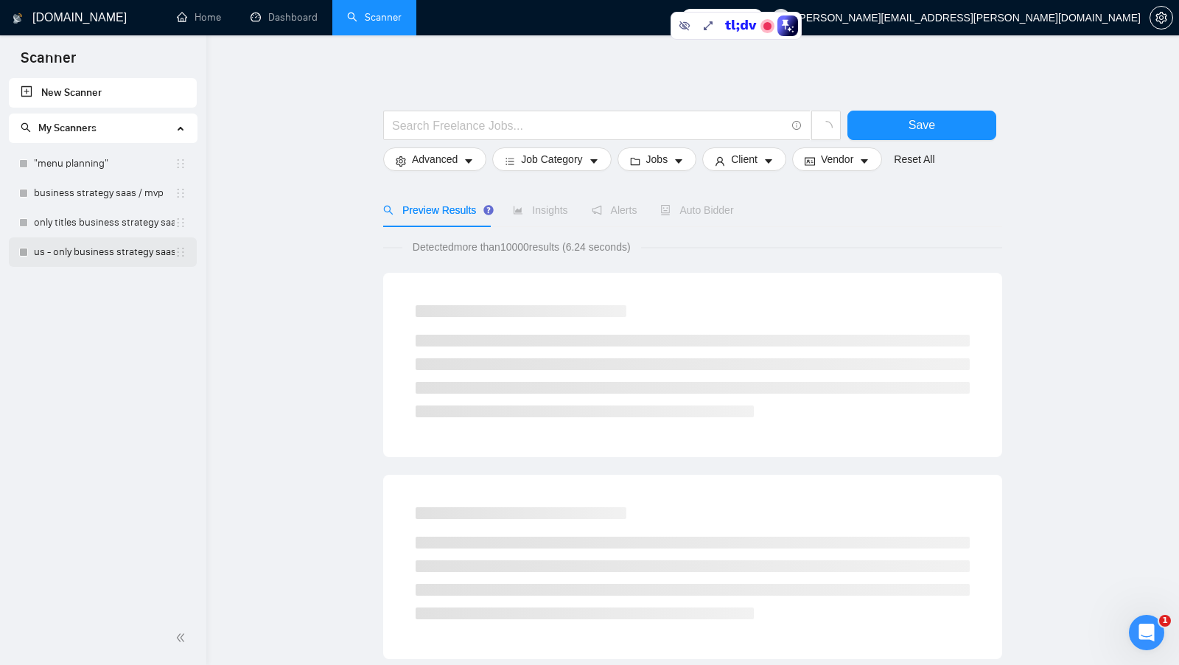
click at [98, 251] on link "us - only business strategy saas / mvp" at bounding box center [104, 251] width 141 height 29
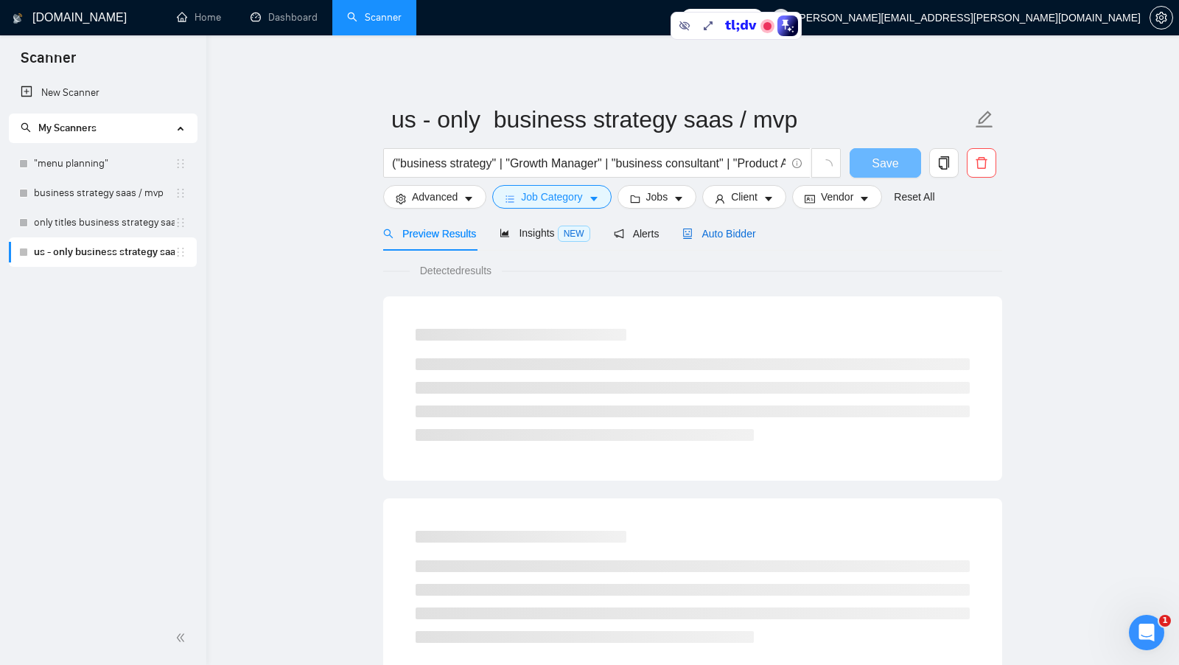
click at [740, 235] on span "Auto Bidder" at bounding box center [718, 234] width 73 height 12
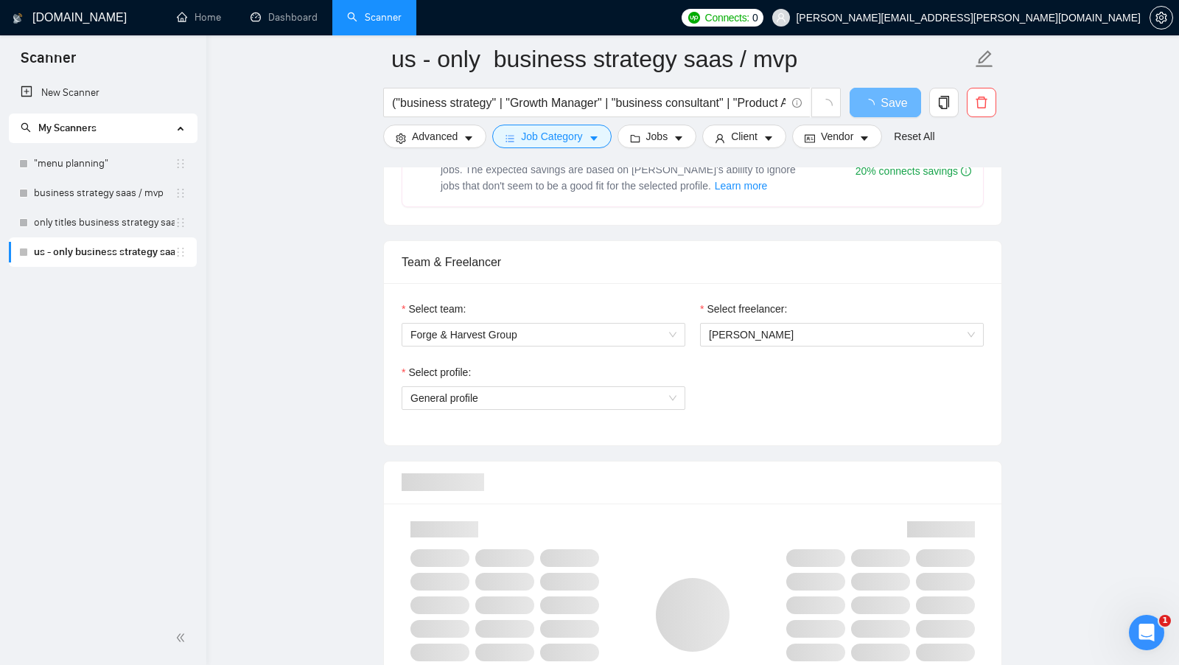
scroll to position [667, 0]
click at [595, 339] on div "Select team: Forge & Harvest Group" at bounding box center [543, 331] width 298 height 63
click at [610, 333] on span "Forge & Harvest Group" at bounding box center [543, 334] width 266 height 22
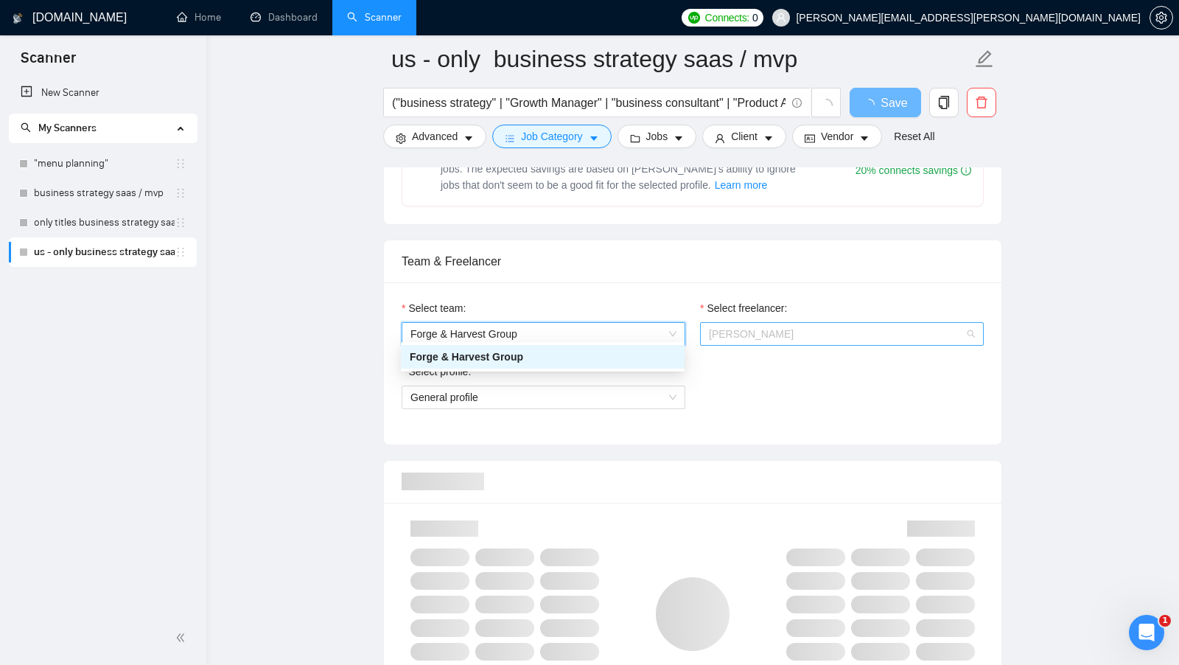
click at [796, 332] on span "[PERSON_NAME]" at bounding box center [842, 334] width 266 height 22
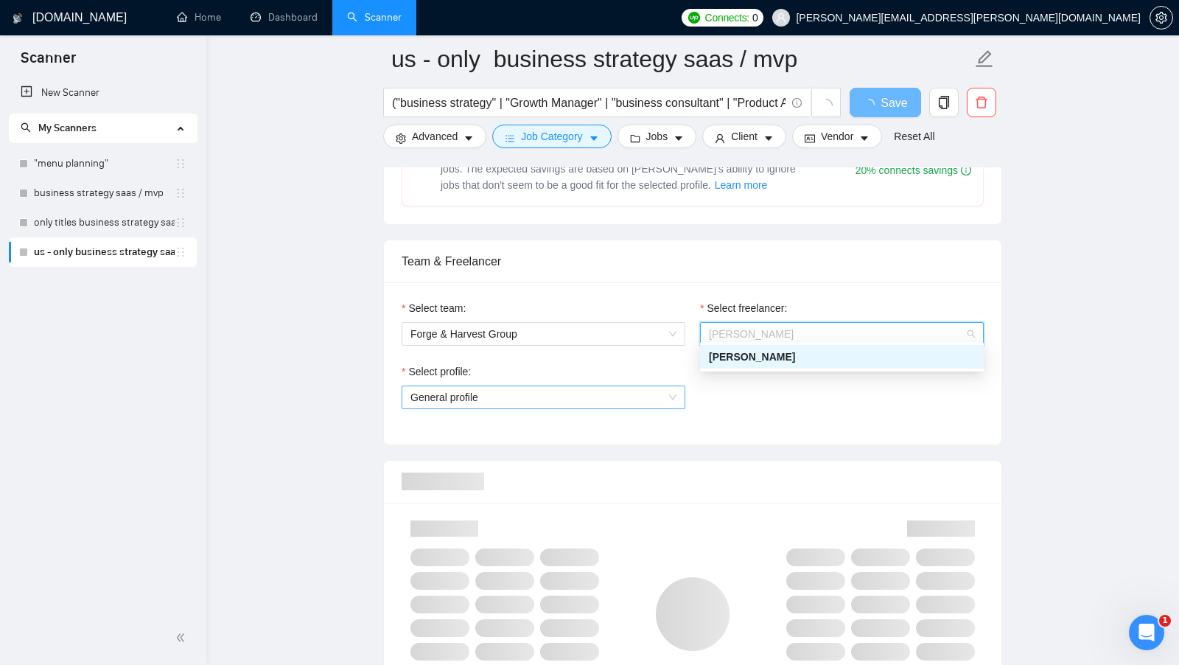
click at [621, 386] on span "General profile" at bounding box center [543, 397] width 266 height 22
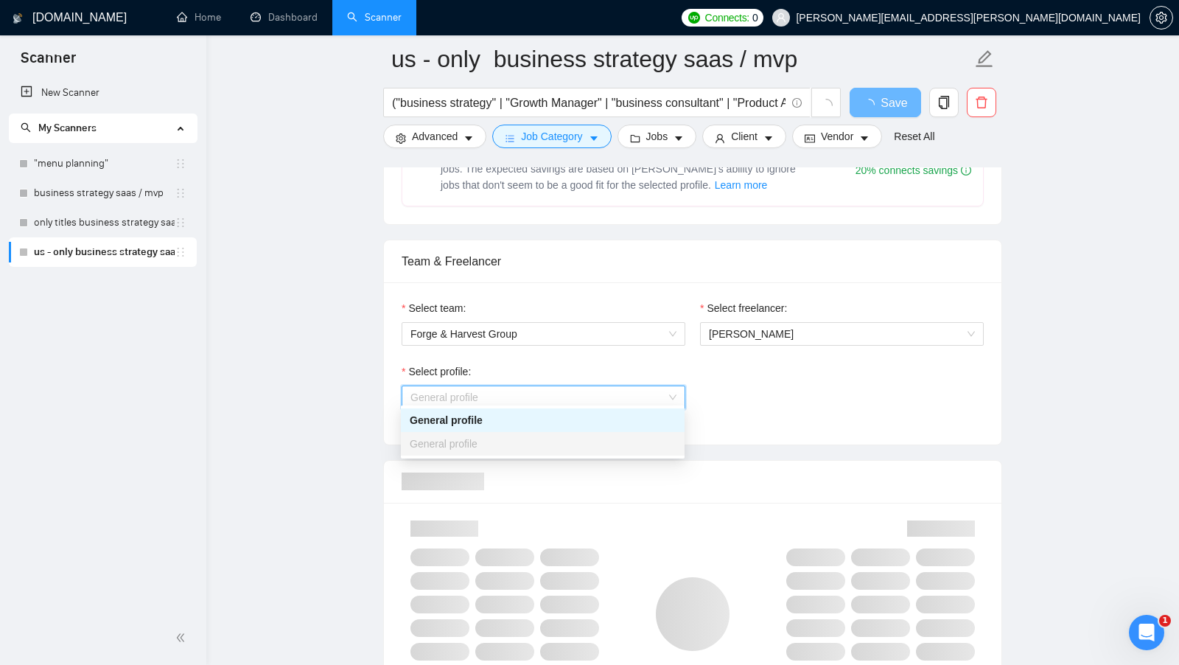
click at [718, 394] on div "Select profile: General profile" at bounding box center [692, 394] width 597 height 63
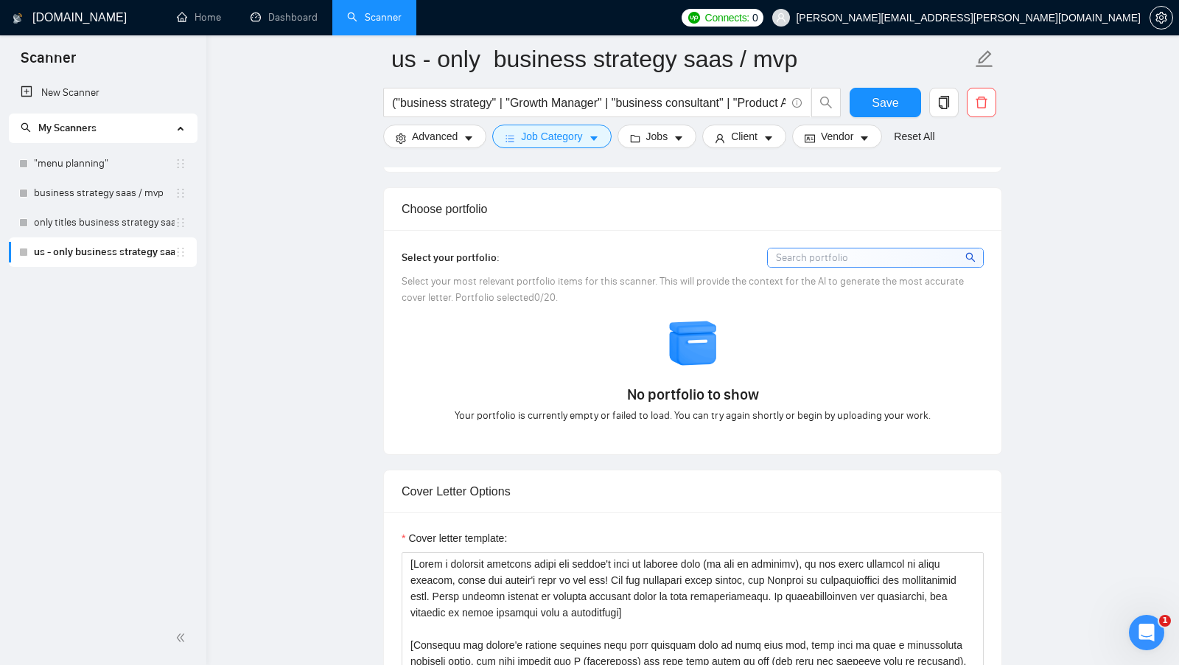
scroll to position [1251, 0]
click at [405, 346] on div "No portfolio to show Your portfolio is currently empty or failed to load. You c…" at bounding box center [692, 369] width 591 height 106
click at [507, 346] on div "No portfolio to show Your portfolio is currently empty or failed to load. You c…" at bounding box center [692, 369] width 591 height 106
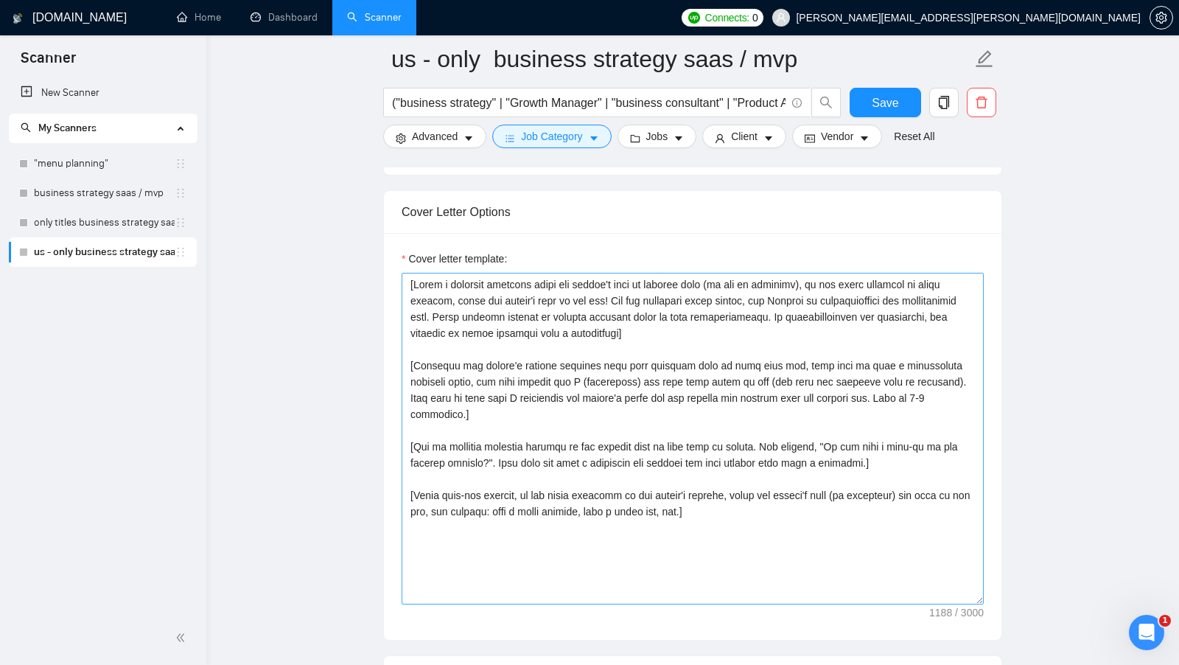
scroll to position [1530, 0]
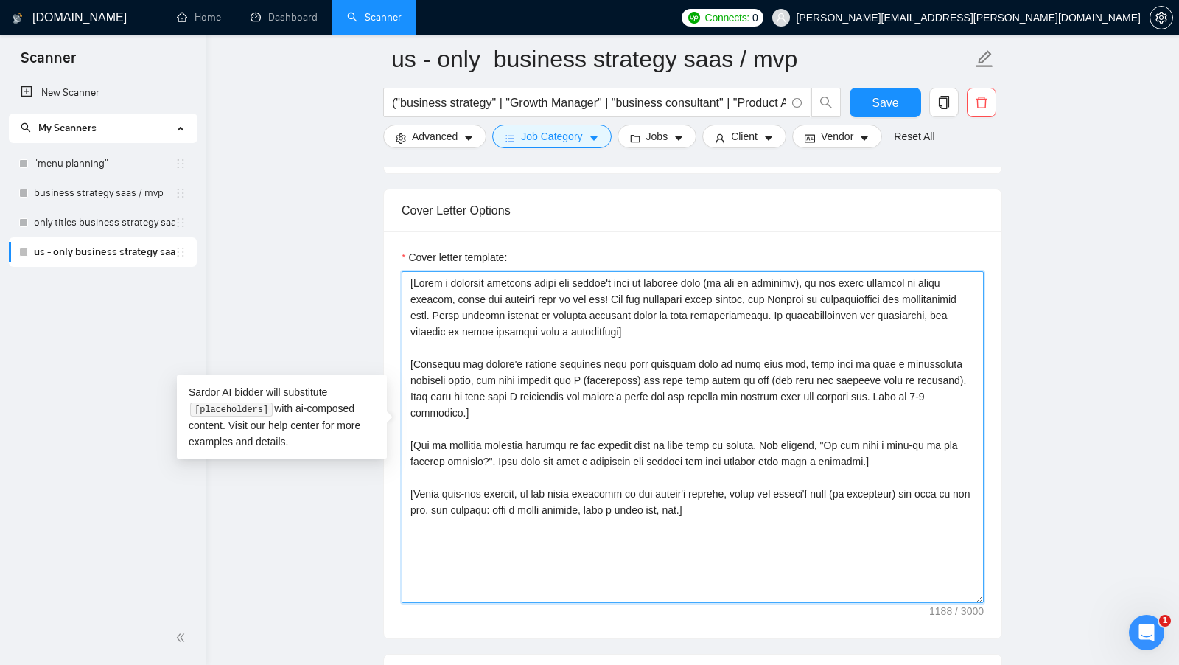
drag, startPoint x: 728, startPoint y: 483, endPoint x: 354, endPoint y: 267, distance: 431.7
click at [354, 267] on main "us - only business strategy saas / mvp ("business strategy" | "Growth Manager" …" at bounding box center [692, 488] width 925 height 3919
click at [612, 322] on textarea "Cover letter template:" at bounding box center [693, 437] width 582 height 332
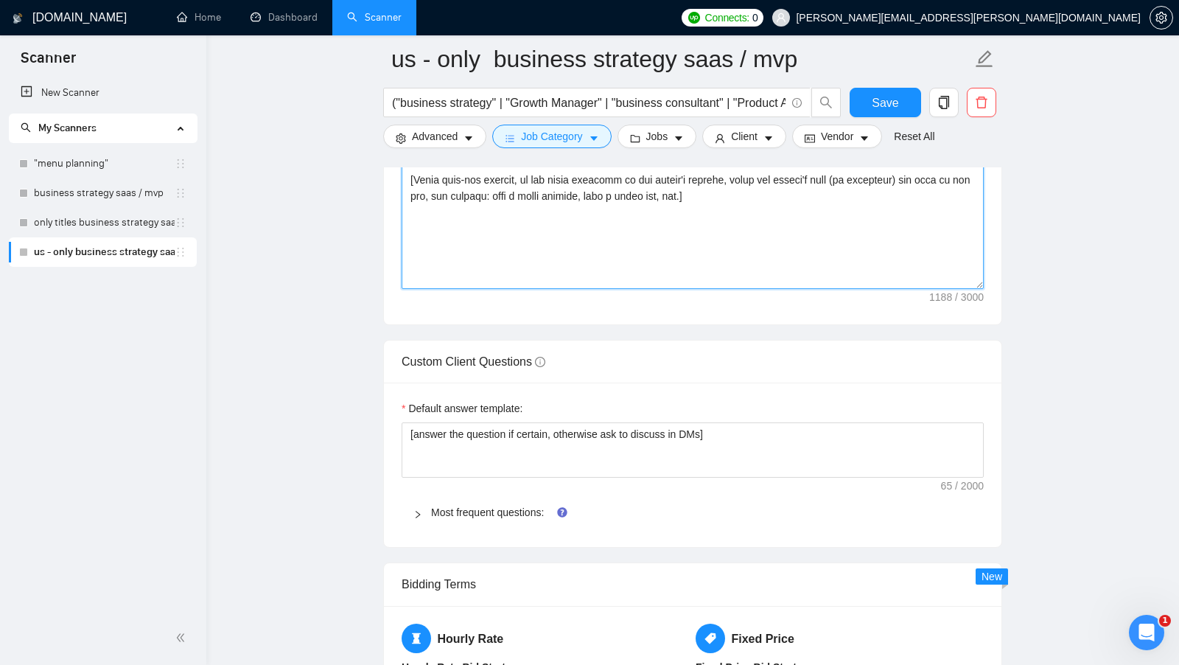
scroll to position [1850, 0]
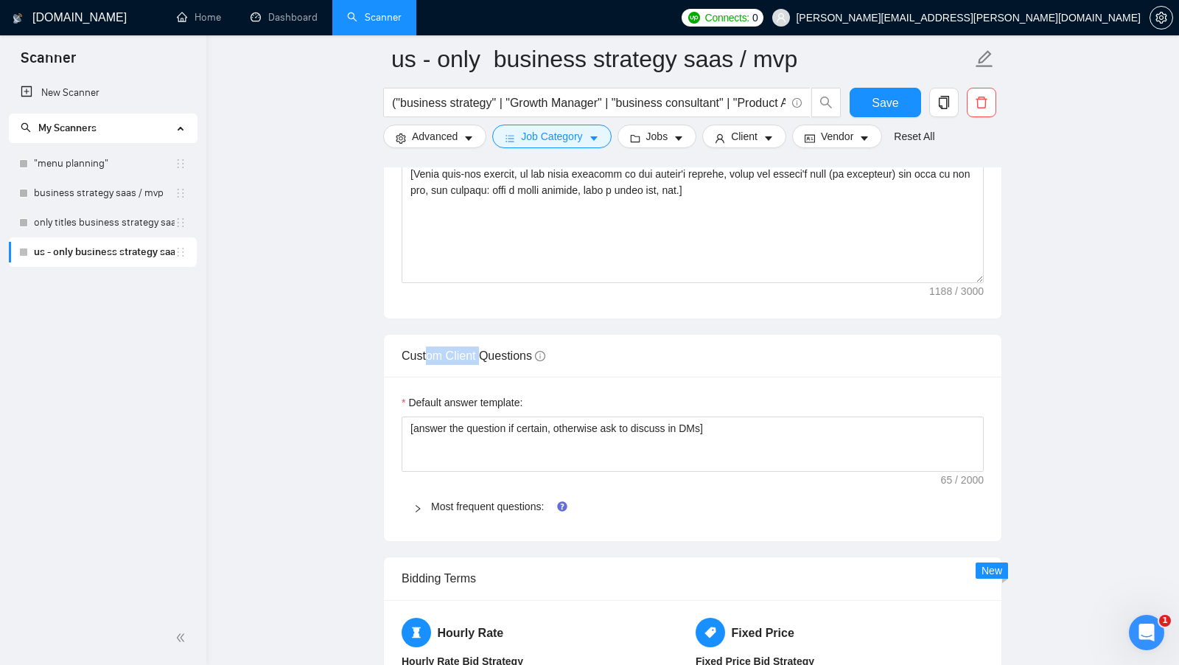
drag, startPoint x: 427, startPoint y: 343, endPoint x: 481, endPoint y: 354, distance: 55.5
click at [481, 354] on div "Custom Client Questions" at bounding box center [693, 356] width 582 height 42
click at [629, 343] on div "Custom Client Questions" at bounding box center [693, 356] width 582 height 42
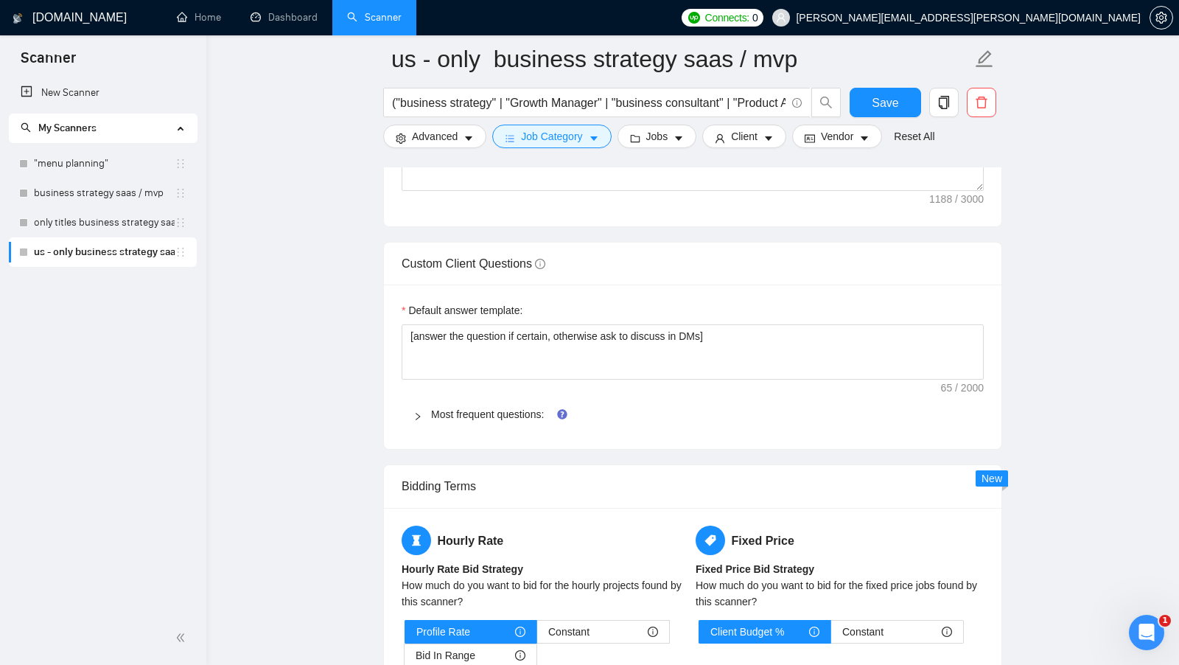
scroll to position [1942, 0]
click at [478, 410] on link "Most frequent questions:" at bounding box center [487, 415] width 113 height 12
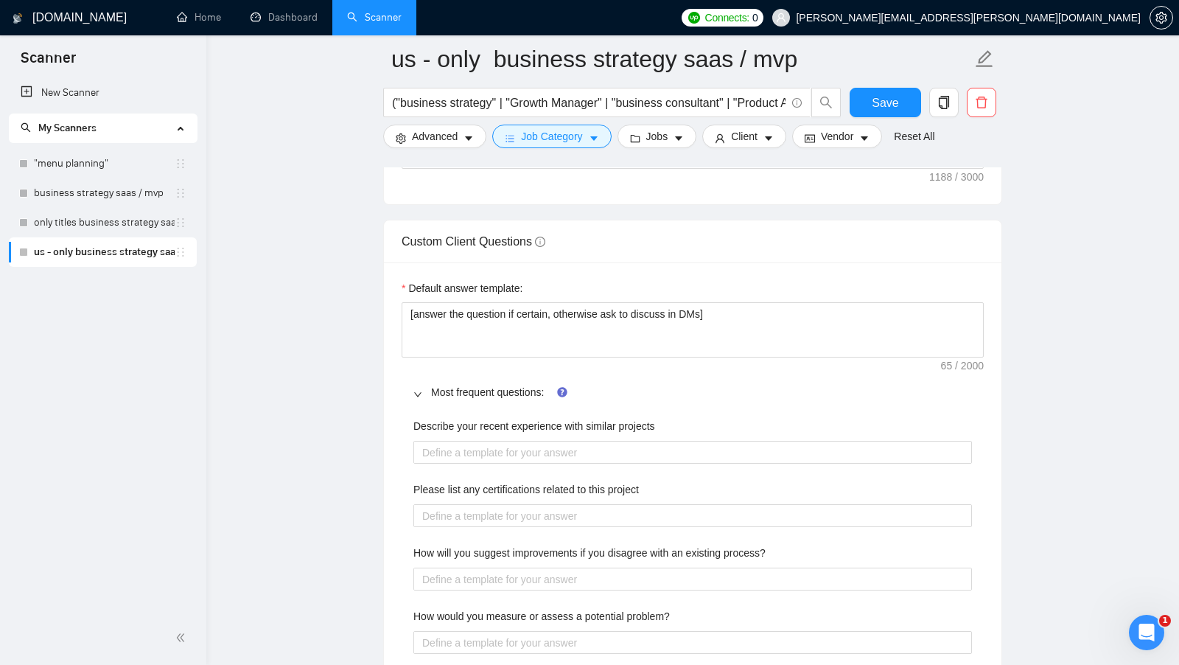
scroll to position [1965, 0]
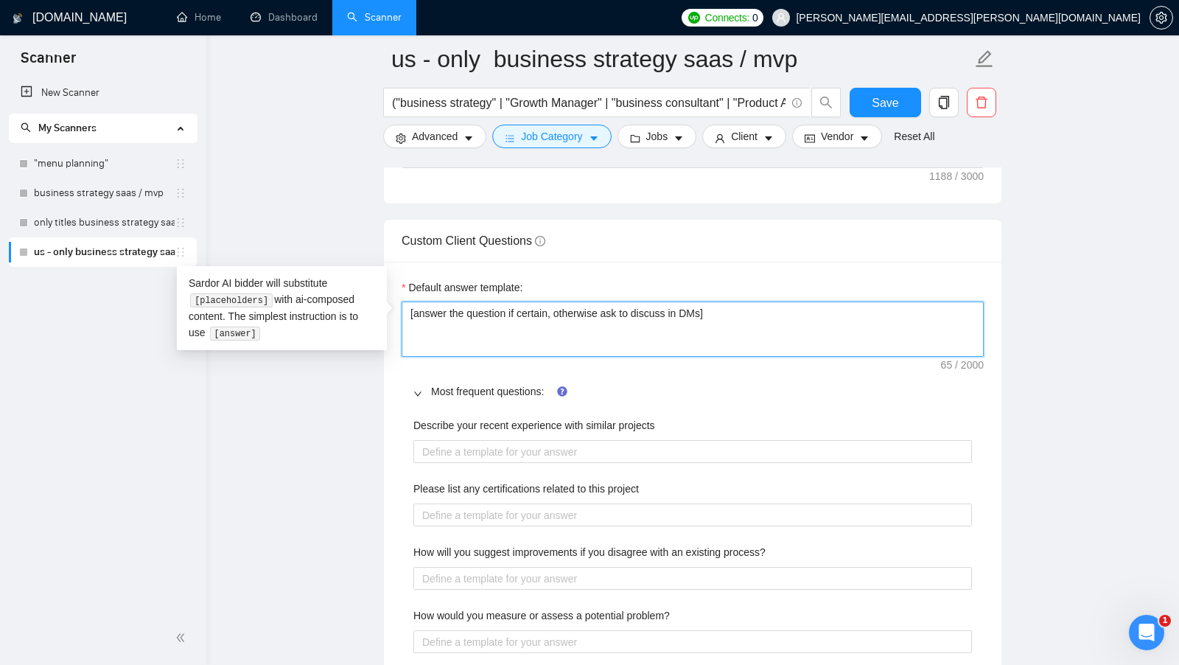
drag, startPoint x: 746, startPoint y: 307, endPoint x: 367, endPoint y: 299, distance: 378.8
click at [766, 305] on textarea "[answer the question if certain, otherwise ask to discuss in DMs]" at bounding box center [693, 328] width 582 height 55
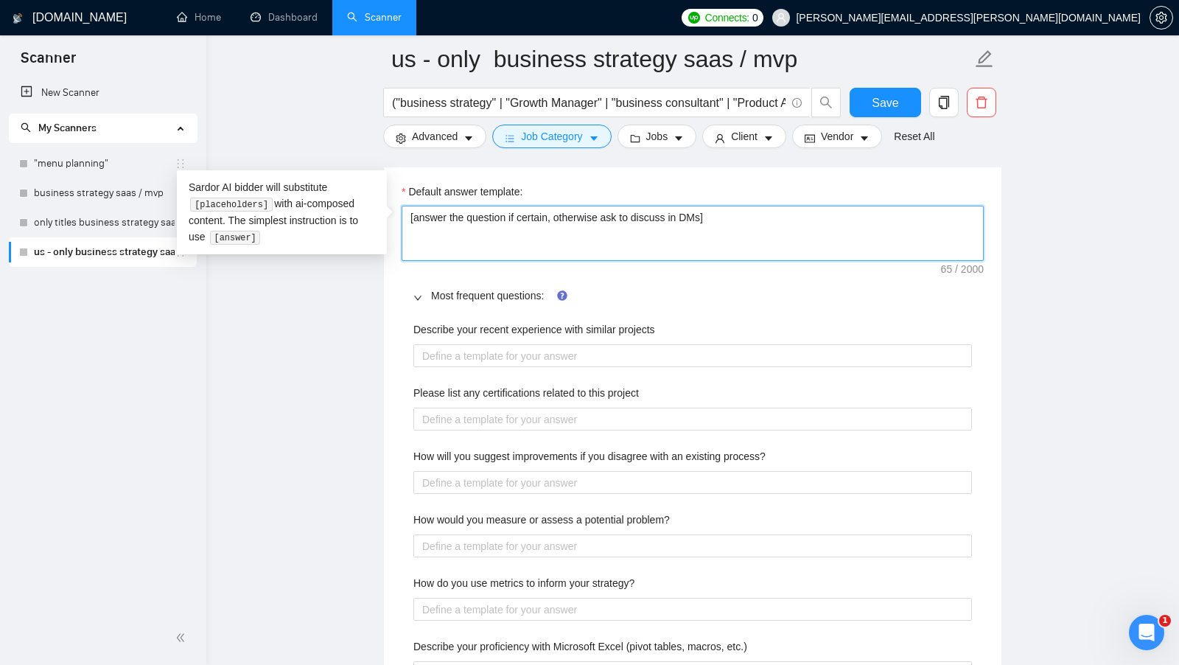
scroll to position [2062, 0]
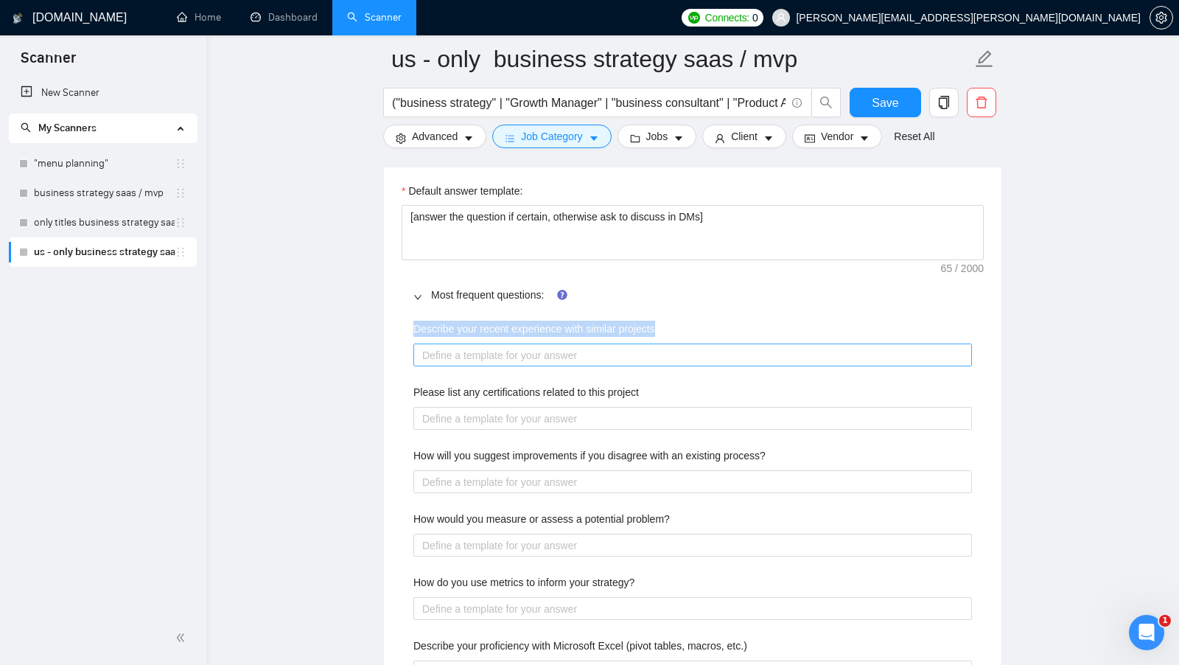
drag, startPoint x: 411, startPoint y: 325, endPoint x: 718, endPoint y: 339, distance: 307.6
click at [718, 339] on div "Describe your recent experience with similar projects Please list any certifica…" at bounding box center [693, 637] width 582 height 651
click at [697, 343] on projects "Describe your recent experience with similar projects" at bounding box center [692, 354] width 559 height 23
type projects "["
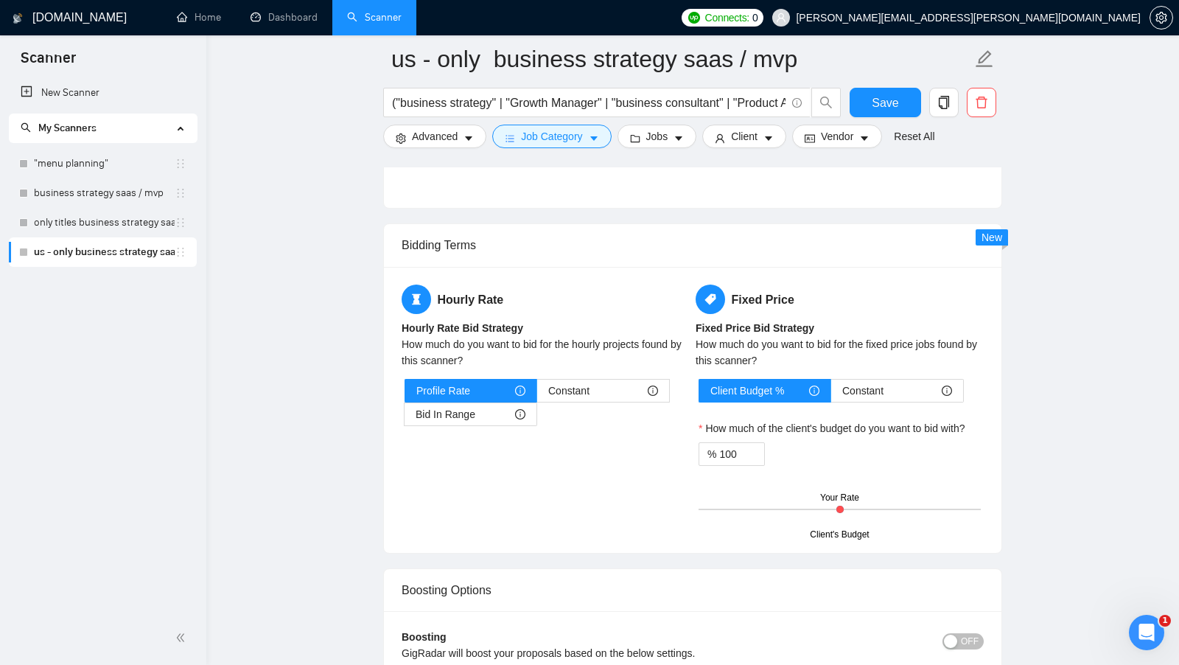
scroll to position [2837, 0]
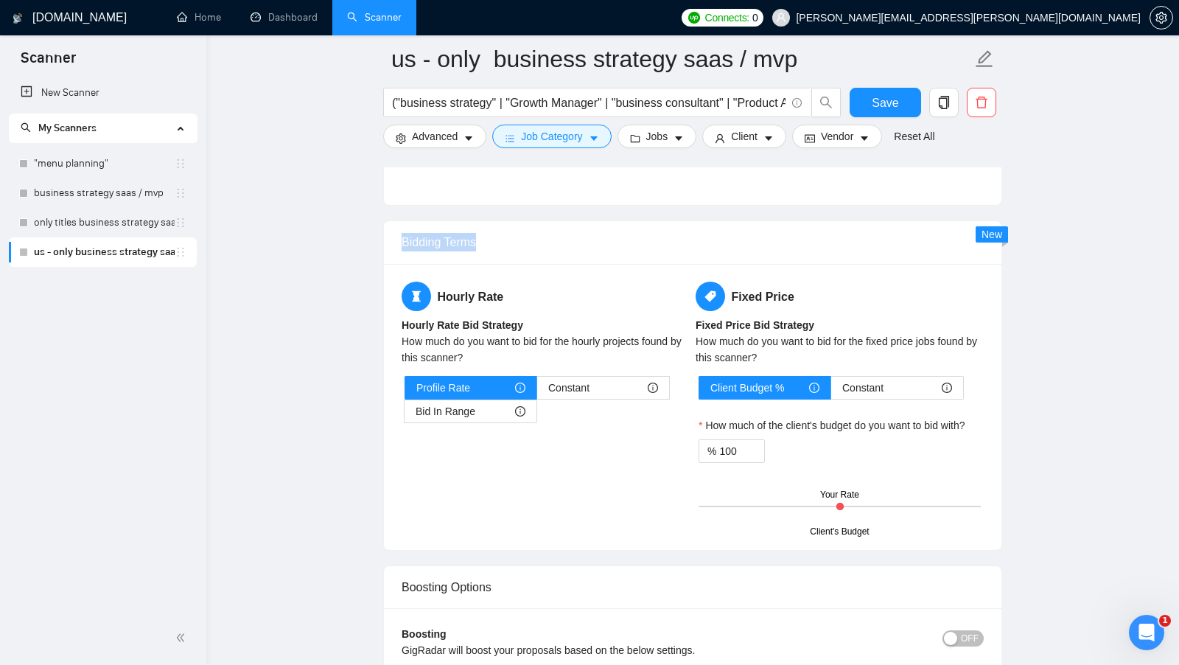
drag, startPoint x: 481, startPoint y: 243, endPoint x: 396, endPoint y: 234, distance: 86.0
click at [396, 234] on div "Bidding Terms" at bounding box center [692, 242] width 617 height 43
click at [581, 377] on span "Constant" at bounding box center [568, 388] width 41 height 22
click at [537, 391] on input "Constant" at bounding box center [537, 391] width 0 height 0
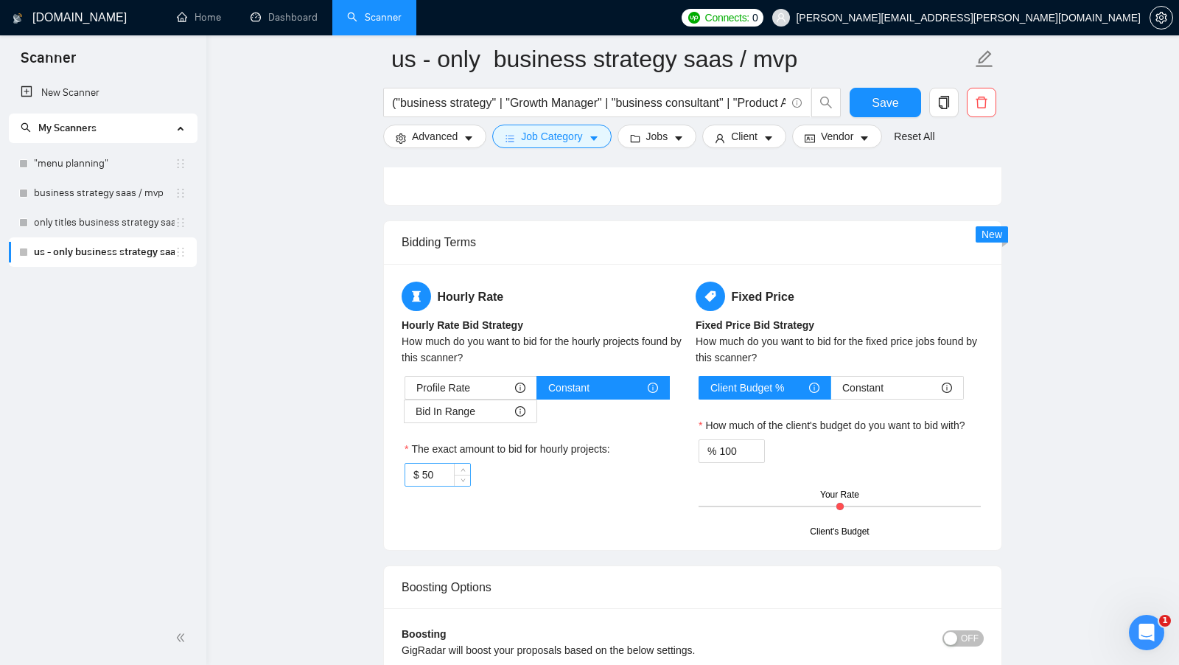
click at [438, 464] on input "50" at bounding box center [446, 474] width 48 height 22
click at [523, 499] on div "Hourly Rate Hourly Rate Bid Strategy How much do you want to bid for the hourly…" at bounding box center [693, 406] width 588 height 251
click at [466, 401] on span "Bid In Range" at bounding box center [446, 411] width 60 height 22
click at [405, 415] on input "Bid In Range" at bounding box center [405, 415] width 0 height 0
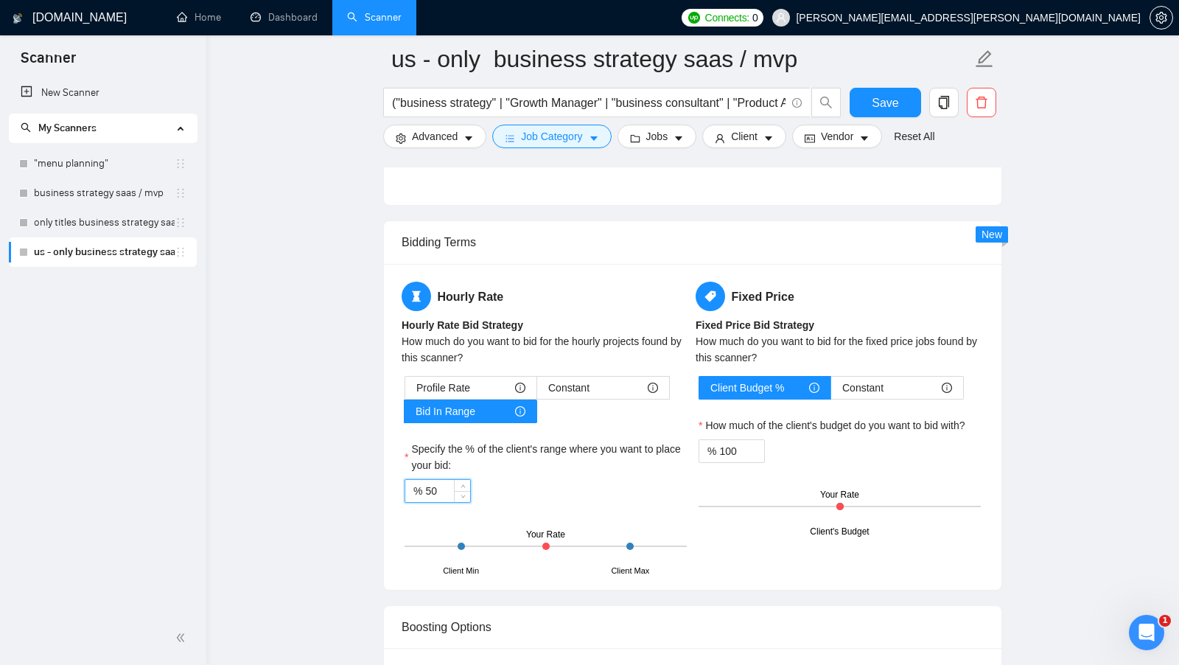
click at [448, 480] on input "50" at bounding box center [447, 491] width 45 height 22
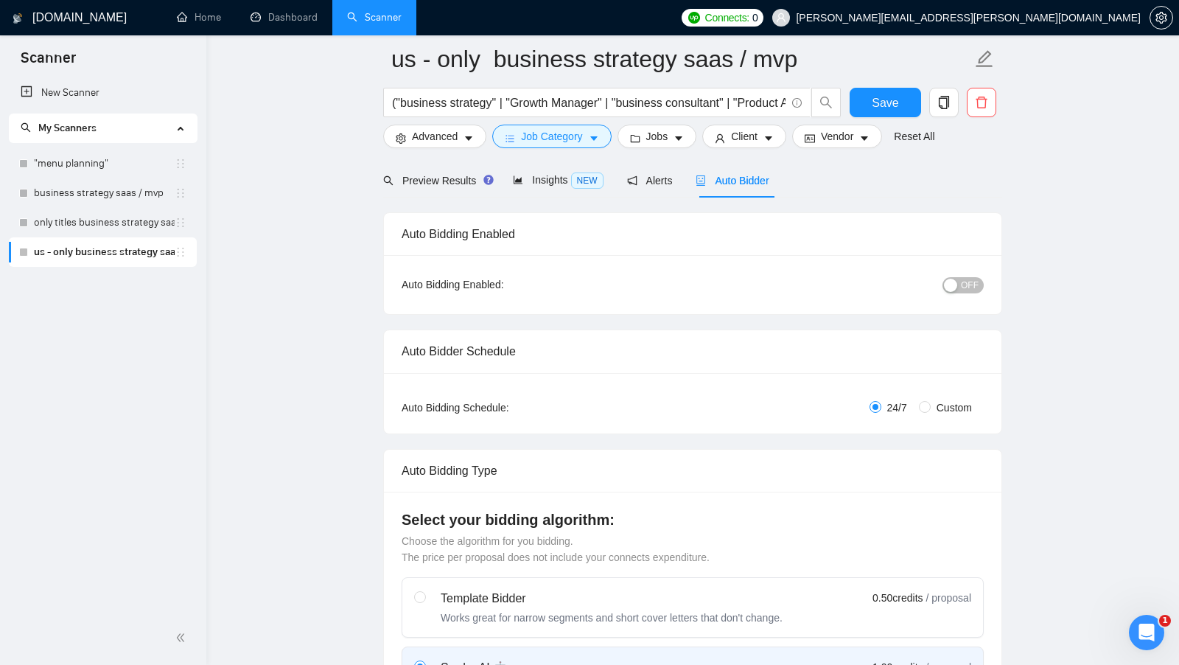
scroll to position [0, 0]
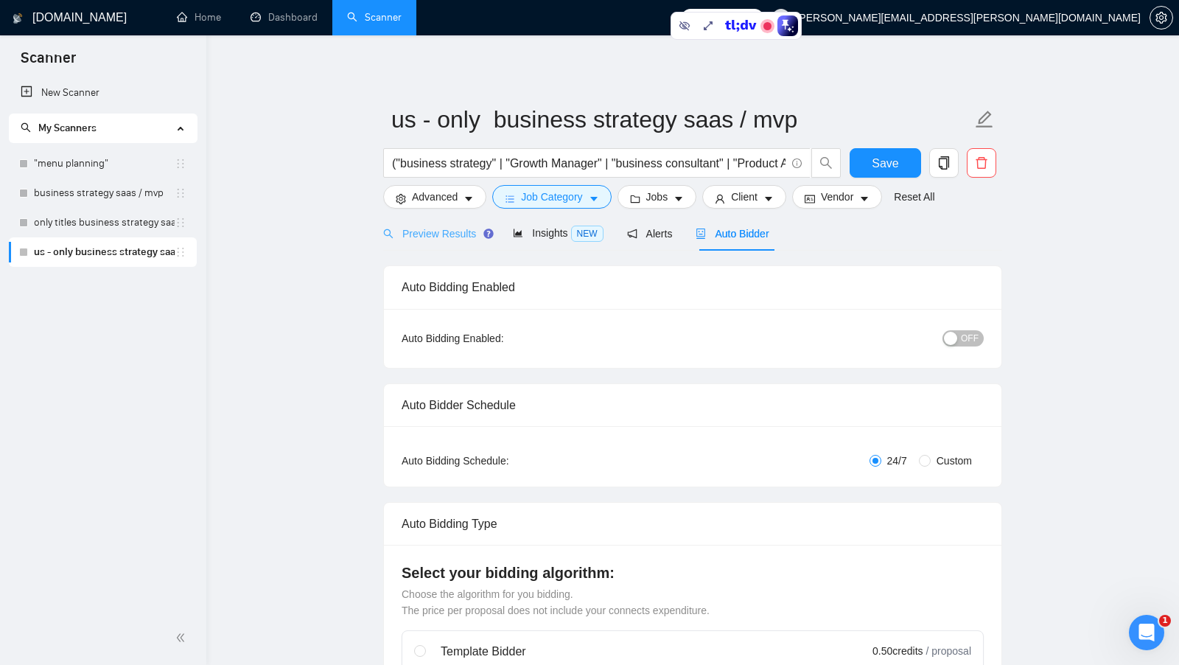
click at [455, 244] on div "Preview Results" at bounding box center [436, 233] width 106 height 35
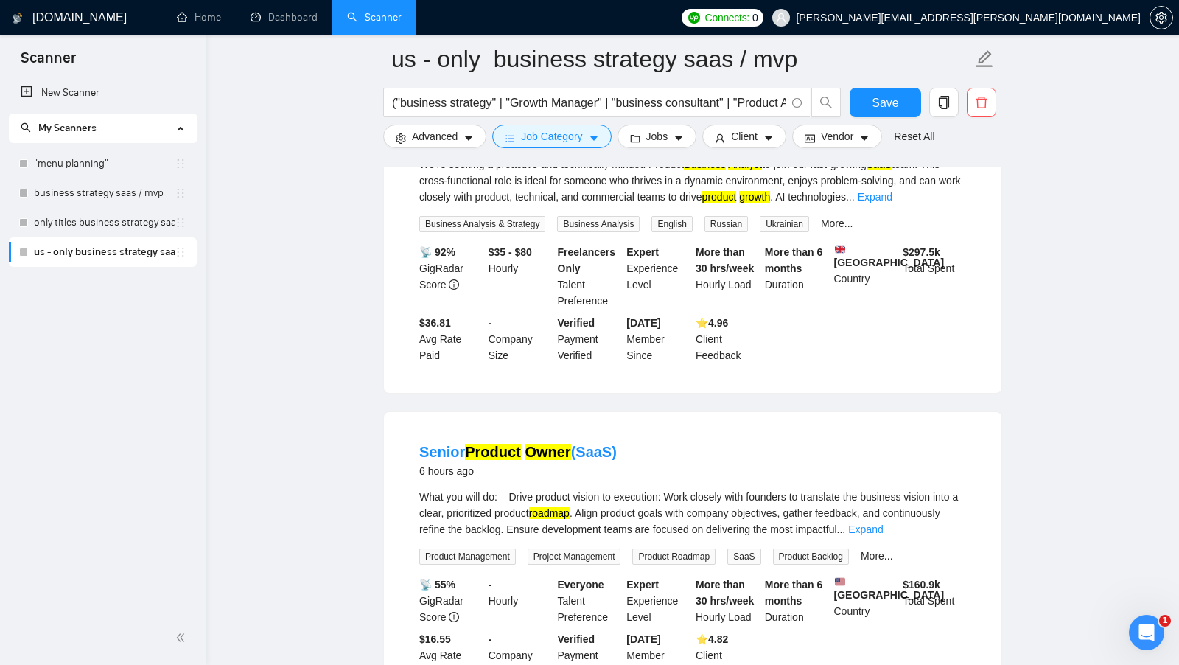
scroll to position [141, 0]
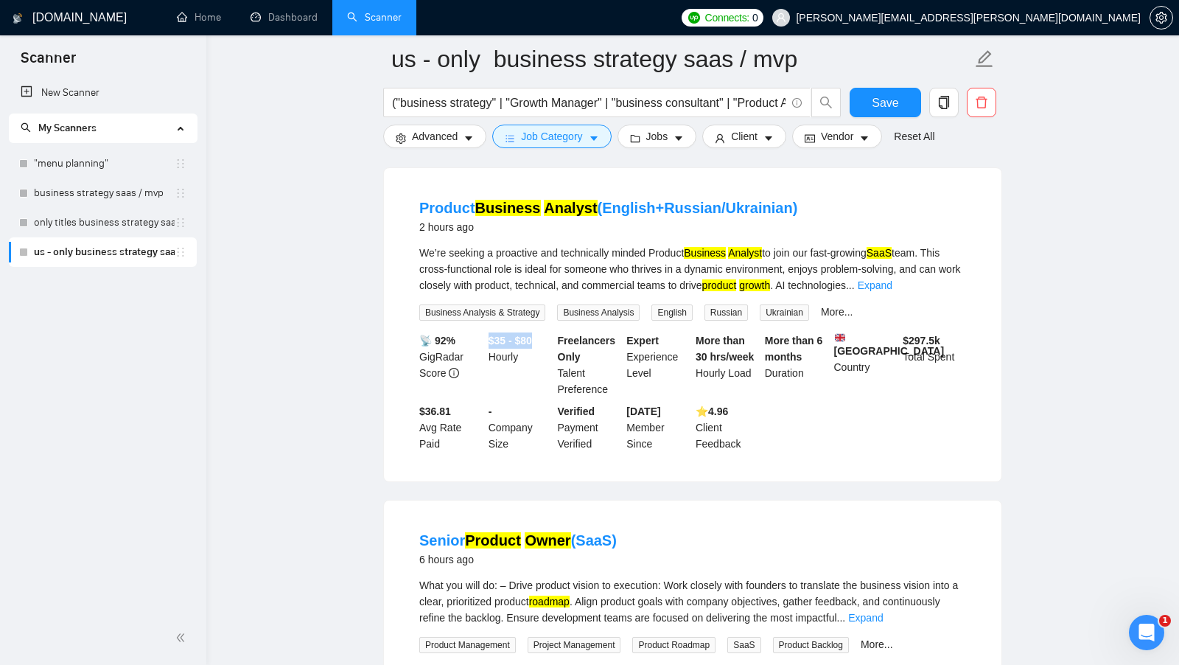
drag, startPoint x: 486, startPoint y: 338, endPoint x: 539, endPoint y: 340, distance: 53.1
click at [539, 339] on div "$35 - $80 Hourly" at bounding box center [520, 364] width 69 height 65
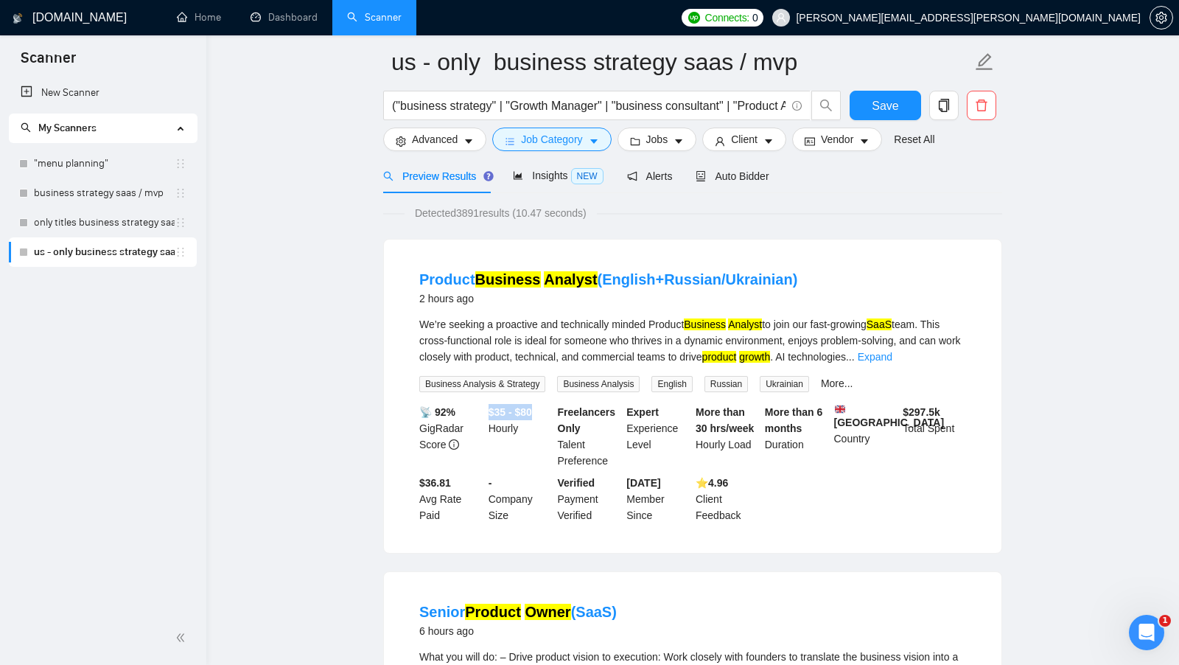
scroll to position [0, 0]
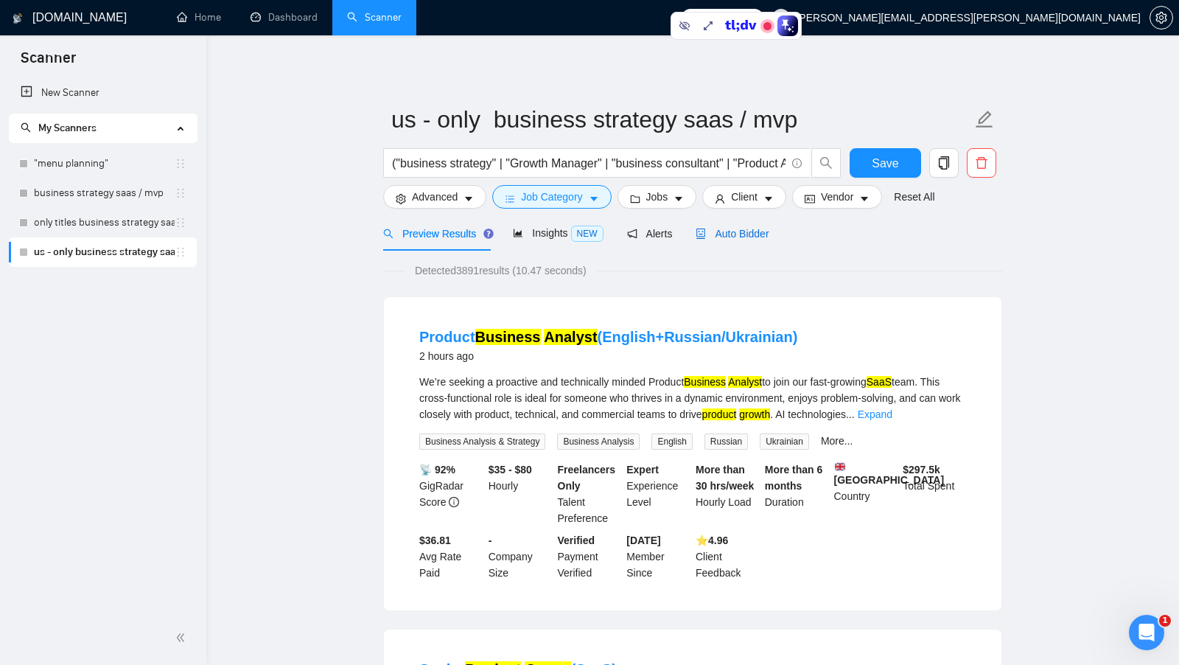
click at [761, 228] on span "Auto Bidder" at bounding box center [732, 234] width 73 height 12
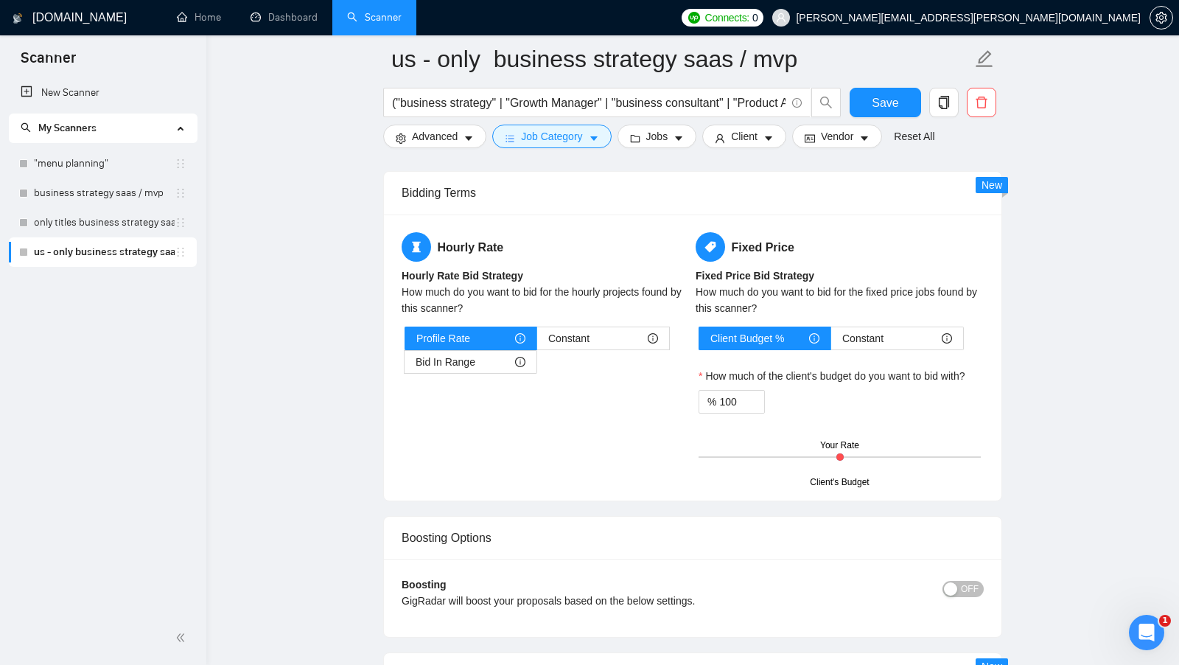
scroll to position [2219, 0]
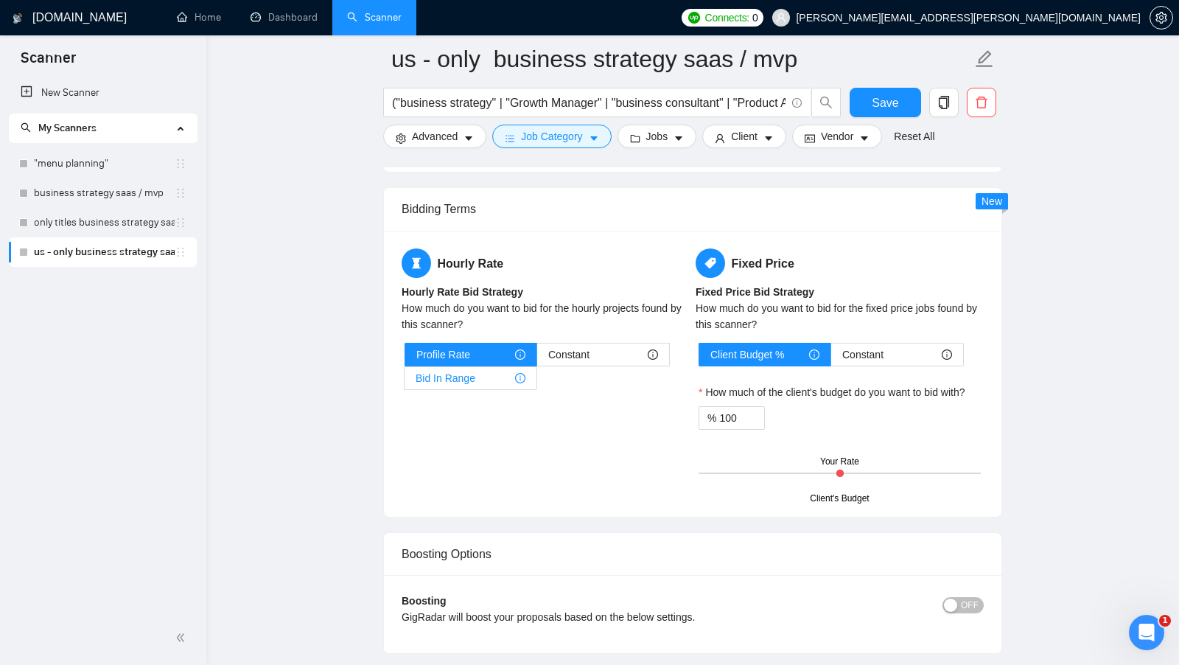
click at [471, 371] on span "Bid In Range" at bounding box center [446, 378] width 60 height 22
click at [405, 382] on input "Bid In Range" at bounding box center [405, 382] width 0 height 0
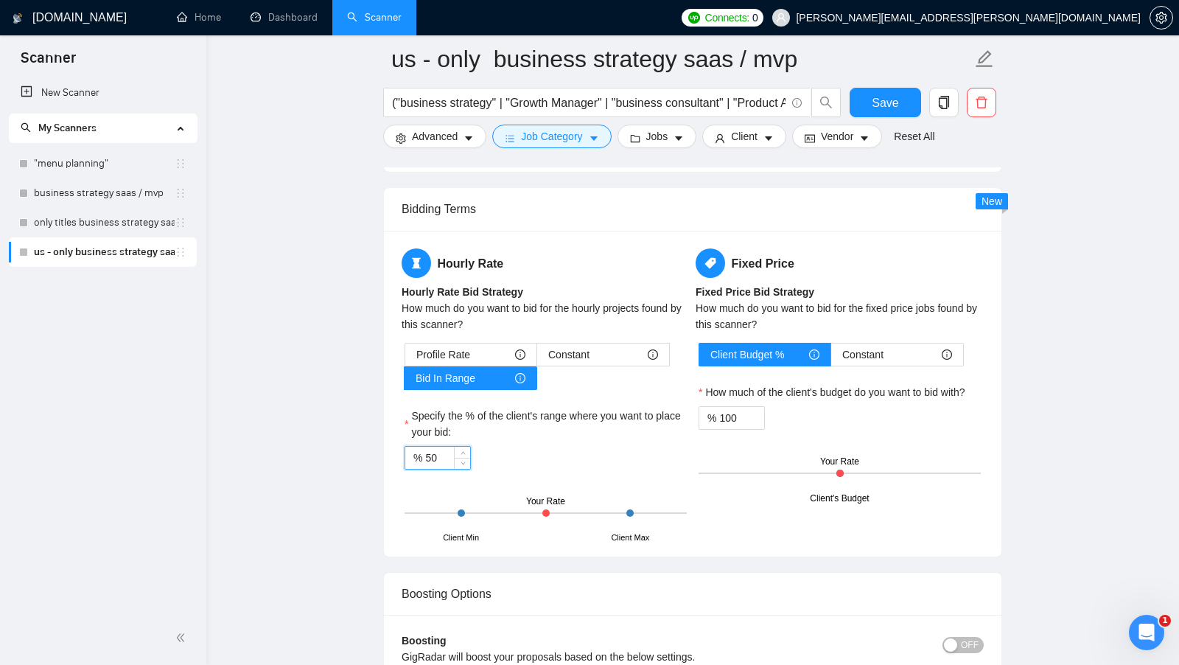
drag, startPoint x: 439, startPoint y: 448, endPoint x: 417, endPoint y: 448, distance: 22.1
click at [418, 448] on div "% 50" at bounding box center [438, 458] width 66 height 24
type input "60"
click at [486, 446] on div "% 60" at bounding box center [546, 458] width 282 height 24
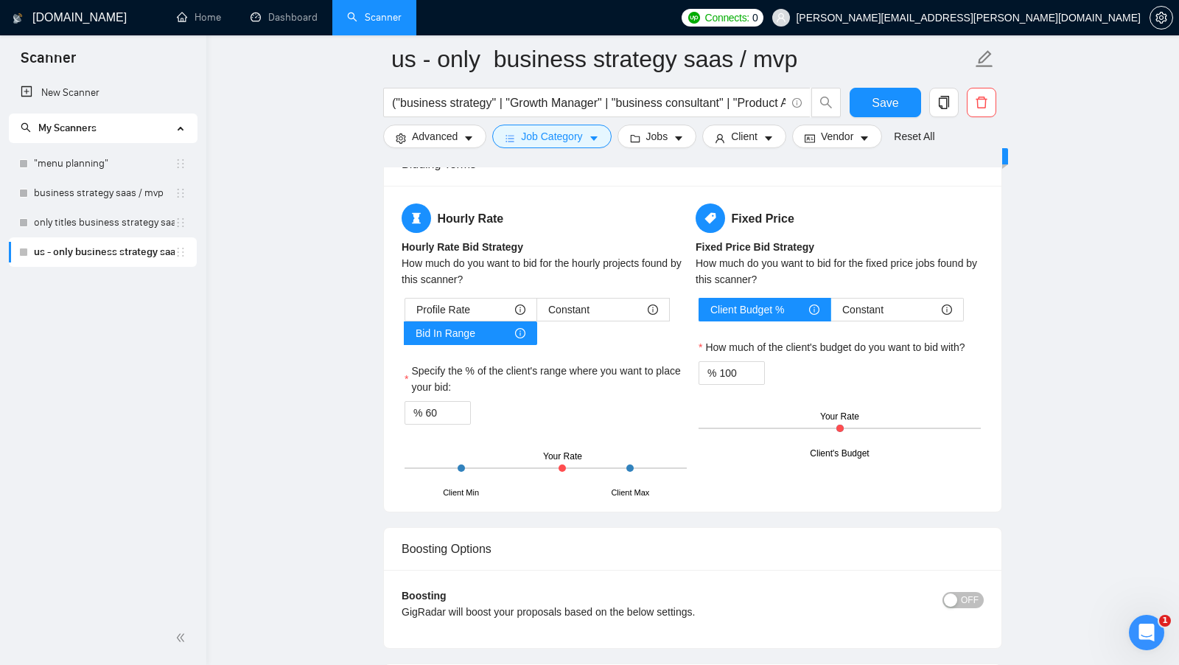
scroll to position [2259, 0]
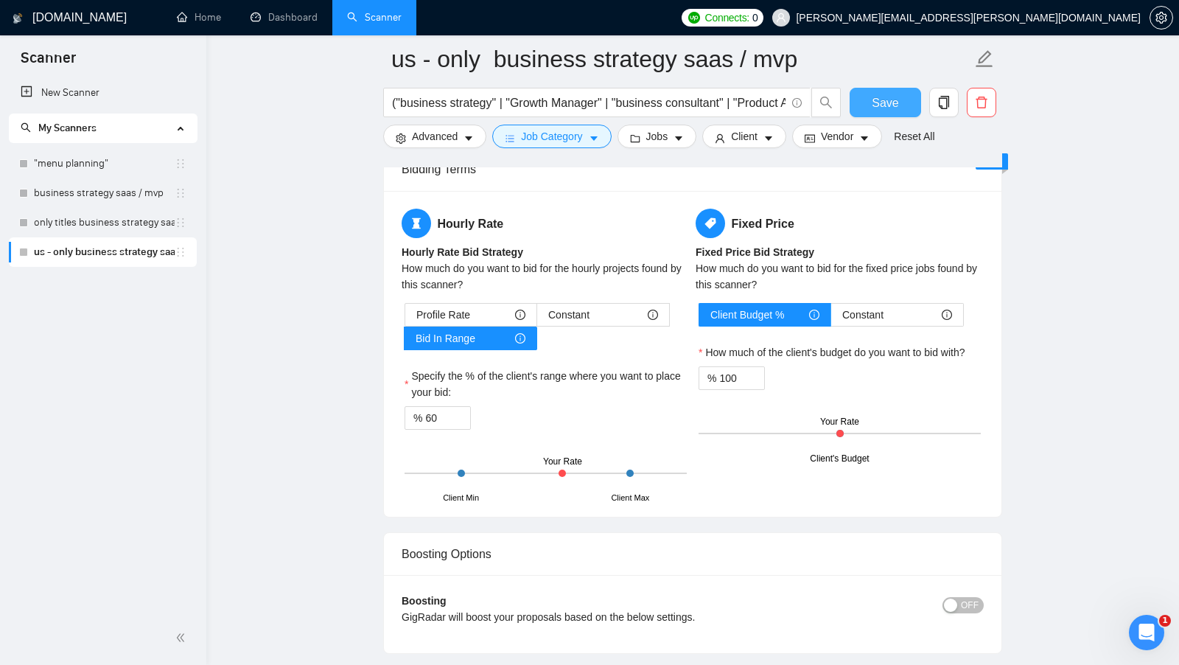
click at [887, 110] on span "Save" at bounding box center [885, 103] width 27 height 18
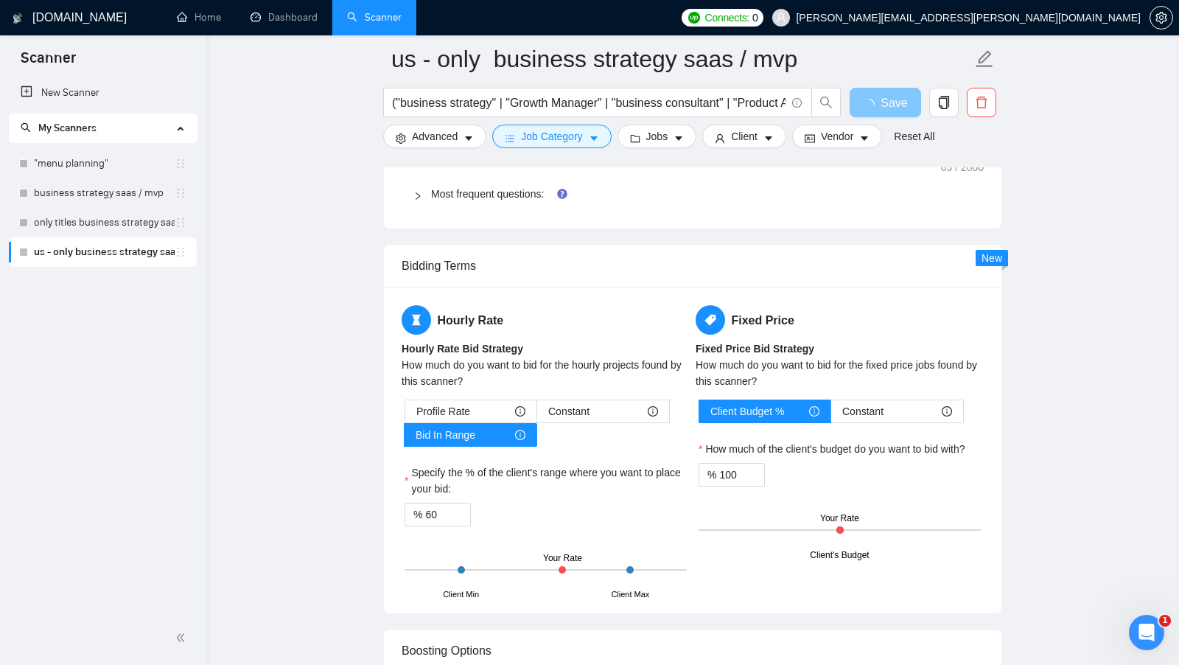
scroll to position [2161, 0]
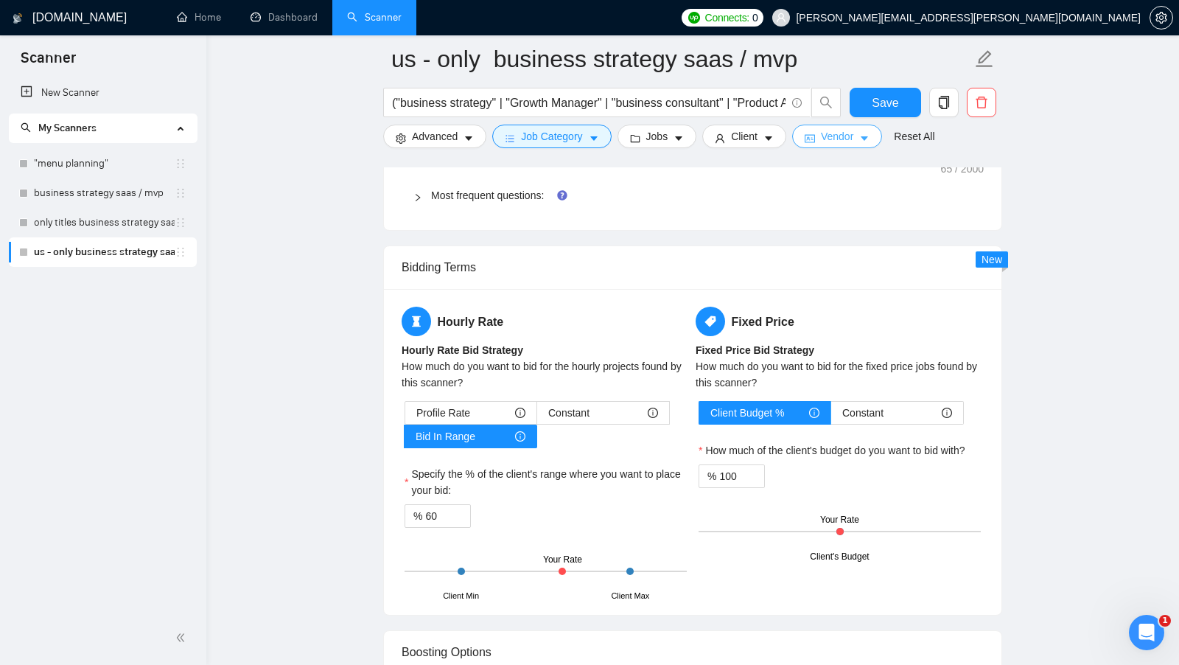
click at [851, 136] on span "Vendor" at bounding box center [837, 136] width 32 height 16
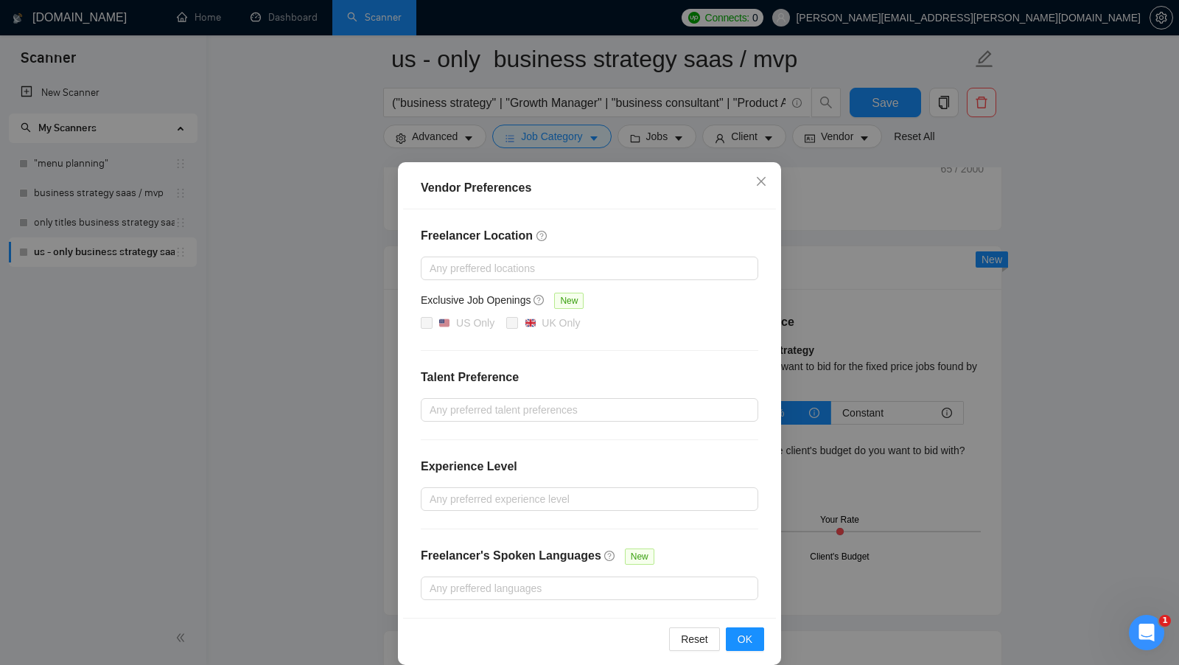
click at [657, 312] on div "Exclusive Job Openings New" at bounding box center [589, 303] width 337 height 23
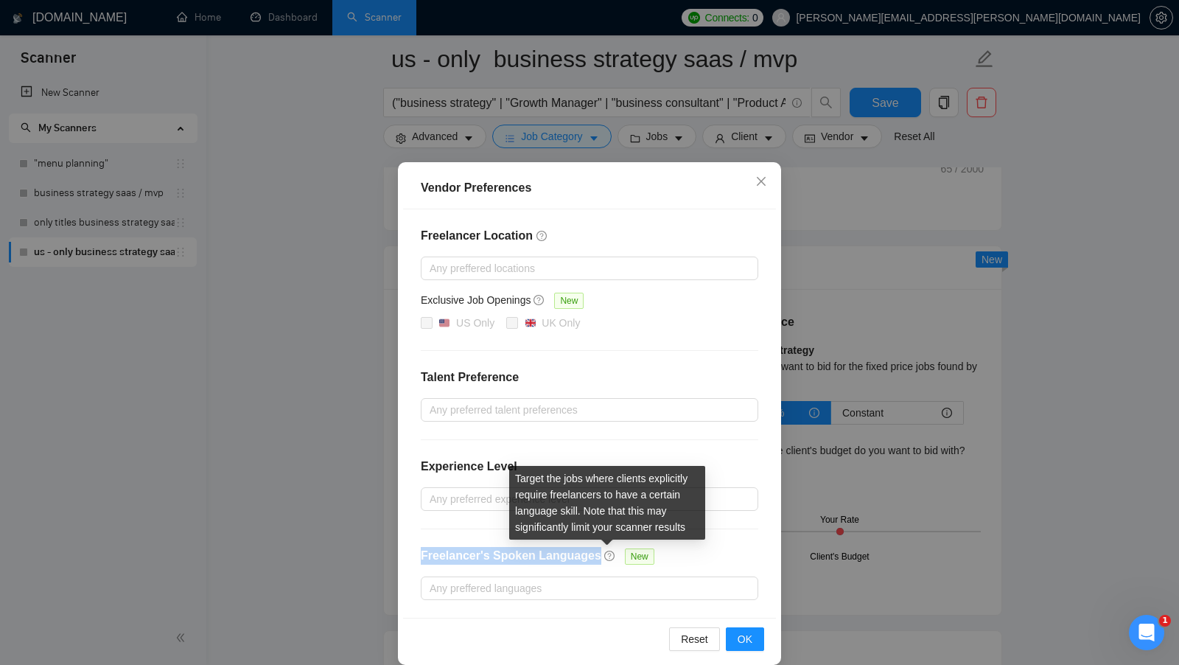
drag, startPoint x: 421, startPoint y: 550, endPoint x: 610, endPoint y: 552, distance: 188.6
click at [610, 552] on div "Freelancer's Spoken Languages New" at bounding box center [540, 561] width 239 height 29
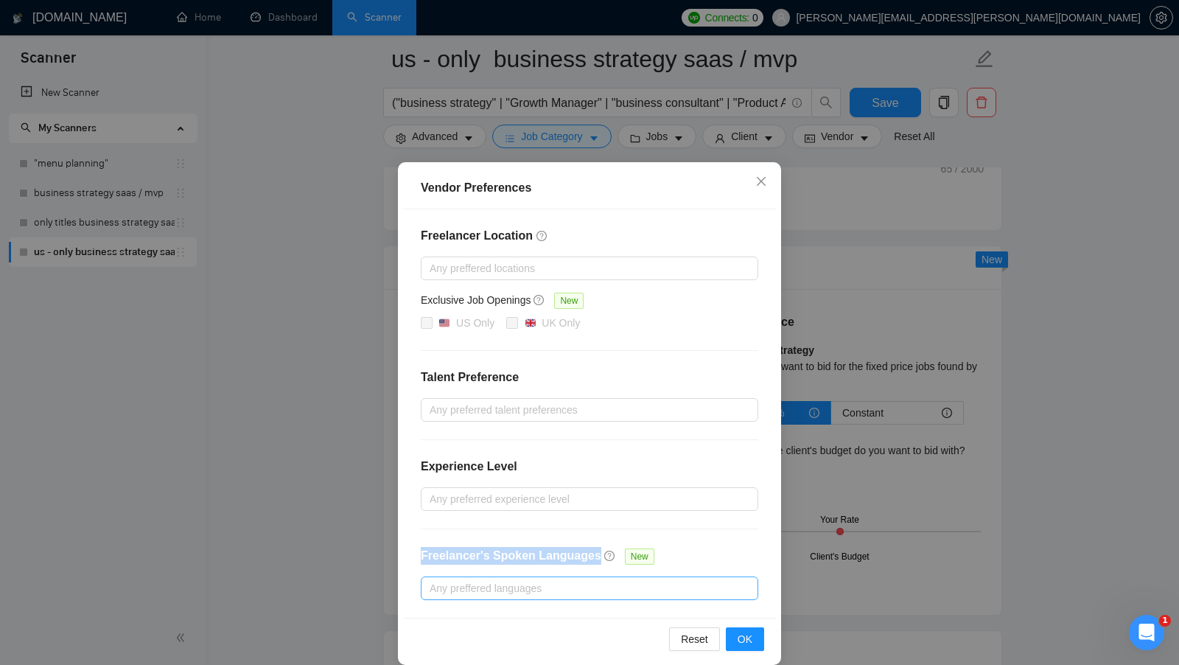
click at [583, 580] on div at bounding box center [581, 588] width 315 height 18
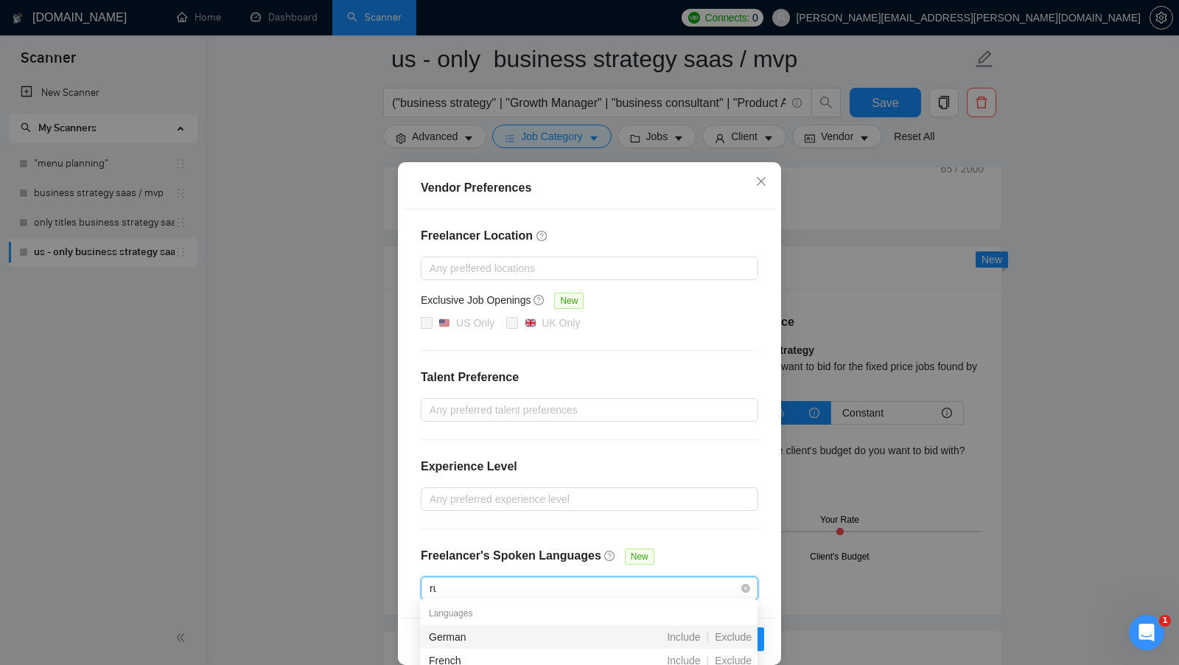
type input "russ"
click at [732, 639] on span "Exclude" at bounding box center [733, 637] width 49 height 12
type input "germ"
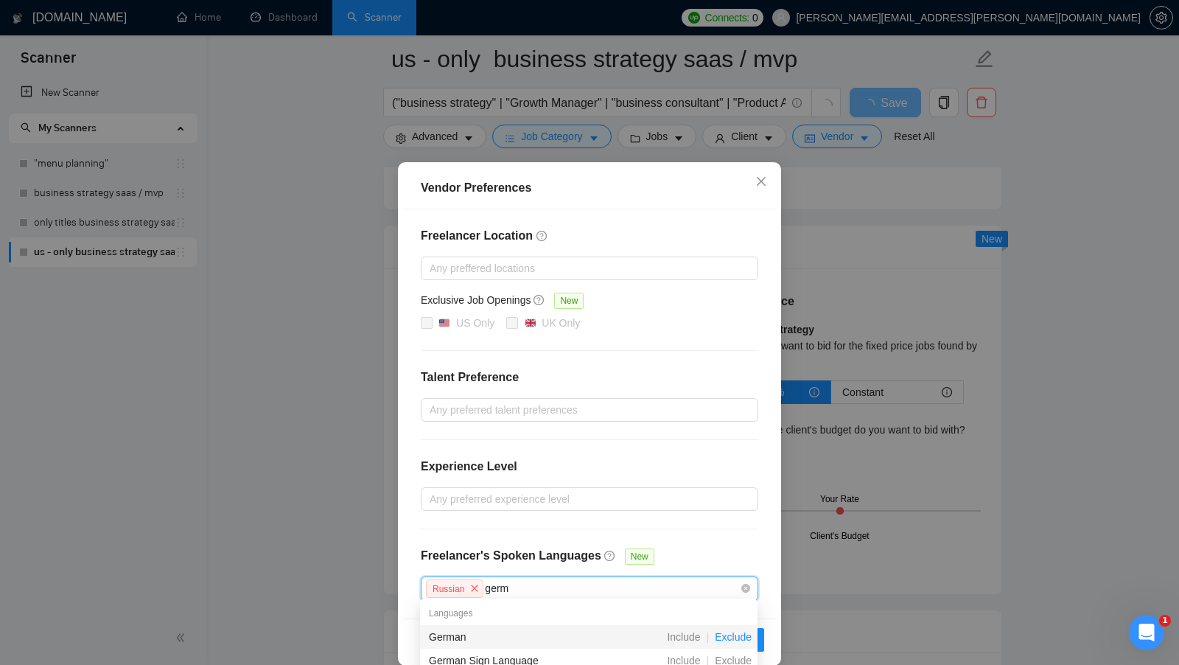
click at [728, 632] on span "Exclude" at bounding box center [733, 637] width 49 height 12
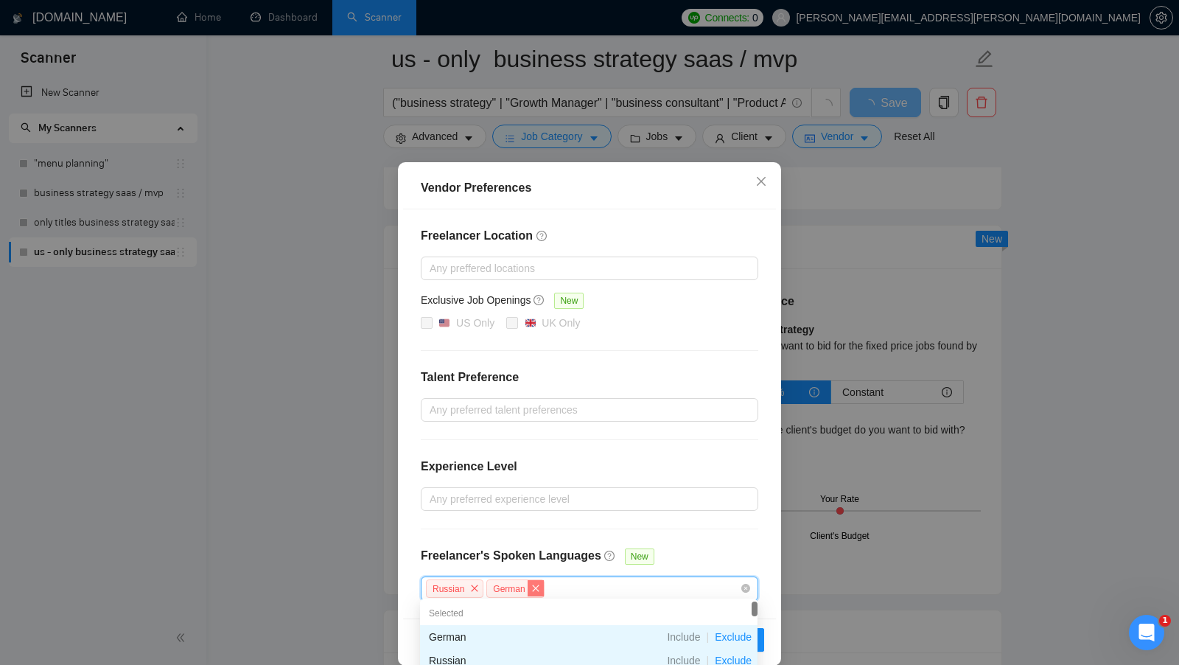
click at [479, 587] on span "close" at bounding box center [474, 588] width 16 height 16
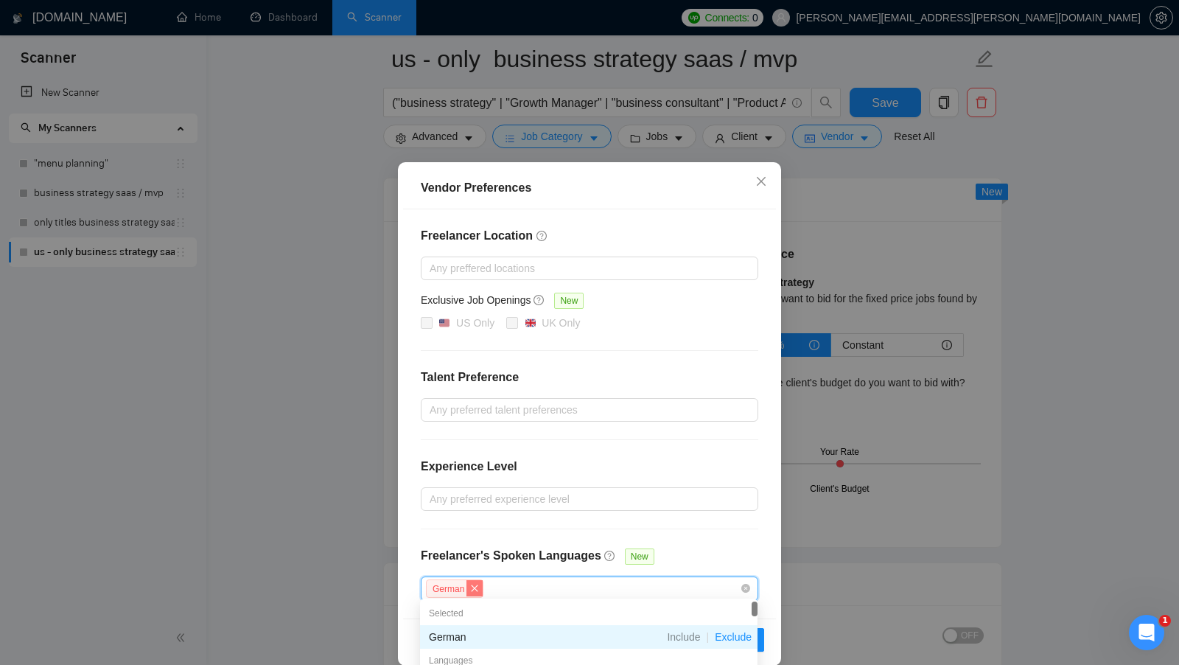
click at [478, 584] on icon "close" at bounding box center [474, 588] width 9 height 9
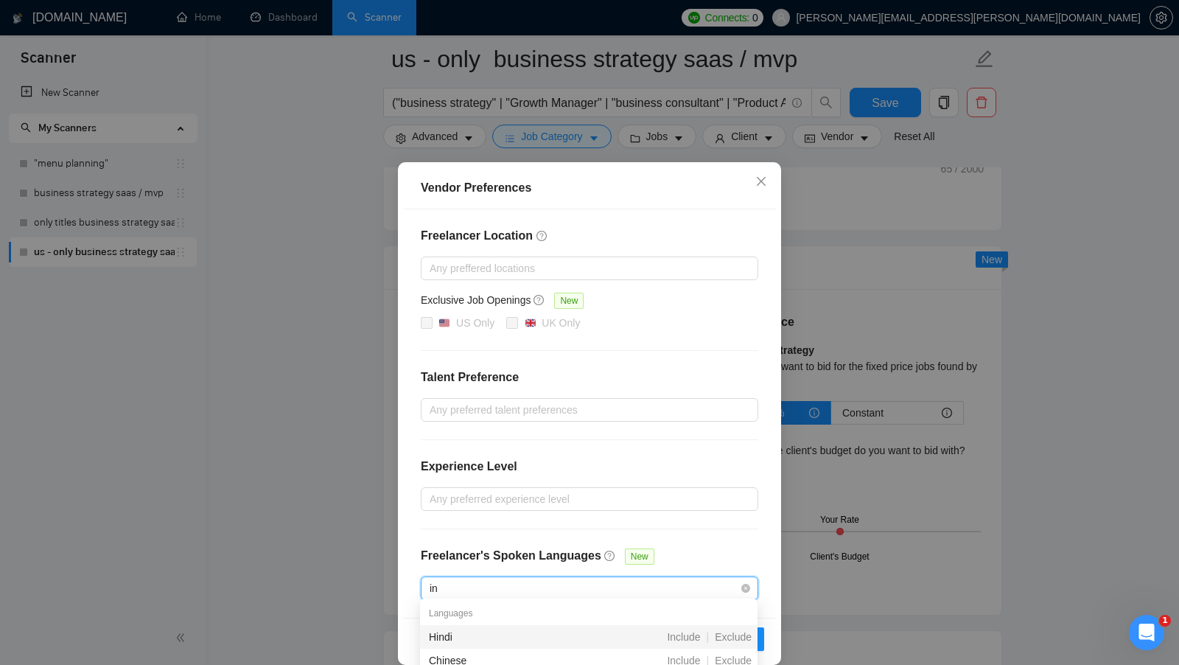
type input "i"
type input "e"
click at [611, 490] on div at bounding box center [581, 499] width 315 height 18
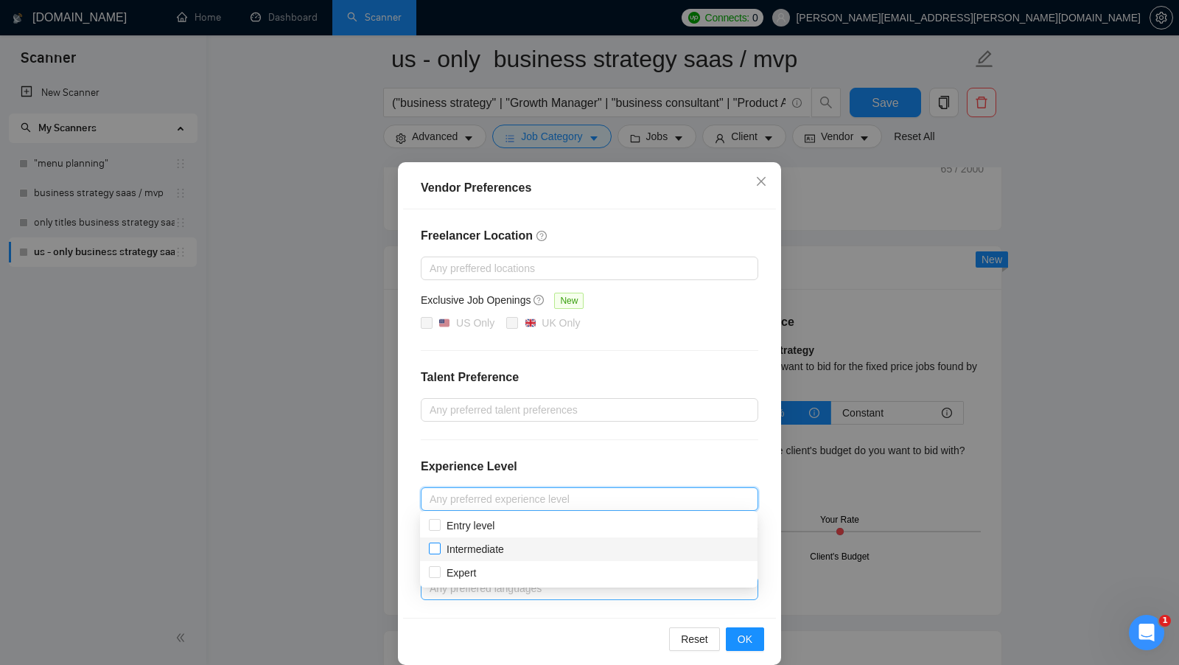
click at [491, 547] on span "Intermediate" at bounding box center [475, 549] width 57 height 12
click at [439, 547] on input "Intermediate" at bounding box center [434, 547] width 10 height 10
checkbox input "true"
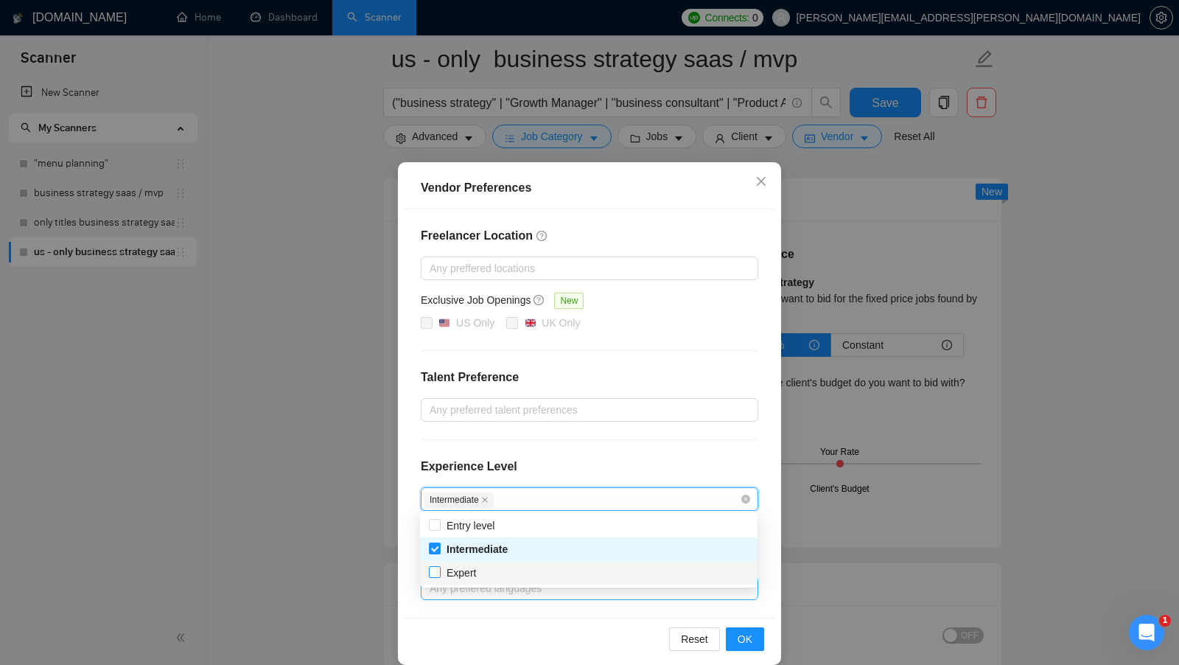
click at [471, 569] on span "Expert" at bounding box center [461, 573] width 29 height 12
click at [439, 569] on input "Expert" at bounding box center [434, 571] width 10 height 10
checkbox input "true"
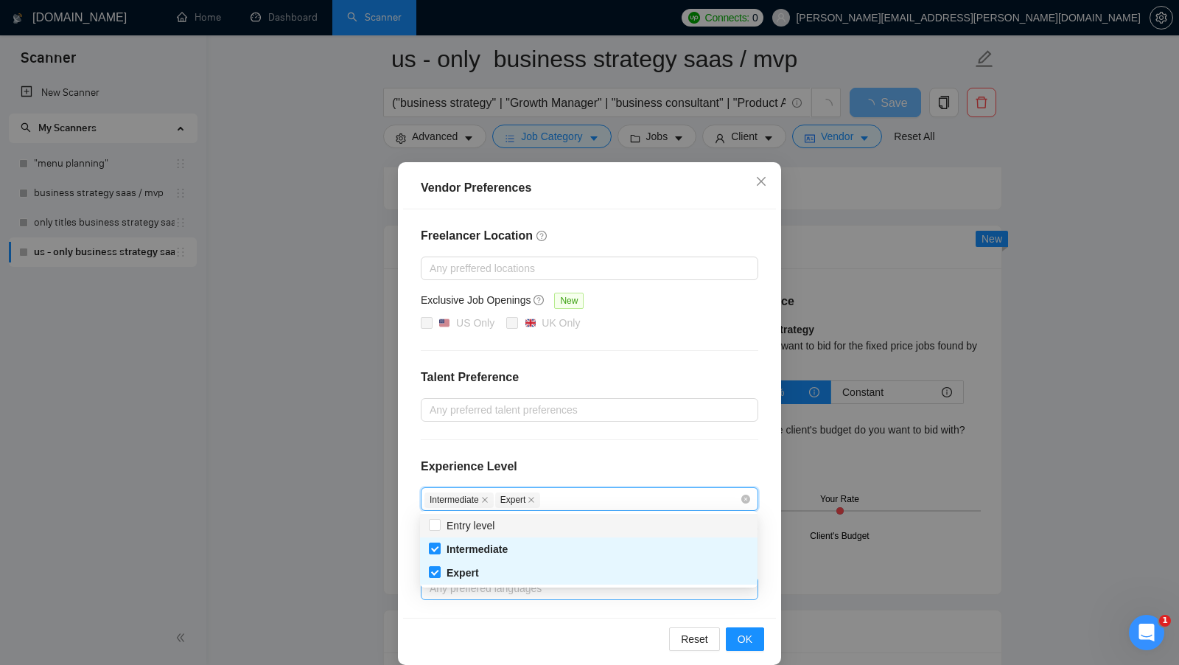
click at [637, 472] on div "Experience Level" at bounding box center [589, 472] width 337 height 29
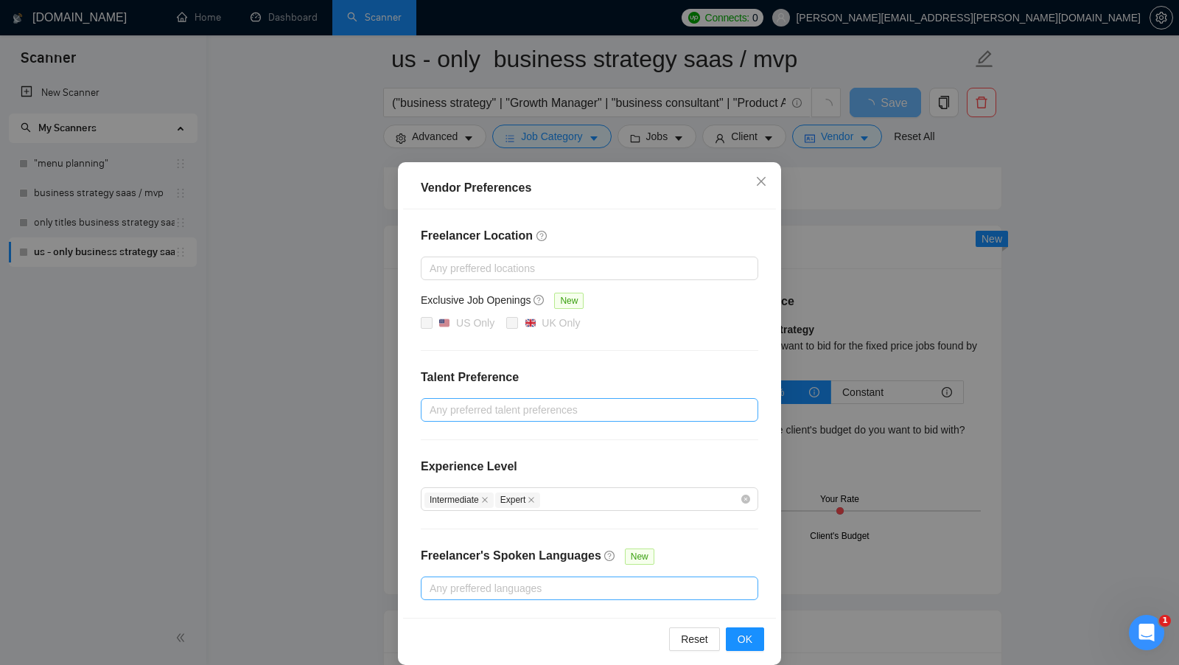
click at [592, 415] on div at bounding box center [581, 410] width 315 height 18
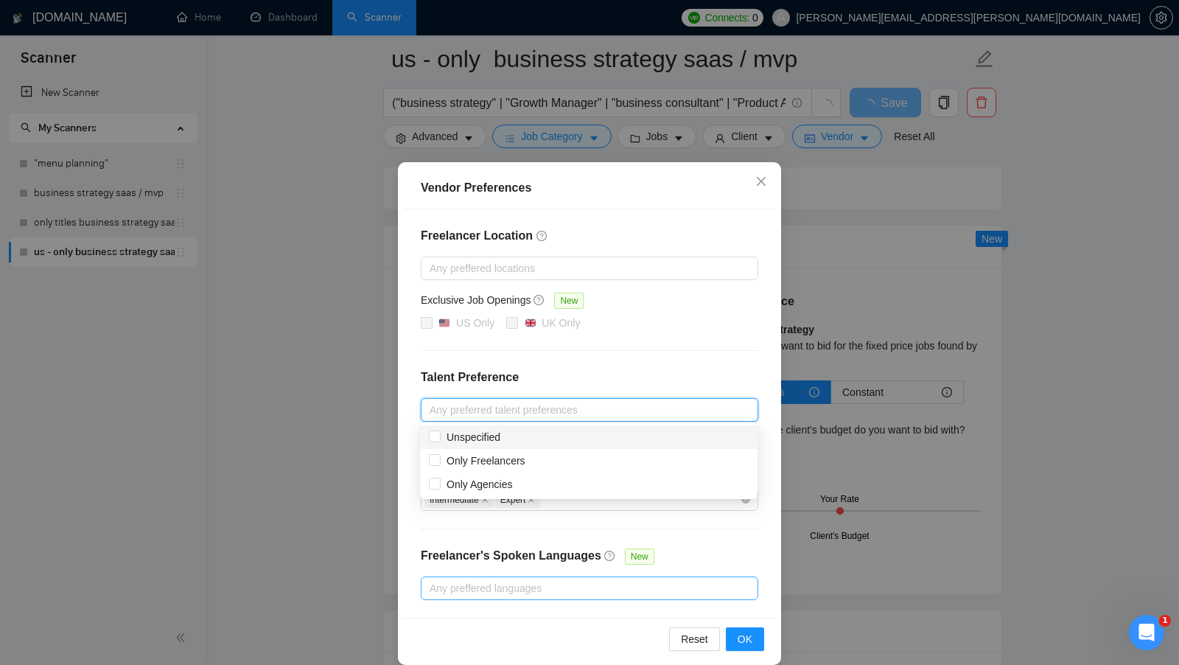
click at [481, 438] on span "Unspecified" at bounding box center [474, 437] width 54 height 12
click at [439, 438] on input "Unspecified" at bounding box center [434, 435] width 10 height 10
checkbox input "true"
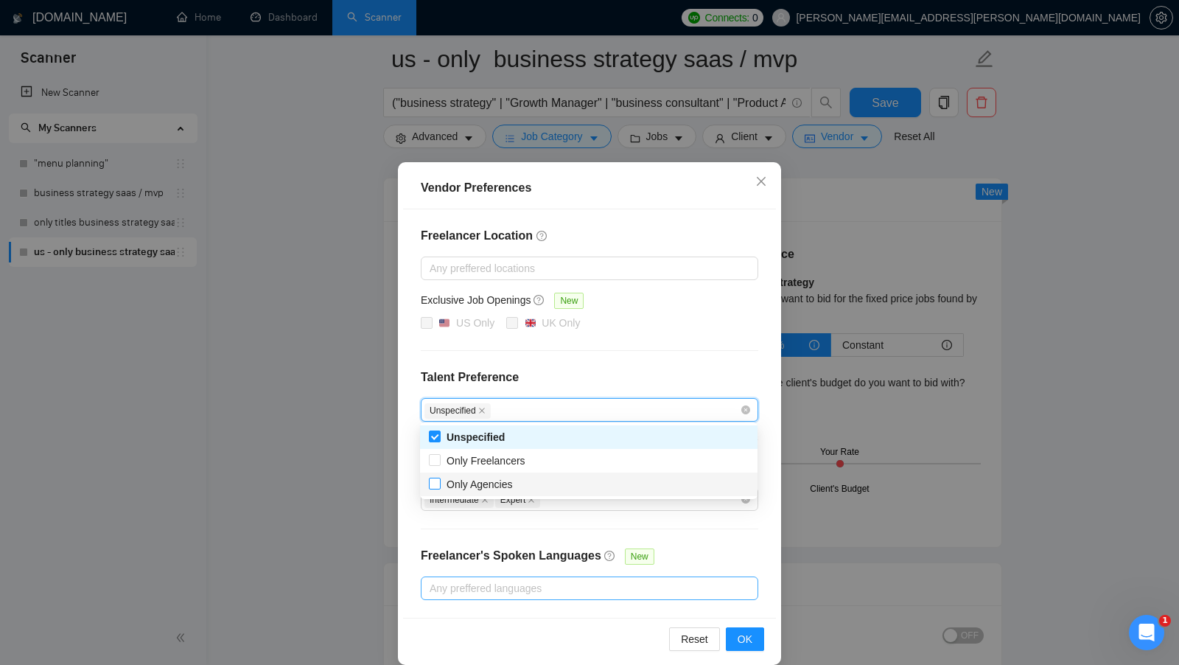
click at [466, 485] on span "Only Agencies" at bounding box center [480, 484] width 66 height 12
click at [439, 485] on input "Only Agencies" at bounding box center [434, 482] width 10 height 10
checkbox input "true"
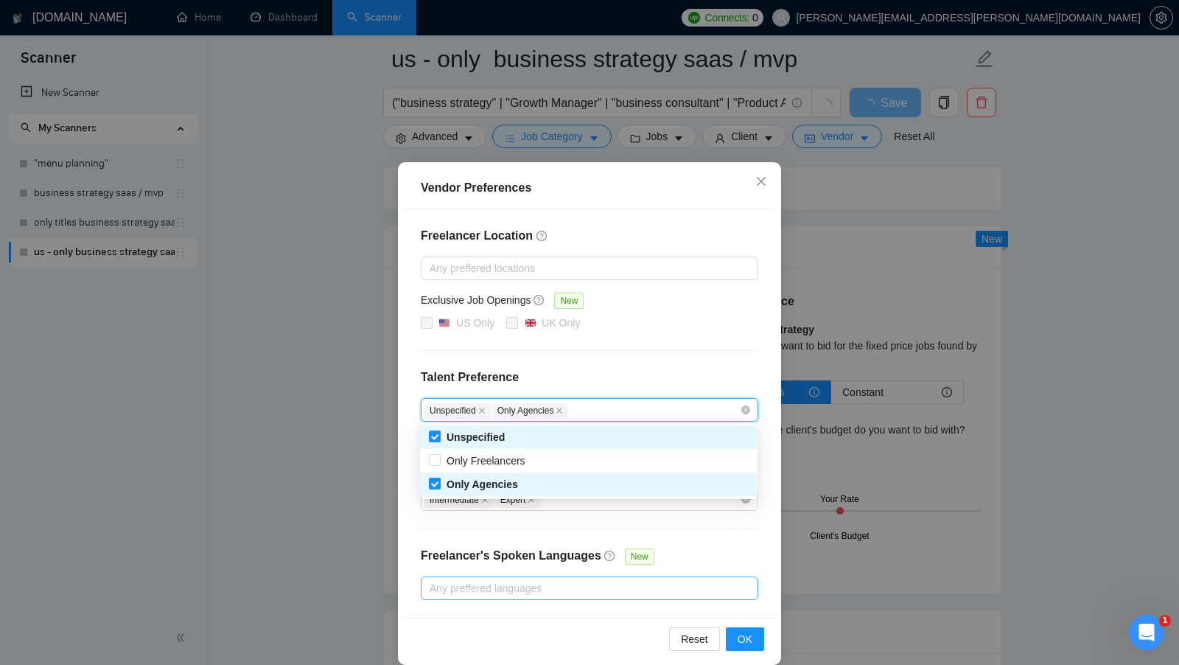
click at [648, 382] on h4 "Talent Preference" at bounding box center [589, 377] width 337 height 18
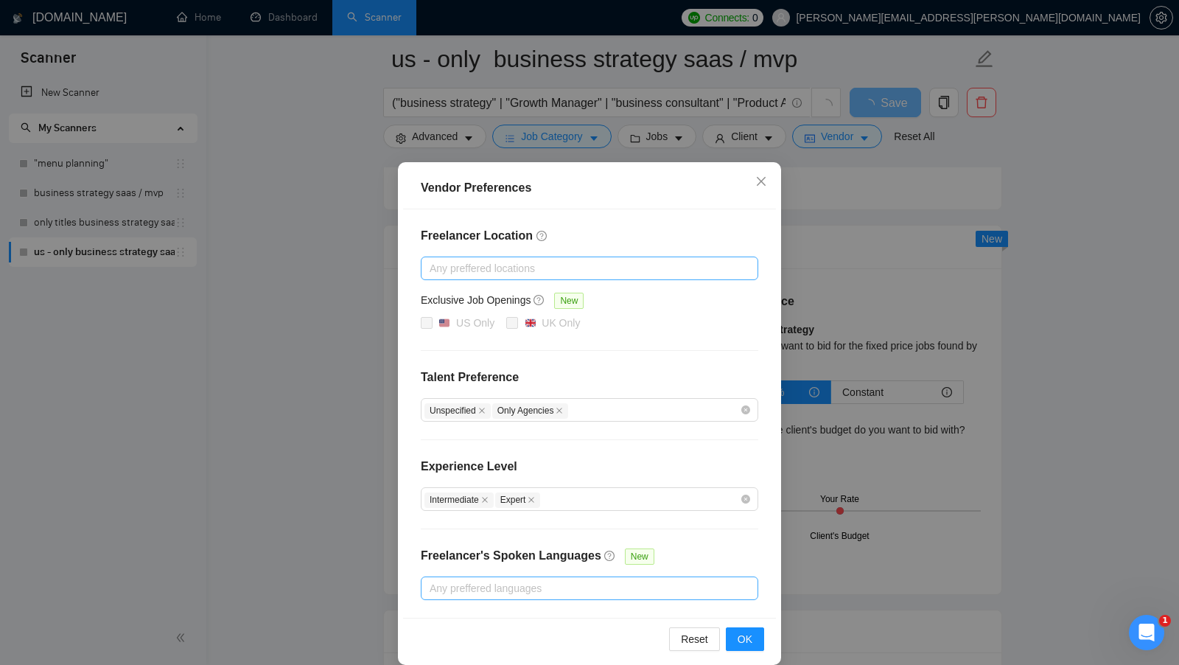
click at [536, 271] on div at bounding box center [581, 268] width 315 height 18
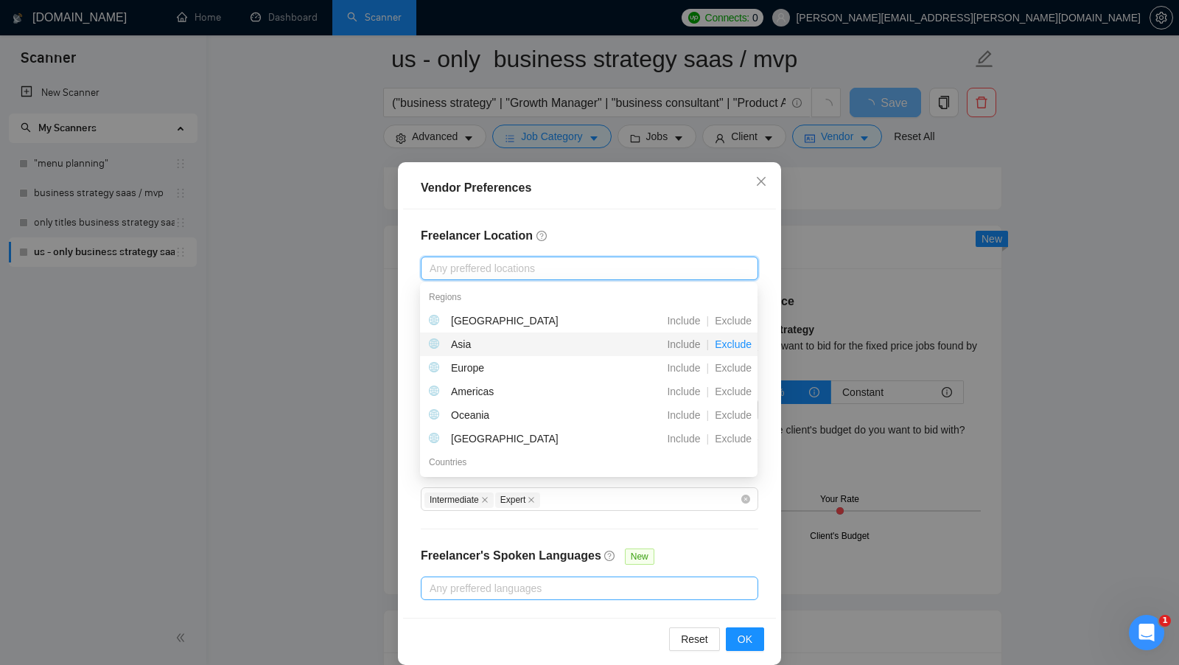
click at [734, 346] on span "Exclude" at bounding box center [733, 344] width 49 height 12
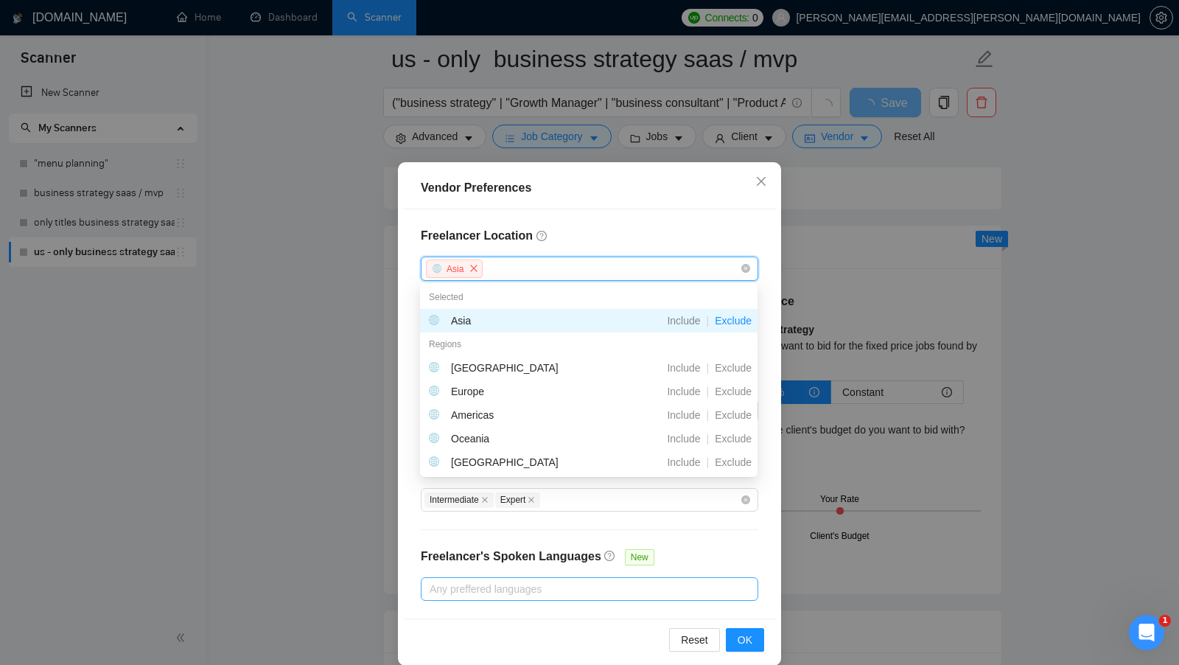
click at [665, 234] on h4 "Freelancer Location" at bounding box center [589, 236] width 337 height 18
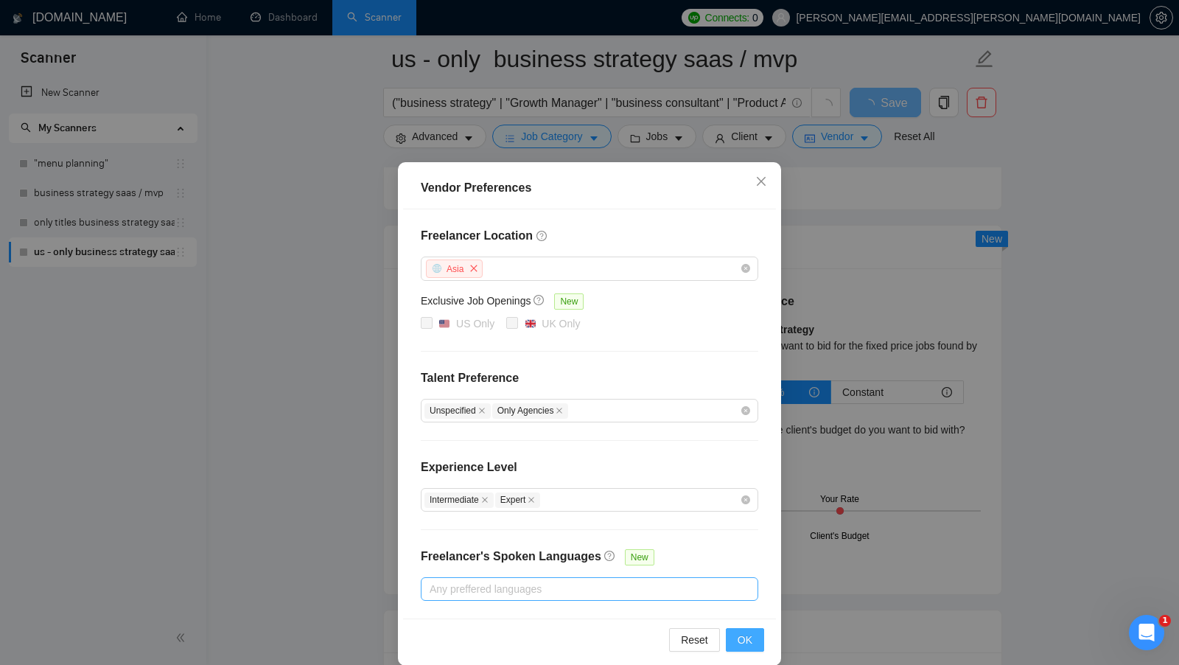
click at [748, 631] on span "OK" at bounding box center [745, 639] width 15 height 16
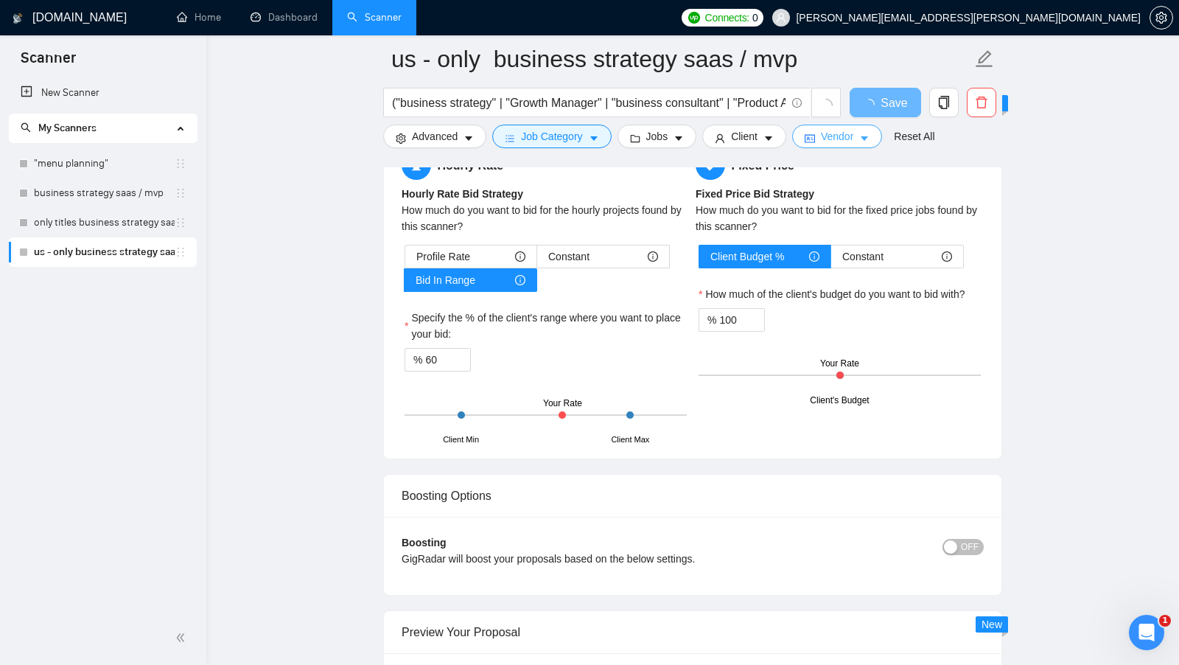
scroll to position [2295, 0]
click at [821, 131] on button "Vendor" at bounding box center [837, 137] width 90 height 24
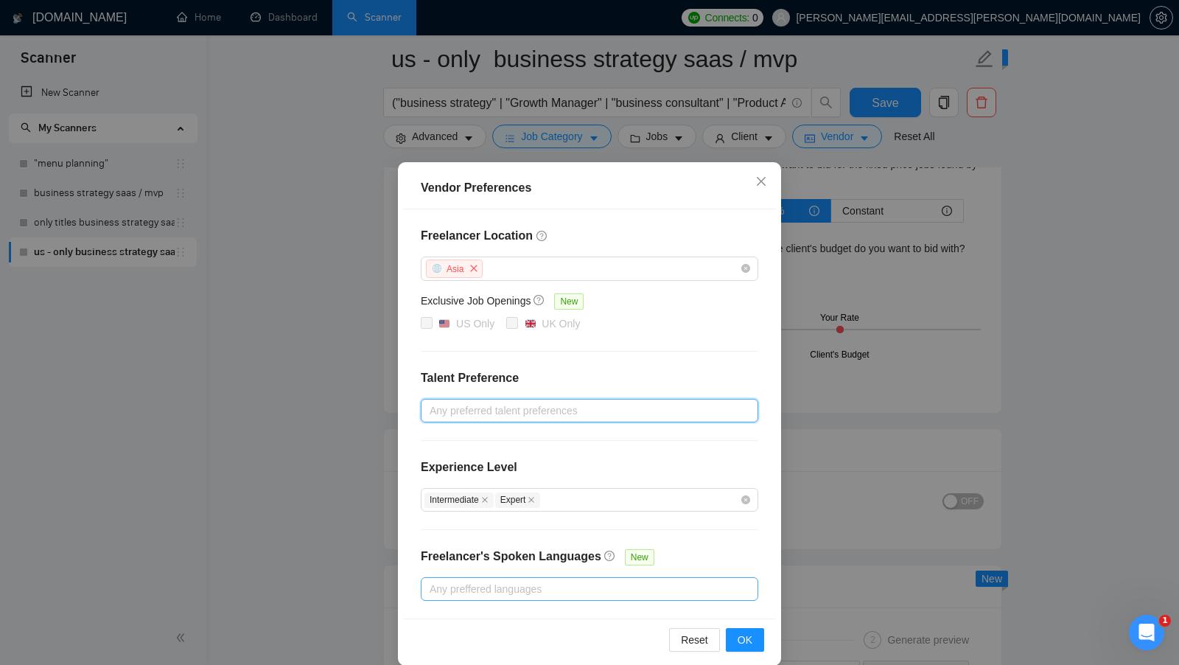
click at [715, 392] on div "Freelancer Location Asia Exclusive Job Openings New US Only UK Only Talent Pref…" at bounding box center [589, 413] width 373 height 409
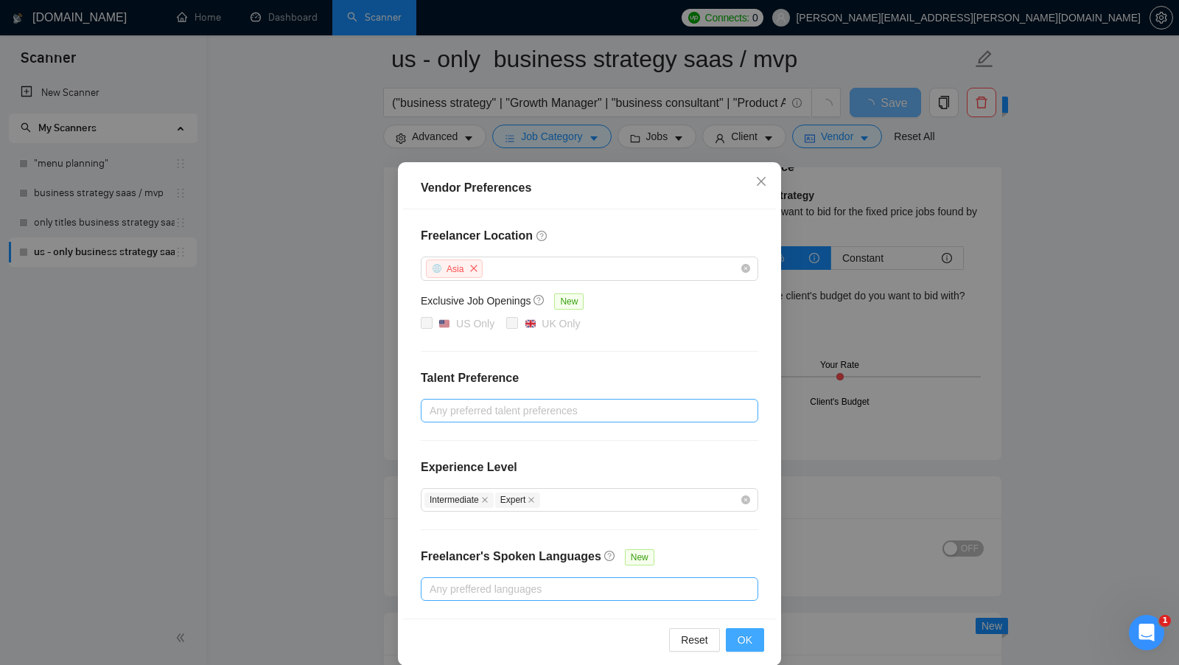
click at [747, 635] on span "OK" at bounding box center [745, 639] width 15 height 16
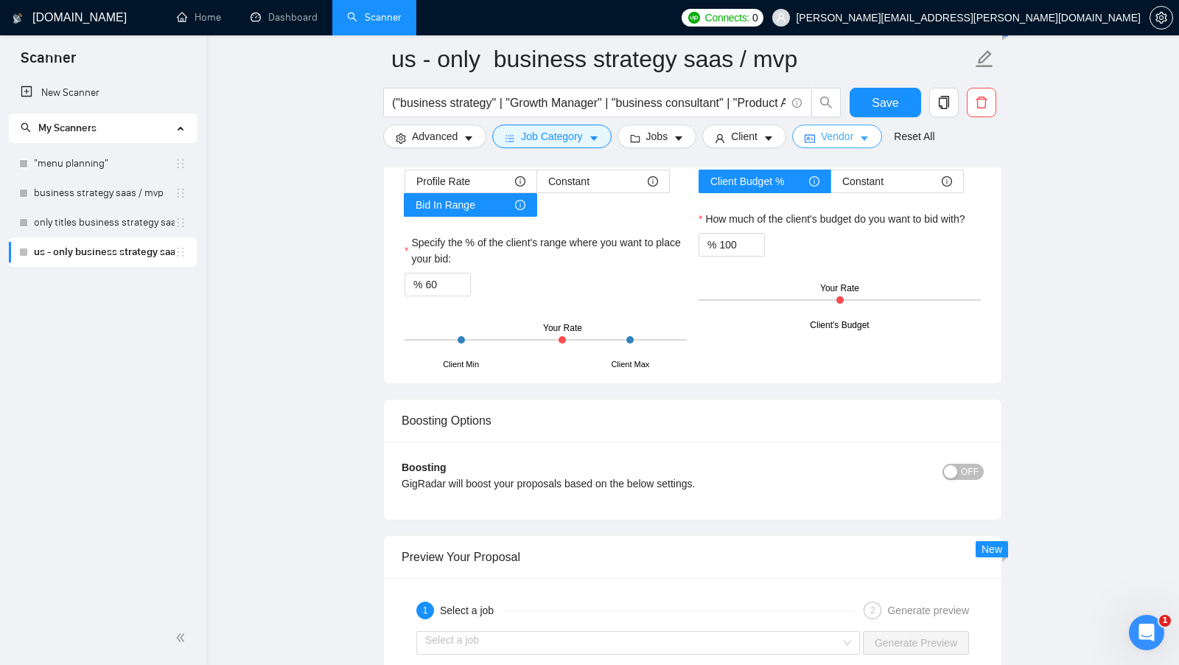
scroll to position [2406, 0]
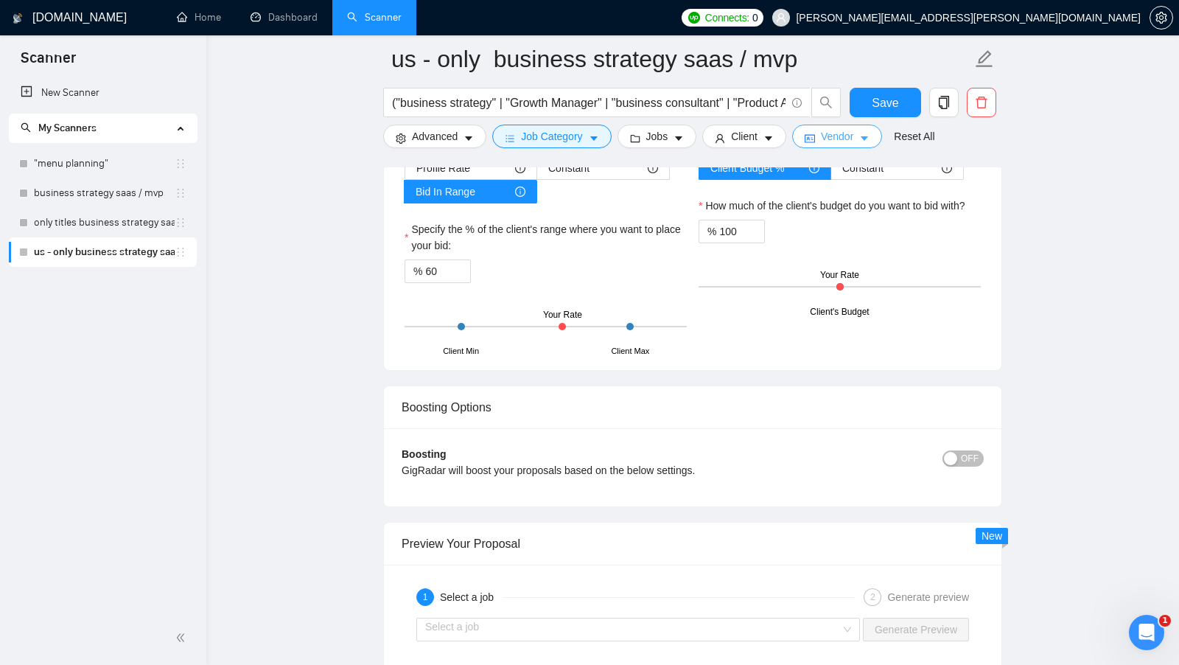
click at [861, 144] on button "Vendor" at bounding box center [837, 137] width 90 height 24
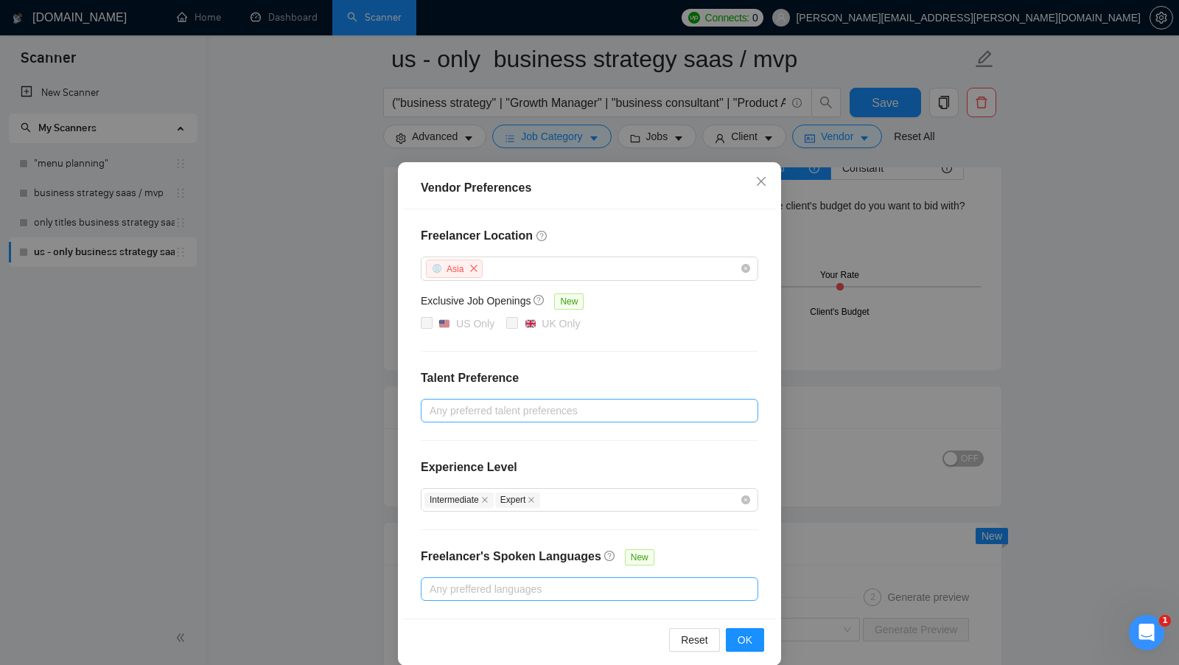
click at [876, 430] on div "Vendor Preferences Freelancer Location Asia Exclusive Job Openings New US Only …" at bounding box center [589, 332] width 1179 height 665
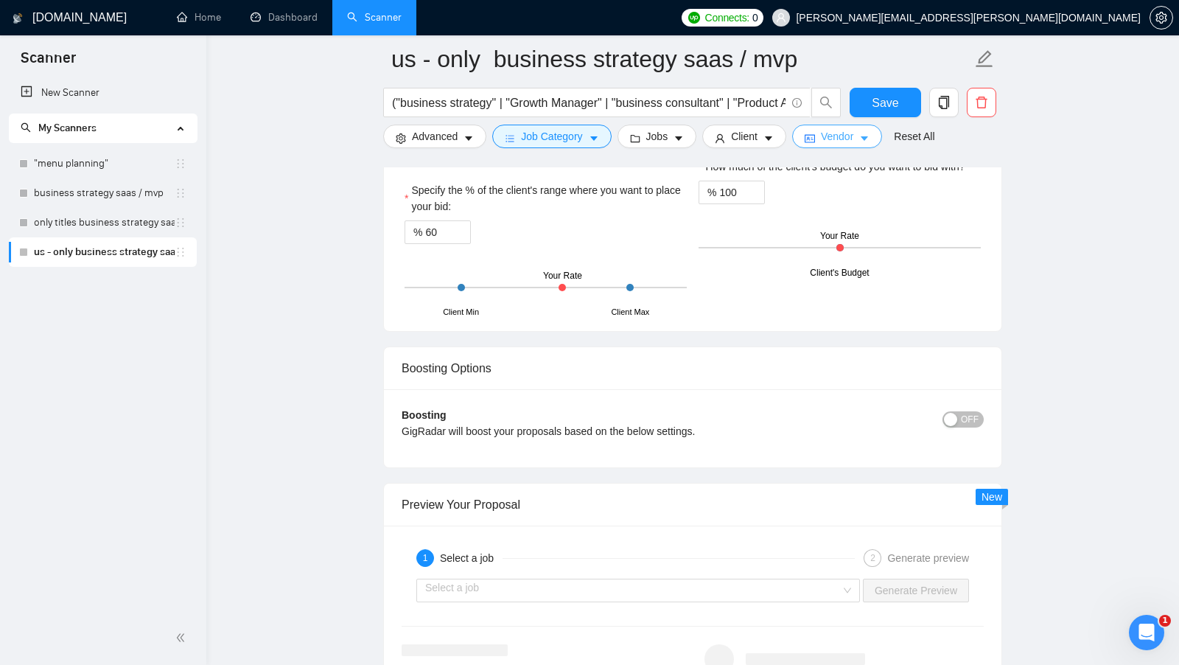
scroll to position [2451, 0]
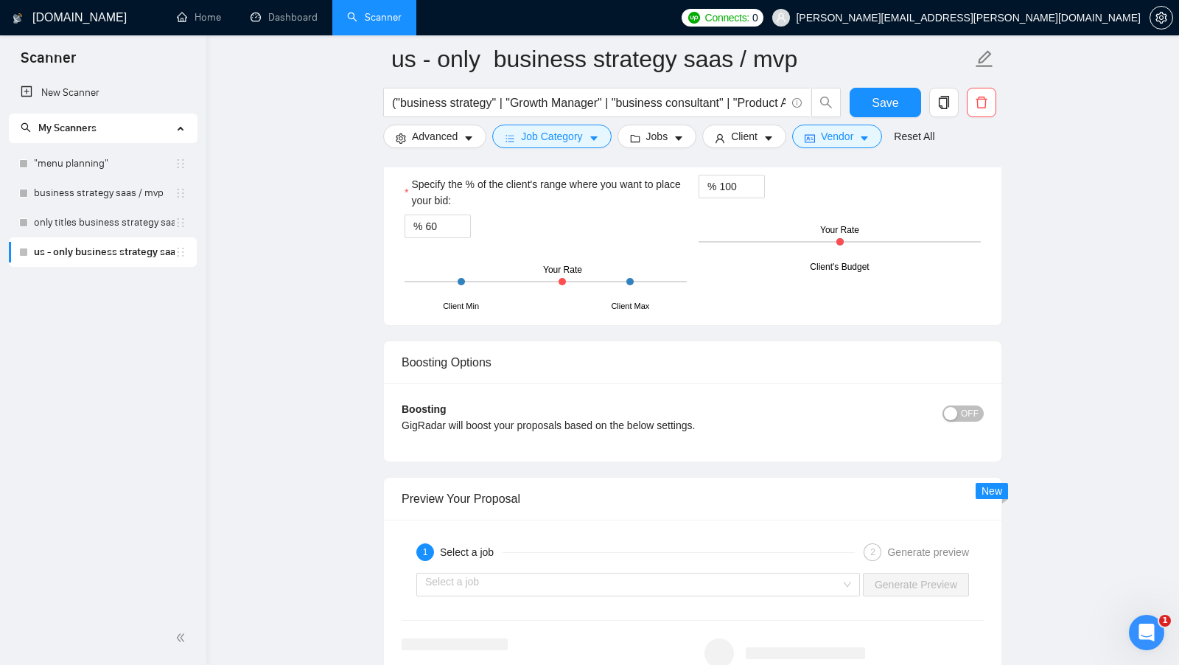
click at [973, 409] on div "OFF" at bounding box center [912, 414] width 146 height 24
click at [970, 406] on span "OFF" at bounding box center [970, 413] width 18 height 16
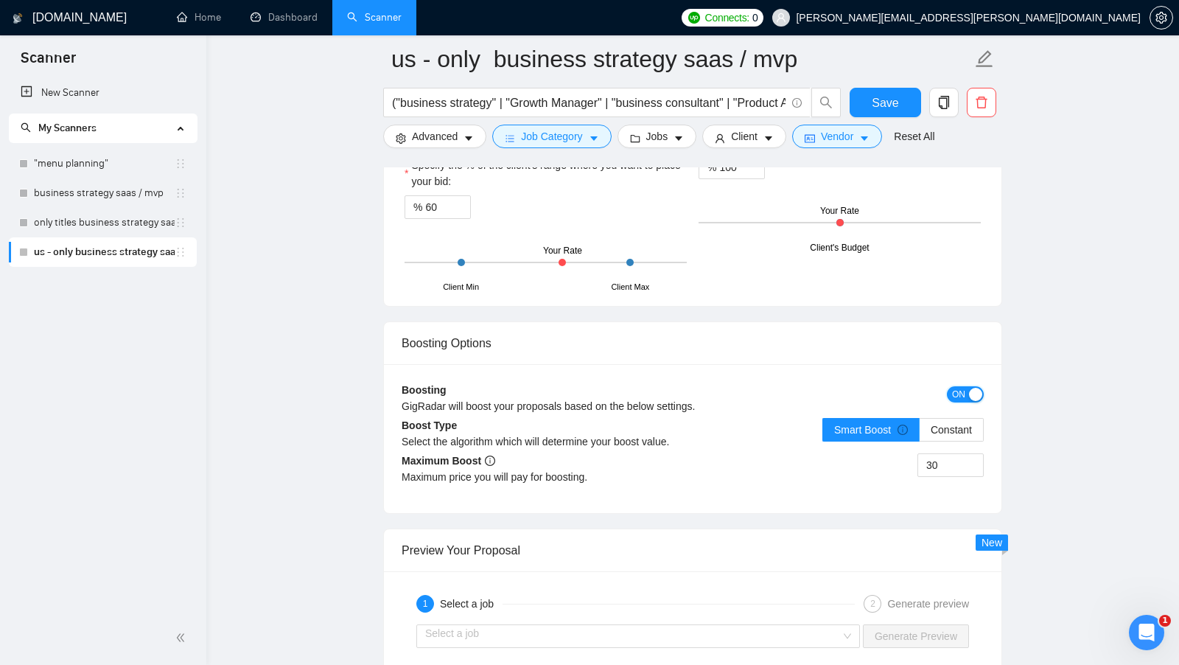
scroll to position [2496, 0]
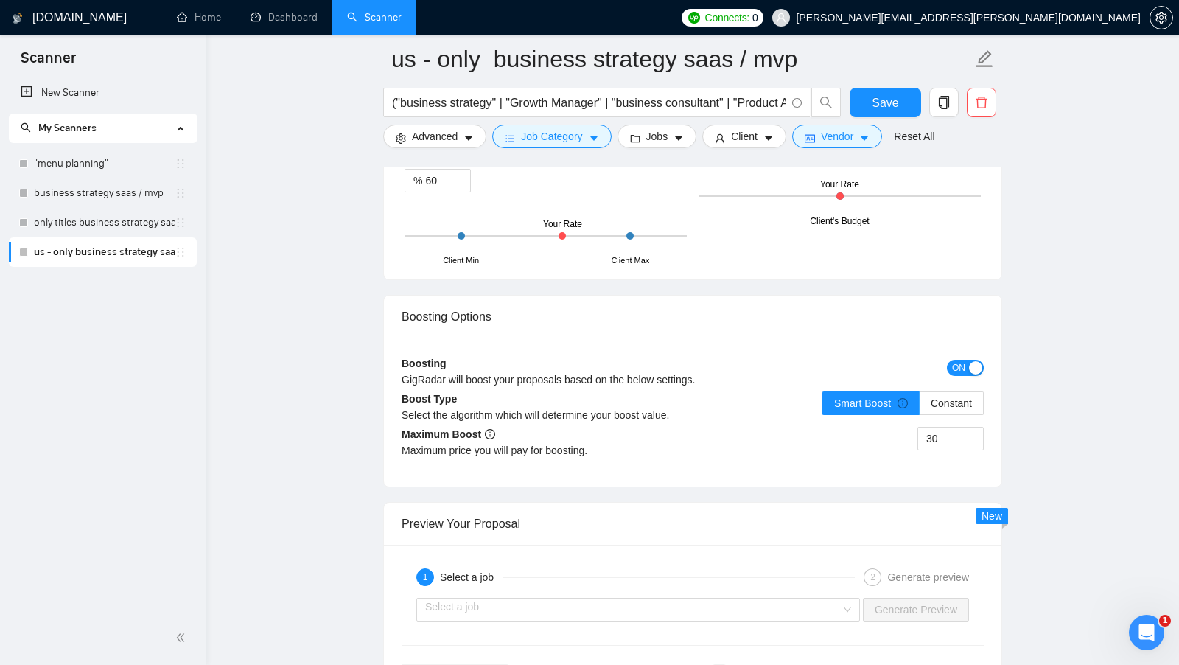
click at [972, 361] on button "ON" at bounding box center [965, 368] width 37 height 16
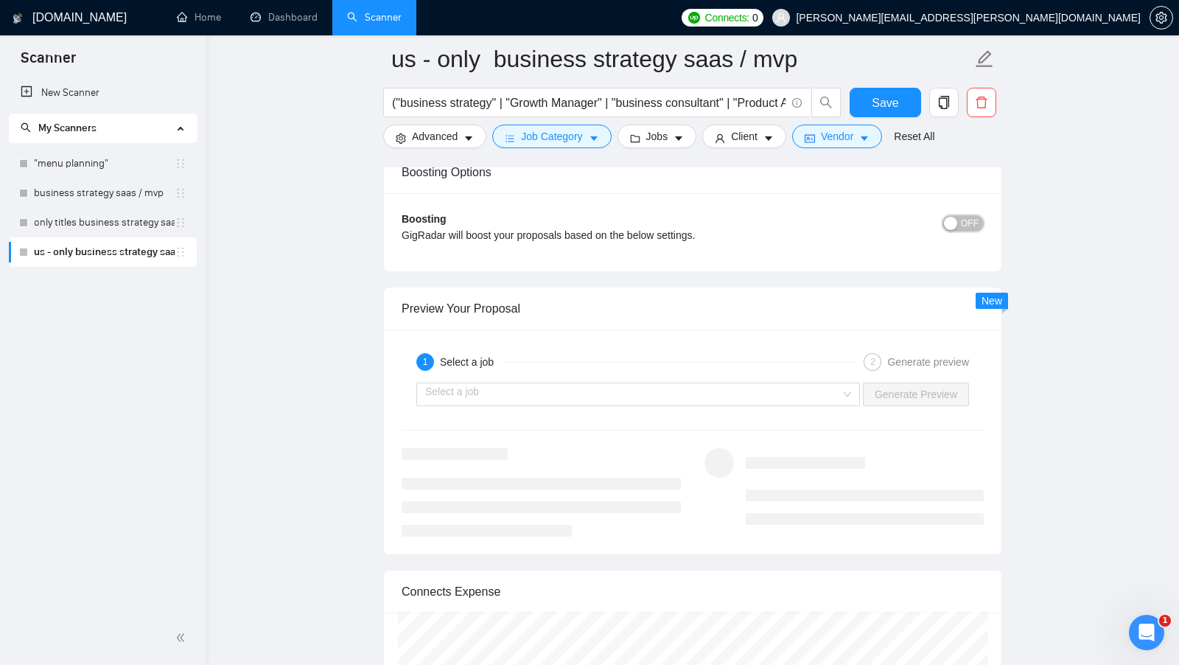
scroll to position [2642, 0]
click at [804, 388] on input "search" at bounding box center [633, 393] width 416 height 22
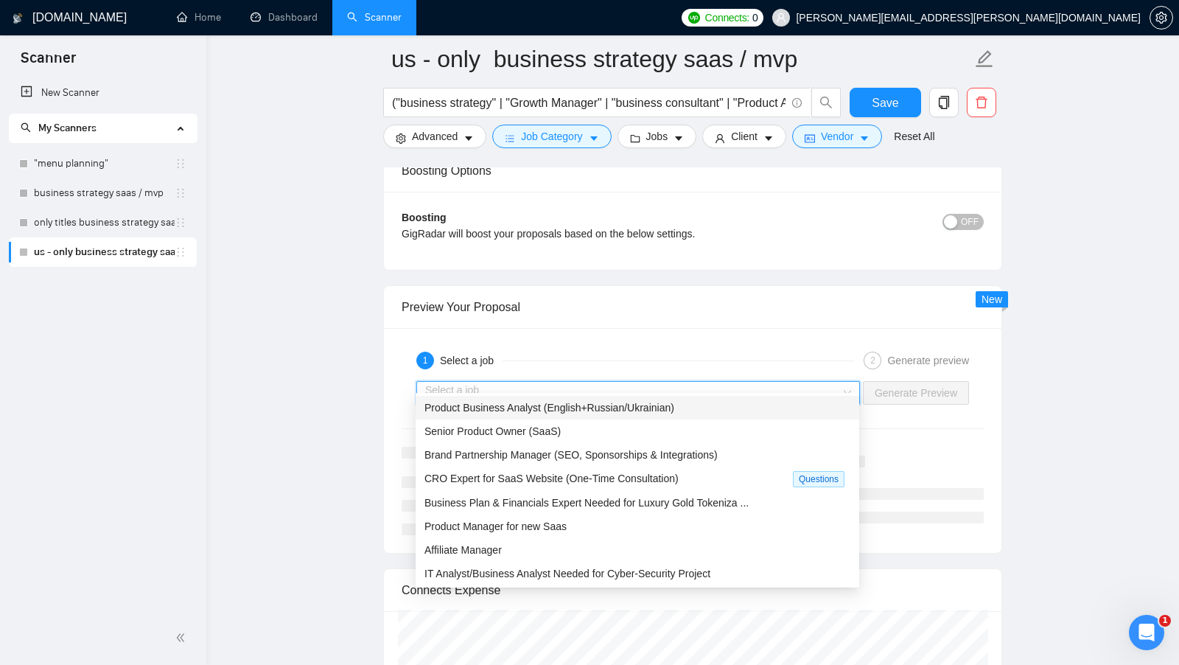
click at [771, 405] on div "Product Business Analyst (English+Russian/Ukrainian)" at bounding box center [637, 407] width 426 height 16
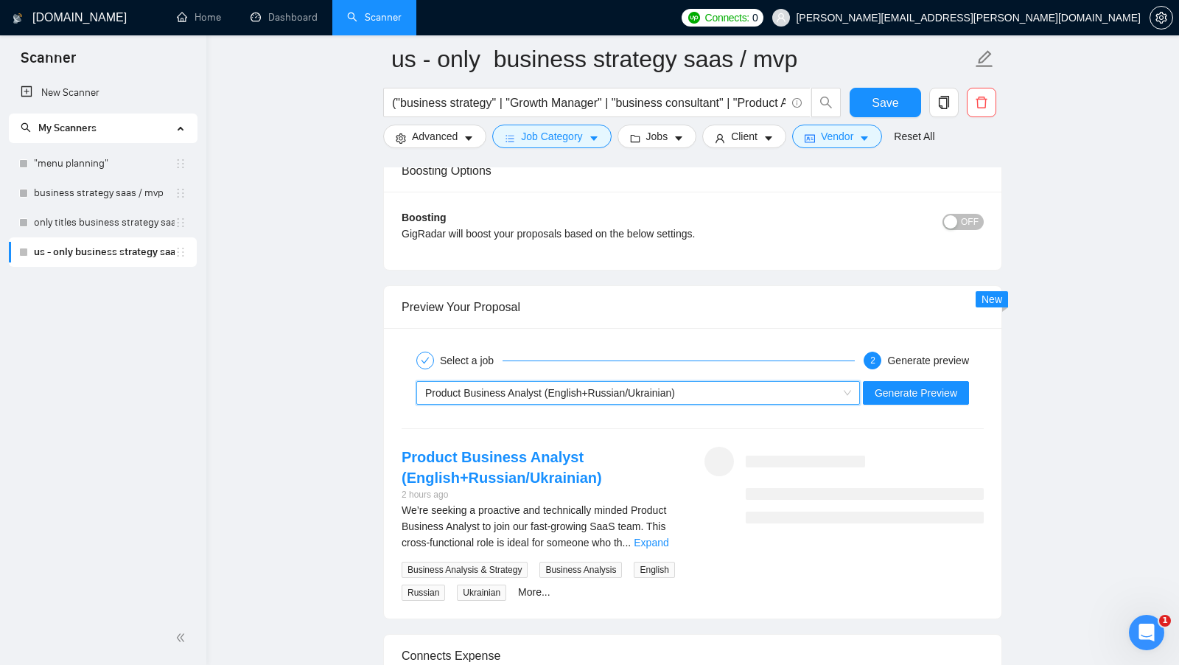
click at [654, 536] on link "Expand" at bounding box center [651, 542] width 35 height 12
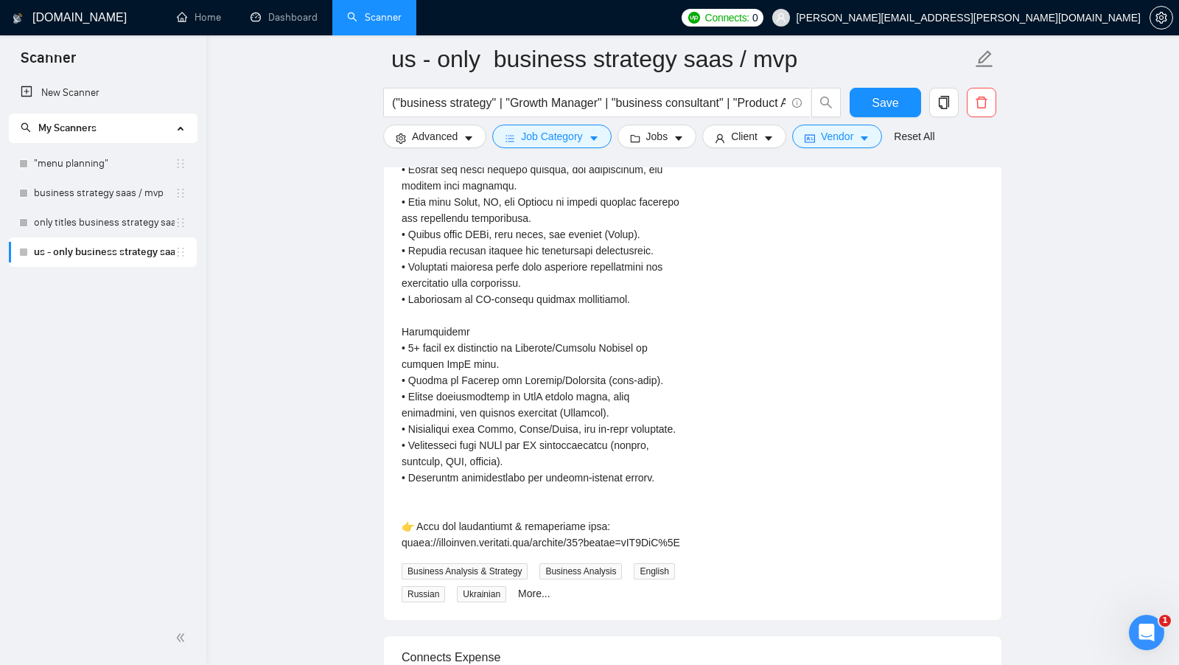
scroll to position [2668, 0]
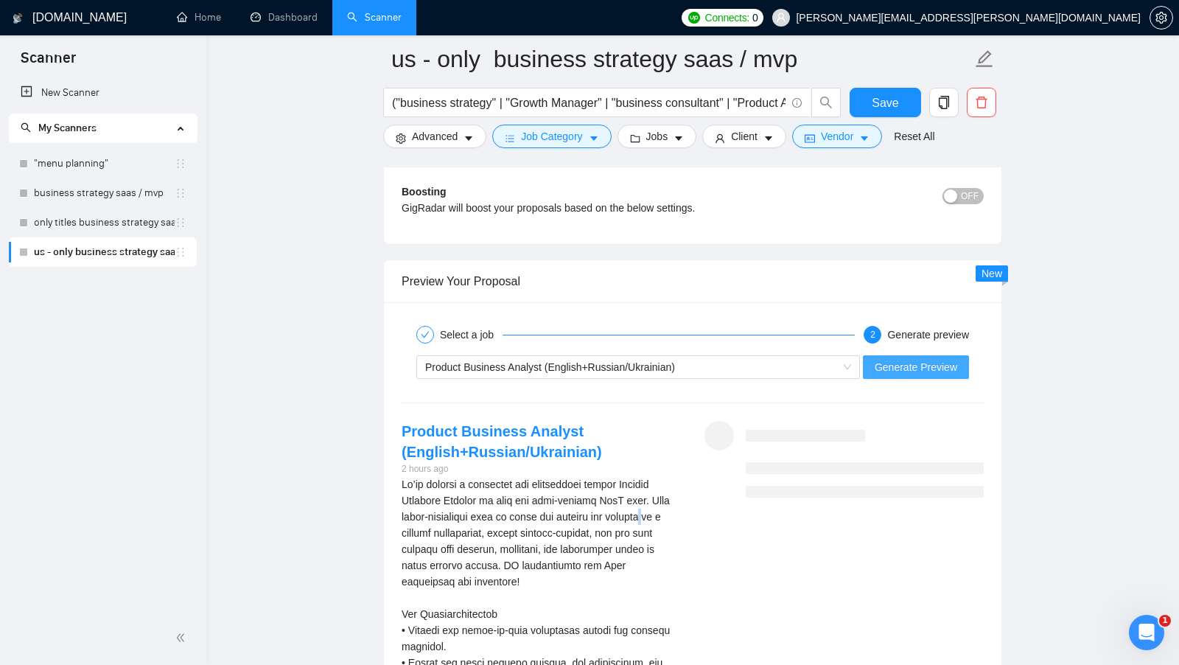
click at [917, 359] on span "Generate Preview" at bounding box center [916, 367] width 83 height 16
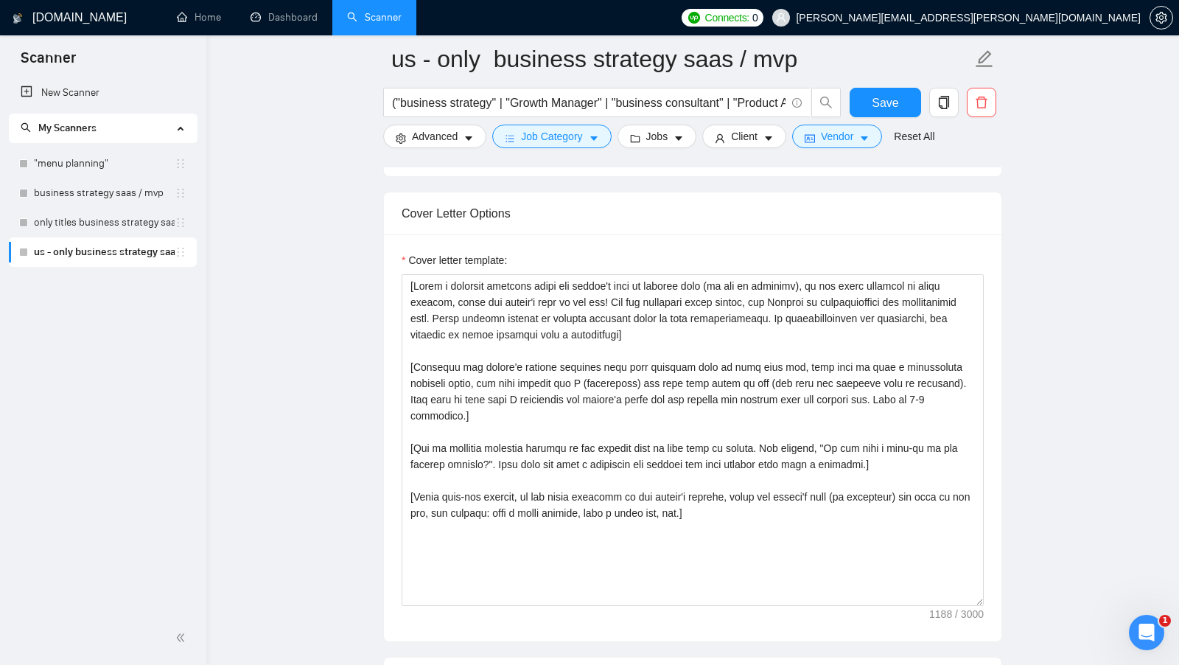
scroll to position [1524, 0]
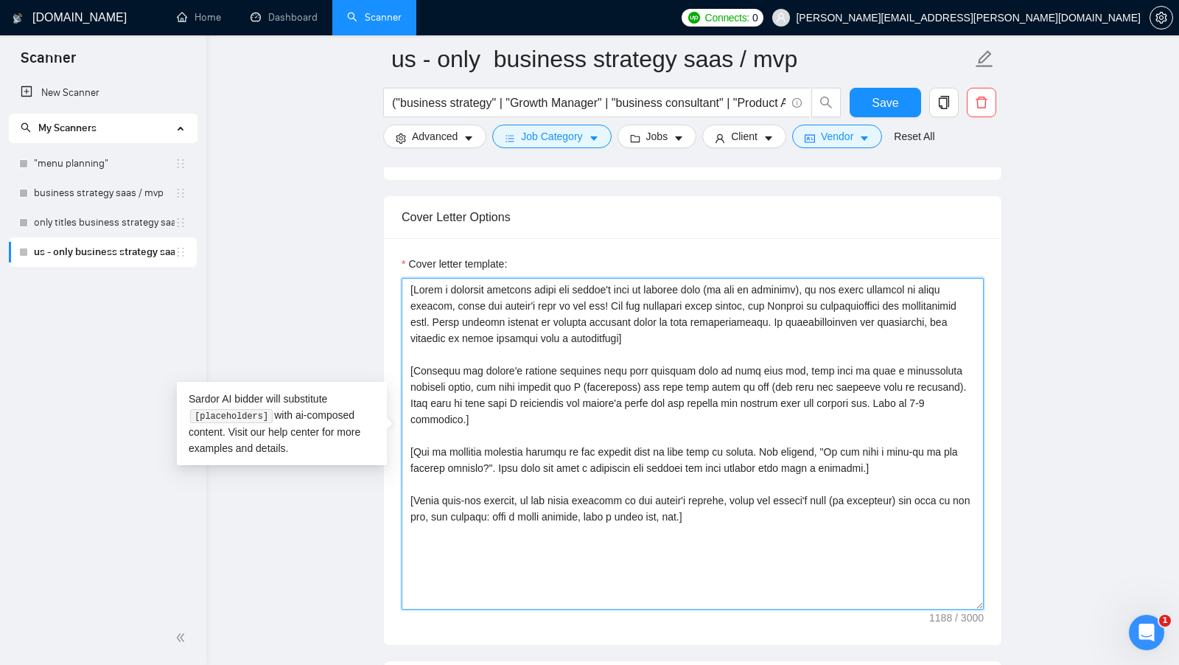
drag, startPoint x: 765, startPoint y: 517, endPoint x: 404, endPoint y: 270, distance: 437.4
click at [405, 278] on textarea "Cover letter template:" at bounding box center [693, 444] width 582 height 332
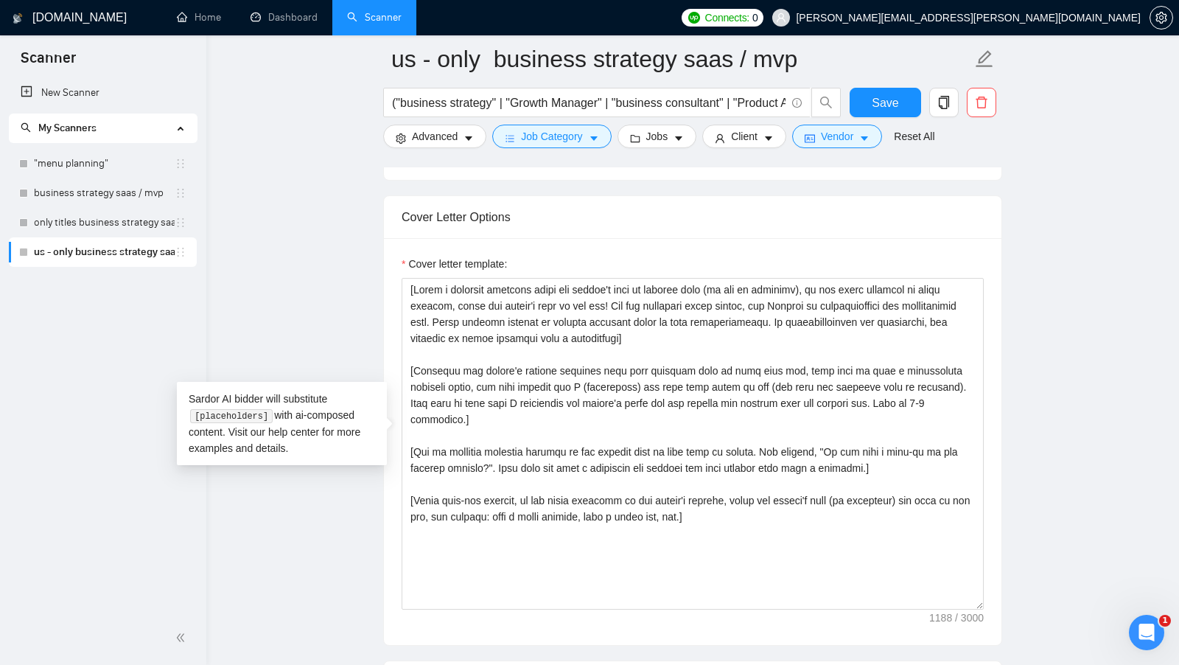
click at [777, 245] on div "Cover letter template:" at bounding box center [692, 441] width 617 height 407
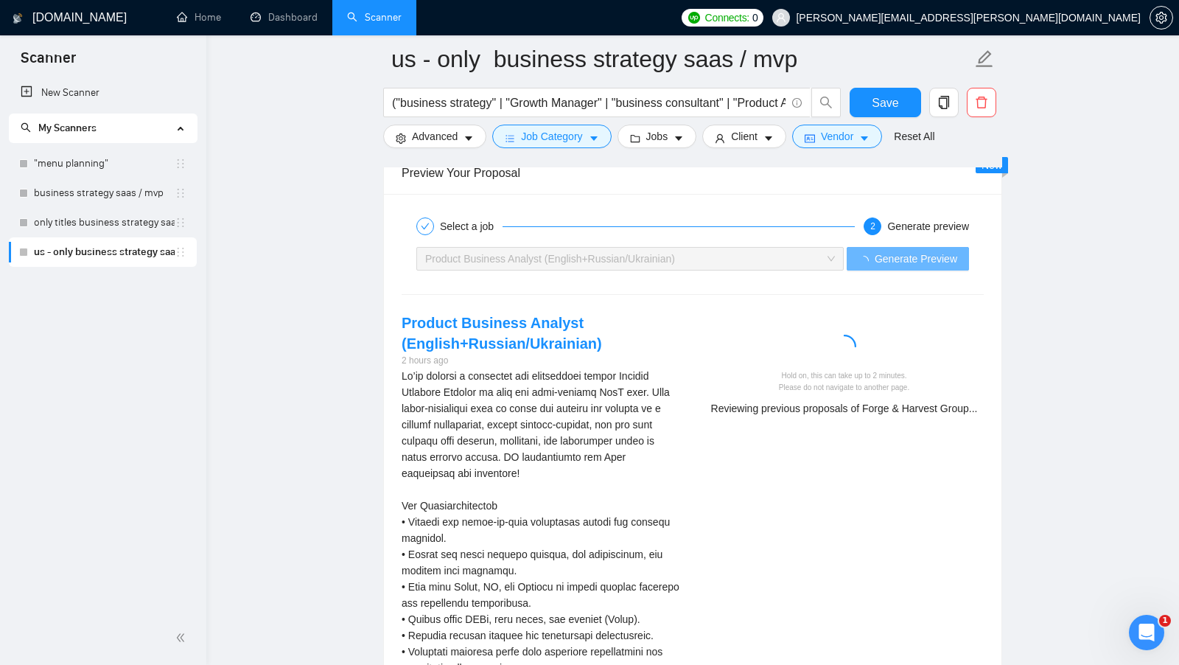
scroll to position [2788, 0]
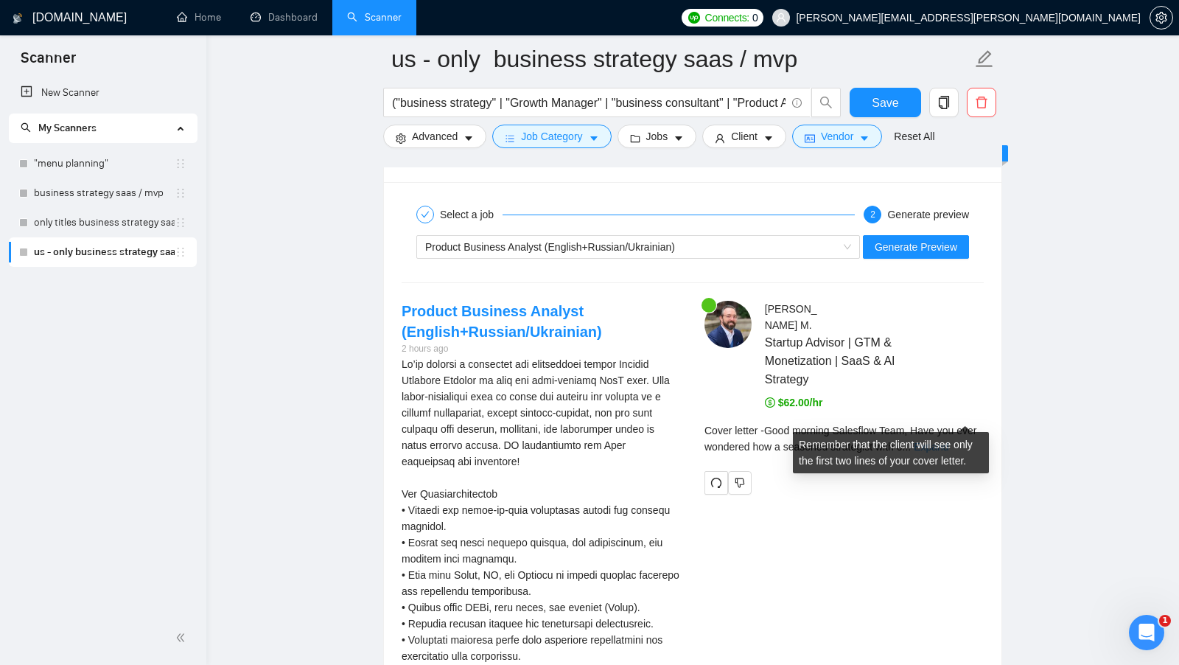
click at [948, 441] on link "Expand" at bounding box center [931, 447] width 35 height 12
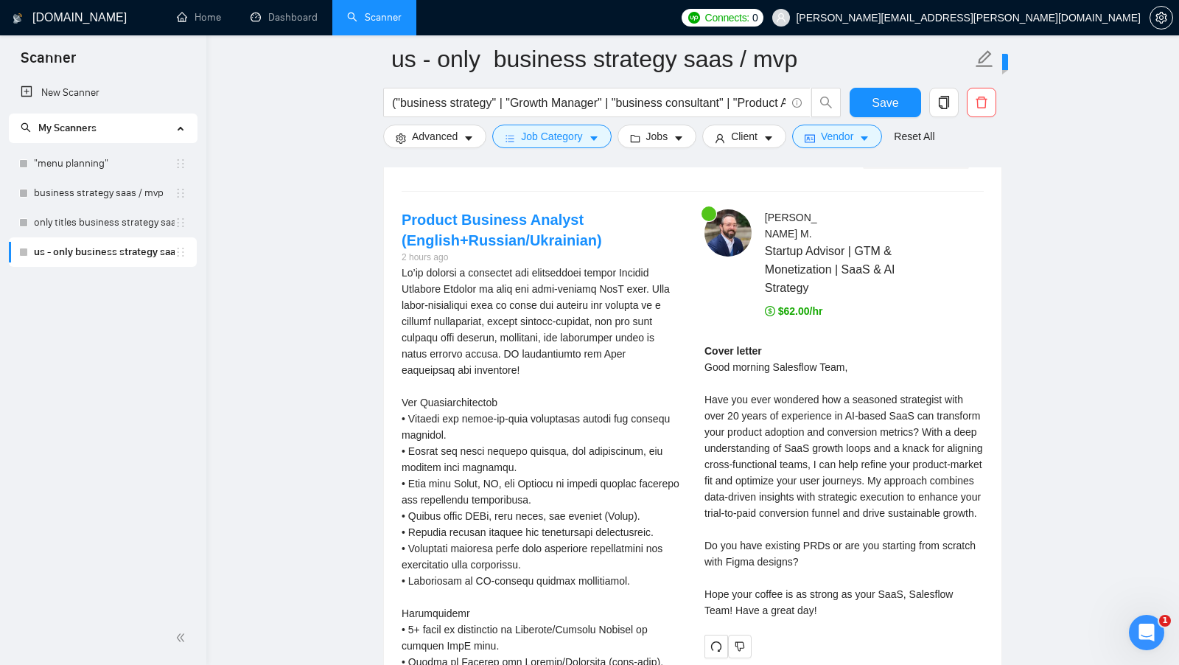
scroll to position [2879, 0]
drag, startPoint x: 867, startPoint y: 335, endPoint x: 704, endPoint y: 333, distance: 163.6
click at [704, 333] on div "Jess M . Startup Advisor | GTM & Monetization | SaaS & AI Strategy $62.00/hr Co…" at bounding box center [844, 434] width 303 height 449
click at [794, 358] on div "Cover letter Good morning Salesflow Team, Have you ever wondered how a seasoned…" at bounding box center [843, 481] width 279 height 276
drag, startPoint x: 861, startPoint y: 344, endPoint x: 711, endPoint y: 340, distance: 149.6
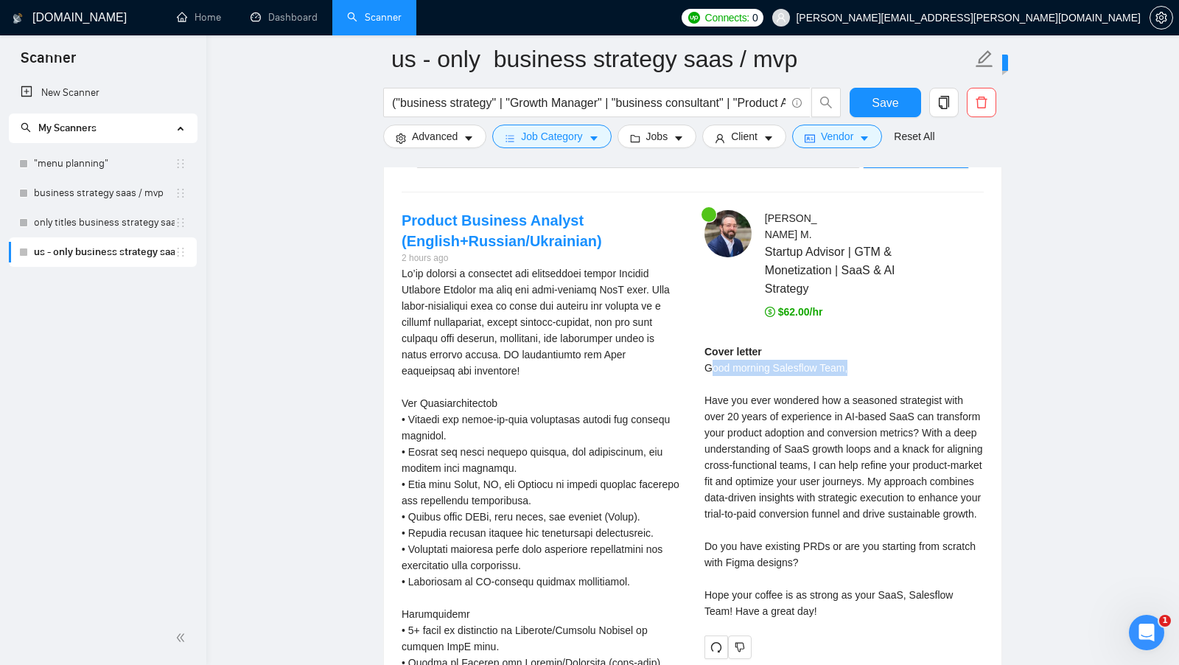
click at [711, 343] on div "Cover letter Good morning Salesflow Team, Have you ever wondered how a seasoned…" at bounding box center [843, 481] width 279 height 276
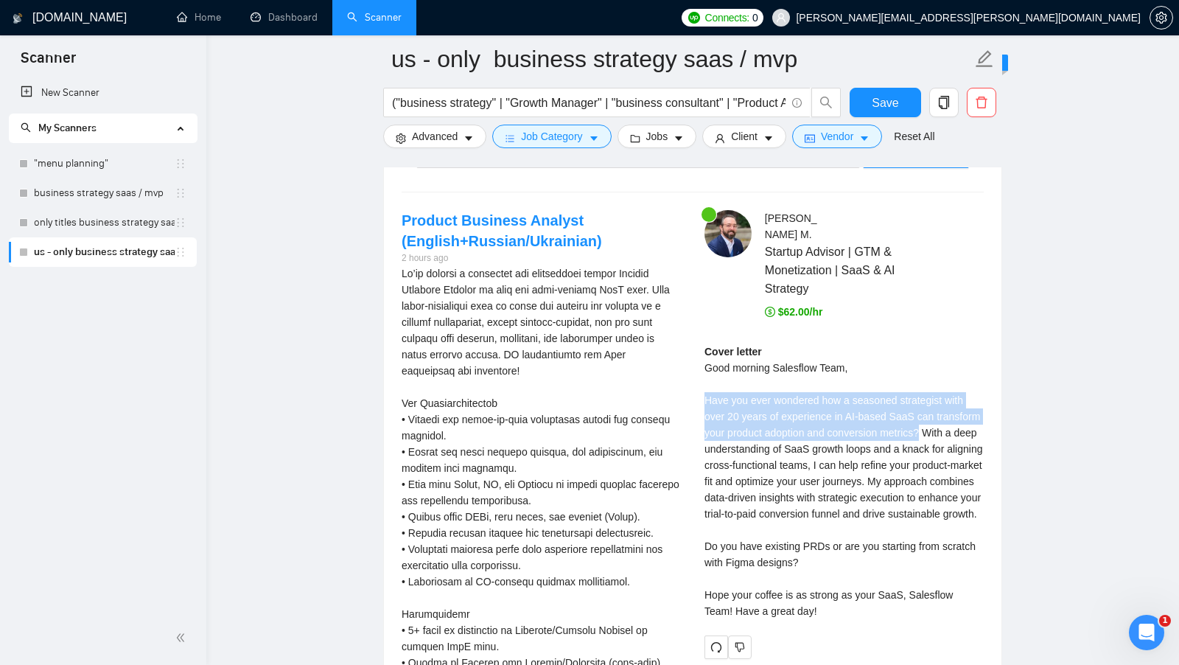
drag, startPoint x: 703, startPoint y: 369, endPoint x: 995, endPoint y: 399, distance: 294.0
click at [995, 399] on div "Select a job 2 Generate preview Product Business Analyst (English+Russian/Ukrai…" at bounding box center [692, 496] width 617 height 811
click at [804, 547] on div "Cover letter Good morning Salesflow Team, Have you ever wondered how a seasoned…" at bounding box center [843, 481] width 279 height 276
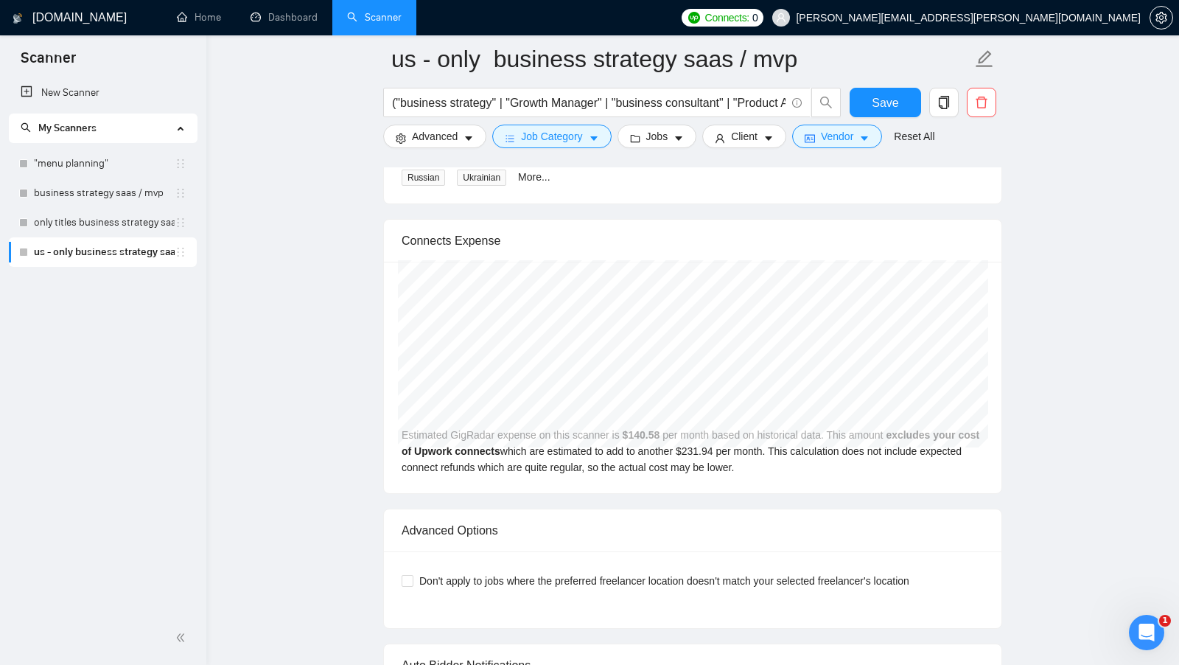
scroll to position [3574, 0]
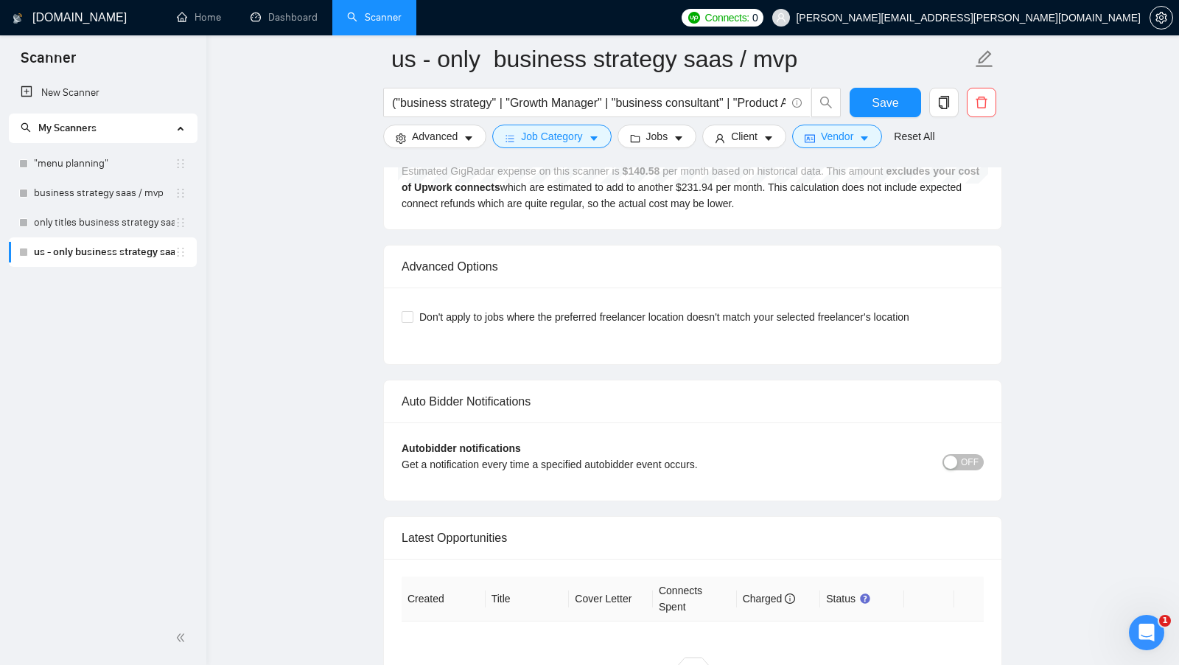
scroll to position [3850, 0]
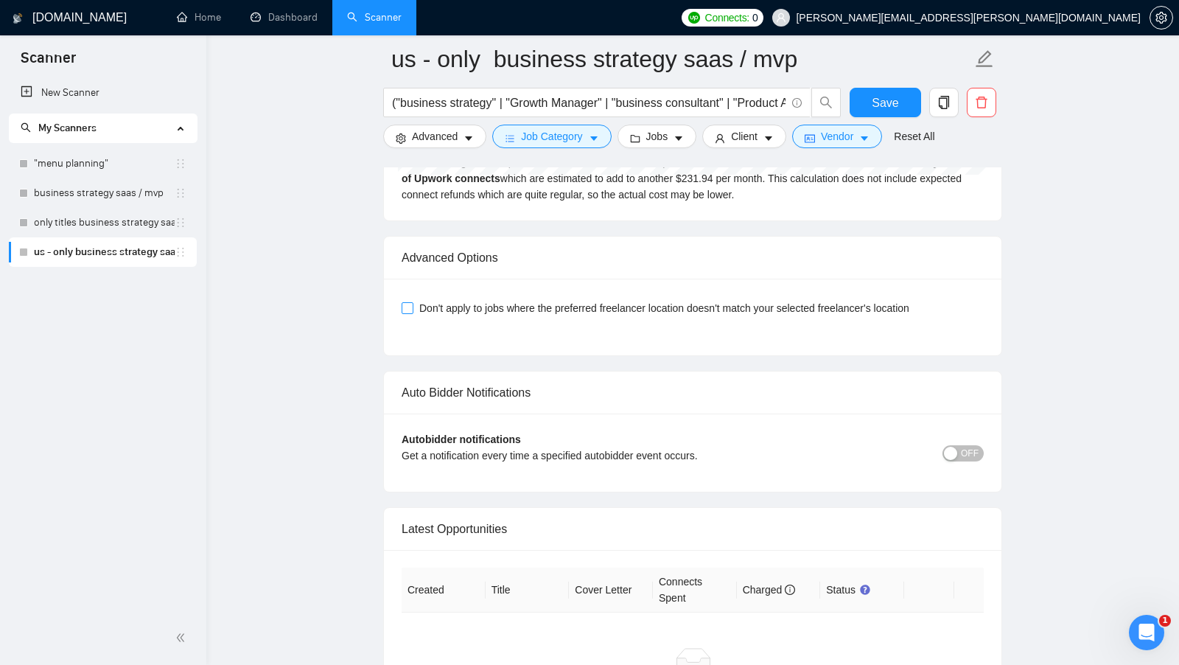
click at [413, 316] on span "Don't apply to jobs where the preferred freelancer location doesn't match your …" at bounding box center [664, 308] width 502 height 16
click at [412, 312] on input "Don't apply to jobs where the preferred freelancer location doesn't match your …" at bounding box center [407, 307] width 10 height 10
checkbox input "true"
click at [851, 144] on span "Vendor" at bounding box center [837, 136] width 32 height 16
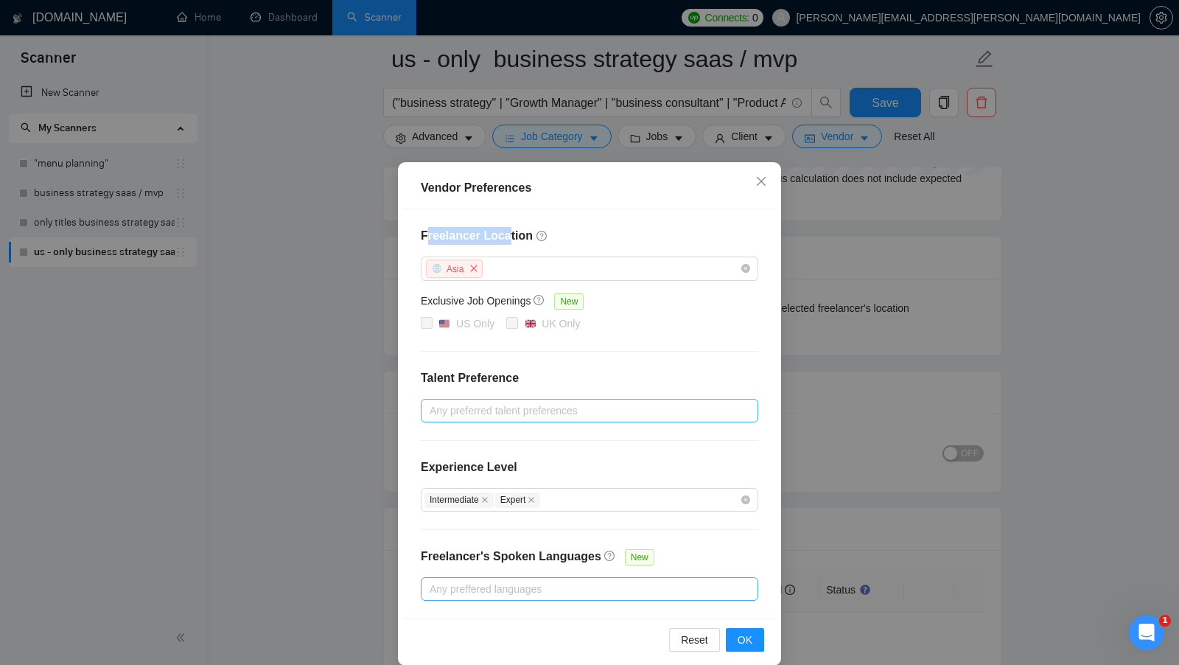
drag, startPoint x: 424, startPoint y: 238, endPoint x: 508, endPoint y: 239, distance: 84.0
click at [507, 238] on h4 "Freelancer Location" at bounding box center [589, 236] width 337 height 18
click at [936, 299] on div "Vendor Preferences Freelancer Location Asia Exclusive Job Openings New US Only …" at bounding box center [589, 332] width 1179 height 665
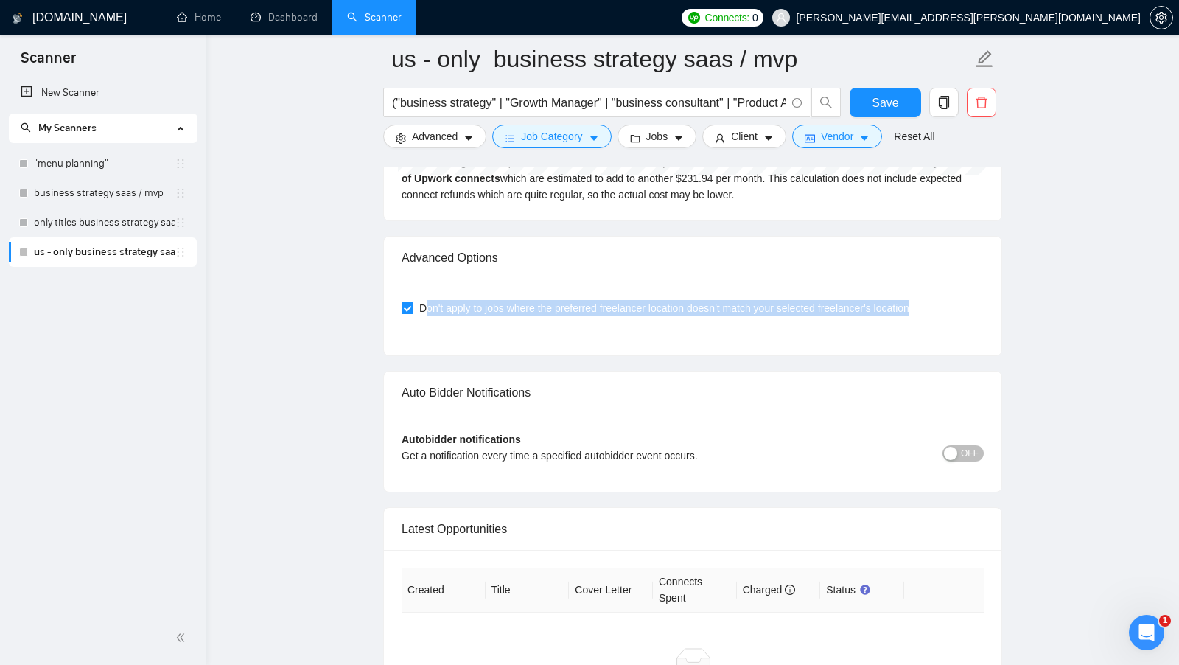
drag, startPoint x: 970, startPoint y: 345, endPoint x: 422, endPoint y: 337, distance: 547.5
click at [422, 316] on div "Don't apply to jobs where the preferred freelancer location doesn't match your …" at bounding box center [693, 308] width 582 height 16
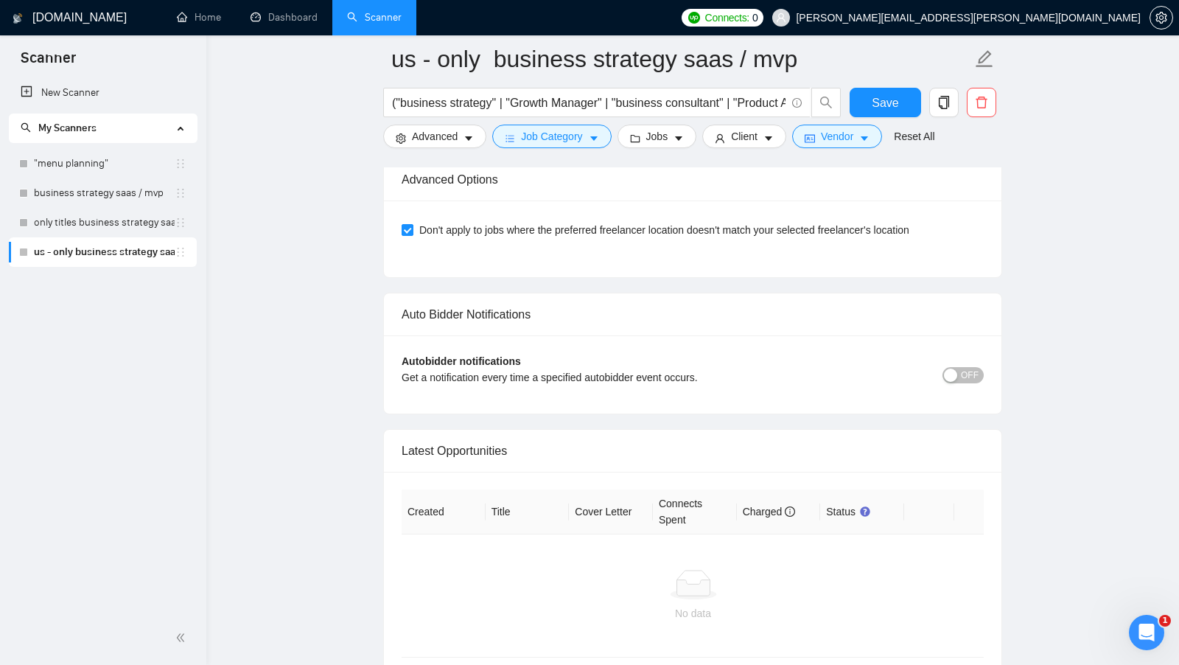
scroll to position [4030, 0]
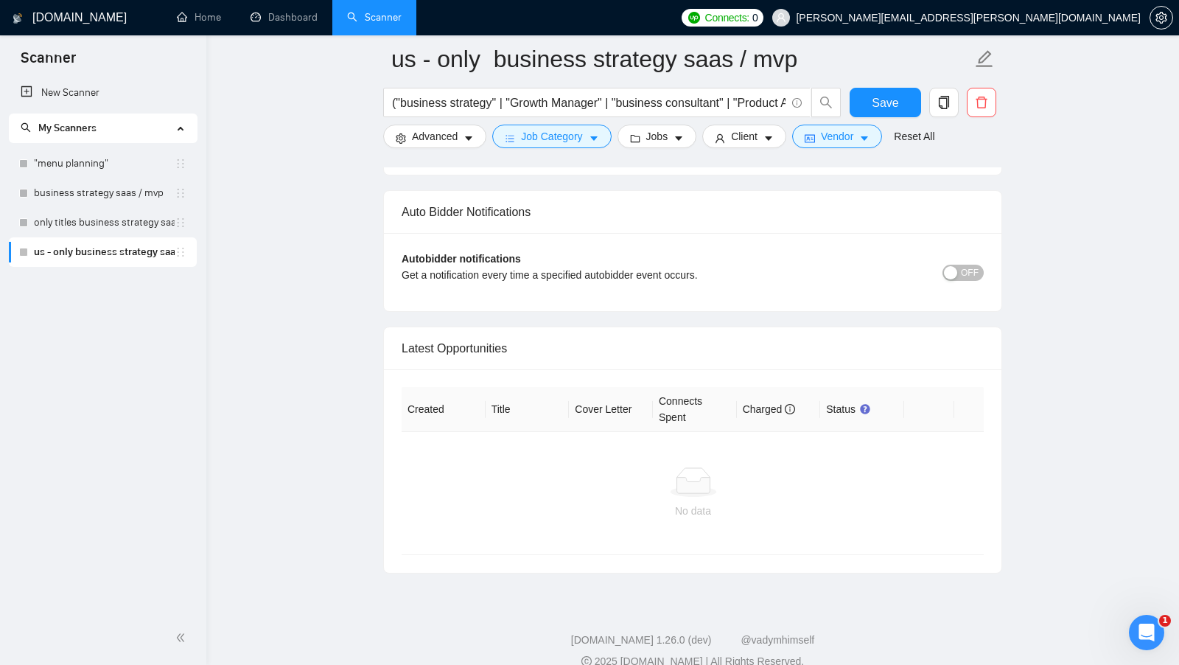
click at [967, 281] on span "OFF" at bounding box center [970, 273] width 18 height 16
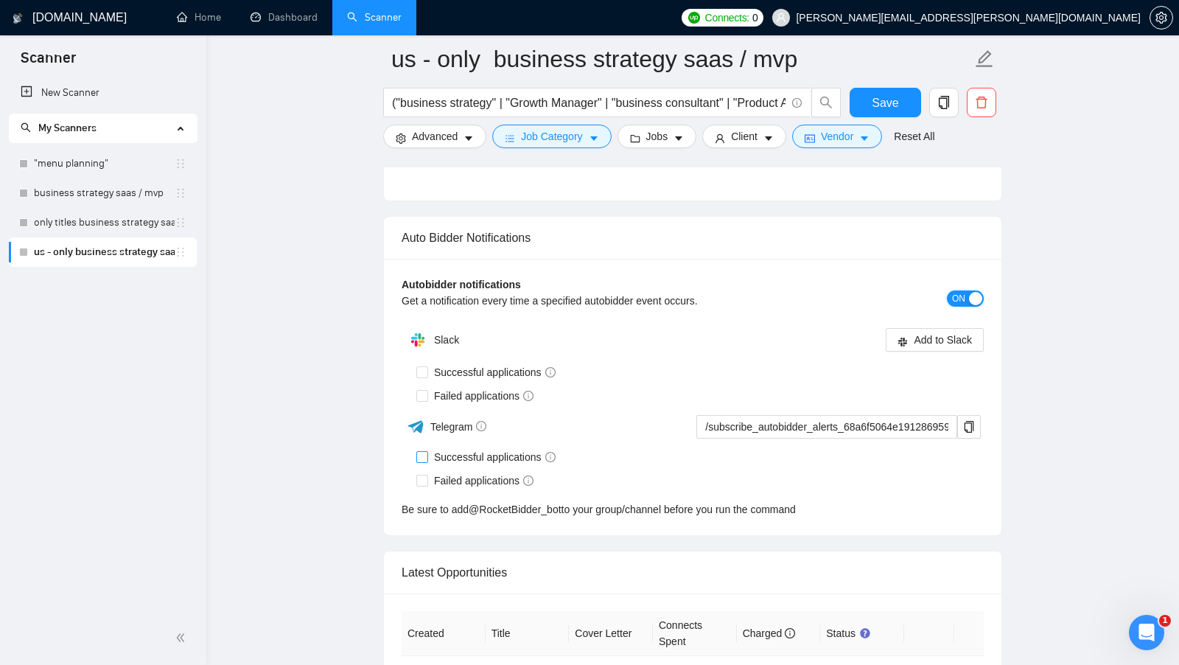
scroll to position [3982, 0]
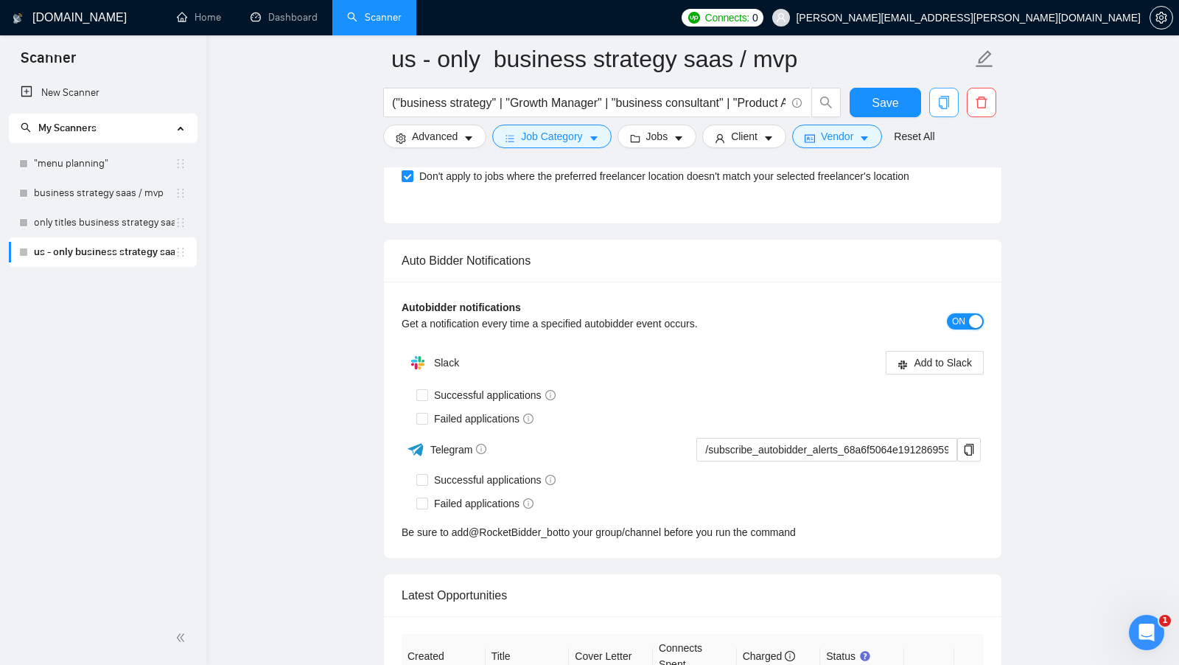
click at [980, 328] on div "button" at bounding box center [975, 321] width 13 height 13
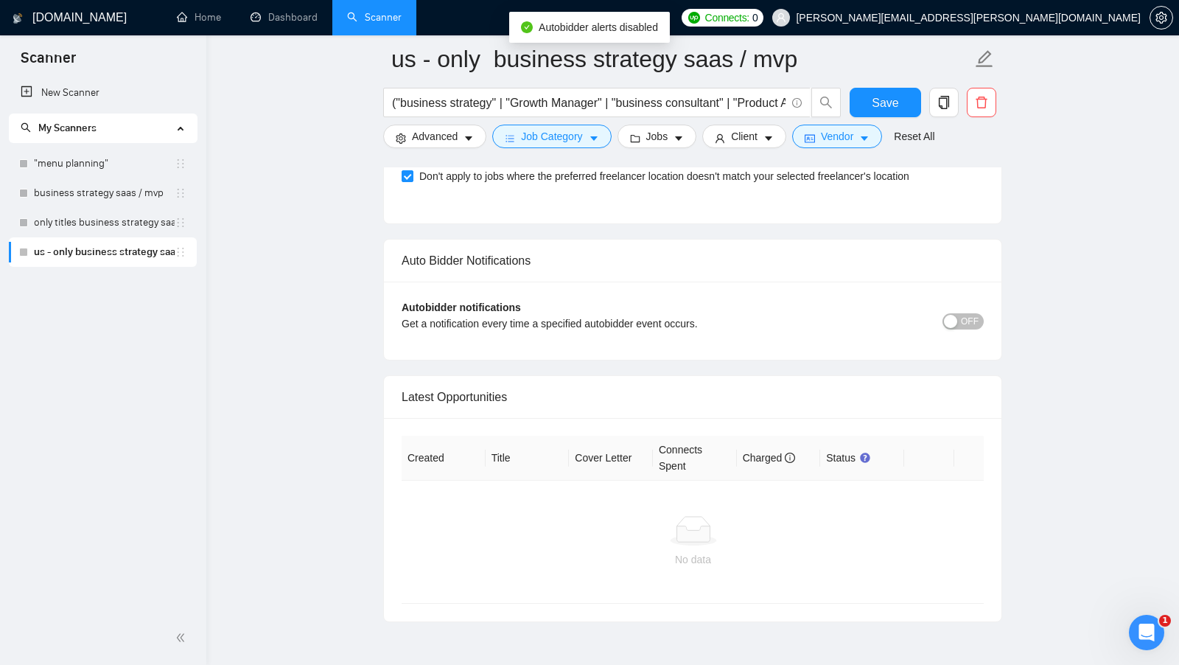
click at [956, 328] on div "button" at bounding box center [950, 321] width 13 height 13
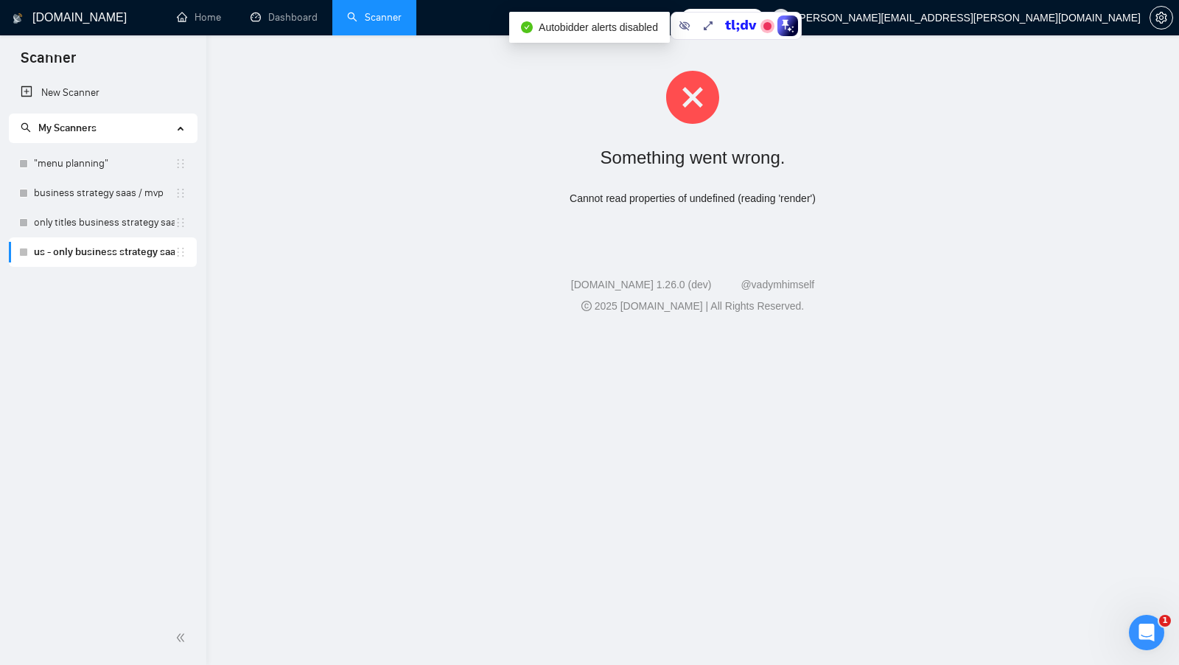
scroll to position [0, 0]
click at [111, 176] on link ""menu planning"" at bounding box center [104, 163] width 141 height 29
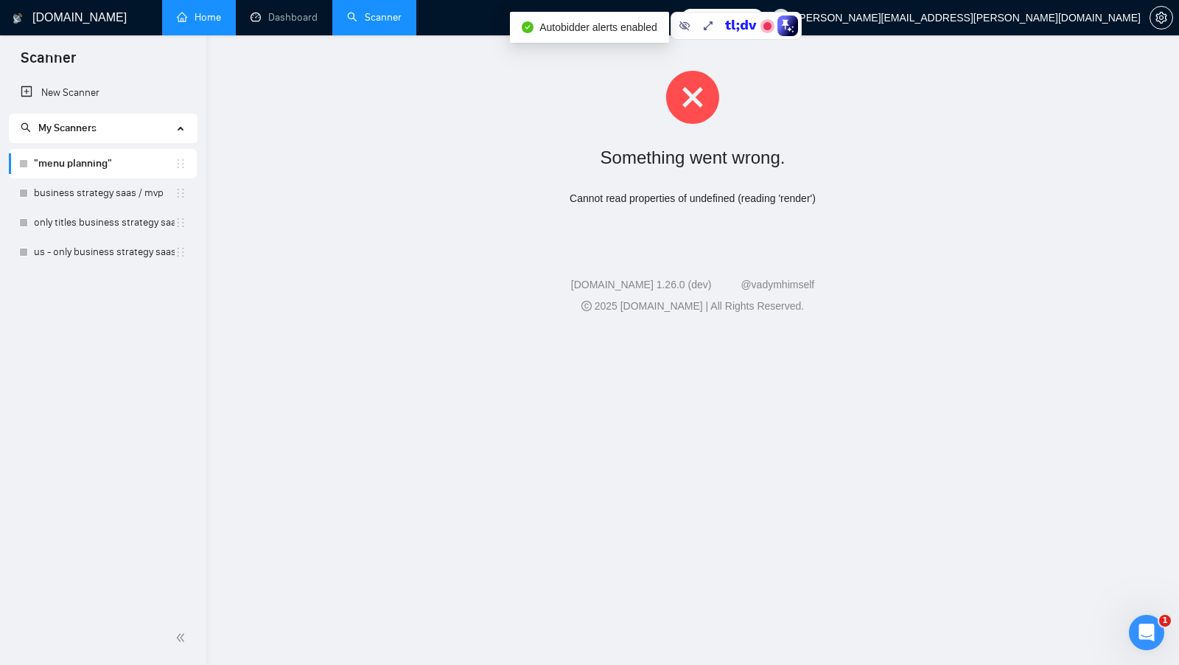
click at [221, 11] on link "Home" at bounding box center [199, 17] width 44 height 13
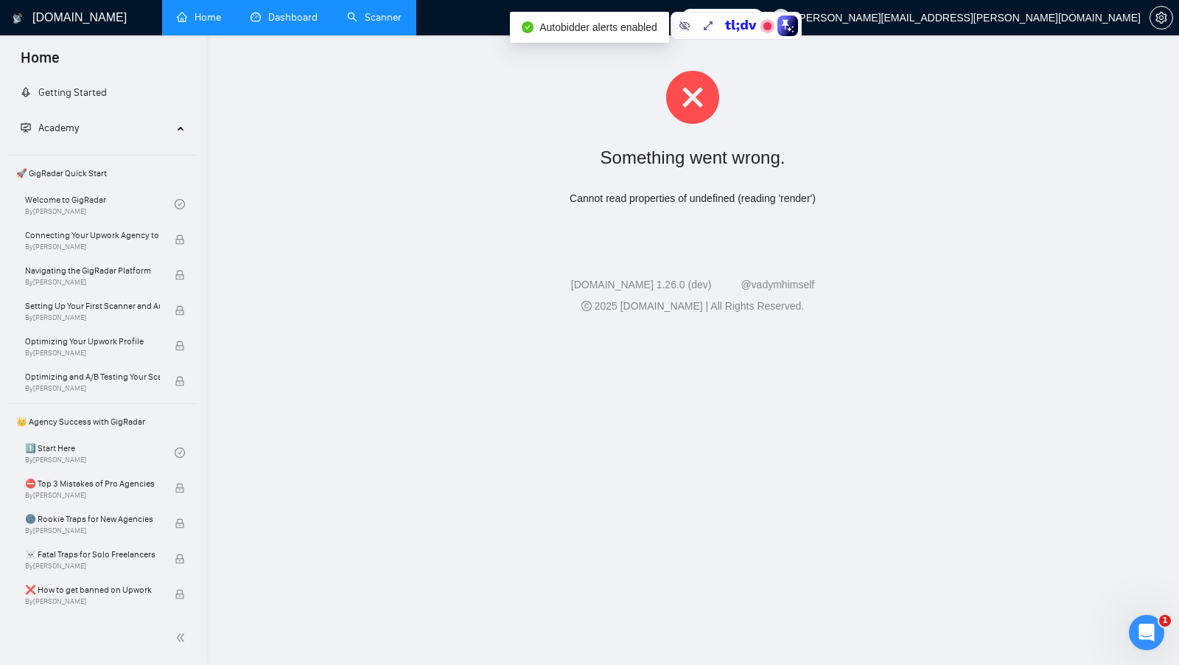
click at [285, 24] on link "Dashboard" at bounding box center [284, 17] width 67 height 13
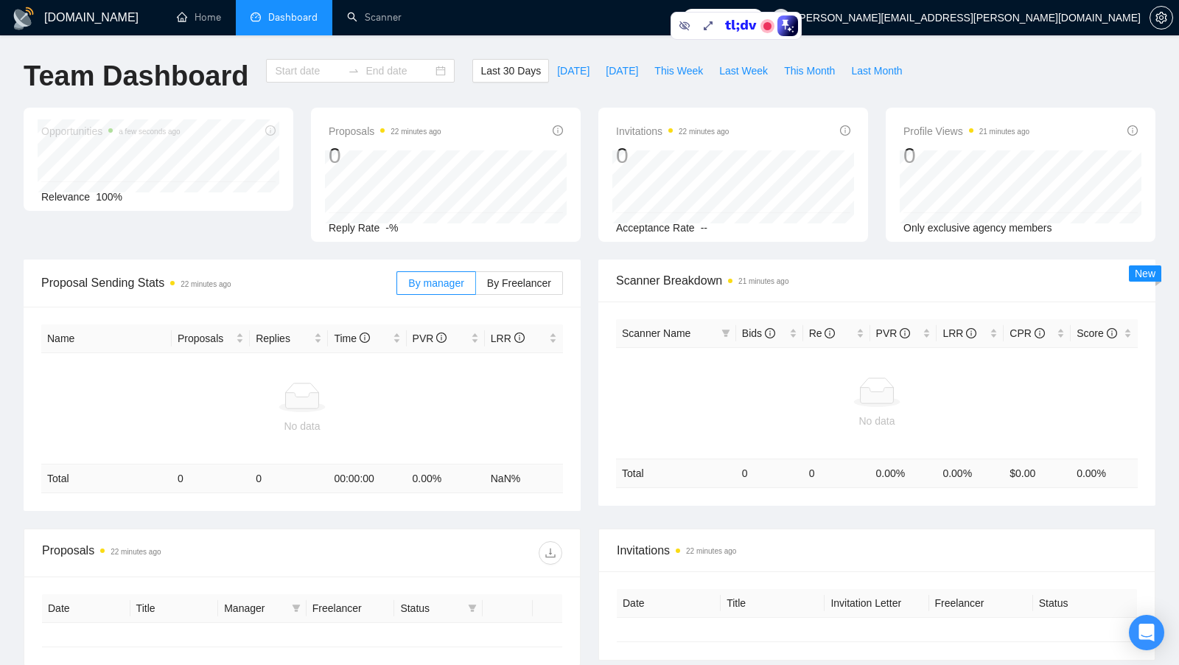
click at [377, 24] on link "Scanner" at bounding box center [374, 17] width 55 height 13
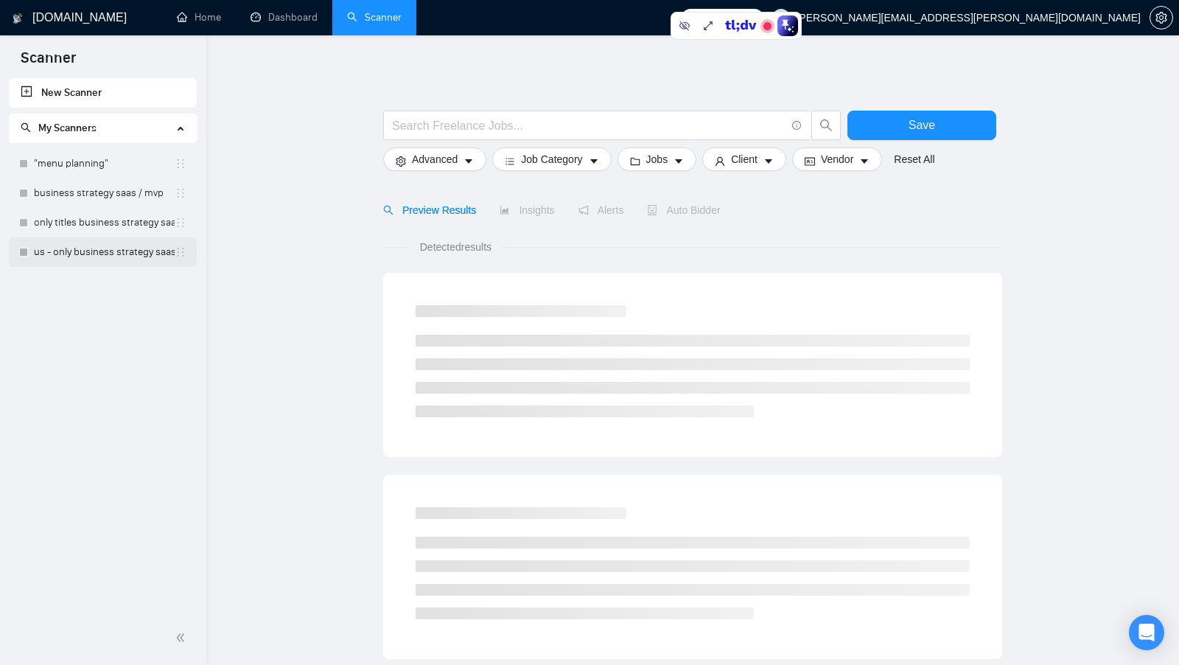
click at [100, 249] on link "us - only business strategy saas / mvp" at bounding box center [104, 251] width 141 height 29
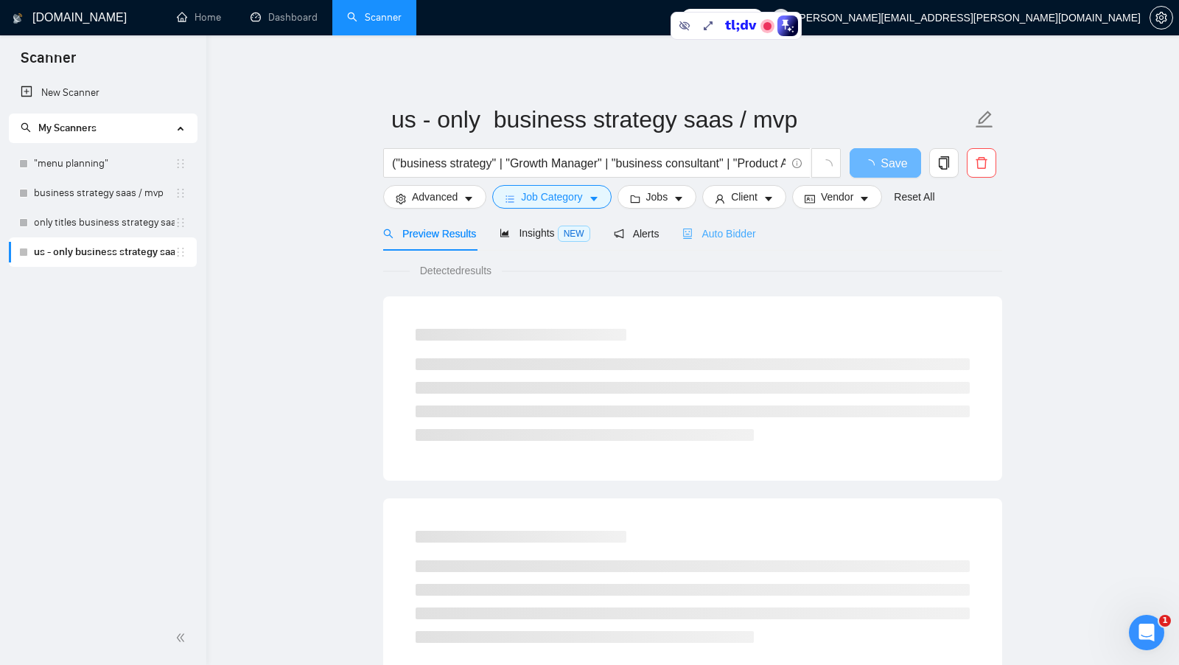
click at [735, 224] on div "Auto Bidder" at bounding box center [718, 233] width 73 height 35
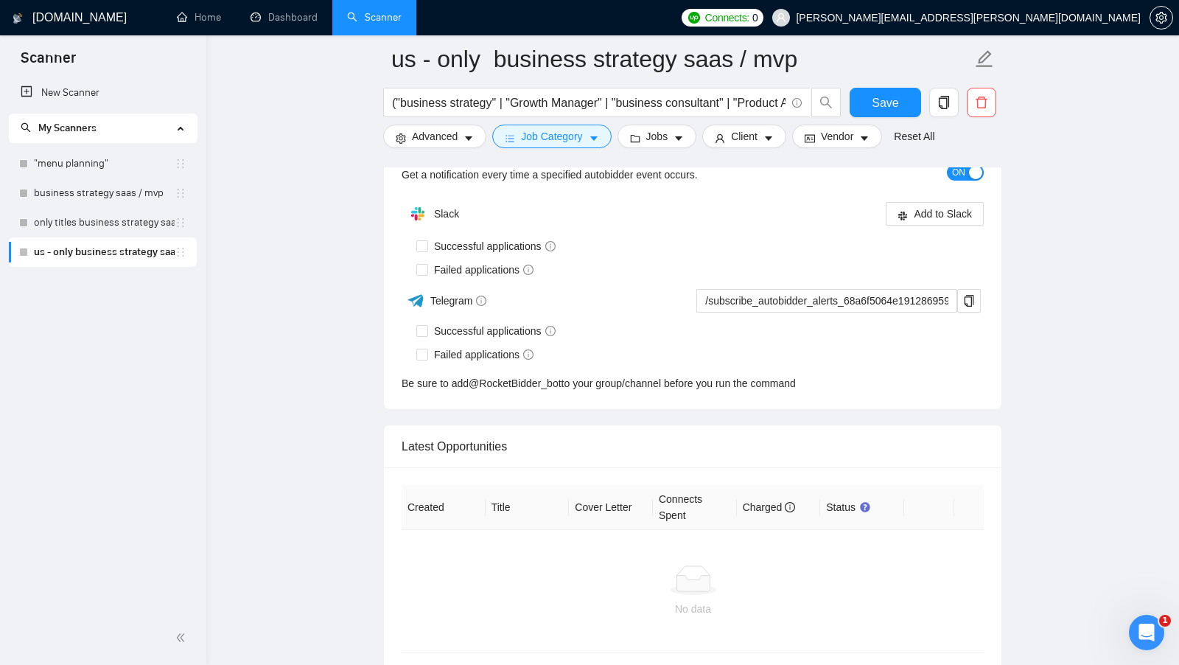
scroll to position [3543, 0]
click at [943, 207] on button "Add to Slack" at bounding box center [935, 216] width 98 height 24
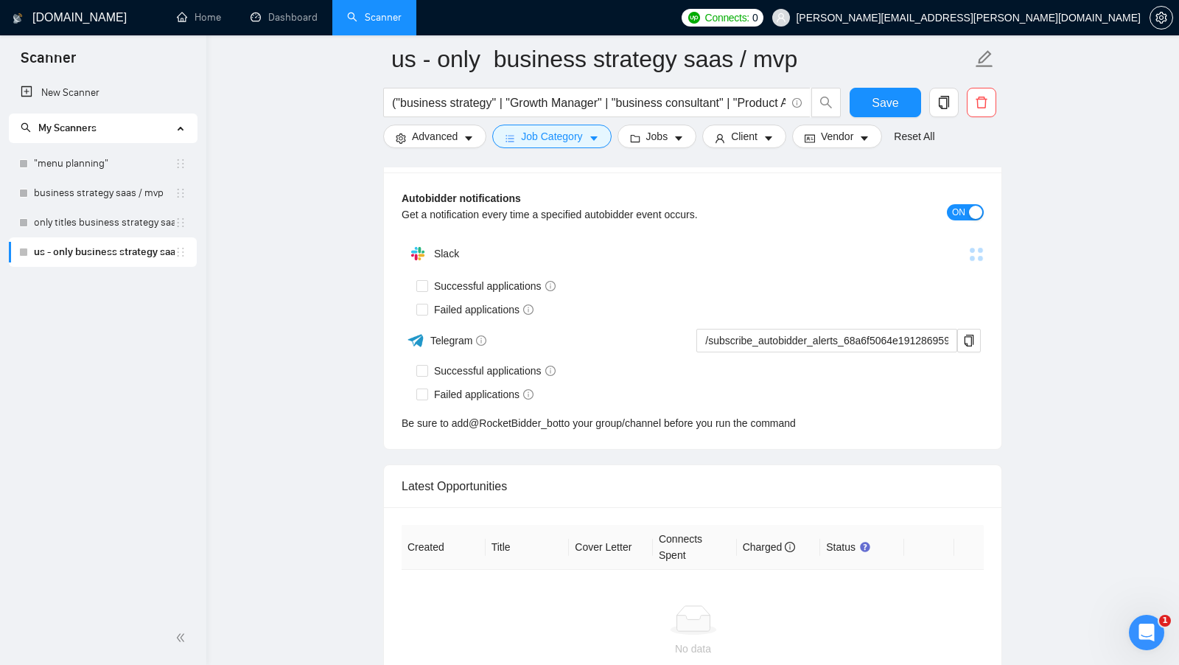
scroll to position [3502, 0]
click at [967, 207] on button "ON" at bounding box center [965, 215] width 37 height 16
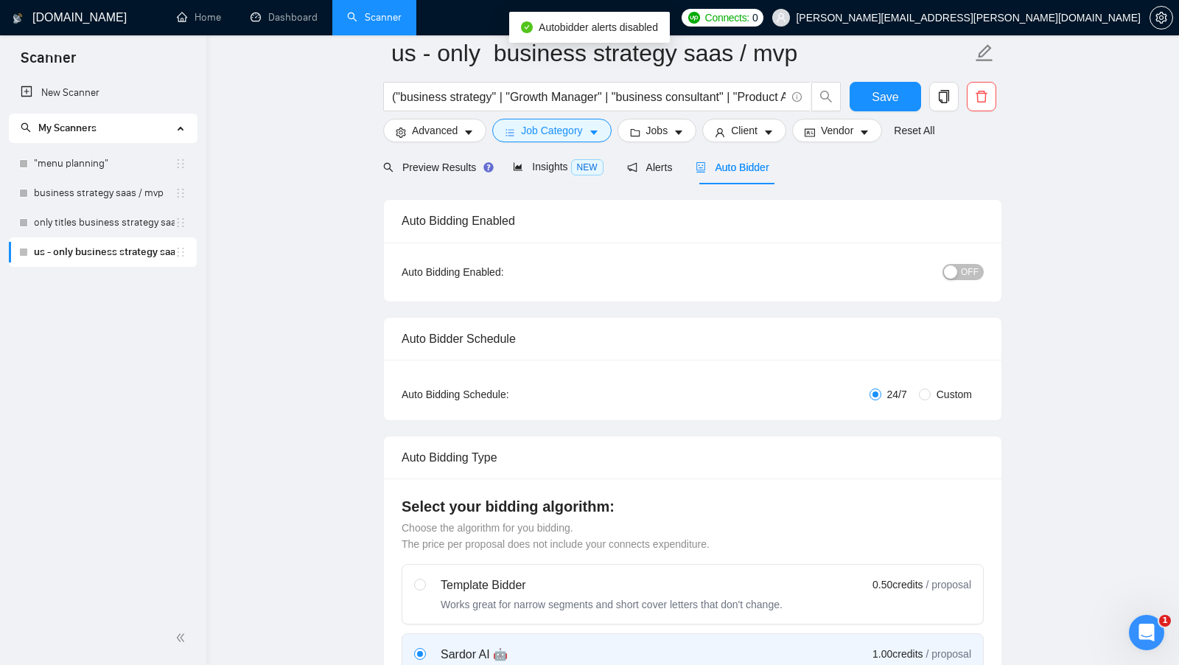
scroll to position [0, 0]
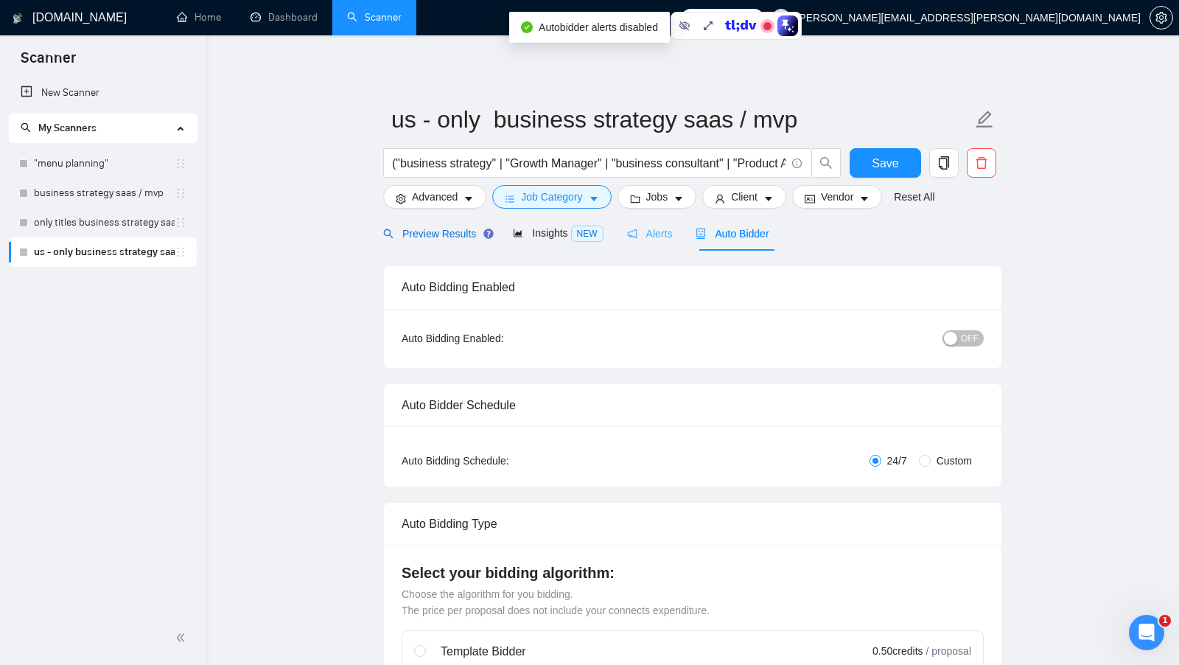
click at [461, 233] on span "Preview Results" at bounding box center [436, 234] width 106 height 12
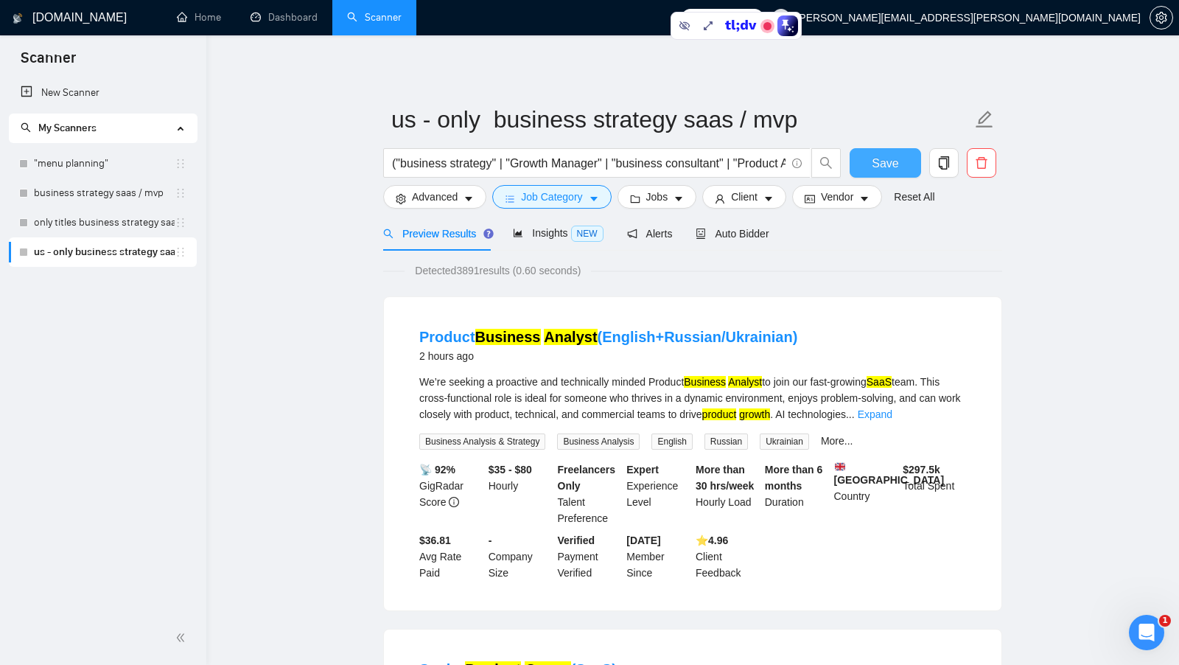
click at [858, 161] on button "Save" at bounding box center [885, 162] width 71 height 29
click at [1157, 21] on icon "setting" at bounding box center [1160, 18] width 11 height 12
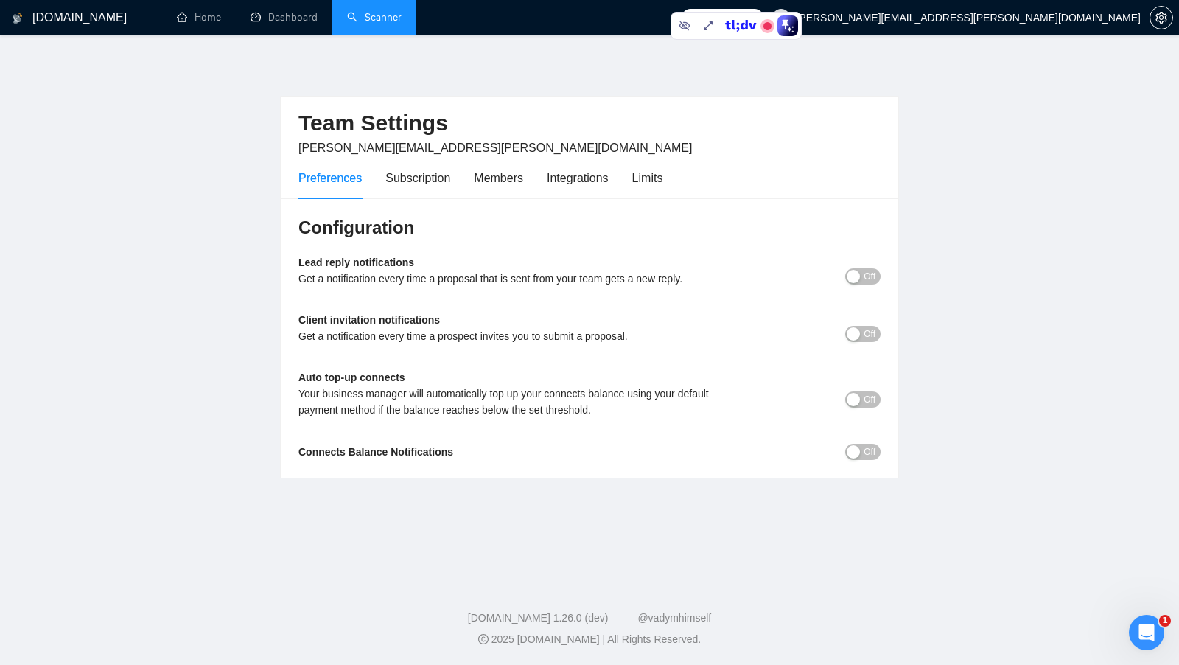
click at [388, 24] on link "Scanner" at bounding box center [374, 17] width 55 height 13
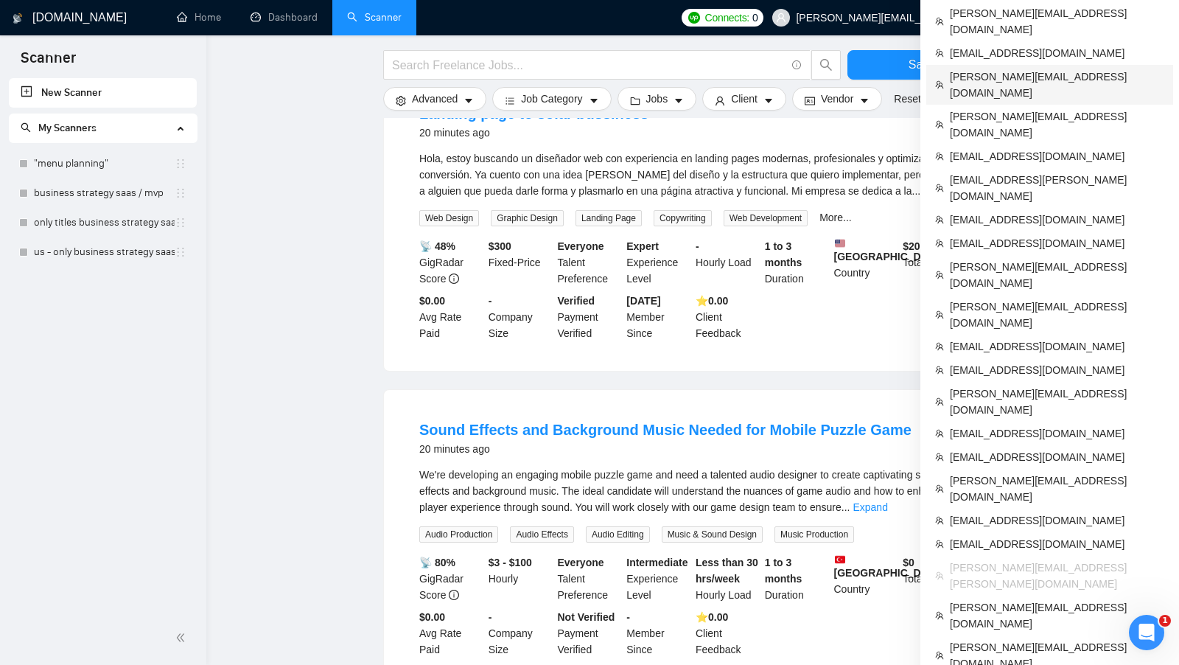
scroll to position [217, 0]
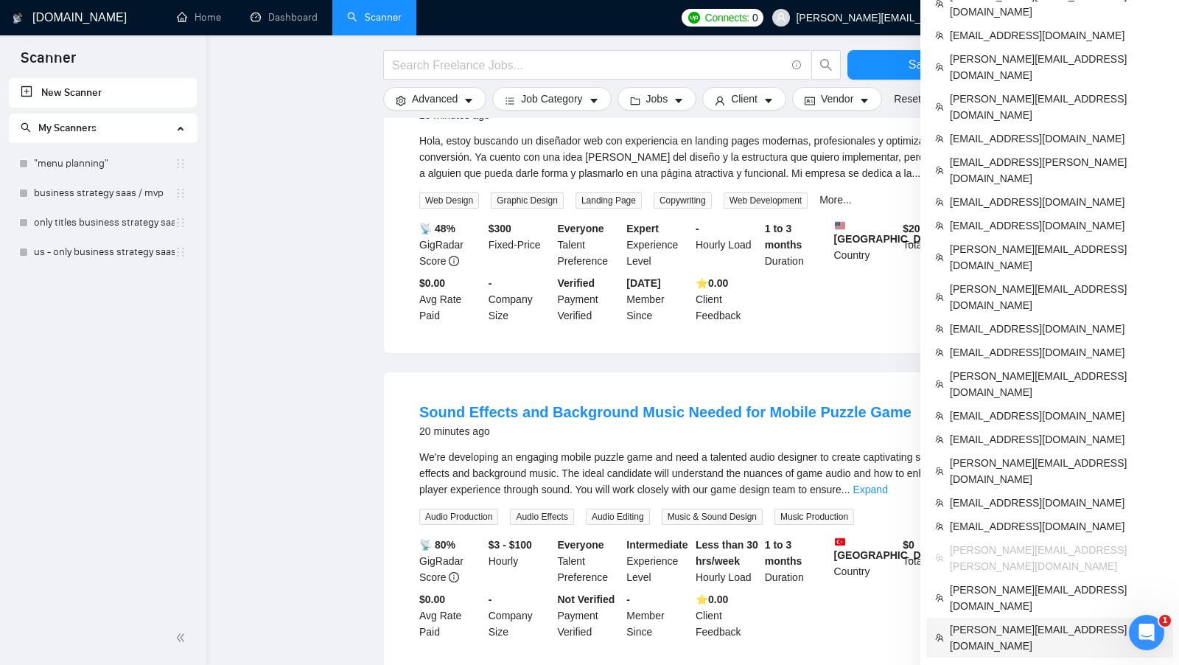
click at [1003, 621] on span "[PERSON_NAME][EMAIL_ADDRESS][DOMAIN_NAME]" at bounding box center [1057, 637] width 214 height 32
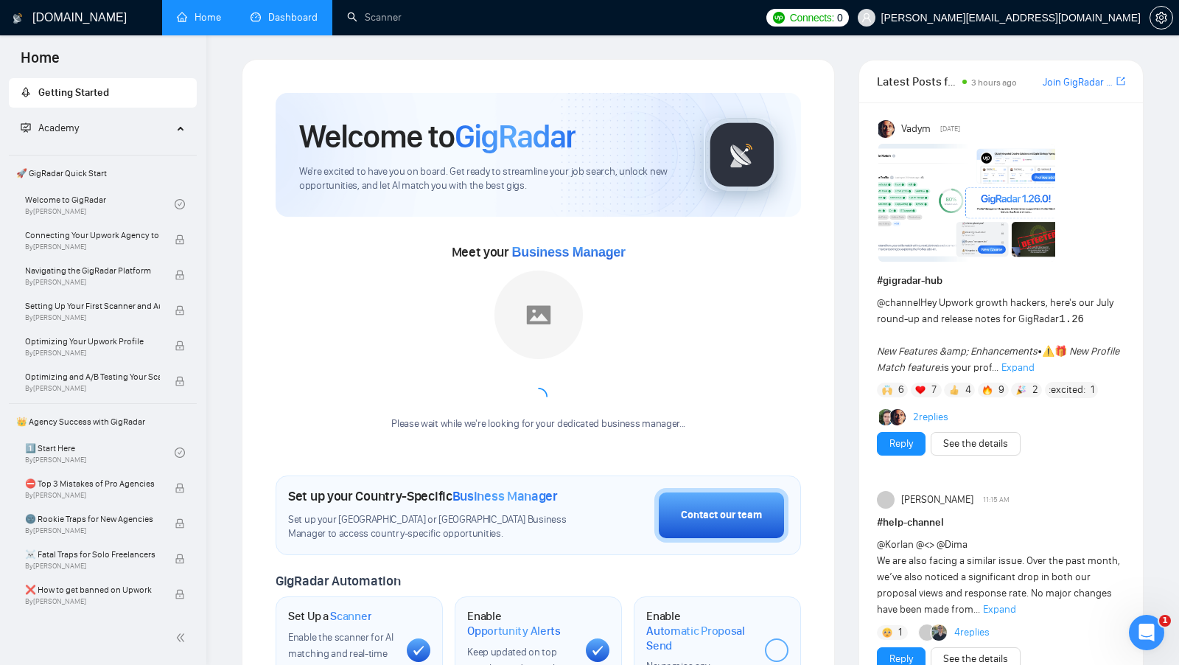
click at [287, 11] on link "Dashboard" at bounding box center [284, 17] width 67 height 13
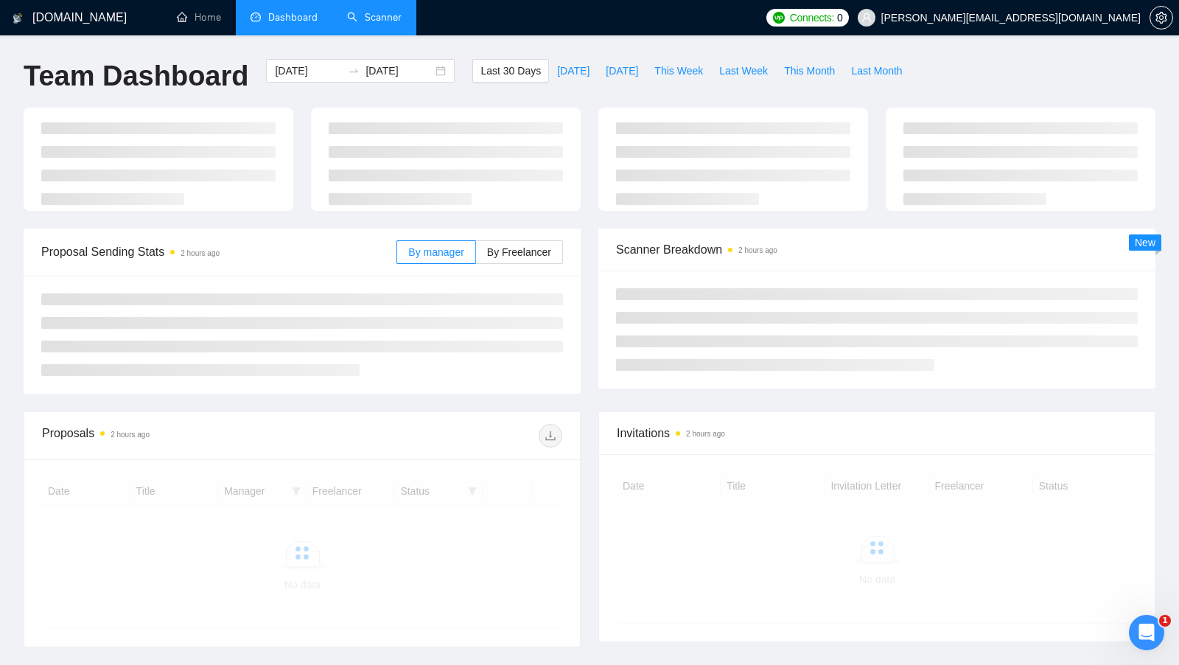
click at [355, 18] on link "Scanner" at bounding box center [374, 17] width 55 height 13
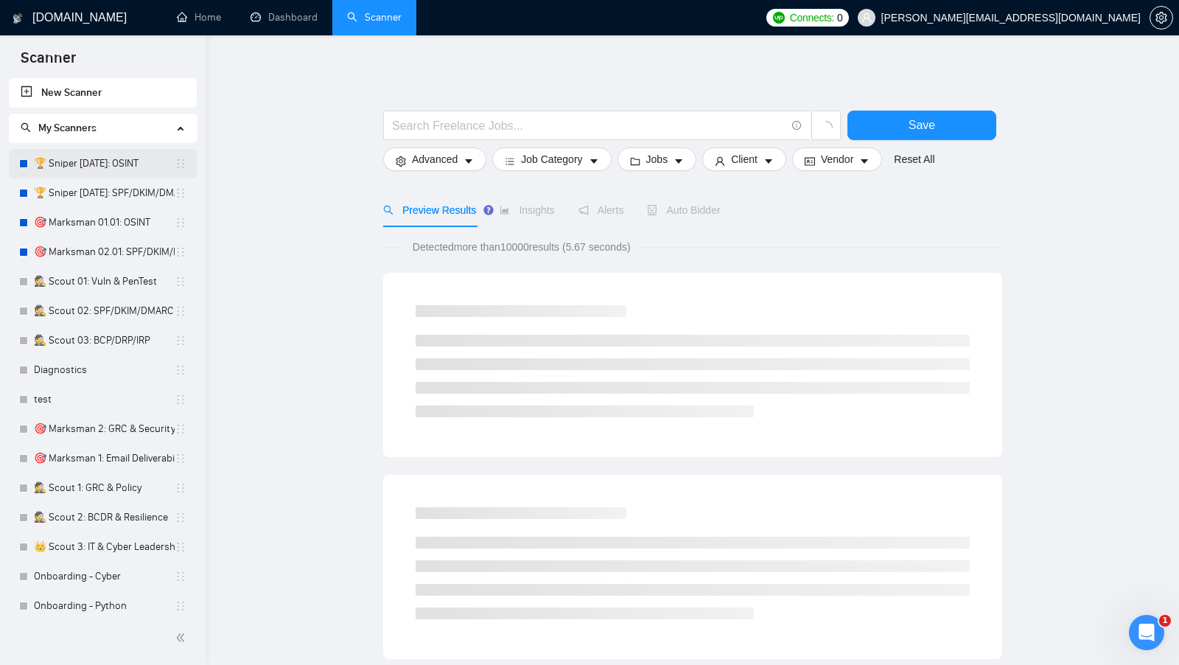
click at [121, 164] on link "🏆 Sniper 01.01.01: OSINT" at bounding box center [104, 163] width 141 height 29
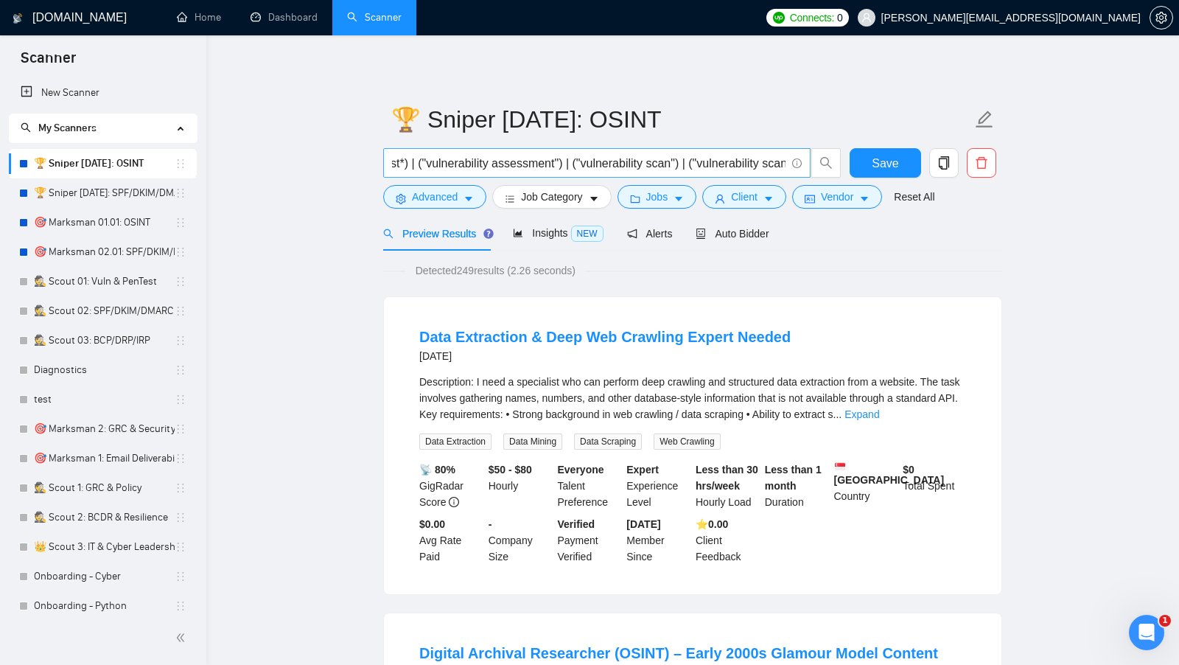
scroll to position [0, 281]
click at [584, 164] on input "((("penetration test") | ("penetration testing") | (pentest*) | ("vulnerability…" at bounding box center [588, 163] width 393 height 18
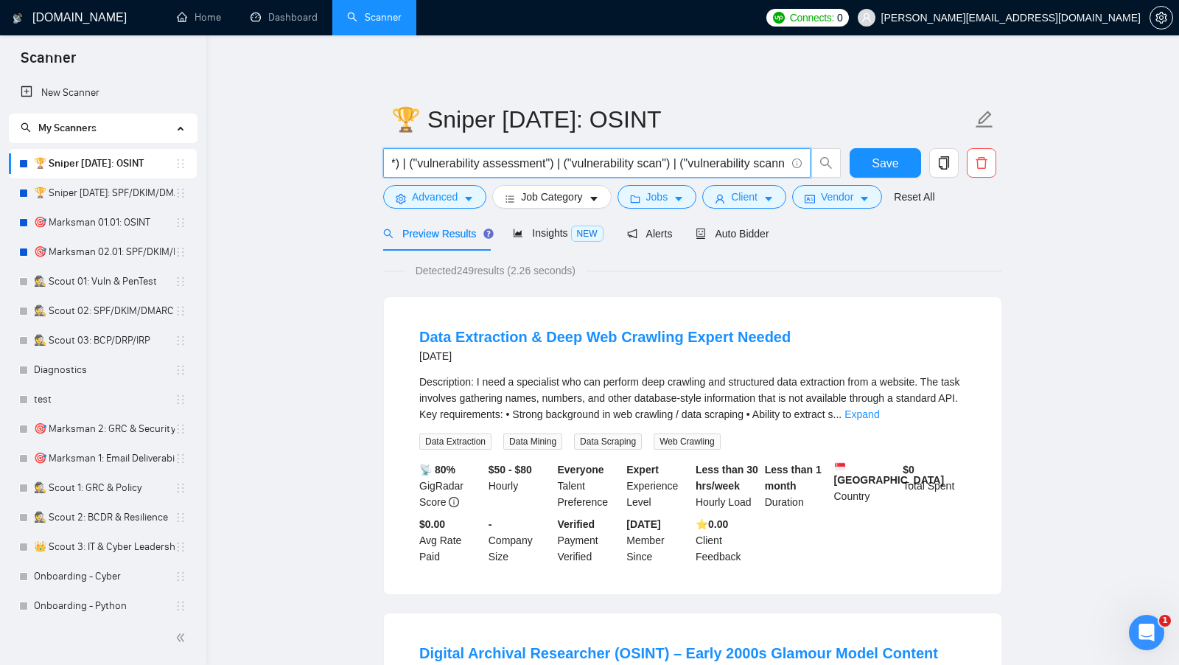
scroll to position [0, 0]
click at [73, 201] on link "🏆 Sniper 02.01.01: SPF/DKIM/DMARC" at bounding box center [104, 192] width 141 height 29
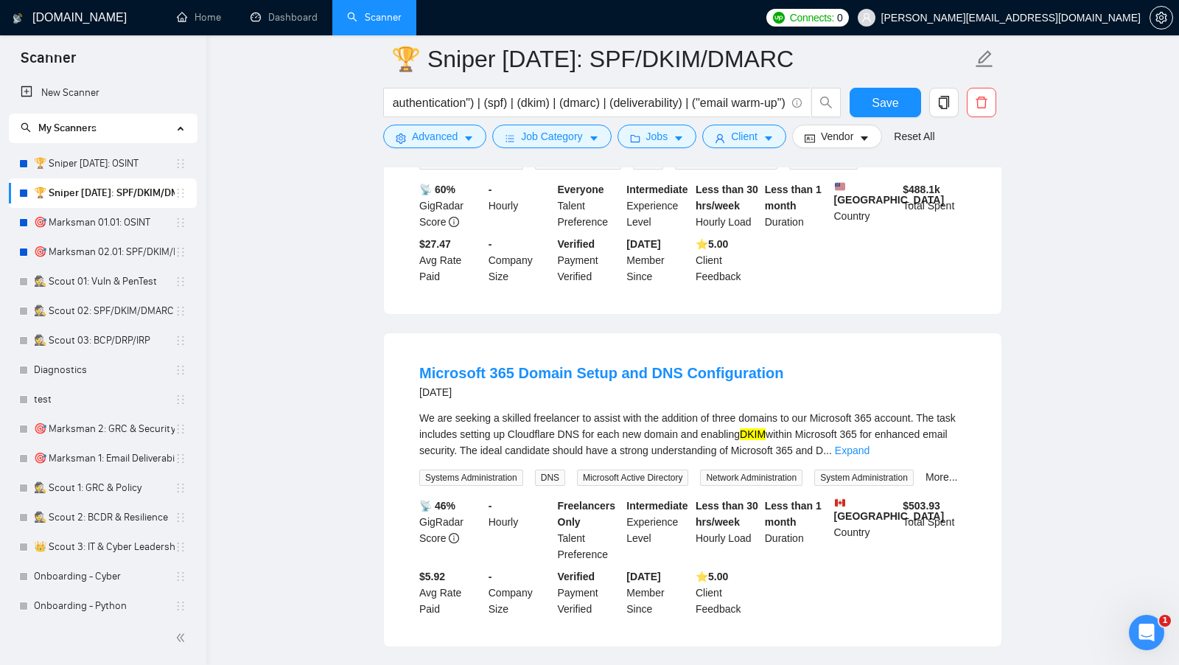
scroll to position [277, 0]
click at [869, 455] on link "Expand" at bounding box center [852, 449] width 35 height 12
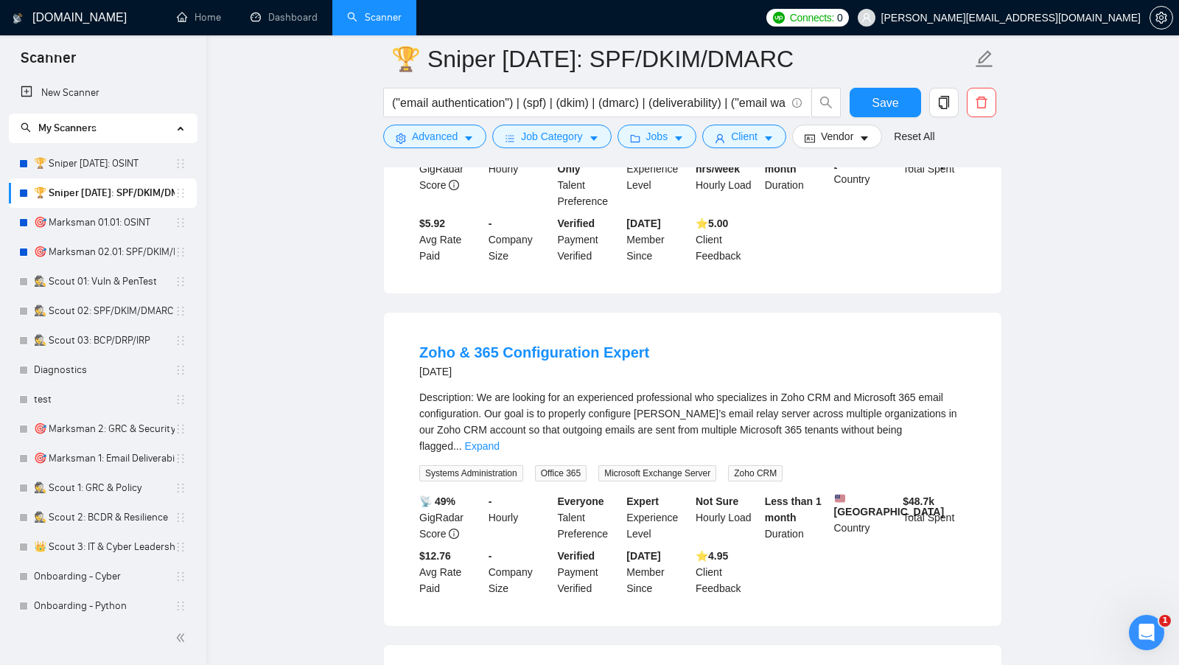
scroll to position [718, 0]
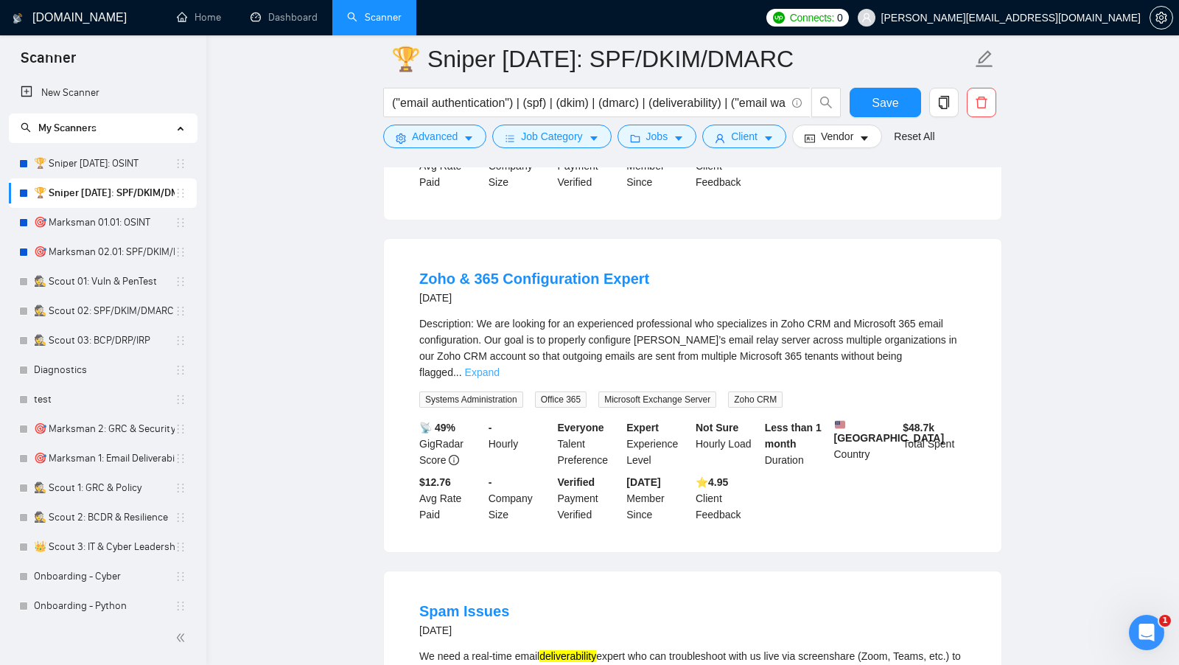
click at [500, 378] on link "Expand" at bounding box center [482, 372] width 35 height 12
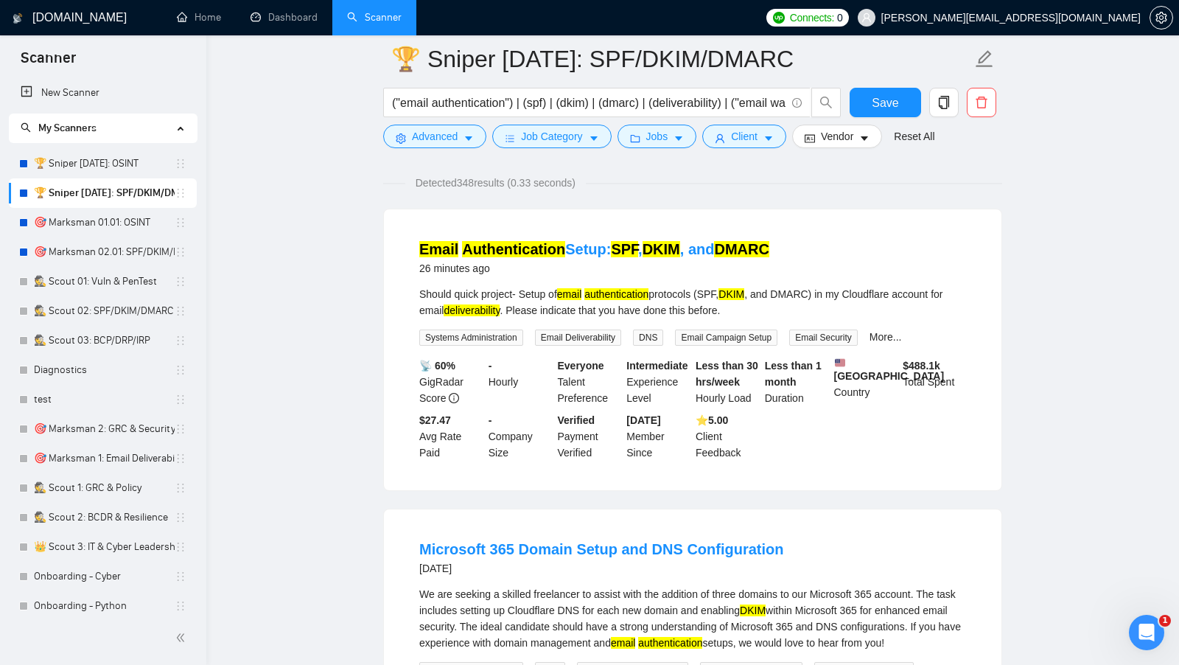
scroll to position [0, 0]
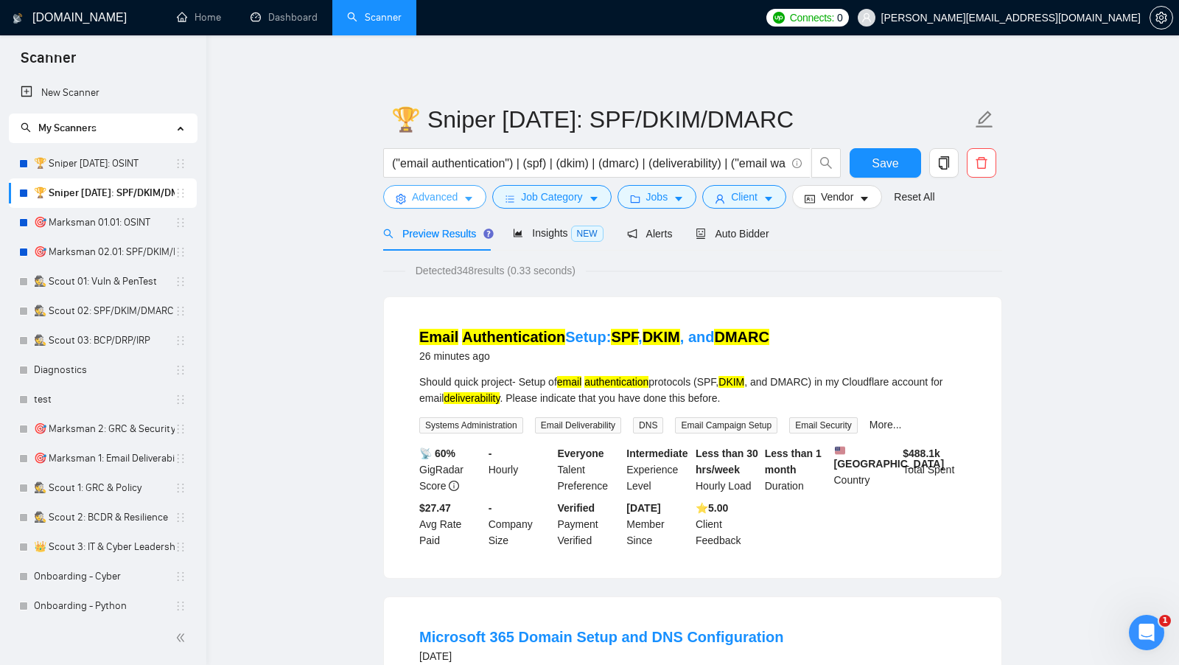
click at [442, 205] on button "Advanced" at bounding box center [434, 197] width 103 height 24
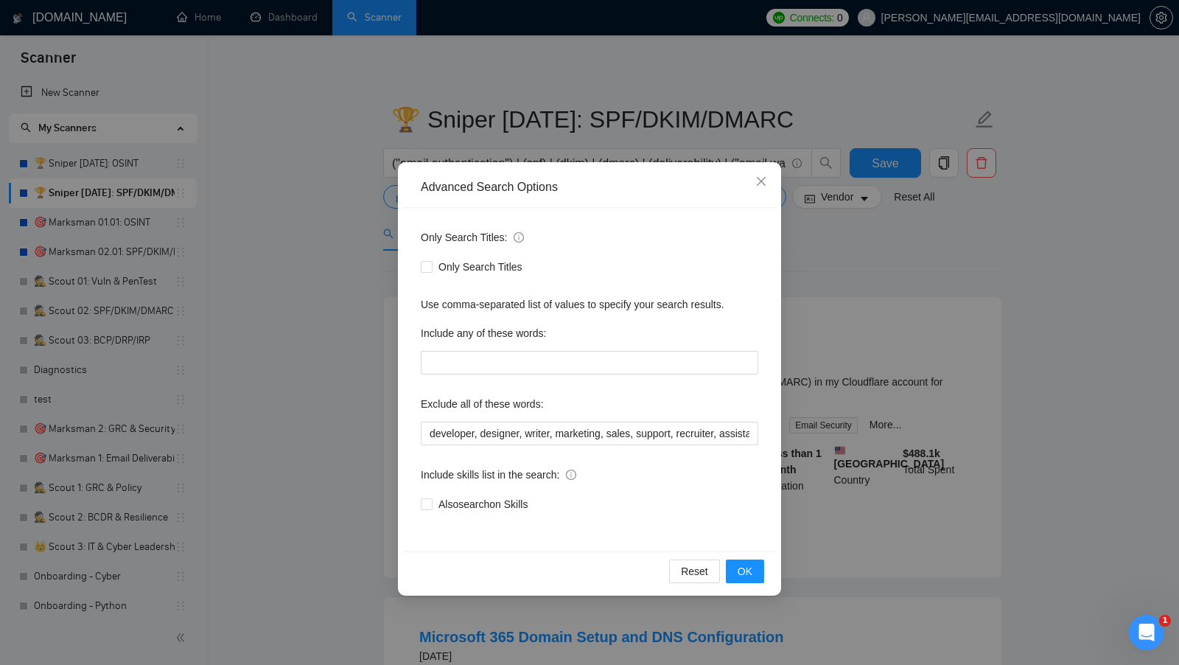
click at [343, 286] on div "Advanced Search Options Only Search Titles: Only Search Titles Use comma-separa…" at bounding box center [589, 332] width 1179 height 665
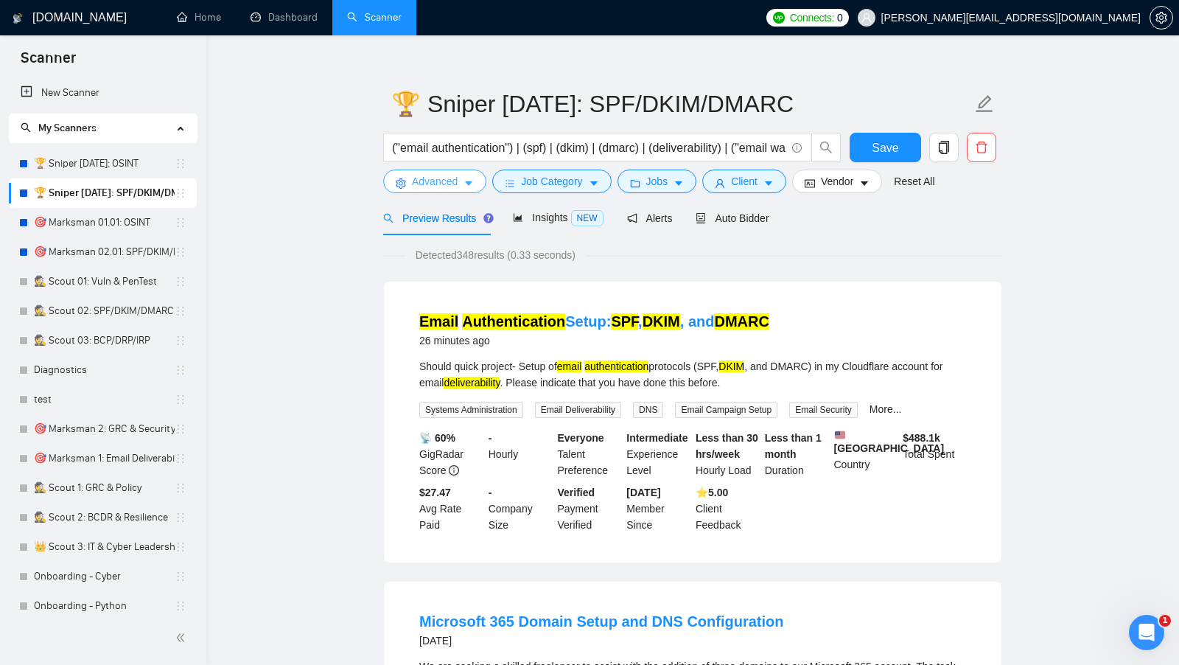
scroll to position [17, 0]
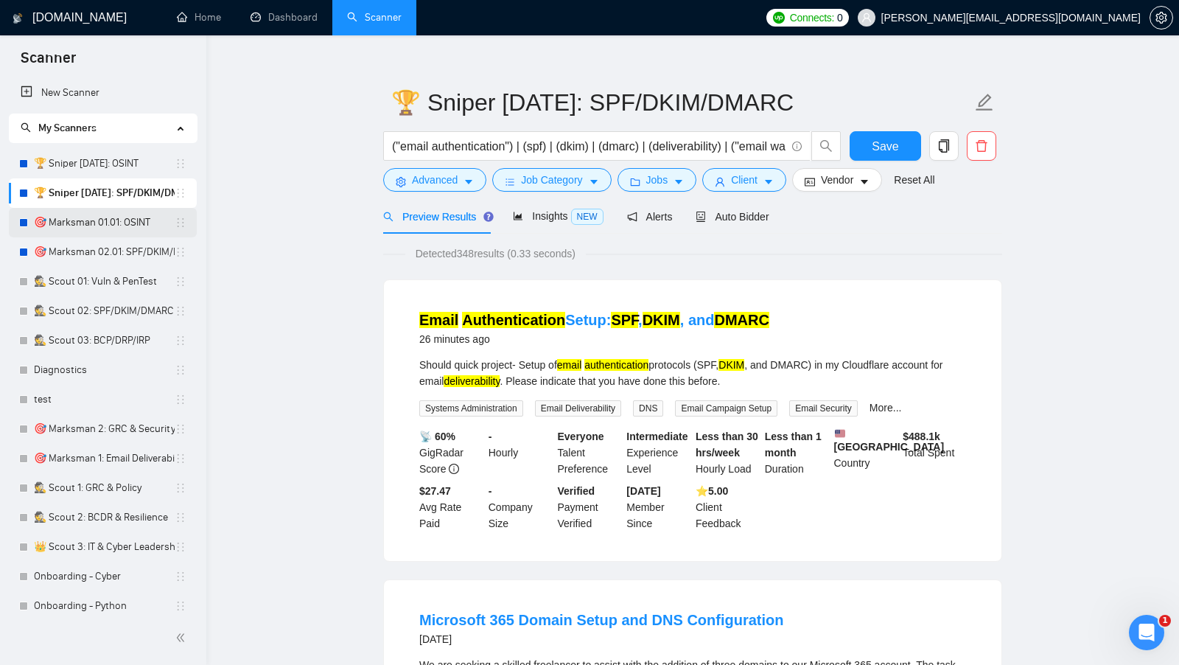
click at [119, 225] on link "🎯 Marksman 01.01: OSINT" at bounding box center [104, 222] width 141 height 29
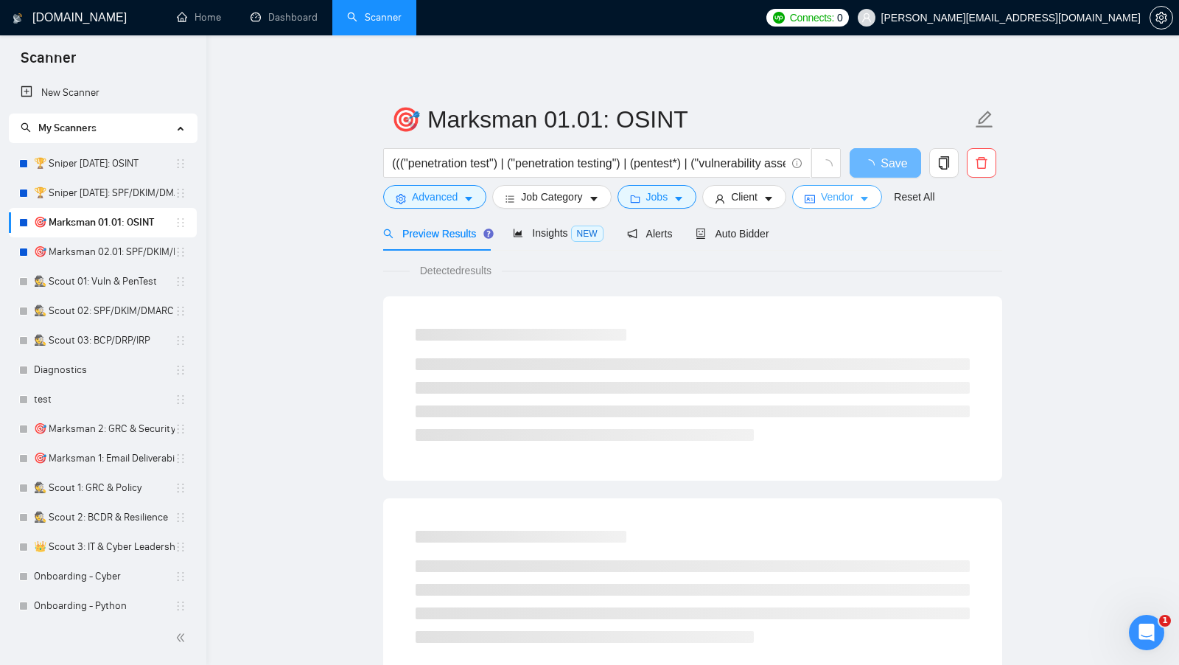
click at [837, 203] on span "Vendor" at bounding box center [837, 197] width 32 height 16
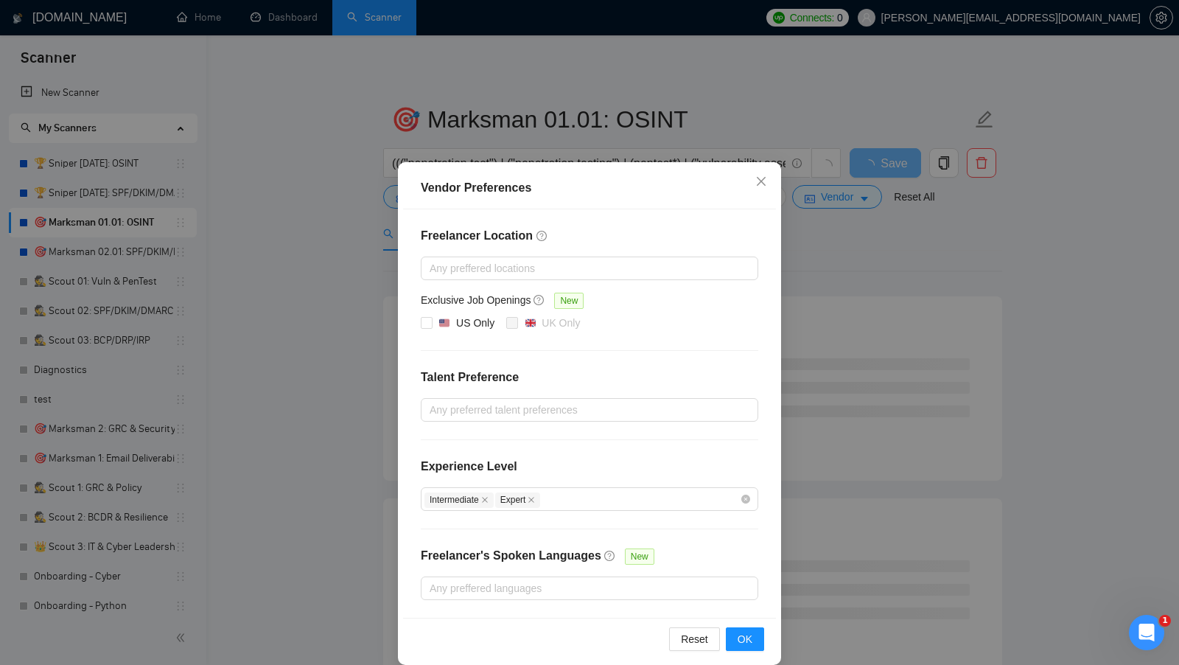
click at [842, 245] on div "Vendor Preferences Freelancer Location Any preffered locations Exclusive Job Op…" at bounding box center [589, 332] width 1179 height 665
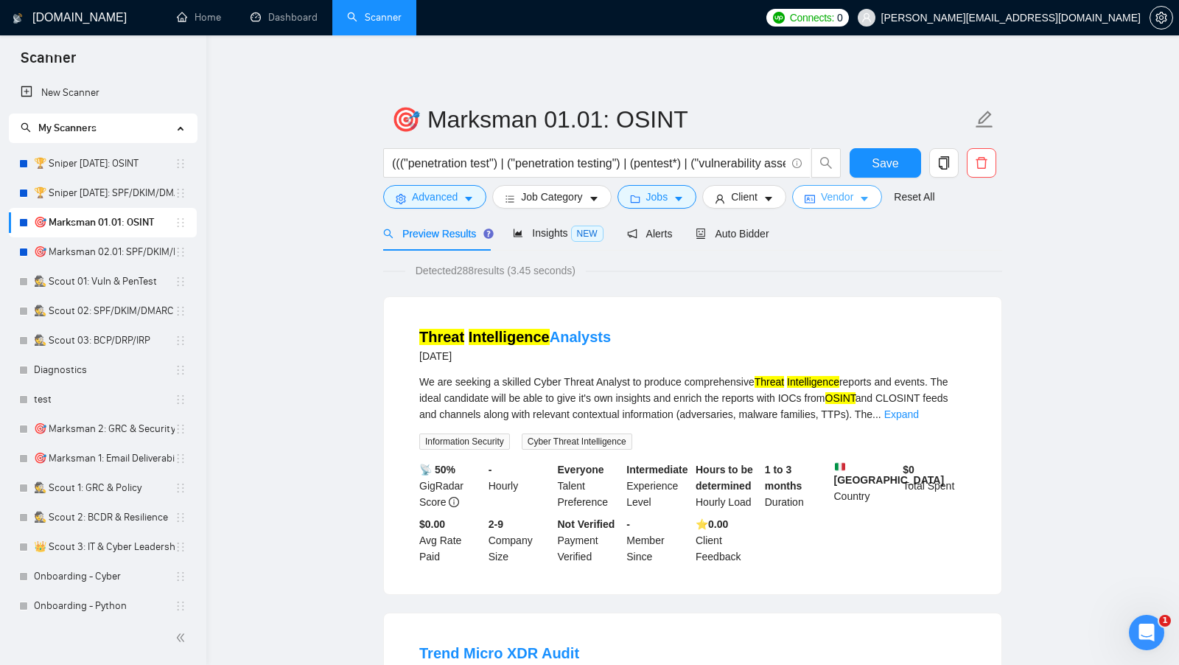
scroll to position [16, 0]
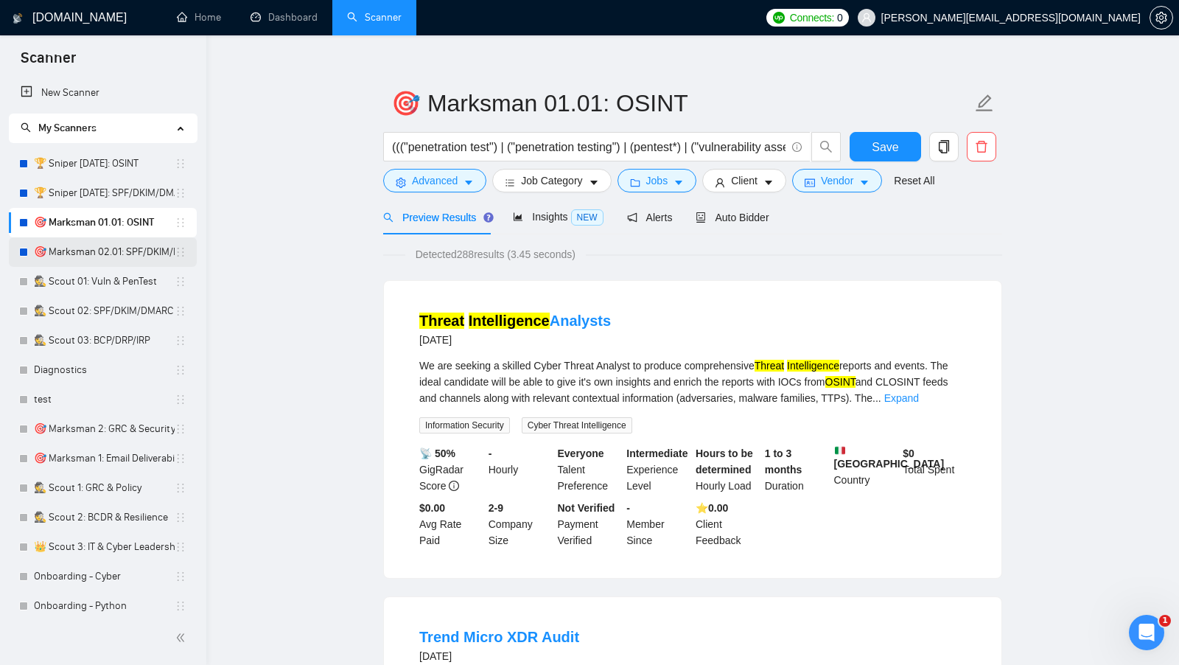
click at [101, 247] on link "🎯 Marksman 02.01: SPF/DKIM/DMARC" at bounding box center [104, 251] width 141 height 29
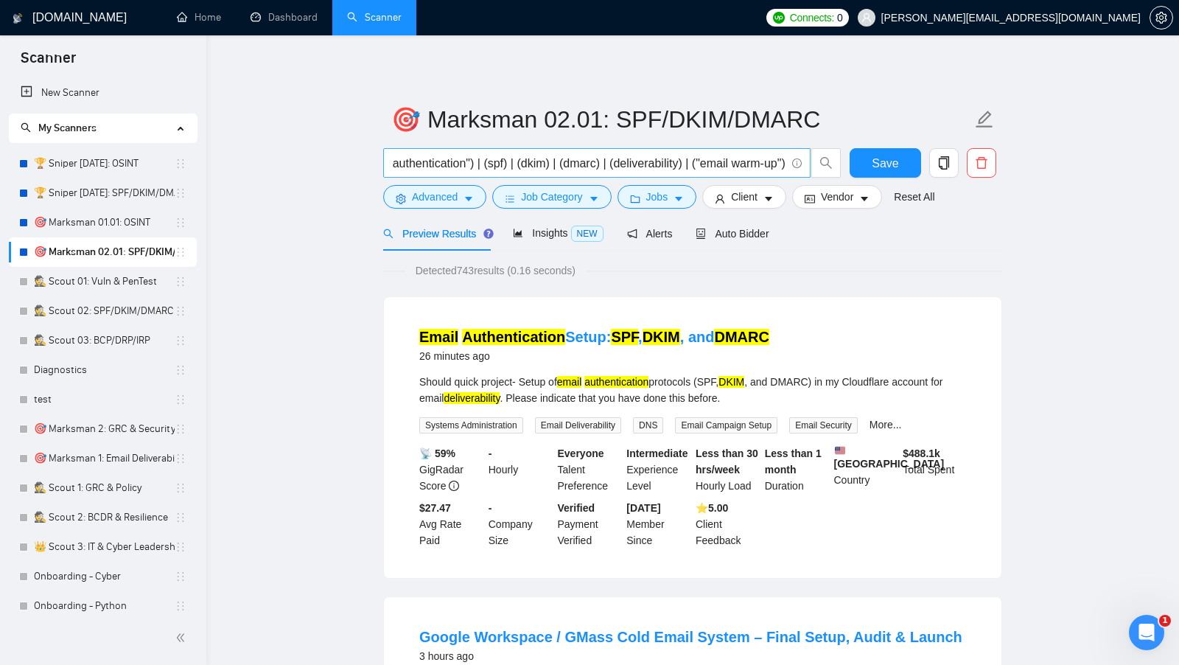
scroll to position [0, 54]
click at [116, 161] on link "🏆 Sniper 01.01.01: OSINT" at bounding box center [104, 163] width 141 height 29
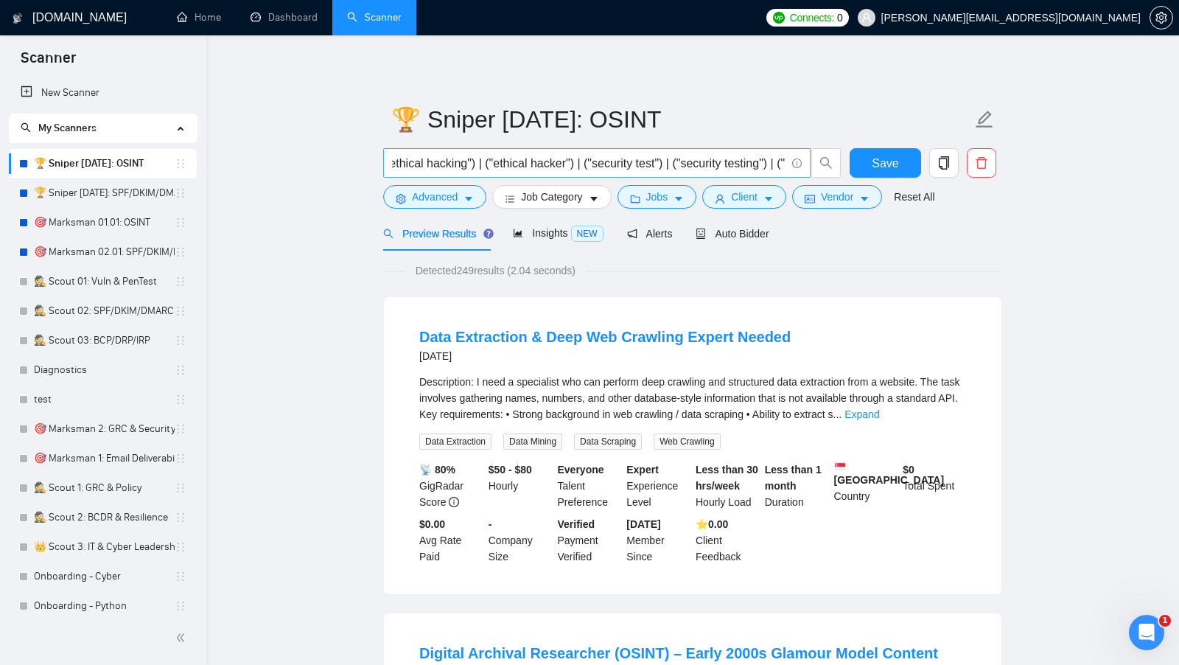
scroll to position [0, 750]
click at [673, 194] on button "Jobs" at bounding box center [657, 197] width 80 height 24
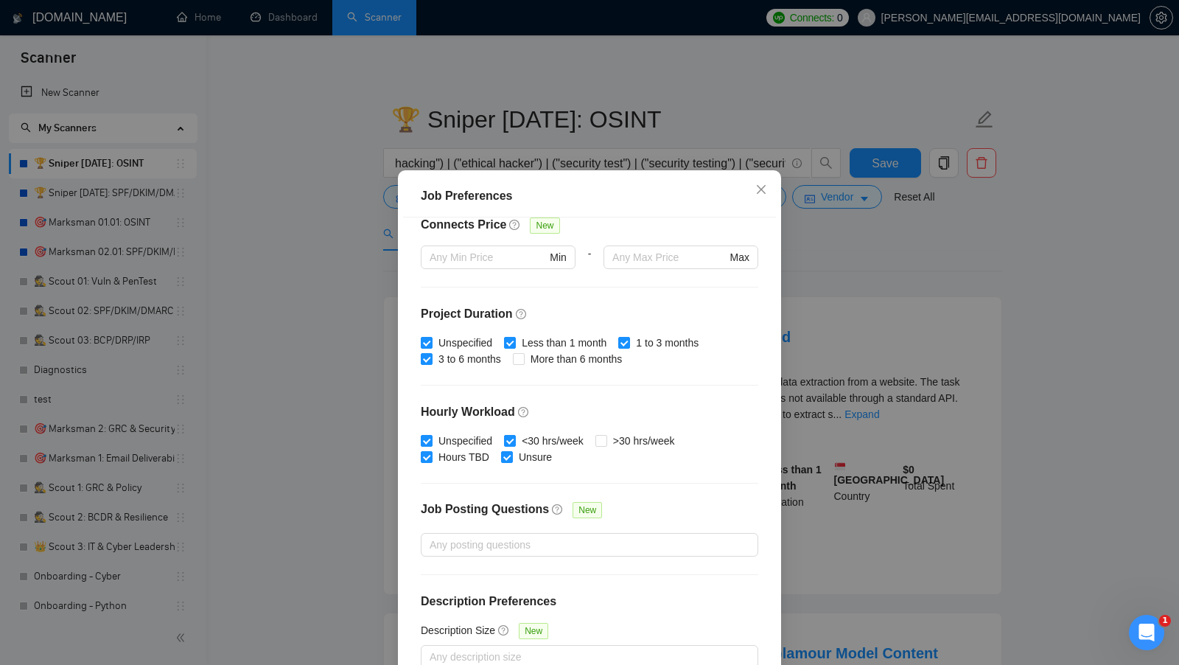
scroll to position [82, 0]
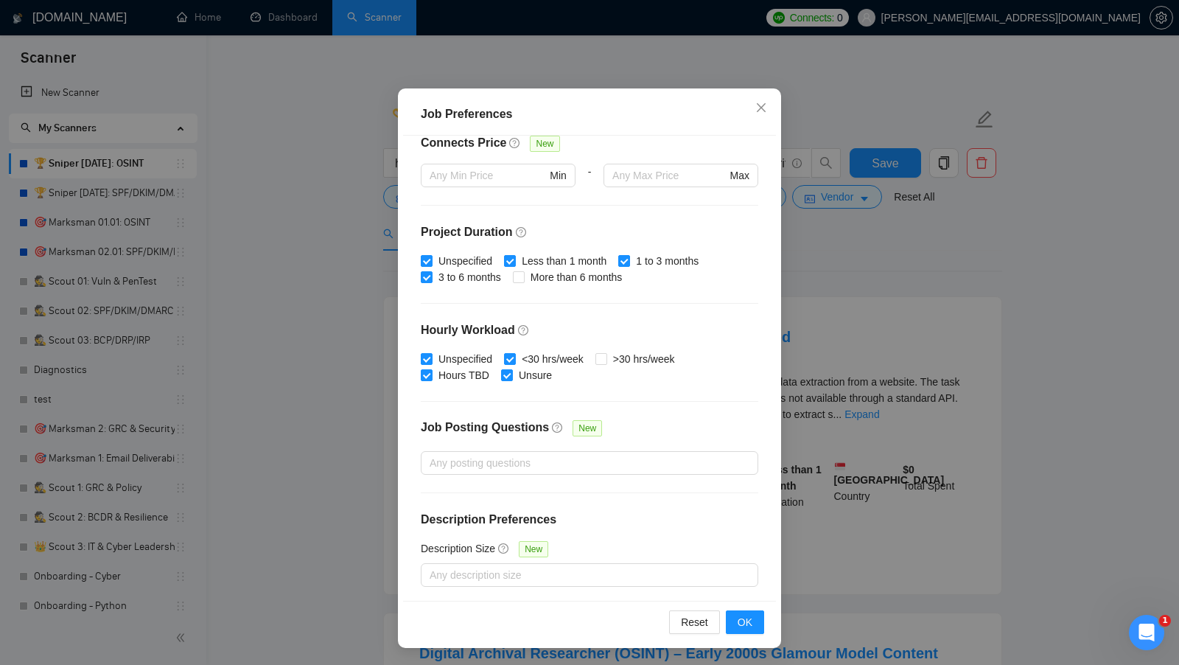
click at [806, 348] on div "Job Preferences Budget Project Type All Fixed Price Hourly Rate Fixed Price Bud…" at bounding box center [589, 332] width 1179 height 665
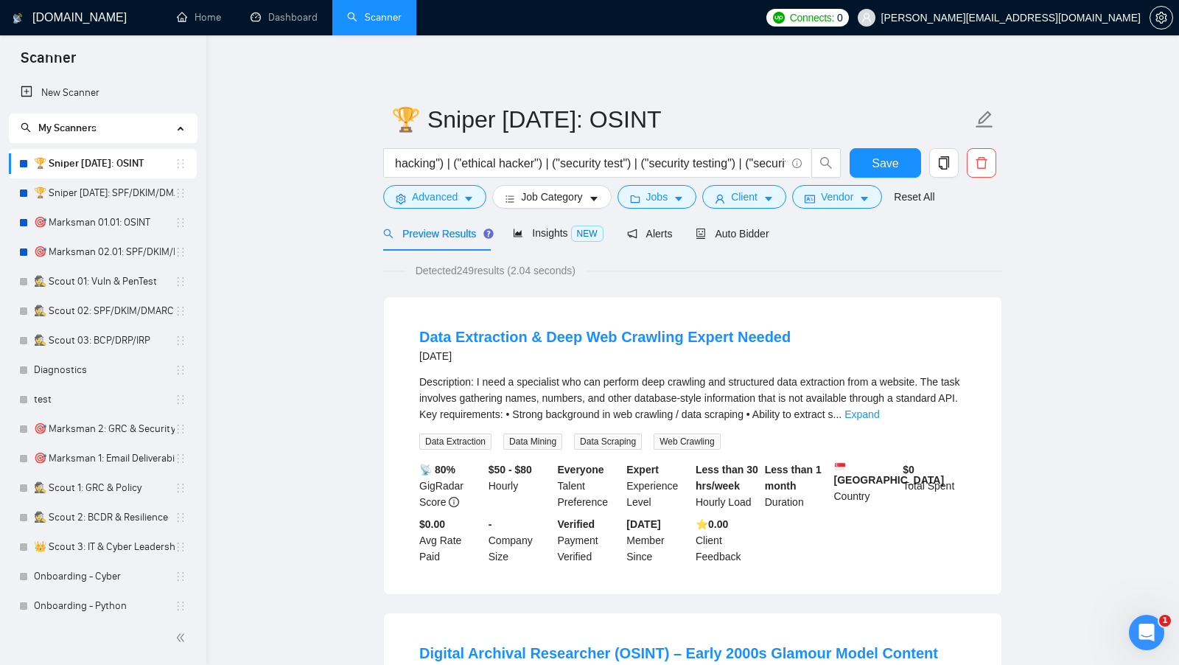
scroll to position [0, 0]
click at [724, 192] on button "Client" at bounding box center [744, 197] width 84 height 24
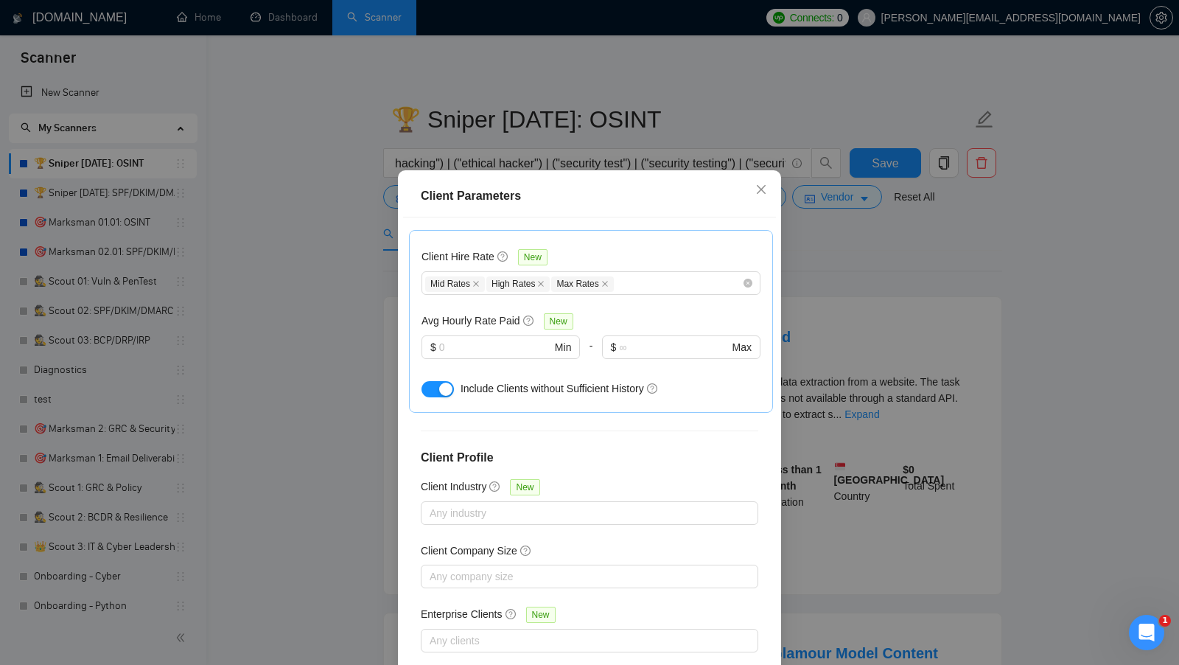
scroll to position [82, 0]
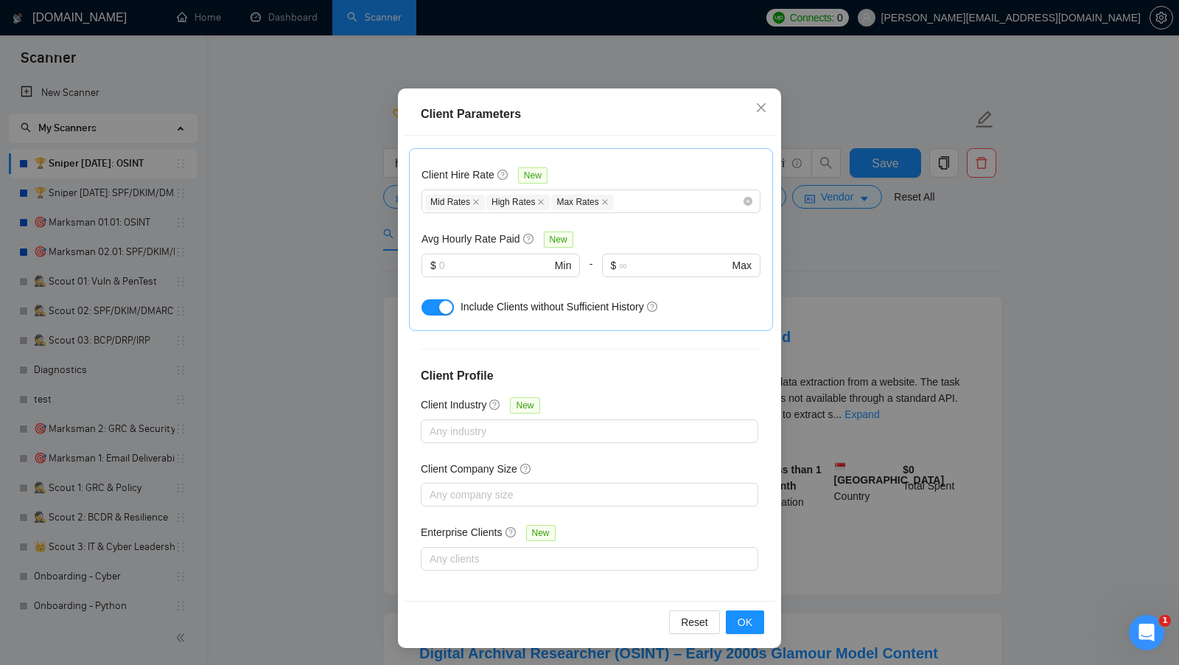
click at [864, 309] on div "Client Parameters Client Location Include Client Countries Select Exclude Clien…" at bounding box center [589, 332] width 1179 height 665
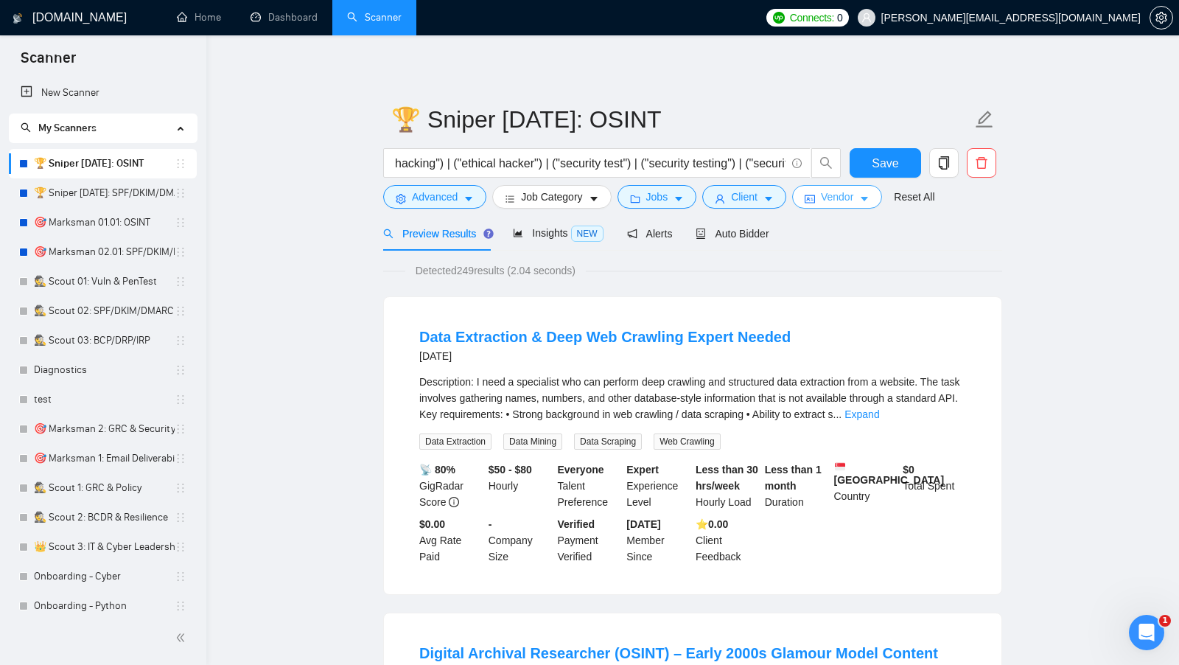
click at [861, 205] on button "Vendor" at bounding box center [837, 197] width 90 height 24
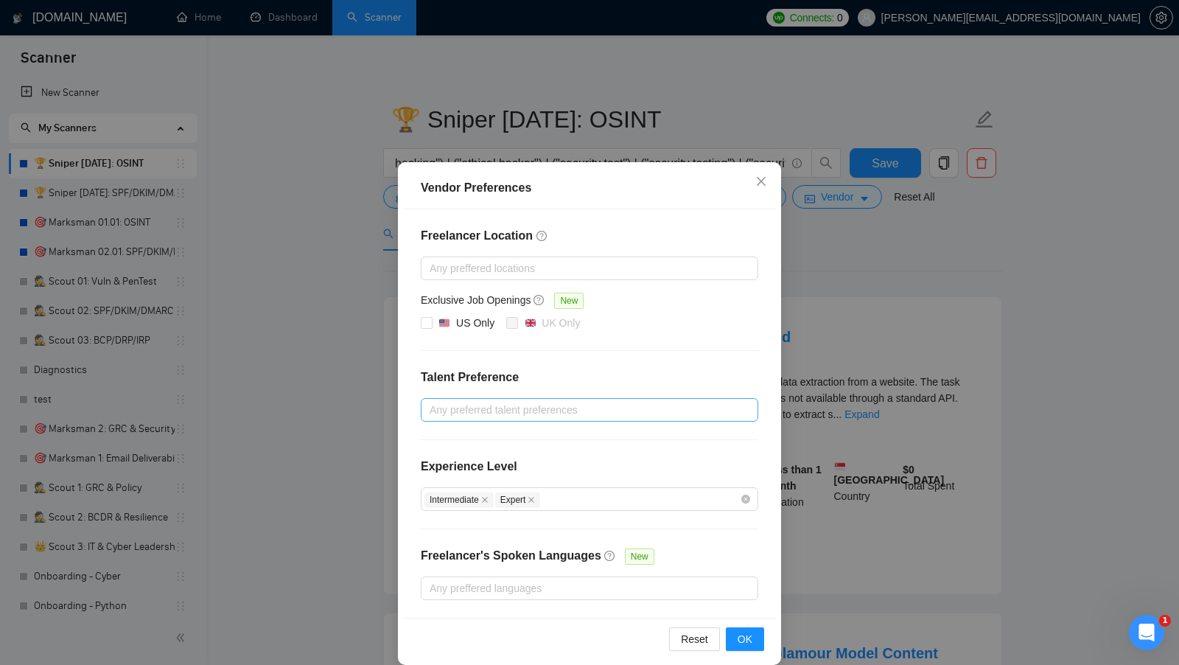
scroll to position [13, 0]
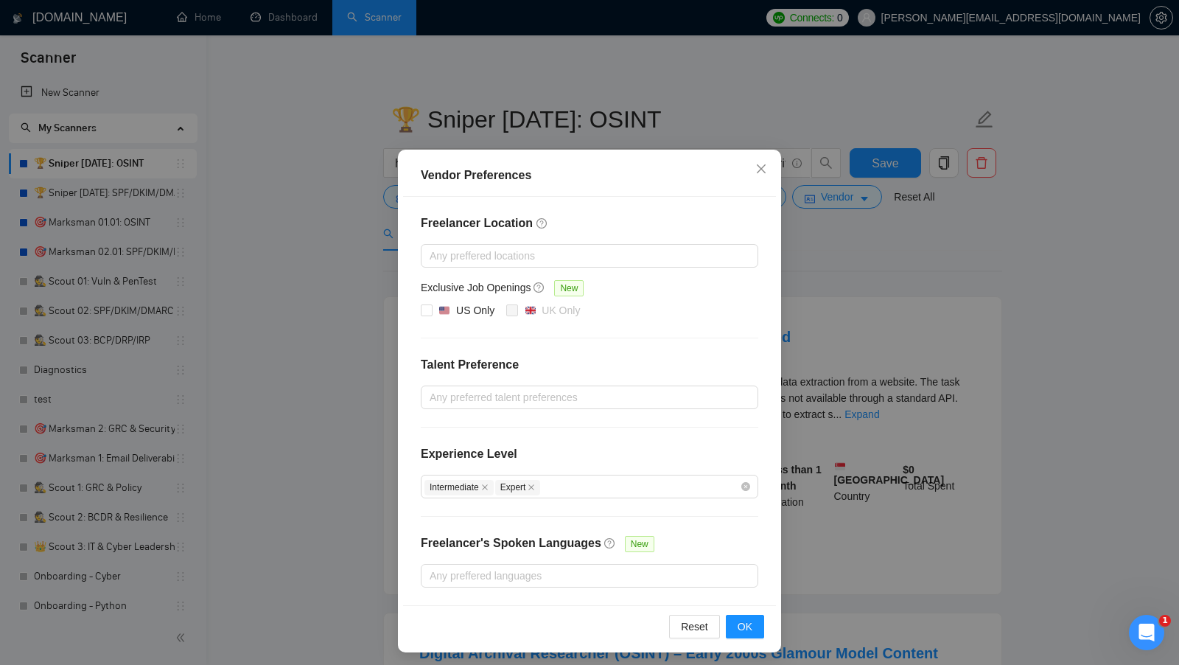
click at [844, 348] on div "Vendor Preferences Freelancer Location Any preffered locations Exclusive Job Op…" at bounding box center [589, 332] width 1179 height 665
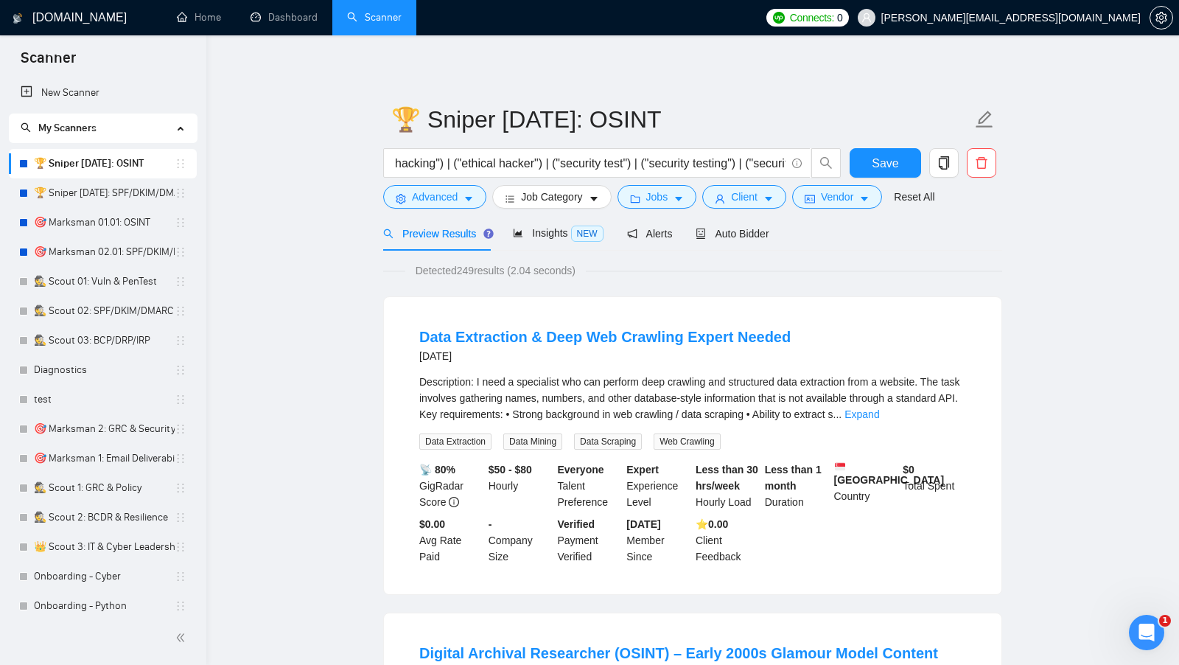
scroll to position [0, 0]
click at [110, 195] on link "🏆 Sniper 02.01.01: SPF/DKIM/DMARC" at bounding box center [104, 192] width 141 height 29
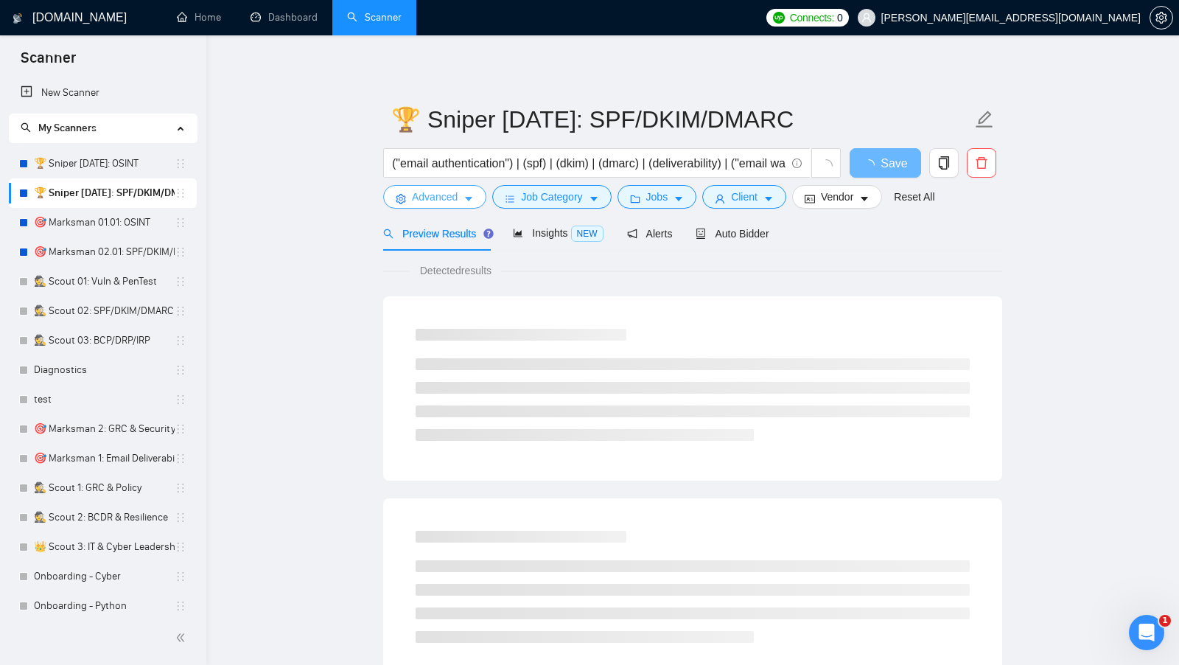
click at [449, 197] on span "Advanced" at bounding box center [435, 197] width 46 height 16
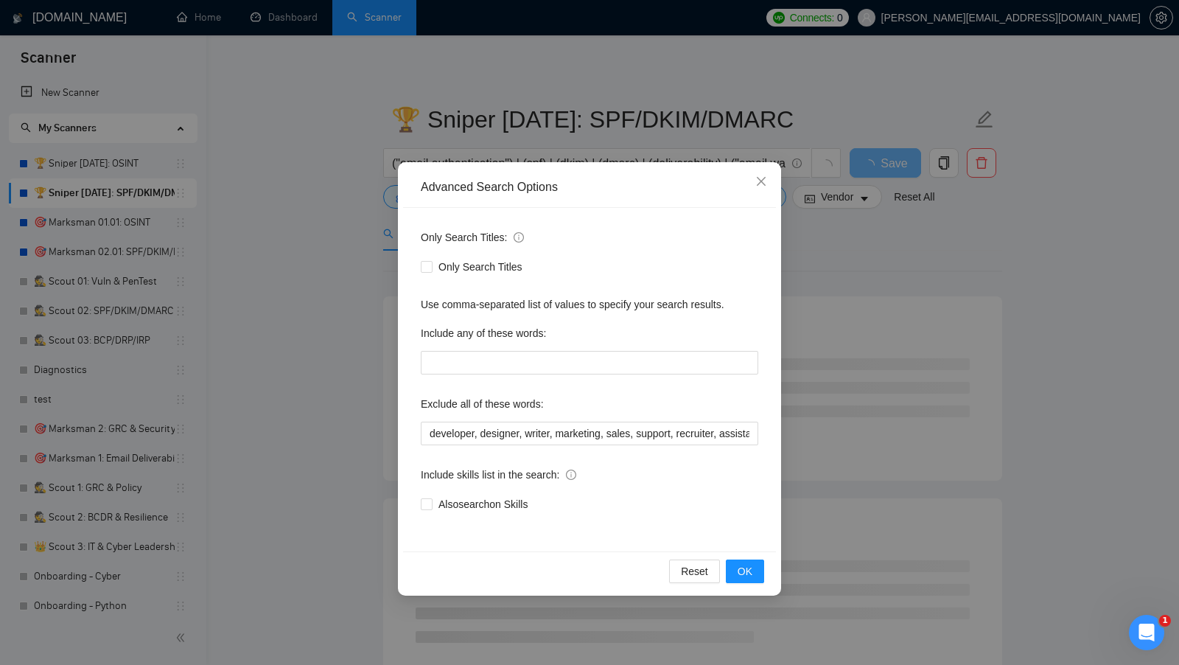
click at [825, 364] on div "Advanced Search Options Only Search Titles: Only Search Titles Use comma-separa…" at bounding box center [589, 332] width 1179 height 665
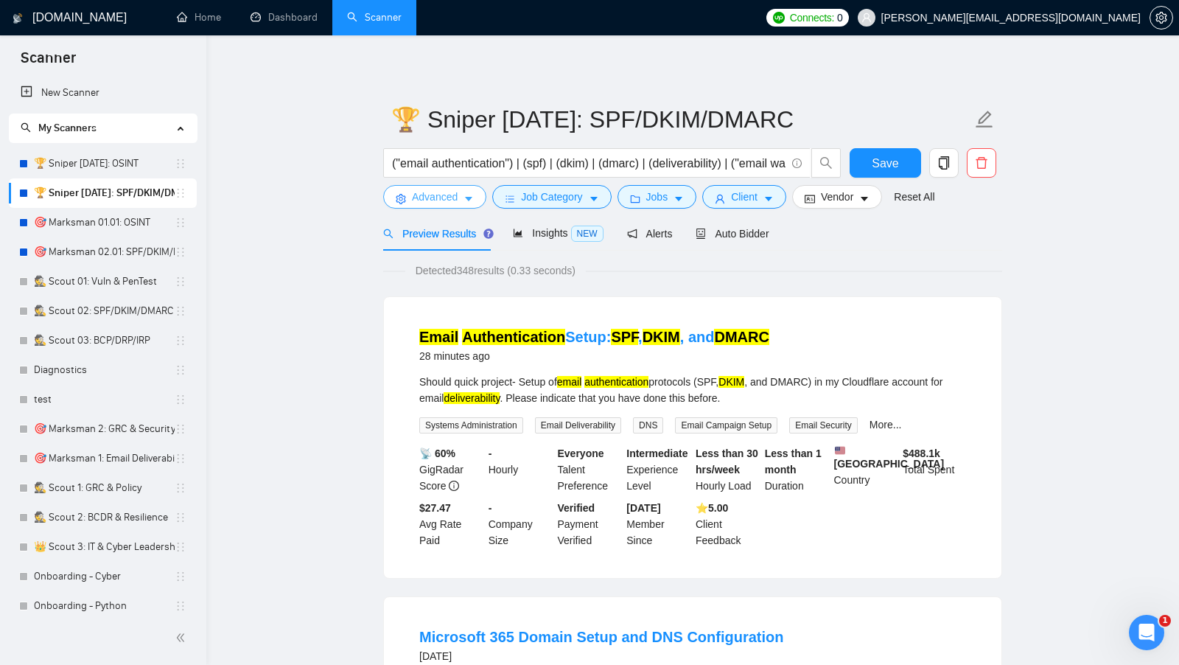
click at [467, 196] on icon "caret-down" at bounding box center [468, 199] width 10 height 10
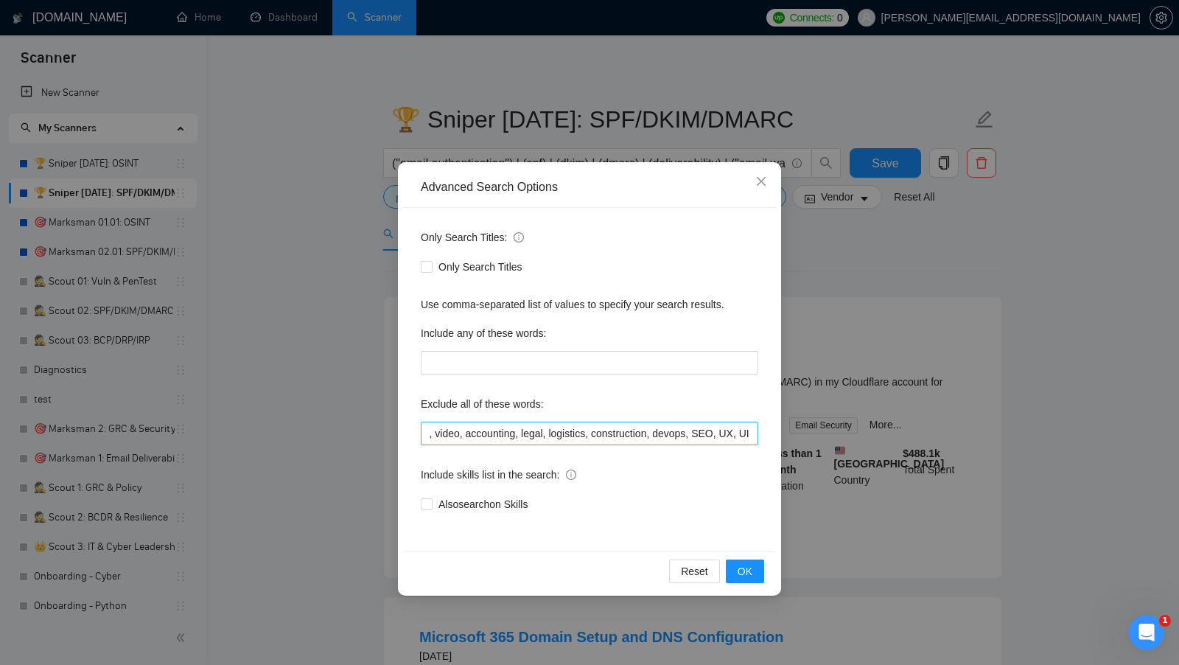
scroll to position [0, 430]
click at [817, 386] on div "Advanced Search Options Only Search Titles: Only Search Titles Use comma-separa…" at bounding box center [589, 332] width 1179 height 665
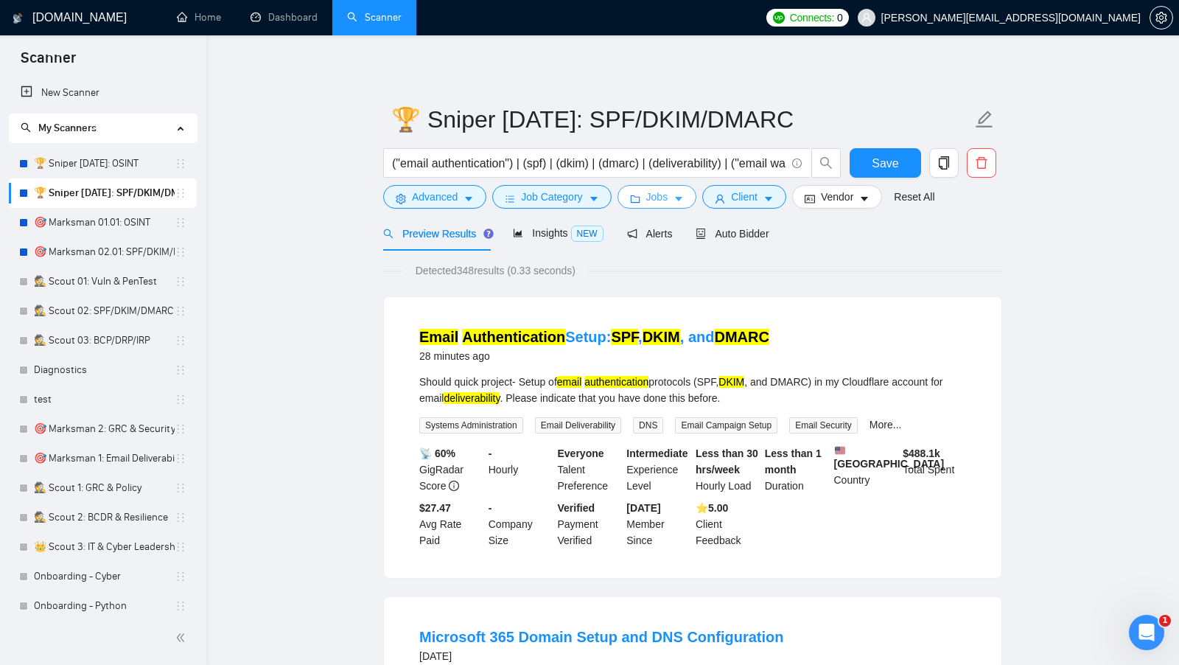
click at [667, 203] on span "Jobs" at bounding box center [657, 197] width 22 height 16
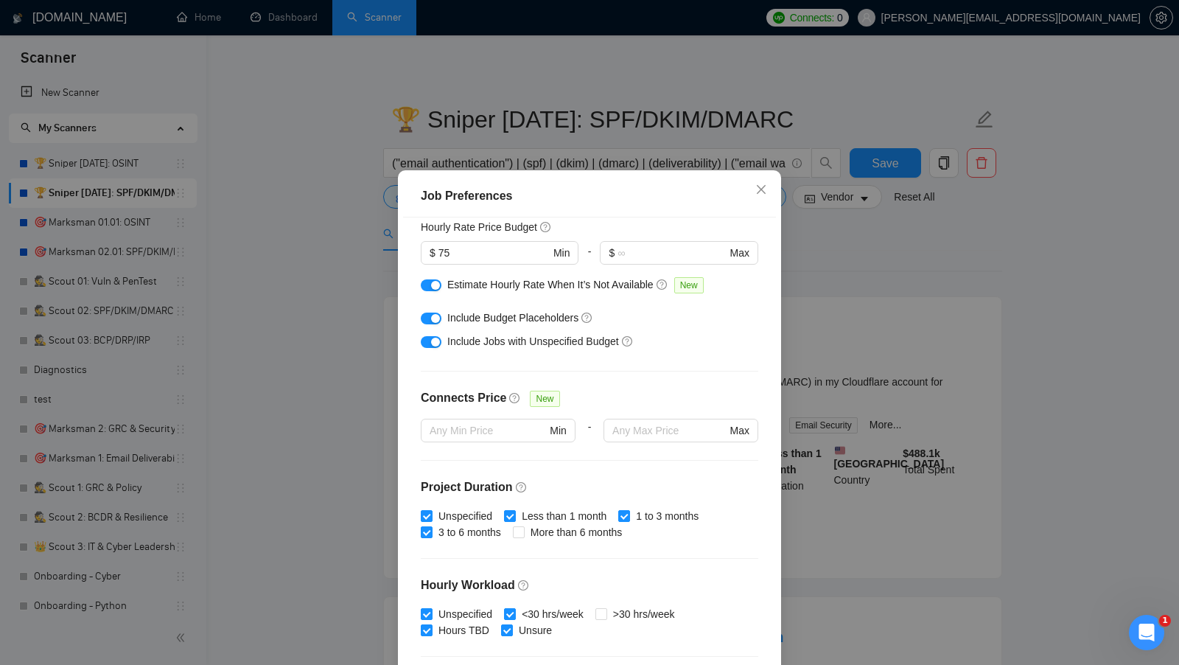
scroll to position [0, 0]
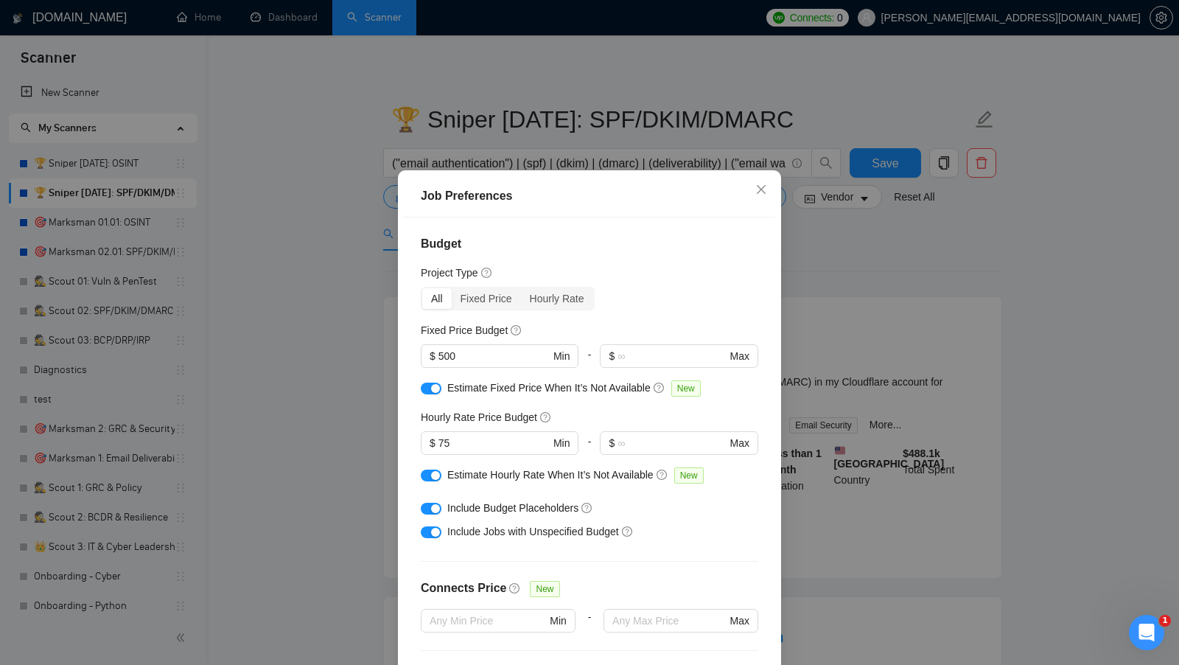
click at [830, 373] on div "Job Preferences Budget Project Type All Fixed Price Hourly Rate Fixed Price Bud…" at bounding box center [589, 332] width 1179 height 665
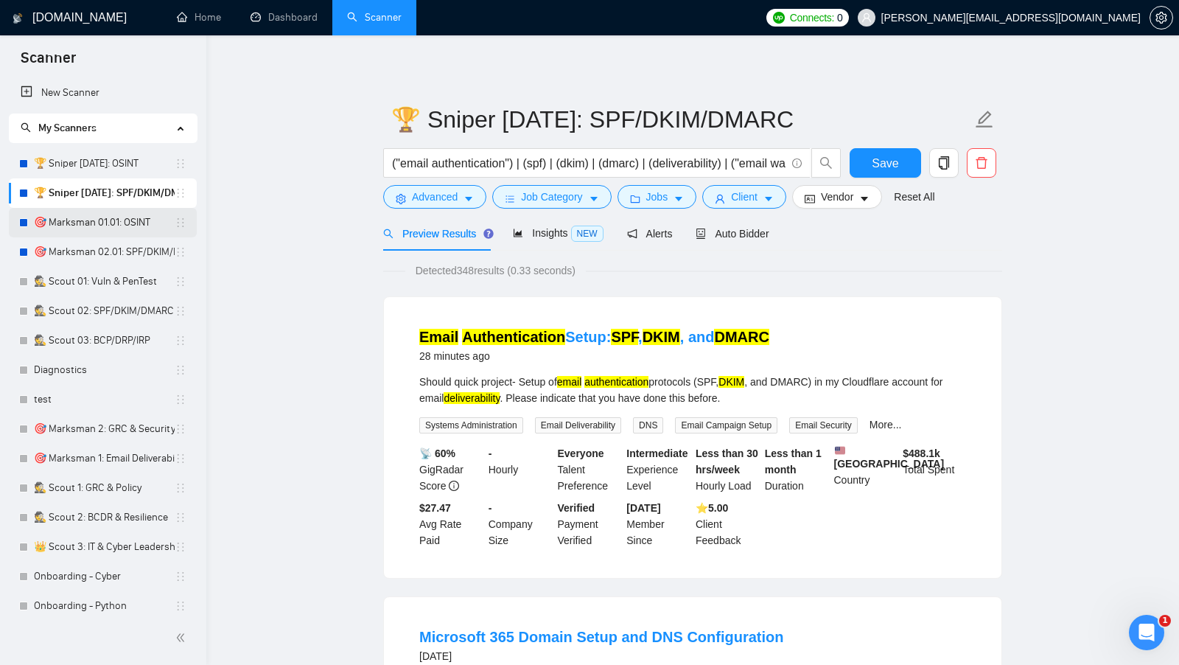
click at [99, 225] on link "🎯 Marksman 01.01: OSINT" at bounding box center [104, 222] width 141 height 29
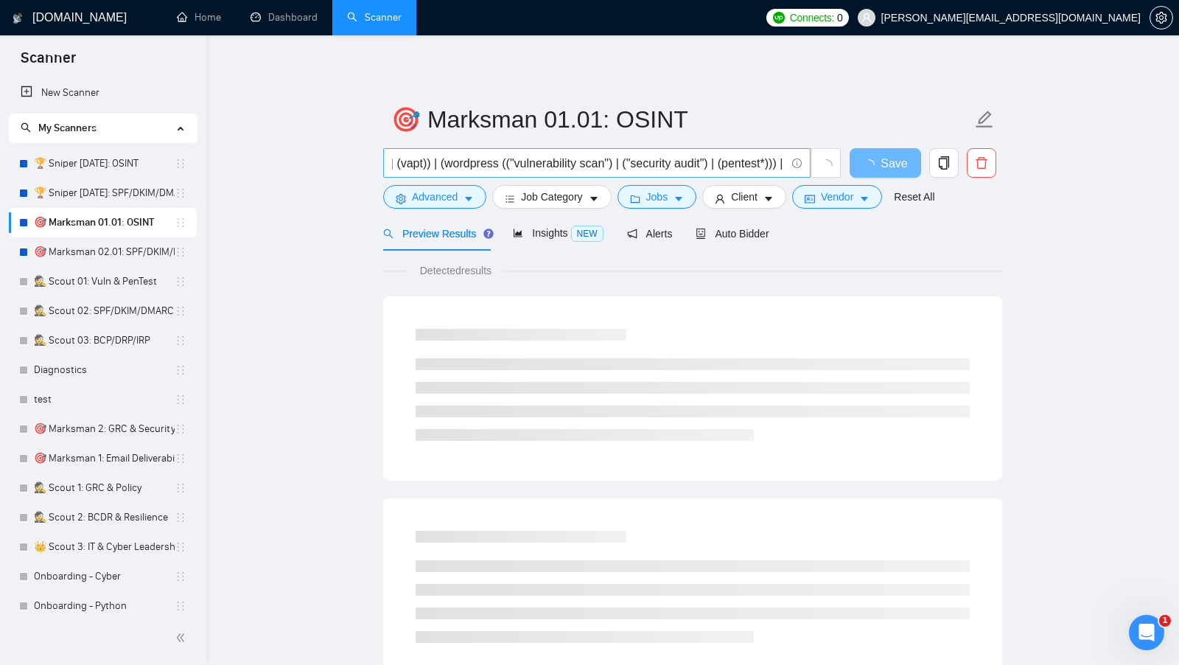
scroll to position [0, 2684]
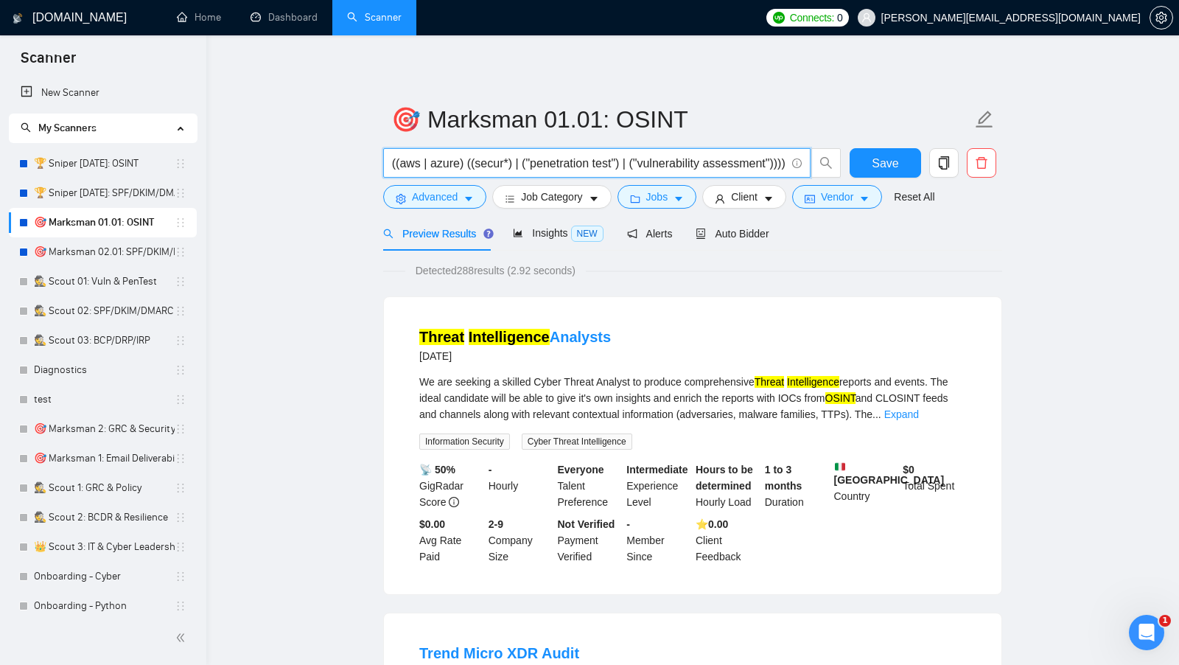
click at [450, 166] on input "((("penetration test") | ("penetration testing") | (pentest*) | ("vulnerability…" at bounding box center [588, 163] width 393 height 18
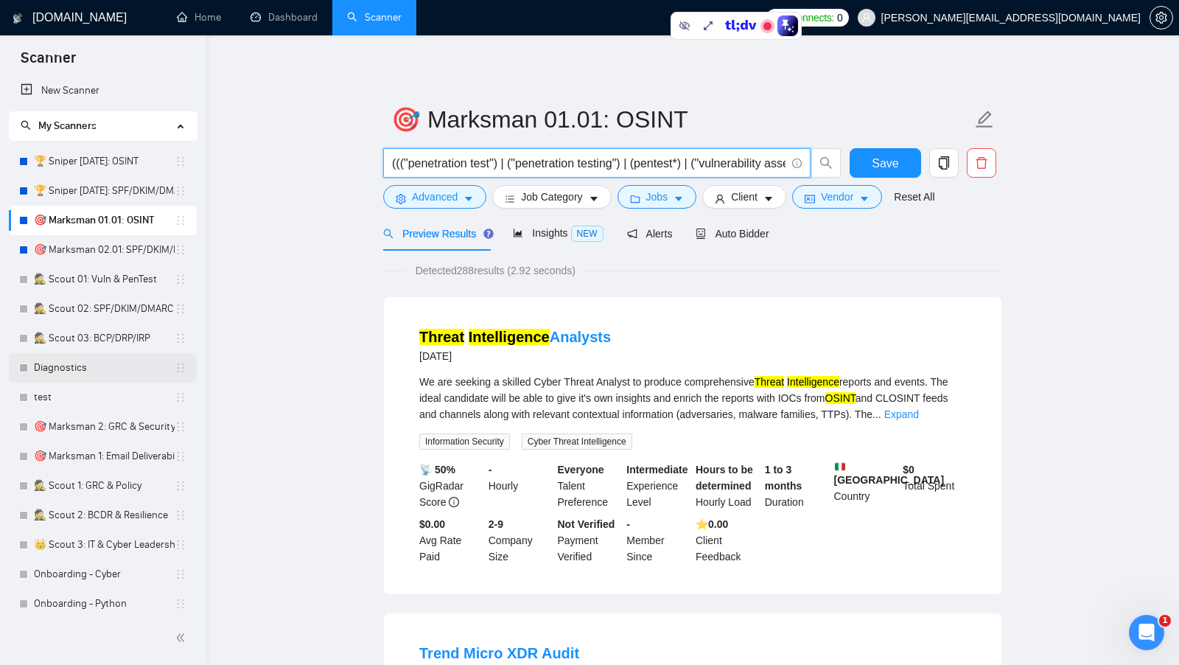
scroll to position [0, 0]
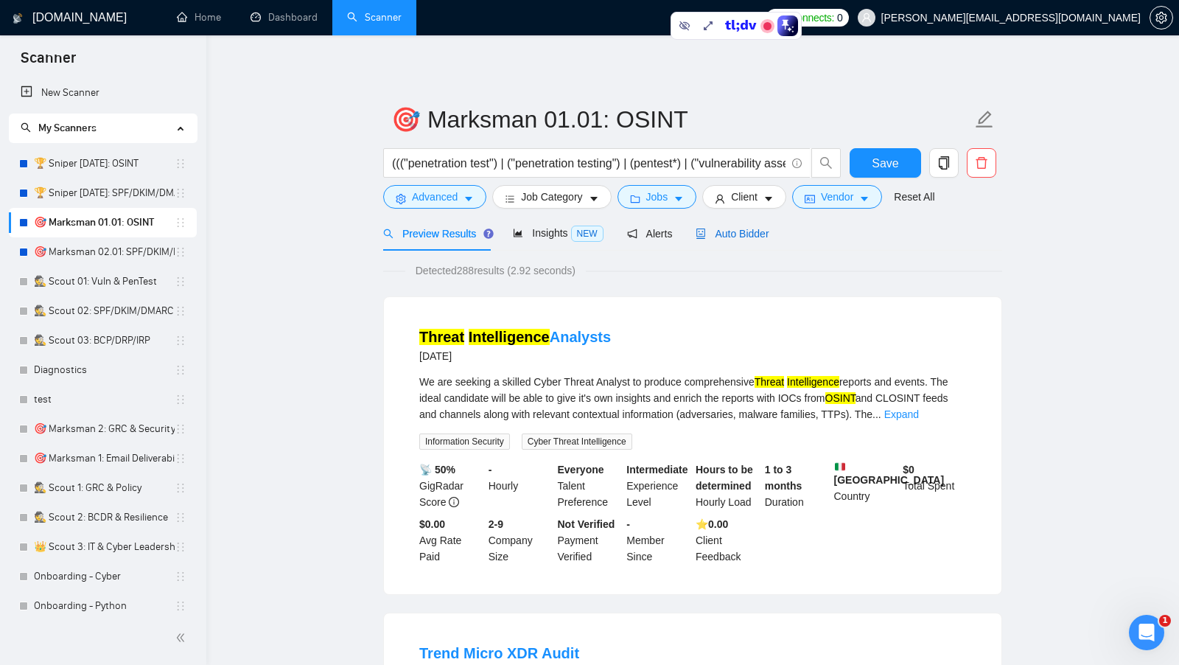
click at [769, 235] on span "Auto Bidder" at bounding box center [732, 234] width 73 height 12
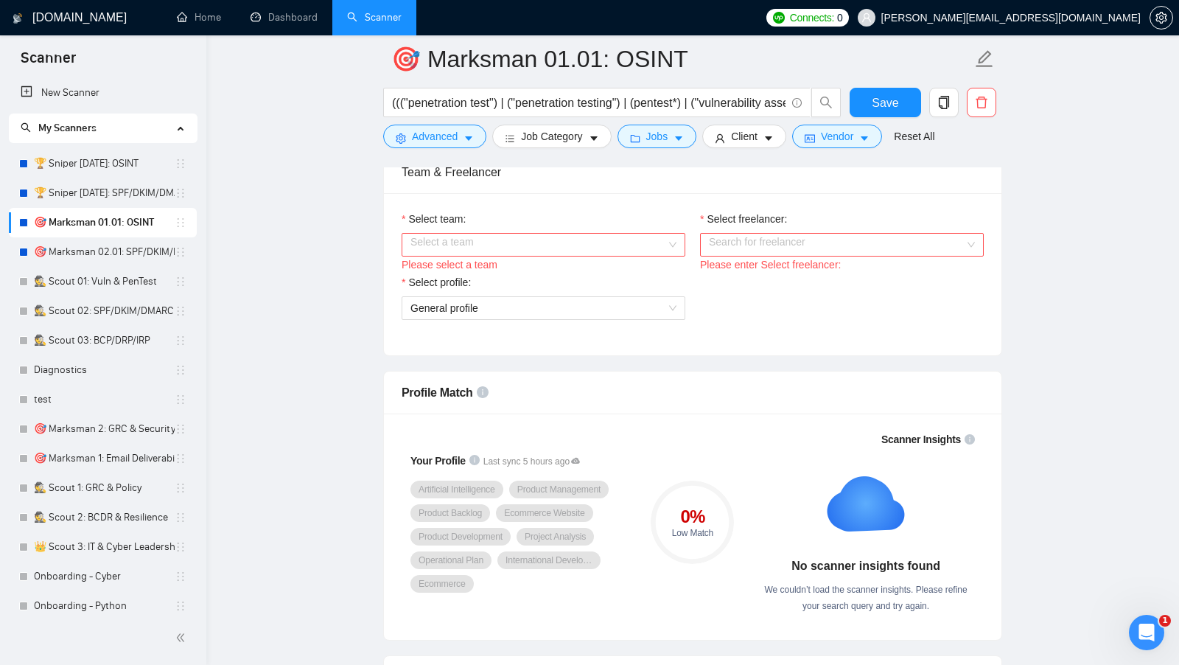
scroll to position [737, 0]
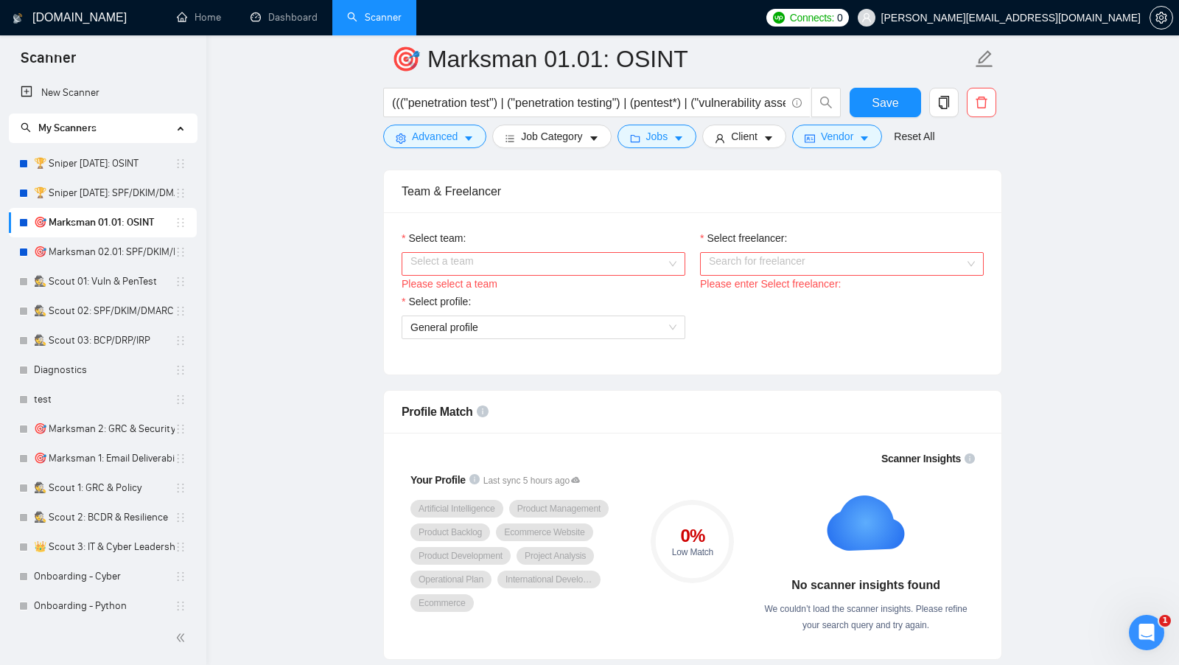
click at [657, 264] on input "Select team:" at bounding box center [538, 264] width 256 height 22
click at [581, 290] on div "Citadel Strategic Ventures" at bounding box center [543, 286] width 266 height 16
click at [798, 263] on input "Select freelancer:" at bounding box center [837, 264] width 256 height 22
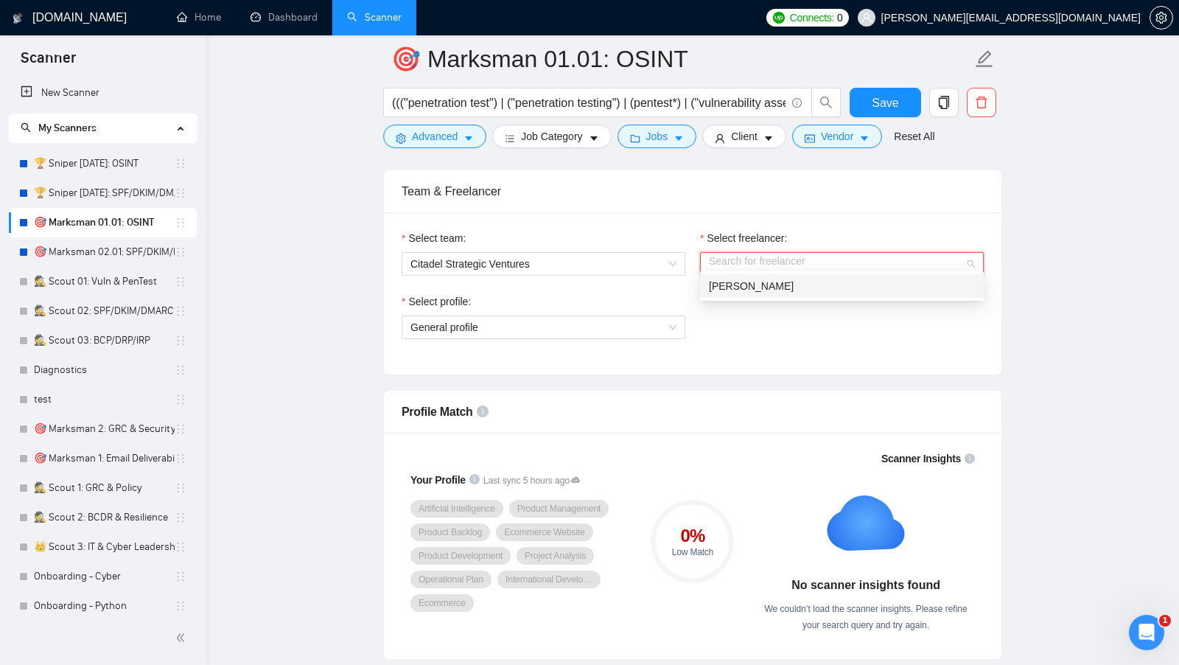
click at [775, 286] on span "Joshua Sorenson" at bounding box center [751, 286] width 85 height 12
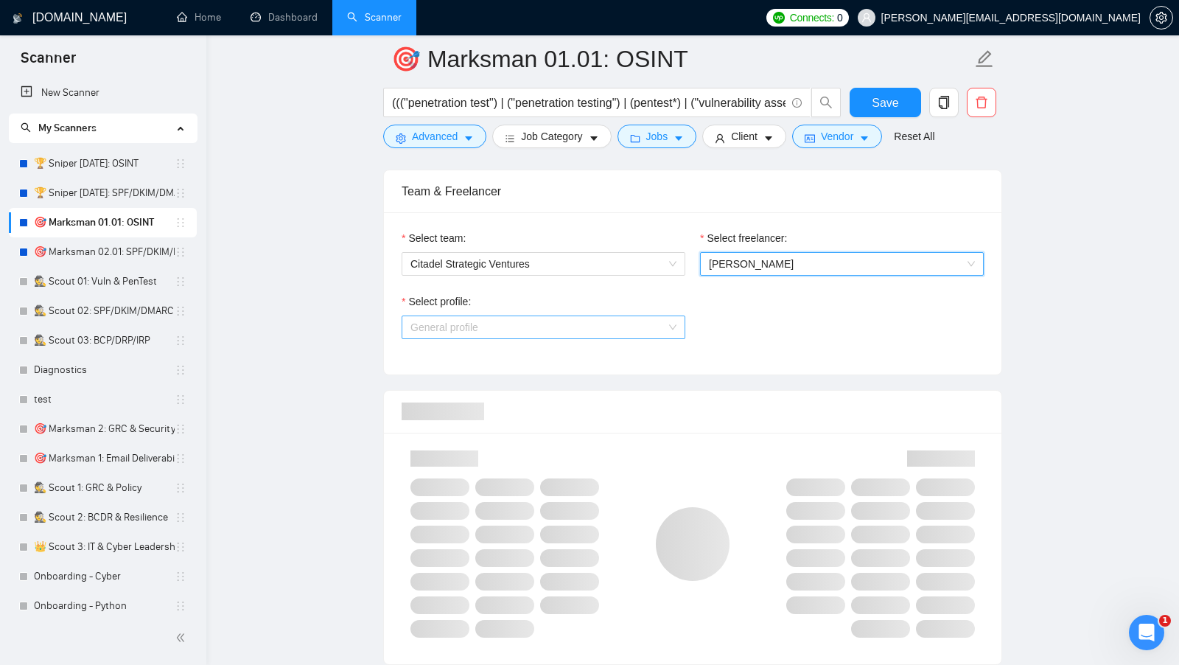
click at [632, 316] on span "General profile" at bounding box center [543, 327] width 266 height 22
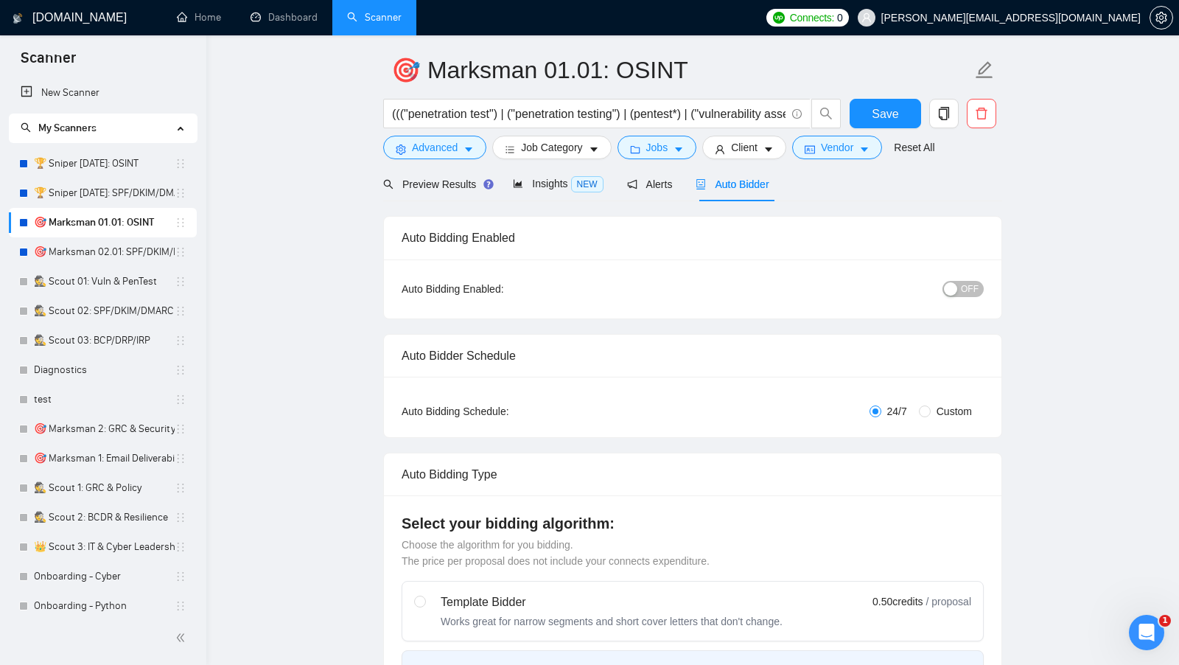
scroll to position [0, 0]
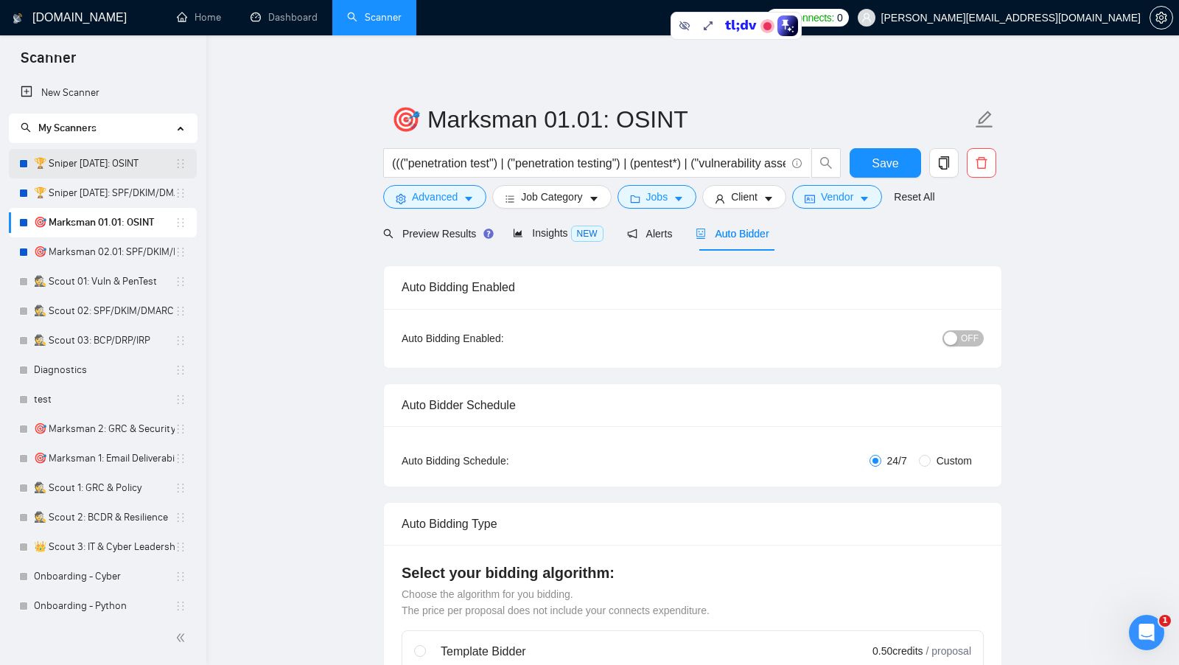
click at [116, 162] on link "🏆 Sniper 01.01.01: OSINT" at bounding box center [104, 163] width 141 height 29
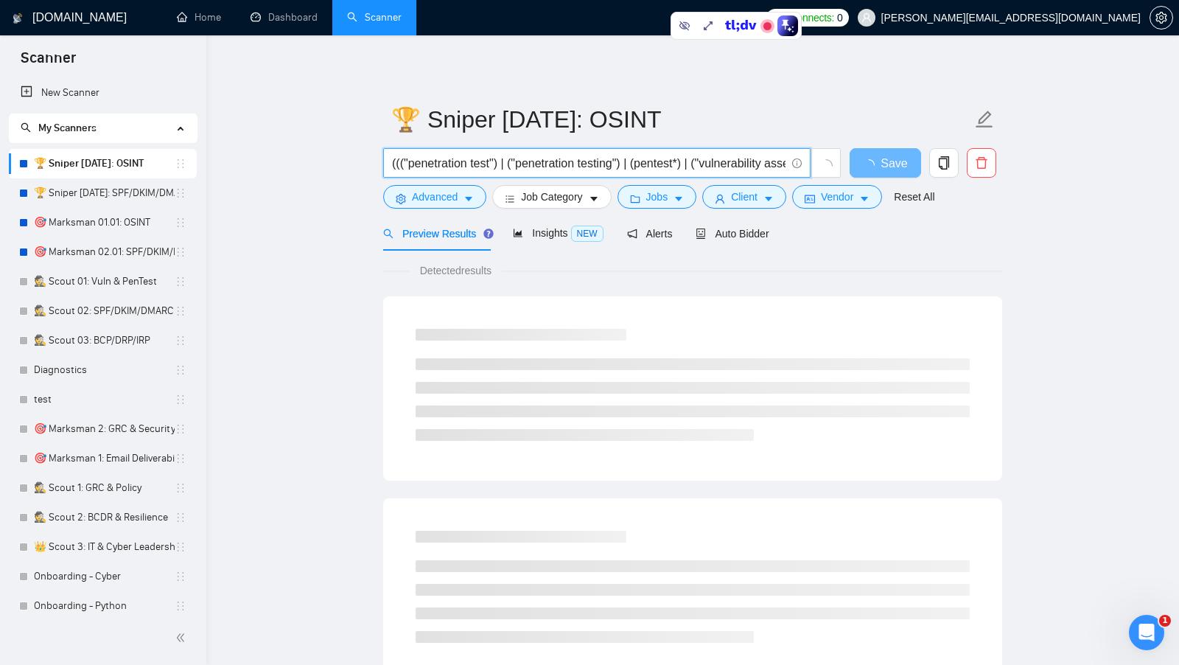
click at [567, 167] on input "((("penetration test") | ("penetration testing") | (pentest*) | ("vulnerability…" at bounding box center [588, 163] width 393 height 18
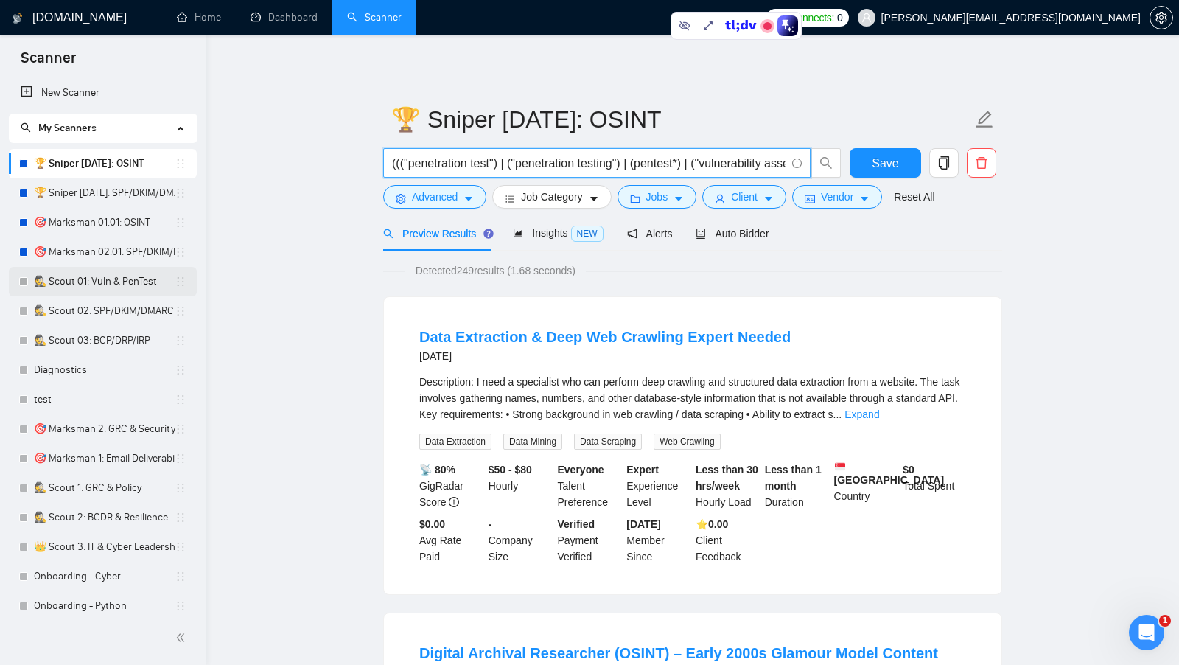
click at [117, 276] on link "🕵️ Scout 01: Vuln & PenTest" at bounding box center [104, 281] width 141 height 29
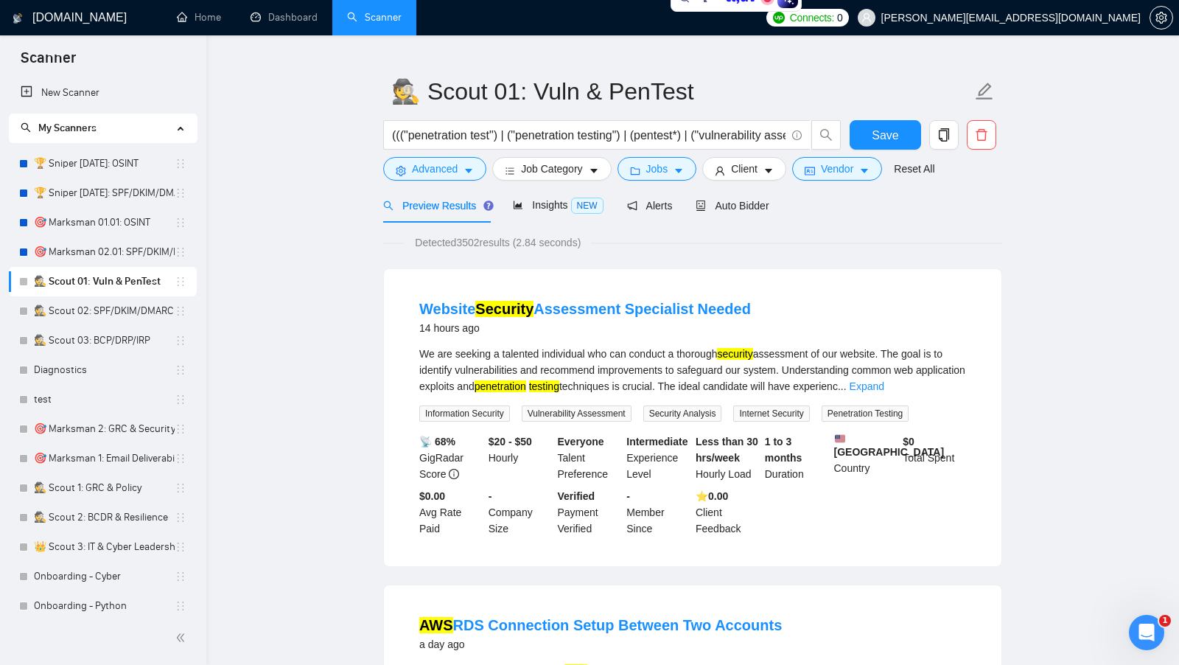
scroll to position [24, 0]
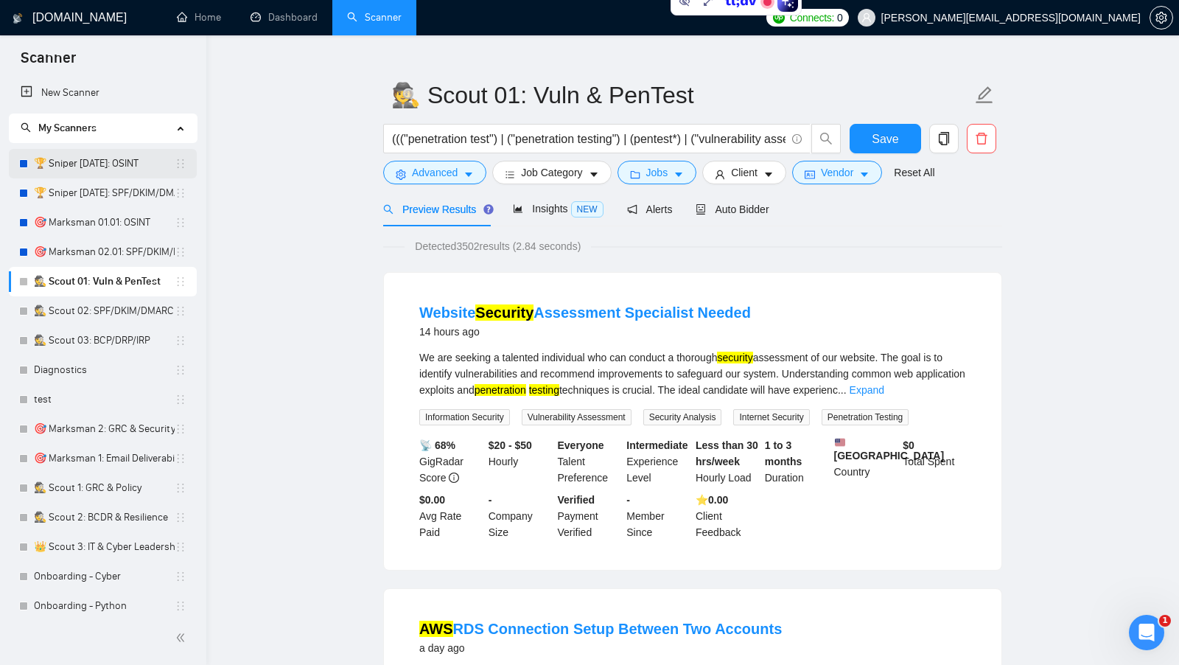
click at [98, 165] on link "🏆 Sniper 01.01.01: OSINT" at bounding box center [104, 163] width 141 height 29
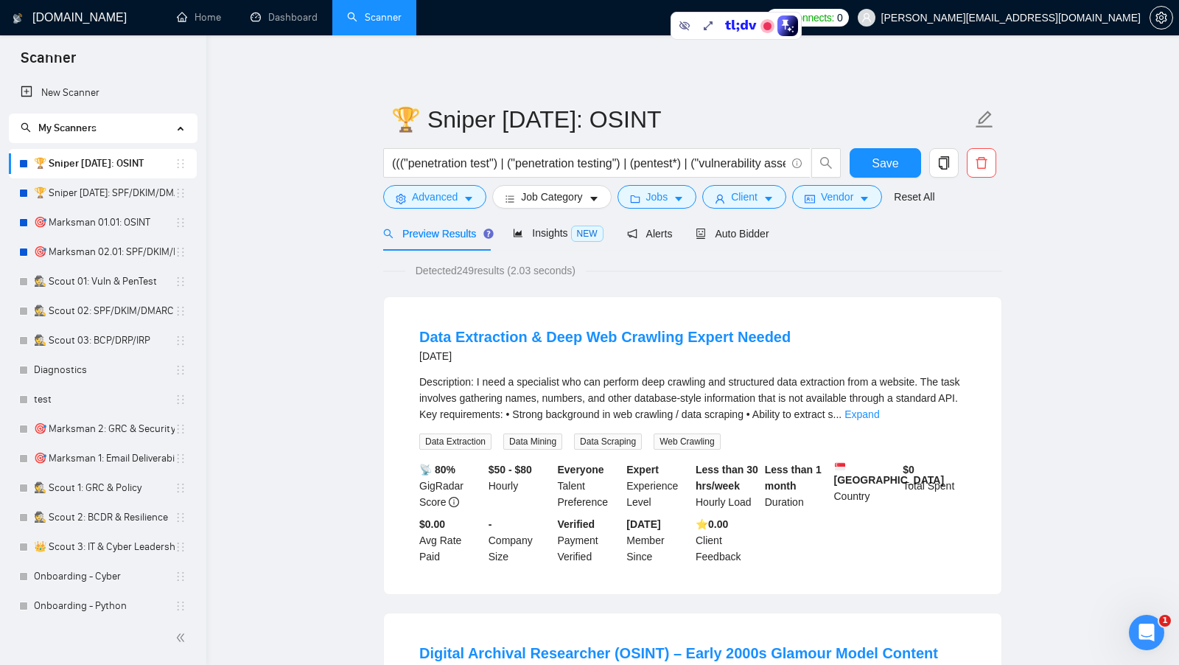
click at [448, 205] on button "Advanced" at bounding box center [434, 197] width 103 height 24
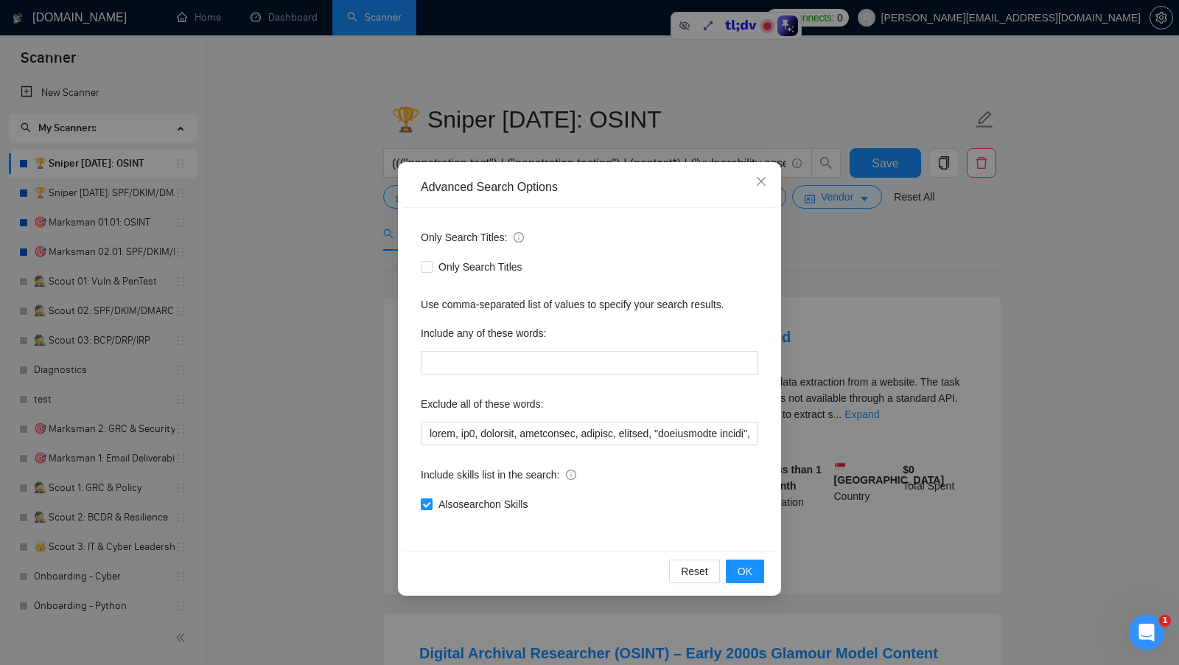
click at [364, 406] on div "Advanced Search Options Only Search Titles: Only Search Titles Use comma-separa…" at bounding box center [589, 332] width 1179 height 665
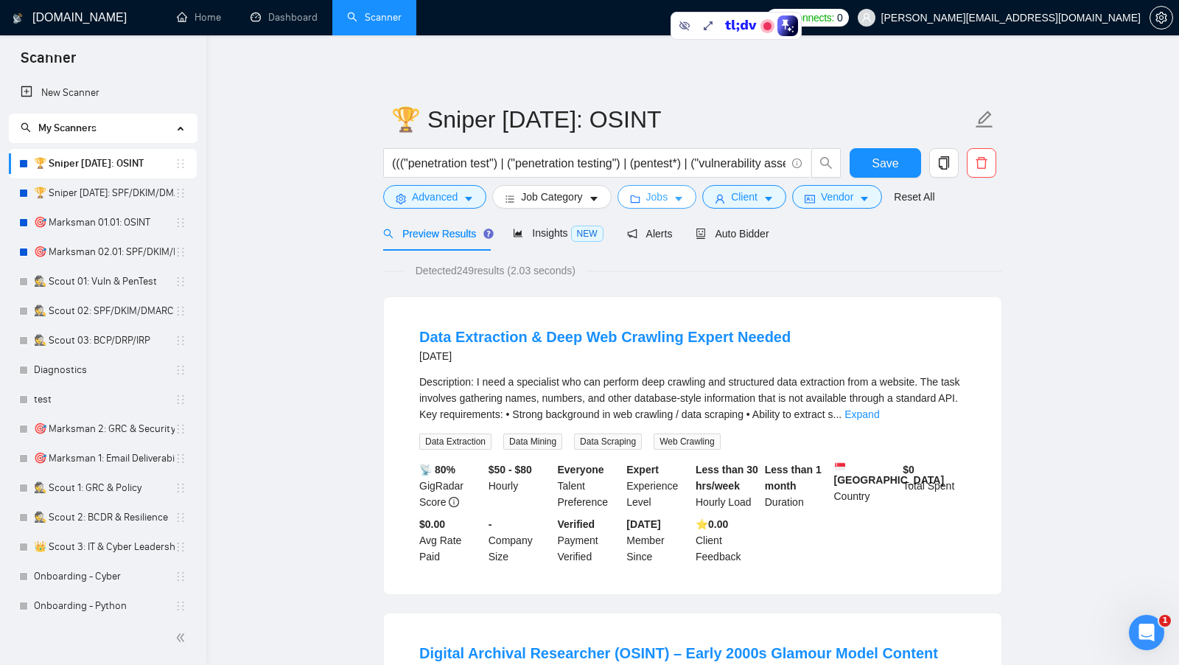
click at [668, 202] on span "Jobs" at bounding box center [657, 197] width 22 height 16
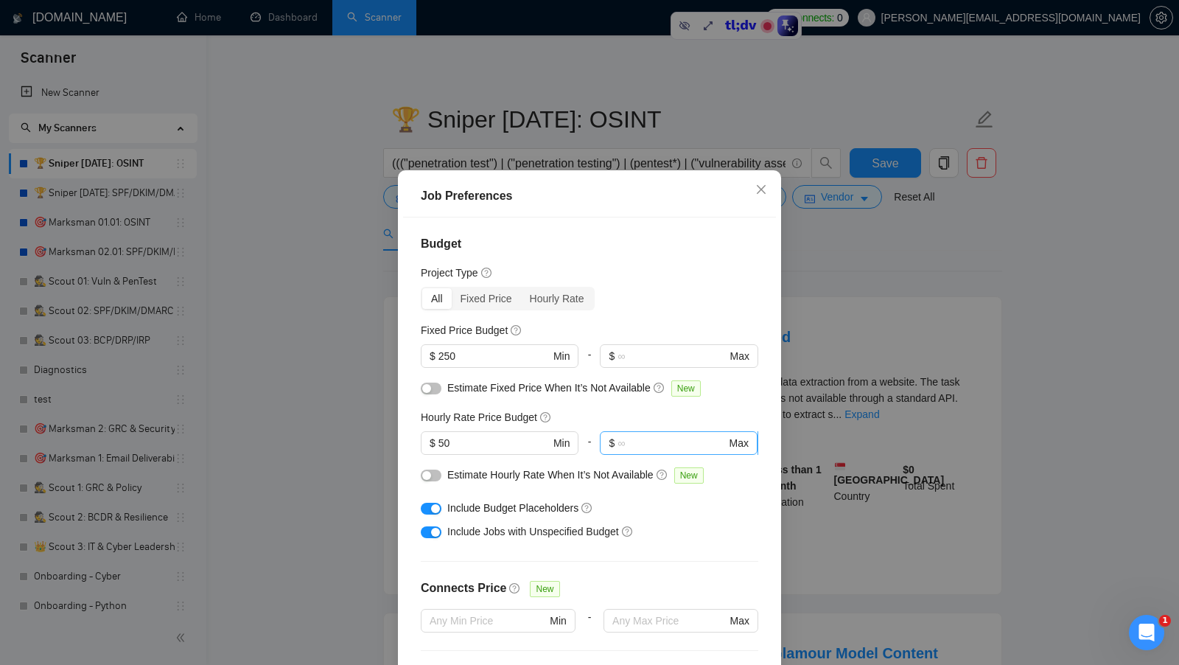
scroll to position [363, 0]
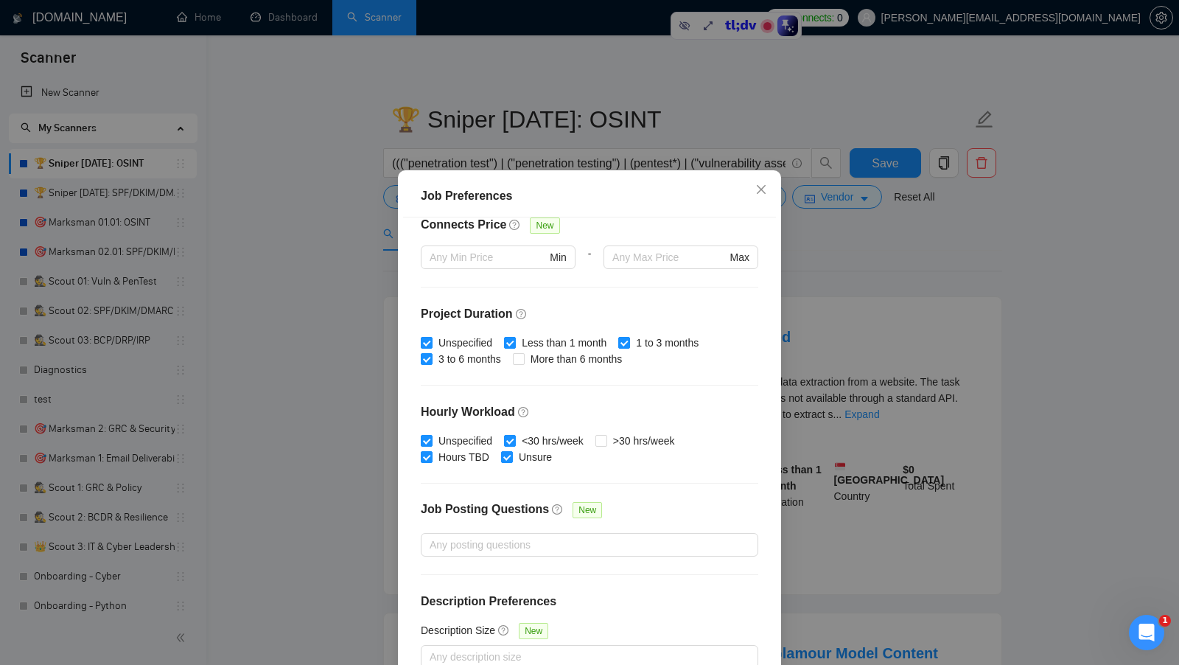
click at [875, 325] on div "Job Preferences Budget Project Type All Fixed Price Hourly Rate Fixed Price Bud…" at bounding box center [589, 332] width 1179 height 665
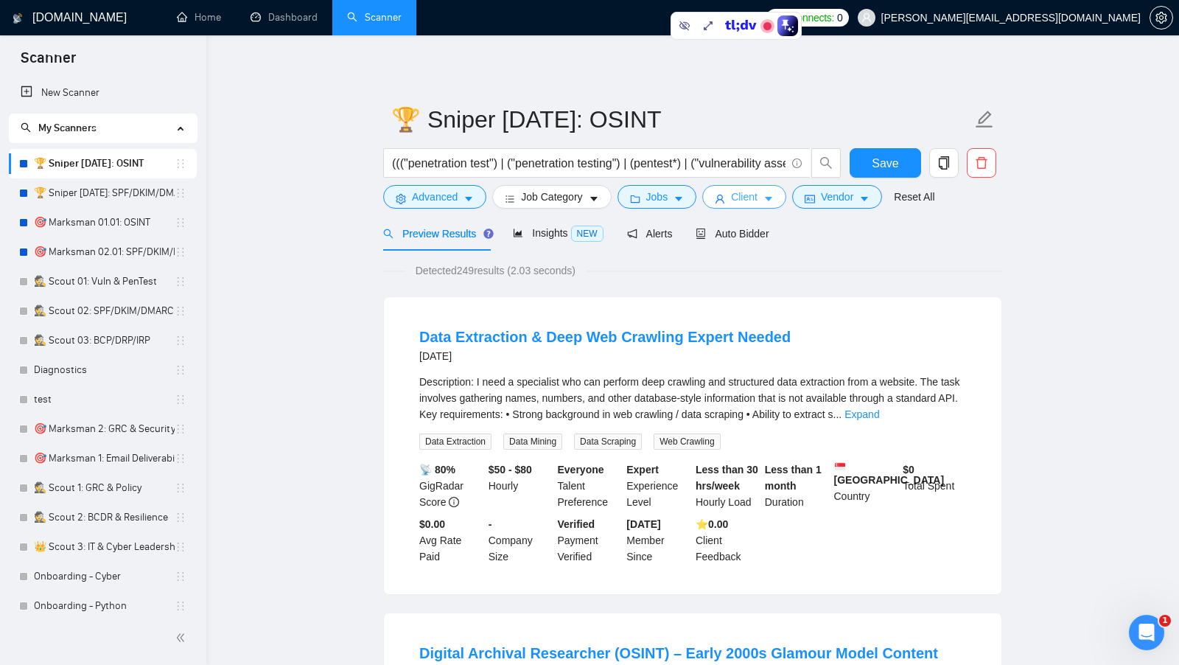
click at [745, 198] on span "Client" at bounding box center [744, 197] width 27 height 16
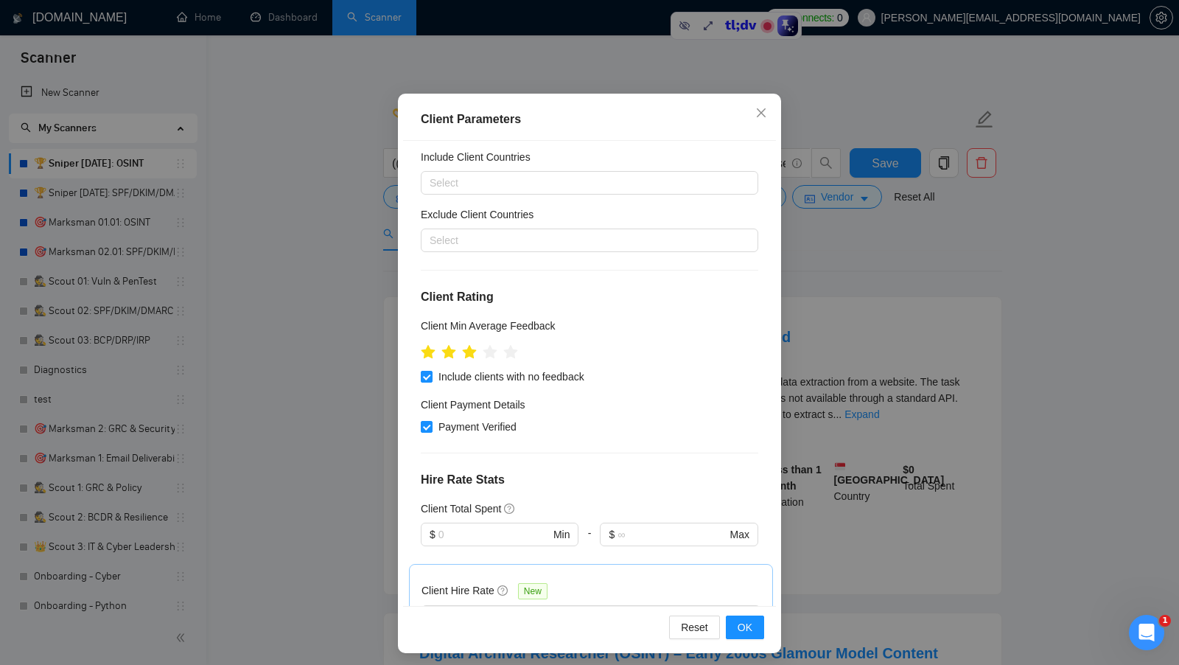
scroll to position [0, 0]
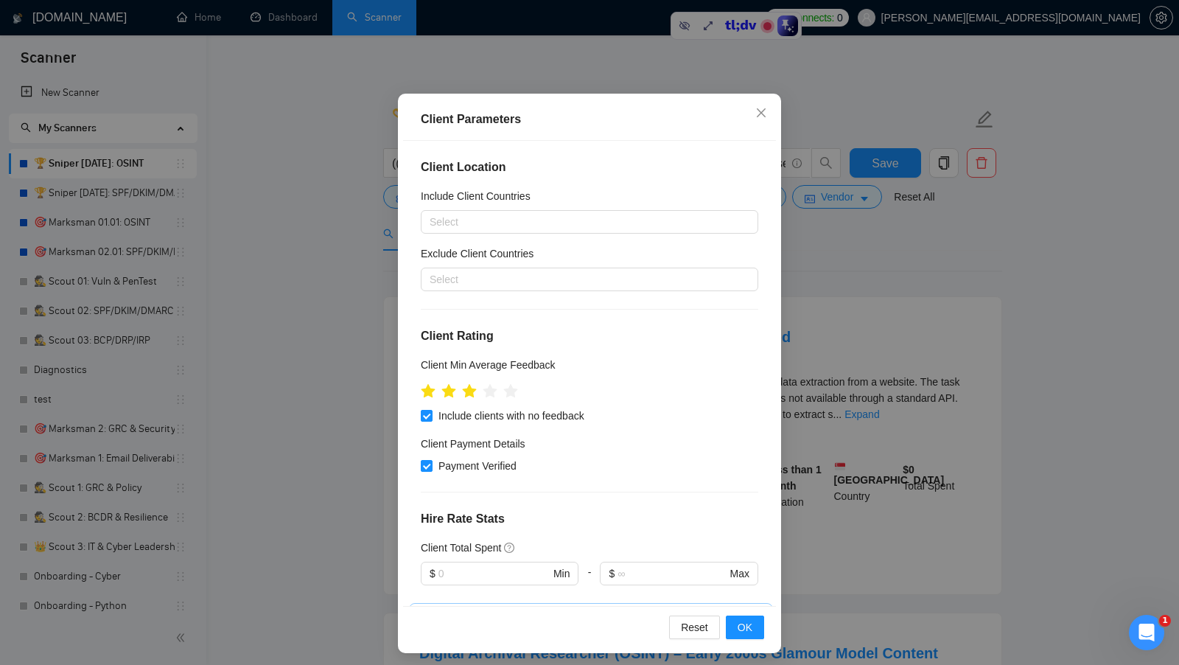
click at [952, 275] on div "Client Parameters Client Location Include Client Countries Select Exclude Clien…" at bounding box center [589, 332] width 1179 height 665
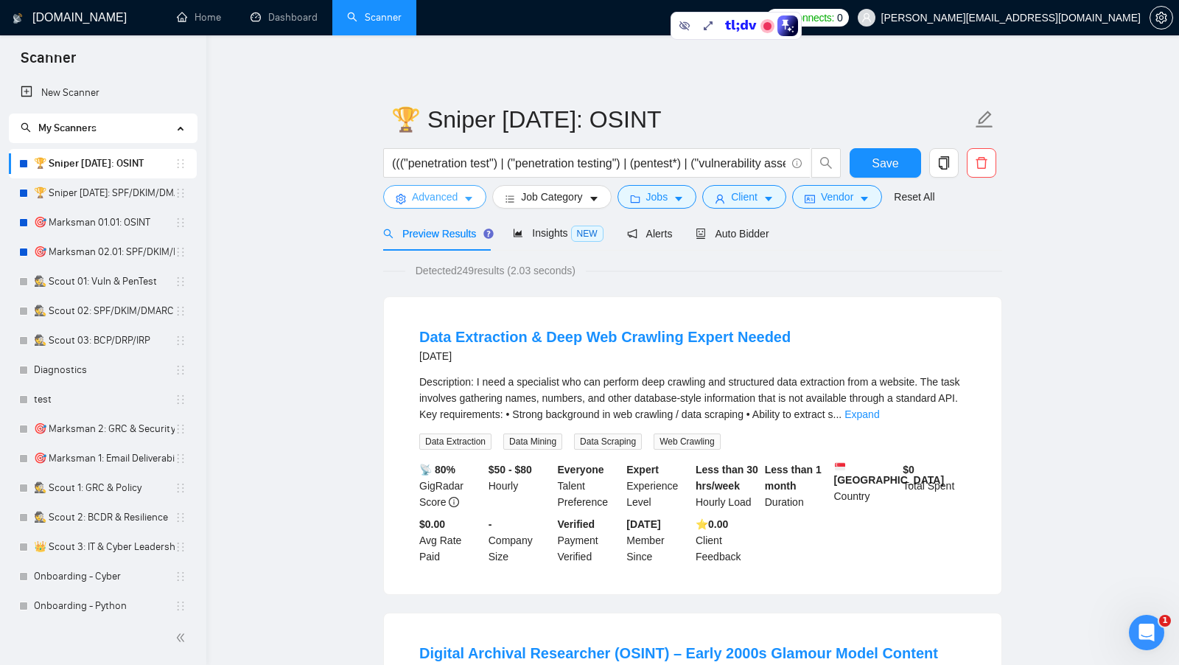
click at [465, 197] on icon "caret-down" at bounding box center [468, 199] width 10 height 10
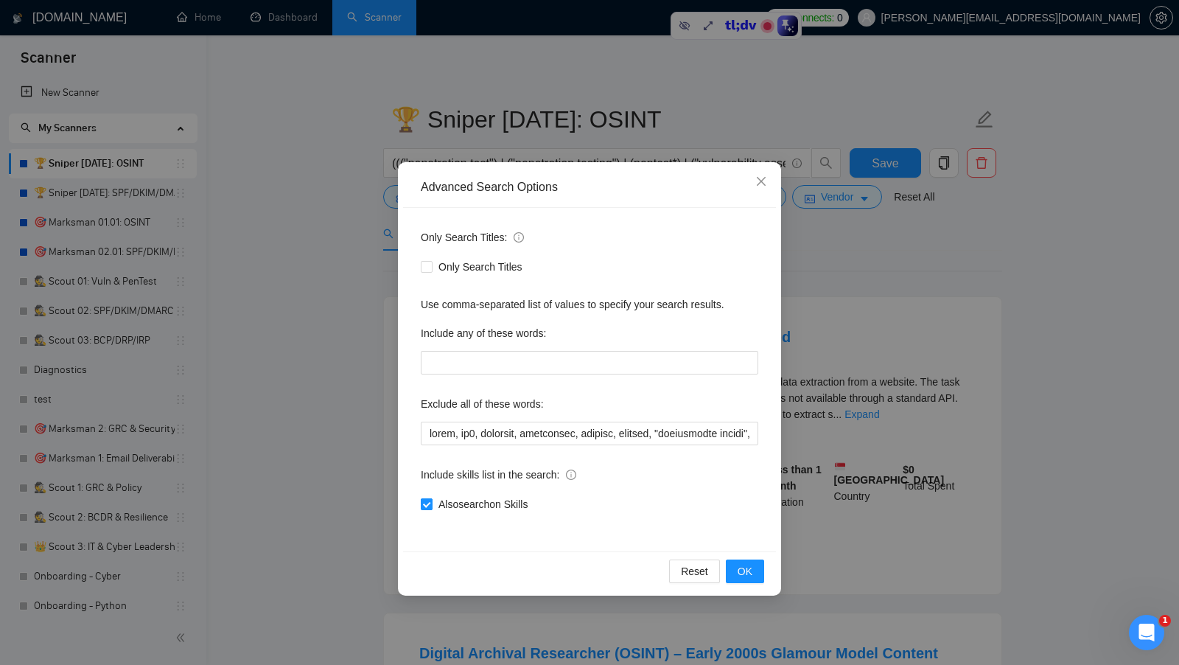
drag, startPoint x: 539, startPoint y: 510, endPoint x: 440, endPoint y: 509, distance: 99.5
click at [440, 509] on span "Also search on Skills" at bounding box center [483, 504] width 101 height 16
click at [735, 575] on button "OK" at bounding box center [745, 571] width 38 height 24
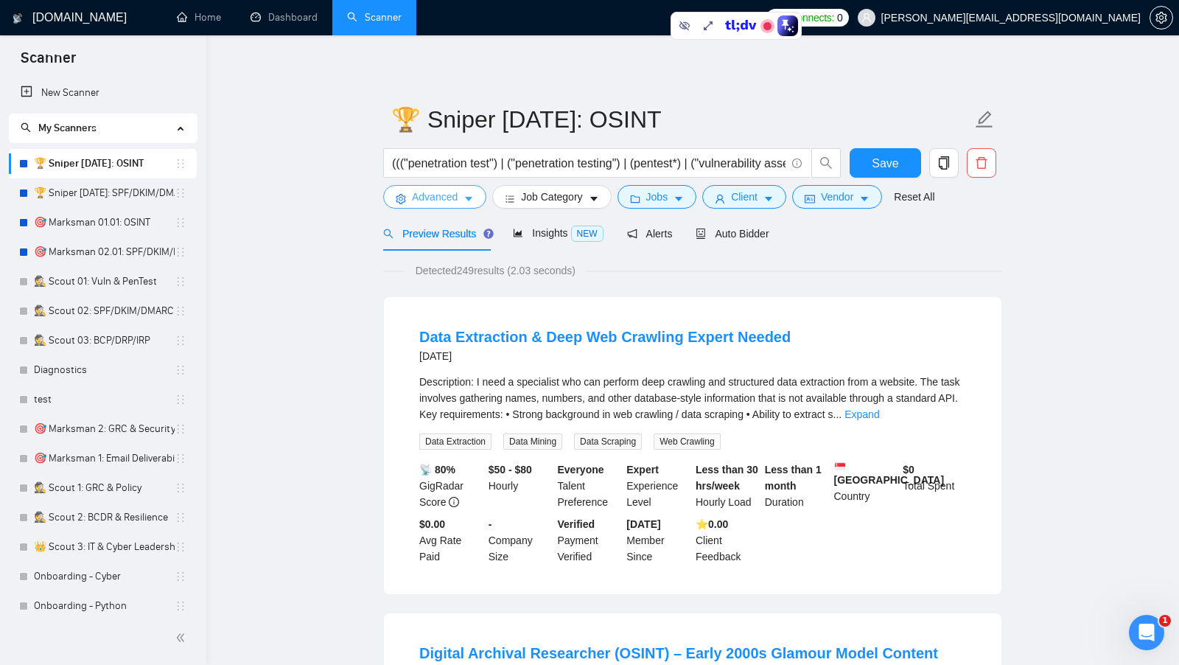
click at [449, 203] on span "Advanced" at bounding box center [435, 197] width 46 height 16
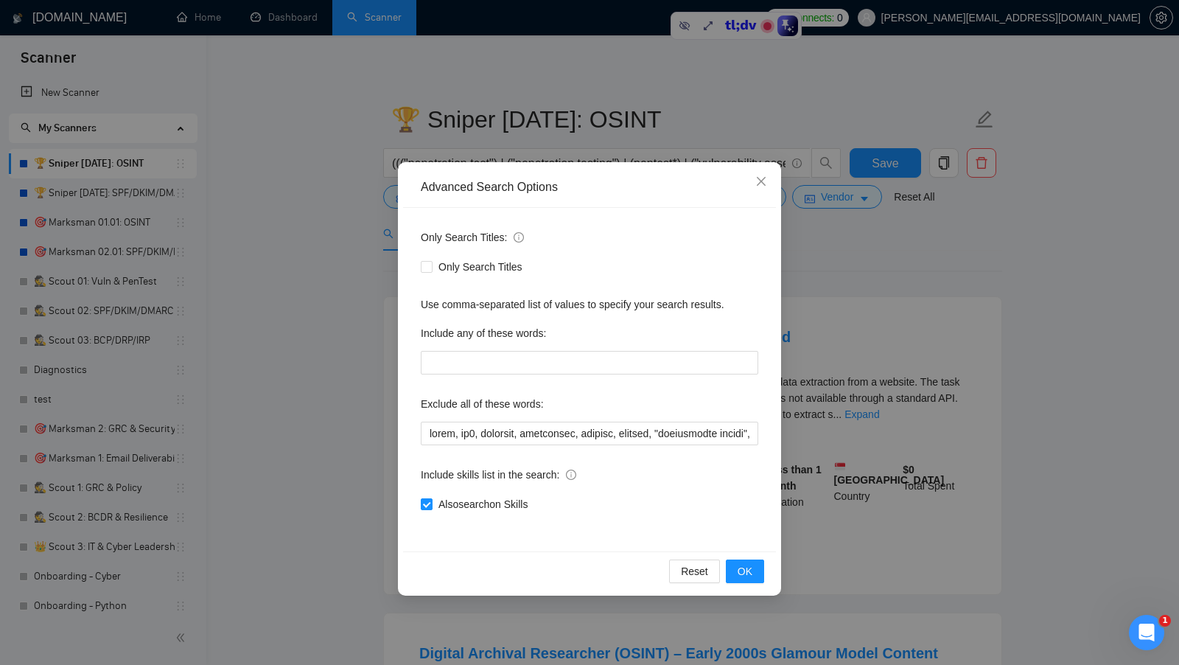
click at [774, 388] on div "Only Search Titles: Only Search Titles Use comma-separated list of values to sp…" at bounding box center [589, 379] width 373 height 343
click at [750, 563] on span "OK" at bounding box center [745, 571] width 15 height 16
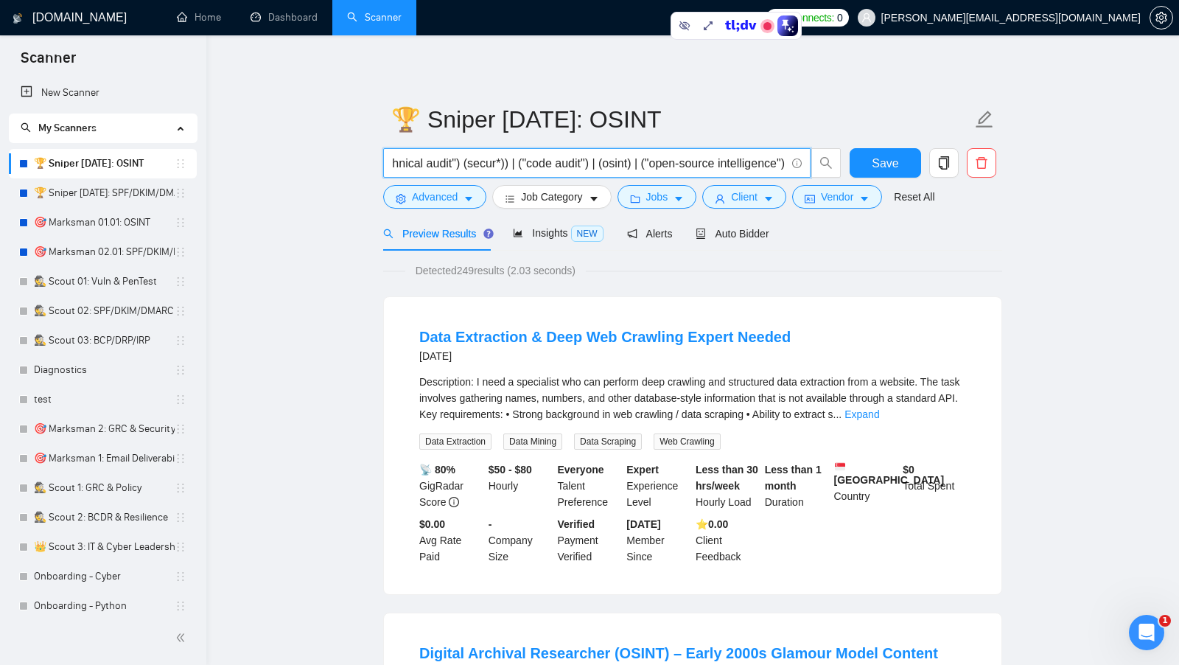
scroll to position [0, 1457]
drag, startPoint x: 399, startPoint y: 161, endPoint x: 741, endPoint y: 163, distance: 341.2
click at [741, 163] on input "((("penetration test") | ("penetration testing") | (pentest*) | ("vulnerability…" at bounding box center [588, 163] width 393 height 18
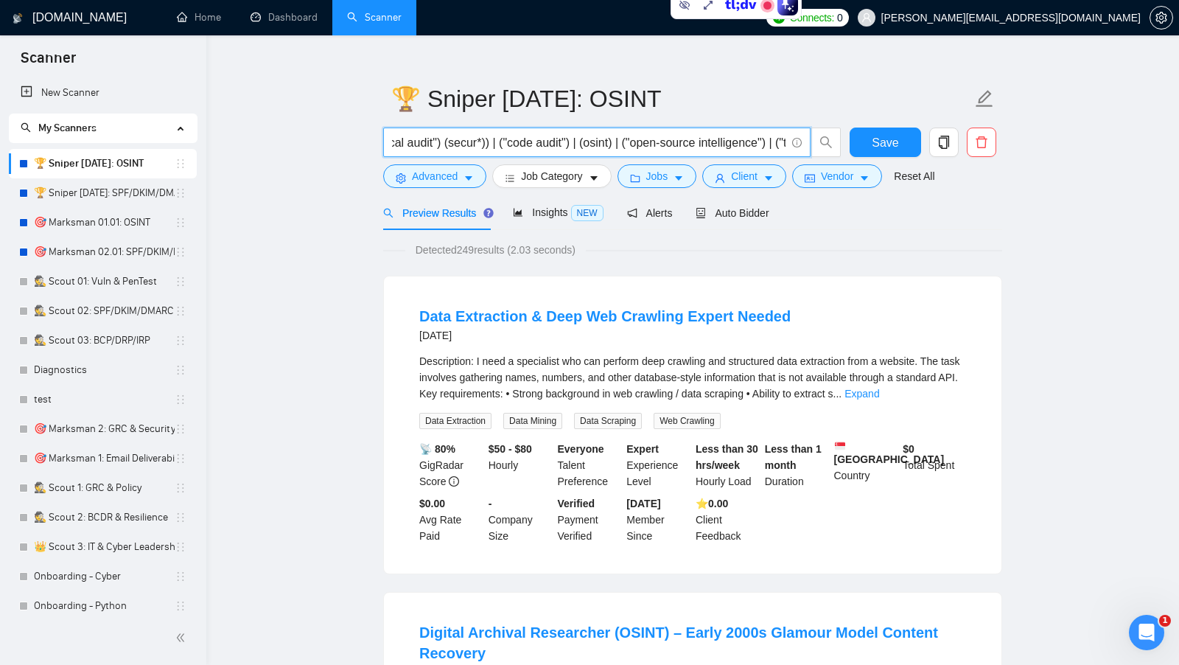
scroll to position [15, 0]
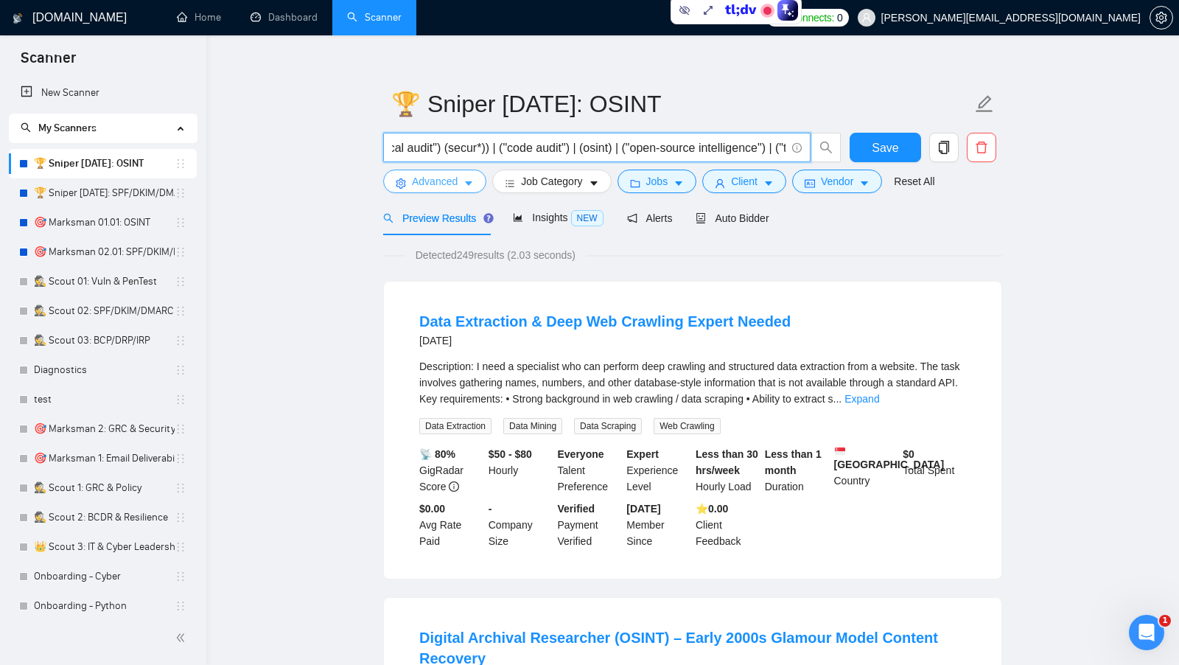
click at [454, 181] on span "Advanced" at bounding box center [435, 181] width 46 height 16
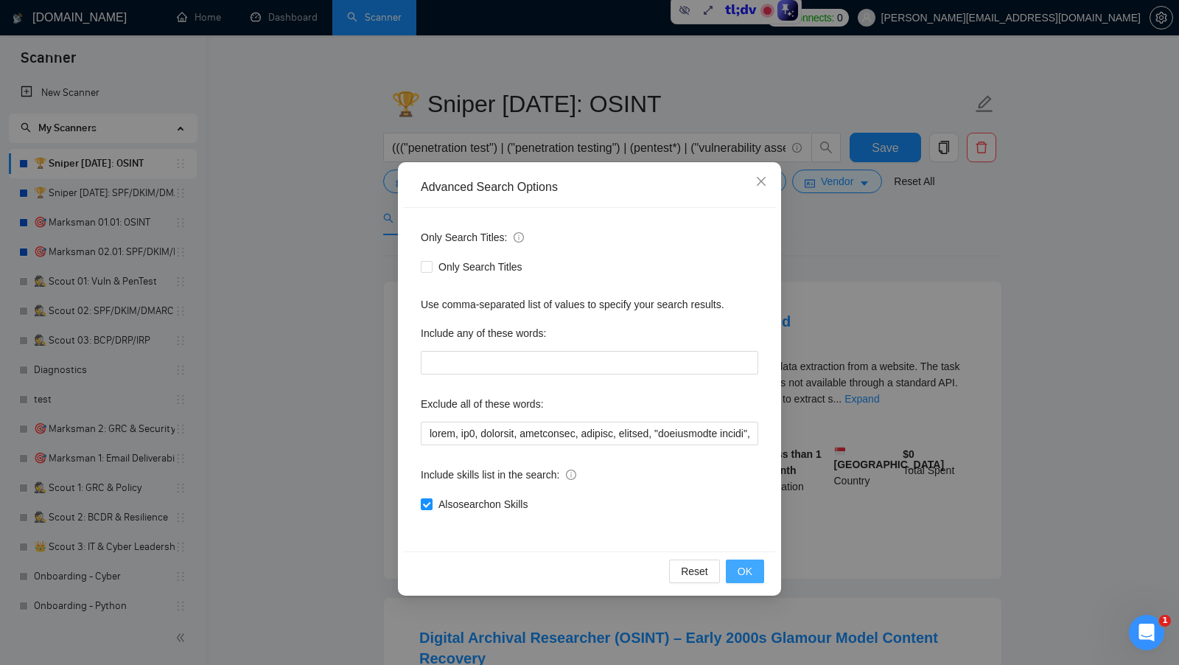
click at [735, 567] on button "OK" at bounding box center [745, 571] width 38 height 24
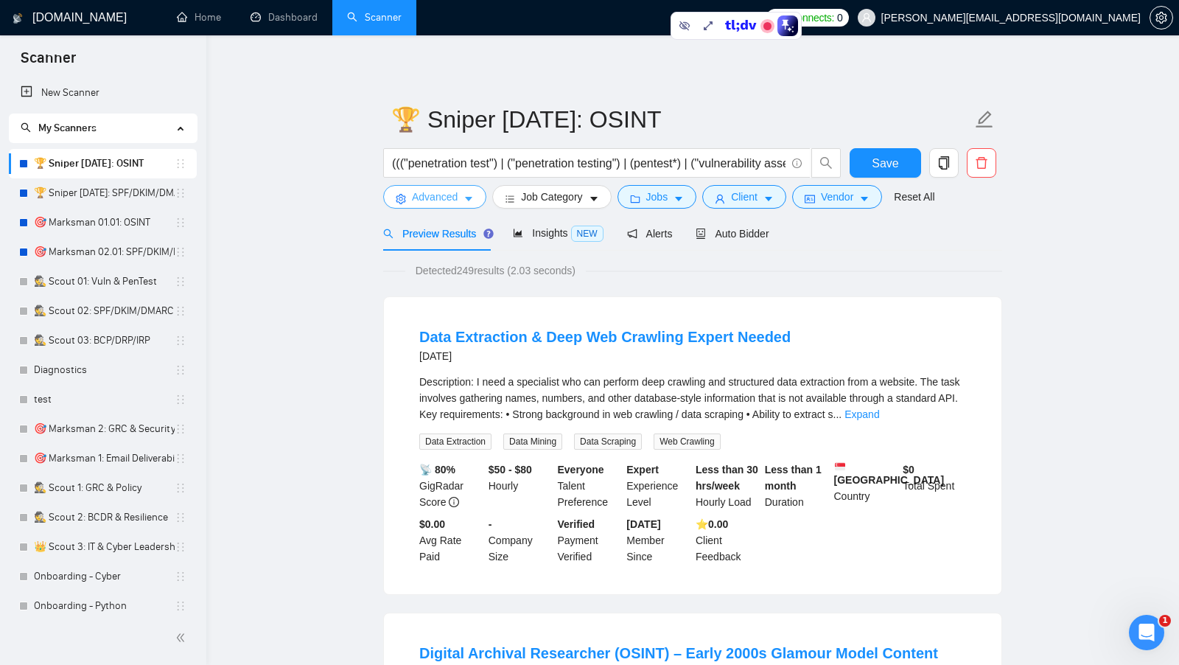
click at [447, 202] on span "Advanced" at bounding box center [435, 197] width 46 height 16
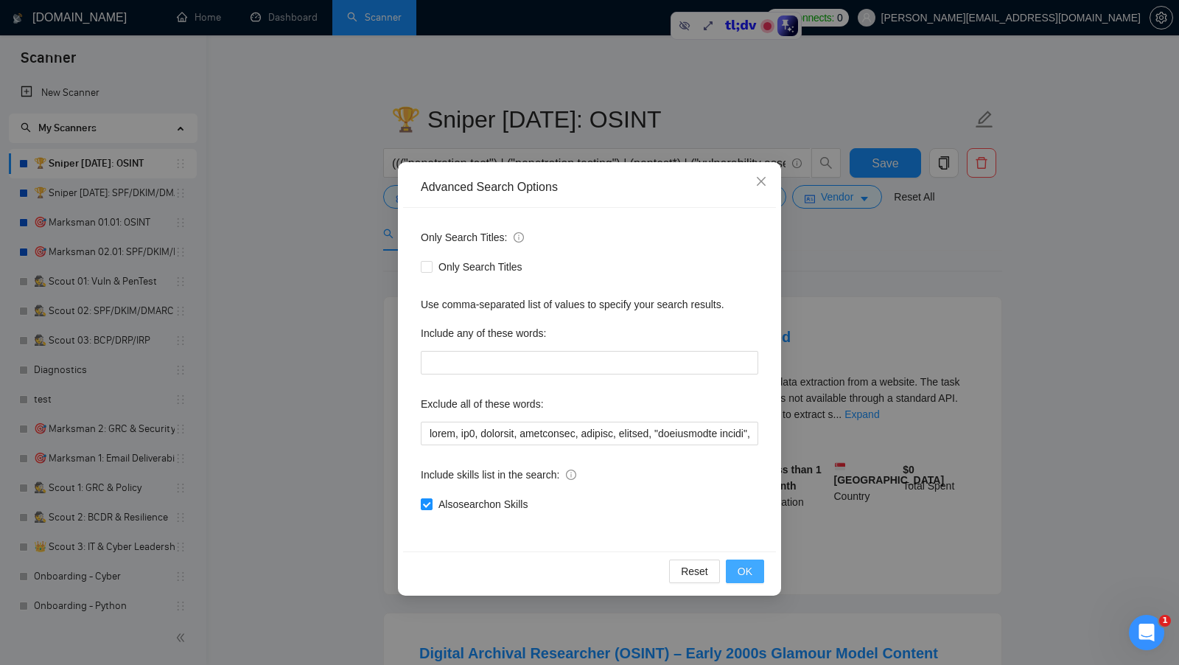
click at [746, 567] on span "OK" at bounding box center [745, 571] width 15 height 16
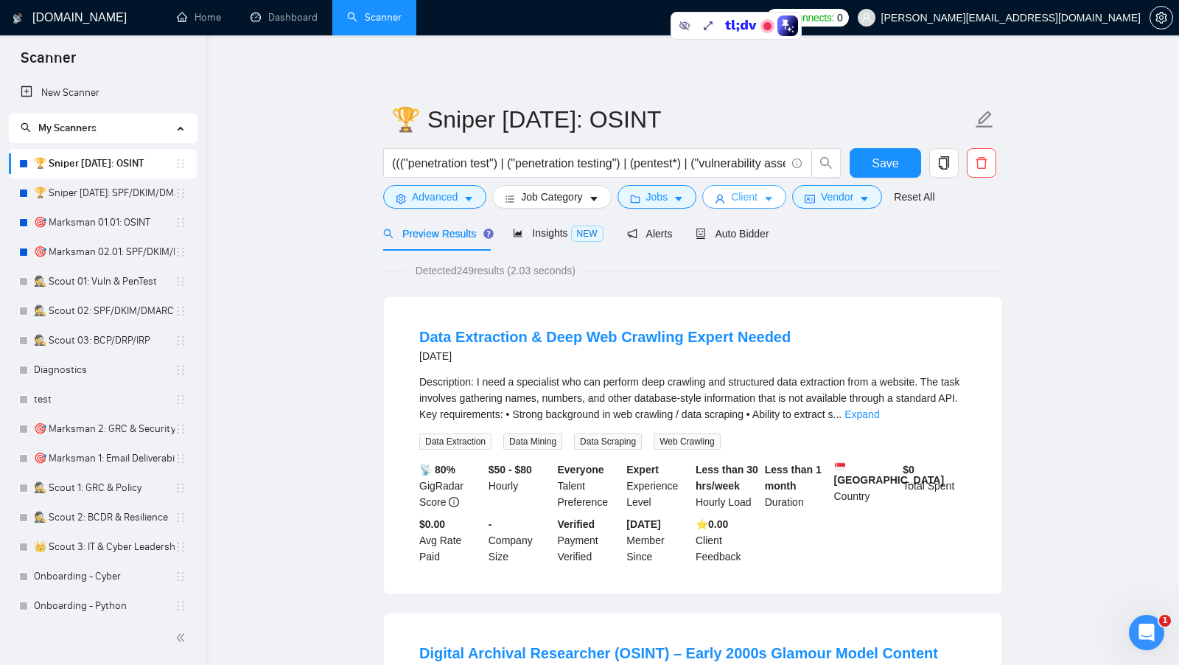
click at [743, 205] on span "Client" at bounding box center [744, 197] width 27 height 16
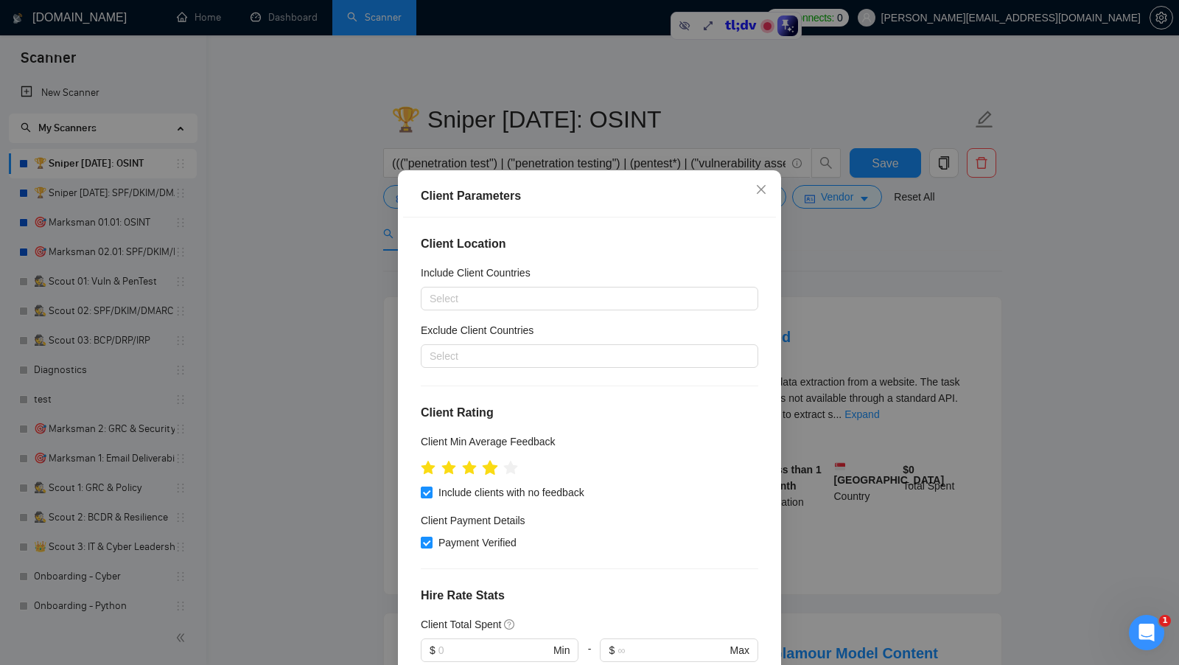
click at [495, 471] on icon "star" at bounding box center [490, 468] width 16 height 16
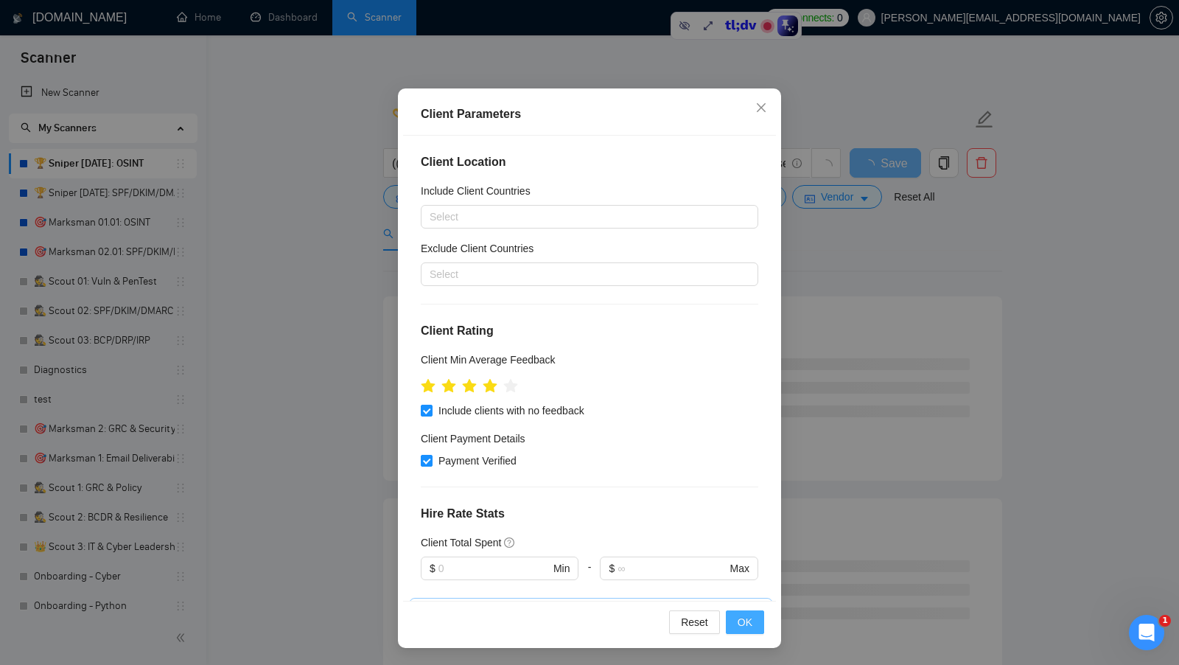
click at [752, 627] on span "OK" at bounding box center [745, 622] width 15 height 16
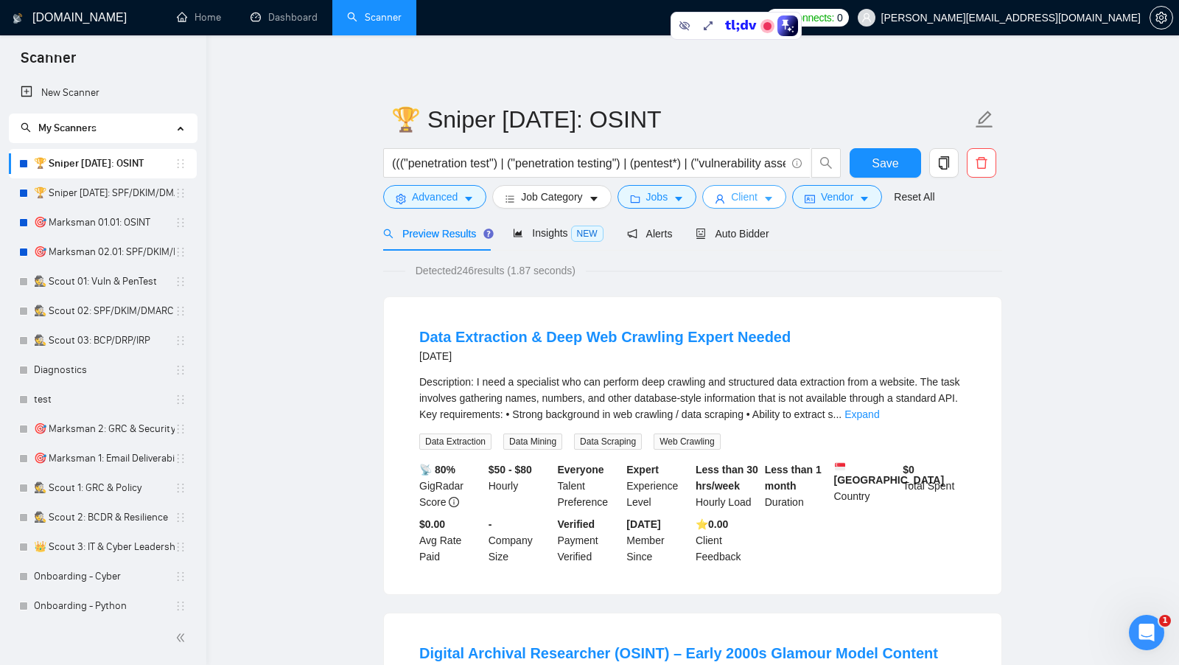
click at [741, 206] on button "Client" at bounding box center [744, 197] width 84 height 24
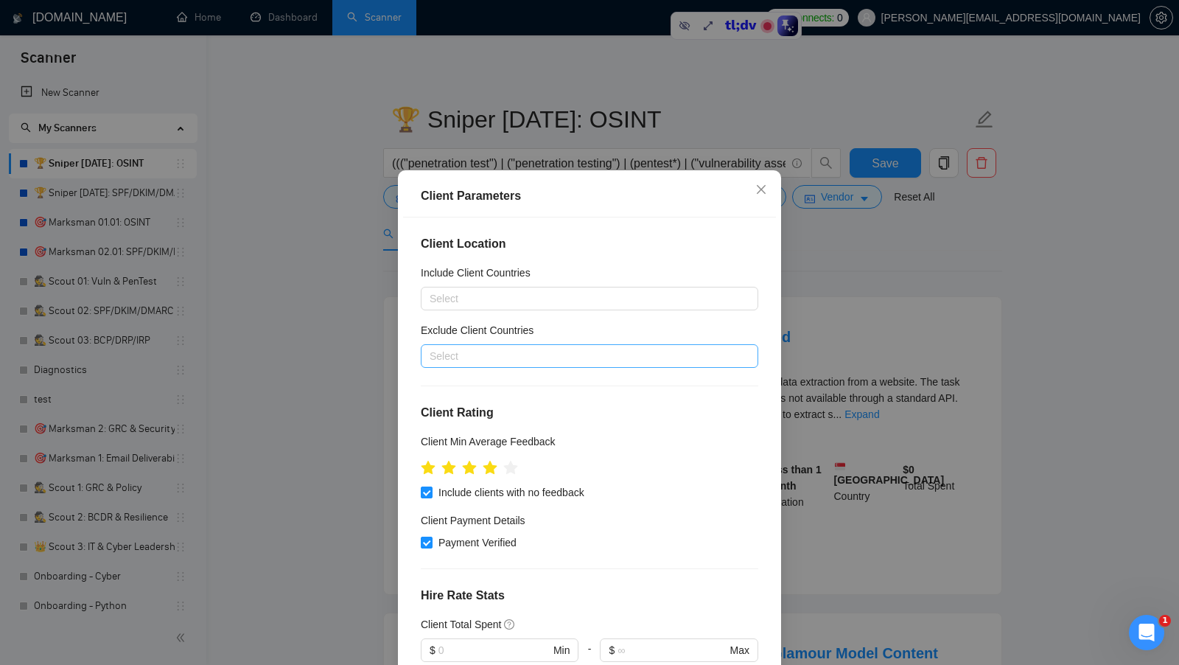
click at [586, 359] on div at bounding box center [581, 356] width 315 height 18
click at [686, 328] on div "Exclude Client Countries" at bounding box center [589, 333] width 337 height 22
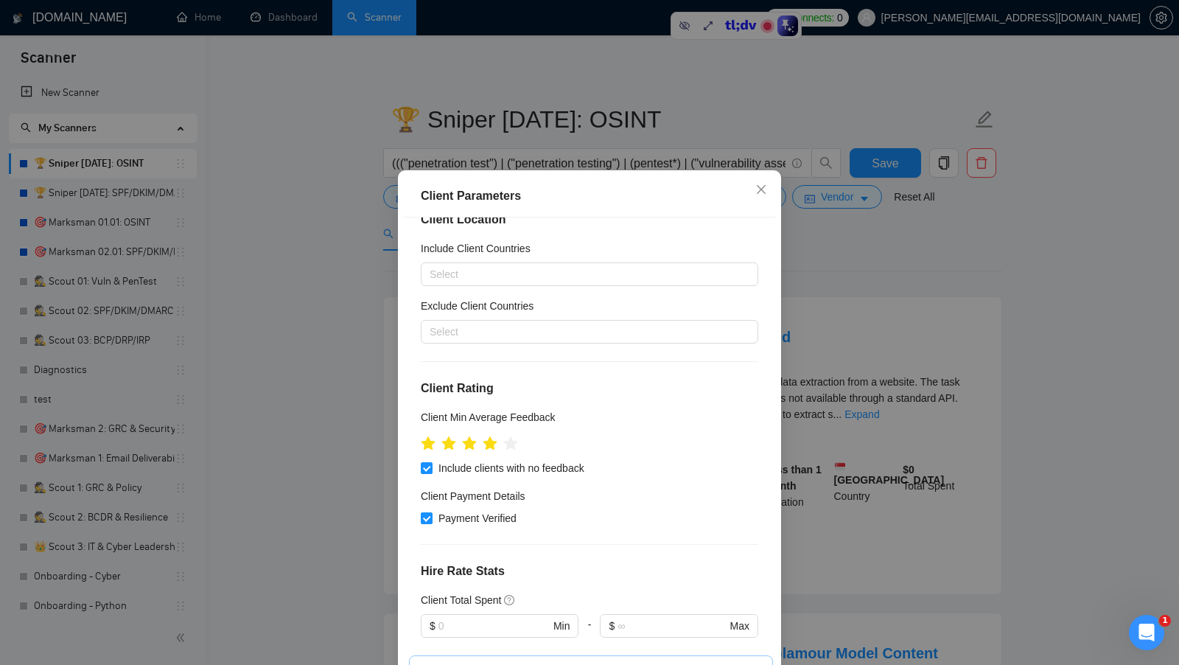
scroll to position [12, 0]
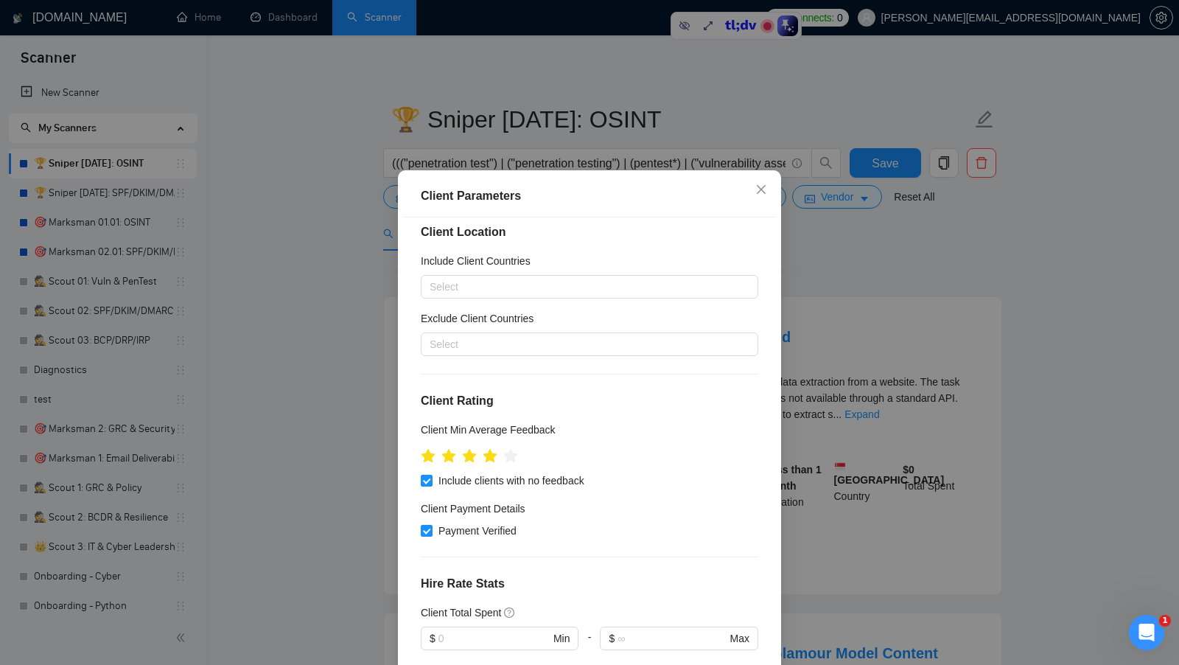
click at [786, 440] on div "Client Parameters Client Location Include Client Countries Select Exclude Clien…" at bounding box center [589, 332] width 1179 height 665
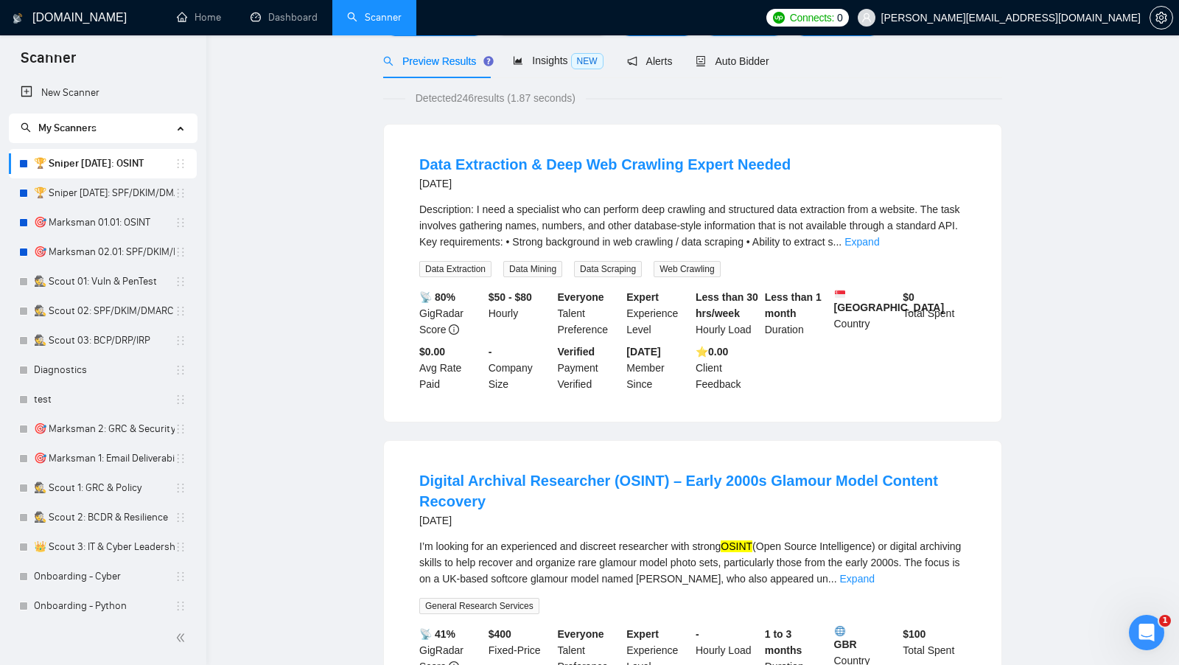
scroll to position [0, 0]
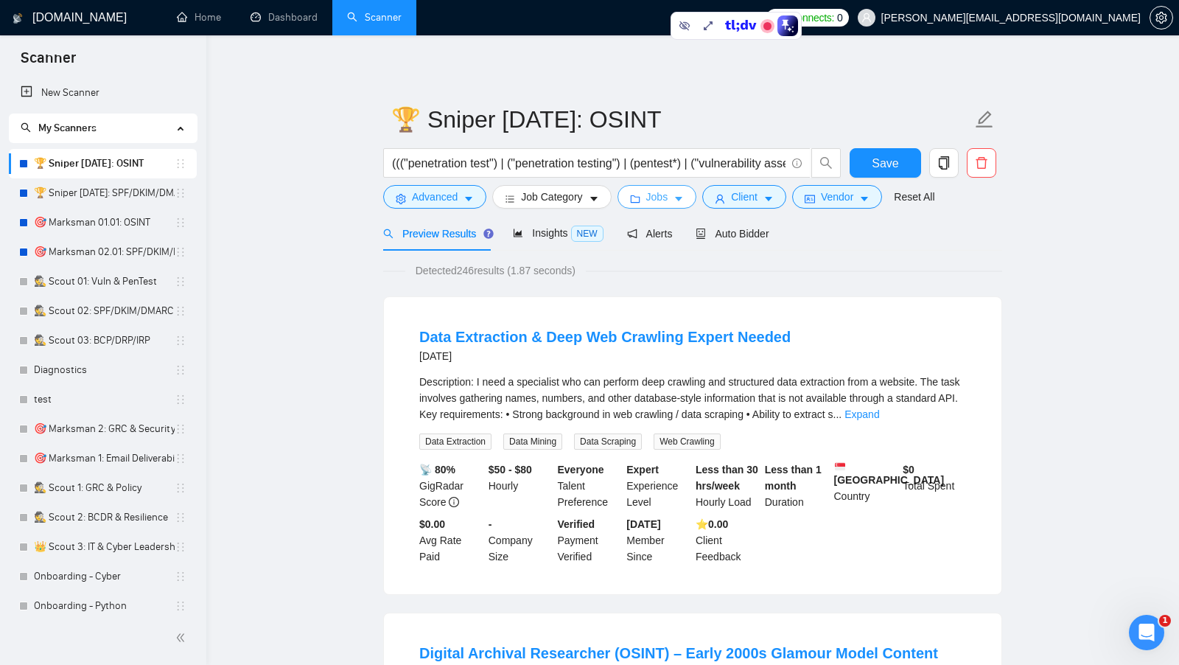
click at [666, 191] on span "Jobs" at bounding box center [657, 197] width 22 height 16
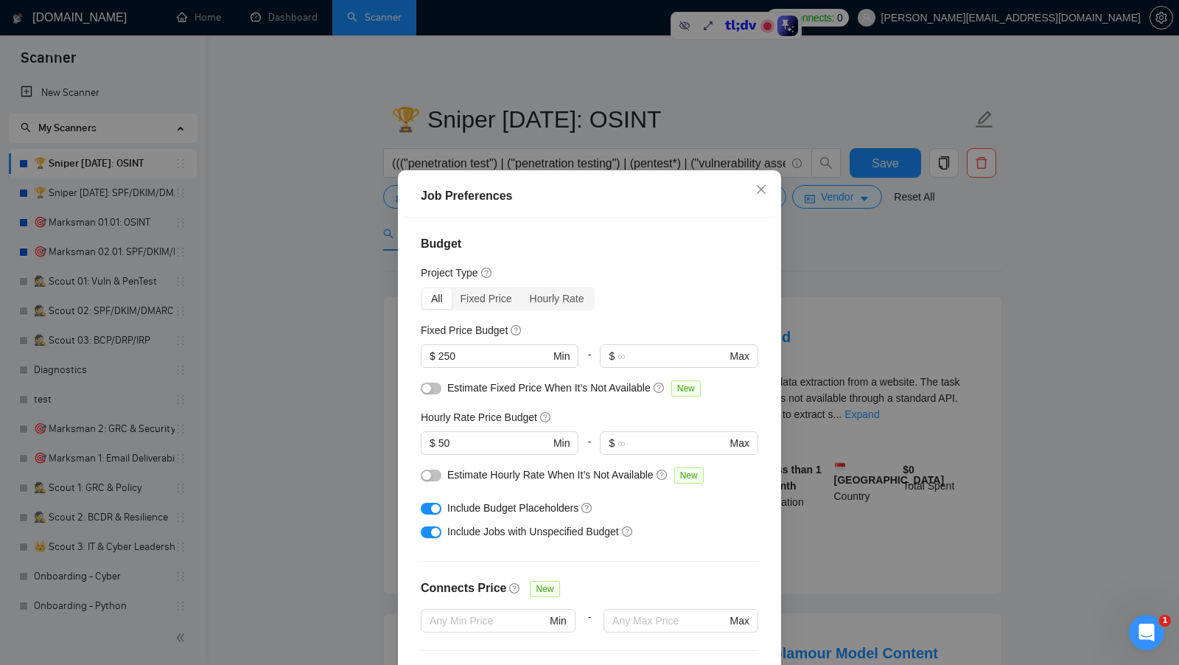
click at [821, 383] on div "Job Preferences Budget Project Type All Fixed Price Hourly Rate Fixed Price Bud…" at bounding box center [589, 332] width 1179 height 665
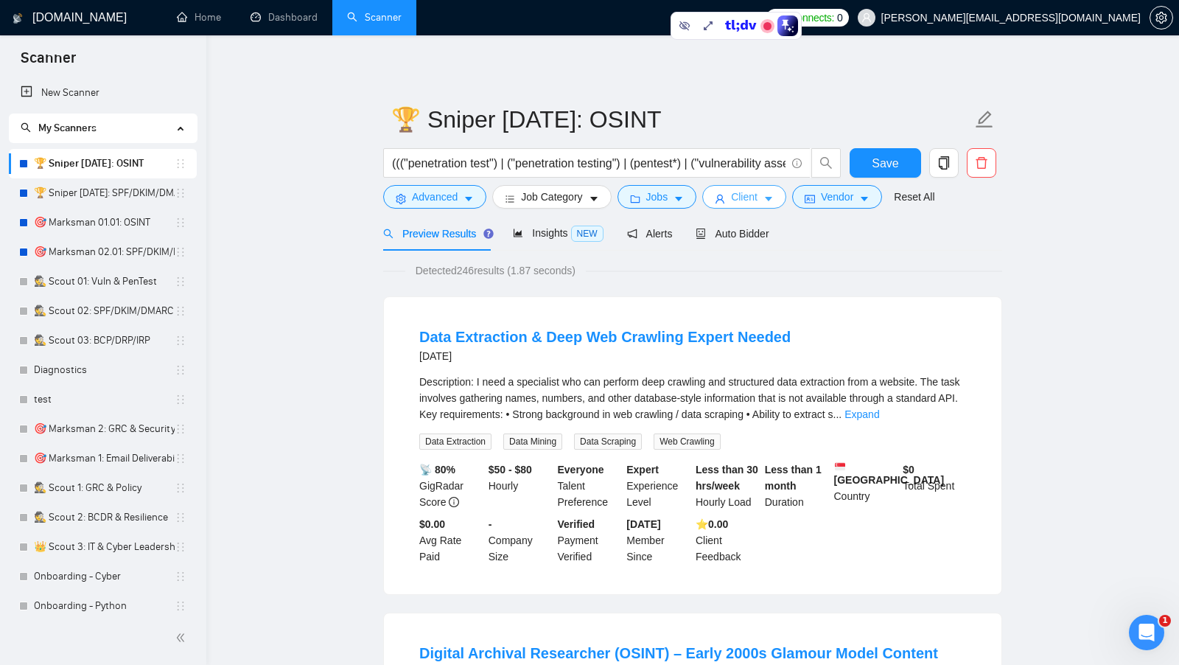
click at [772, 200] on icon "caret-down" at bounding box center [768, 199] width 7 height 4
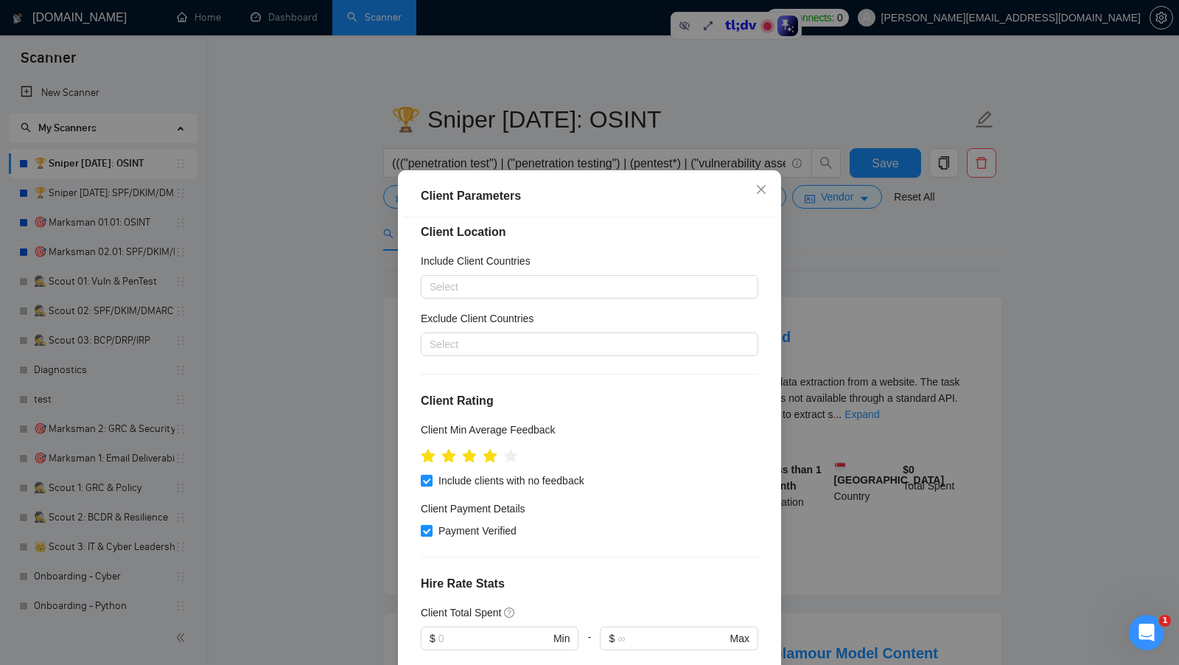
click at [833, 273] on div "Client Parameters Client Location Include Client Countries Select Exclude Clien…" at bounding box center [589, 332] width 1179 height 665
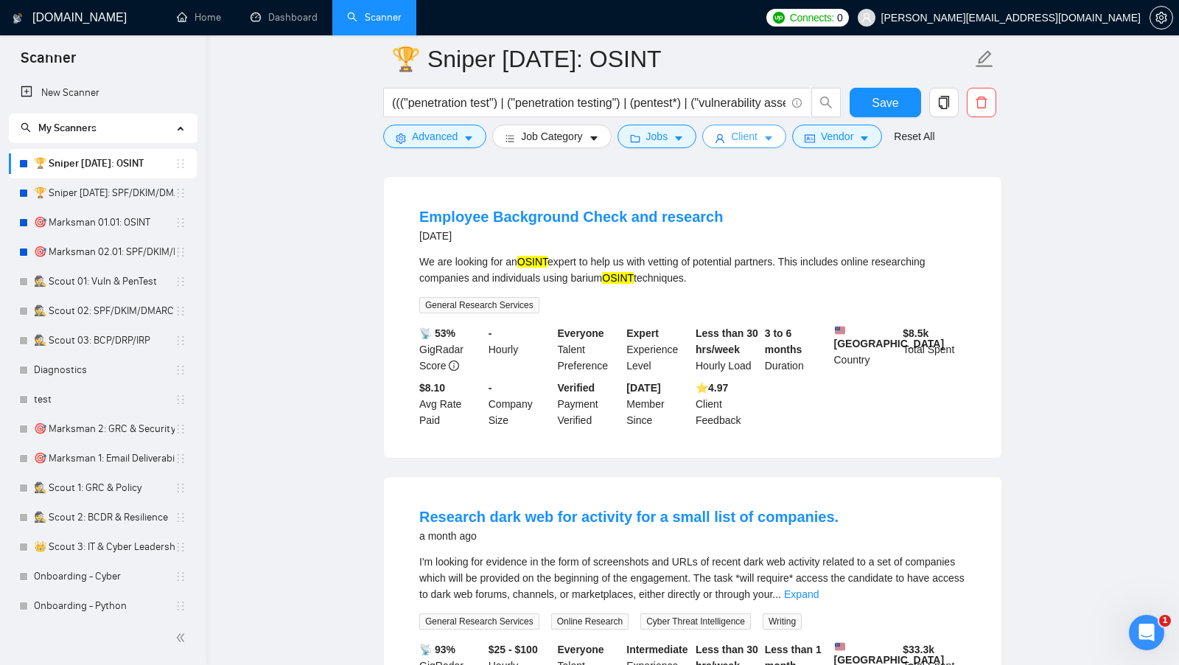
scroll to position [788, 0]
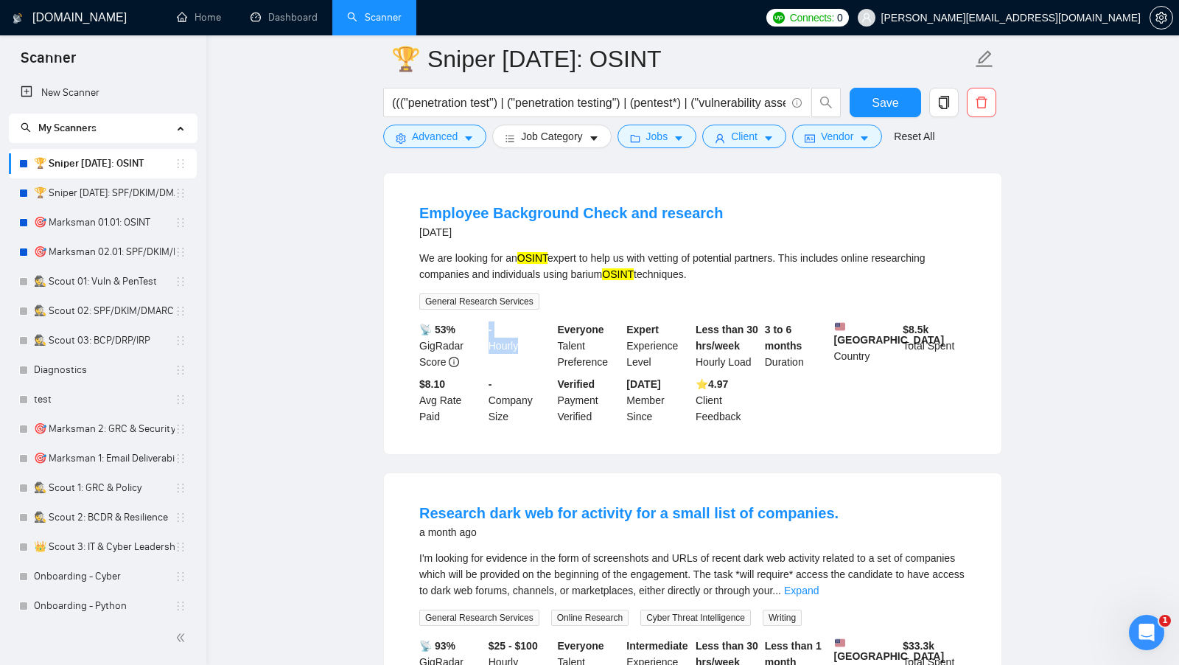
drag, startPoint x: 485, startPoint y: 326, endPoint x: 522, endPoint y: 341, distance: 40.6
click at [522, 341] on div "- Hourly" at bounding box center [520, 345] width 69 height 49
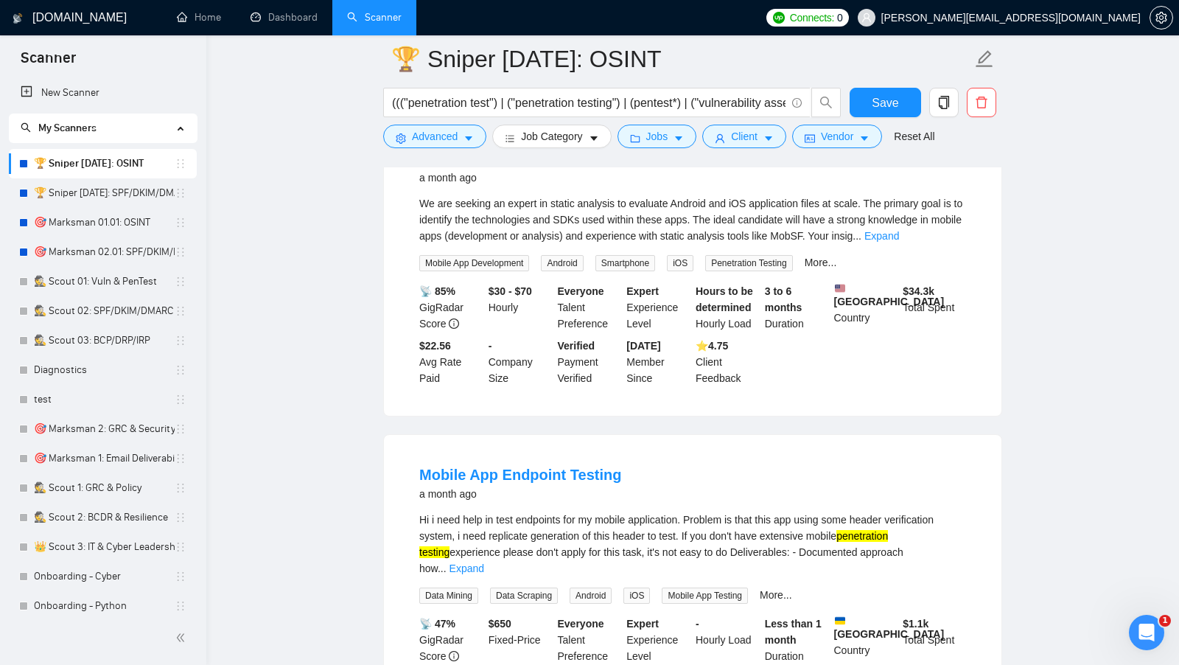
scroll to position [2995, 0]
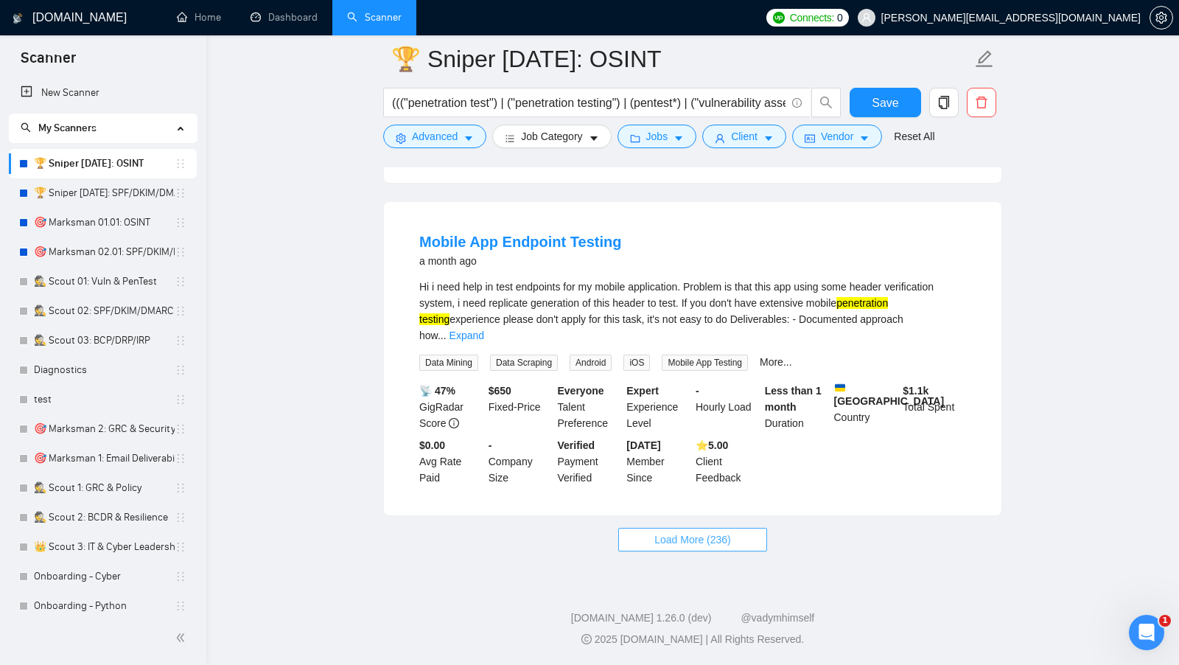
click at [678, 535] on span "Load More (236)" at bounding box center [692, 539] width 77 height 16
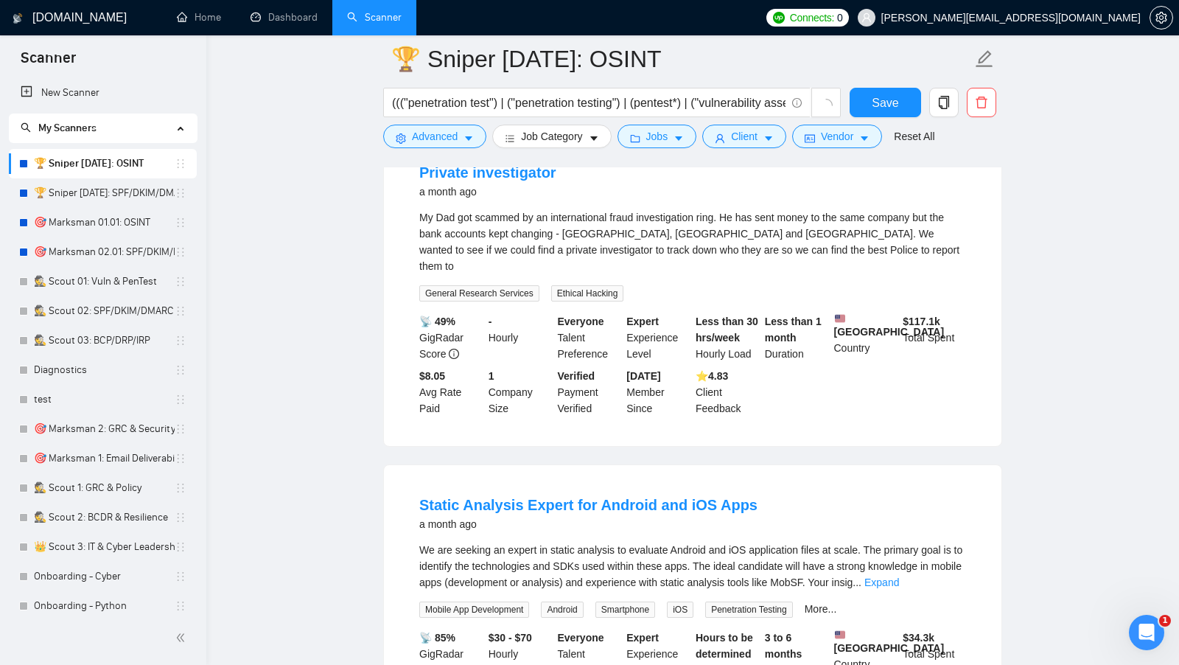
scroll to position [2390, 0]
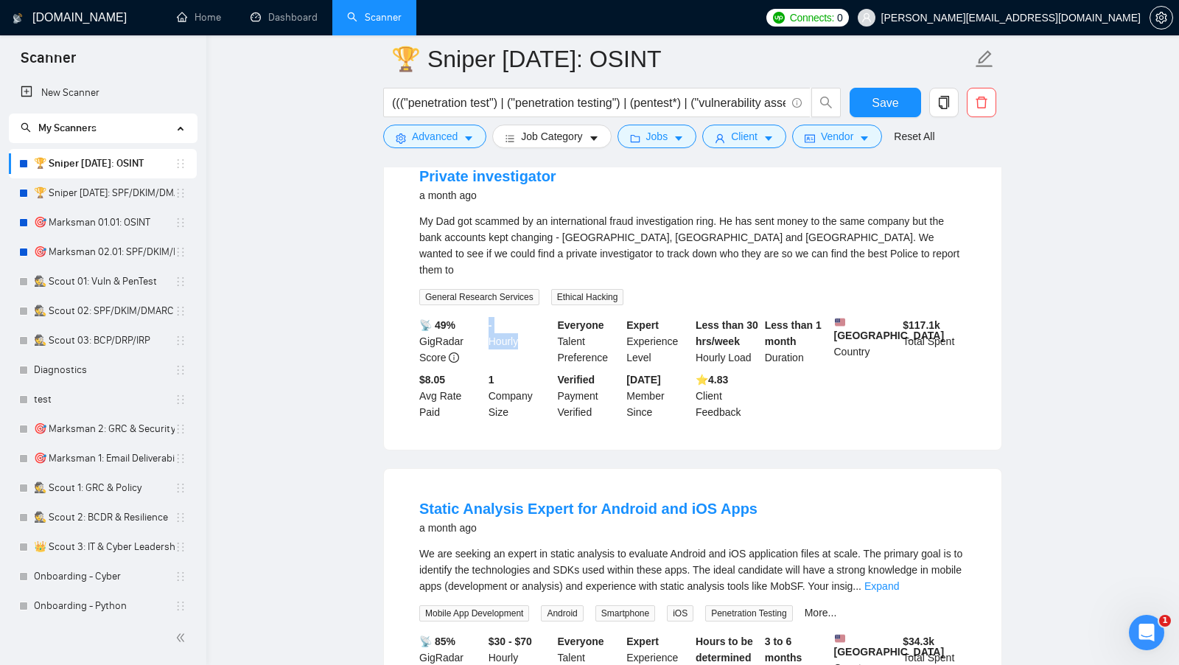
drag, startPoint x: 487, startPoint y: 349, endPoint x: 517, endPoint y: 364, distance: 33.3
click at [517, 364] on div "- Hourly" at bounding box center [520, 341] width 69 height 49
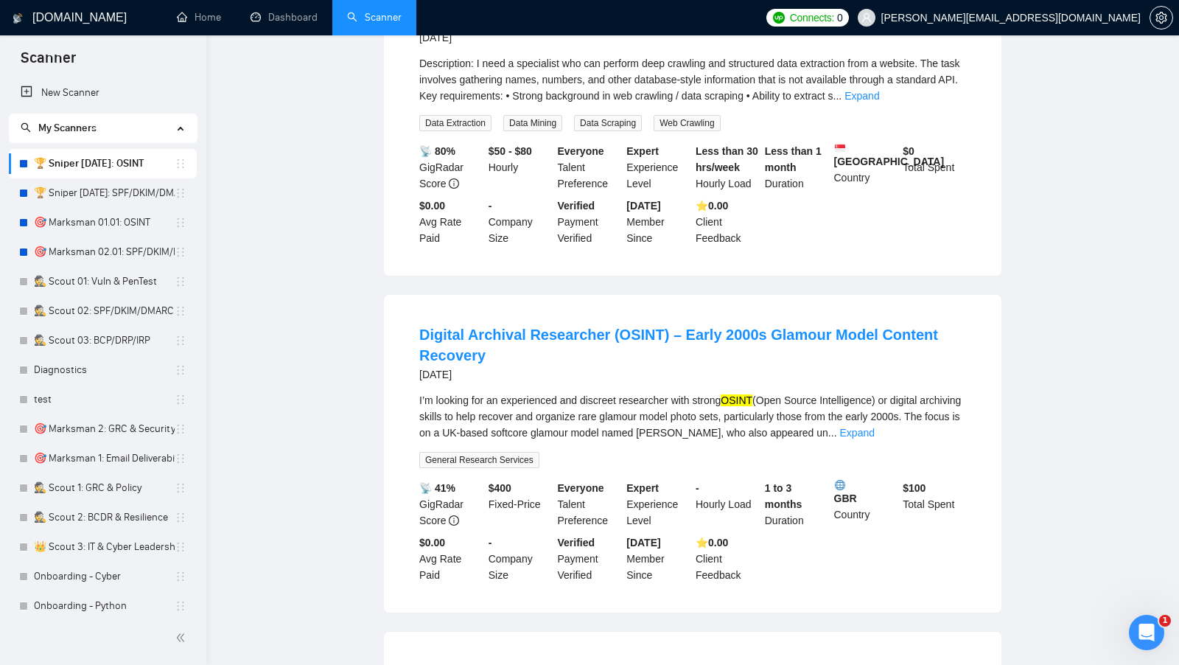
scroll to position [0, 0]
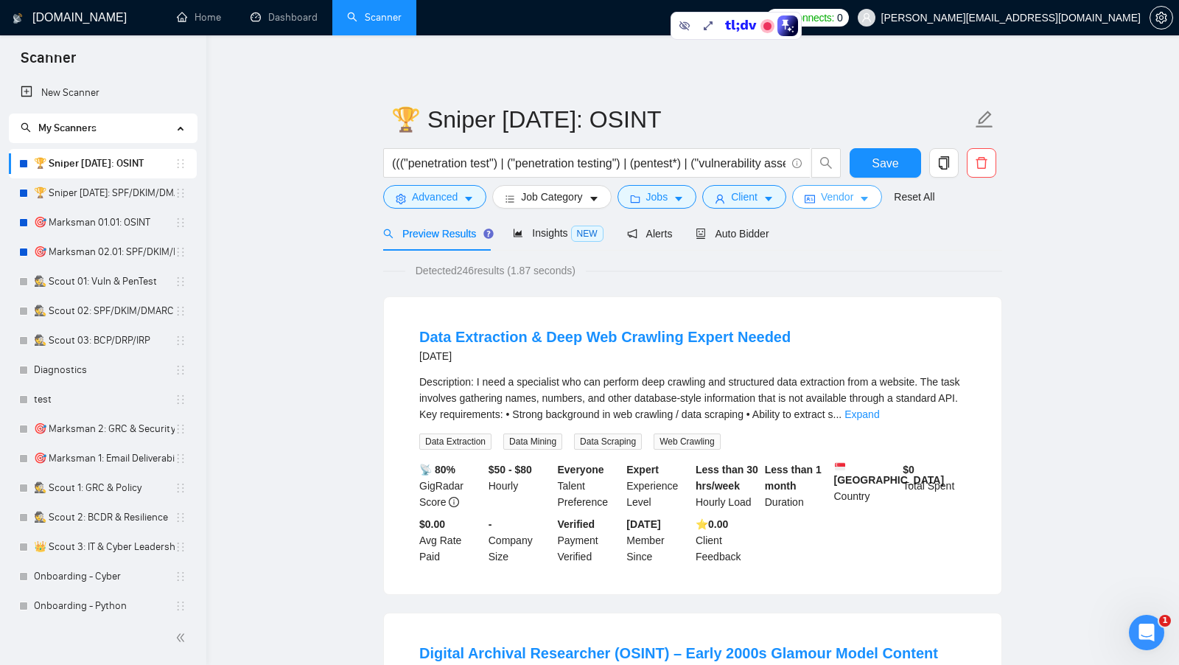
click at [868, 201] on icon "caret-down" at bounding box center [864, 199] width 10 height 10
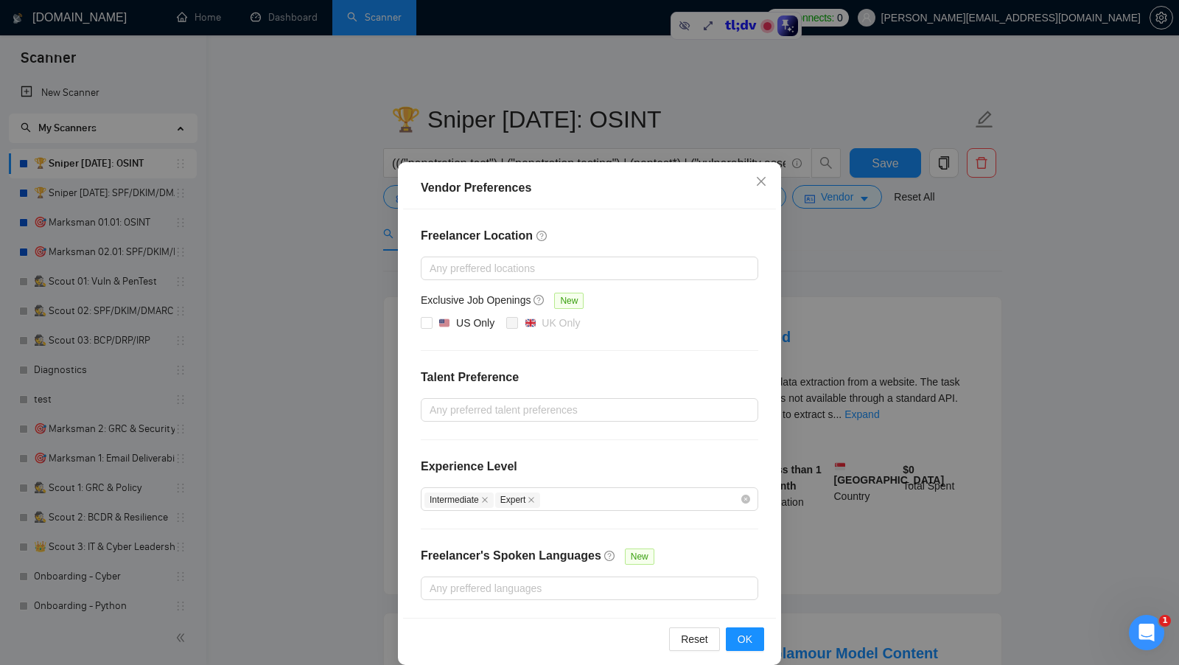
click at [841, 345] on div "Vendor Preferences Freelancer Location Any preffered locations Exclusive Job Op…" at bounding box center [589, 332] width 1179 height 665
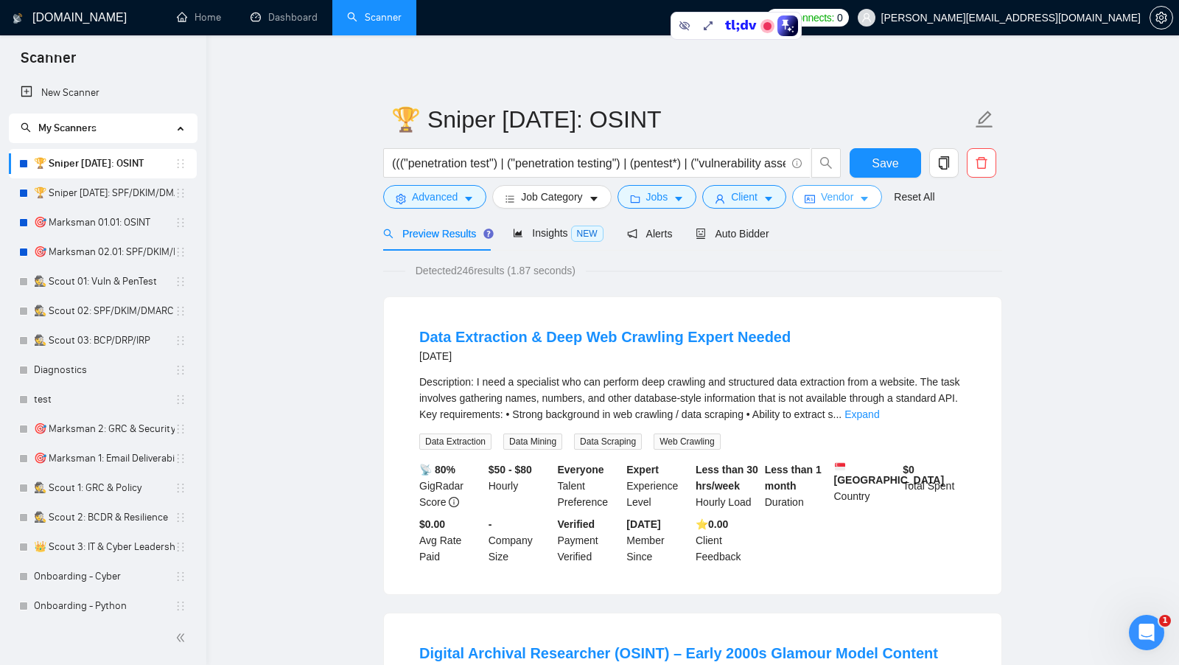
click at [875, 200] on button "Vendor" at bounding box center [837, 197] width 90 height 24
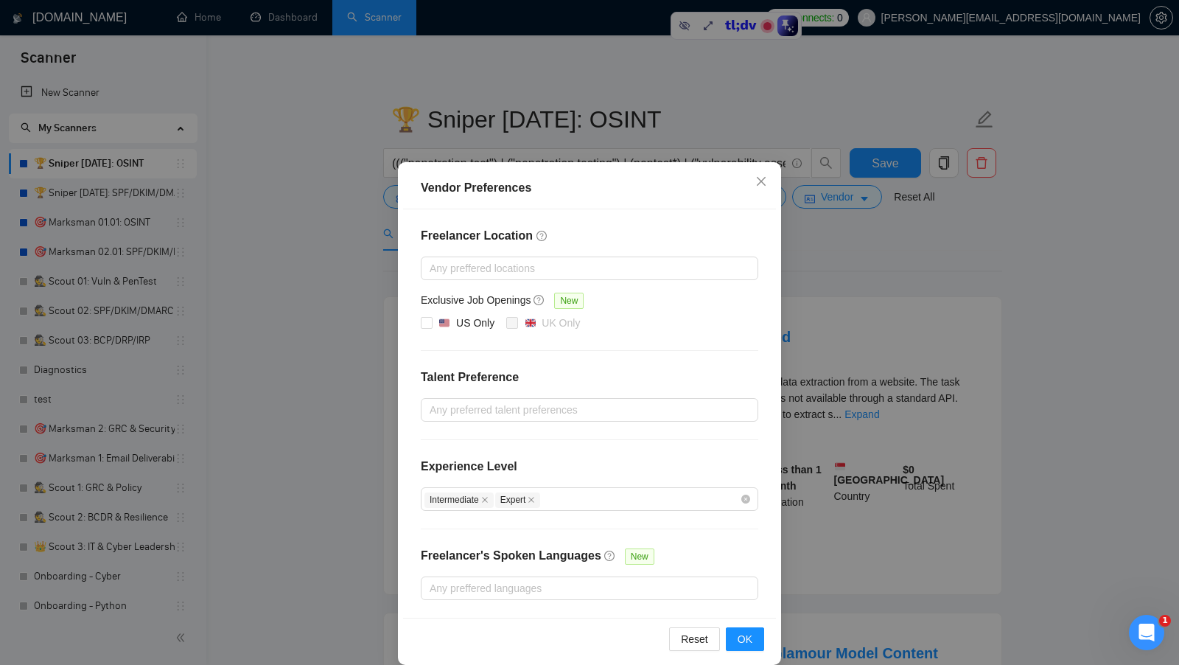
click at [850, 305] on div "Vendor Preferences Freelancer Location Any preffered locations Exclusive Job Op…" at bounding box center [589, 332] width 1179 height 665
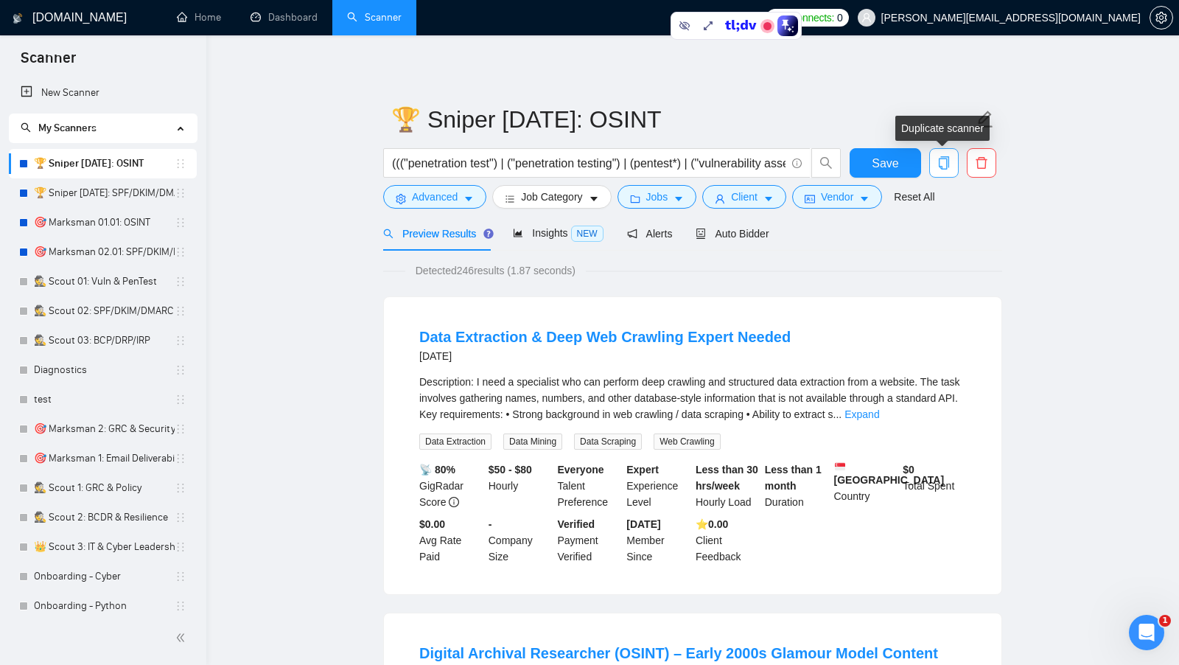
click at [938, 167] on icon "copy" at bounding box center [943, 162] width 13 height 13
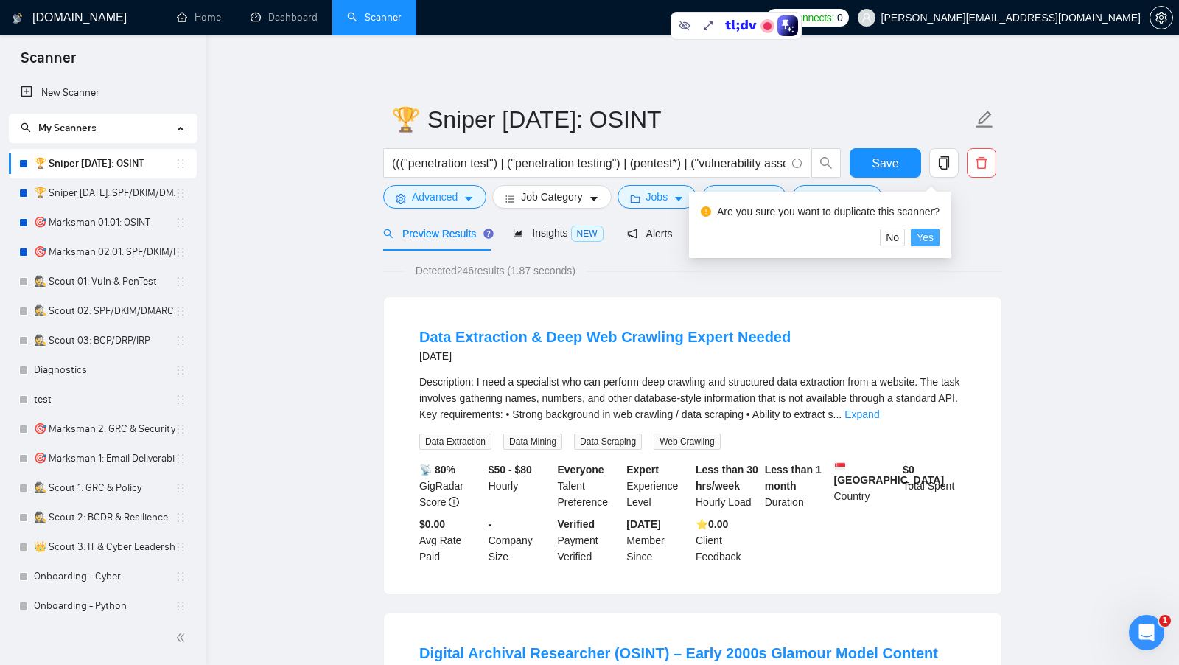
click at [934, 237] on span "Yes" at bounding box center [925, 237] width 17 height 16
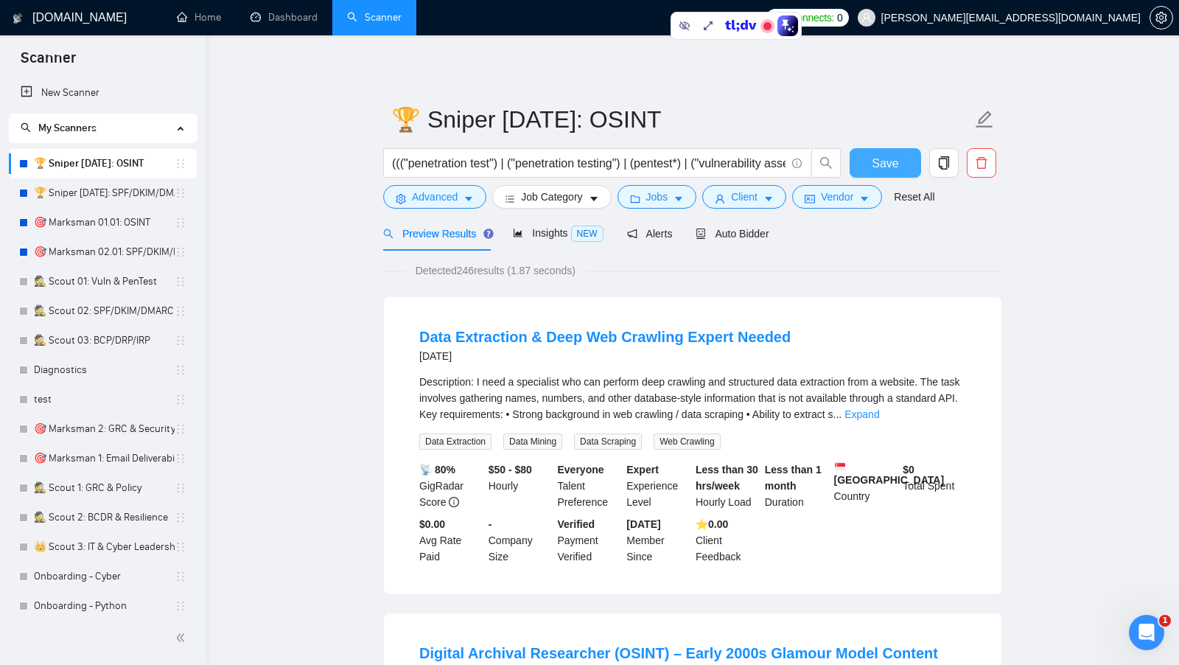
click at [859, 155] on button "Save" at bounding box center [885, 162] width 71 height 29
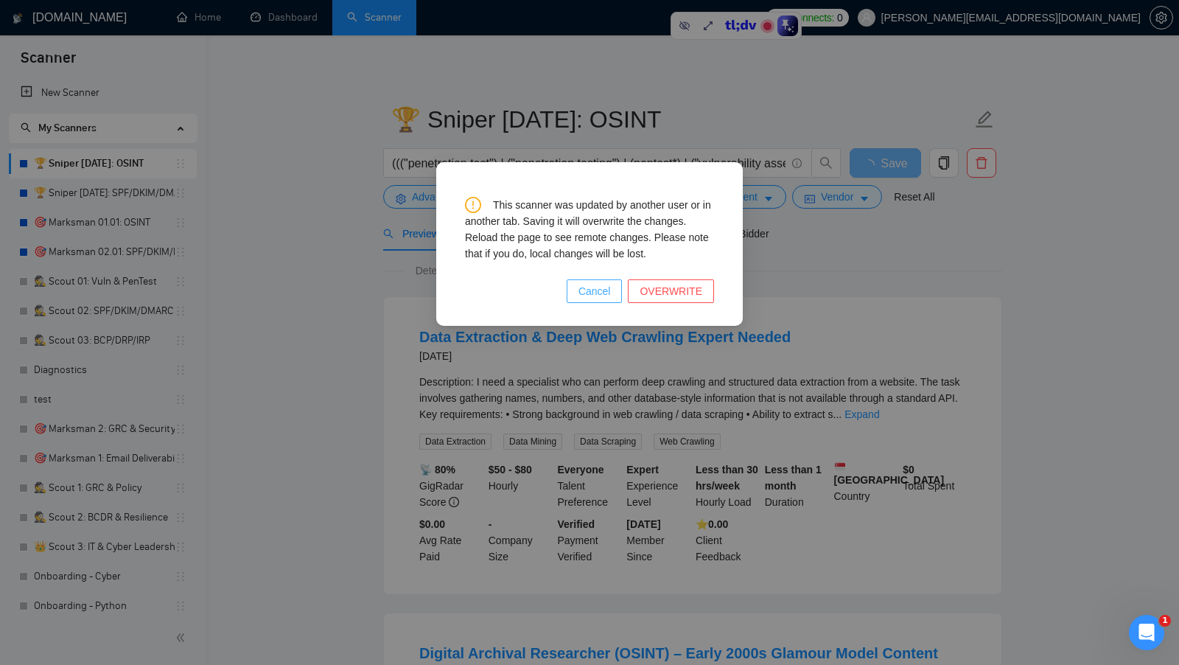
click at [606, 284] on span "Cancel" at bounding box center [594, 291] width 32 height 16
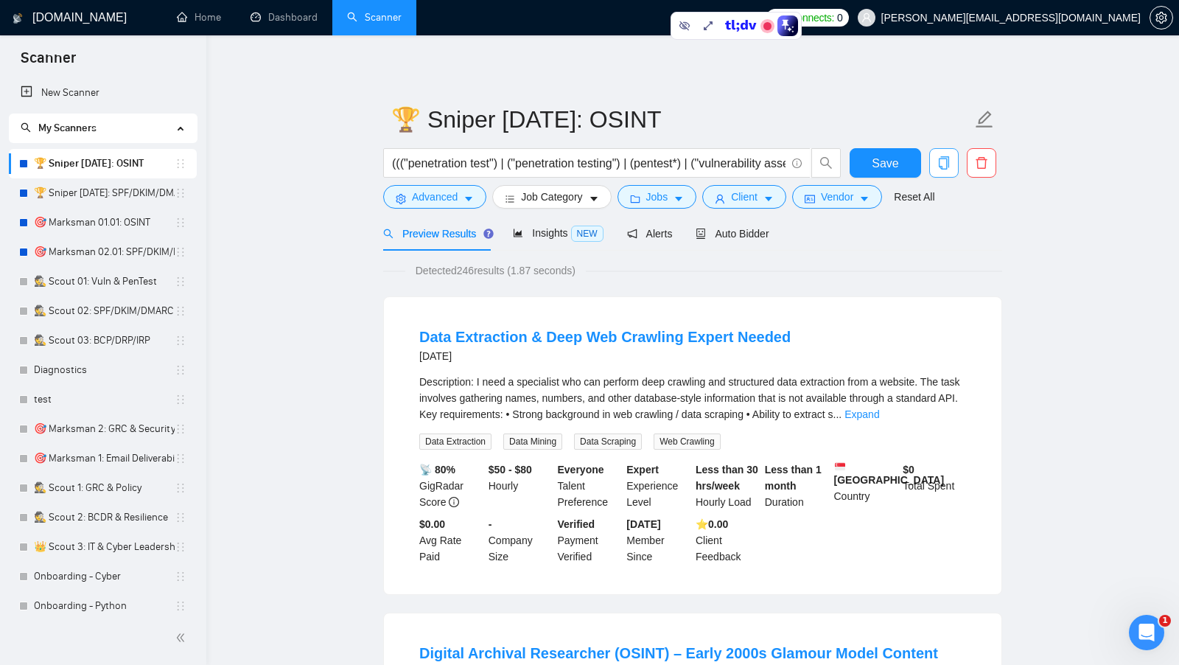
click at [930, 170] on button "button" at bounding box center [943, 162] width 29 height 29
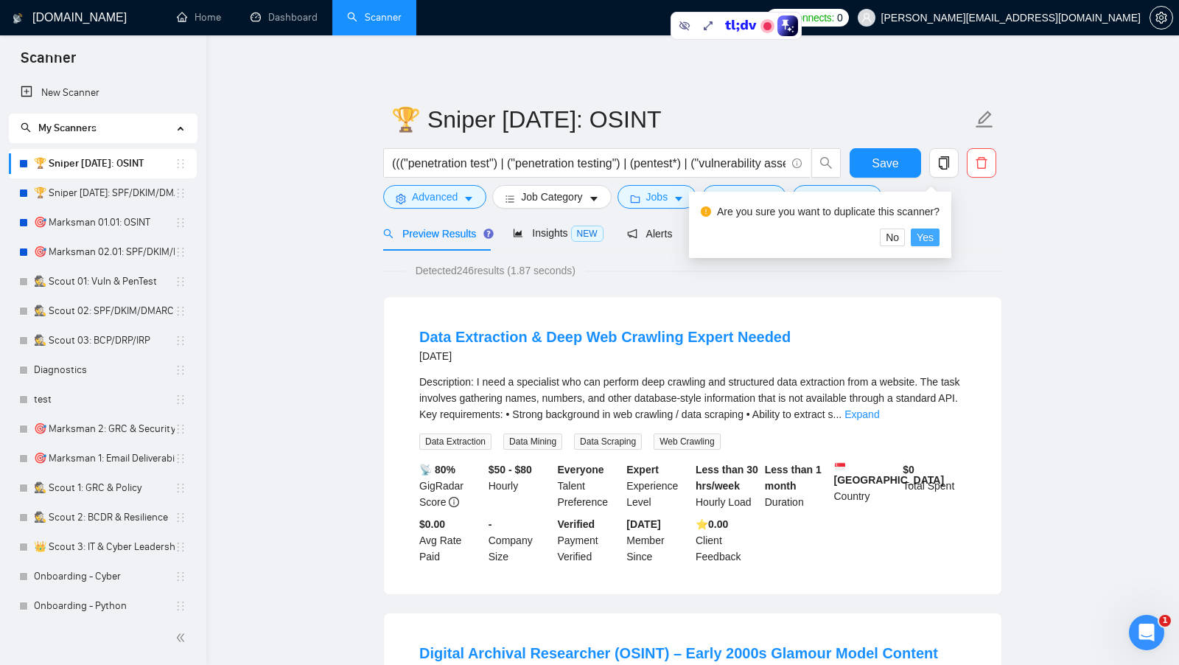
click at [929, 236] on span "Yes" at bounding box center [925, 237] width 17 height 16
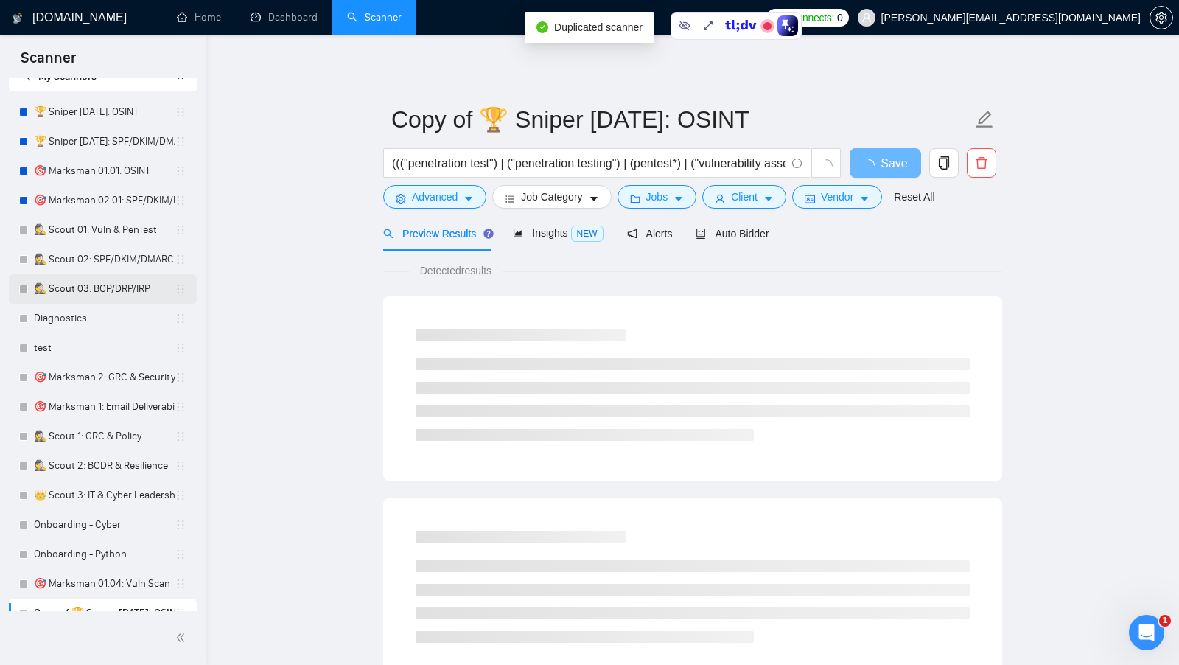
scroll to position [68, 0]
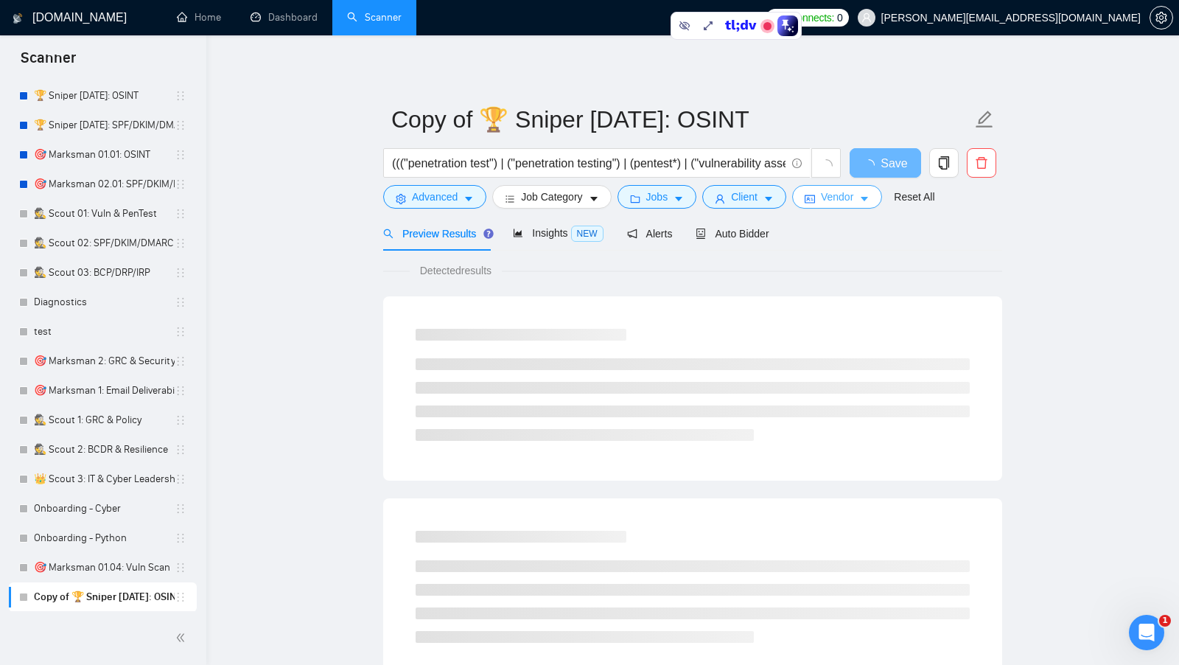
click at [853, 193] on span "Vendor" at bounding box center [837, 197] width 32 height 16
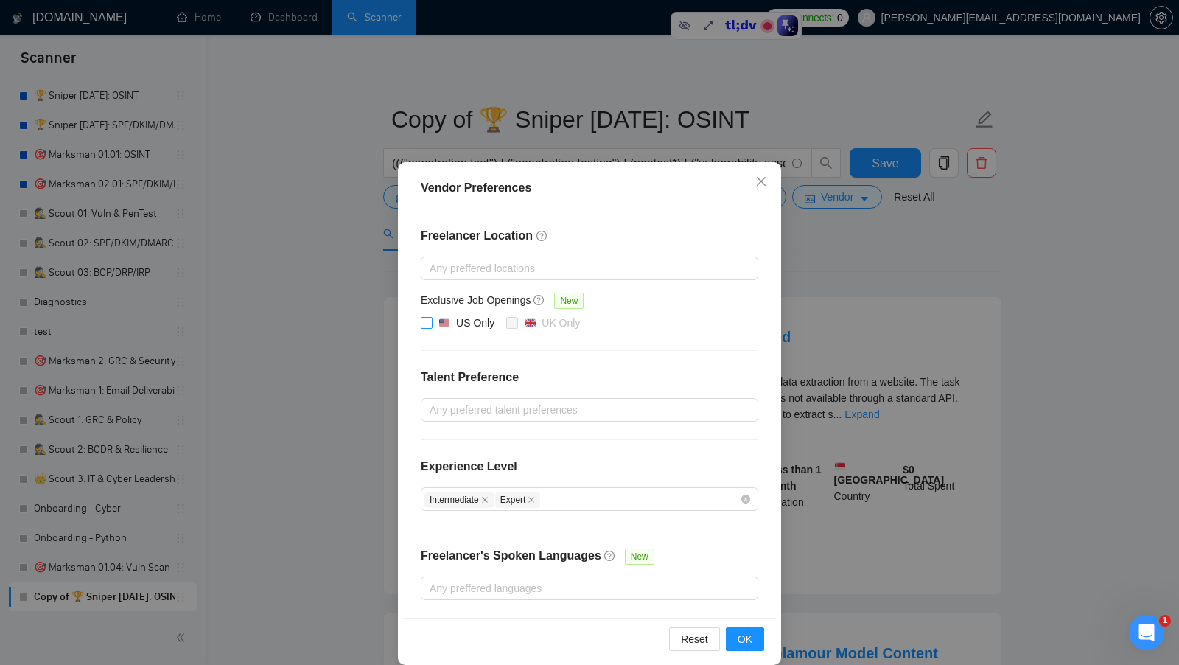
click at [431, 323] on span at bounding box center [427, 323] width 12 height 12
click at [431, 323] on input "US Only" at bounding box center [426, 322] width 10 height 10
checkbox input "true"
click at [735, 627] on button "OK" at bounding box center [745, 639] width 38 height 24
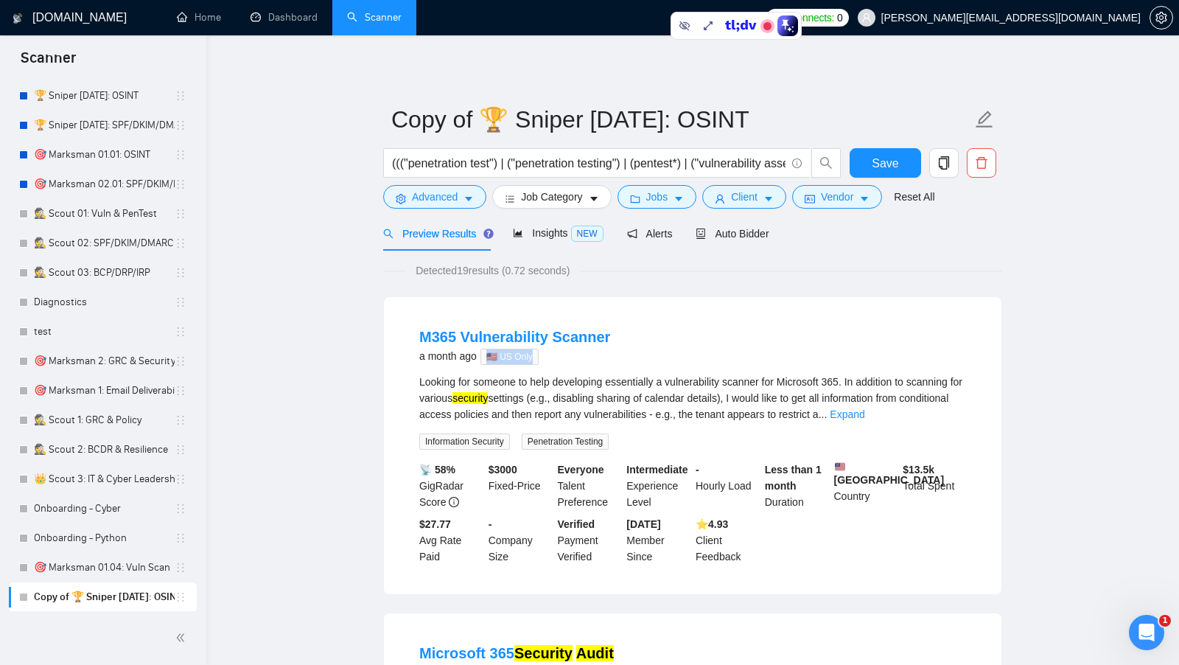
drag, startPoint x: 491, startPoint y: 355, endPoint x: 540, endPoint y: 357, distance: 49.4
click at [541, 357] on div "a month ago 🇺🇸 US Only" at bounding box center [514, 356] width 191 height 18
click at [593, 361] on div "a month ago 🇺🇸 US Only" at bounding box center [514, 356] width 191 height 18
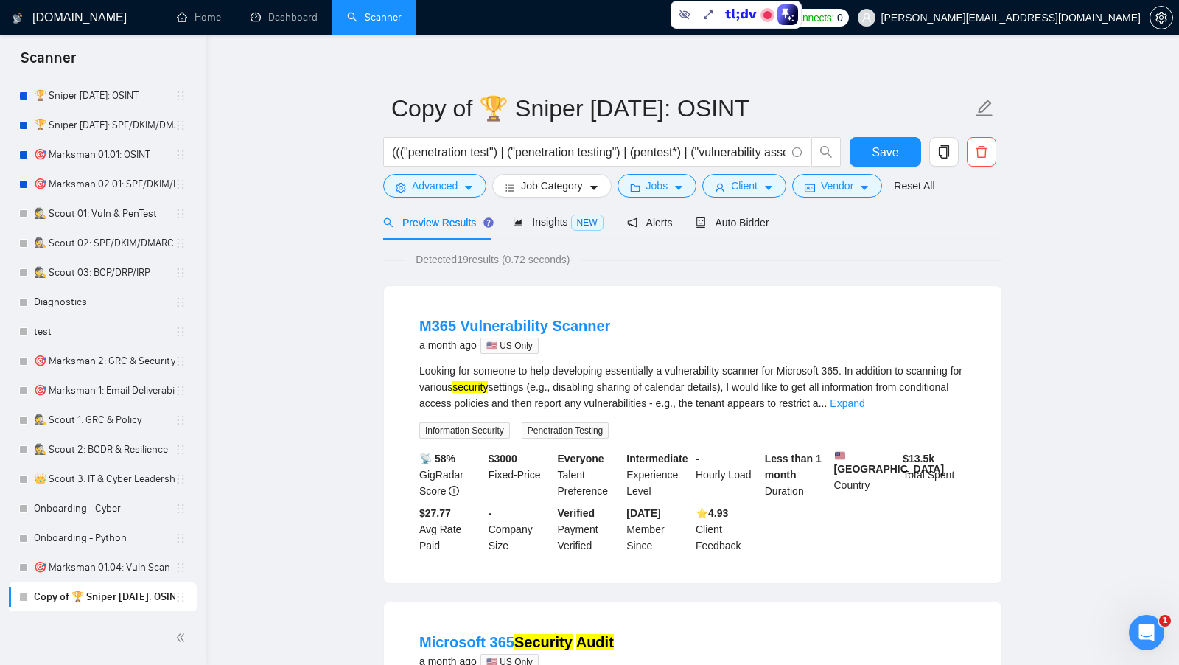
scroll to position [9, 0]
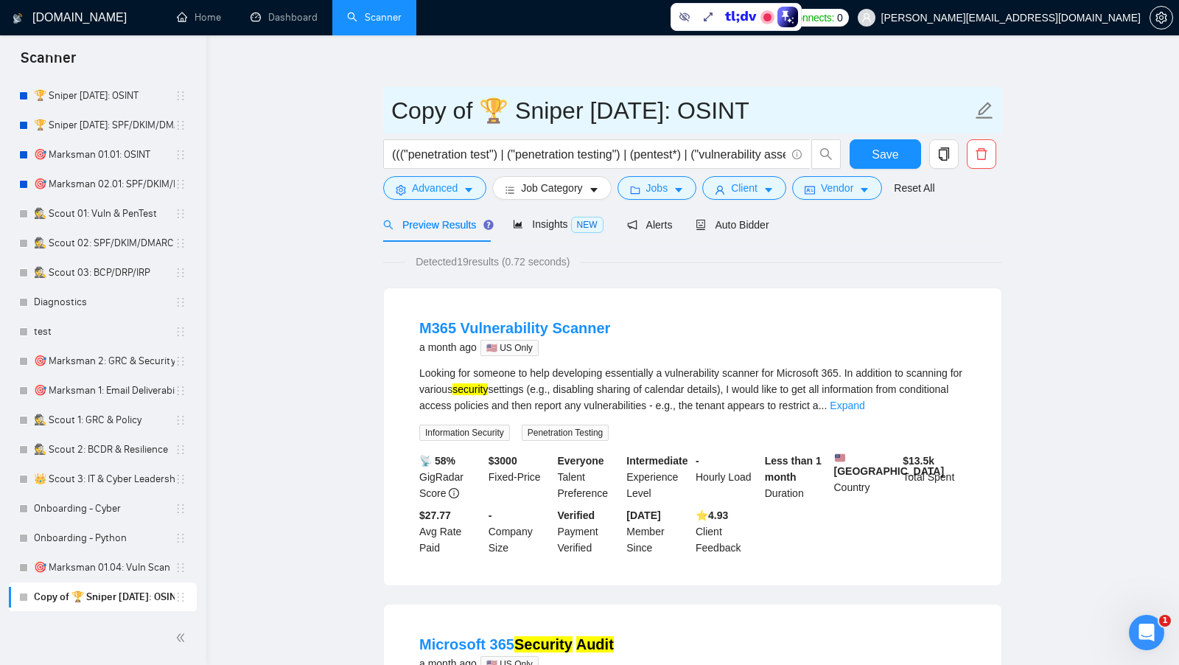
drag, startPoint x: 477, startPoint y: 103, endPoint x: 374, endPoint y: 104, distance: 102.4
type input "🏆 us-only Sniper 01.01.01: OSINT"
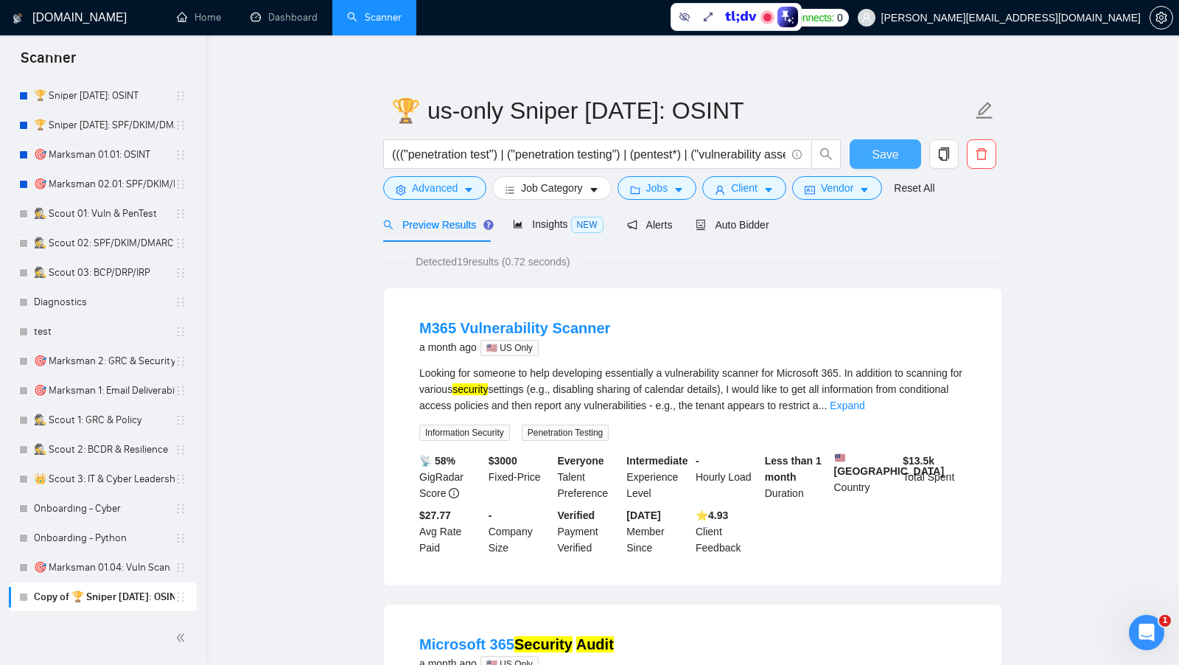
click at [886, 161] on span "Save" at bounding box center [885, 154] width 27 height 18
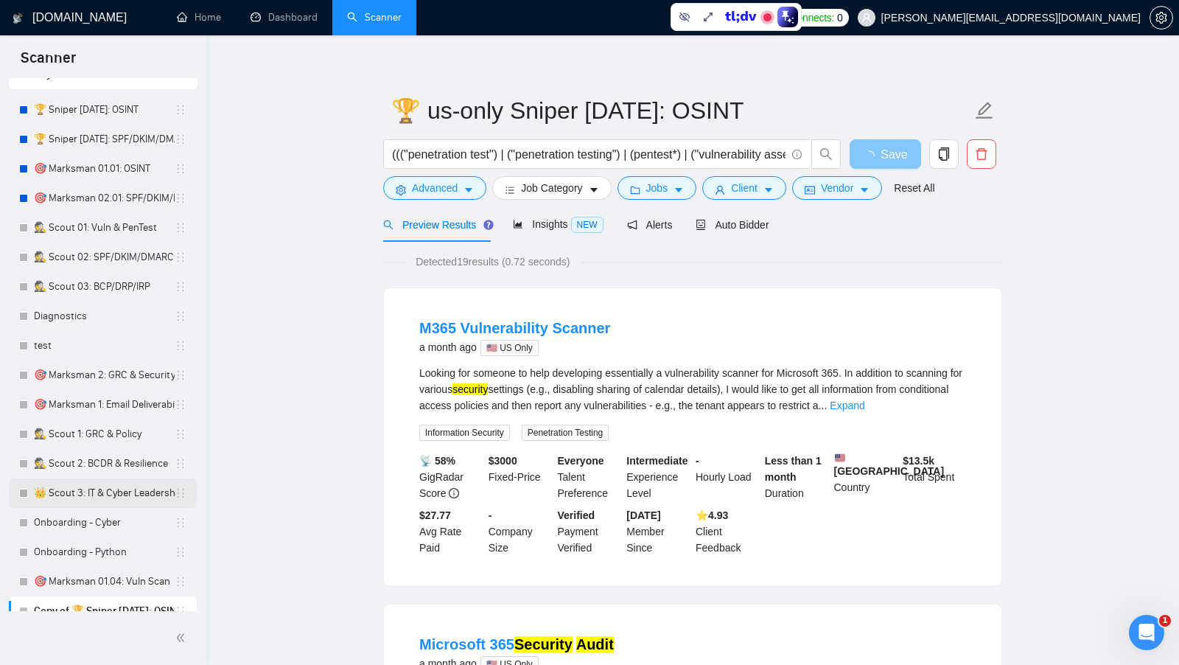
scroll to position [68, 0]
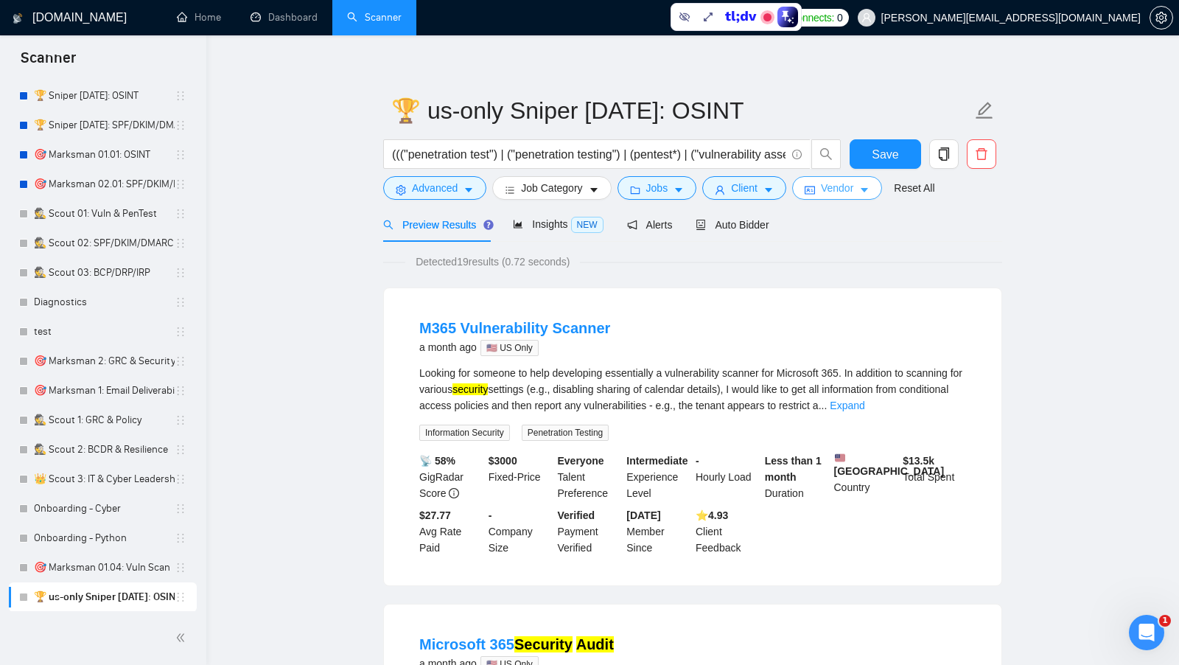
click at [822, 176] on button "Vendor" at bounding box center [837, 188] width 90 height 24
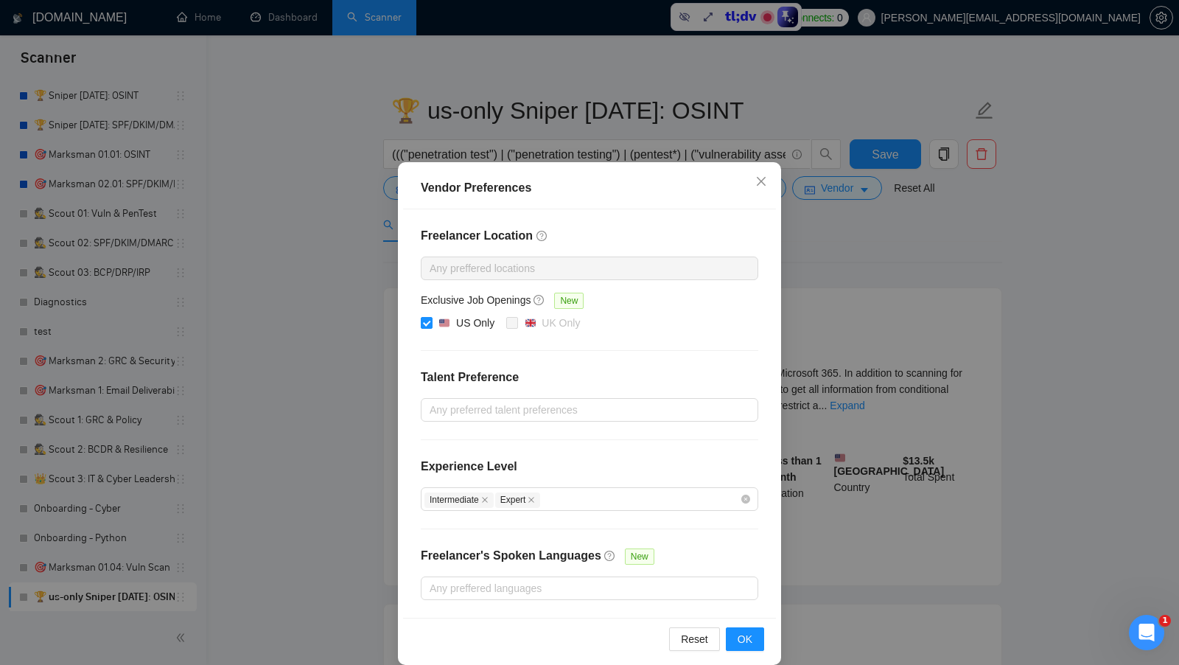
scroll to position [13, 0]
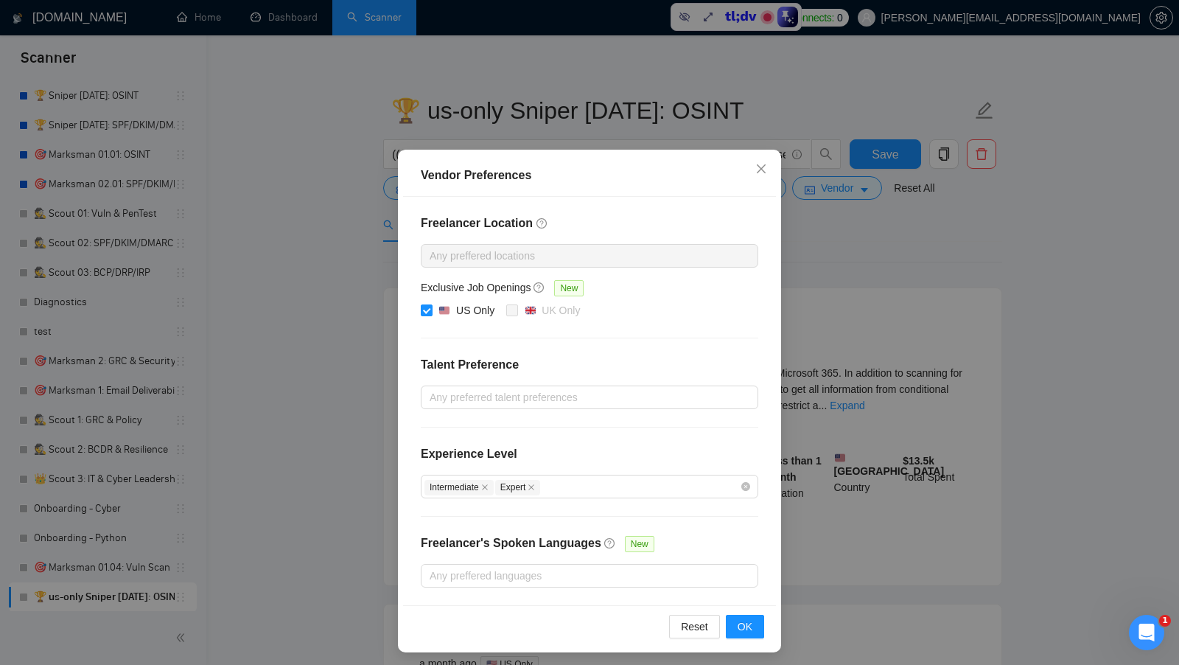
click at [839, 365] on div "Vendor Preferences Freelancer Location Any preffered locations Exclusive Job Op…" at bounding box center [589, 332] width 1179 height 665
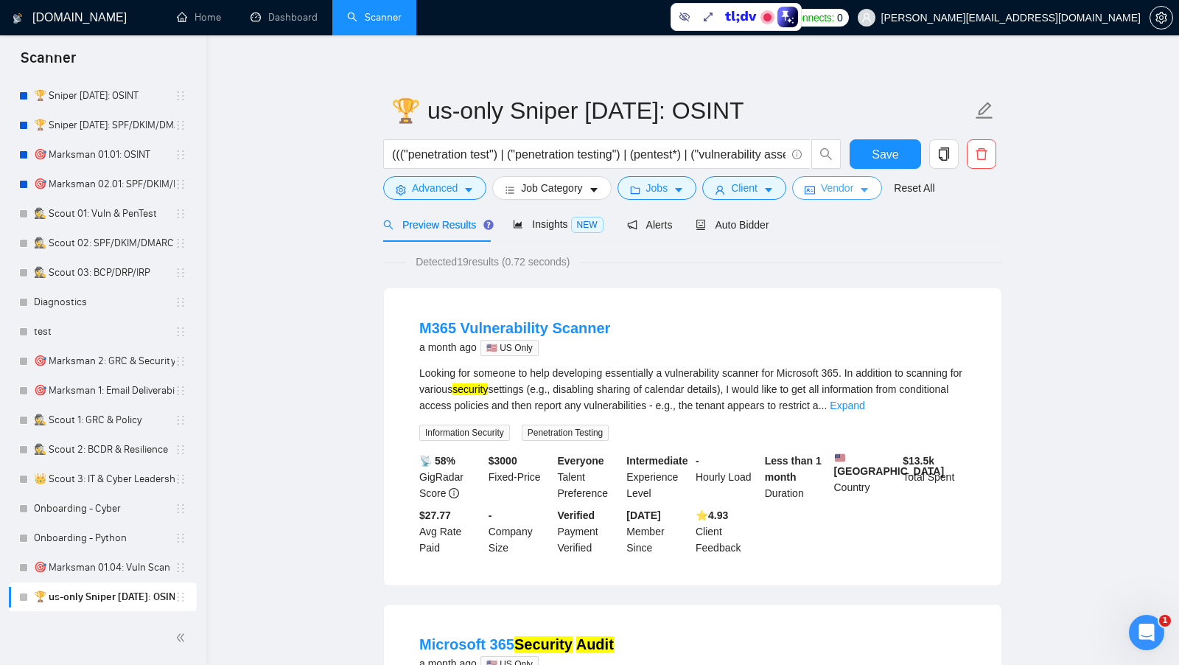
scroll to position [0, 0]
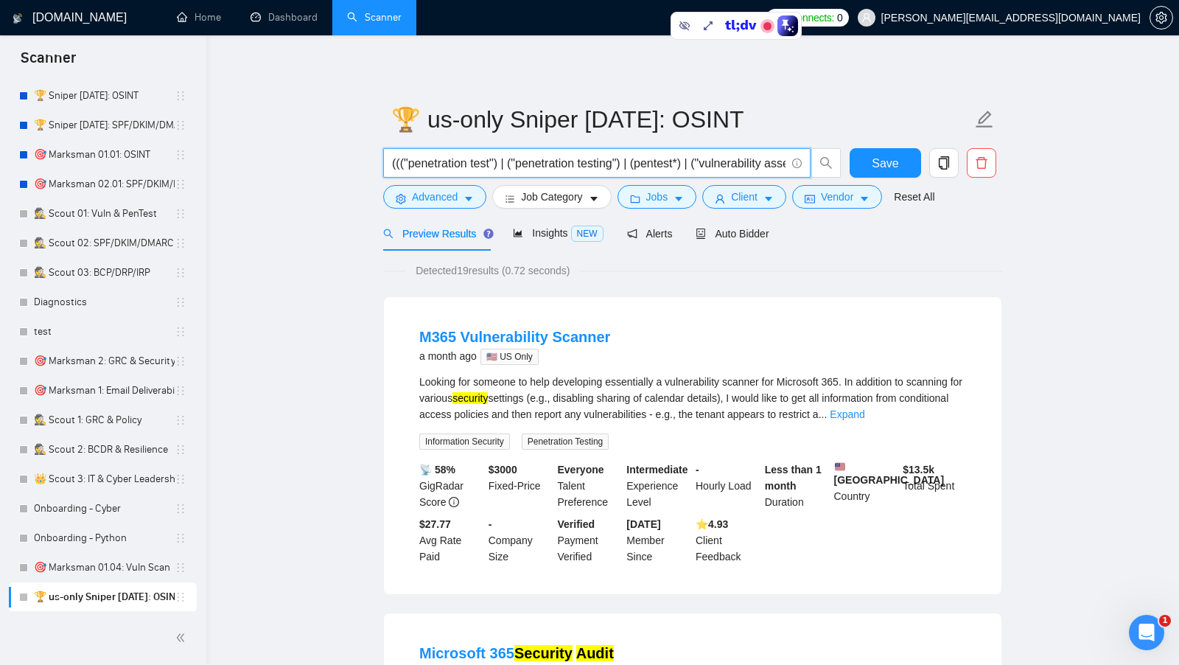
click at [727, 166] on input "((("penetration test") | ("penetration testing") | (pentest*) | ("vulnerability…" at bounding box center [588, 163] width 393 height 18
drag, startPoint x: 476, startPoint y: 166, endPoint x: 733, endPoint y: 166, distance: 257.1
click at [732, 166] on input "((("penetration test") | ("penetration testing") | (pentest*) | ("vulnerability…" at bounding box center [588, 163] width 393 height 18
click at [733, 166] on input "((("penetration test") | ("penetration testing") | (pentest*) | ("vulnerability…" at bounding box center [588, 163] width 393 height 18
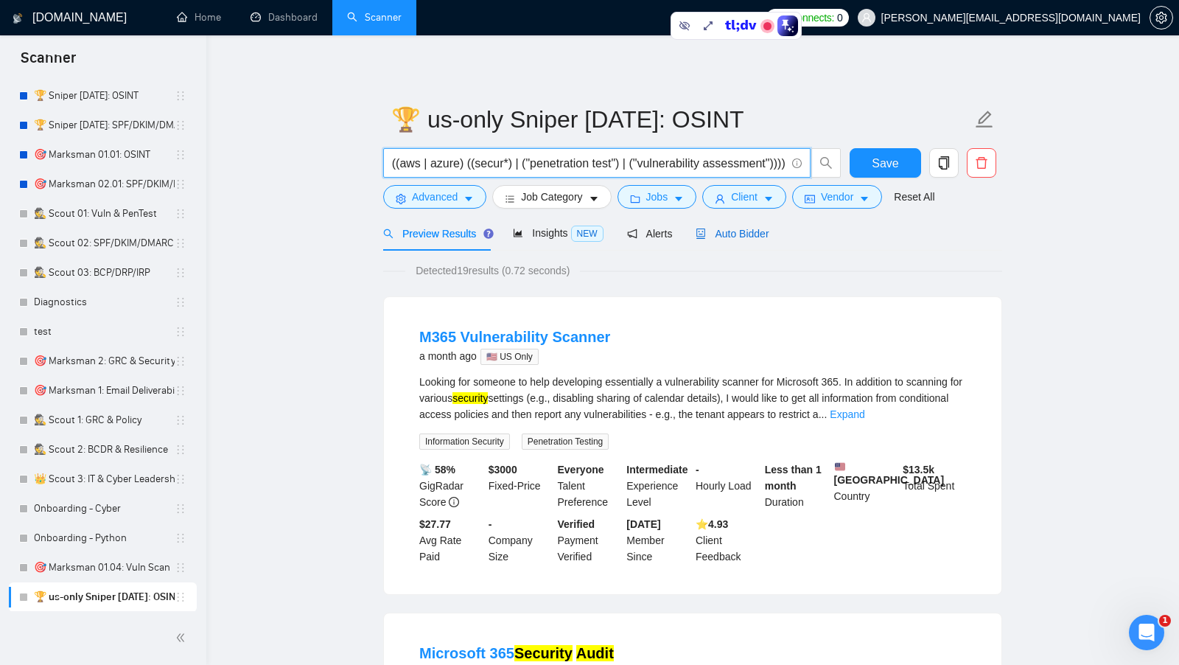
click at [744, 231] on span "Auto Bidder" at bounding box center [732, 234] width 73 height 12
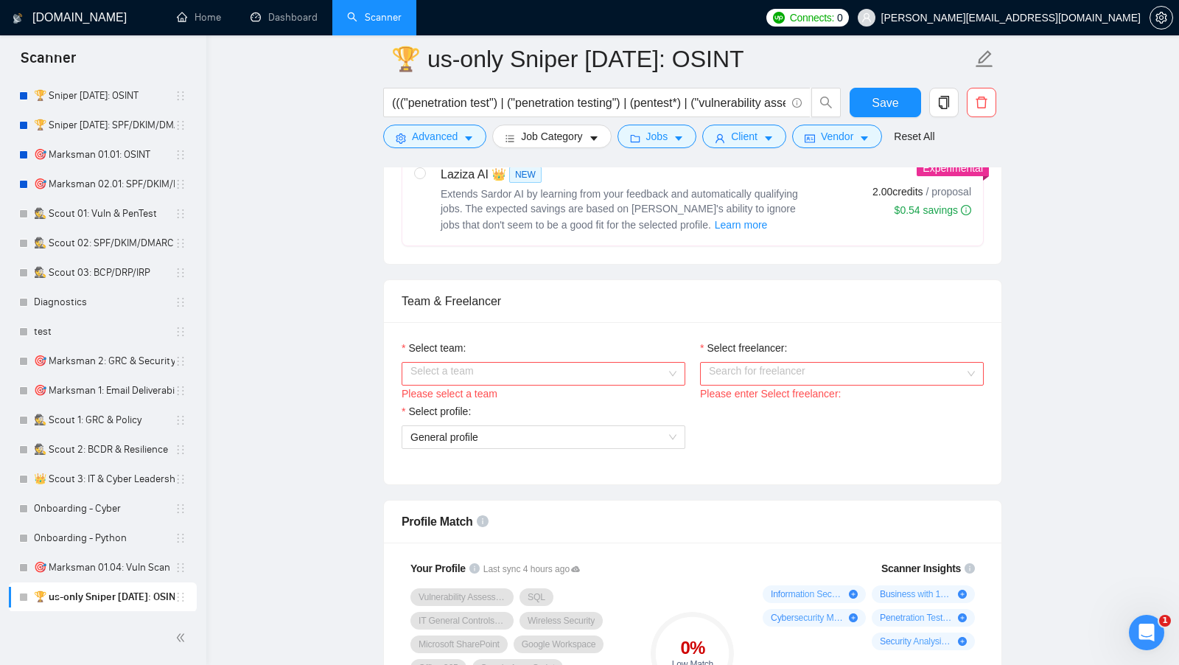
scroll to position [638, 0]
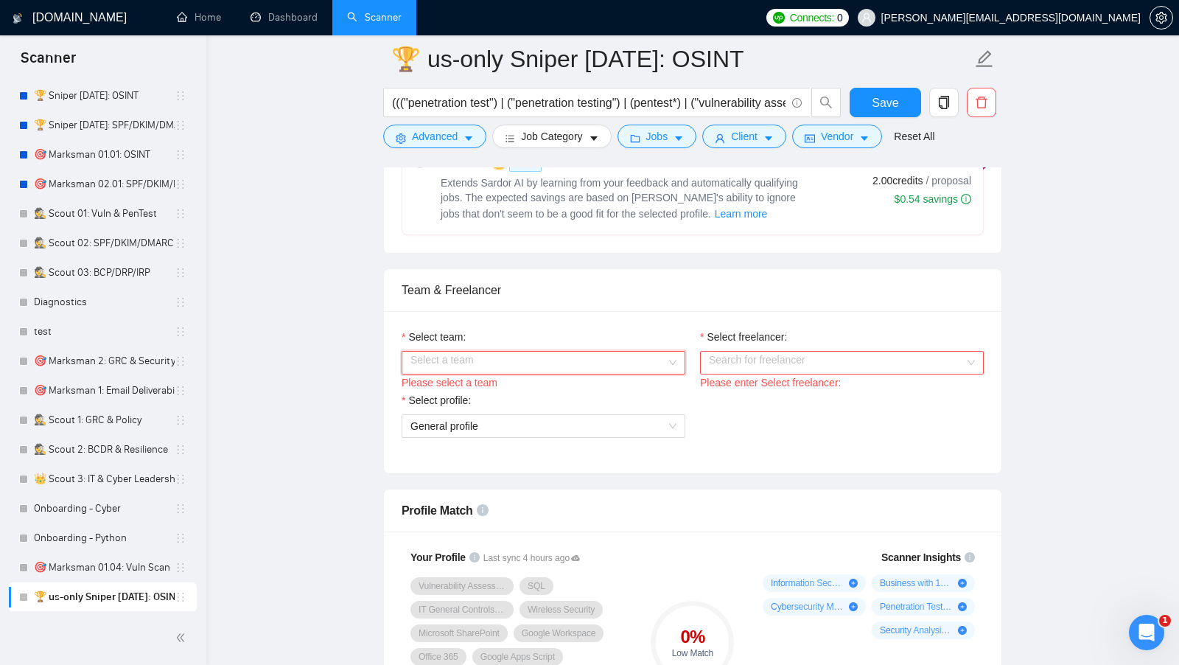
click at [641, 363] on input "Select team:" at bounding box center [538, 362] width 256 height 22
click at [548, 388] on div "Citadel Strategic Ventures" at bounding box center [543, 385] width 266 height 16
click at [769, 367] on div "Search for freelancer" at bounding box center [842, 363] width 284 height 24
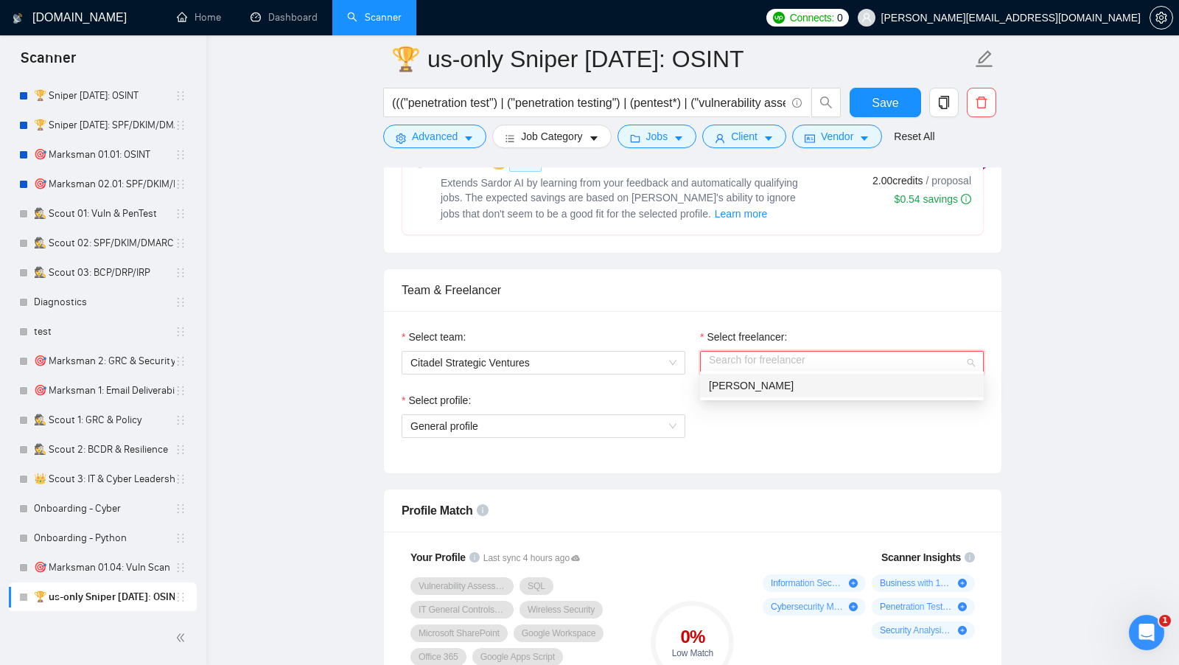
click at [749, 396] on div "Joshua Sorenson" at bounding box center [842, 386] width 284 height 24
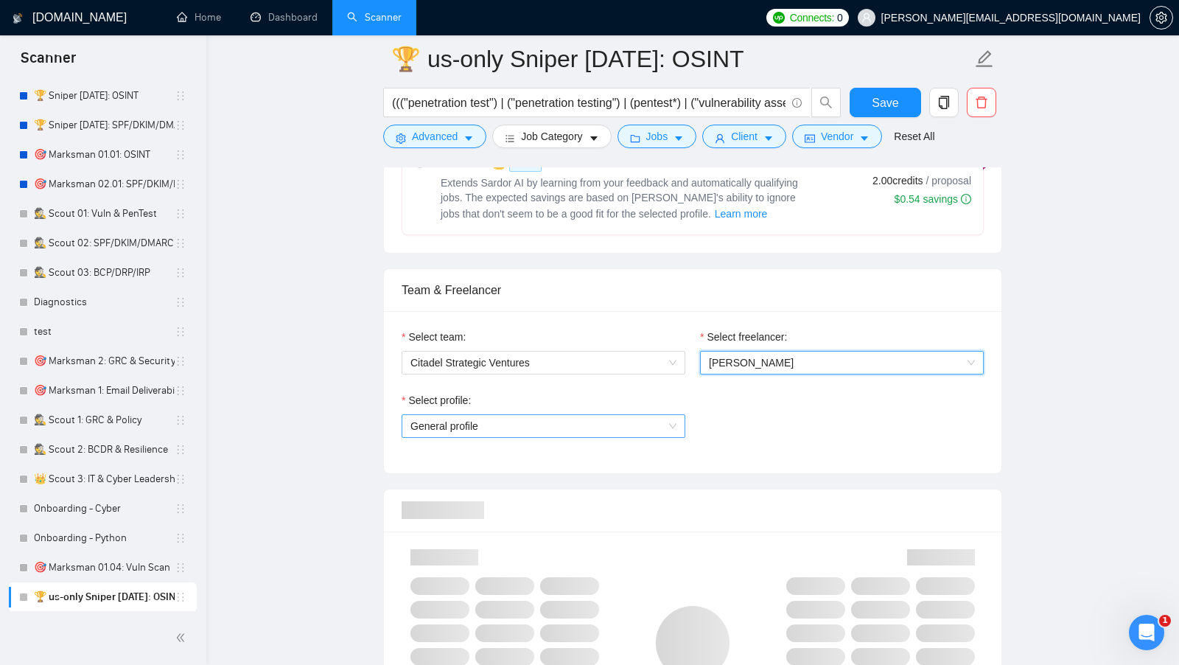
click at [611, 418] on span "General profile" at bounding box center [543, 426] width 266 height 22
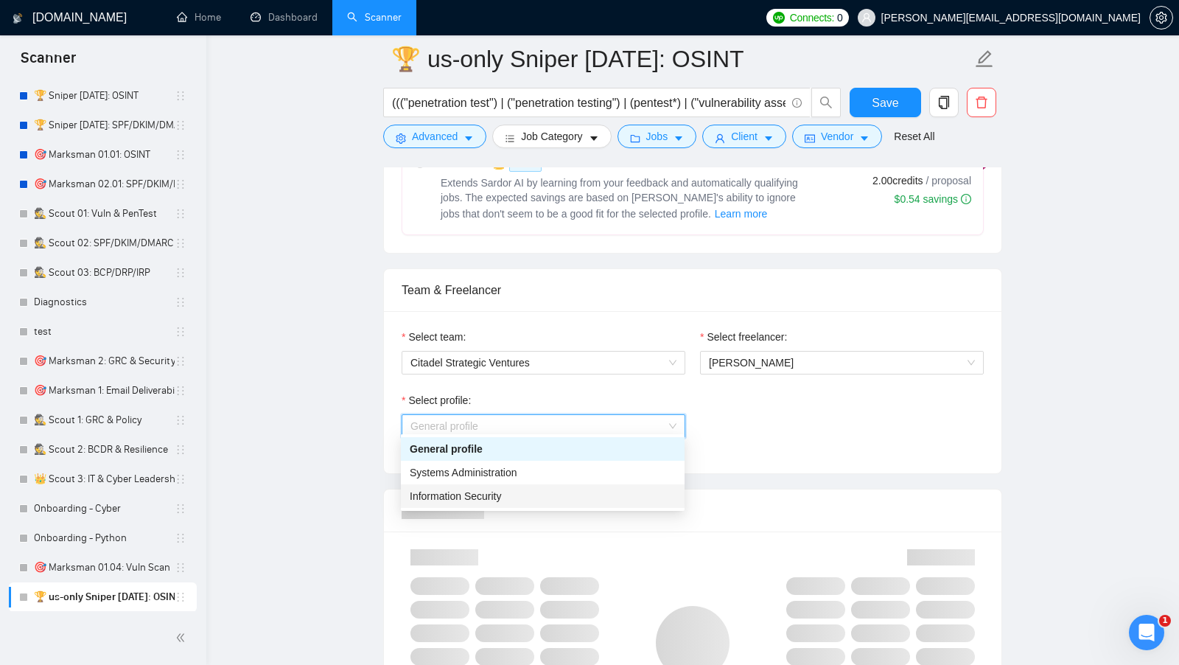
click at [542, 489] on div "Information Security" at bounding box center [543, 496] width 266 height 16
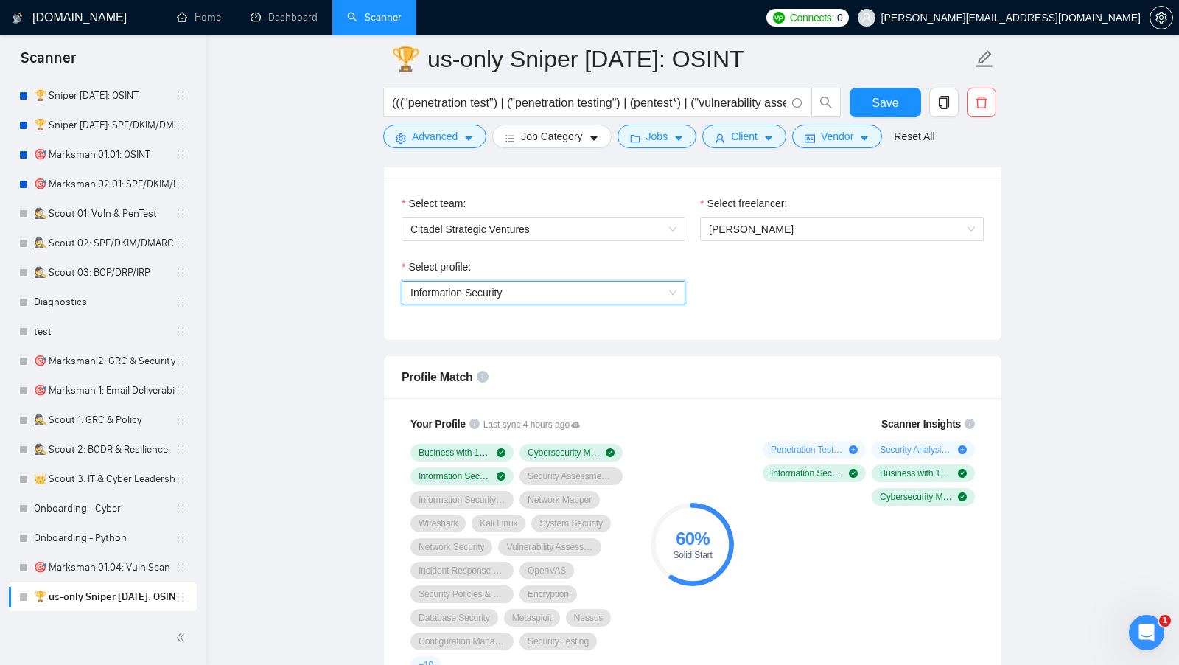
scroll to position [734, 0]
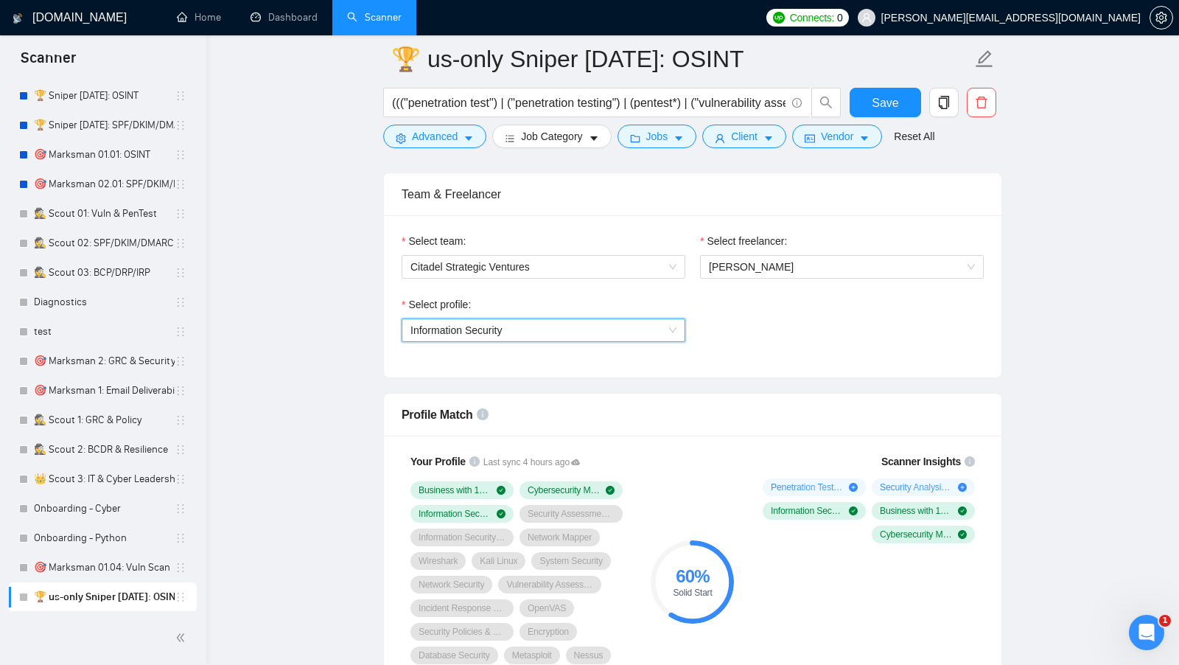
click at [634, 334] on span "Information Security" at bounding box center [543, 330] width 266 height 22
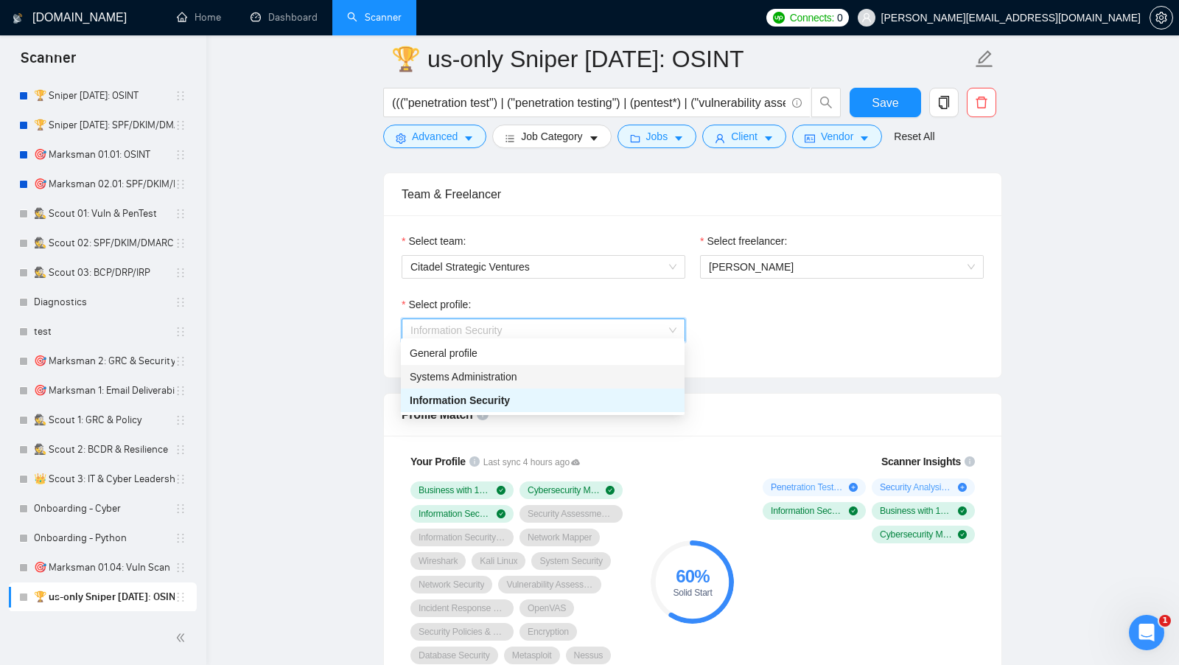
click at [527, 382] on div "Systems Administration" at bounding box center [543, 376] width 266 height 16
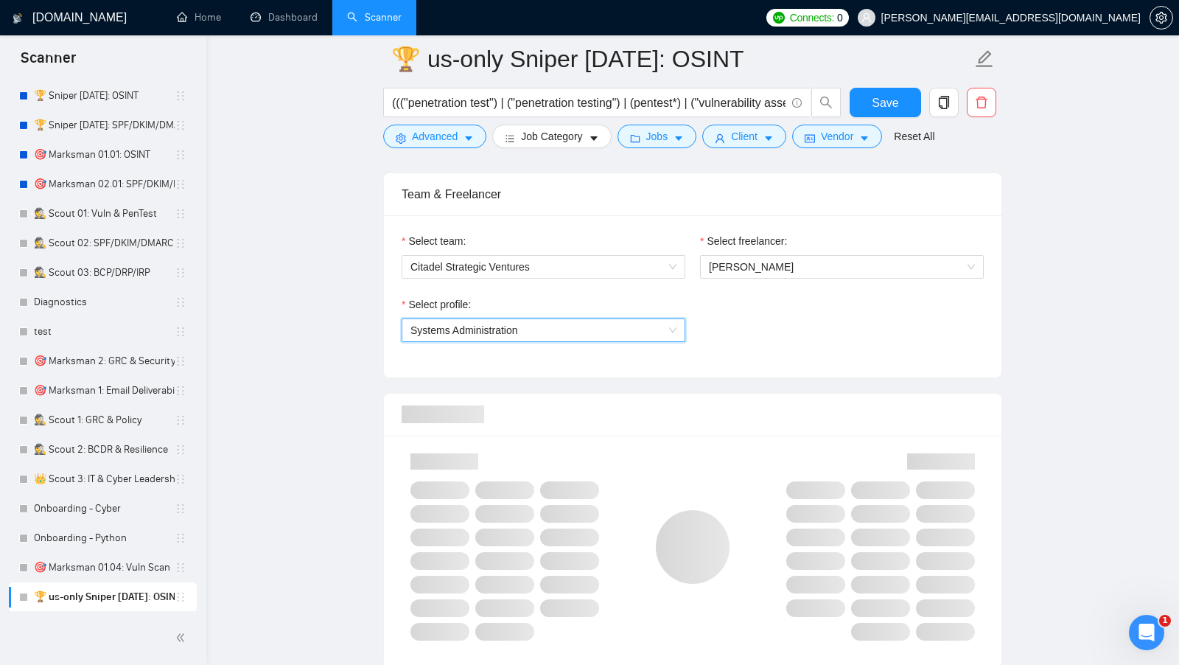
click at [752, 368] on div "Select team: Citadel Strategic Ventures Select freelancer: Joshua Sorenson Sele…" at bounding box center [692, 296] width 617 height 162
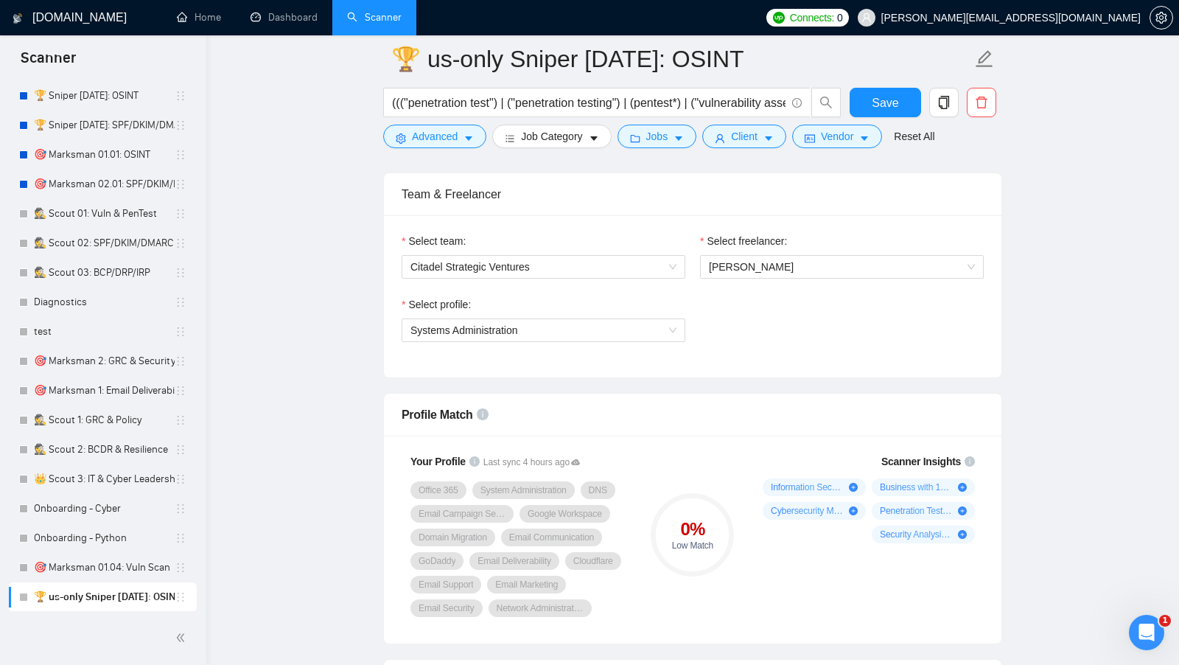
scroll to position [785, 0]
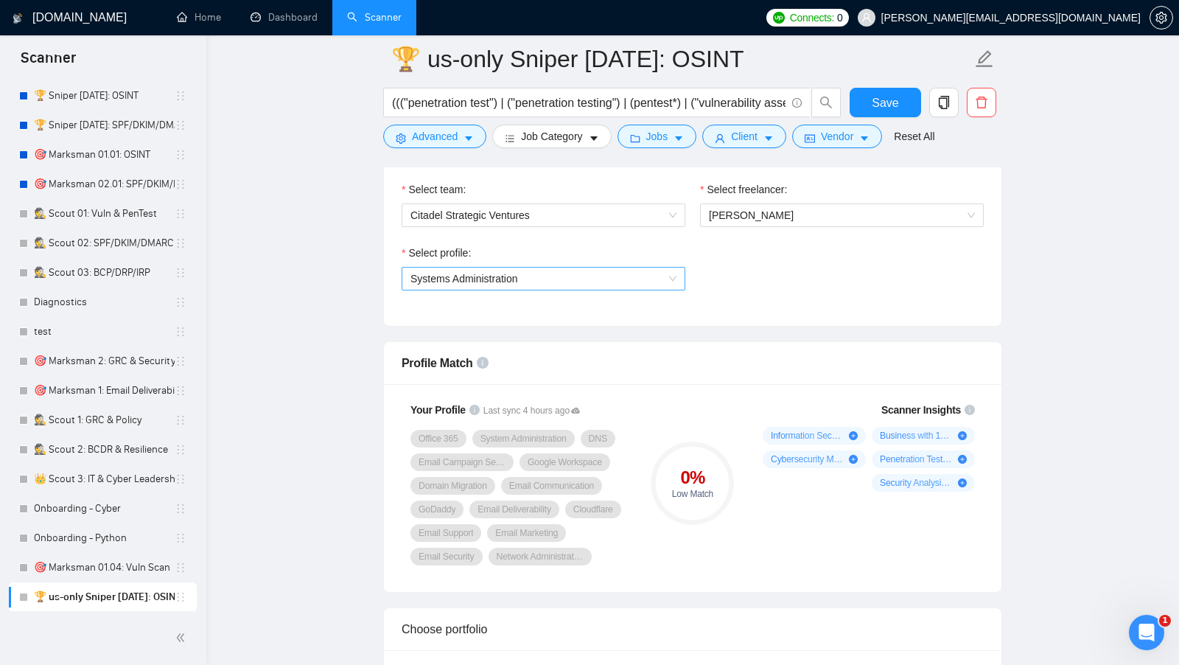
click at [632, 267] on span "Systems Administration" at bounding box center [543, 278] width 266 height 22
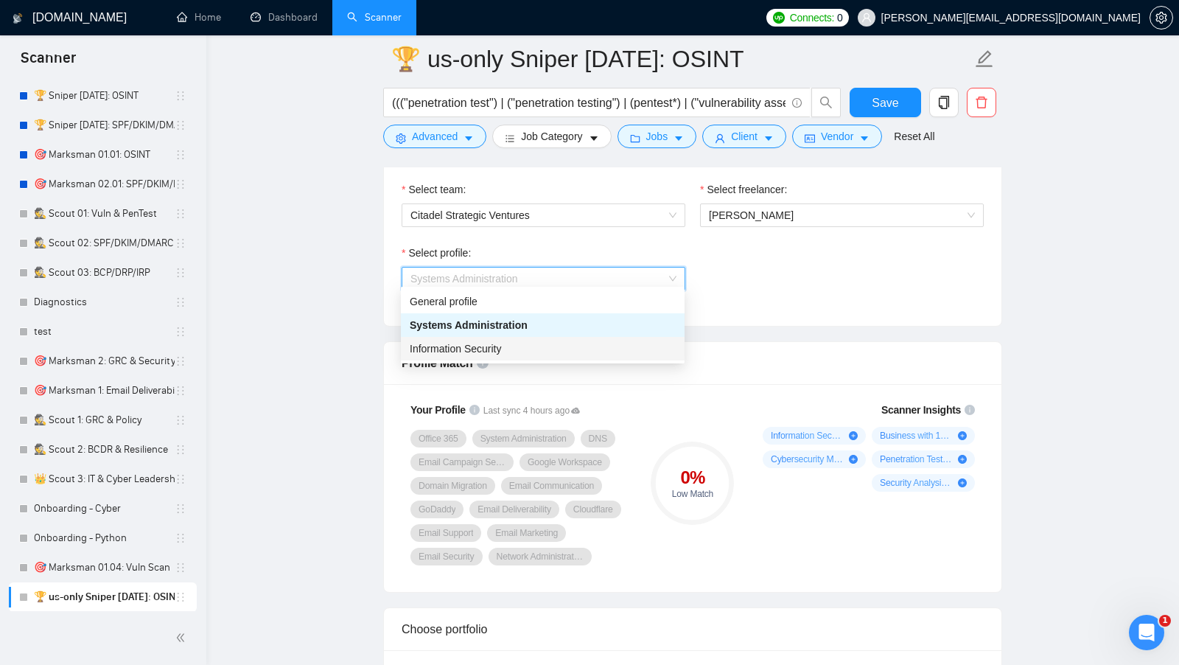
click at [552, 349] on div "Information Security" at bounding box center [543, 348] width 266 height 16
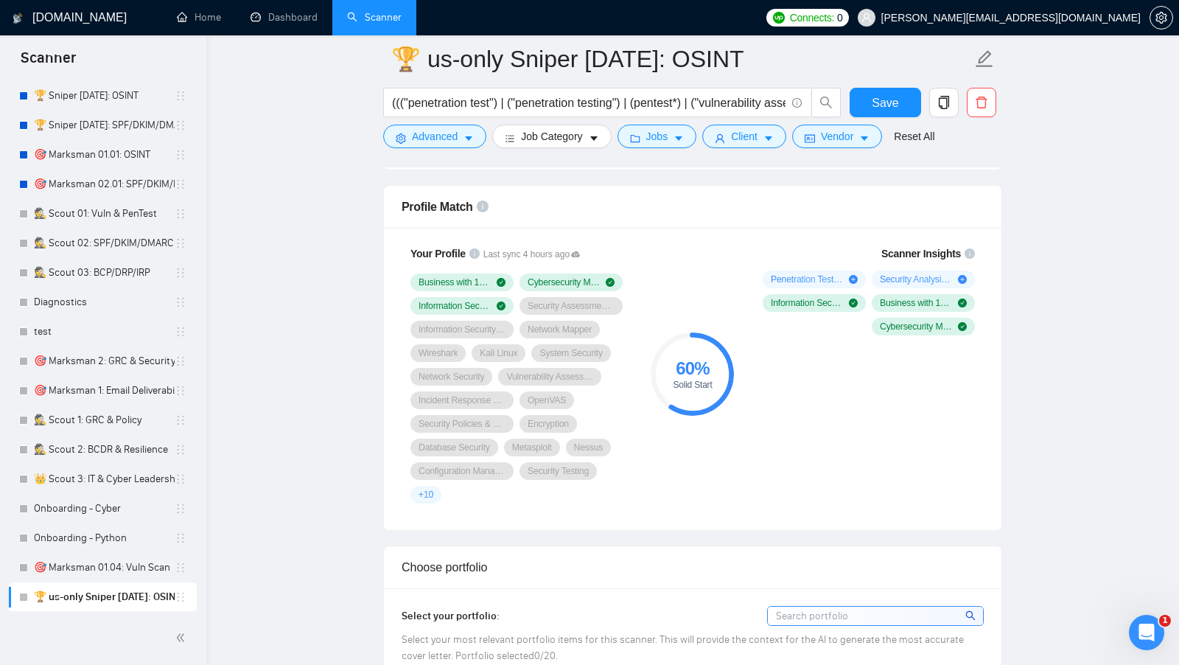
scroll to position [946, 0]
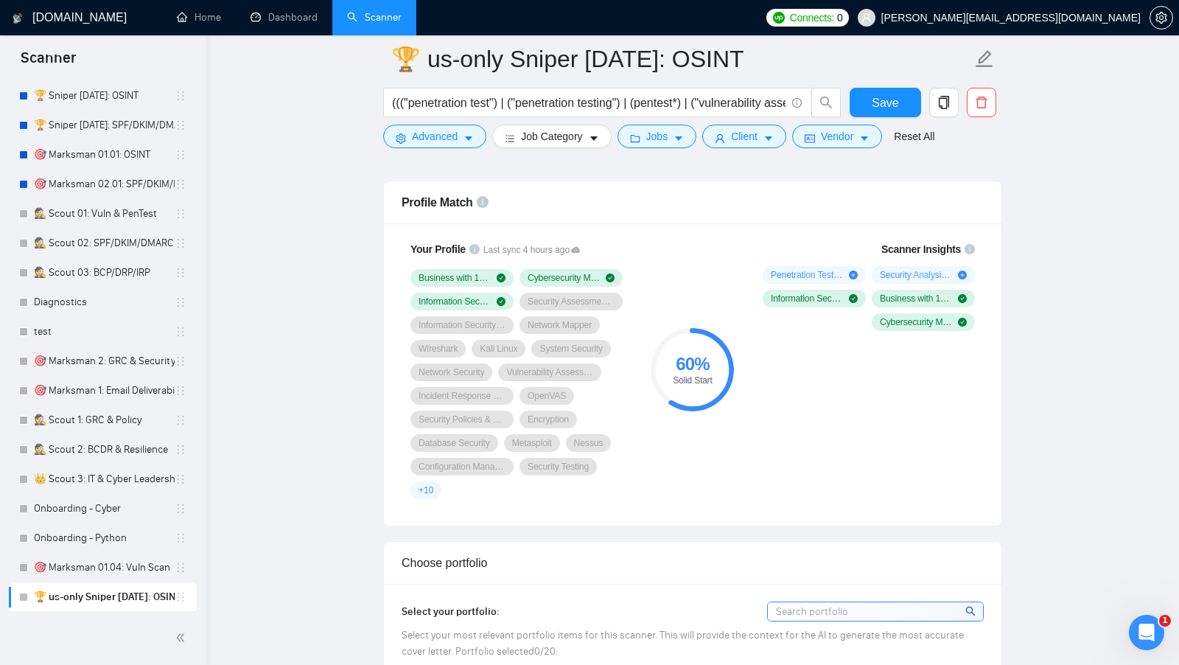
click at [448, 148] on form "🏆 us-only Sniper 01.01.01: OSINT ((("penetration test") | ("penetration testing…" at bounding box center [692, 95] width 619 height 120
click at [448, 144] on span "Advanced" at bounding box center [435, 136] width 46 height 16
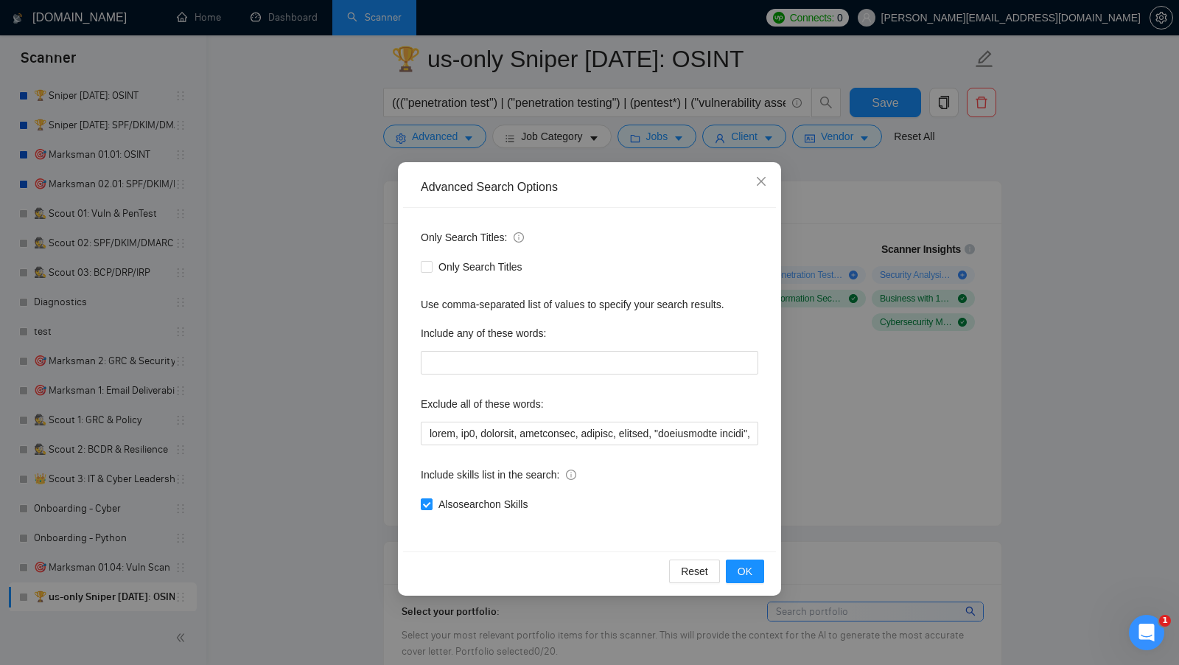
click at [906, 234] on div "Advanced Search Options Only Search Titles: Only Search Titles Use comma-separa…" at bounding box center [589, 332] width 1179 height 665
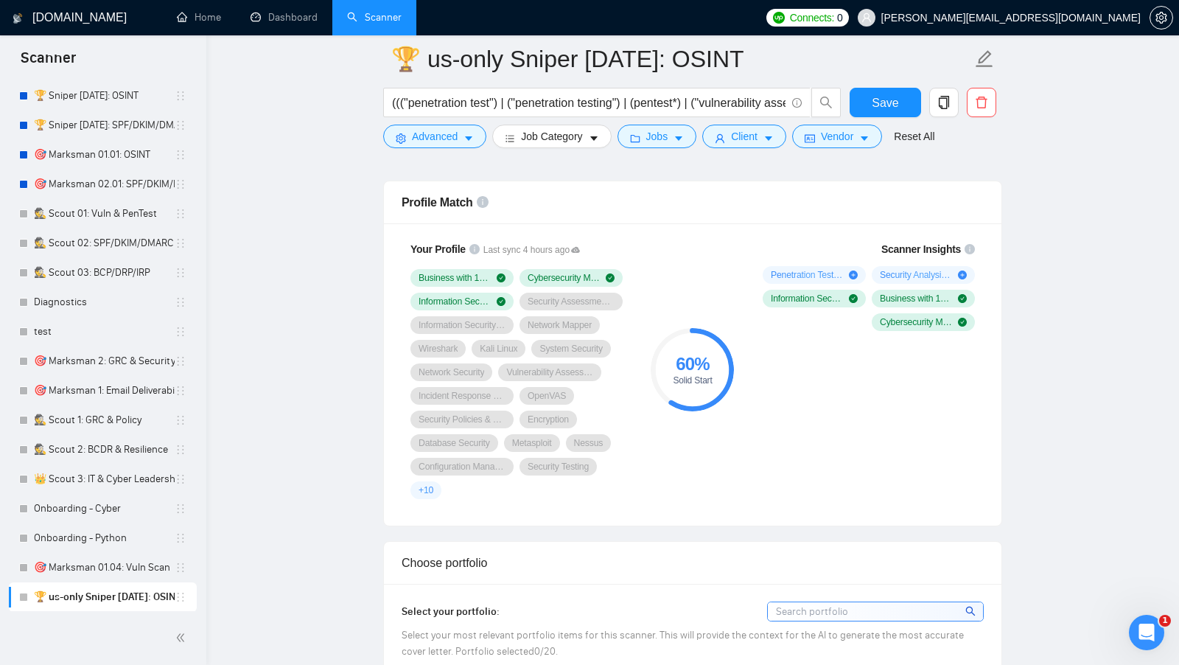
click at [786, 400] on div "Scanner Insights Penetration Testing ( 50 %) Security Analysis ( 50 %) Informat…" at bounding box center [866, 370] width 236 height 276
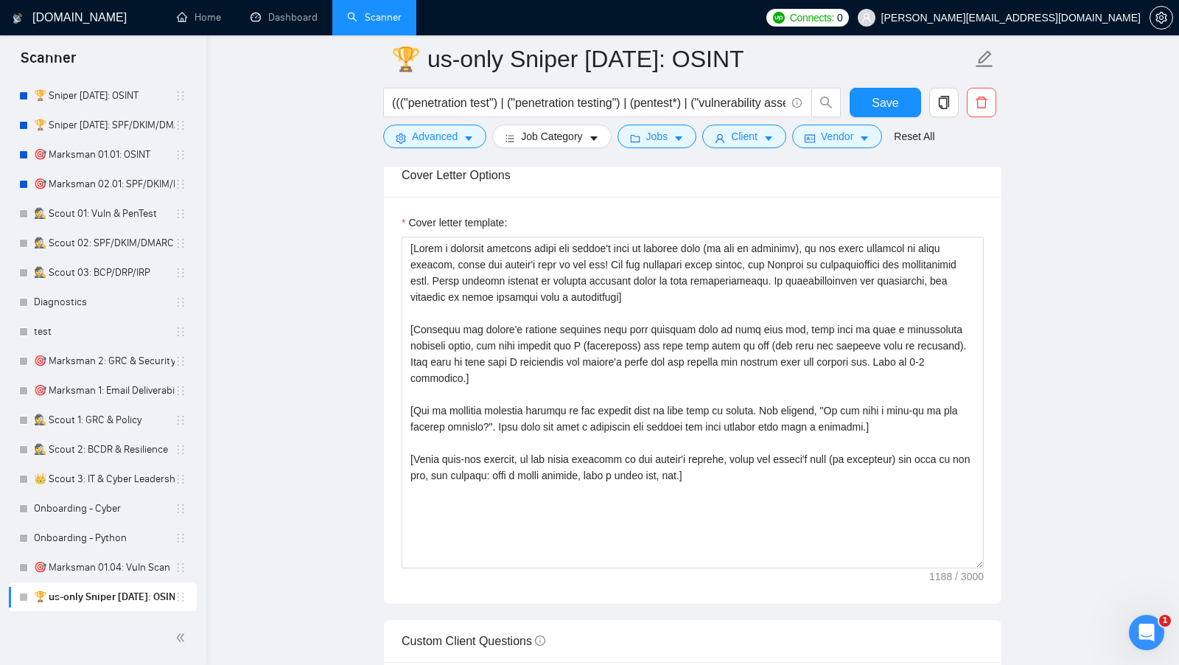
scroll to position [1623, 0]
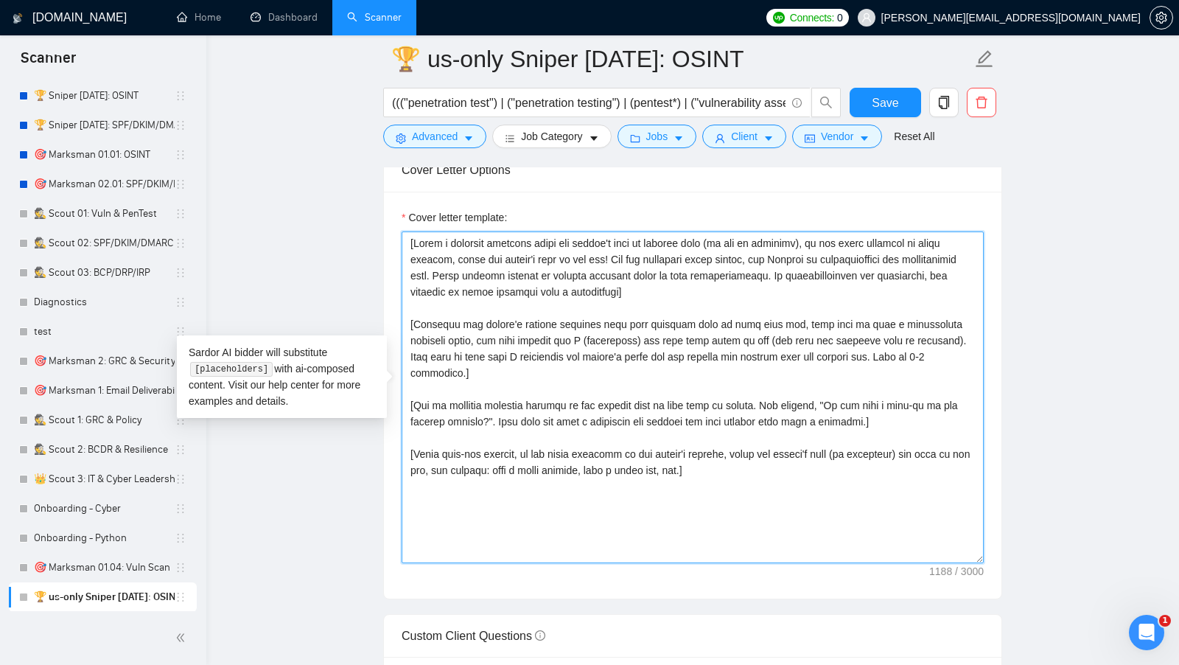
drag, startPoint x: 763, startPoint y: 475, endPoint x: 368, endPoint y: 227, distance: 465.5
click at [368, 227] on main "🏆 us-only Sniper 01.01.01: OSINT ((("penetration test") | ("penetration testing…" at bounding box center [692, 422] width 925 height 3972
click at [752, 464] on textarea "Cover letter template:" at bounding box center [693, 397] width 582 height 332
drag, startPoint x: 752, startPoint y: 463, endPoint x: 339, endPoint y: 220, distance: 479.3
click at [339, 220] on main "🏆 us-only Sniper 01.01.01: OSINT ((("penetration test") | ("penetration testing…" at bounding box center [692, 422] width 925 height 3972
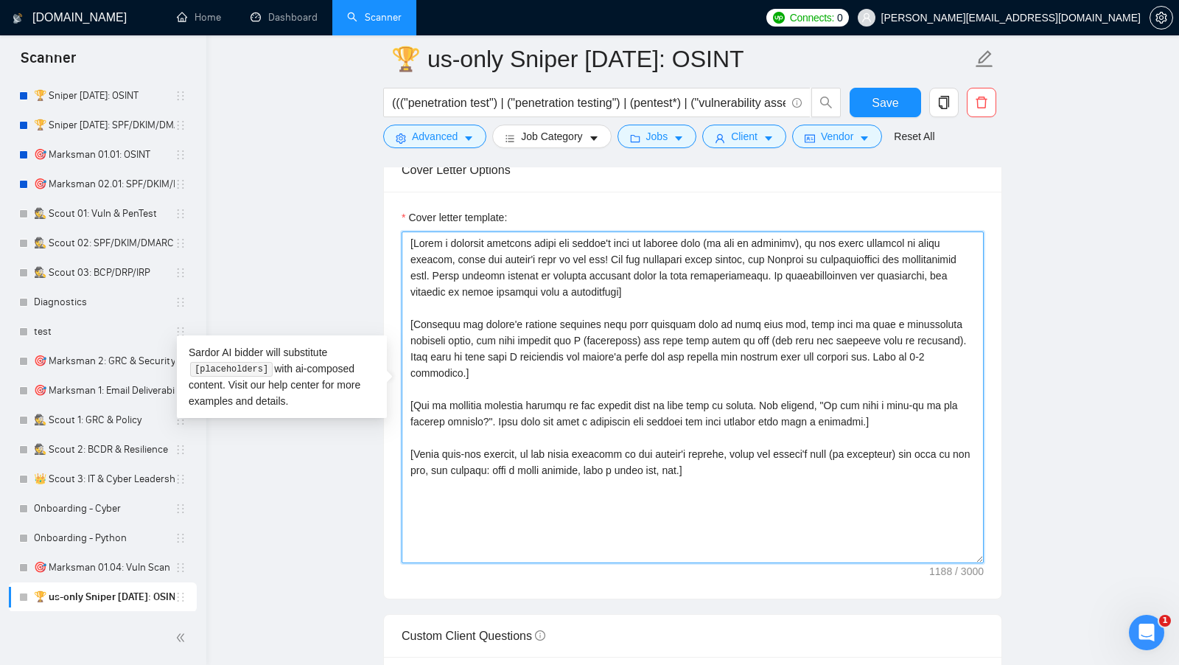
click at [627, 303] on textarea "Cover letter template:" at bounding box center [693, 397] width 582 height 332
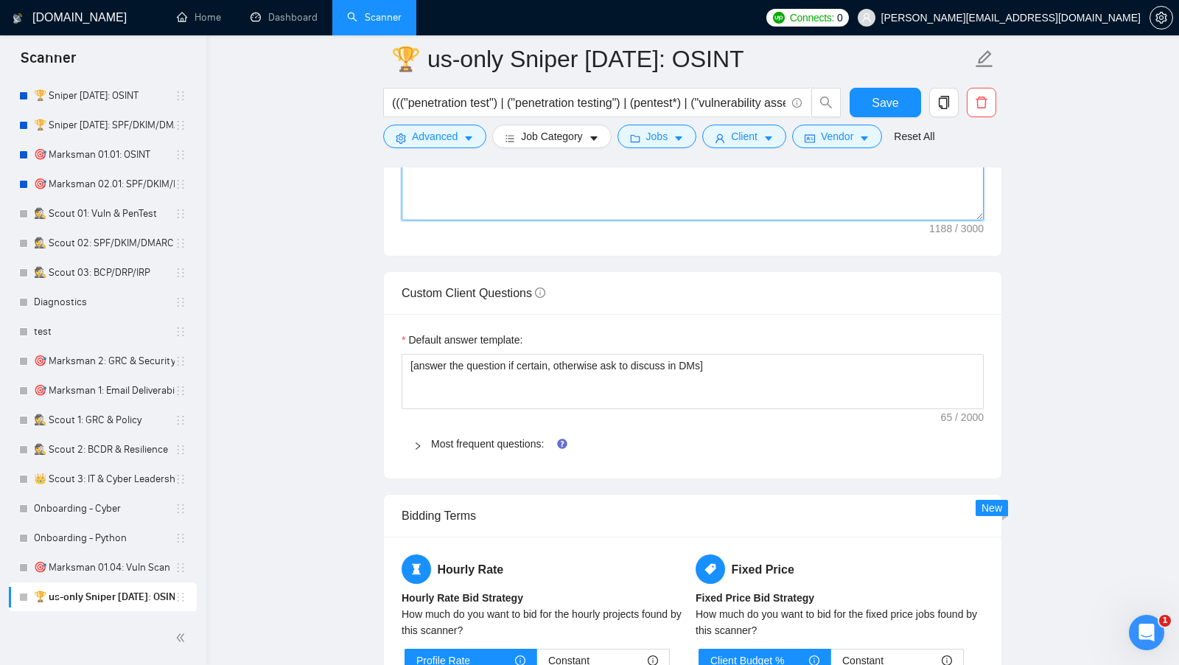
scroll to position [1973, 0]
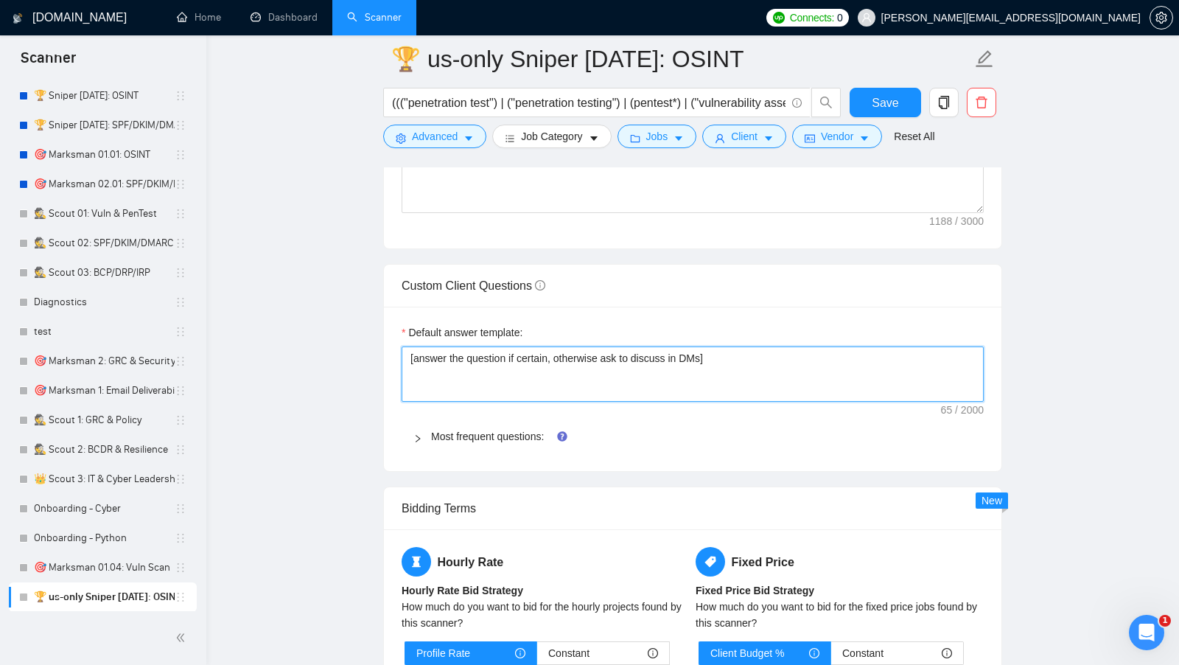
click at [598, 359] on textarea "[answer the question if certain, otherwise ask to discuss in DMs]" at bounding box center [693, 373] width 582 height 55
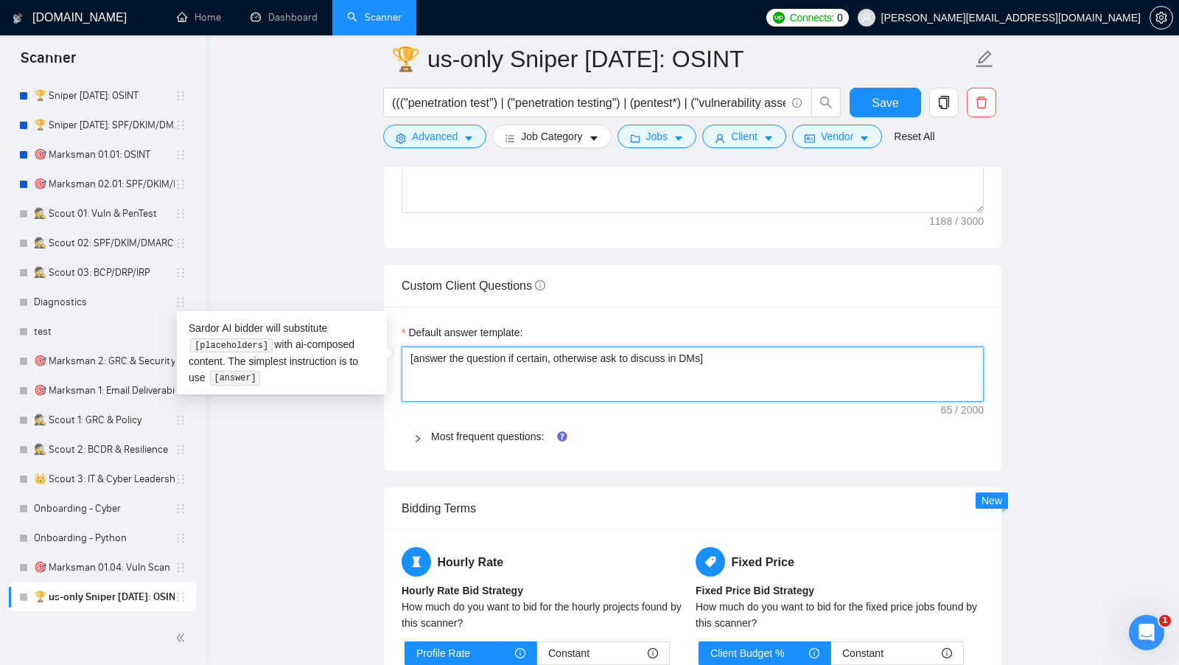
click at [597, 359] on textarea "[answer the question if certain, otherwise ask to discuss in DMs]" at bounding box center [693, 373] width 582 height 55
click at [561, 266] on div "Custom Client Questions" at bounding box center [693, 286] width 582 height 42
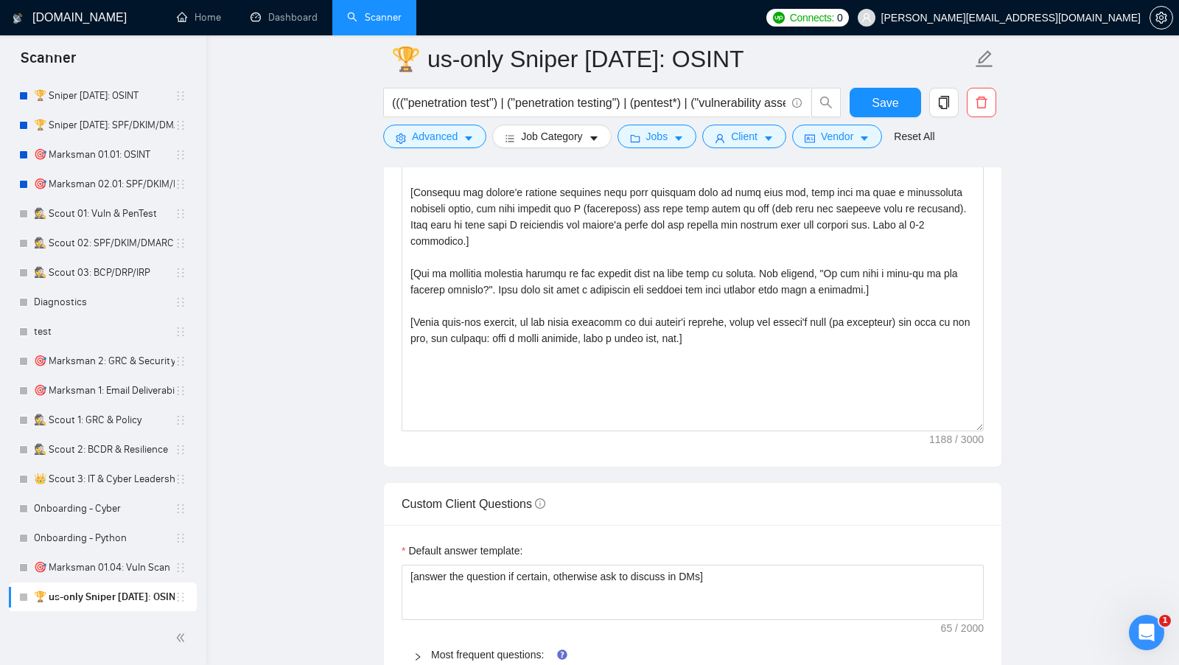
scroll to position [2060, 0]
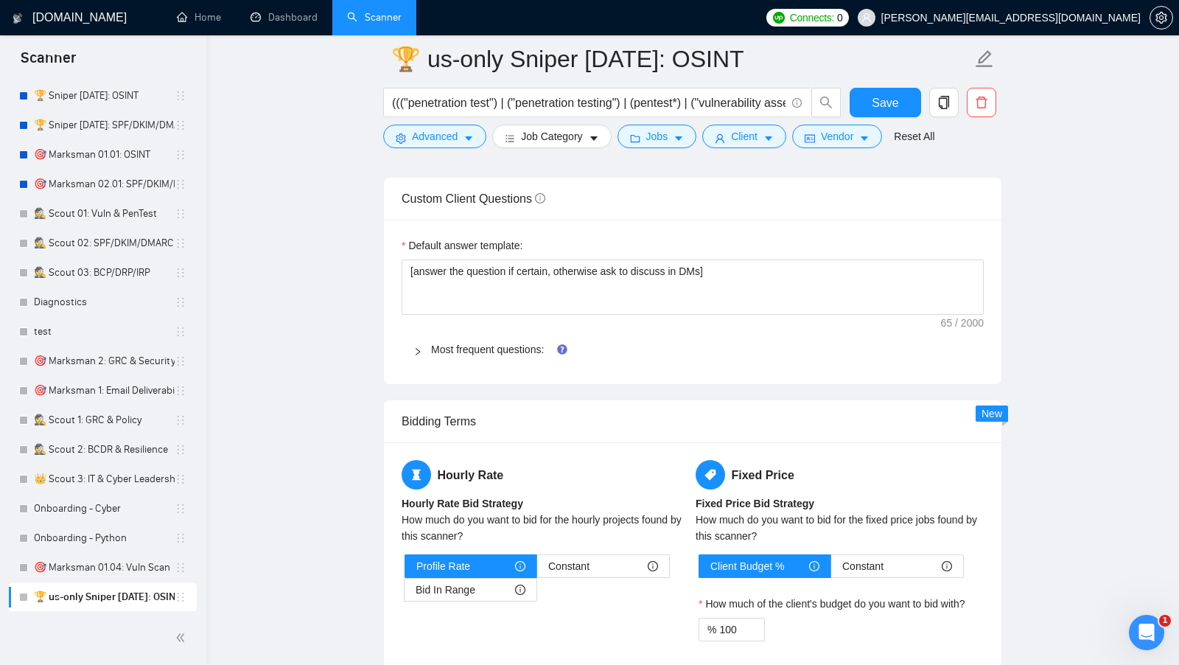
click at [450, 341] on span "Most frequent questions:" at bounding box center [701, 349] width 541 height 16
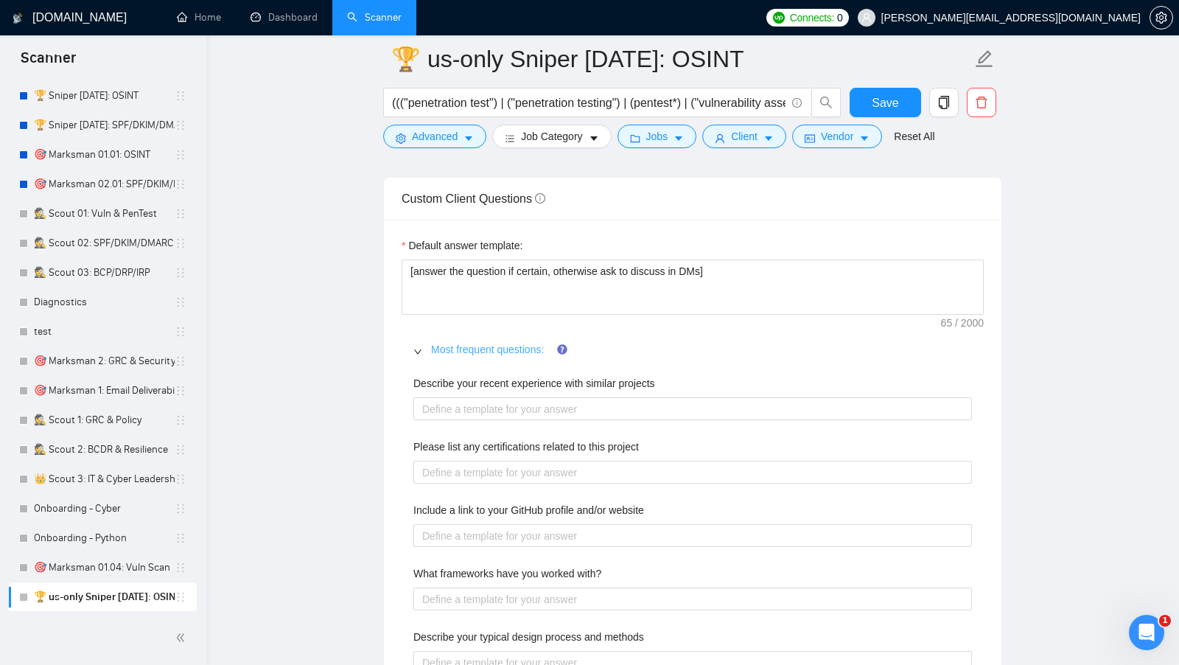
click at [458, 343] on link "Most frequent questions:" at bounding box center [487, 349] width 113 height 12
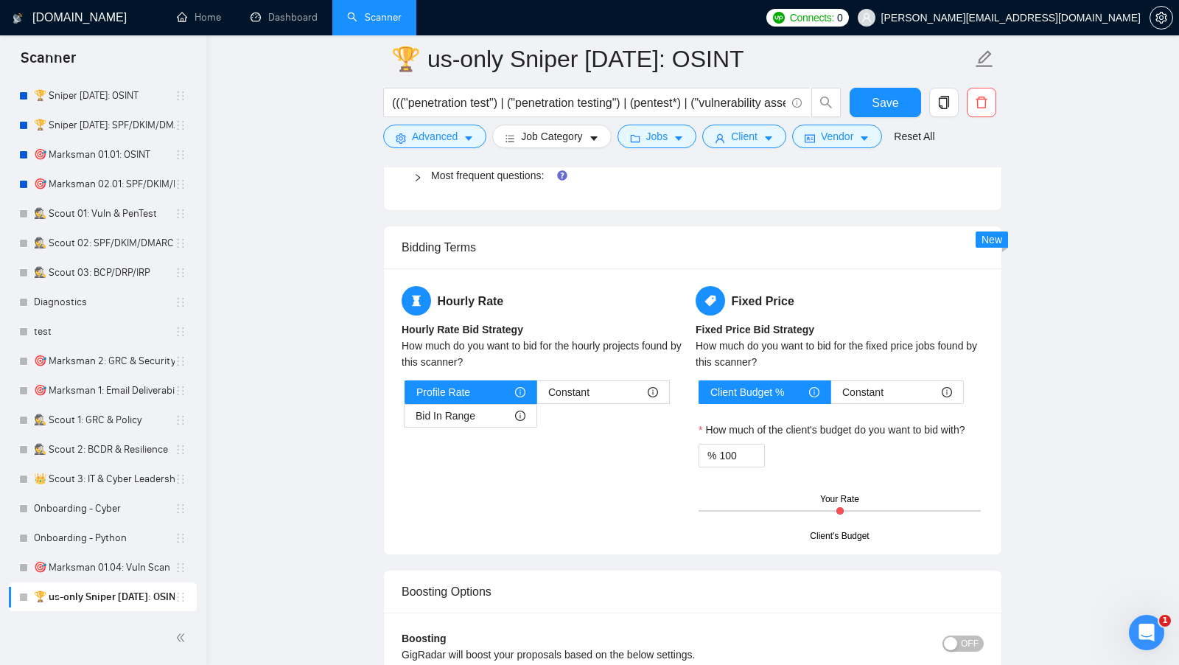
scroll to position [2235, 0]
drag, startPoint x: 511, startPoint y: 287, endPoint x: 430, endPoint y: 287, distance: 81.1
click at [430, 287] on h5 "Hourly Rate" at bounding box center [546, 299] width 288 height 29
click at [572, 391] on label "Constant" at bounding box center [603, 391] width 133 height 24
click at [537, 395] on input "Constant" at bounding box center [537, 395] width 0 height 0
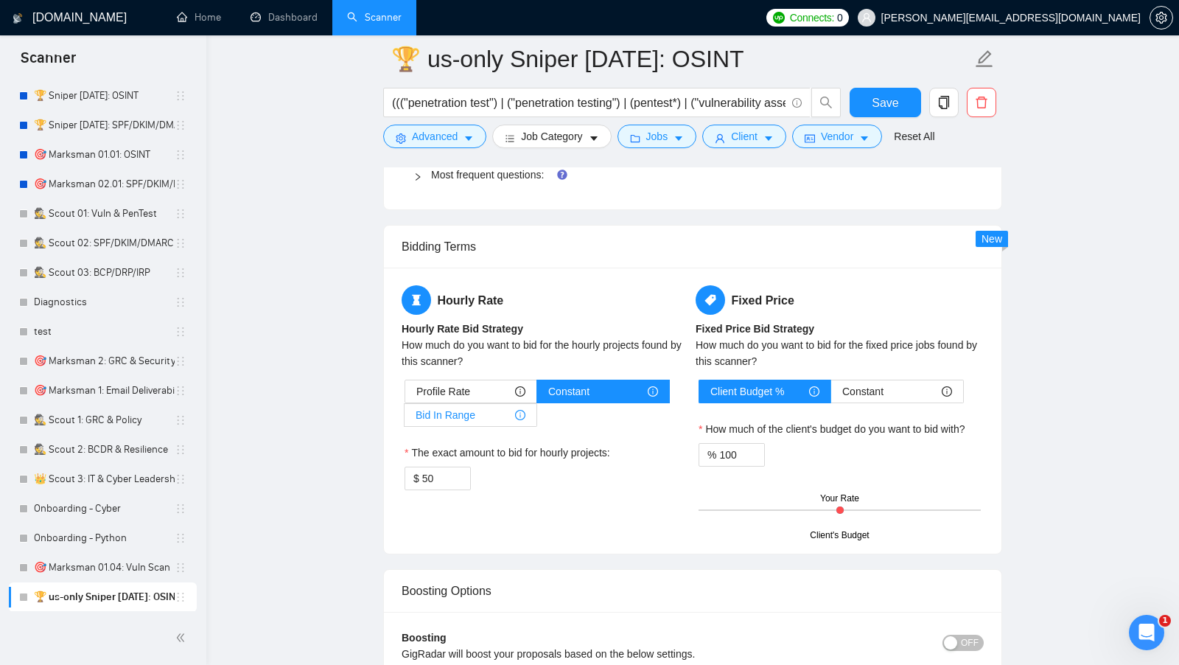
click at [475, 405] on span "Bid In Range" at bounding box center [446, 415] width 60 height 22
click at [405, 419] on input "Bid In Range" at bounding box center [405, 419] width 0 height 0
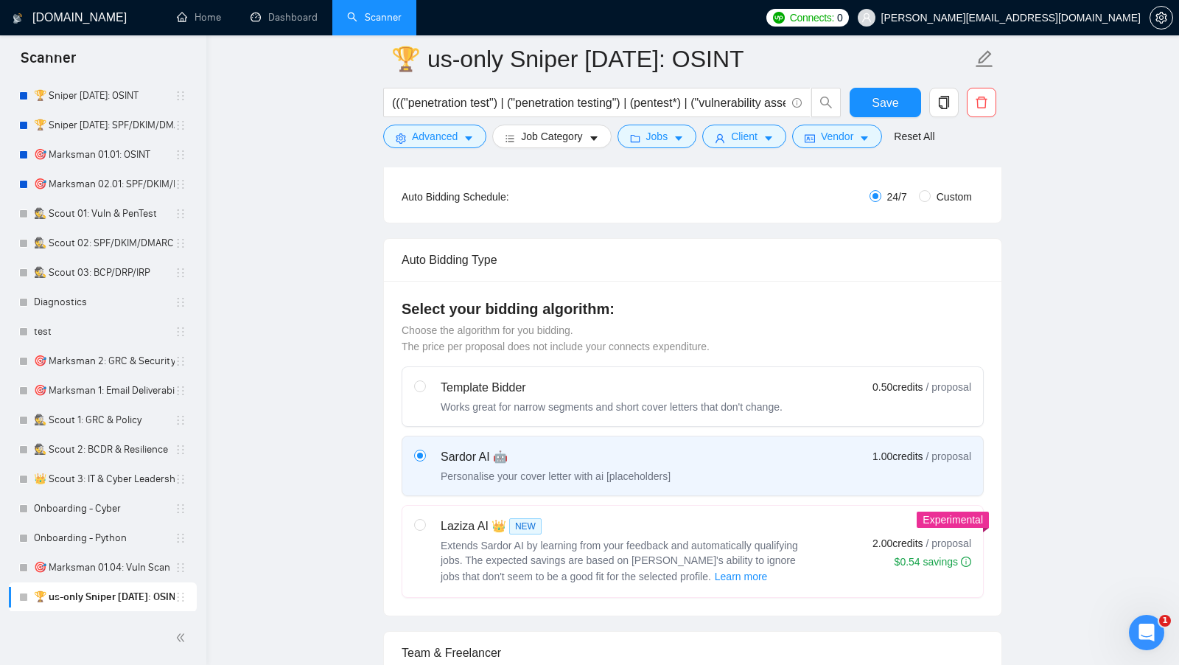
scroll to position [0, 0]
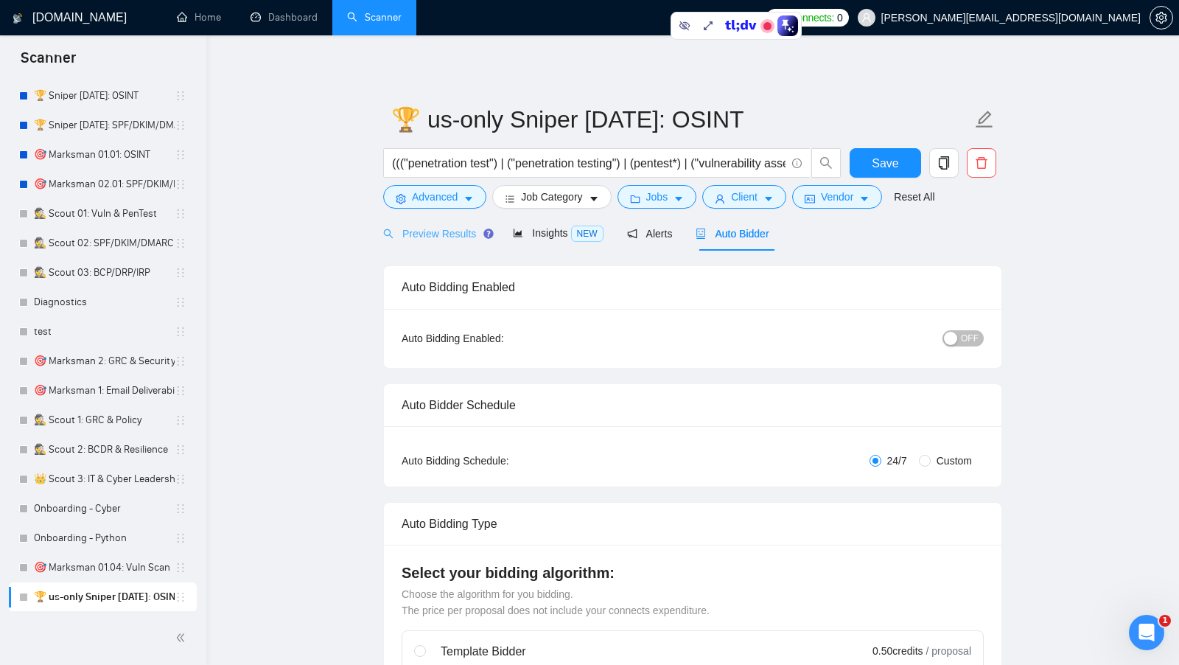
click at [439, 224] on div "Preview Results" at bounding box center [436, 233] width 106 height 35
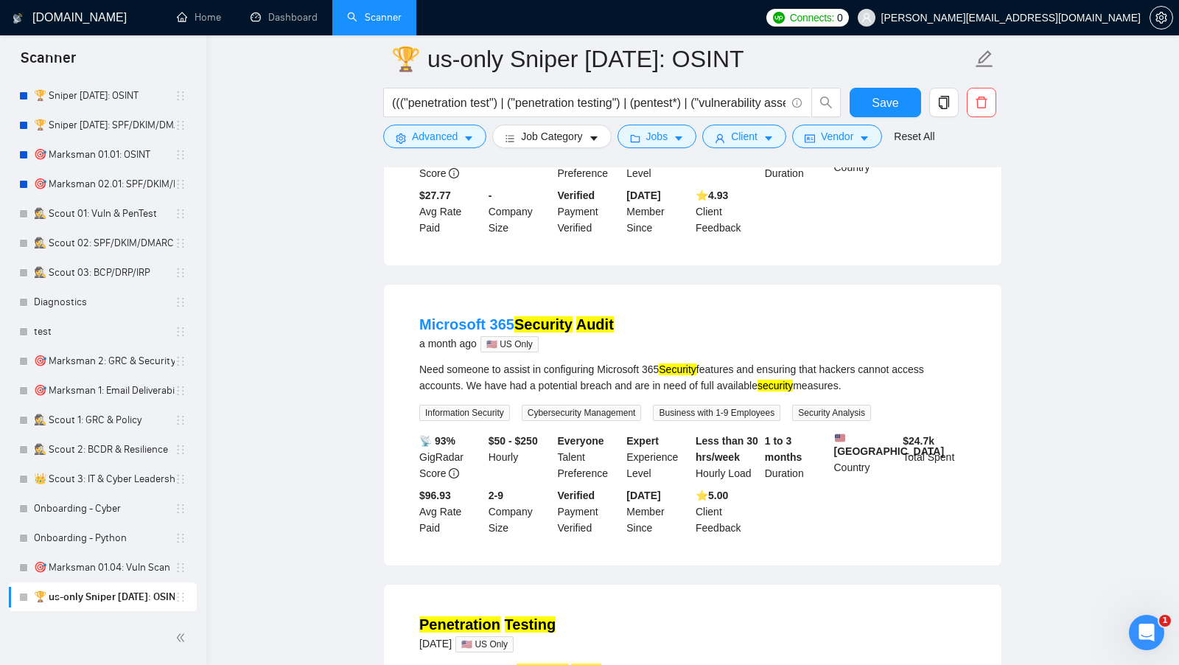
scroll to position [346, 0]
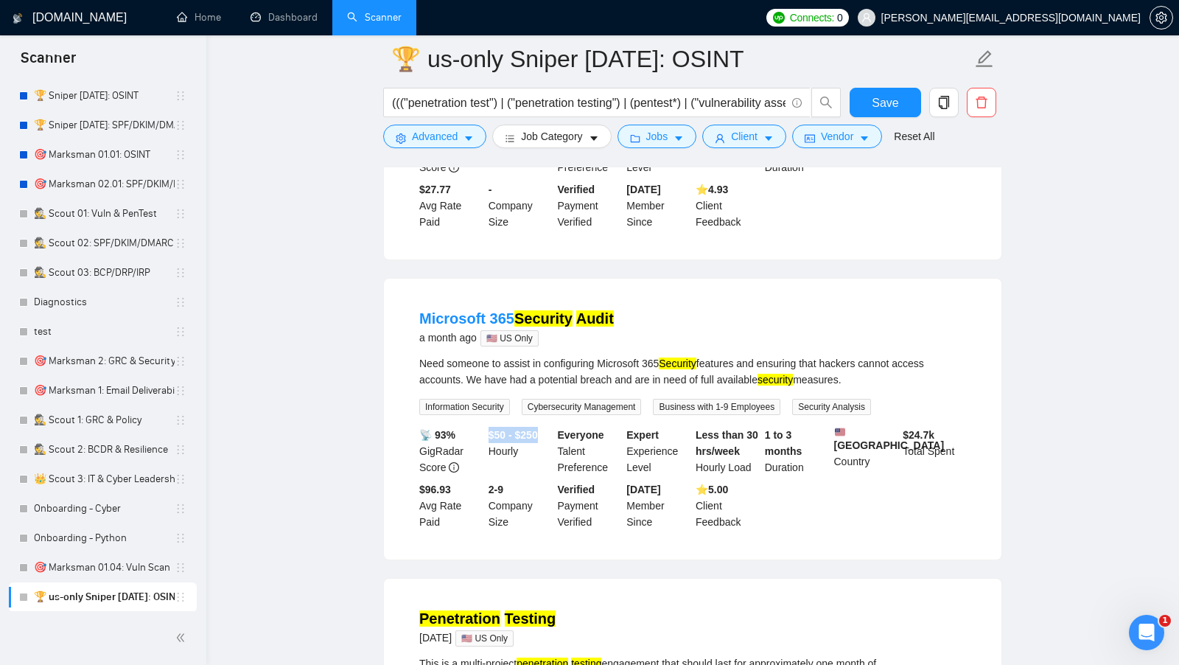
drag, startPoint x: 490, startPoint y: 444, endPoint x: 545, endPoint y: 443, distance: 55.3
click at [538, 441] on b "$50 - $250" at bounding box center [513, 435] width 49 height 12
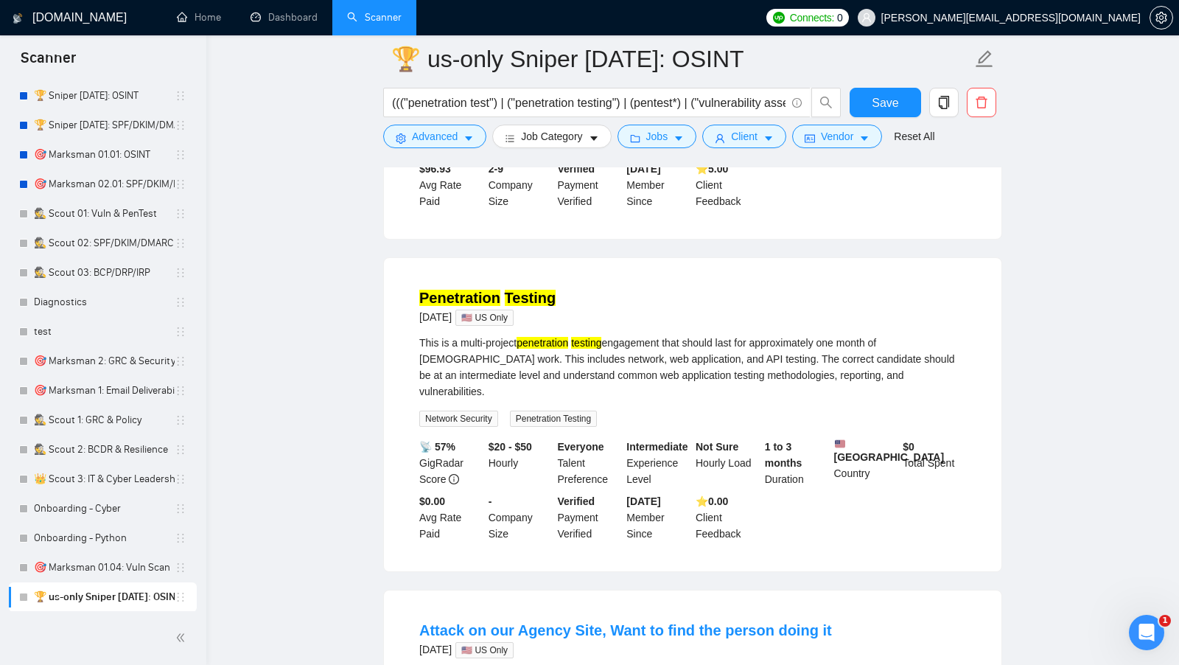
scroll to position [700, 0]
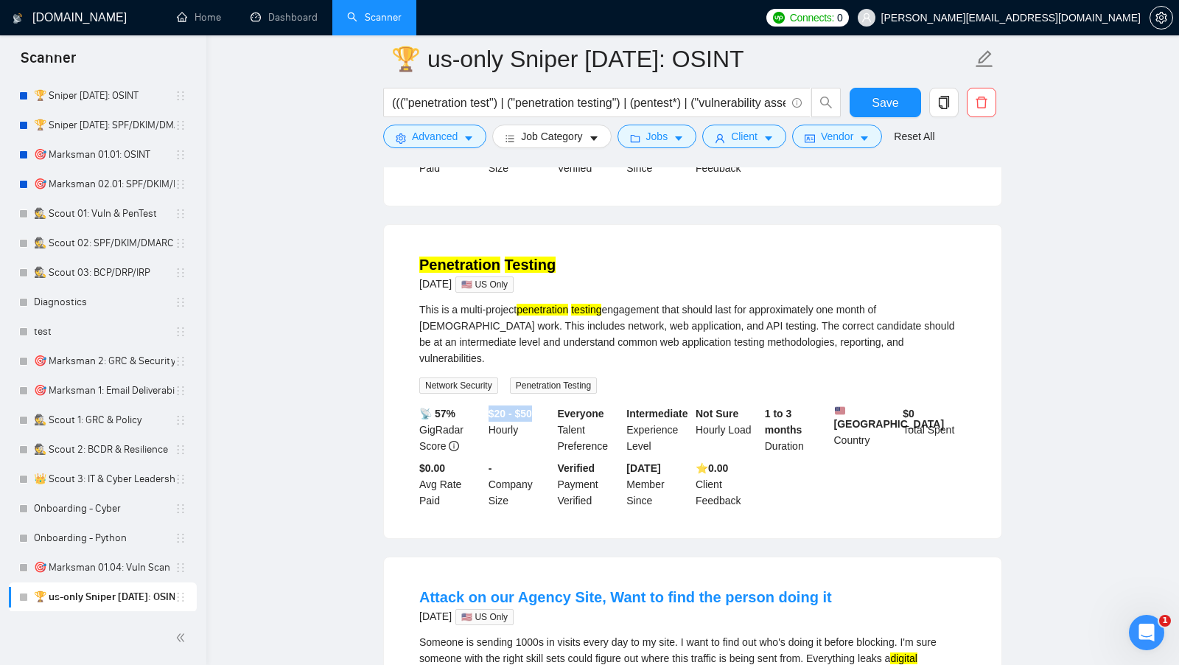
drag, startPoint x: 488, startPoint y: 420, endPoint x: 548, endPoint y: 413, distance: 60.8
click at [548, 413] on div "$20 - $50 Hourly" at bounding box center [520, 429] width 69 height 49
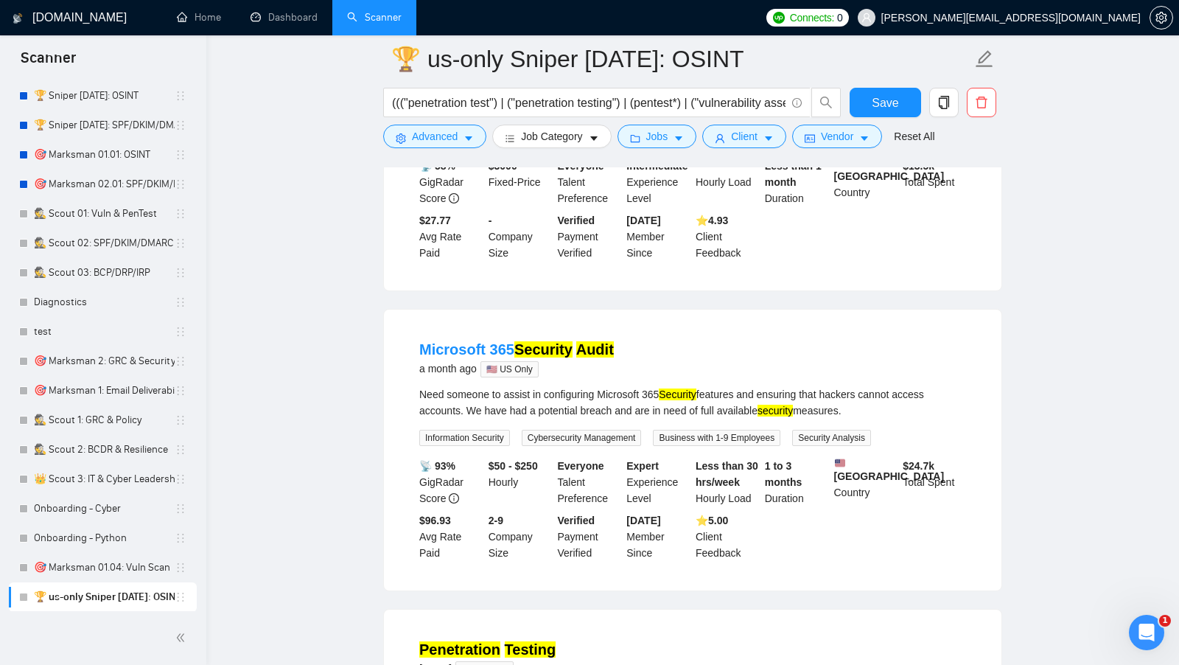
scroll to position [0, 0]
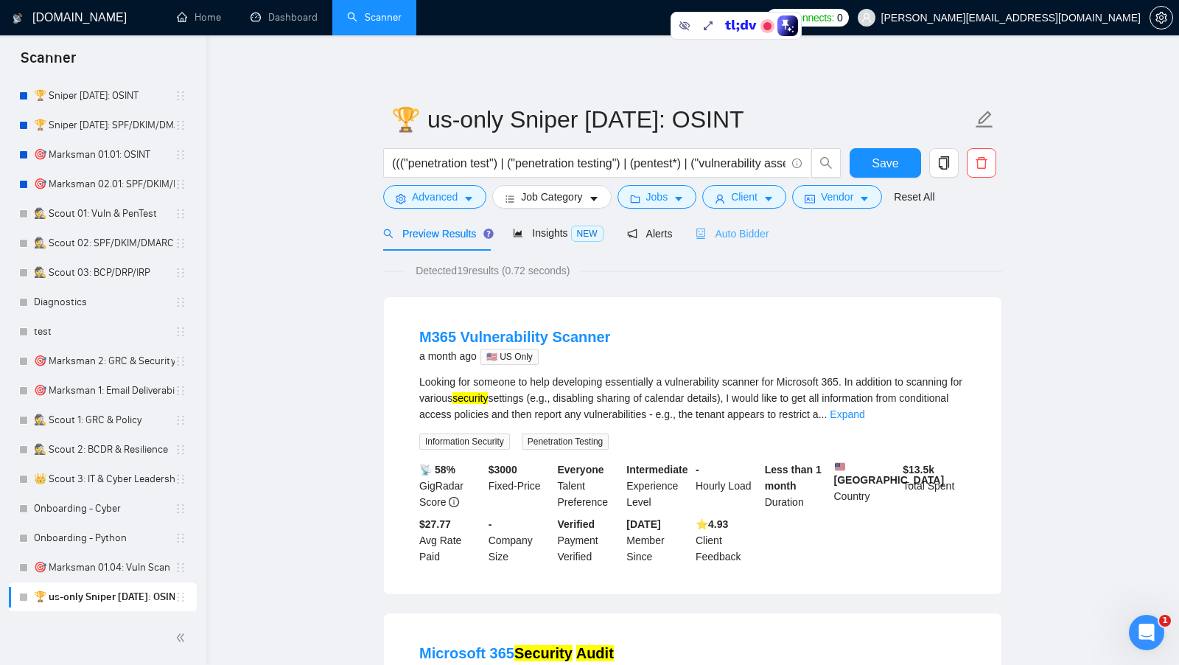
click at [744, 243] on div "Auto Bidder" at bounding box center [732, 233] width 73 height 35
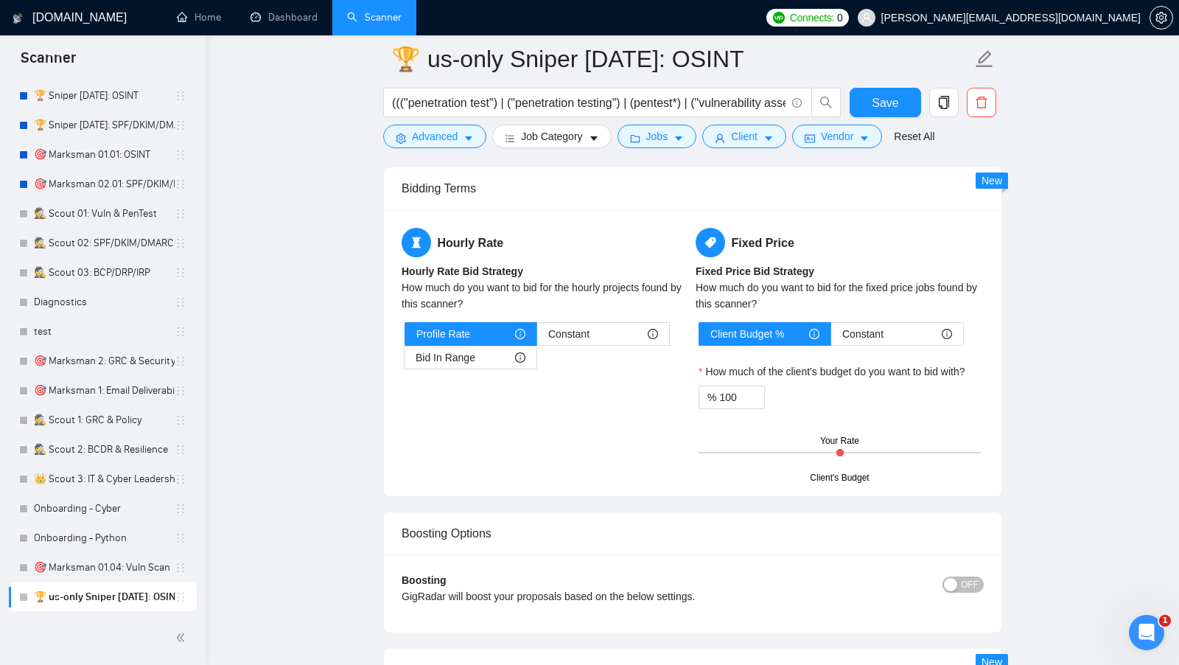
scroll to position [2286, 0]
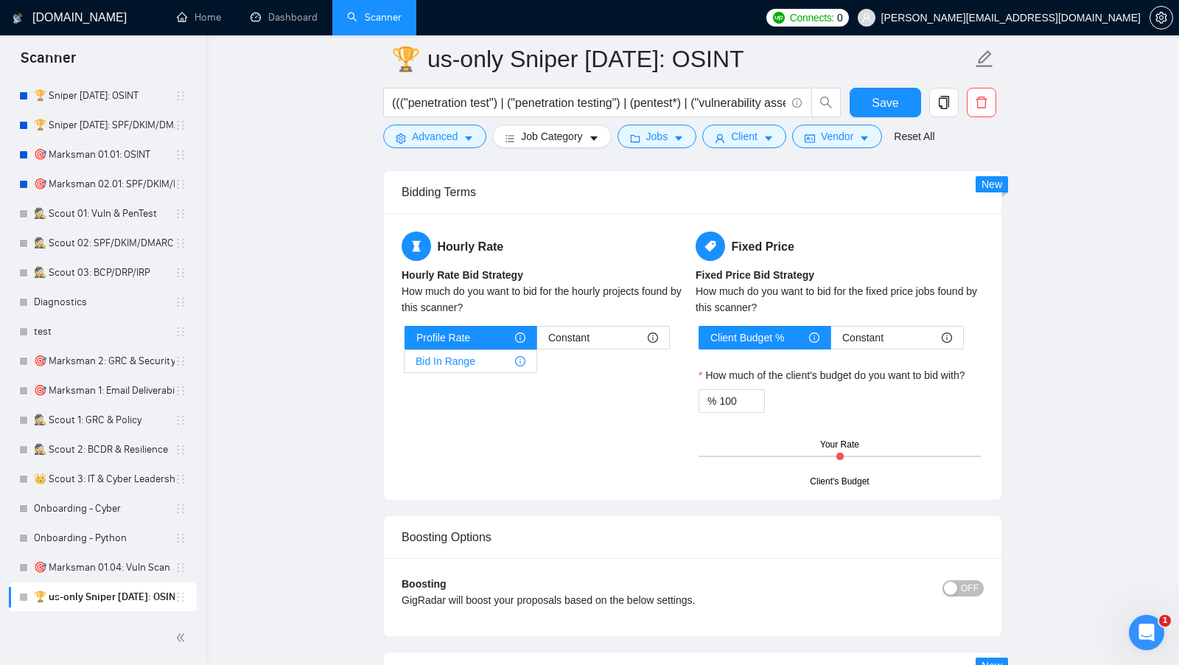
click at [476, 351] on div "Bid In Range" at bounding box center [471, 361] width 110 height 22
click at [405, 365] on input "Bid In Range" at bounding box center [405, 365] width 0 height 0
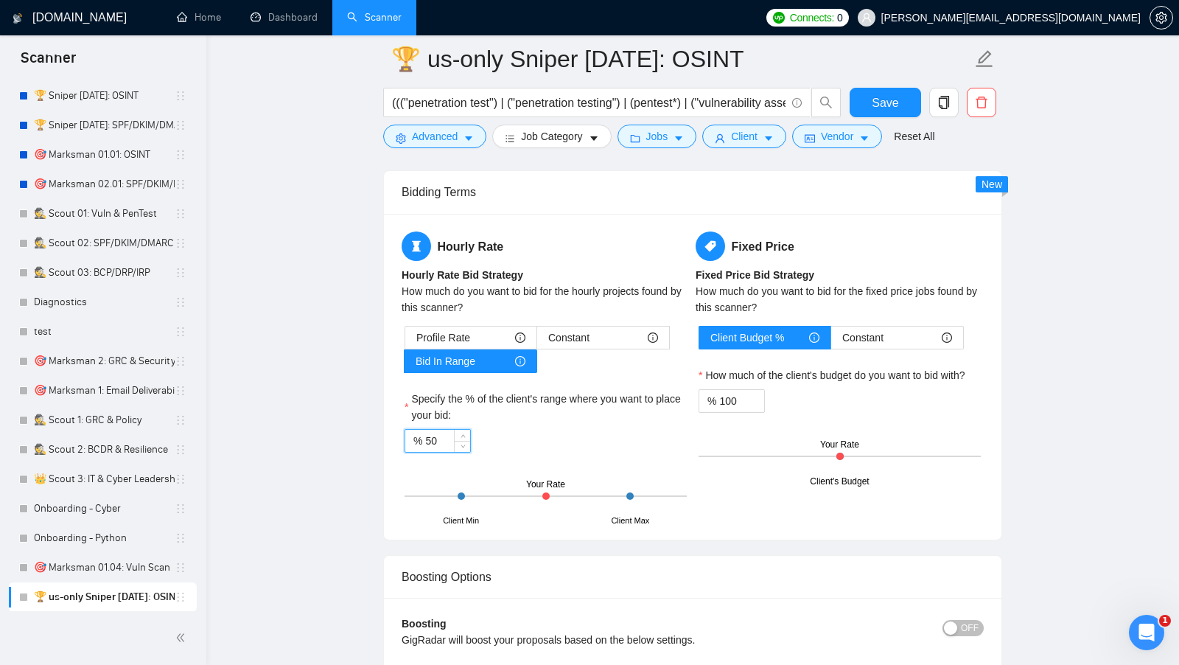
drag, startPoint x: 445, startPoint y: 427, endPoint x: 381, endPoint y: 427, distance: 64.1
type input "60"
click at [539, 439] on div "% 60" at bounding box center [546, 441] width 282 height 24
drag, startPoint x: 442, startPoint y: 428, endPoint x: 426, endPoint y: 428, distance: 16.2
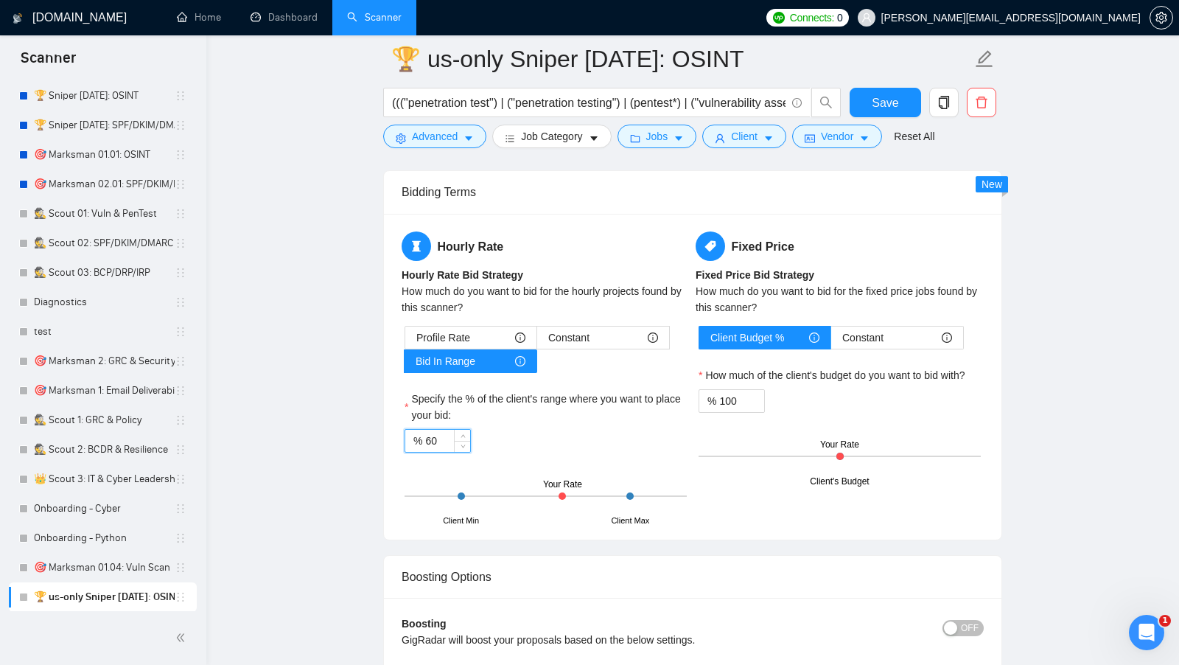
click at [426, 430] on input "60" at bounding box center [447, 441] width 45 height 22
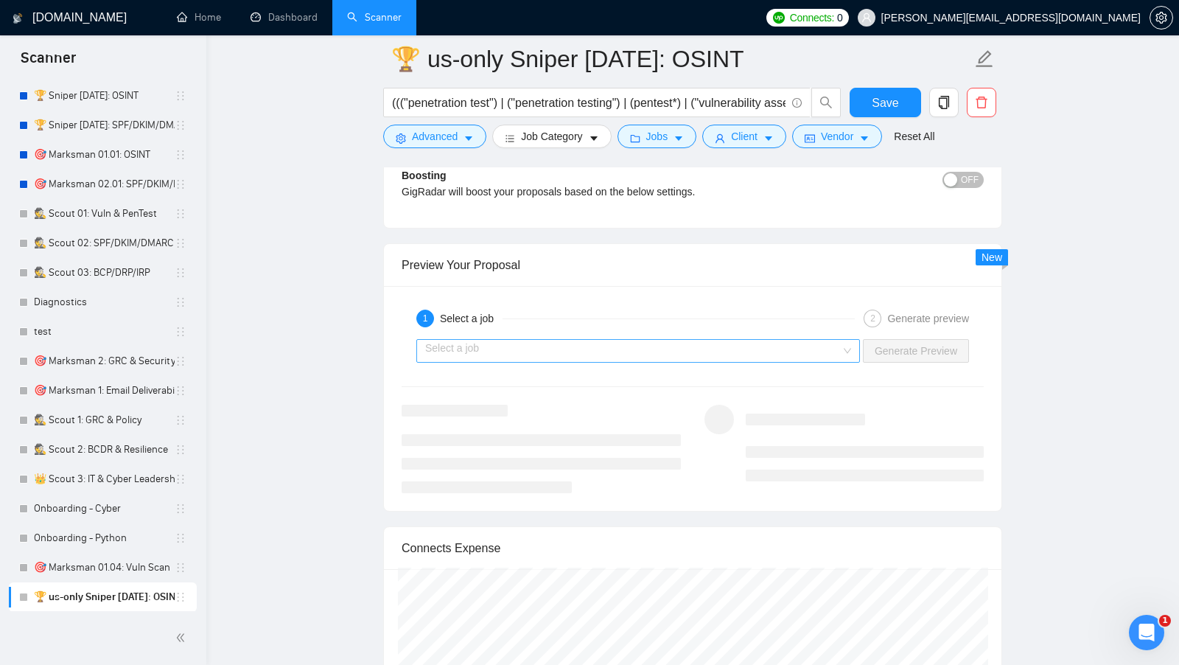
scroll to position [2847, 0]
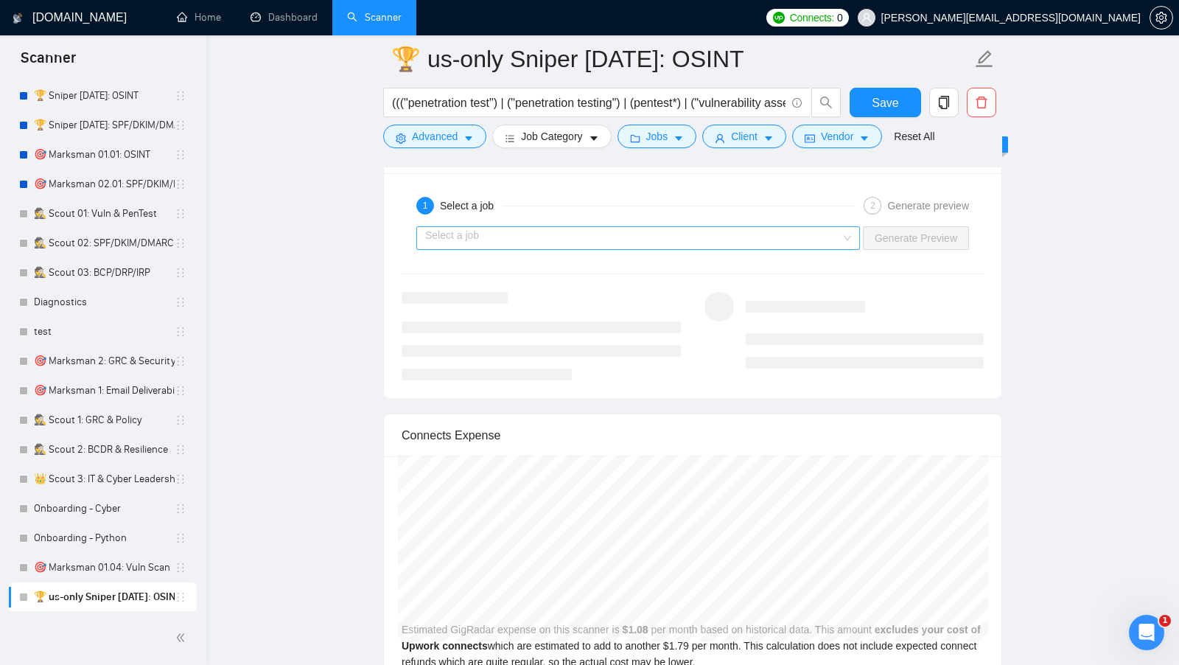
click at [766, 235] on span at bounding box center [633, 238] width 416 height 22
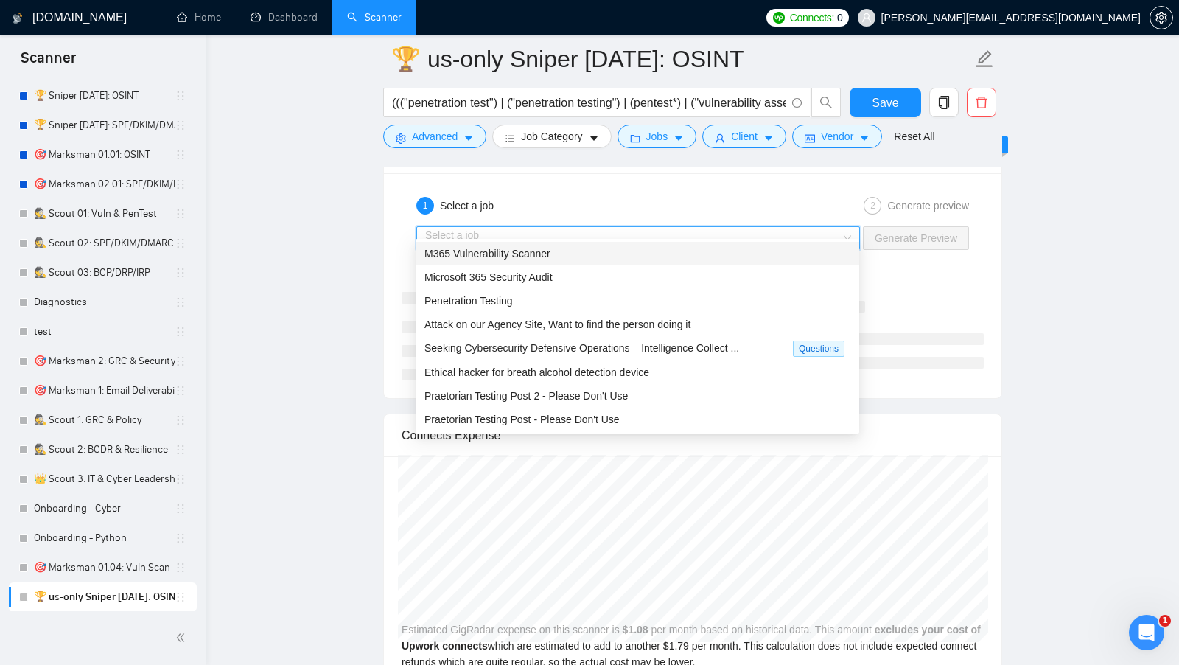
click at [631, 262] on div "M365 Vulnerability Scanner" at bounding box center [638, 254] width 444 height 24
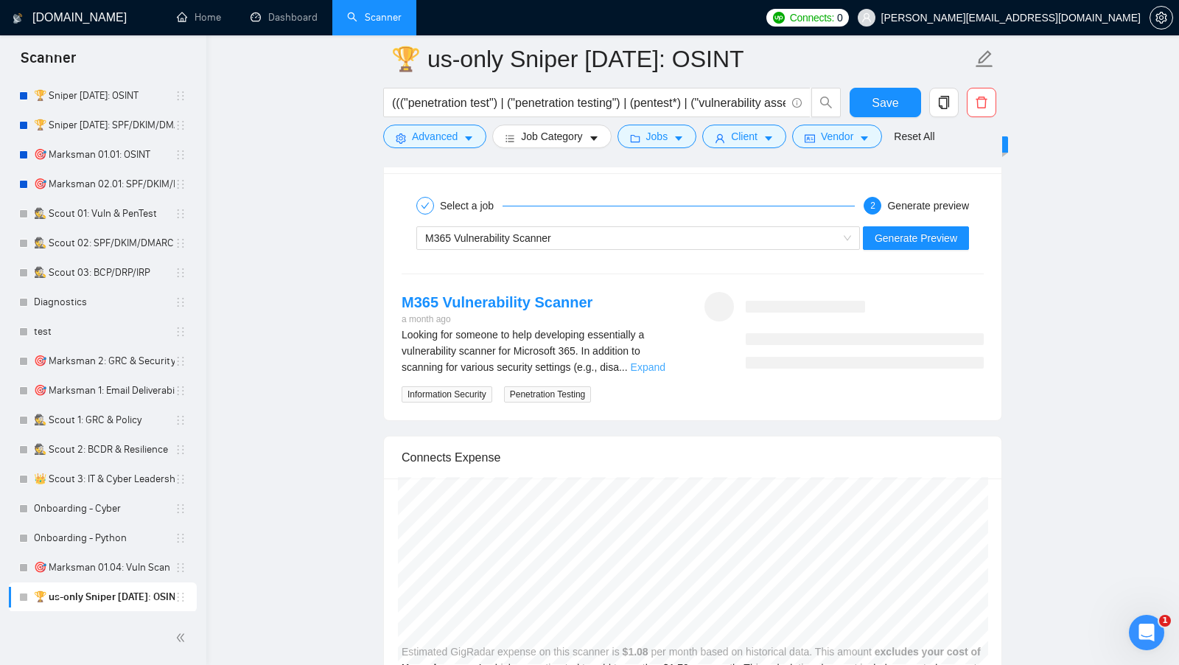
click at [645, 361] on link "Expand" at bounding box center [648, 367] width 35 height 12
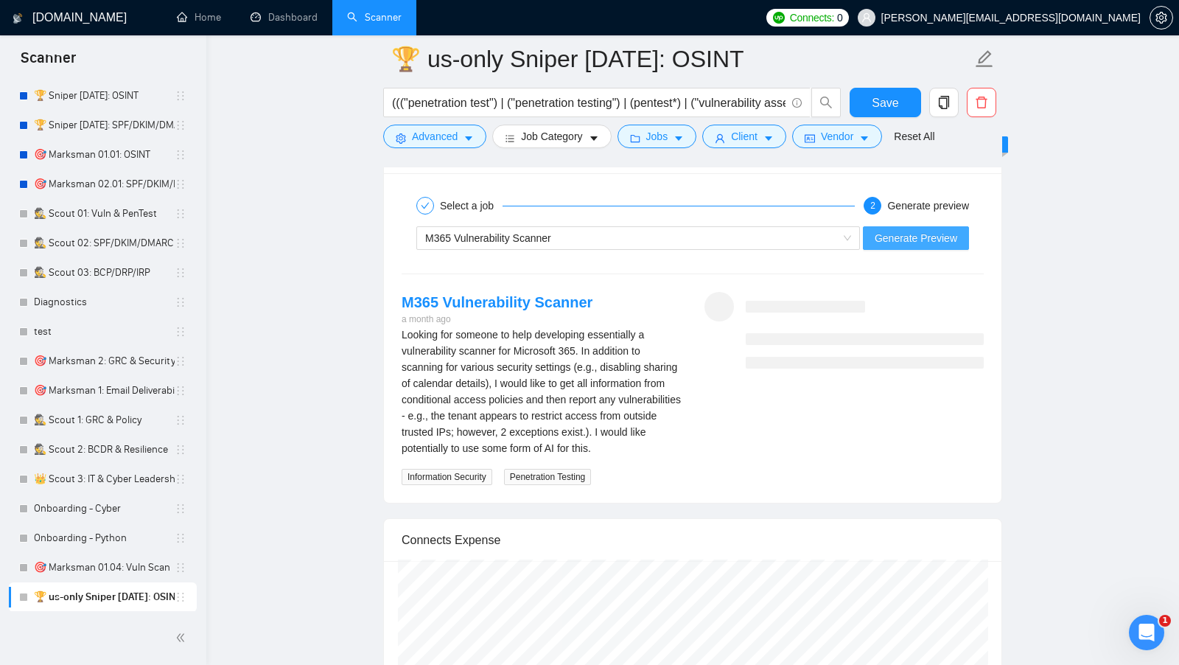
click at [939, 230] on span "Generate Preview" at bounding box center [916, 238] width 83 height 16
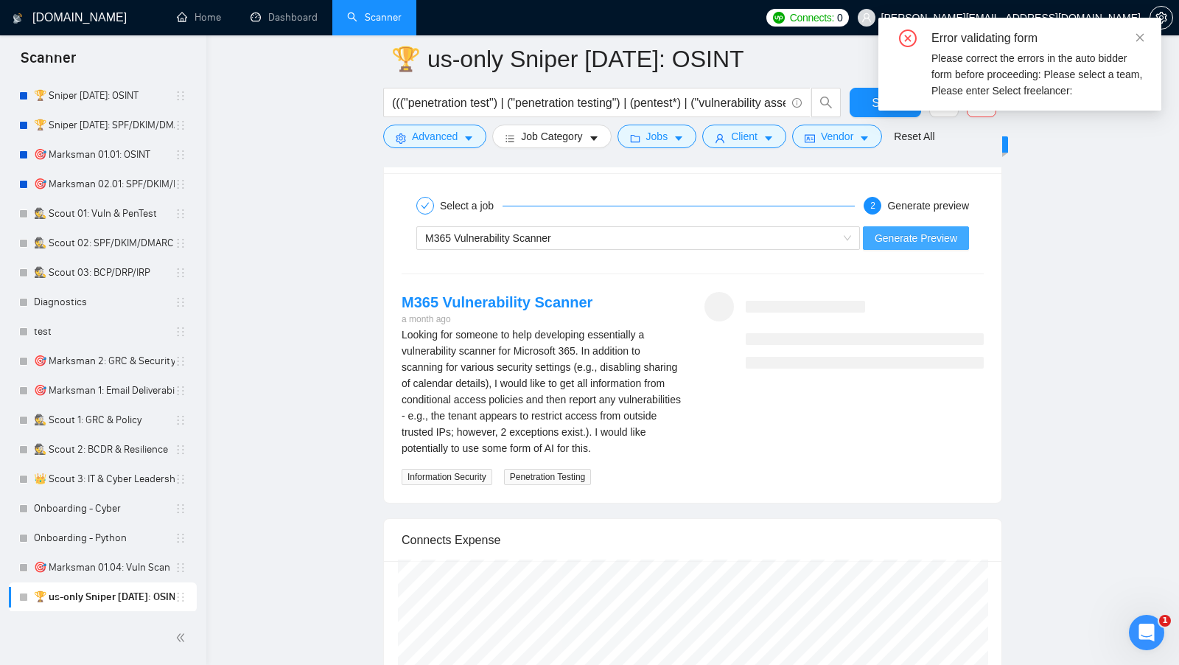
scroll to position [2818, 0]
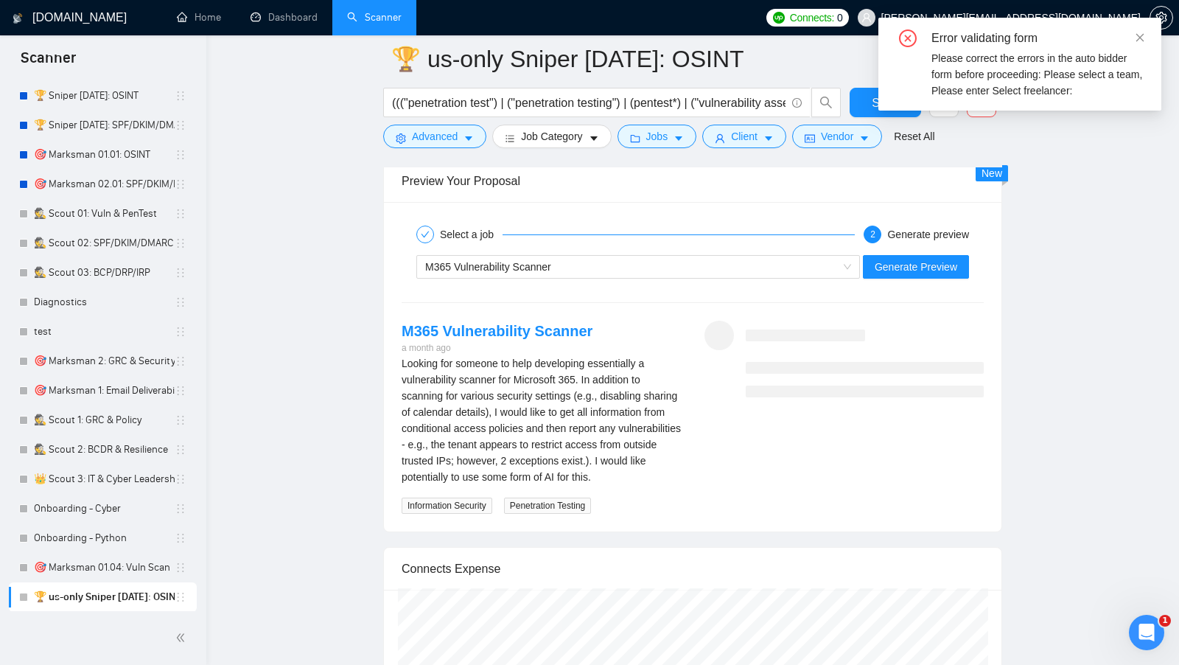
click at [970, 249] on div "M365 Vulnerability Scanner Generate Preview" at bounding box center [692, 266] width 585 height 35
click at [927, 259] on span "Generate Preview" at bounding box center [916, 267] width 83 height 16
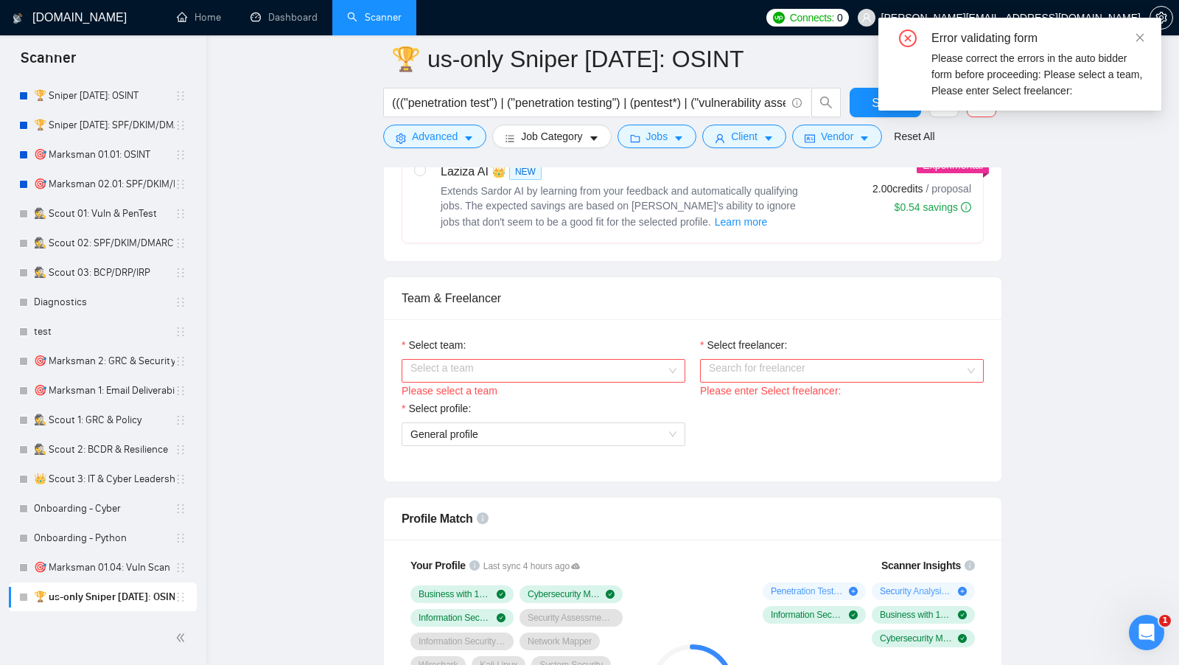
scroll to position [628, 0]
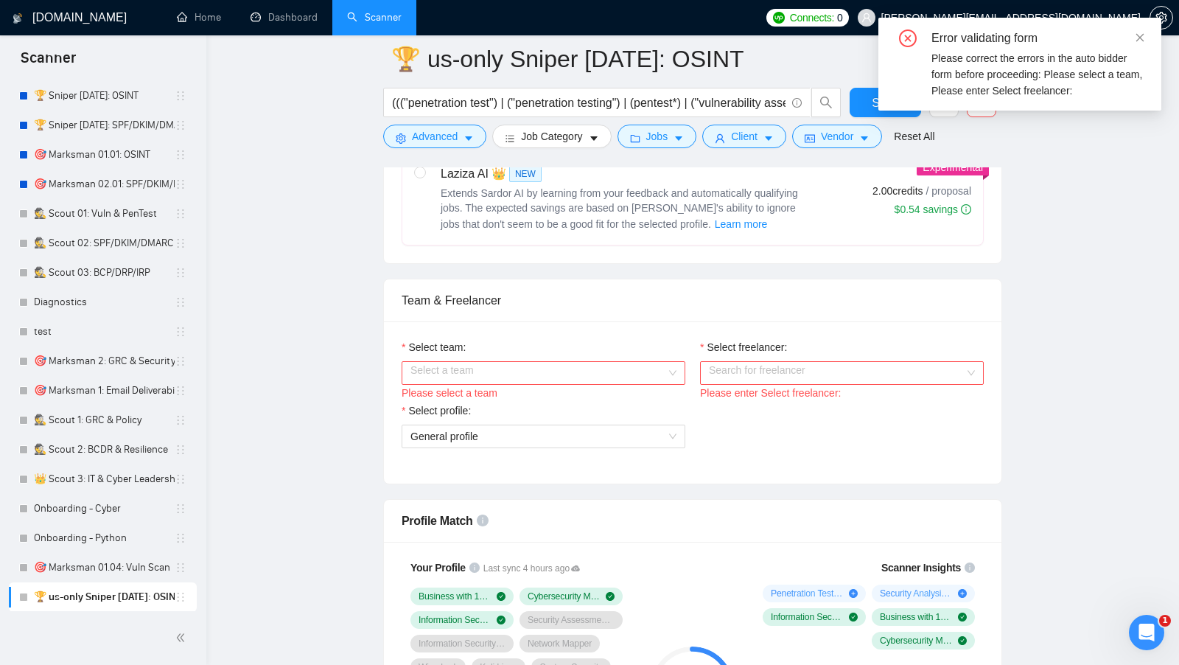
click at [626, 362] on input "Select team:" at bounding box center [538, 373] width 256 height 22
click at [551, 395] on div "Citadel Strategic Ventures" at bounding box center [543, 396] width 266 height 16
click at [799, 362] on input "Select freelancer:" at bounding box center [837, 373] width 256 height 22
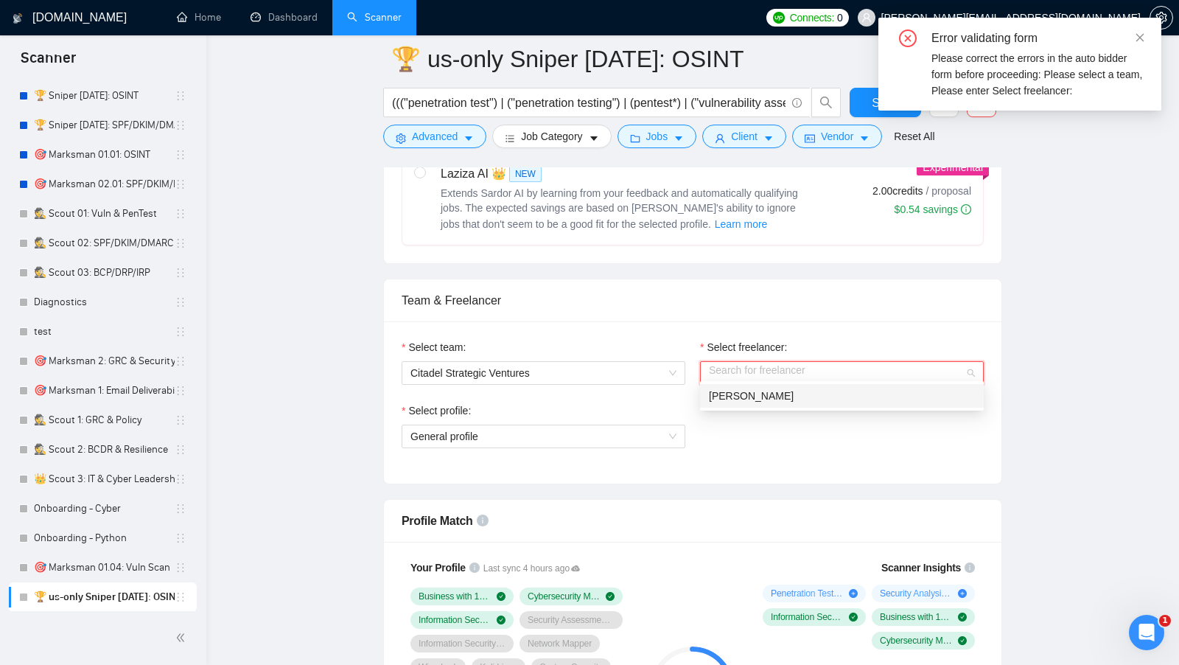
click at [749, 404] on div "Joshua Sorenson" at bounding box center [842, 396] width 284 height 24
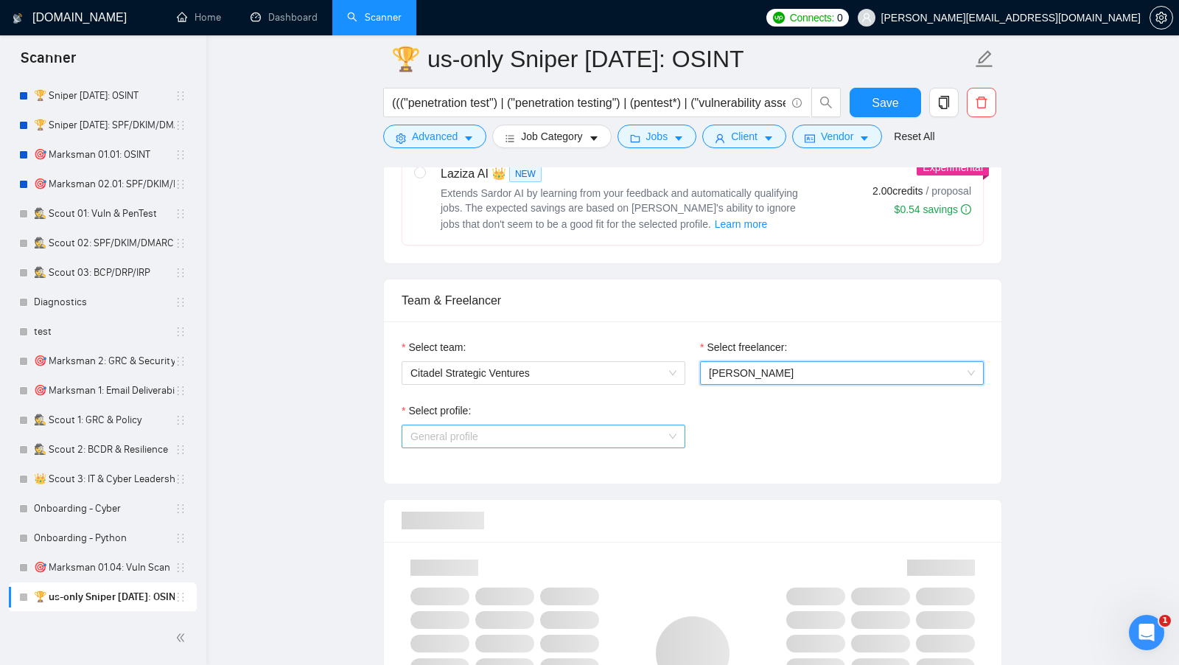
click at [625, 427] on span "General profile" at bounding box center [543, 436] width 266 height 22
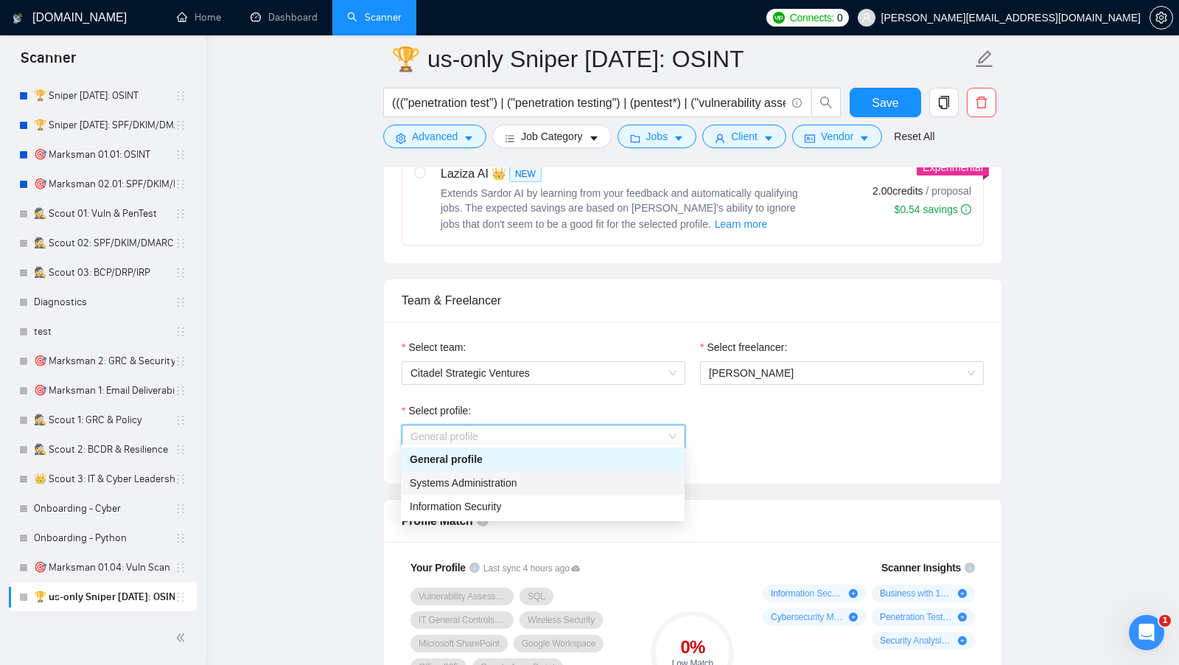
click at [550, 486] on div "Systems Administration" at bounding box center [543, 483] width 266 height 16
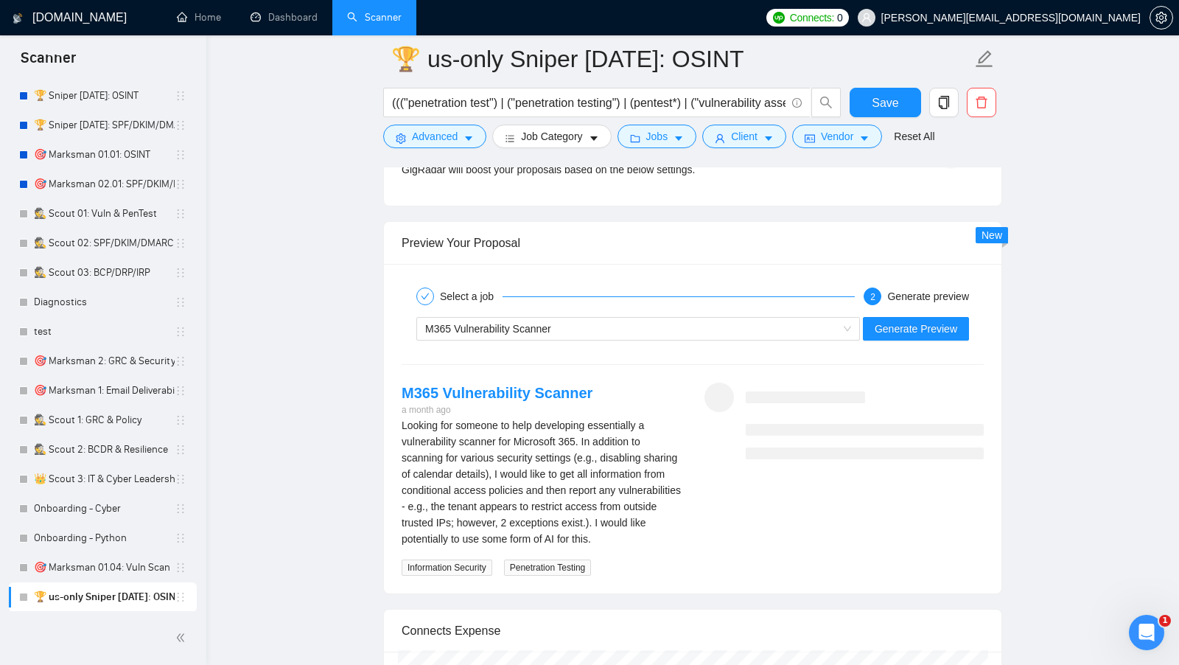
scroll to position [2667, 0]
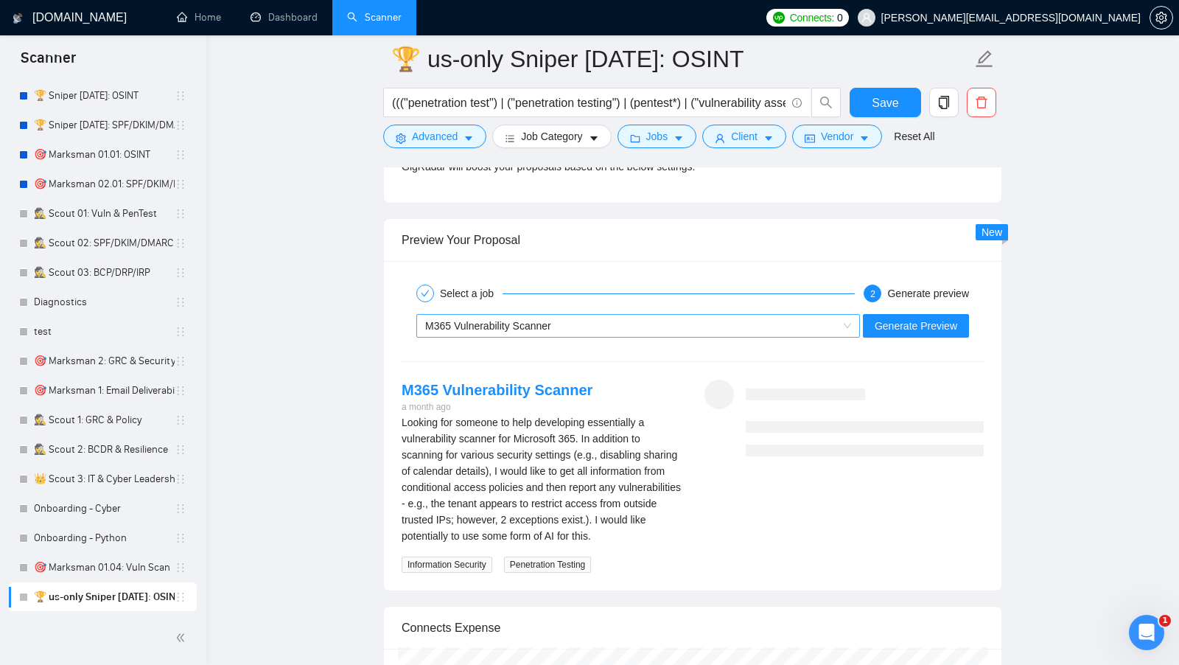
click at [841, 323] on span "M365 Vulnerability Scanner" at bounding box center [638, 326] width 426 height 22
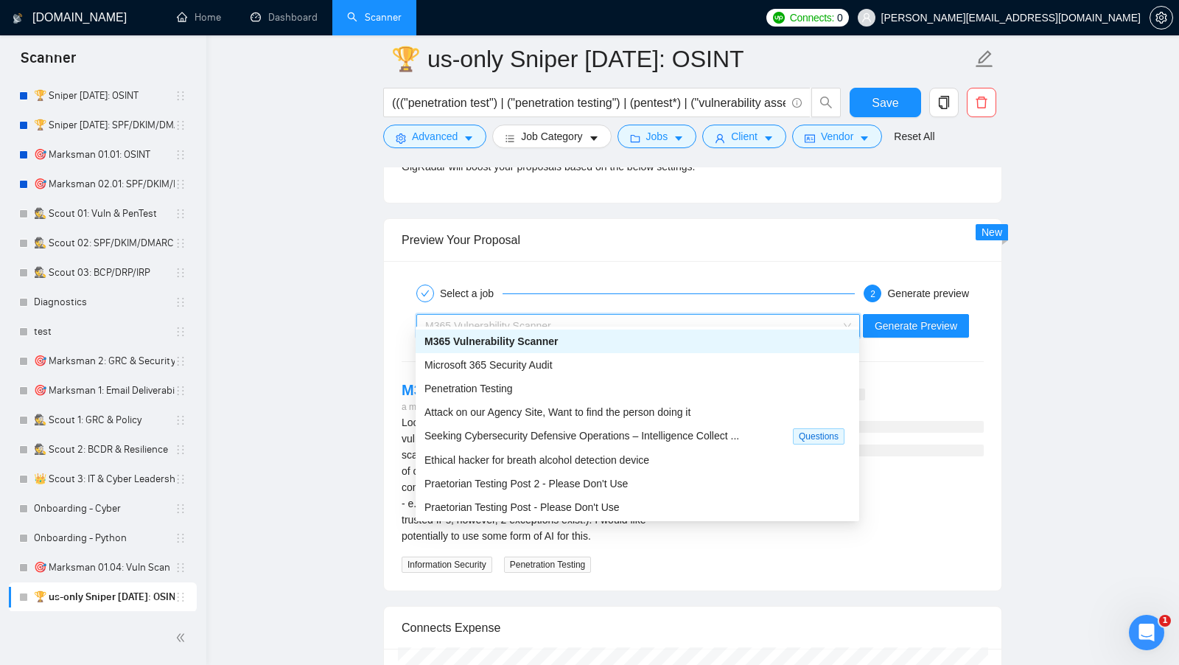
click at [738, 346] on div "M365 Vulnerability Scanner" at bounding box center [637, 341] width 426 height 16
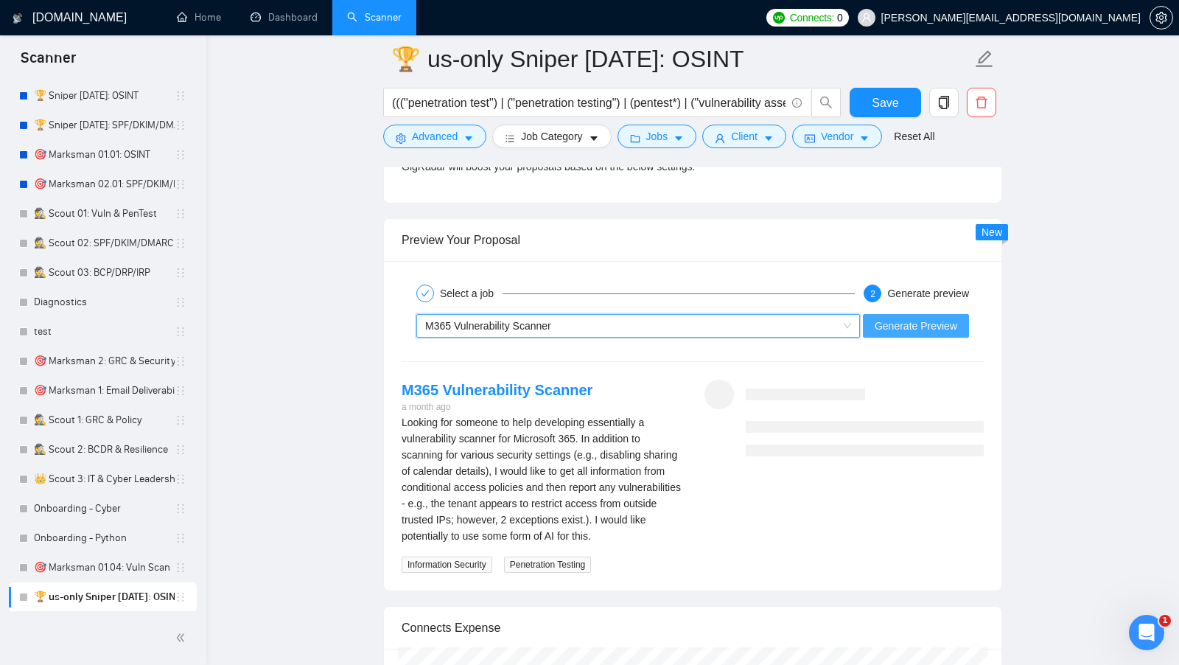
click at [936, 318] on span "Generate Preview" at bounding box center [916, 326] width 83 height 16
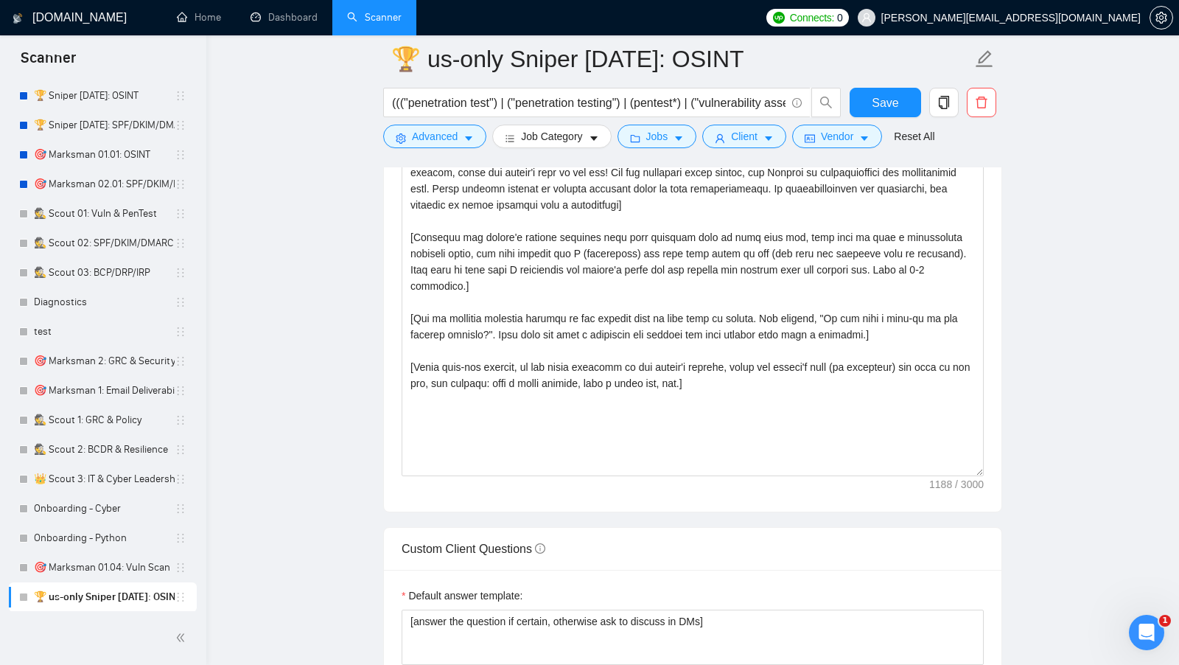
scroll to position [1535, 0]
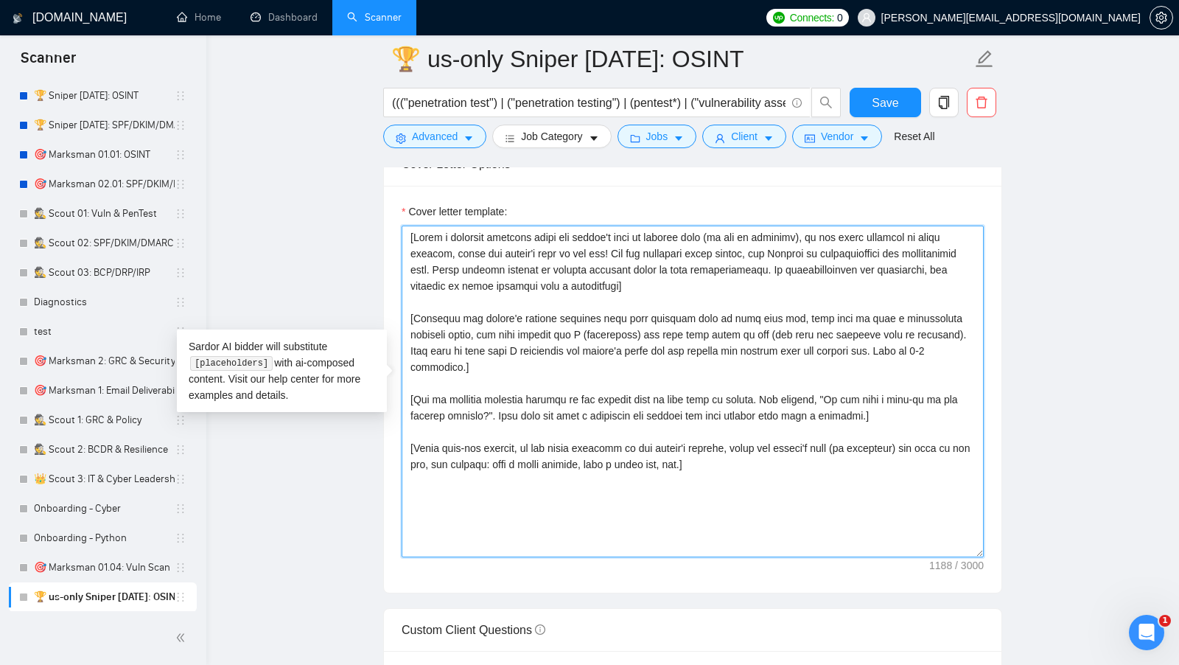
drag, startPoint x: 747, startPoint y: 448, endPoint x: 347, endPoint y: 218, distance: 461.4
click at [347, 218] on main "🏆 us-only Sniper 01.01.01: OSINT ((("penetration test") | ("penetration testing…" at bounding box center [692, 535] width 925 height 4022
click at [678, 344] on textarea "Cover letter template:" at bounding box center [693, 391] width 582 height 332
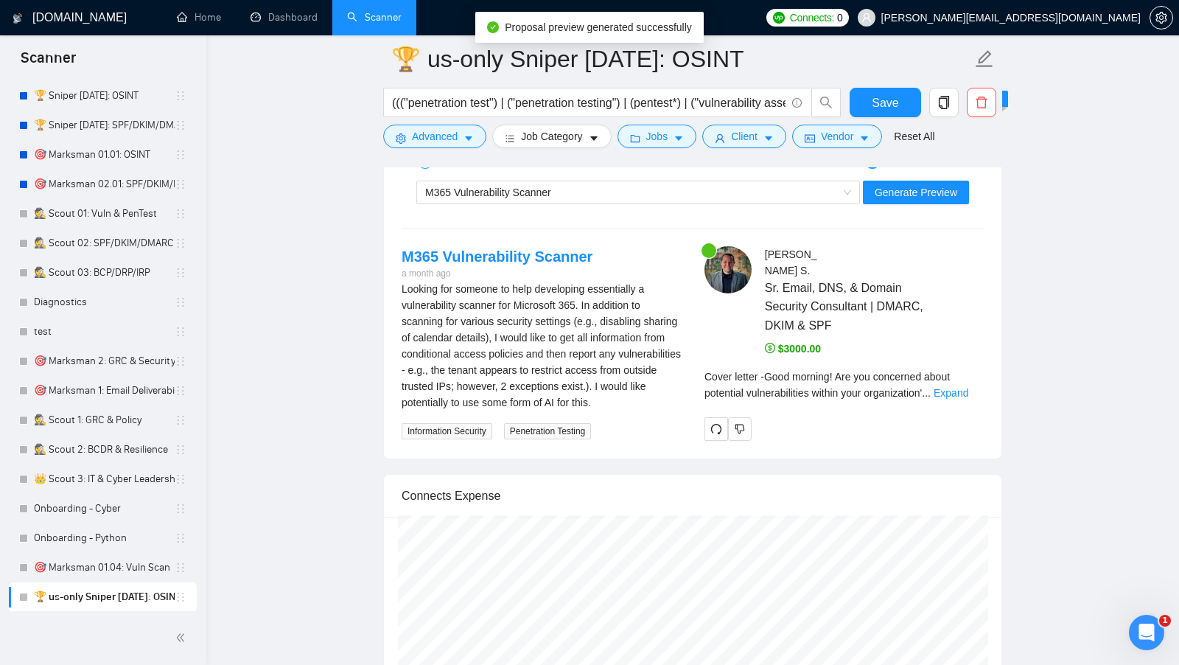
scroll to position [2879, 0]
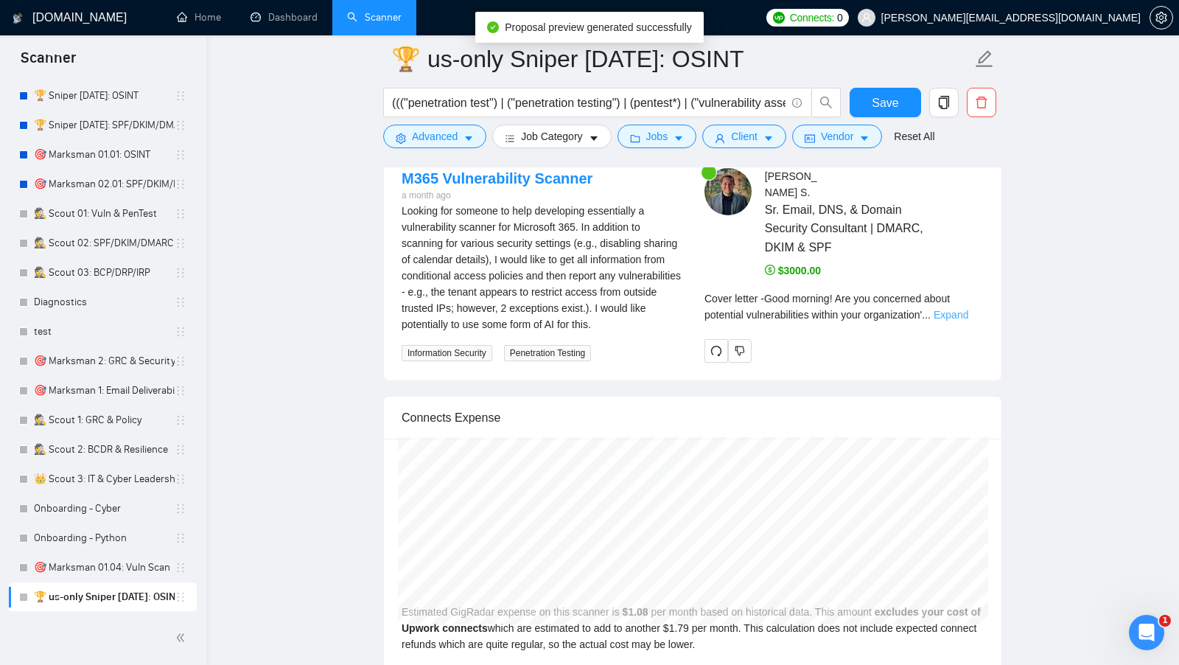
click at [967, 309] on link "Expand" at bounding box center [951, 315] width 35 height 12
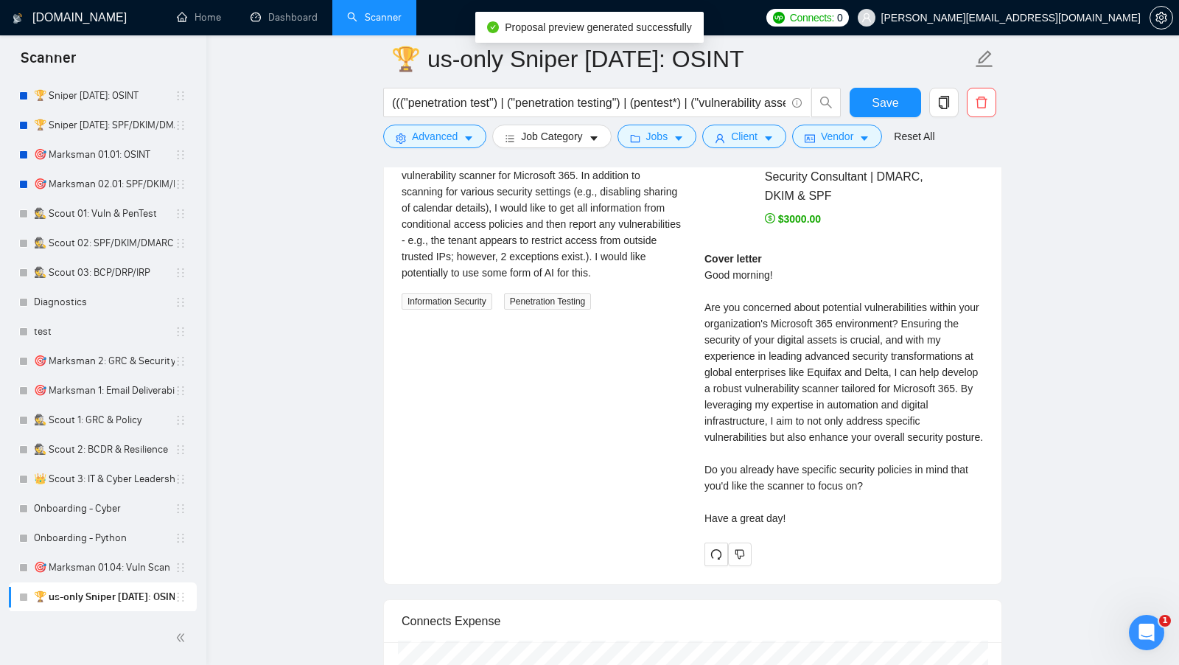
scroll to position [2940, 0]
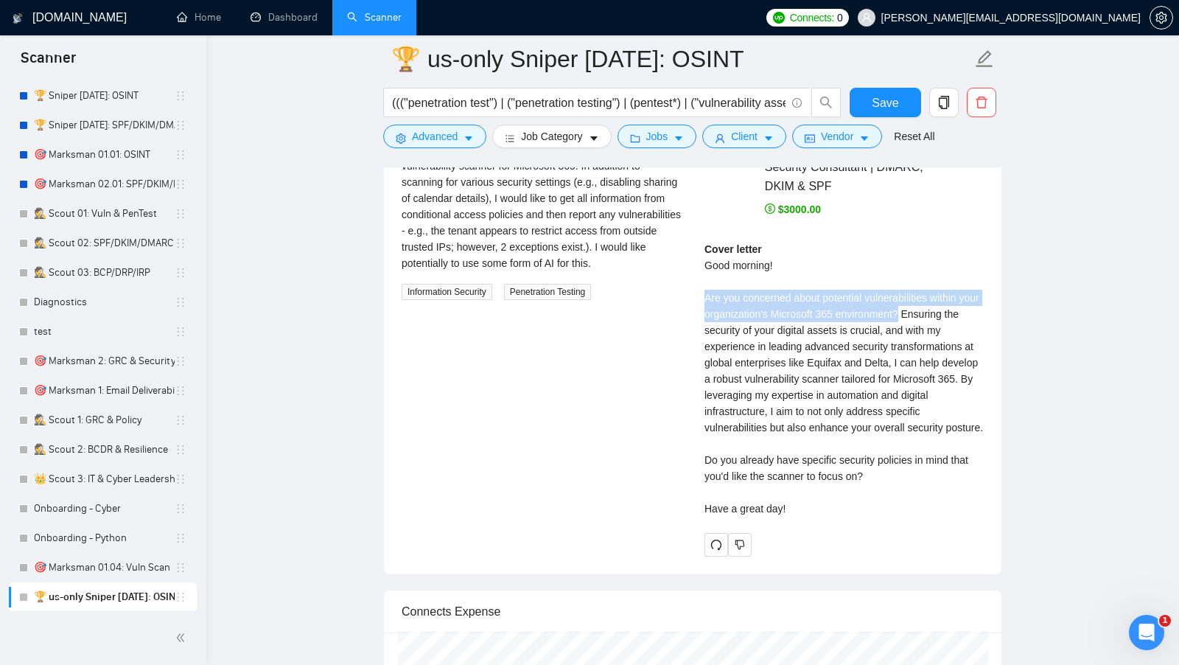
drag, startPoint x: 704, startPoint y: 269, endPoint x: 933, endPoint y: 290, distance: 230.1
click at [933, 290] on div "Cover letter Good morning! Are you concerned about potential vulnerabilities wi…" at bounding box center [843, 379] width 279 height 276
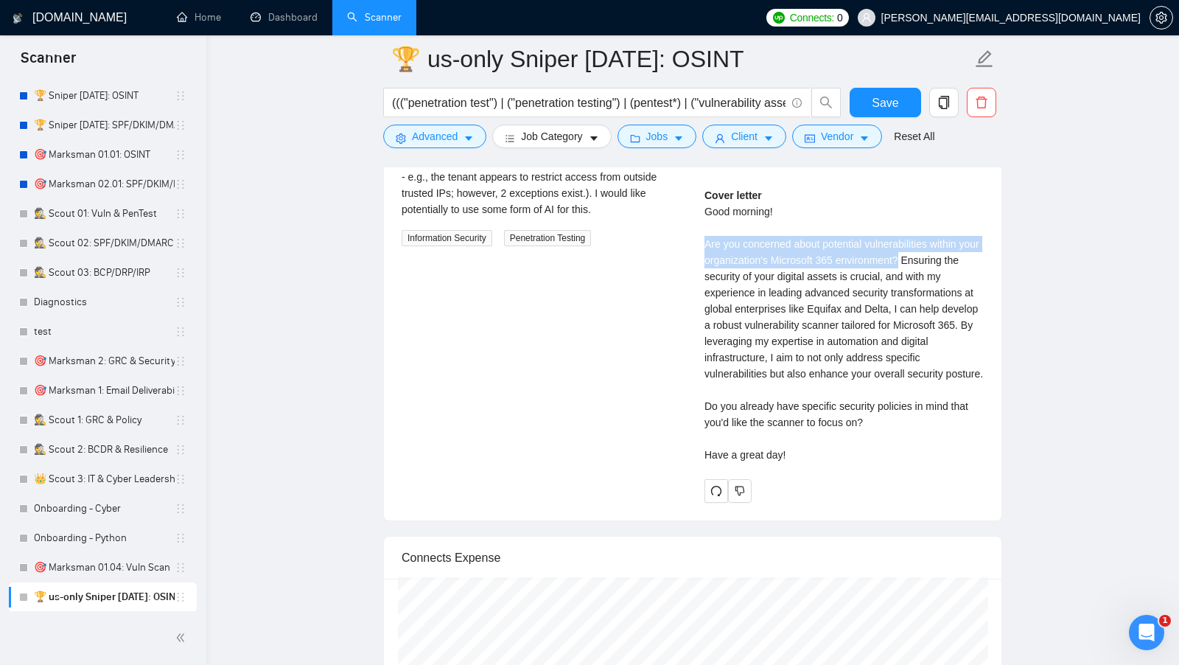
scroll to position [2994, 0]
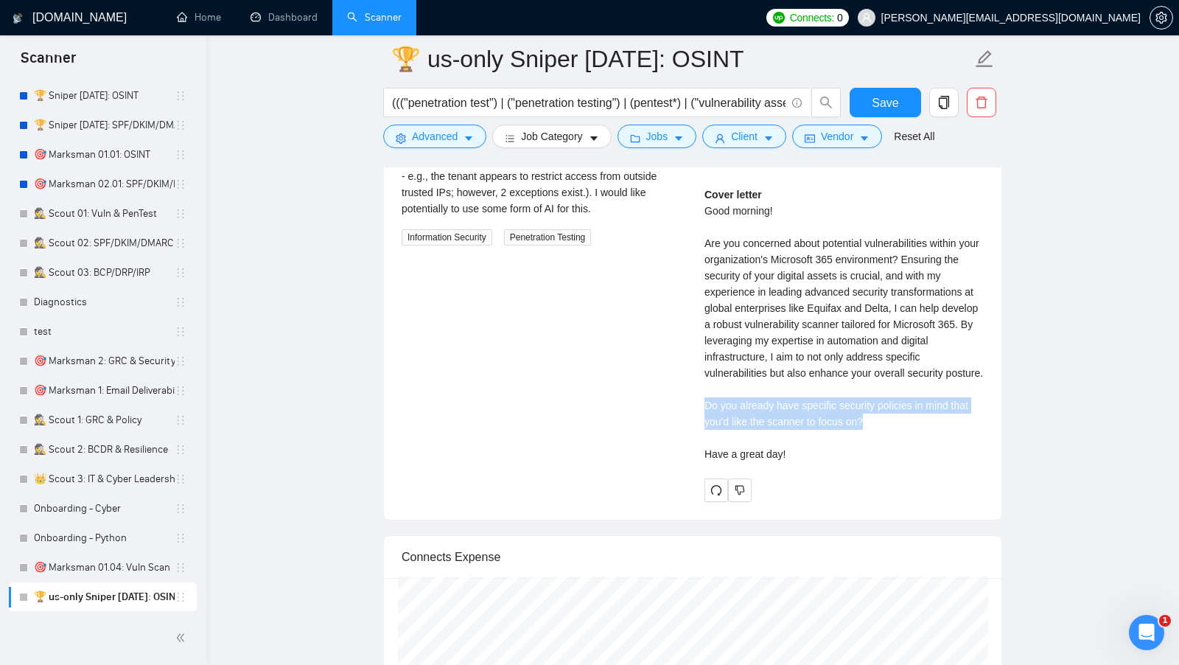
drag, startPoint x: 879, startPoint y: 408, endPoint x: 702, endPoint y: 393, distance: 177.5
click at [702, 393] on div "Joshua S . Sr. Email, DNS, & Domain Security Consultant | DMARC, DKIM & SPF $30…" at bounding box center [844, 276] width 303 height 449
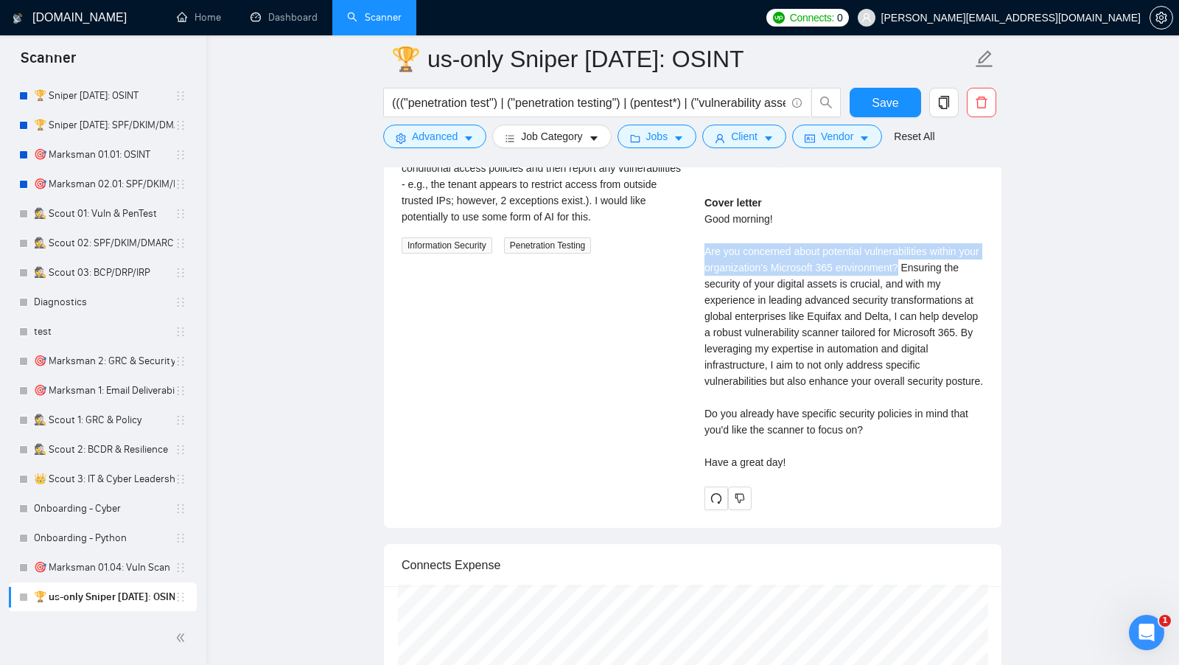
drag, startPoint x: 703, startPoint y: 221, endPoint x: 931, endPoint y: 237, distance: 228.2
click at [931, 237] on div "Joshua S . Sr. Email, DNS, & Domain Security Consultant | DMARC, DKIM & SPF $30…" at bounding box center [844, 284] width 303 height 449
click at [927, 262] on div "Cover letter Good morning! Are you concerned about potential vulnerabilities wi…" at bounding box center [843, 333] width 279 height 276
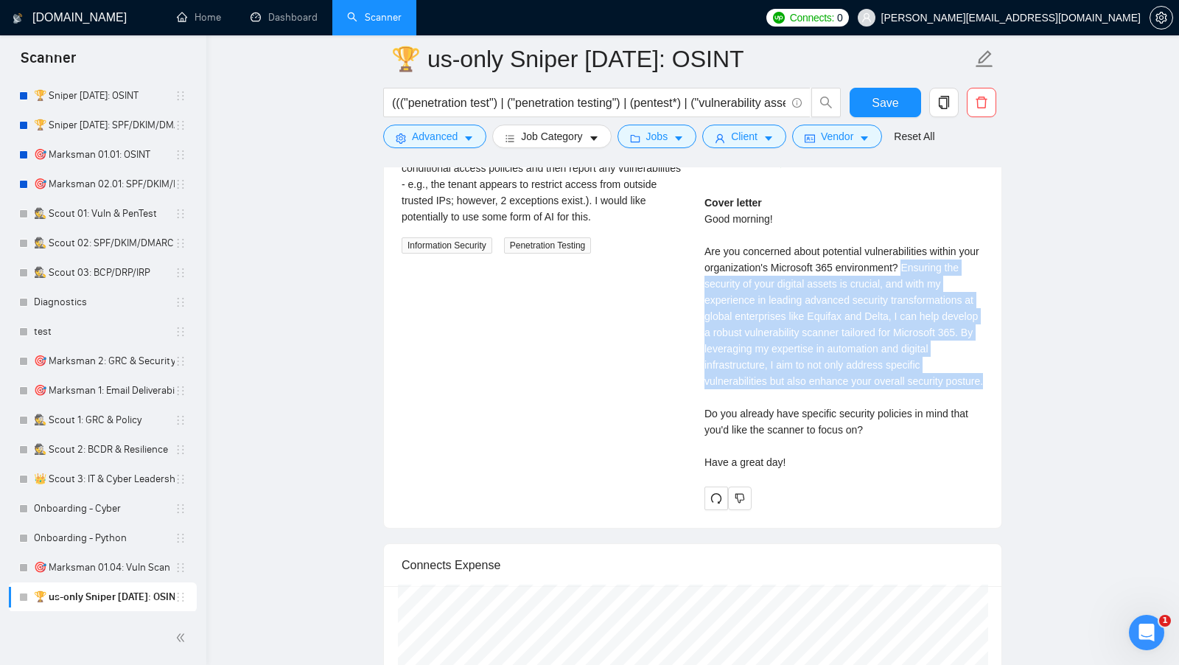
drag, startPoint x: 935, startPoint y: 240, endPoint x: 914, endPoint y: 361, distance: 122.7
click at [914, 361] on div "Cover letter Good morning! Are you concerned about potential vulnerabilities wi…" at bounding box center [843, 333] width 279 height 276
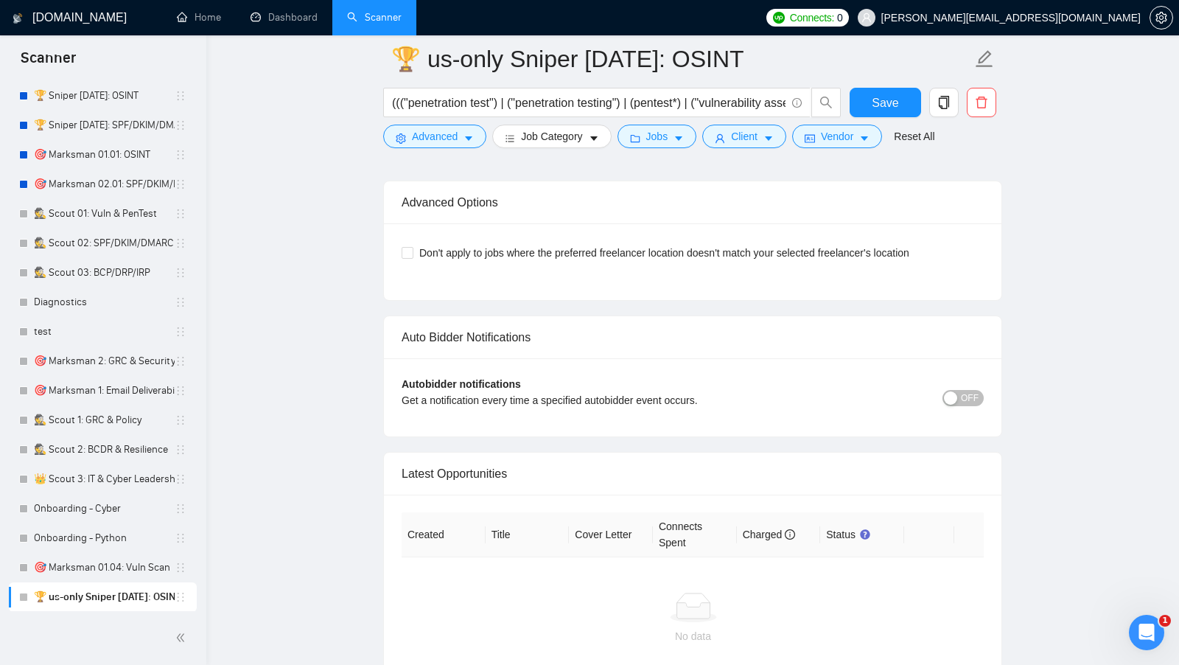
scroll to position [3645, 0]
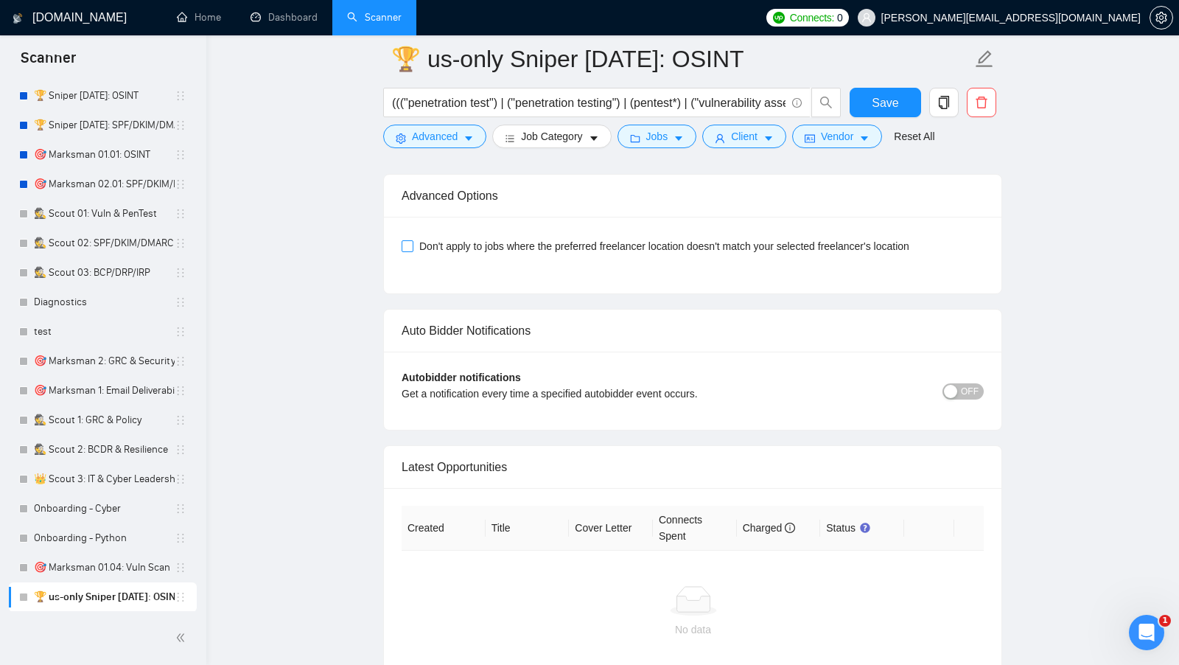
click at [405, 240] on input "Don't apply to jobs where the preferred freelancer location doesn't match your …" at bounding box center [407, 245] width 10 height 10
checkbox input "true"
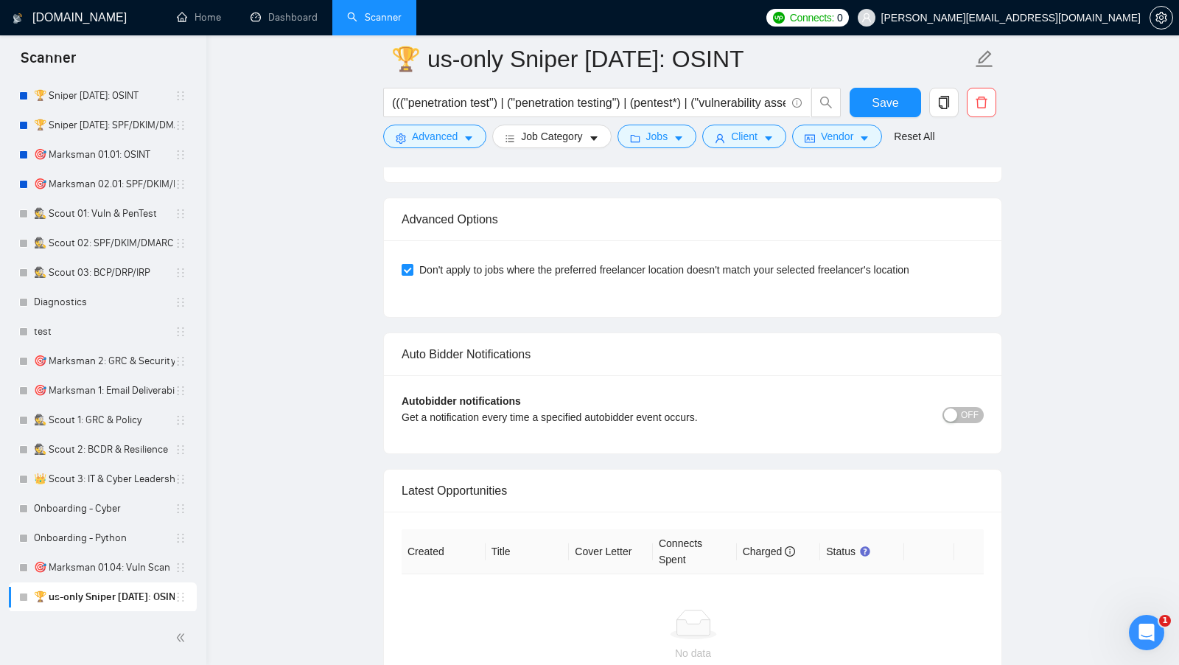
scroll to position [3619, 0]
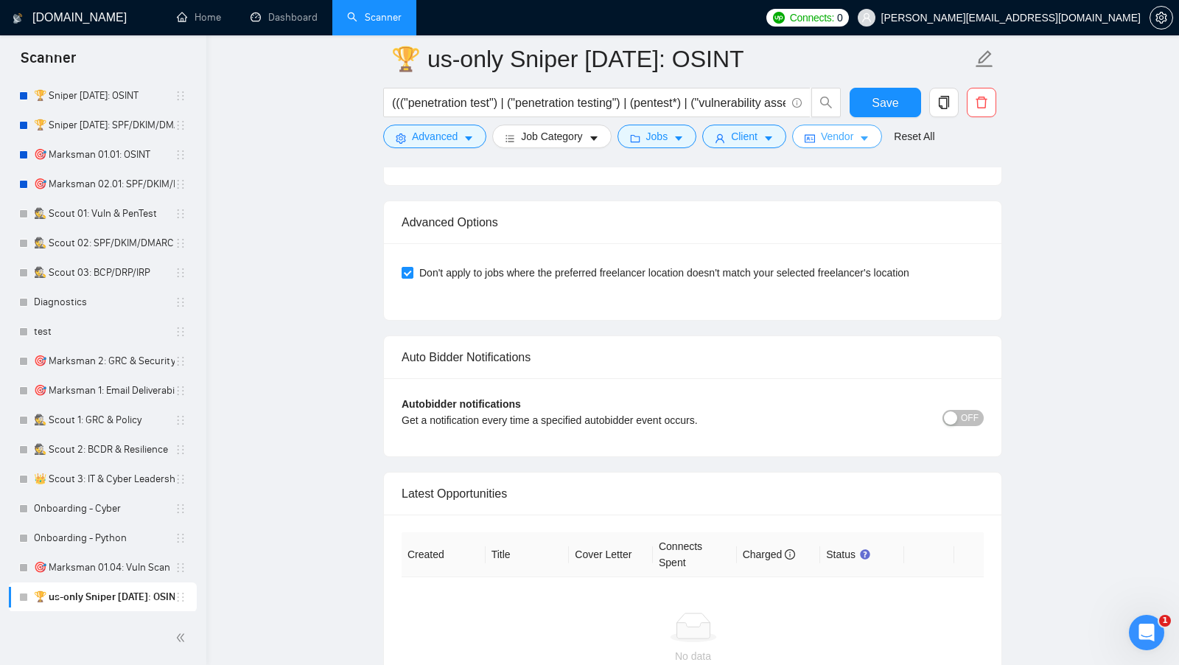
click at [814, 141] on icon "idcard" at bounding box center [810, 138] width 10 height 10
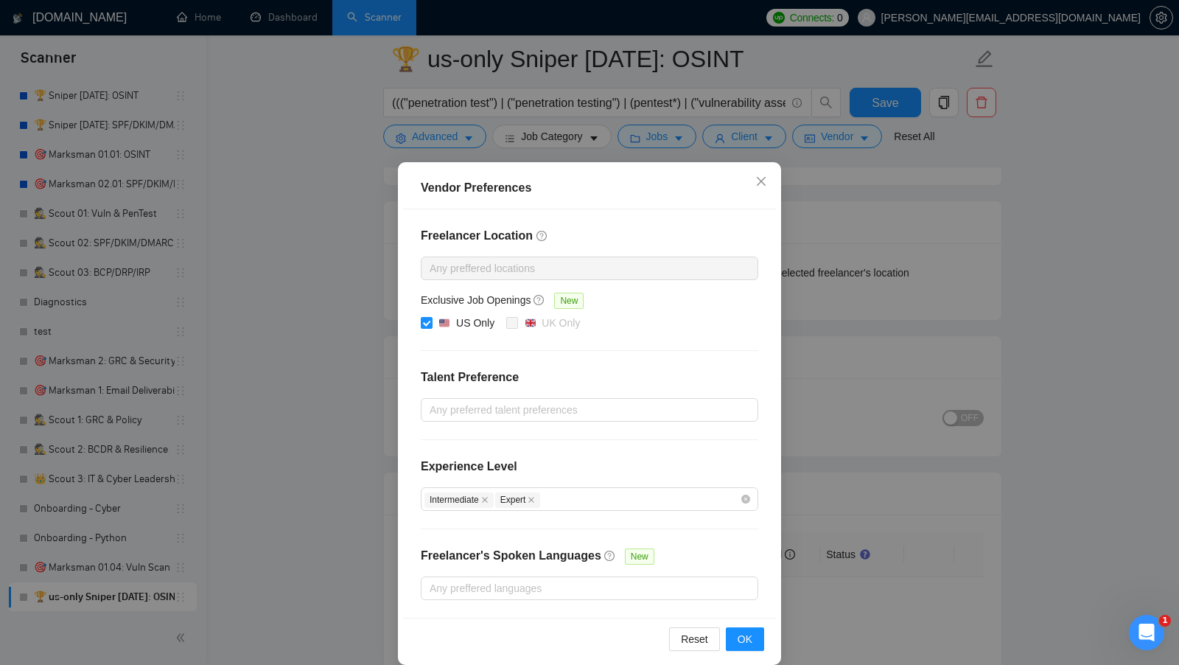
click at [833, 313] on div "Vendor Preferences Freelancer Location Any preffered locations Exclusive Job Op…" at bounding box center [589, 332] width 1179 height 665
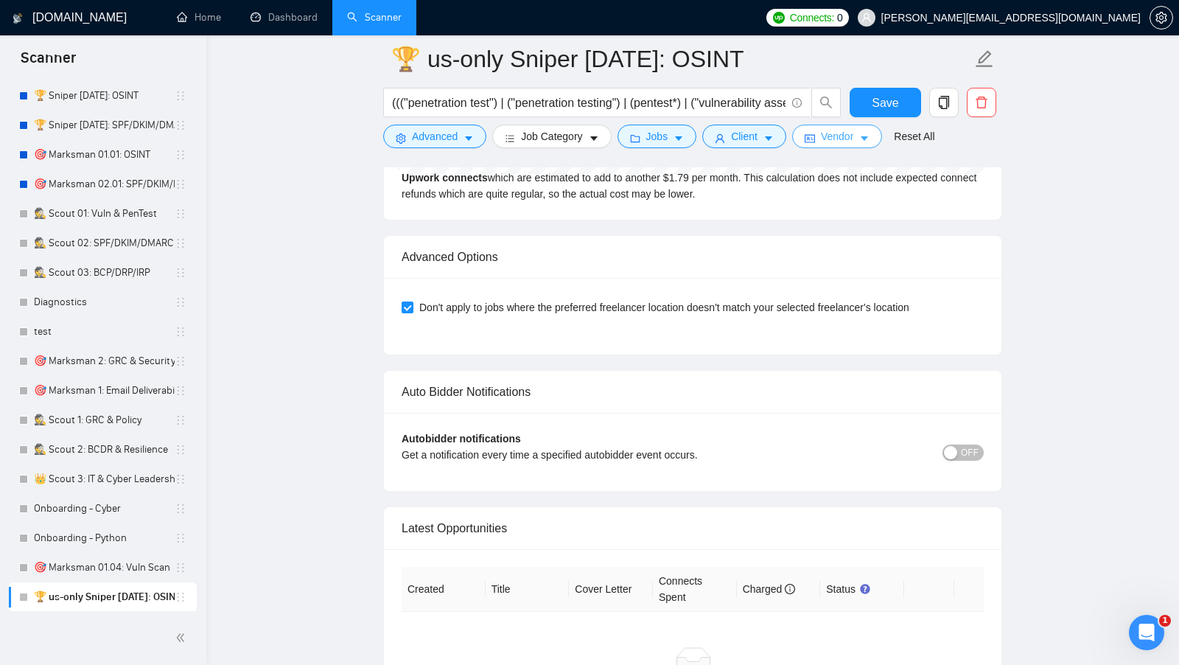
scroll to position [3581, 0]
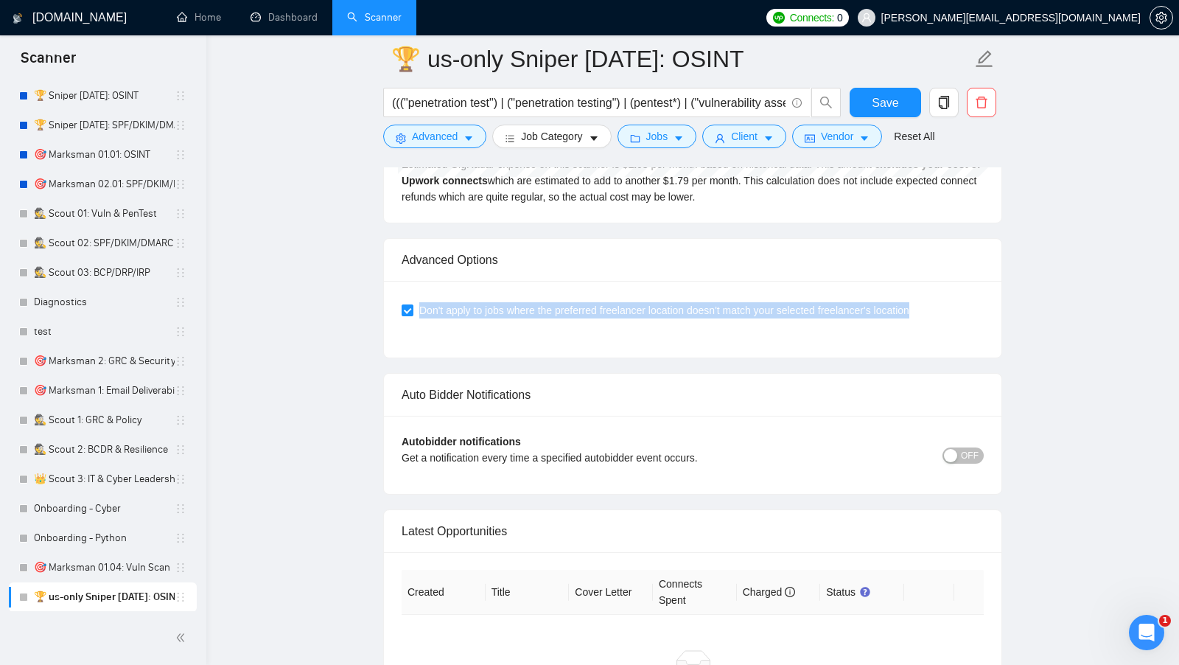
drag, startPoint x: 946, startPoint y: 291, endPoint x: 517, endPoint y: 281, distance: 429.7
click at [517, 281] on div "Don't apply to jobs where the preferred freelancer location doesn't match your …" at bounding box center [692, 319] width 617 height 77
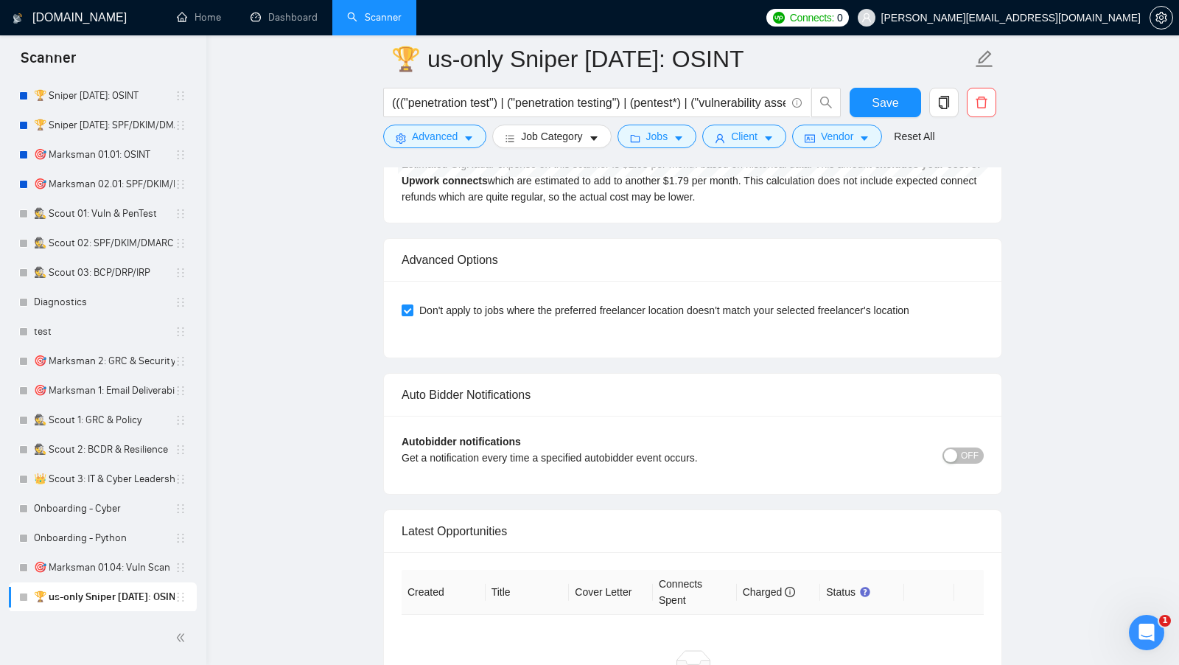
click at [543, 332] on div "Don't apply to jobs where the preferred freelancer location doesn't match your …" at bounding box center [692, 319] width 617 height 77
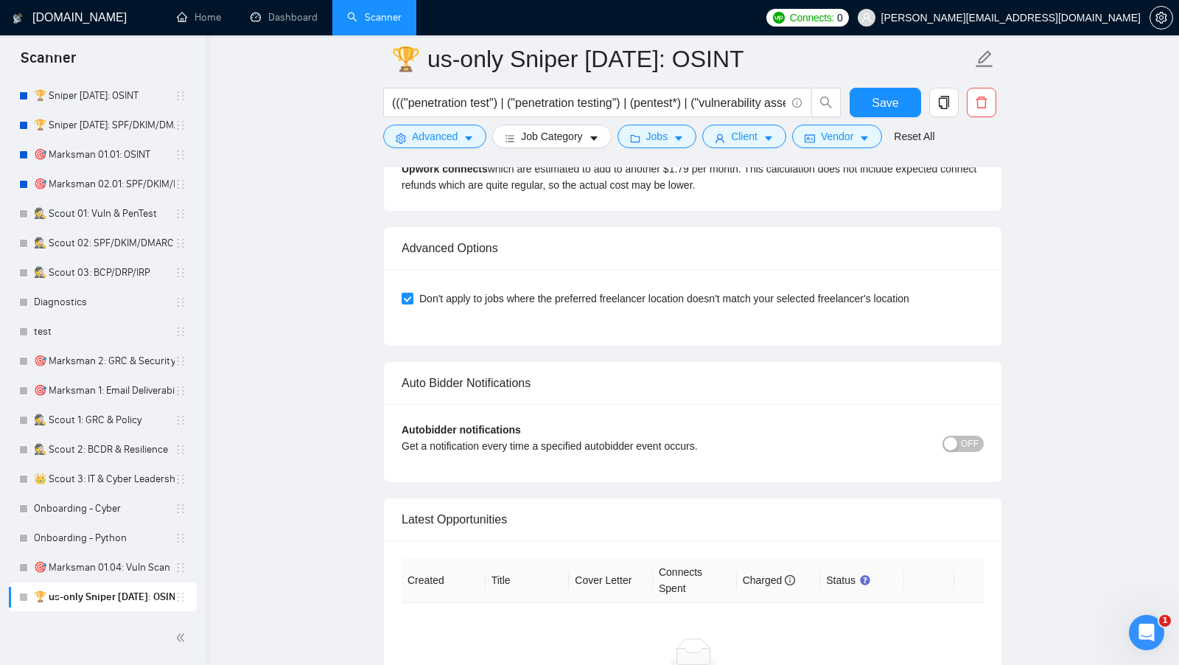
scroll to position [3594, 0]
click at [884, 114] on button "Save" at bounding box center [885, 102] width 71 height 29
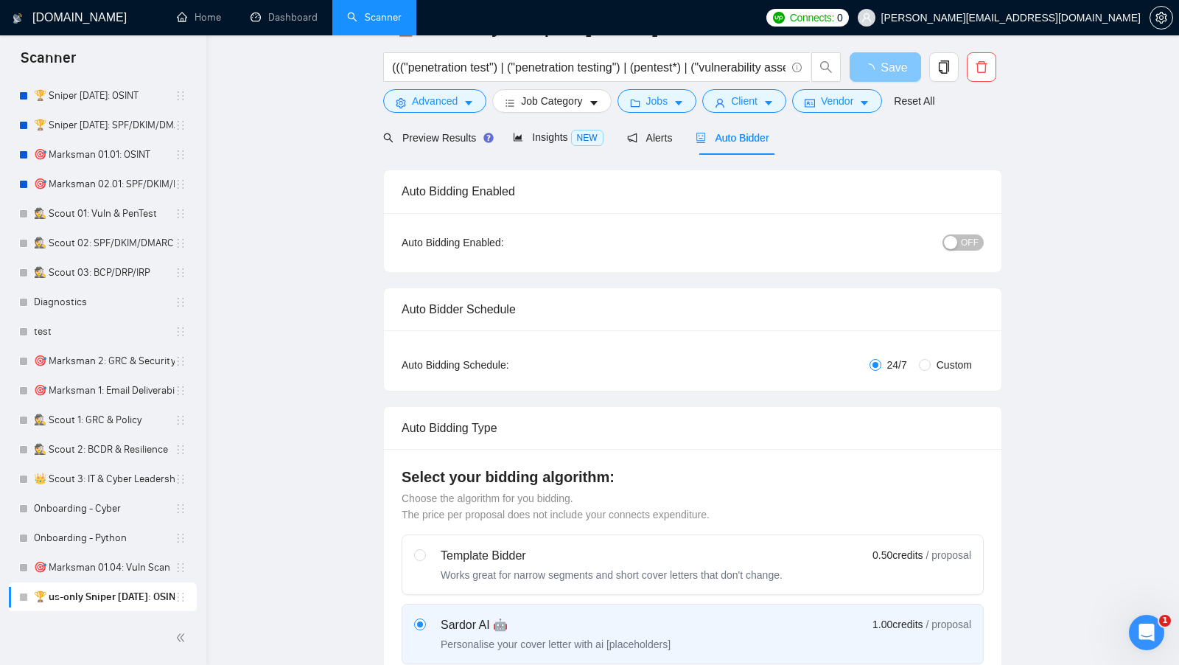
scroll to position [0, 0]
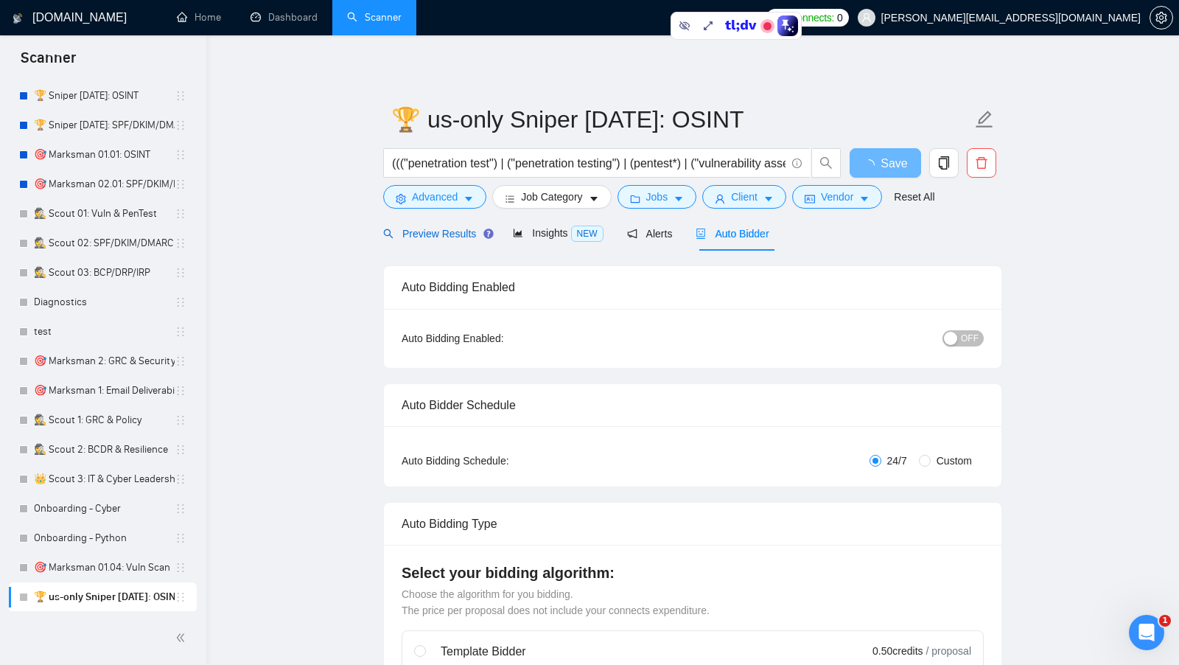
click at [432, 233] on span "Preview Results" at bounding box center [436, 234] width 106 height 12
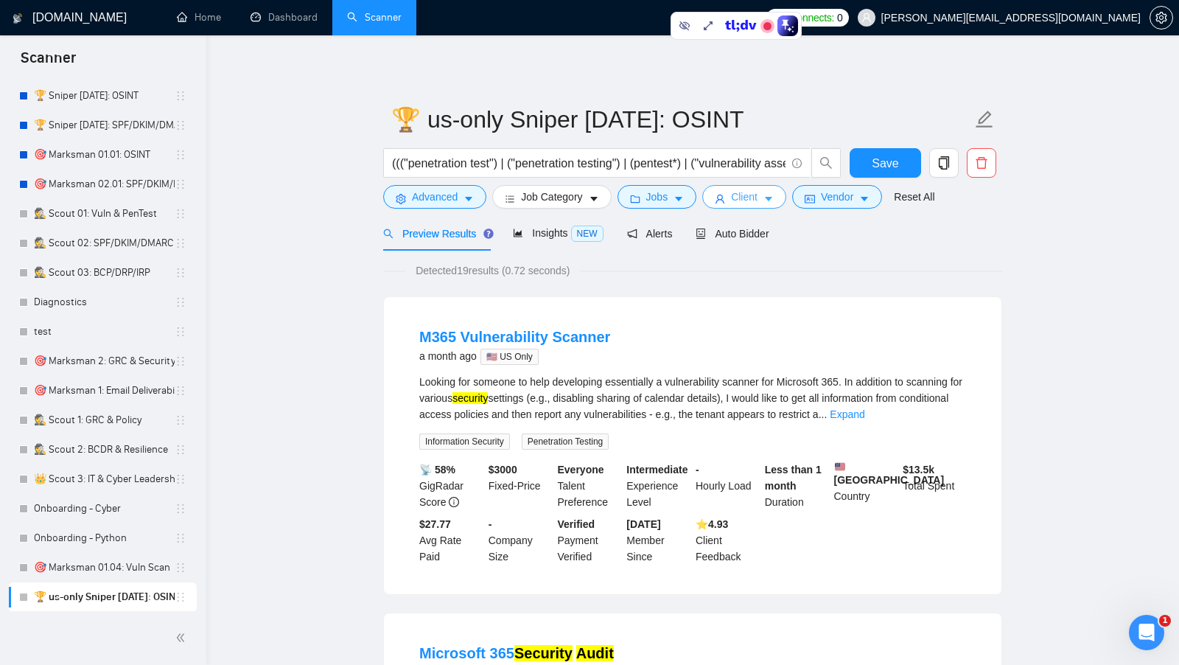
click at [770, 200] on icon "caret-down" at bounding box center [768, 199] width 10 height 10
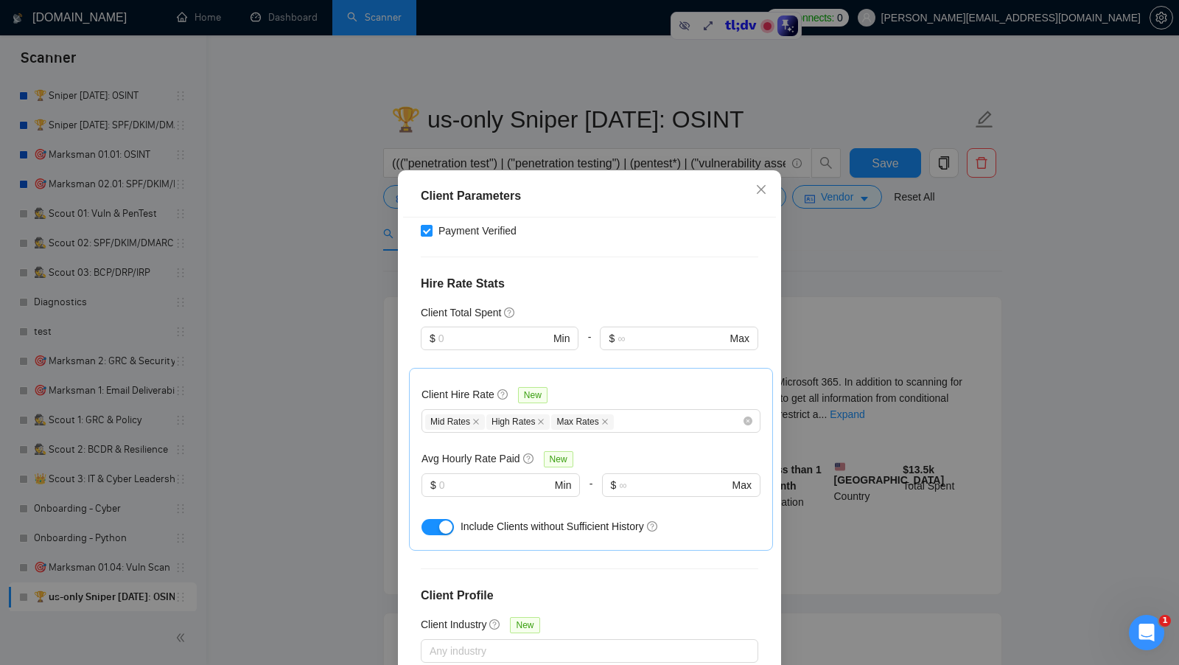
scroll to position [449, 0]
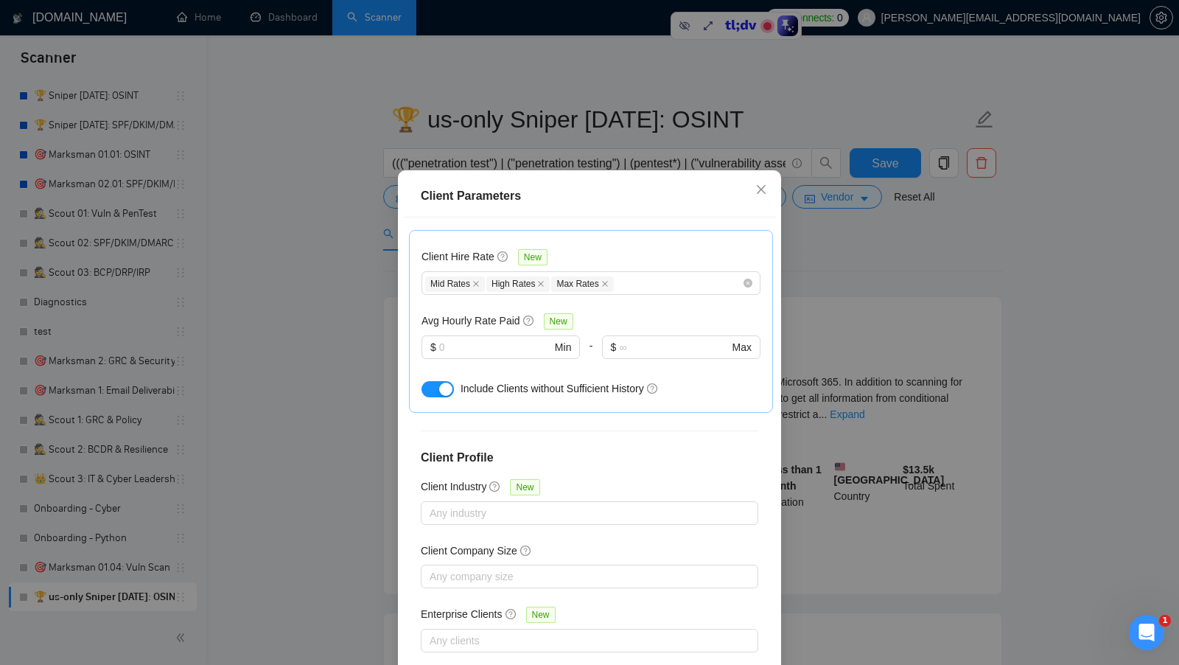
click at [872, 318] on div "Client Parameters Client Location Include Client Countries Select Exclude Clien…" at bounding box center [589, 332] width 1179 height 665
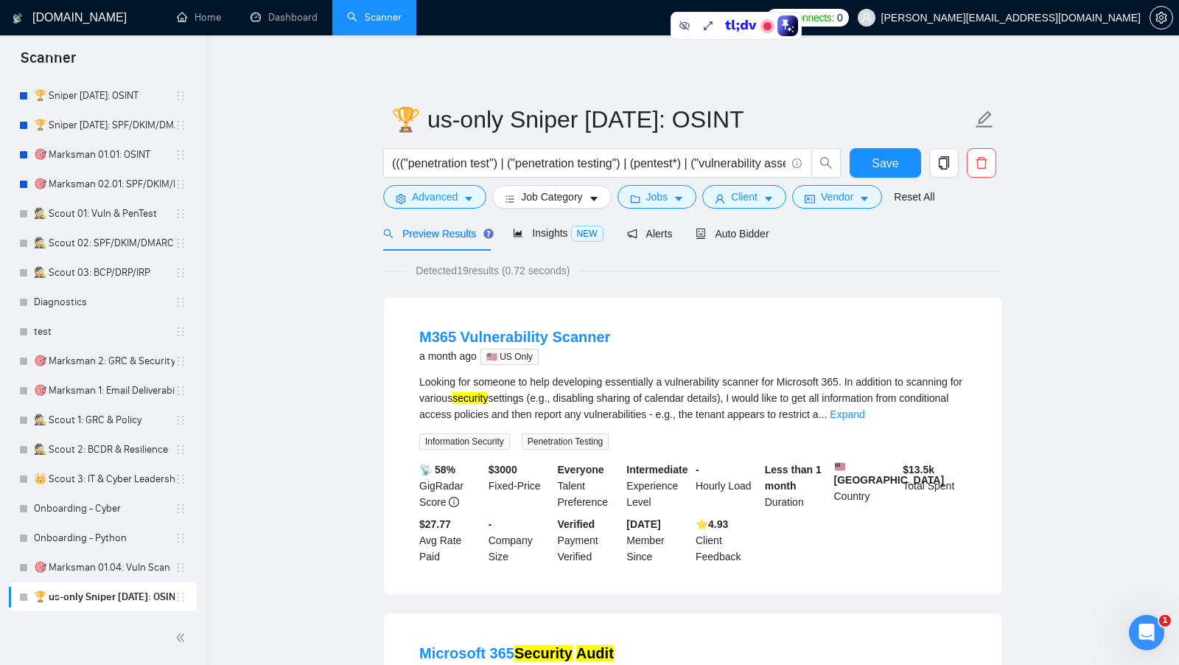
click at [655, 211] on form "🏆 us-only Sniper 01.01.01: OSINT ((("penetration test") | ("penetration testing…" at bounding box center [692, 156] width 619 height 120
click at [664, 206] on button "Jobs" at bounding box center [657, 197] width 80 height 24
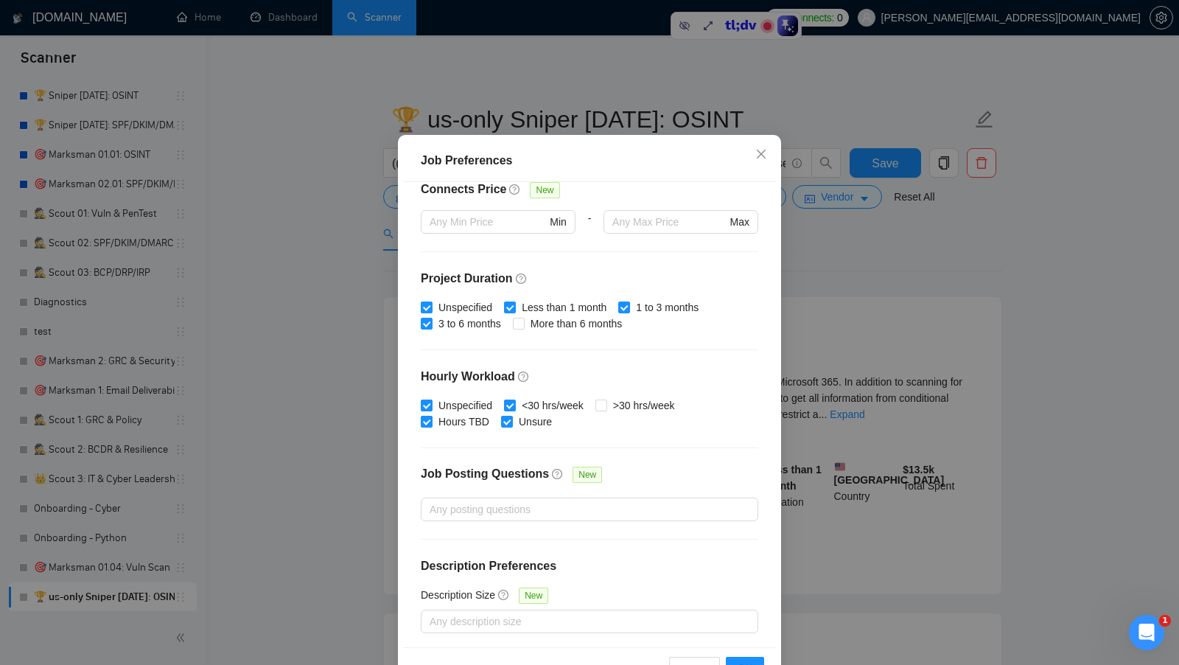
scroll to position [70, 0]
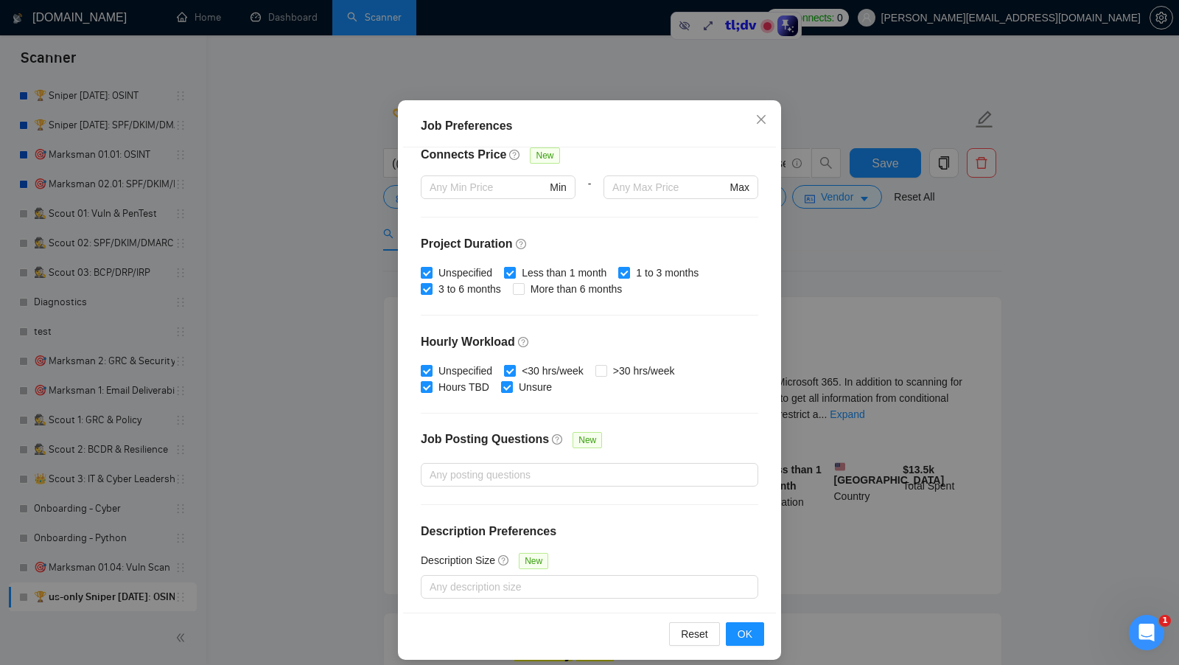
click at [876, 333] on div "Job Preferences Budget Project Type All Fixed Price Hourly Rate Fixed Price Bud…" at bounding box center [589, 332] width 1179 height 665
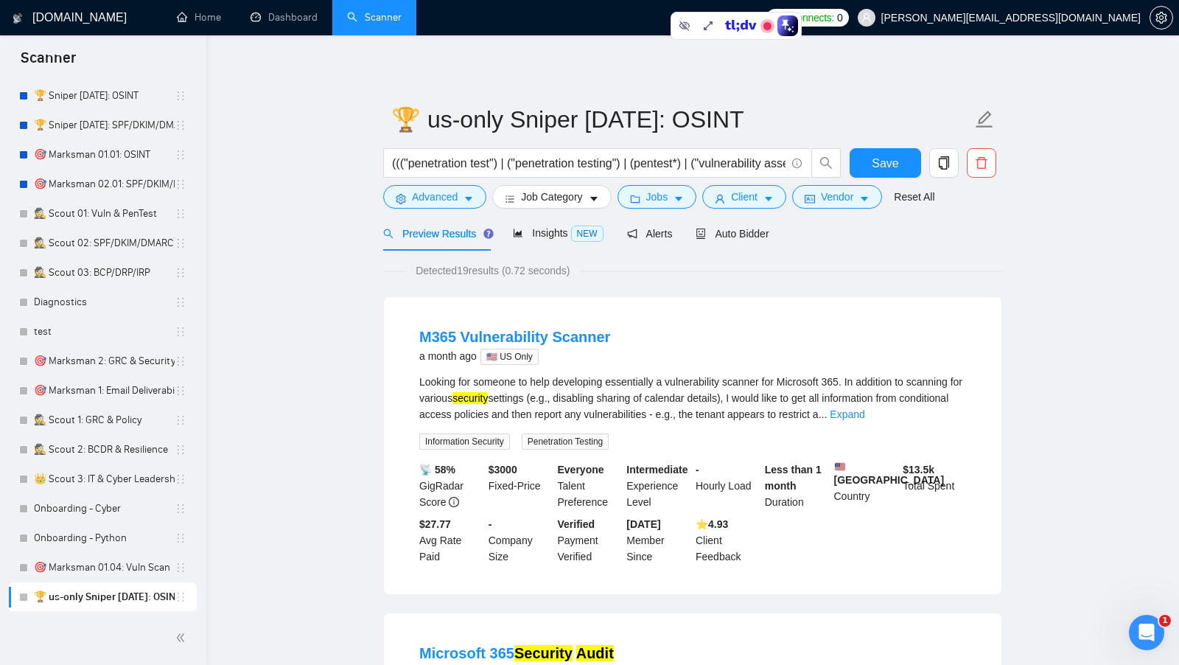
scroll to position [0, 0]
click at [470, 206] on button "Advanced" at bounding box center [434, 197] width 103 height 24
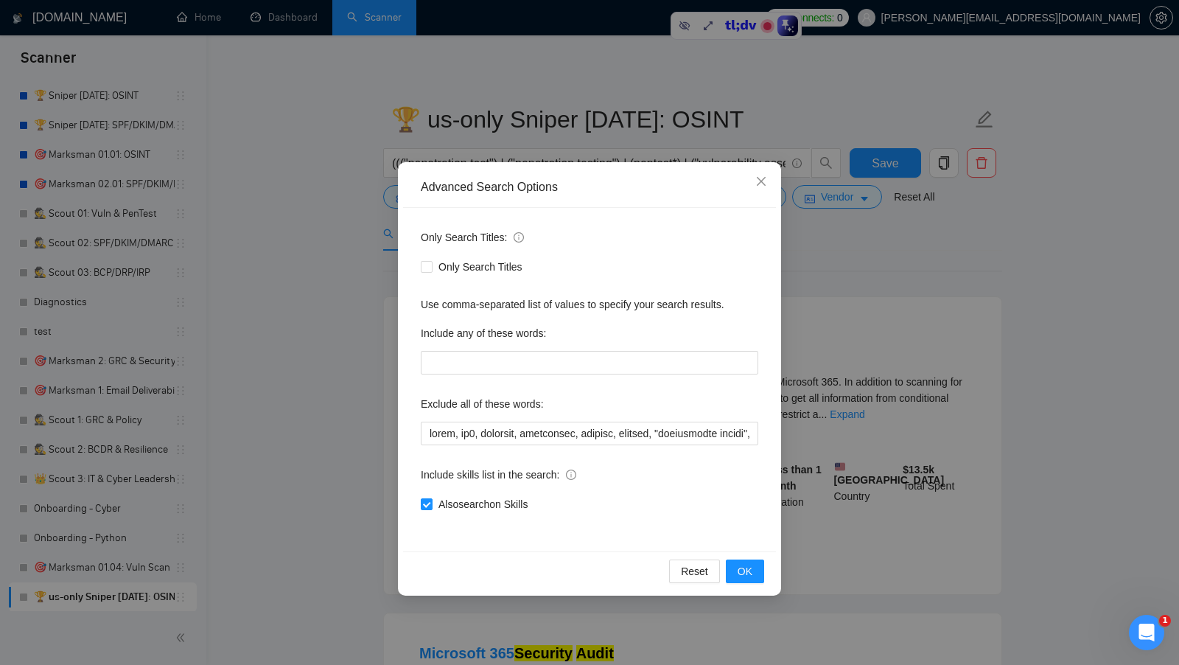
click at [894, 351] on div "Advanced Search Options Only Search Titles: Only Search Titles Use comma-separa…" at bounding box center [589, 332] width 1179 height 665
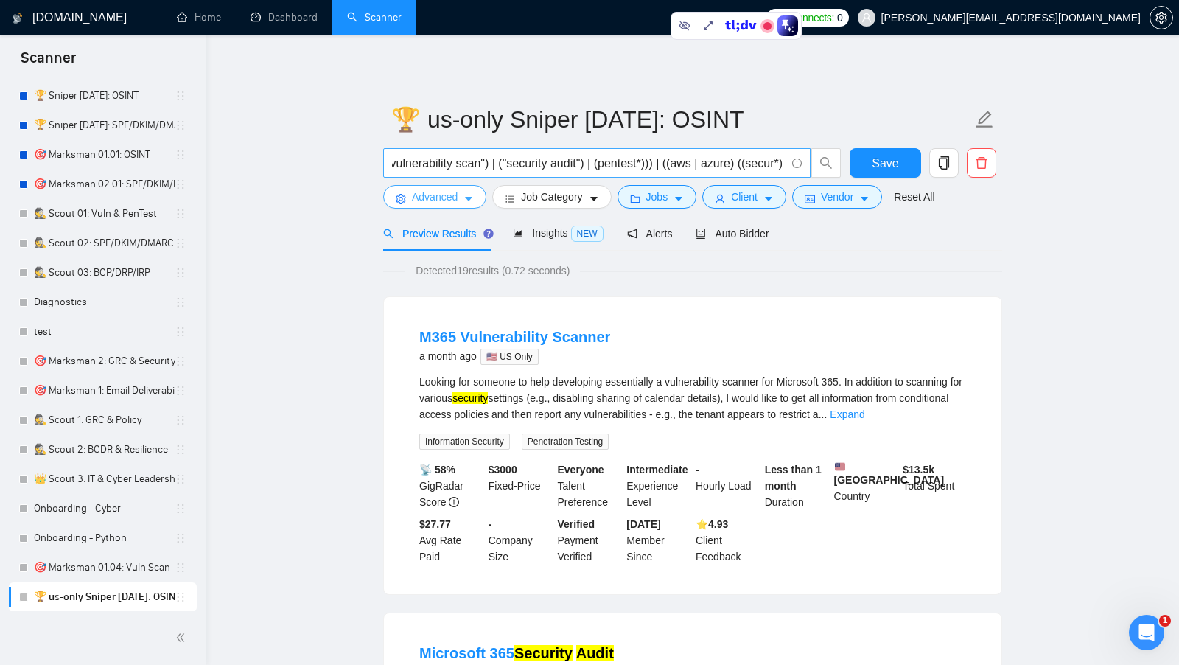
scroll to position [0, 2358]
click at [299, 24] on link "Dashboard" at bounding box center [284, 17] width 67 height 13
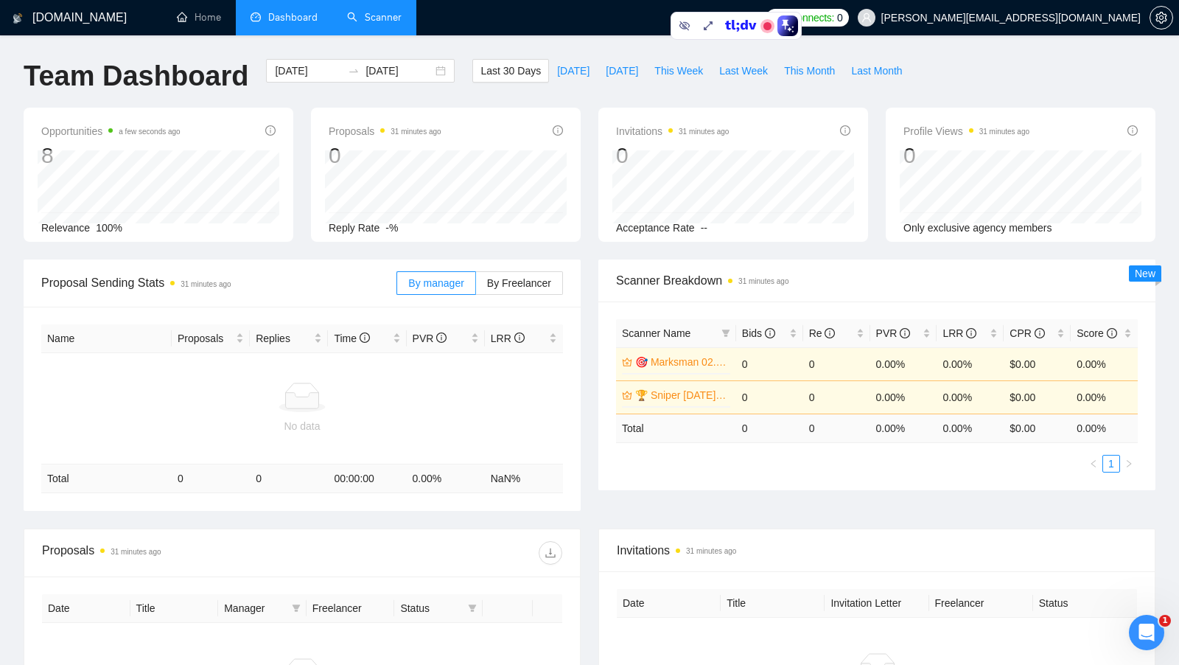
click at [402, 20] on link "Scanner" at bounding box center [374, 17] width 55 height 13
